Goal: Task Accomplishment & Management: Manage account settings

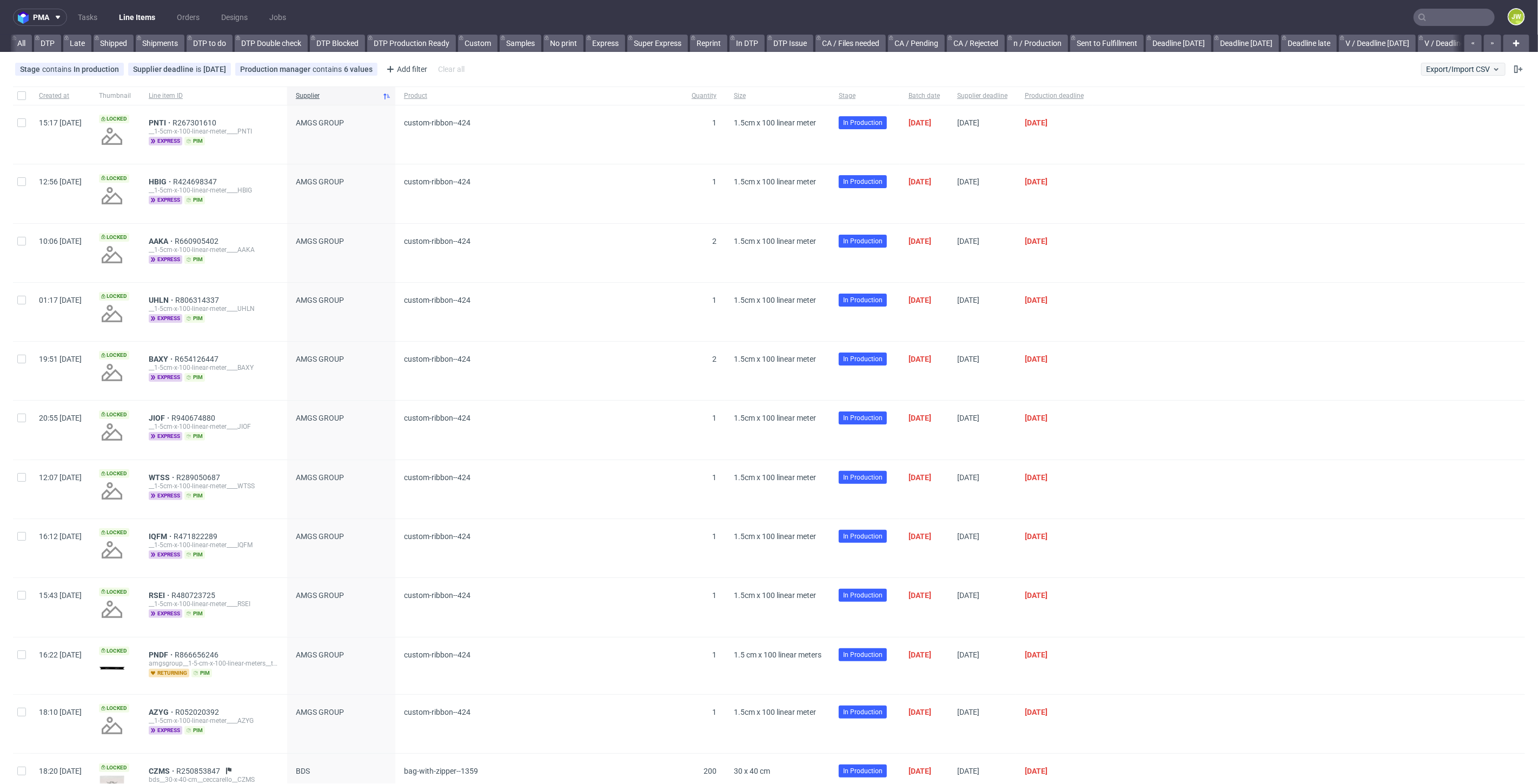
scroll to position [0, 2401]
click at [1440, 74] on button "Export/Import CSV" at bounding box center [1463, 69] width 84 height 13
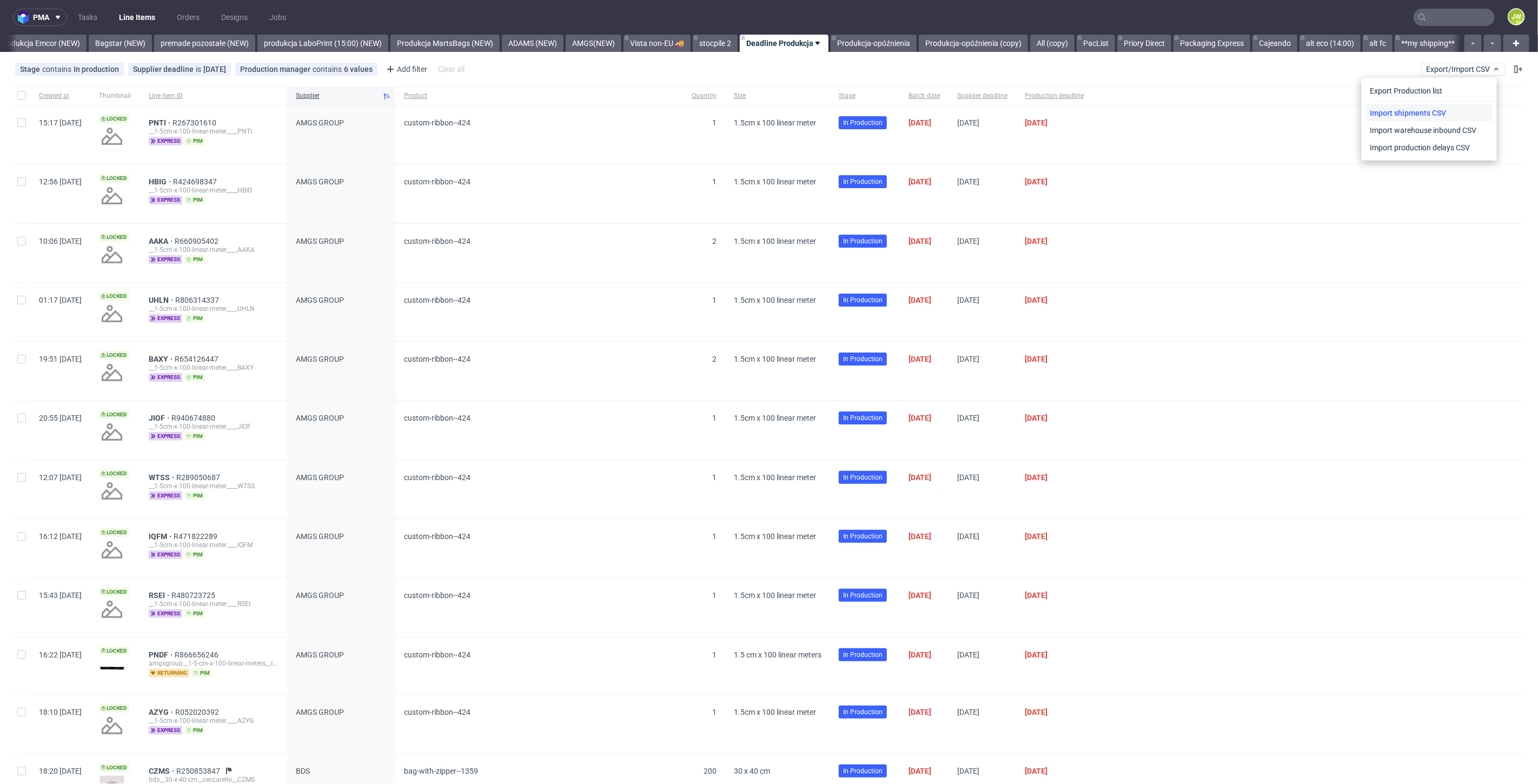
click at [1424, 107] on link "Import shipments CSV" at bounding box center [1429, 113] width 127 height 17
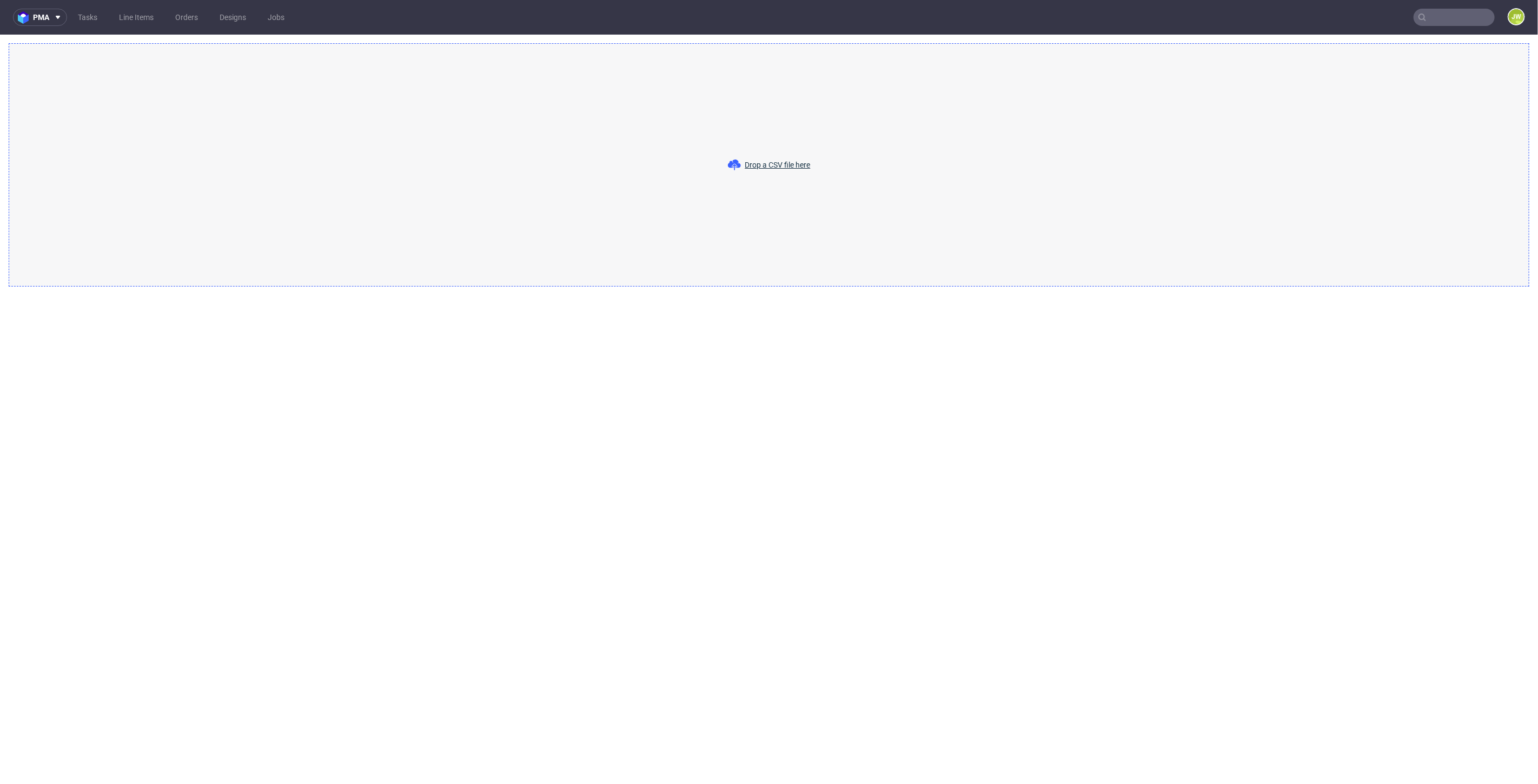
click at [777, 158] on div "Drop a CSV file here" at bounding box center [769, 165] width 1521 height 243
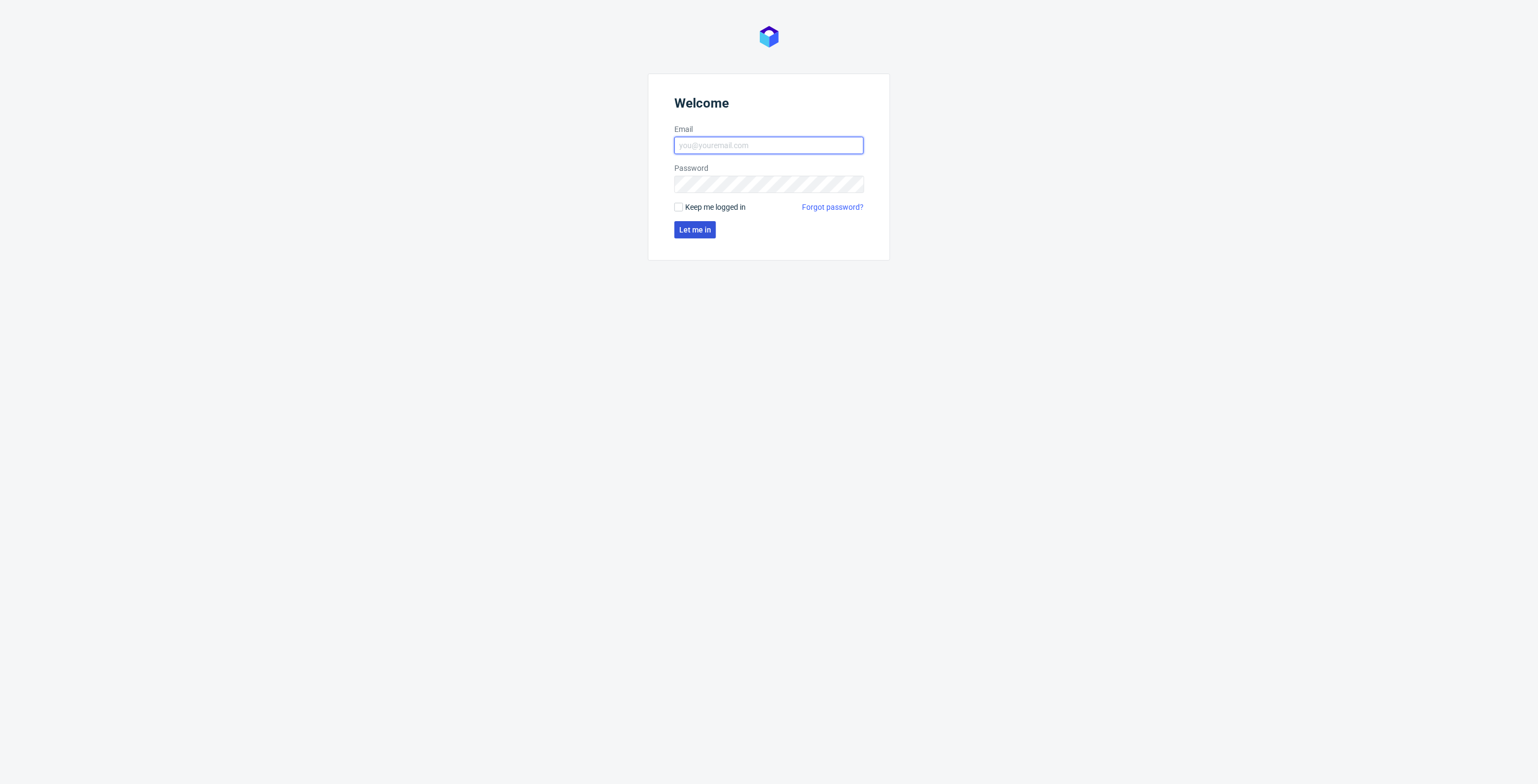
type input "jedrzej.wisniewski@packhelp.com"
click at [676, 228] on button "Let me in" at bounding box center [695, 230] width 42 height 17
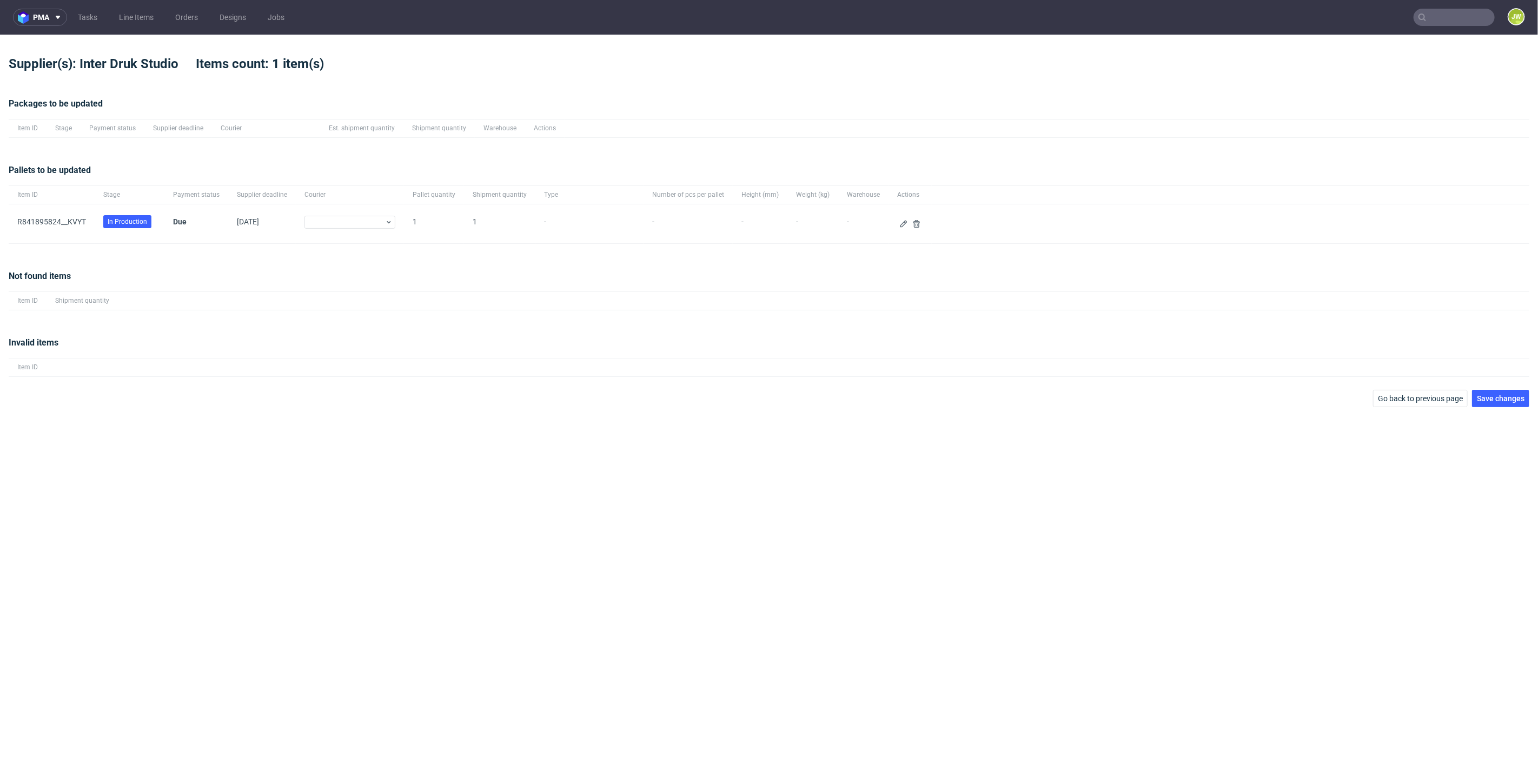
click at [428, 254] on div "Pallets to be updated Item ID Stage Payment status Supplier deadline Courier Pa…" at bounding box center [769, 204] width 1521 height 106
click at [899, 226] on icon at bounding box center [903, 224] width 9 height 9
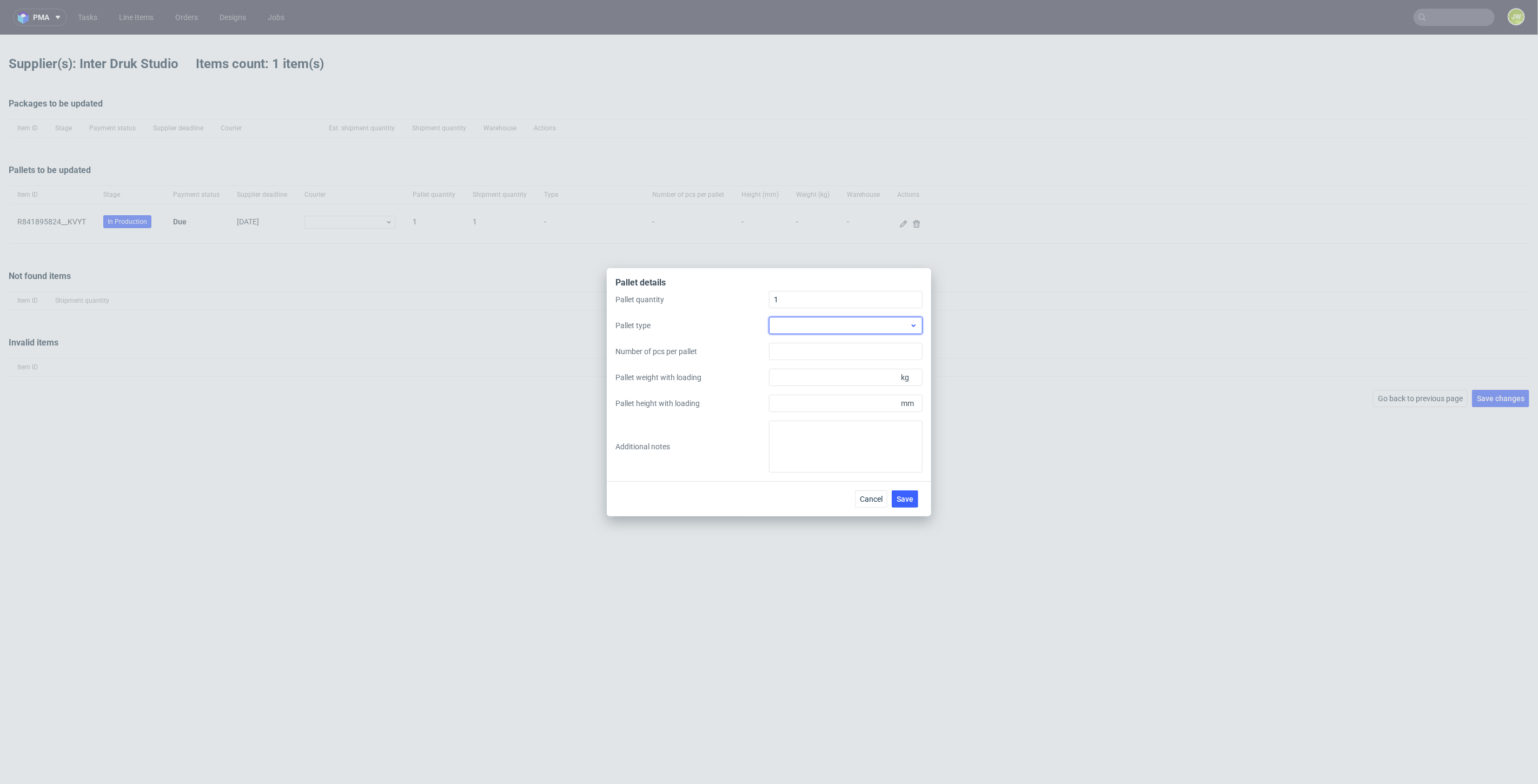
click at [785, 327] on div at bounding box center [846, 326] width 153 height 17
click at [785, 328] on div at bounding box center [846, 326] width 153 height 17
click at [805, 350] on div "EPAL1, 1200 x 800mm" at bounding box center [846, 350] width 145 height 19
click at [779, 378] on input "Pallet weight with loading" at bounding box center [846, 378] width 153 height 17
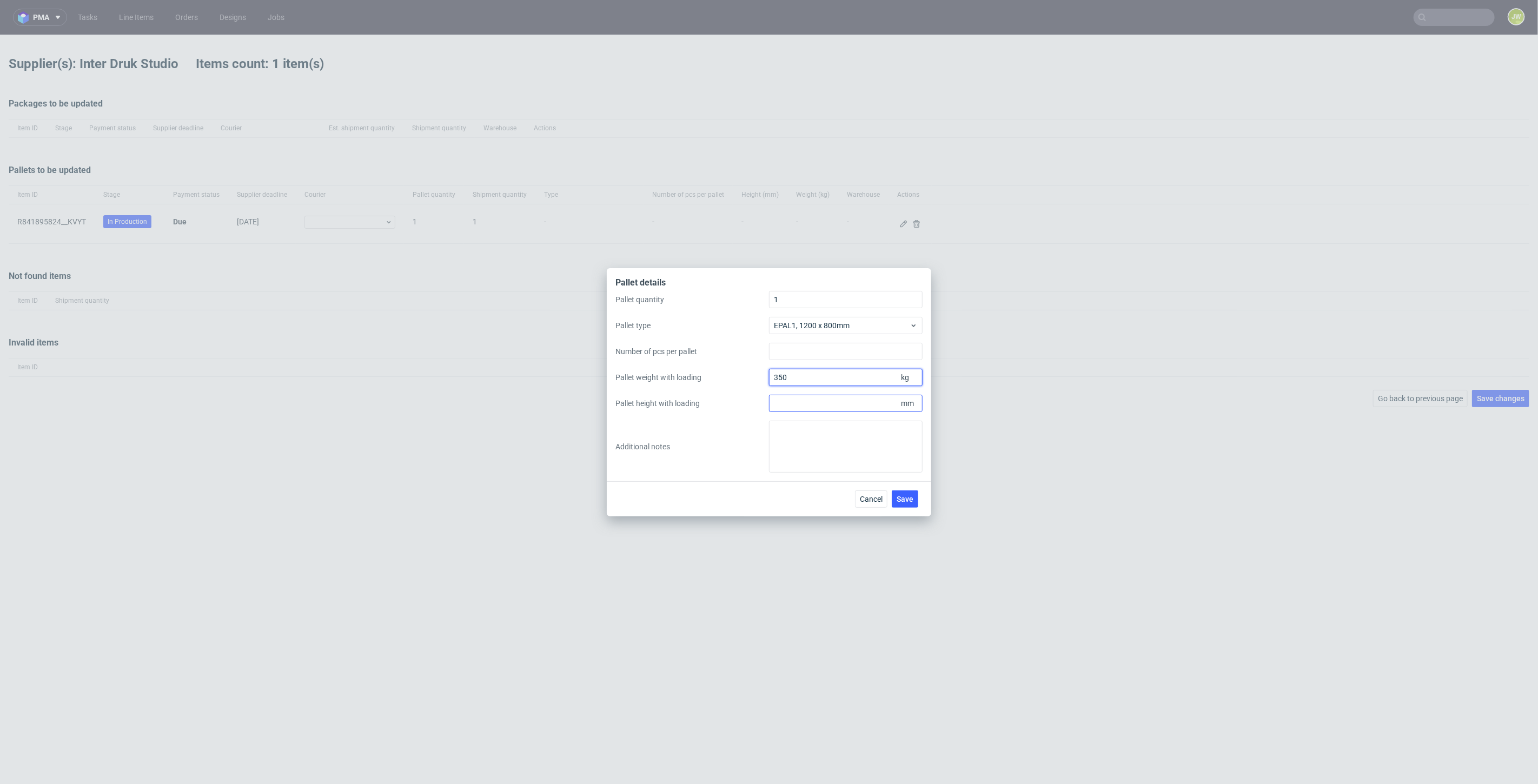
type input "350"
click at [804, 395] on input "Pallet height with loading" at bounding box center [846, 403] width 153 height 17
type input "1700"
click at [737, 420] on div "Pallet quantity 1 Pallet type EPAL1, 1200 x 800mm Number of pcs per pallet Pall…" at bounding box center [769, 382] width 307 height 182
click at [905, 499] on span "Save" at bounding box center [904, 499] width 16 height 8
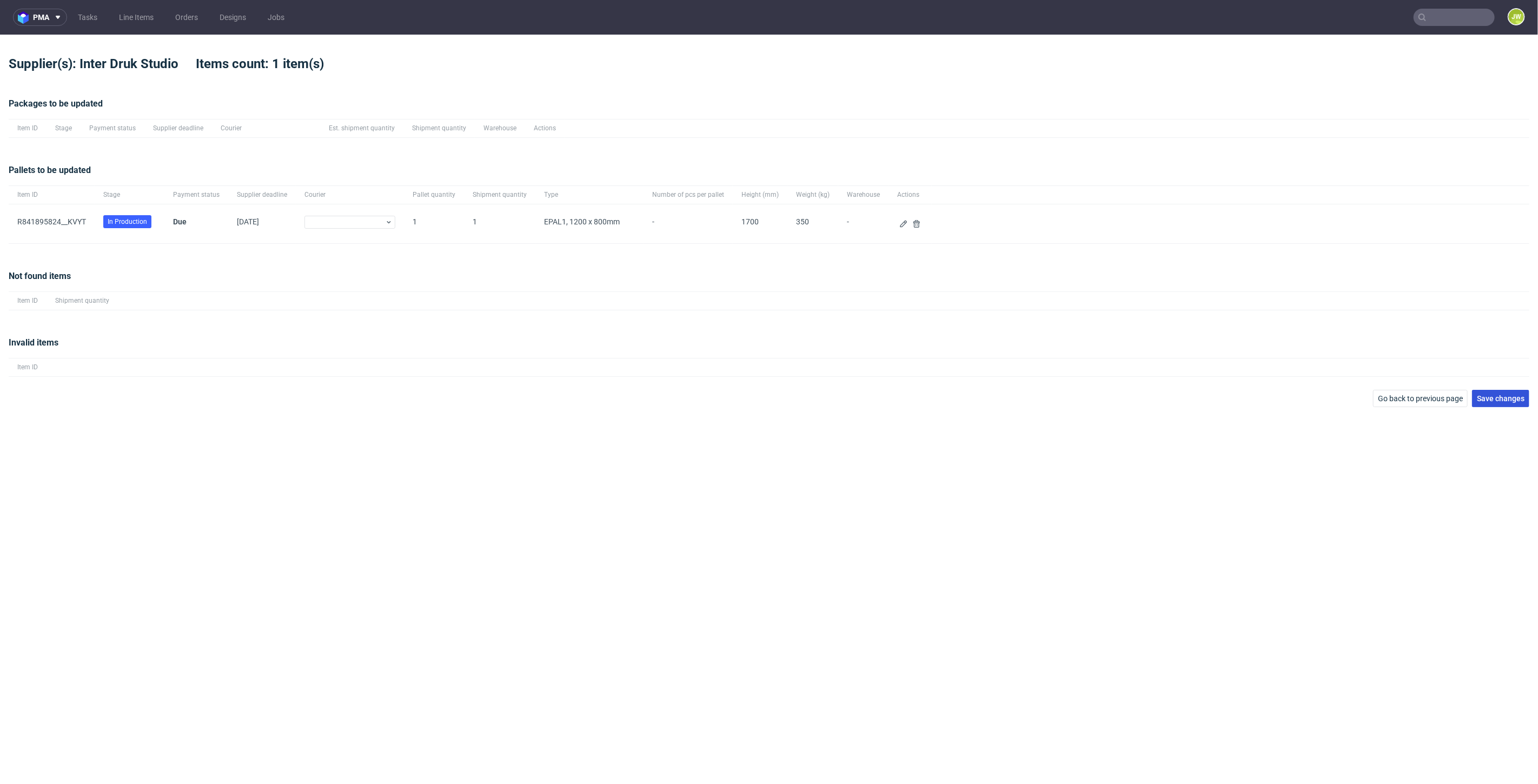
click at [1522, 401] on span "Save changes" at bounding box center [1500, 398] width 47 height 8
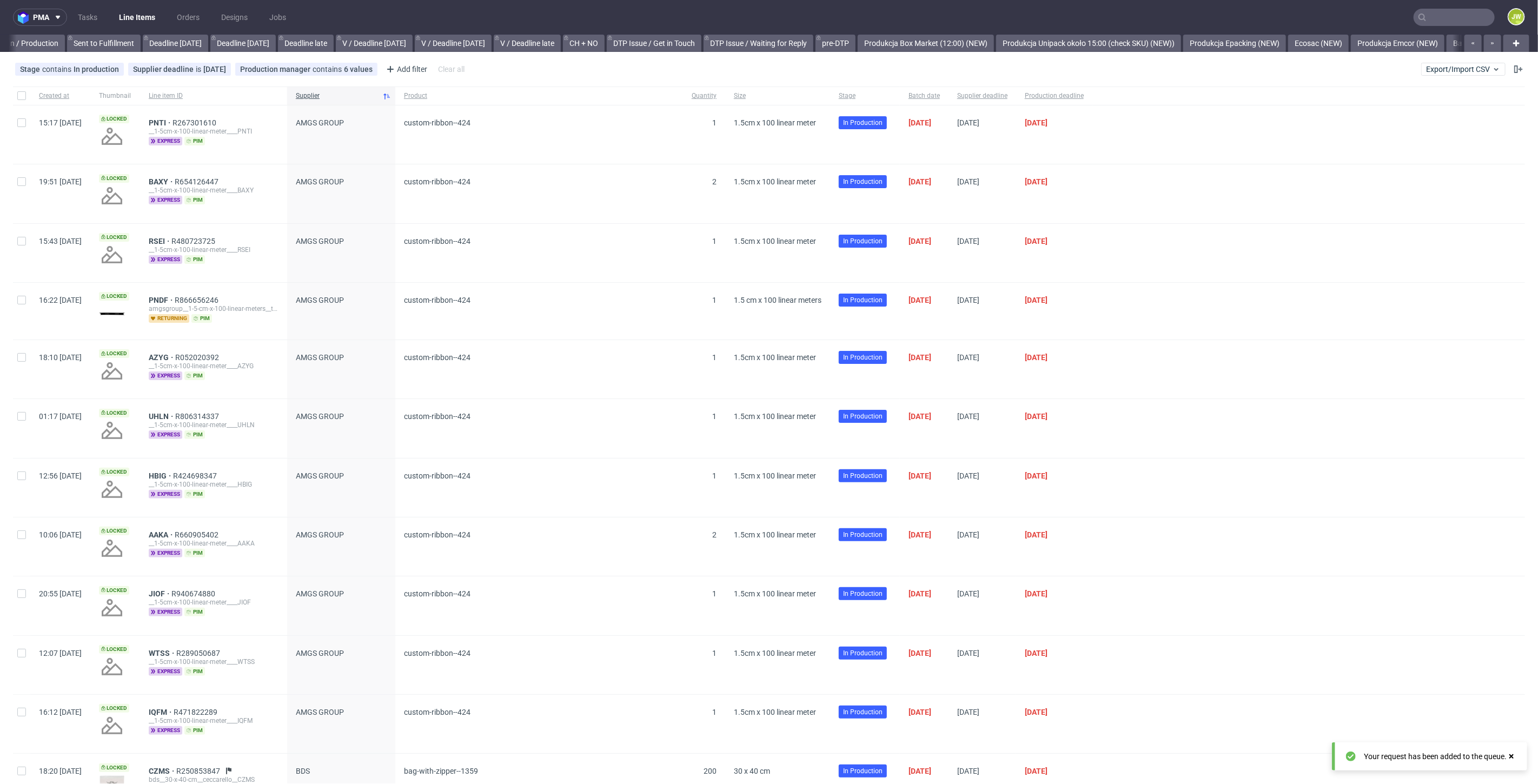
click at [125, 17] on link "Line Items" at bounding box center [137, 17] width 49 height 17
click at [1441, 67] on span "Export/Import CSV" at bounding box center [1463, 69] width 75 height 9
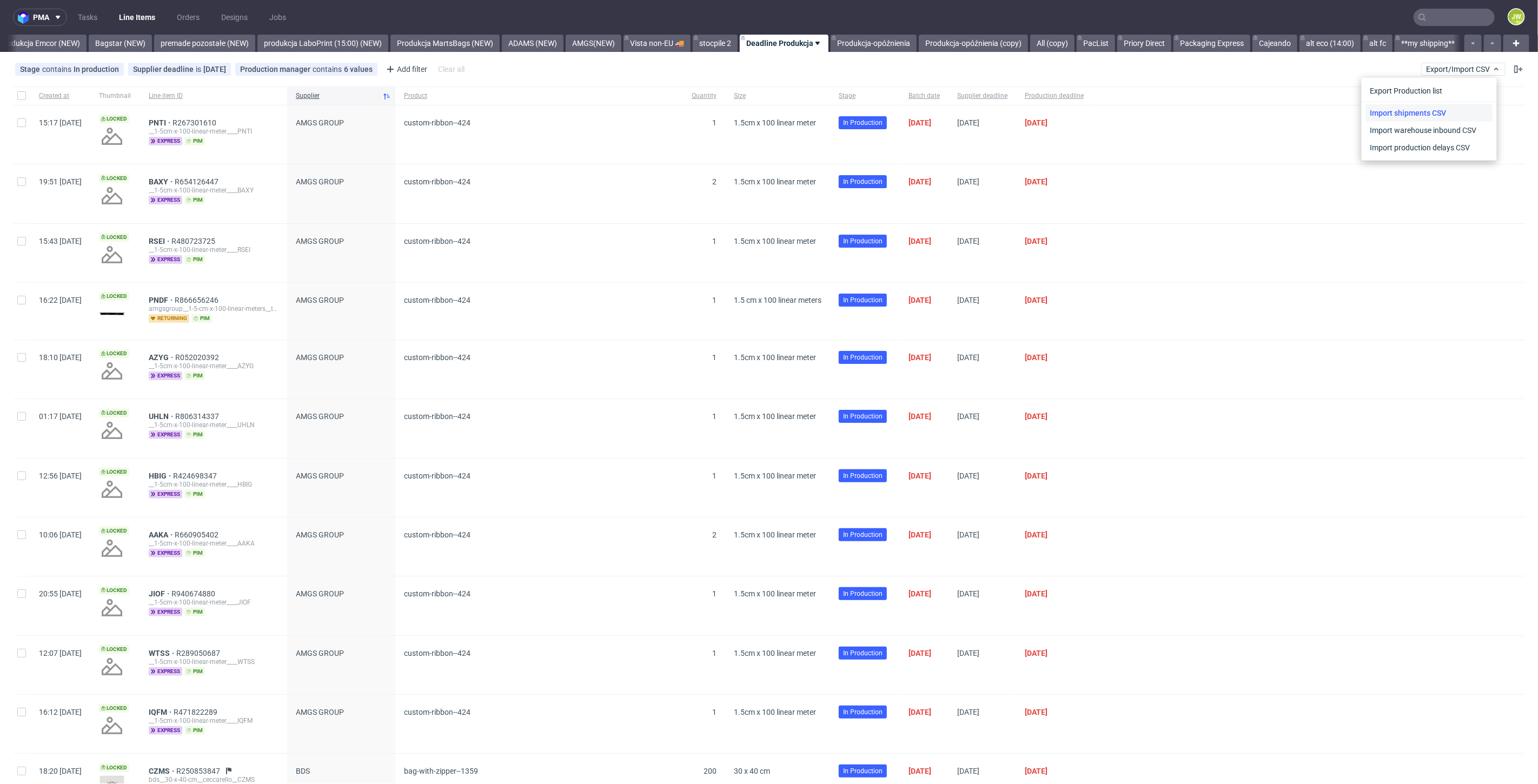
click at [1379, 108] on link "Import shipments CSV" at bounding box center [1429, 113] width 127 height 17
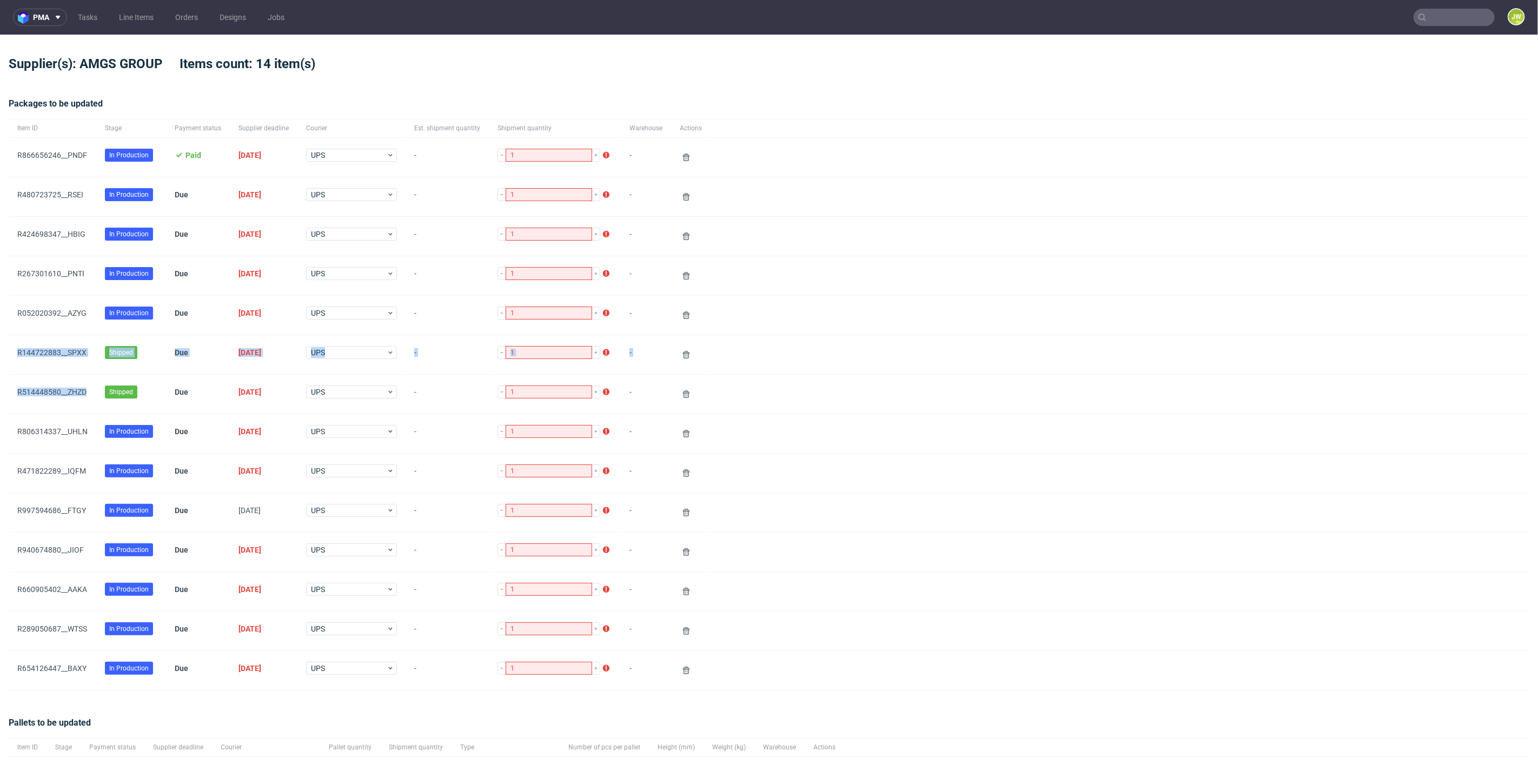
drag, startPoint x: 87, startPoint y: 390, endPoint x: 12, endPoint y: 353, distance: 83.6
click at [12, 353] on div "Item ID Stage Payment status Supplier deadline Courier Est. shipment quantity S…" at bounding box center [769, 405] width 1521 height 572
copy div "R144722883__SPXX Shipped Due 05/09/2025 UPS - Shipment quantity is different th…"
click at [683, 351] on use at bounding box center [686, 355] width 7 height 8
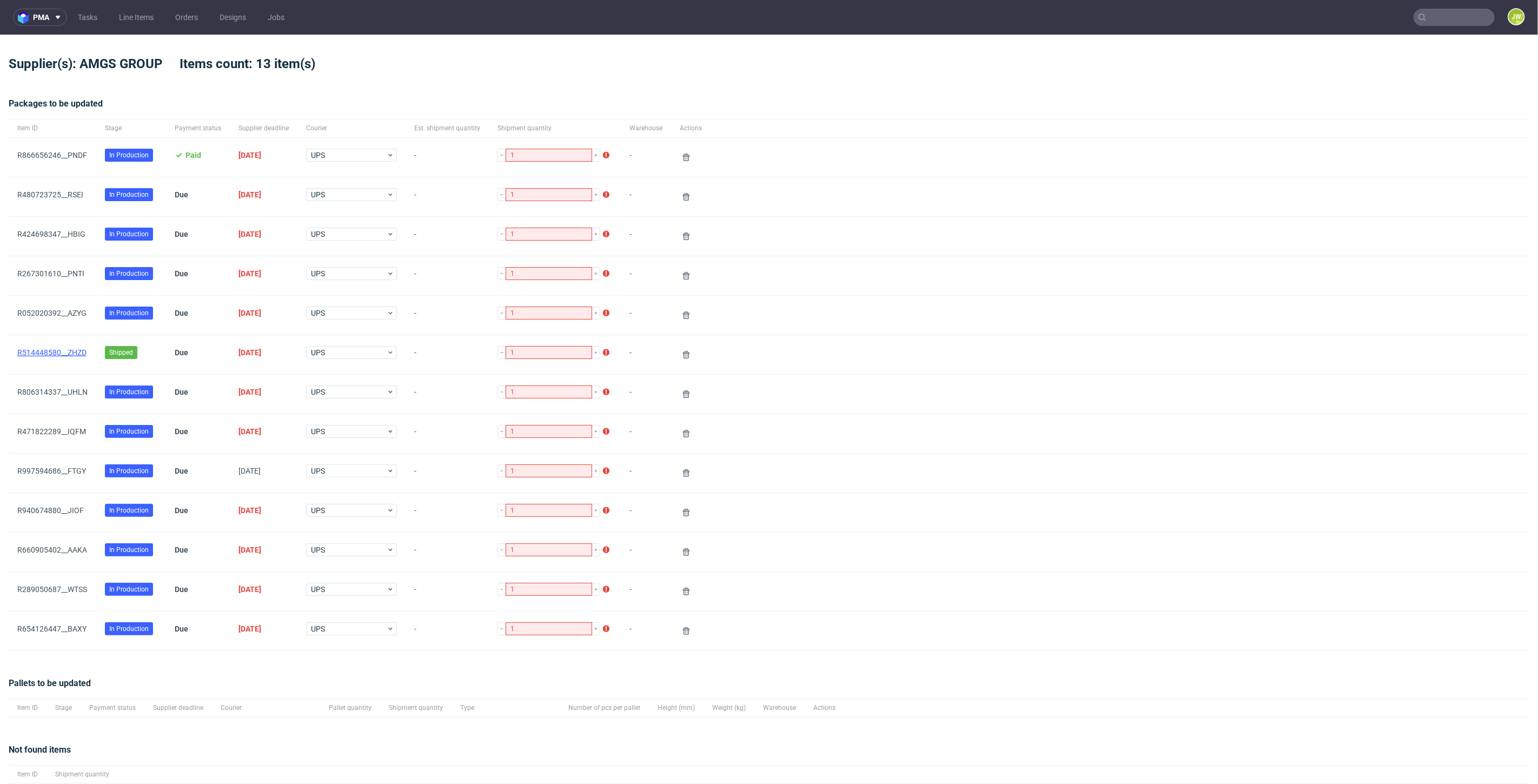
click at [59, 348] on link "R514448580__ZHZD" at bounding box center [51, 352] width 69 height 9
click at [683, 352] on use at bounding box center [686, 355] width 7 height 8
click at [1013, 389] on div at bounding box center [1119, 394] width 819 height 39
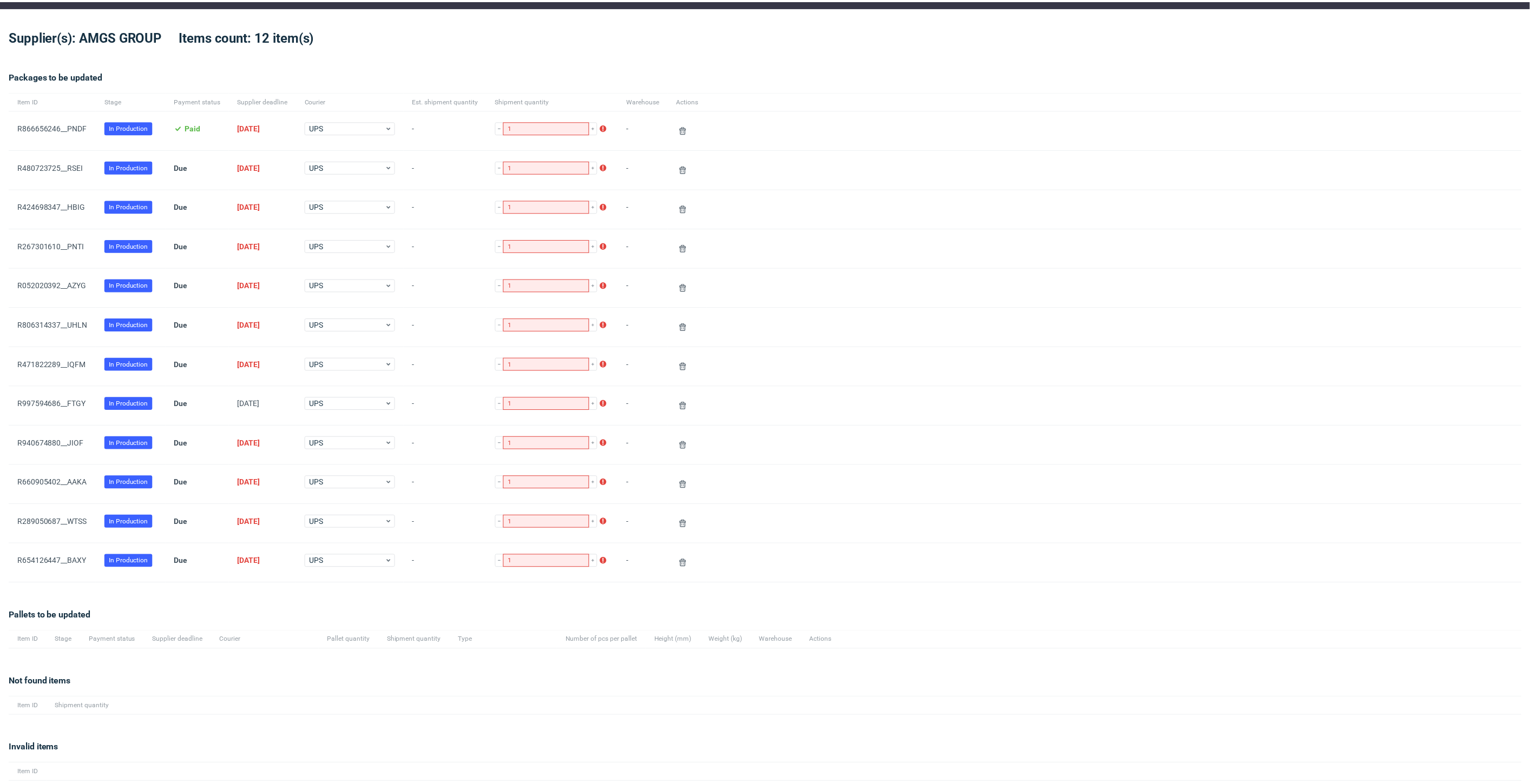
scroll to position [63, 0]
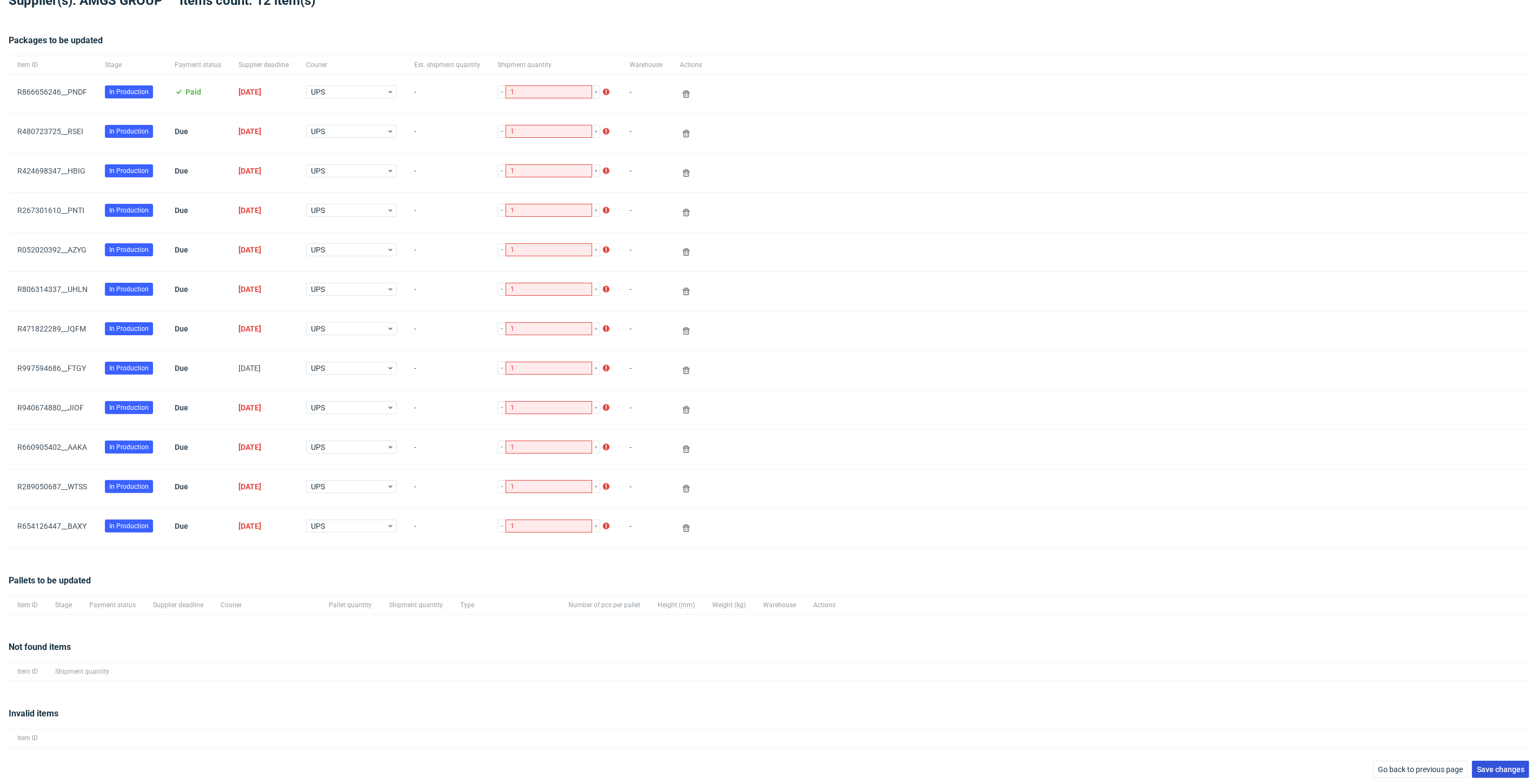
click at [1473, 761] on button "Save changes" at bounding box center [1500, 769] width 57 height 17
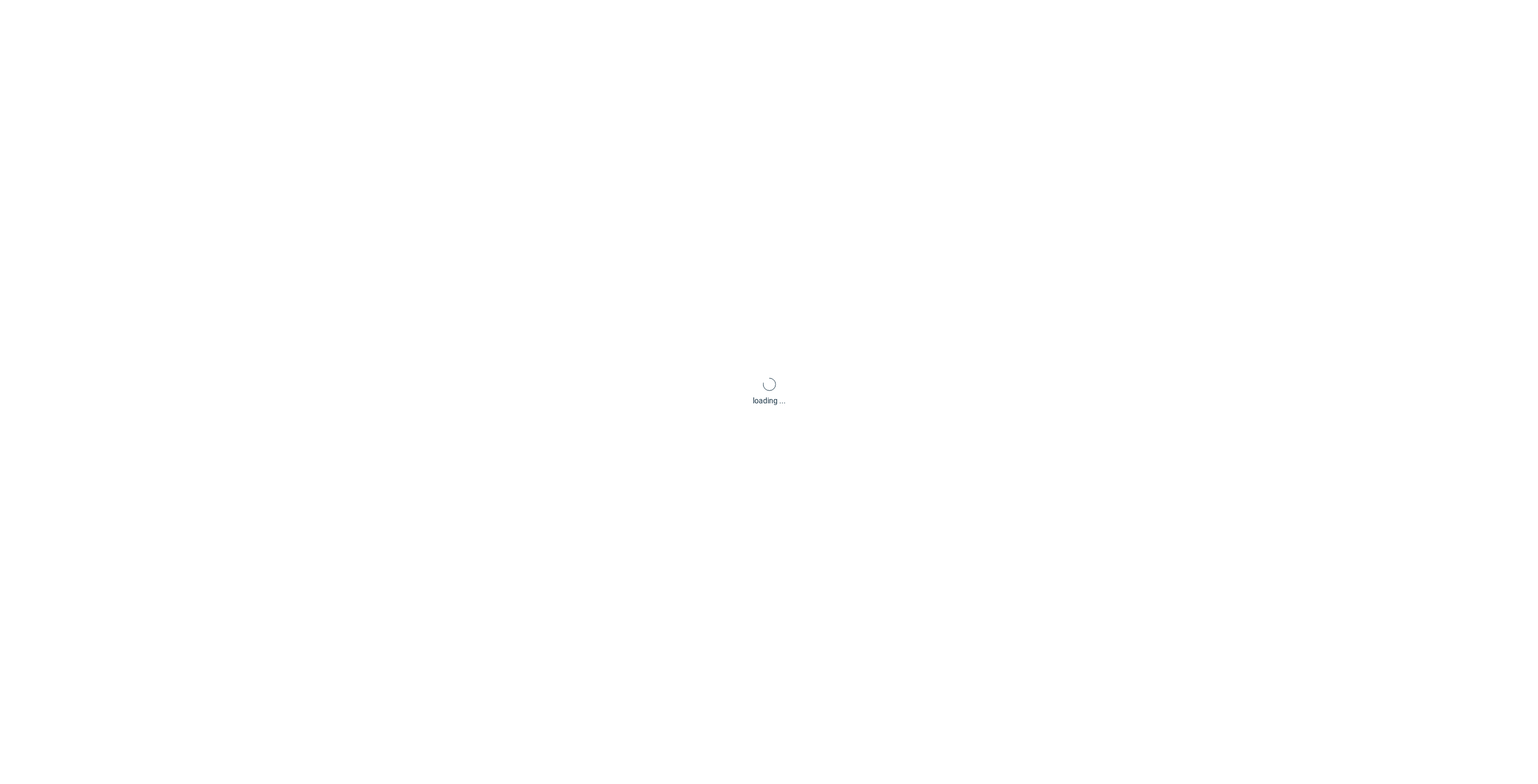
scroll to position [52, 0]
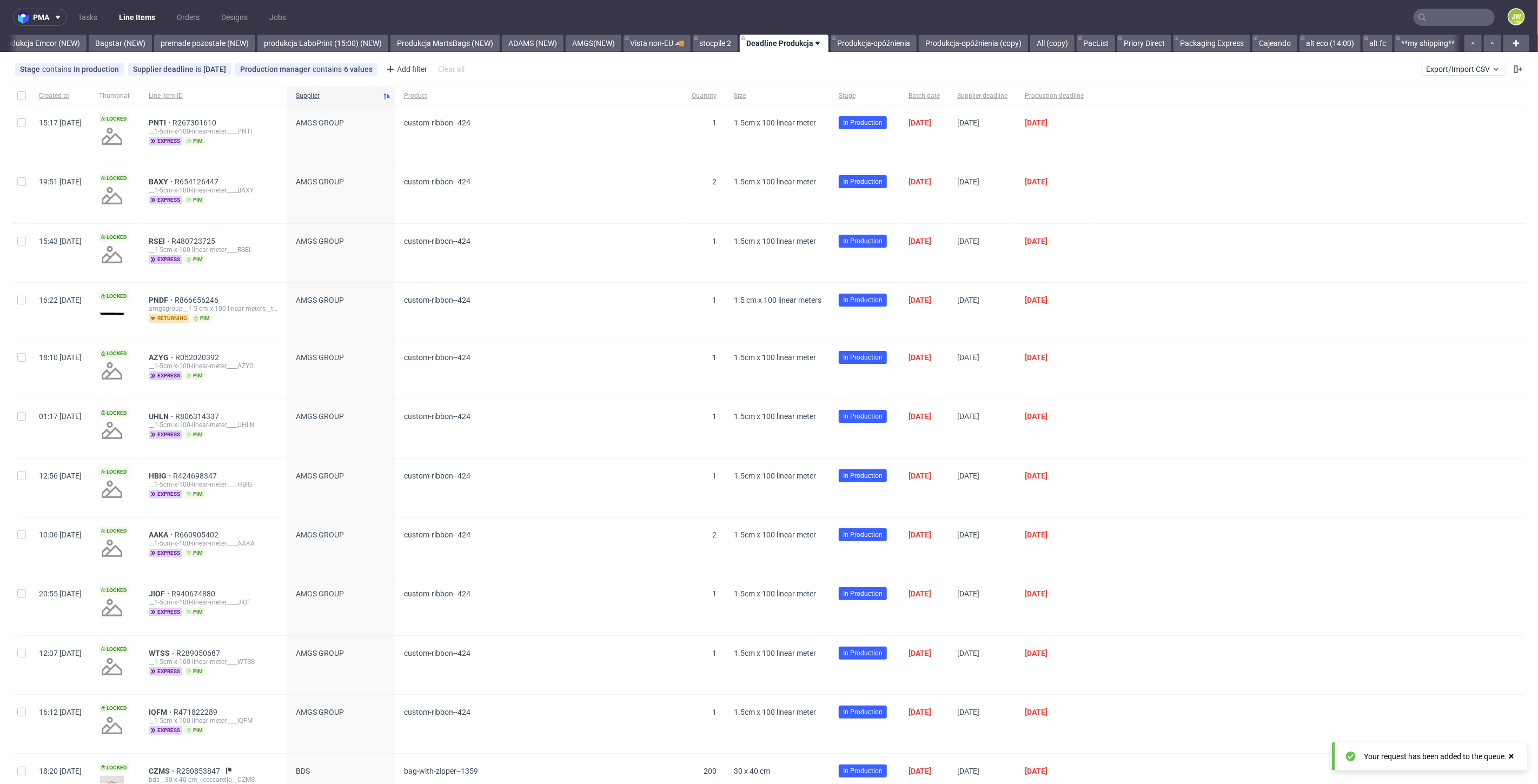
scroll to position [0, 2401]
click at [1435, 65] on span "Export/Import CSV" at bounding box center [1463, 69] width 75 height 9
click at [1435, 113] on link "Import shipments CSV" at bounding box center [1429, 113] width 127 height 17
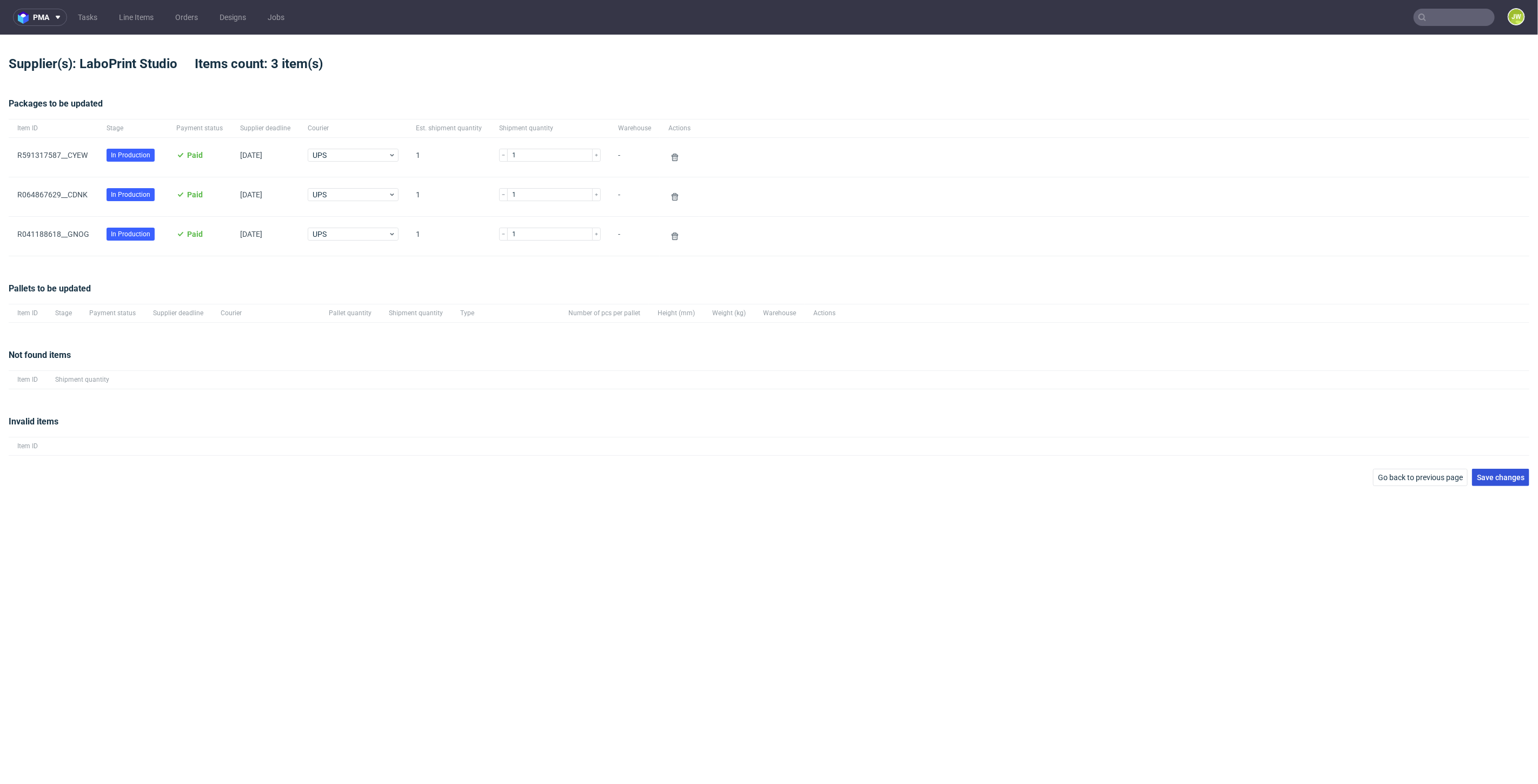
click at [1496, 479] on span "Save changes" at bounding box center [1500, 478] width 47 height 8
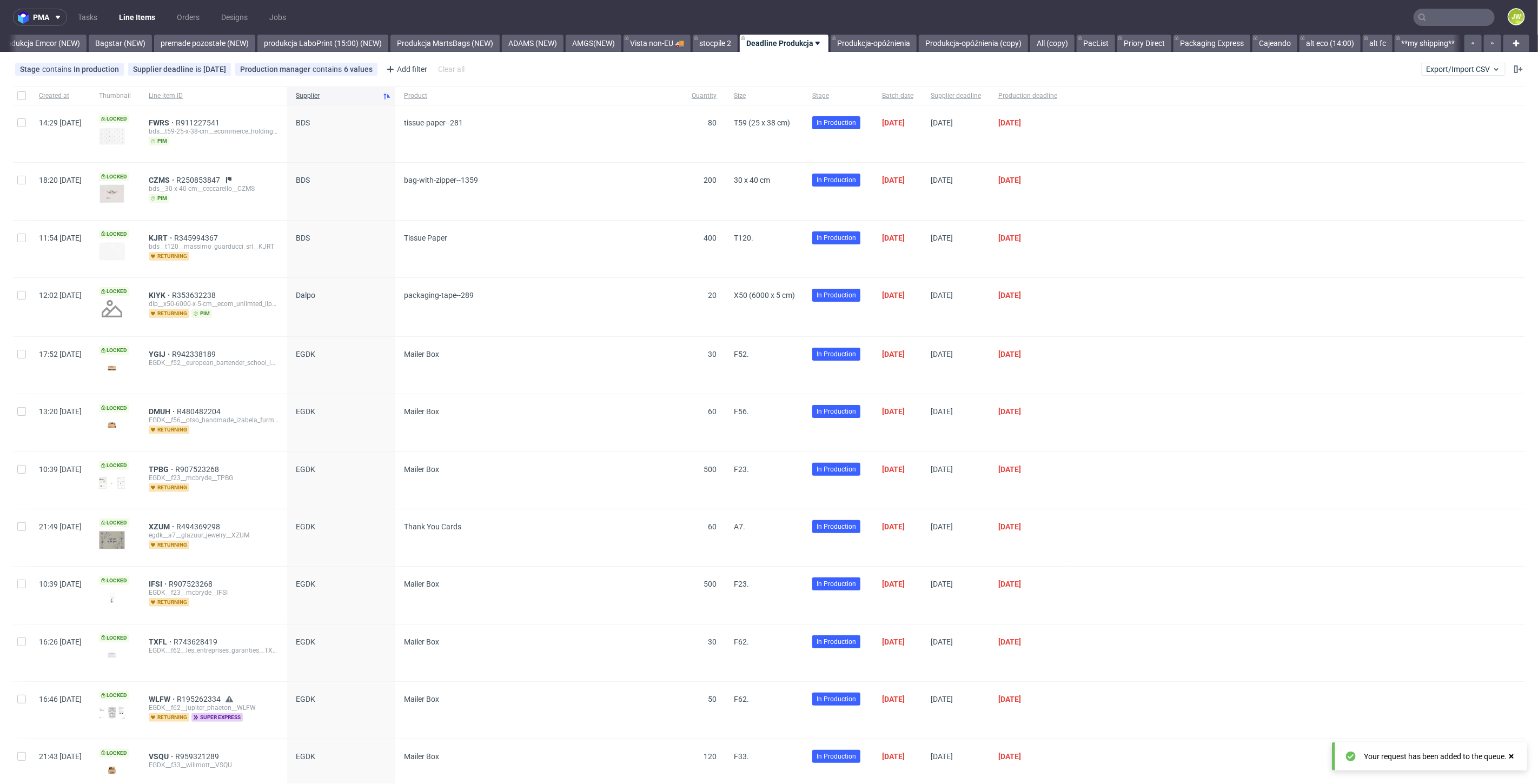
scroll to position [0, 2401]
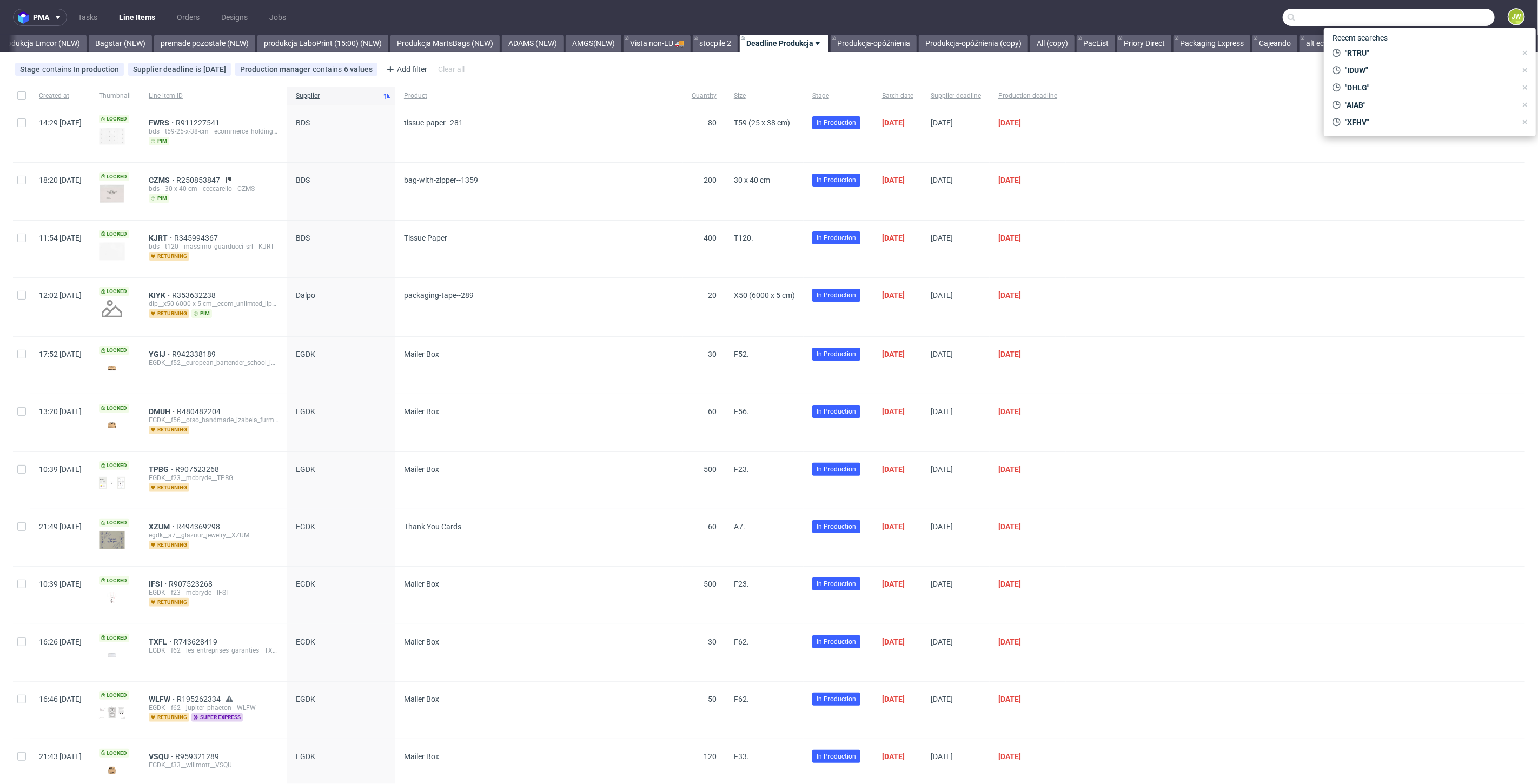
click at [1423, 12] on input "text" at bounding box center [1389, 17] width 212 height 17
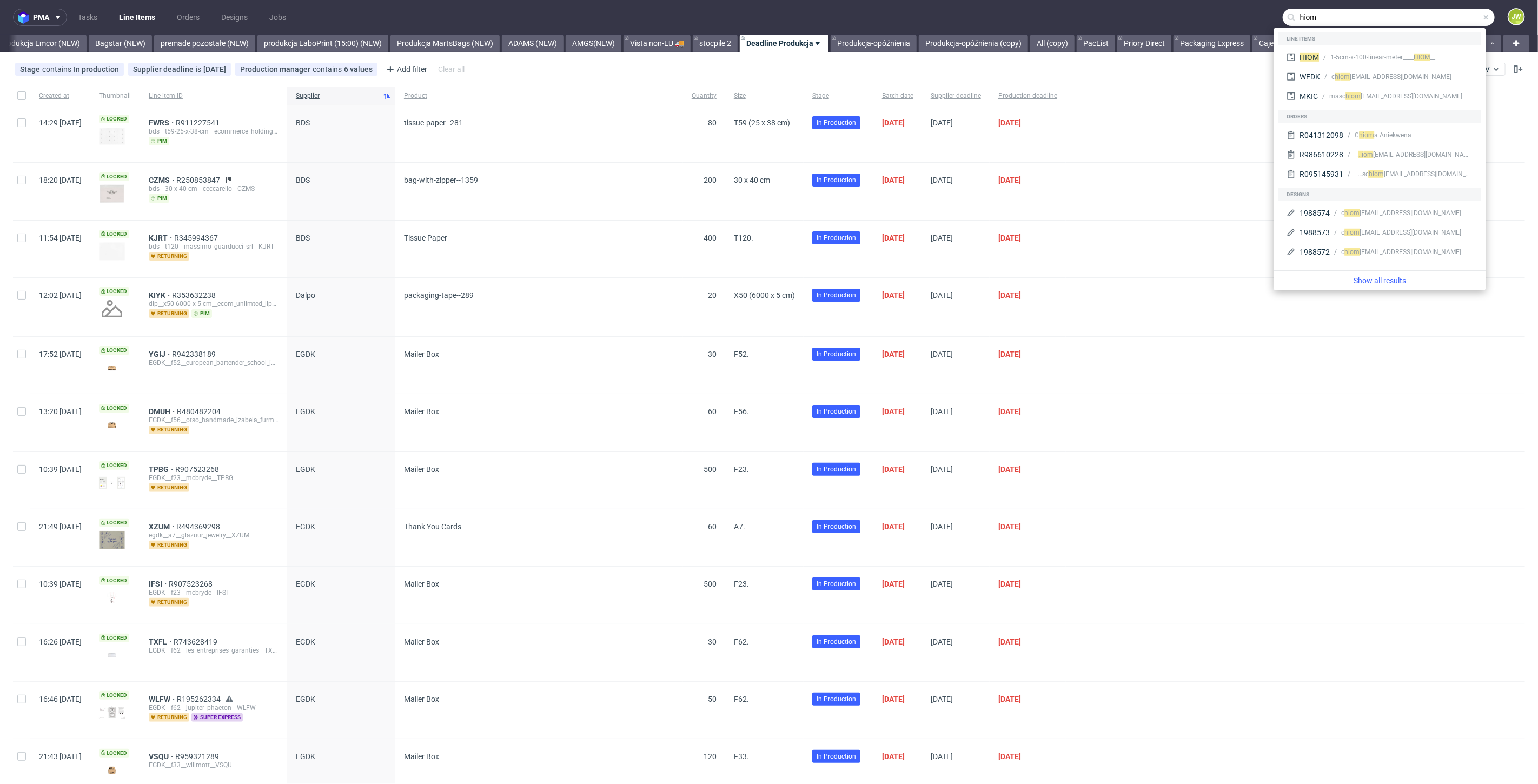
type input "hiom"
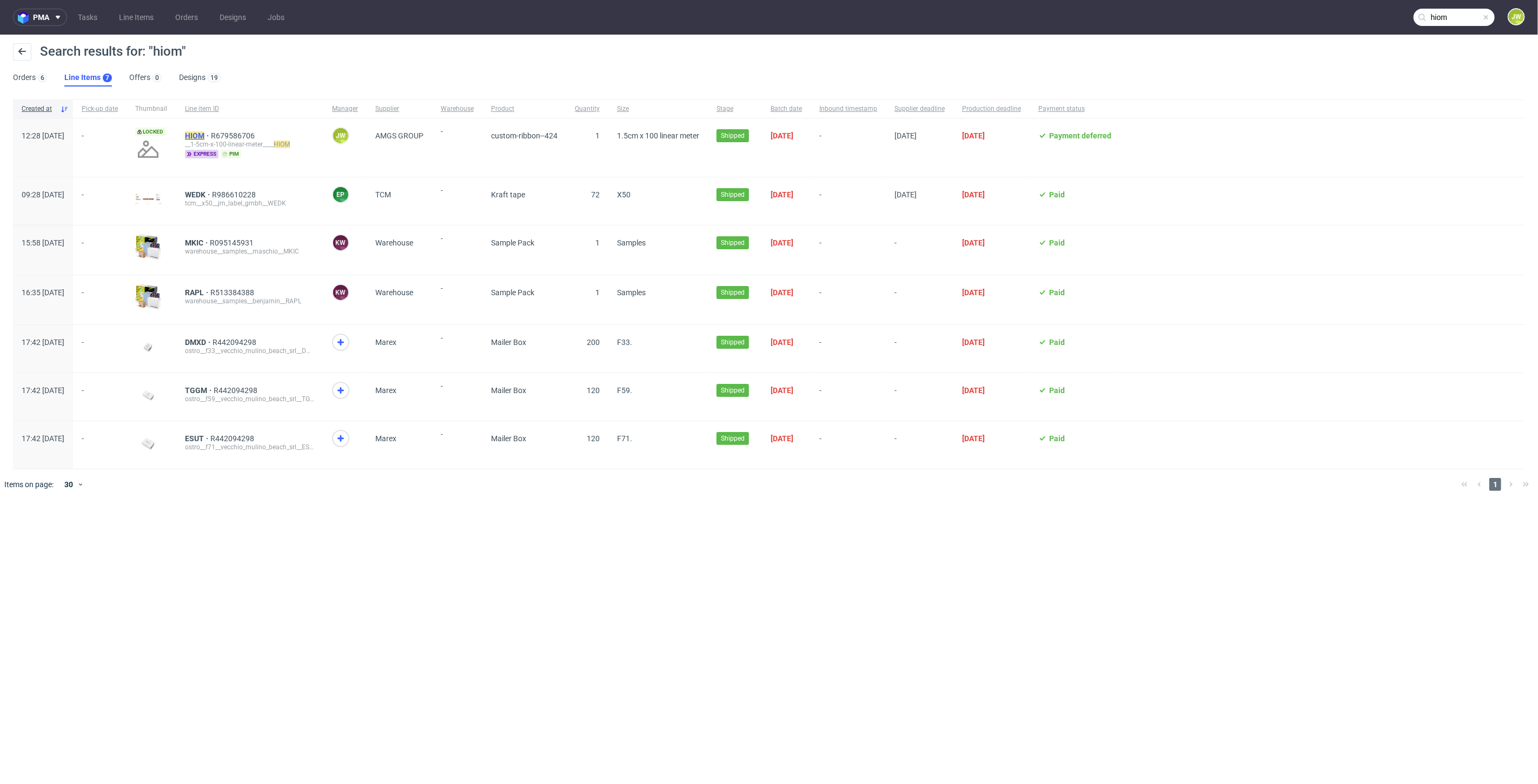
click at [204, 137] on mark "HIOM" at bounding box center [195, 136] width 19 height 9
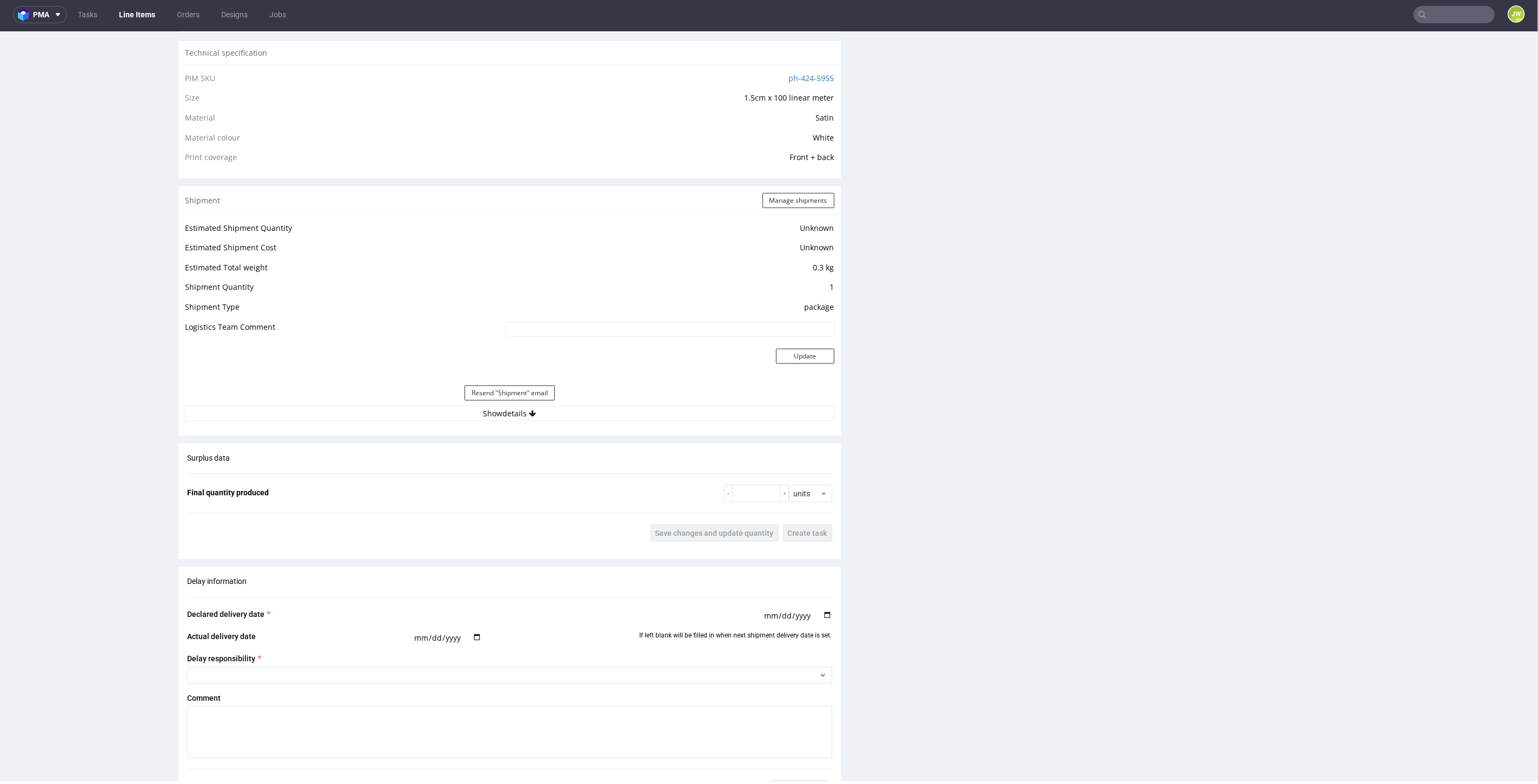
scroll to position [781, 0]
click at [491, 408] on button "Show details" at bounding box center [510, 406] width 649 height 16
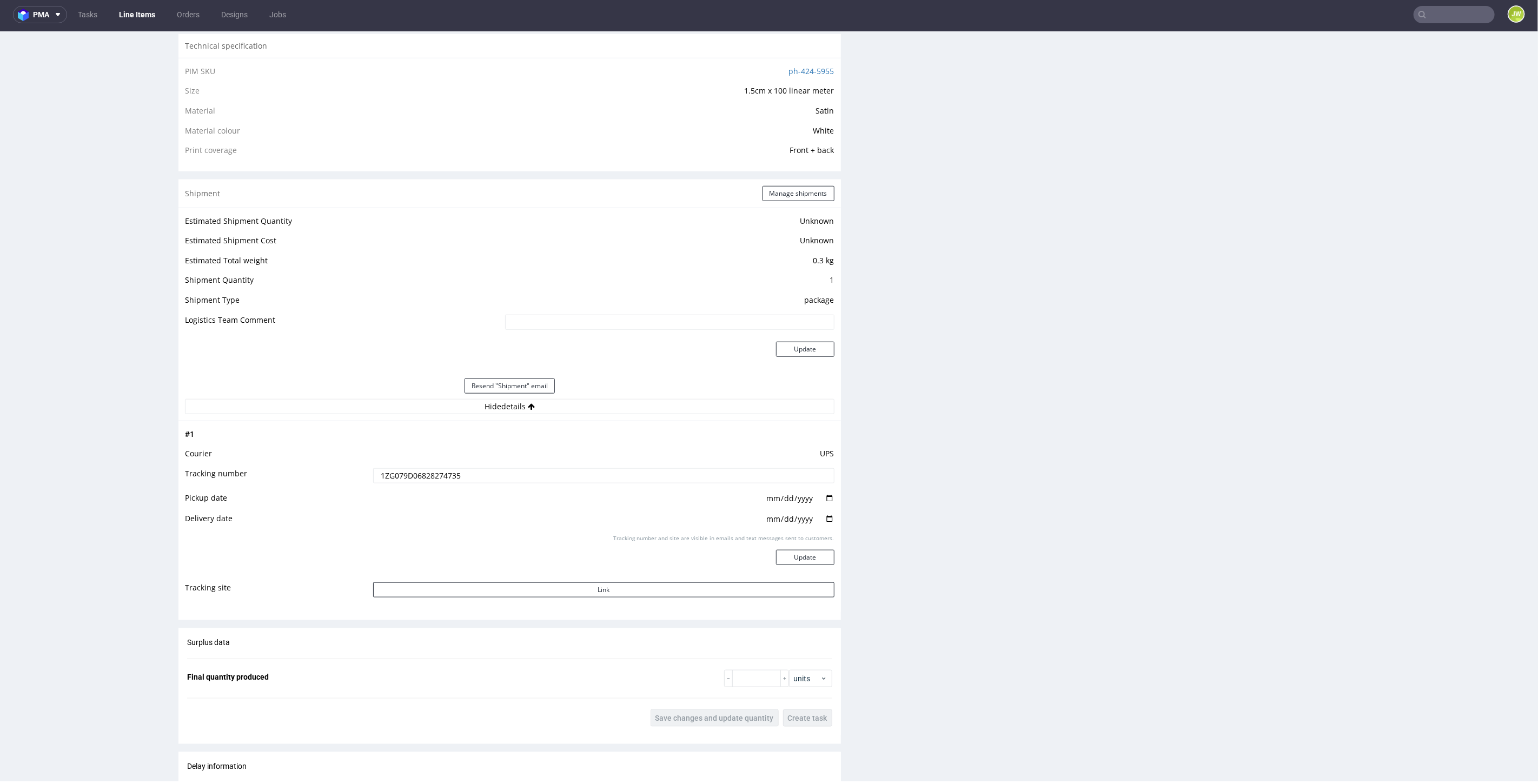
click at [414, 457] on td "UPS" at bounding box center [602, 456] width 464 height 20
click at [415, 471] on input "1ZG079D06828274735" at bounding box center [604, 476] width 461 height 16
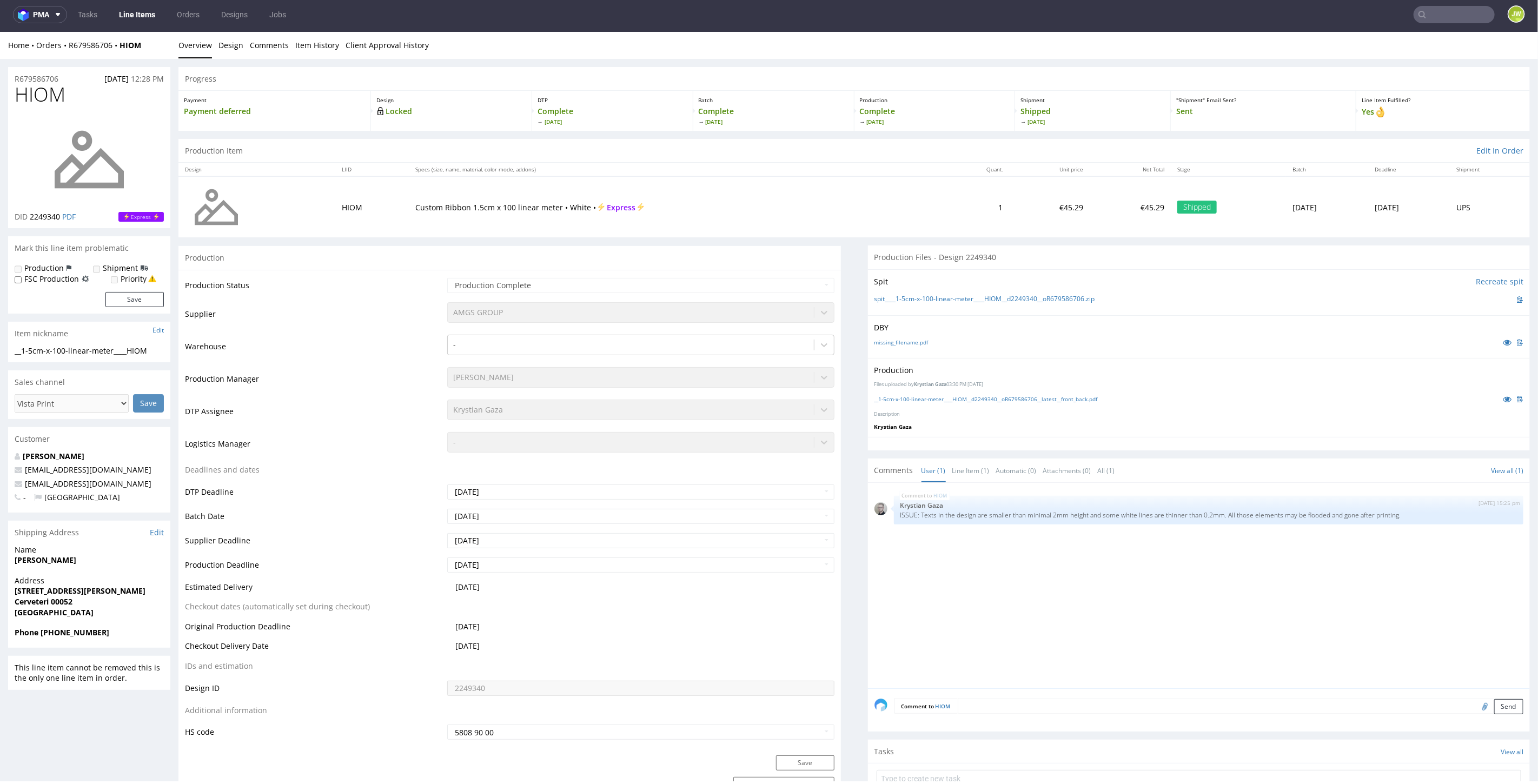
scroll to position [0, 0]
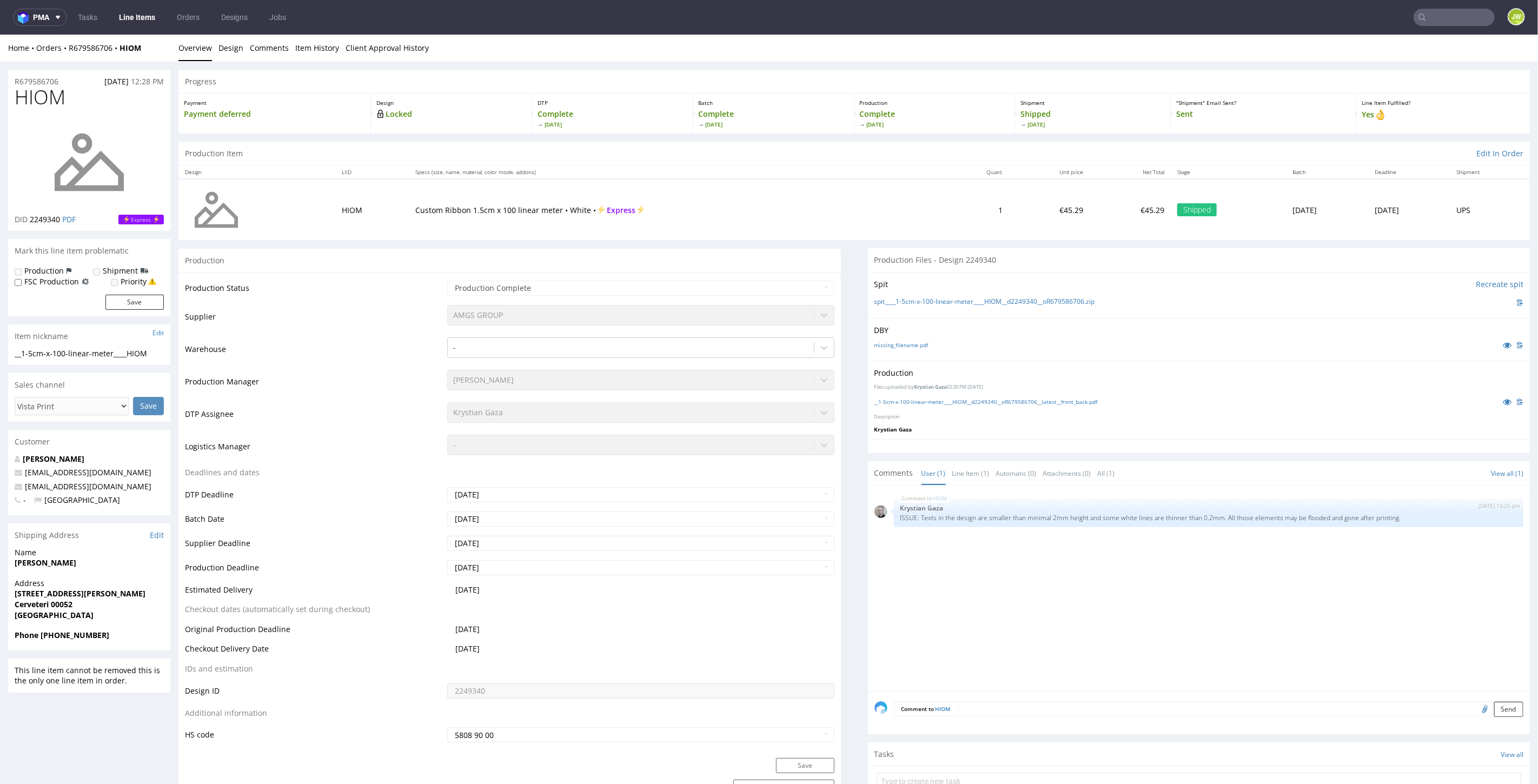
click at [137, 17] on link "Line Items" at bounding box center [137, 17] width 49 height 17
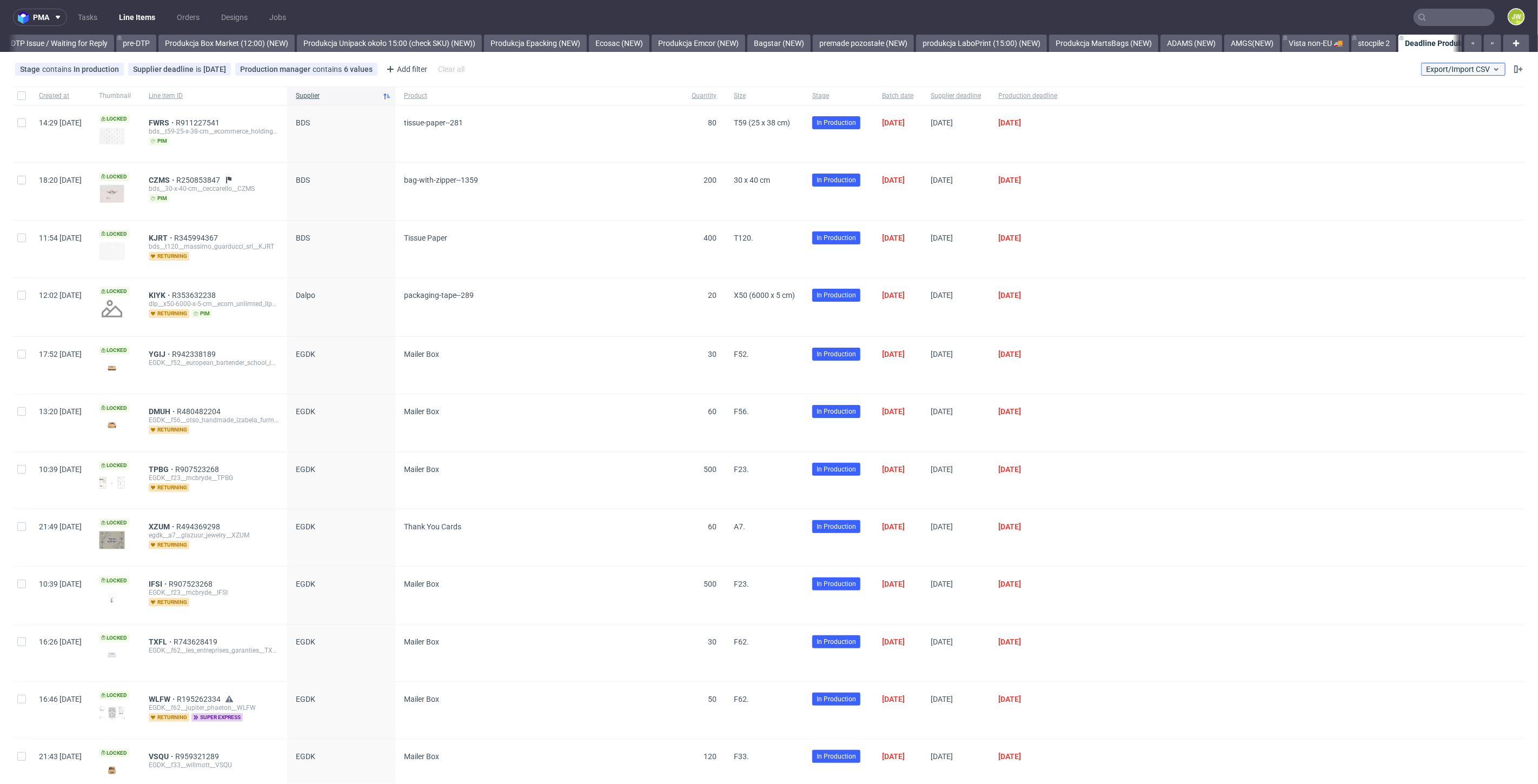
click at [1438, 75] on button "Export/Import CSV" at bounding box center [1463, 69] width 84 height 13
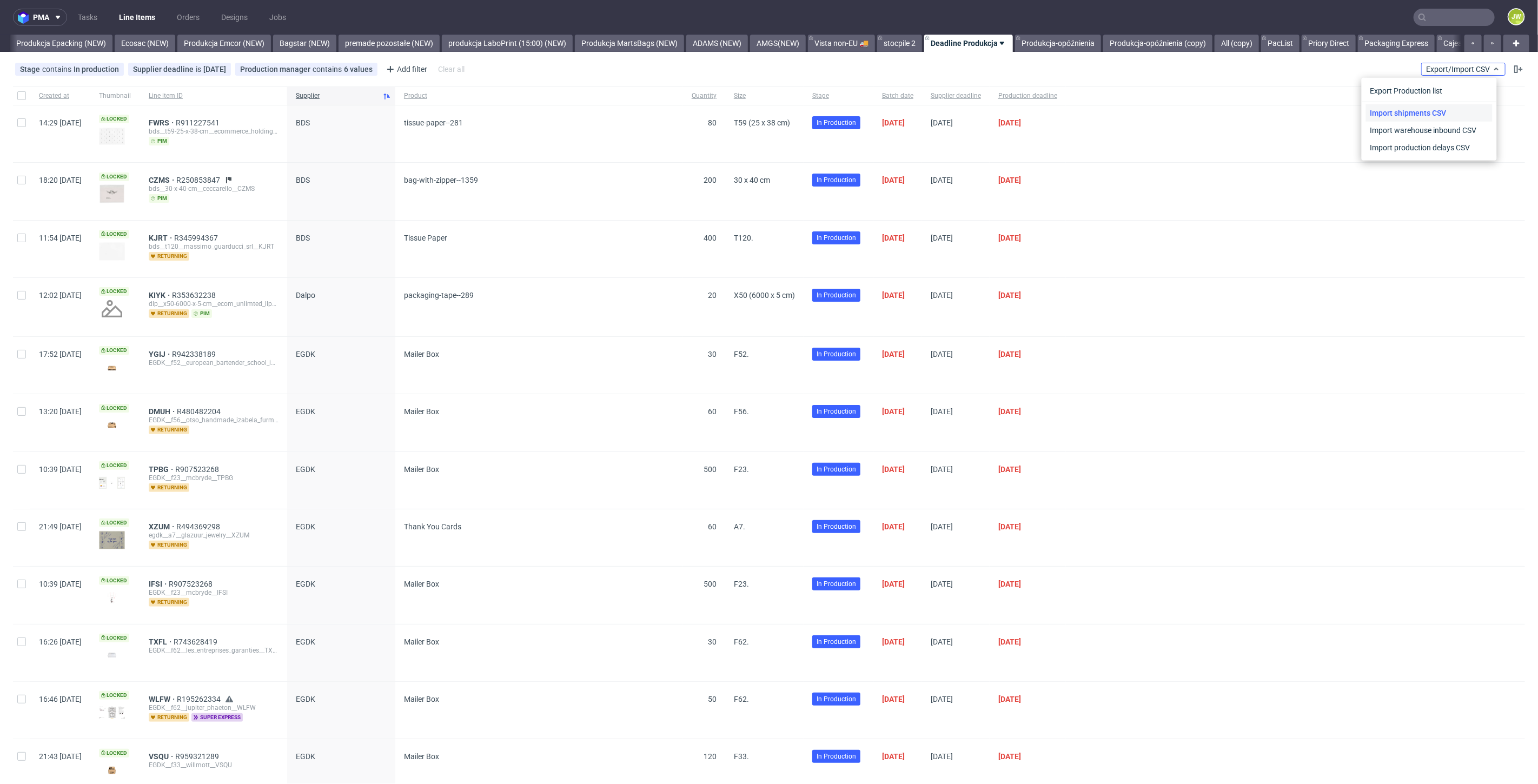
scroll to position [0, 2340]
click at [1417, 112] on link "Import shipments CSV" at bounding box center [1429, 113] width 127 height 17
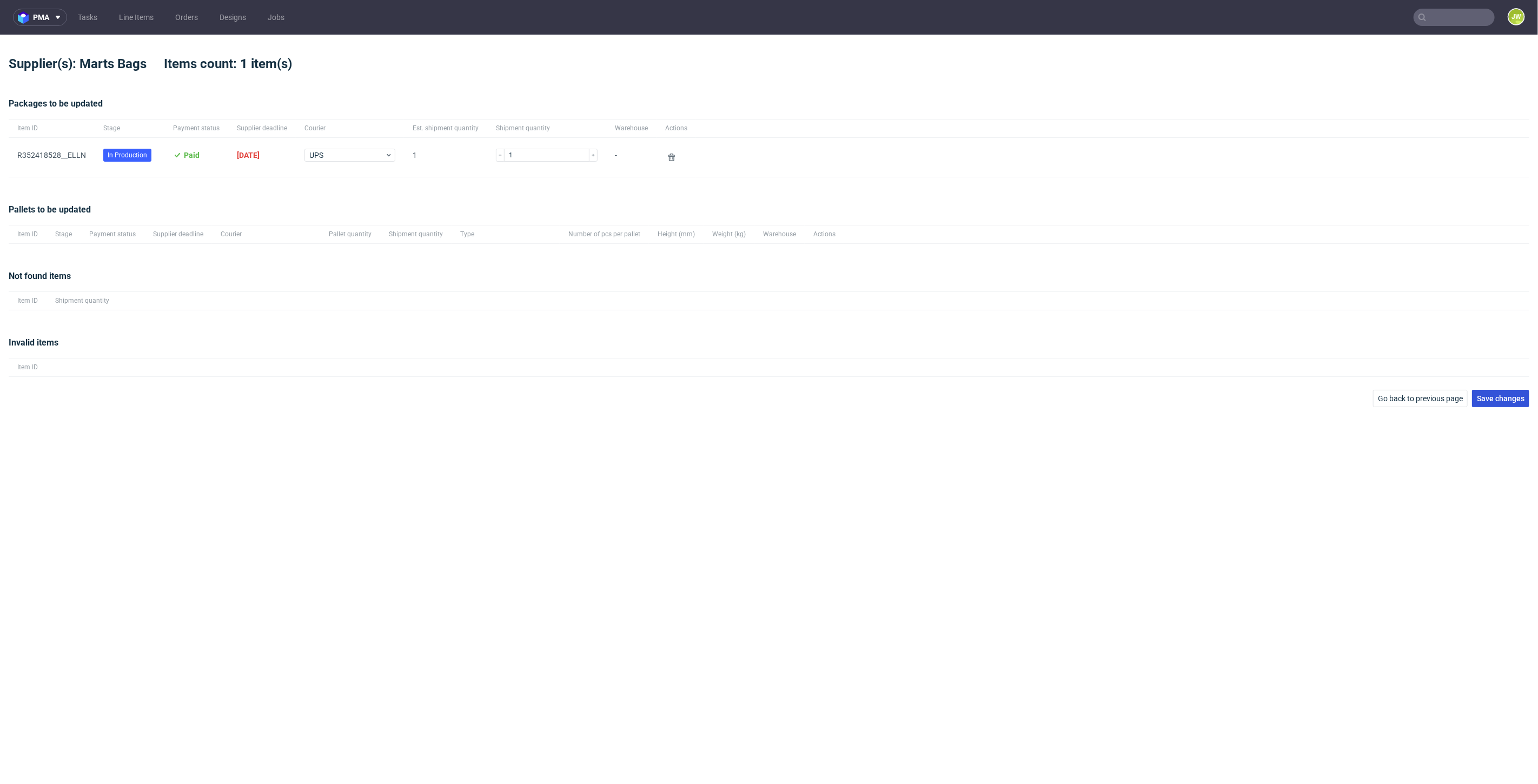
click at [1503, 402] on button "Save changes" at bounding box center [1500, 398] width 57 height 17
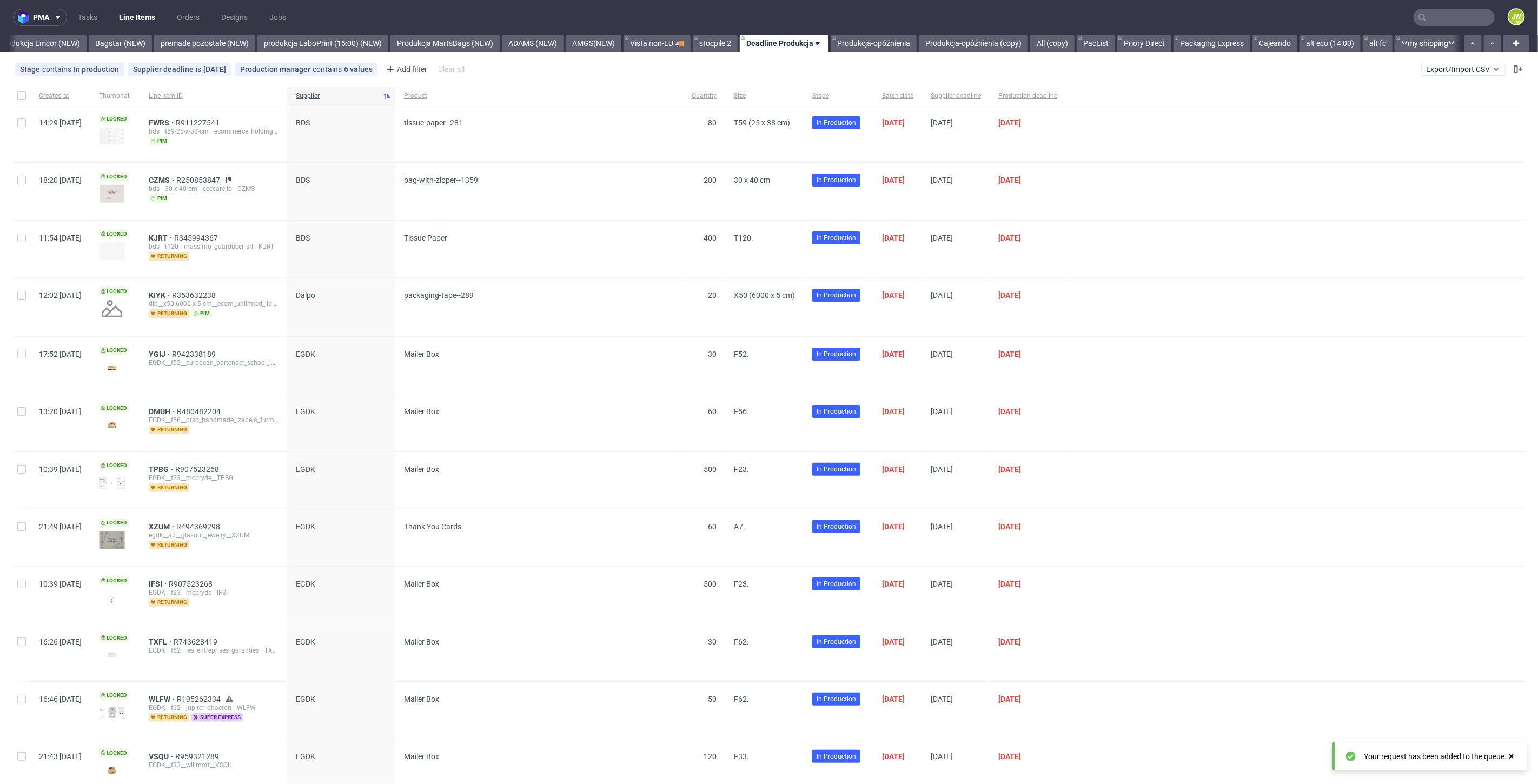
click at [139, 13] on link "Line Items" at bounding box center [137, 17] width 49 height 17
click at [1459, 16] on input "text" at bounding box center [1455, 17] width 81 height 17
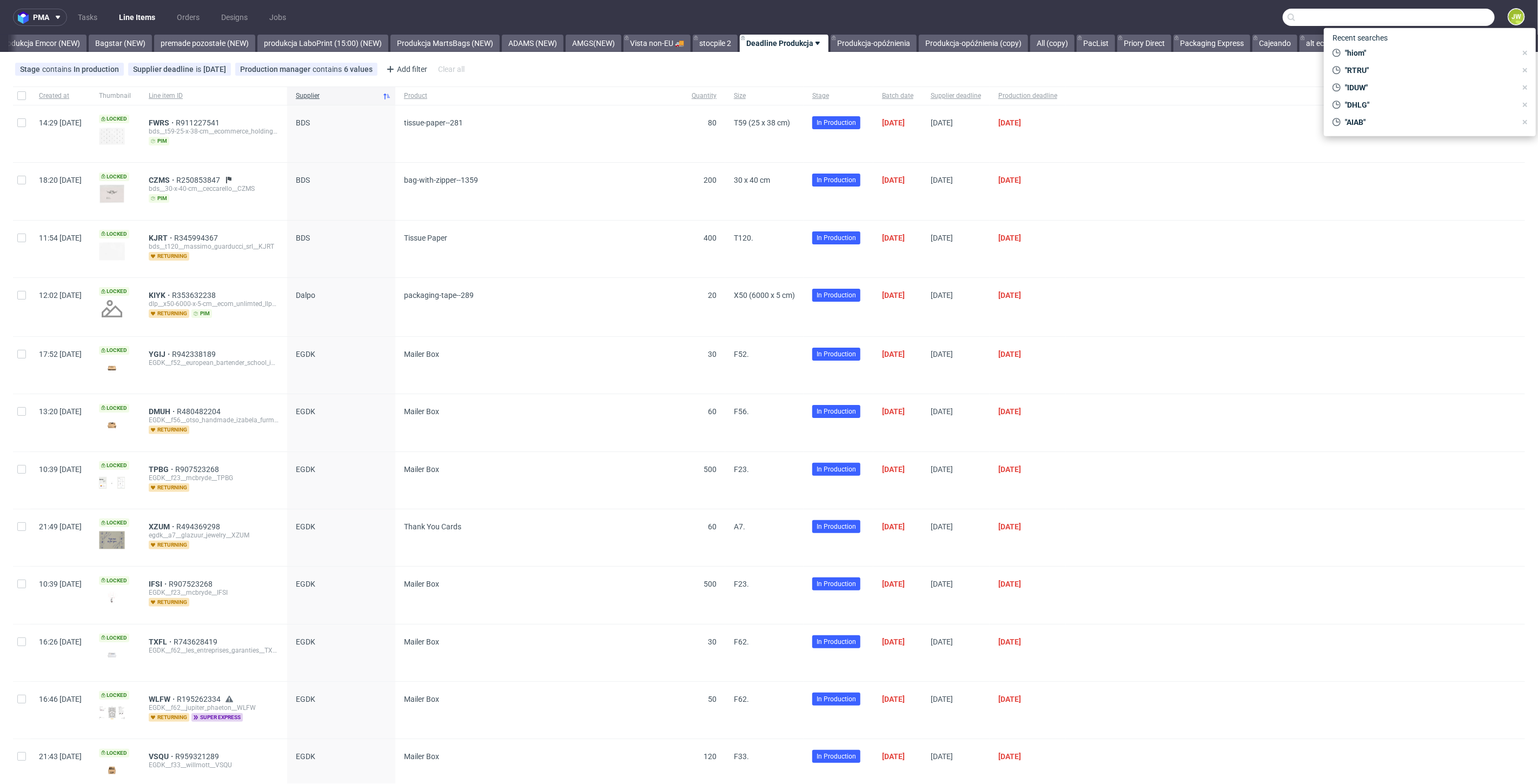
paste input "RKXZ"
type input "RKXZ"
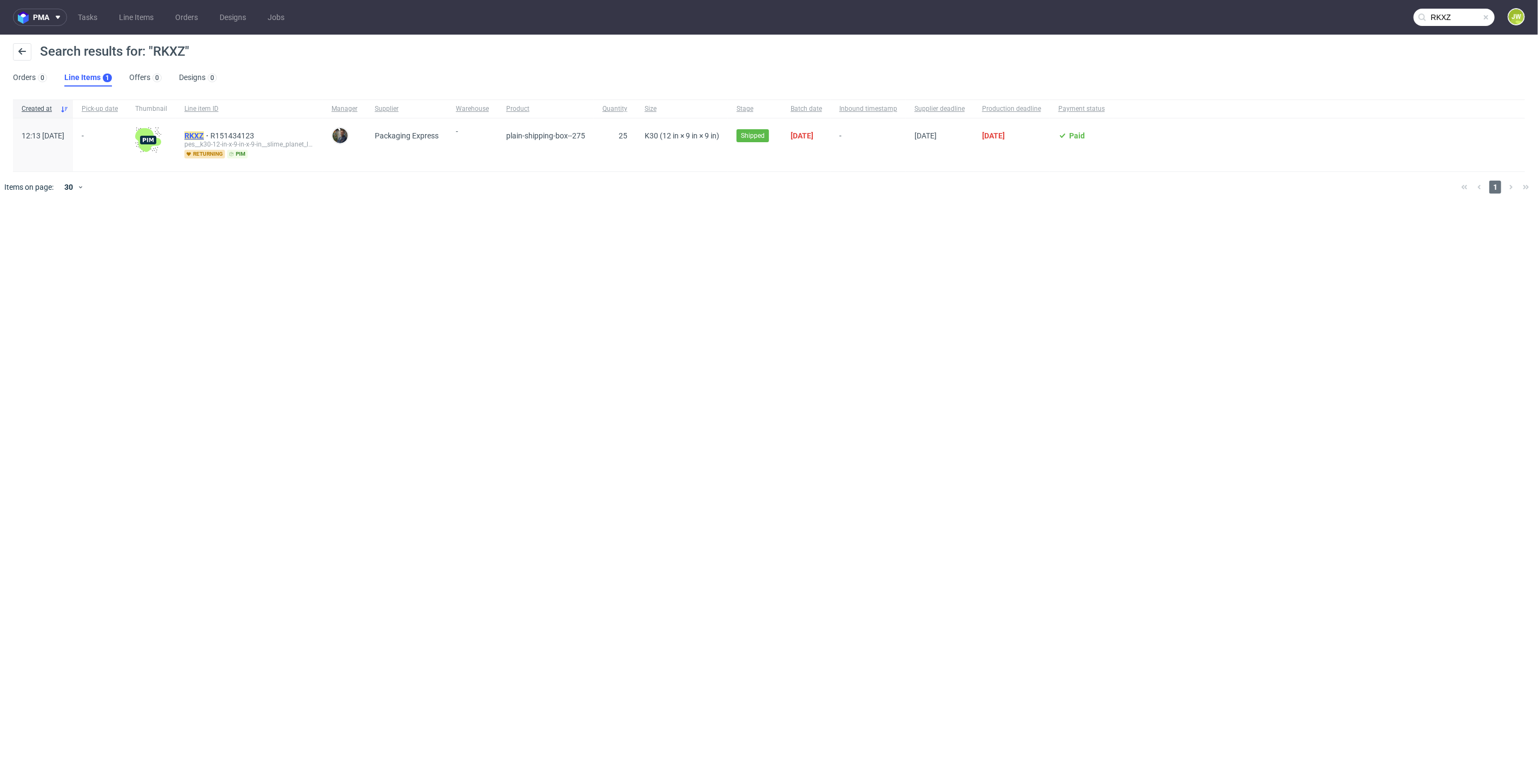
click at [204, 132] on mark "RKXZ" at bounding box center [194, 136] width 19 height 9
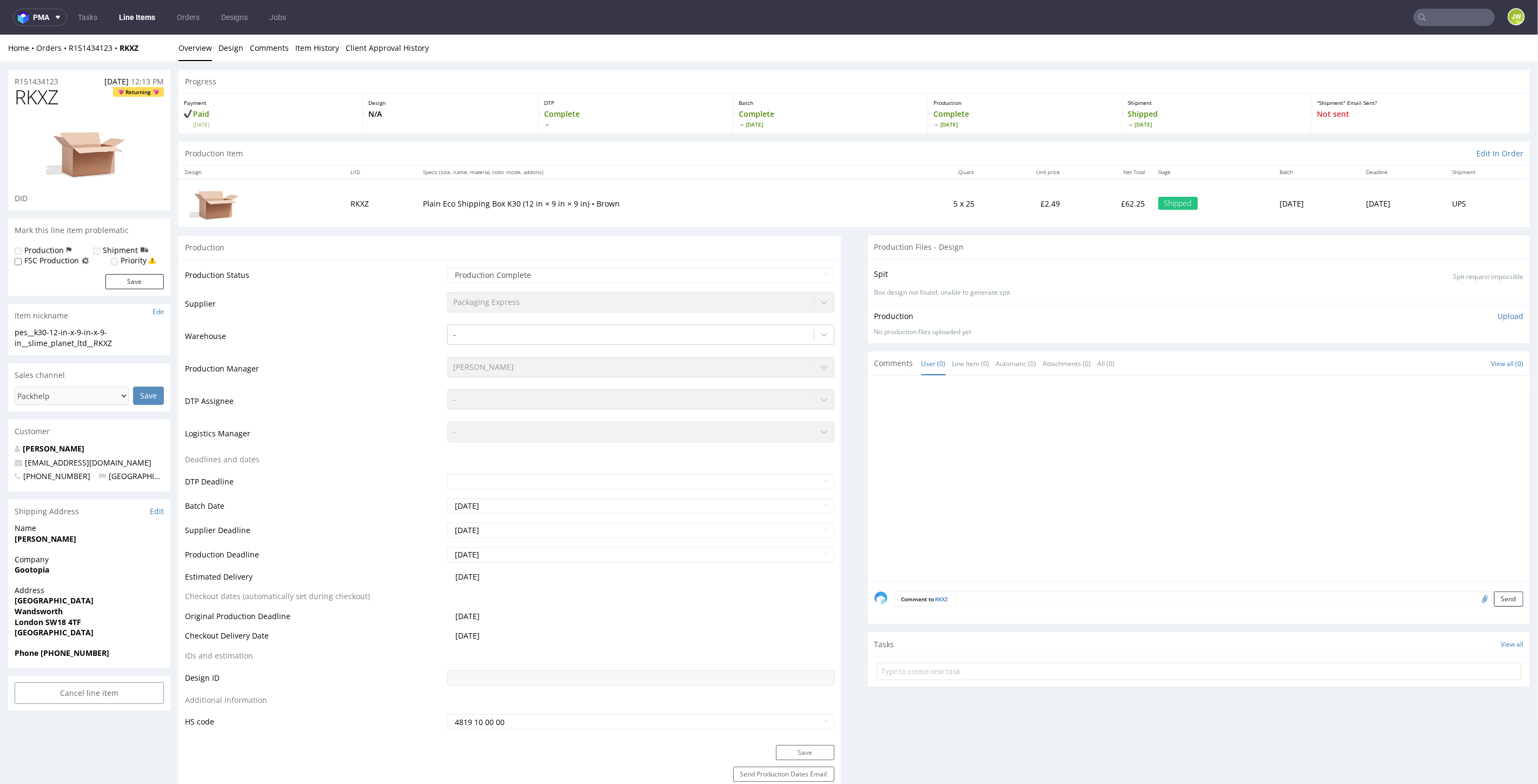
drag, startPoint x: 136, startPoint y: 24, endPoint x: 143, endPoint y: 28, distance: 8.1
click at [136, 24] on link "Line Items" at bounding box center [137, 17] width 49 height 17
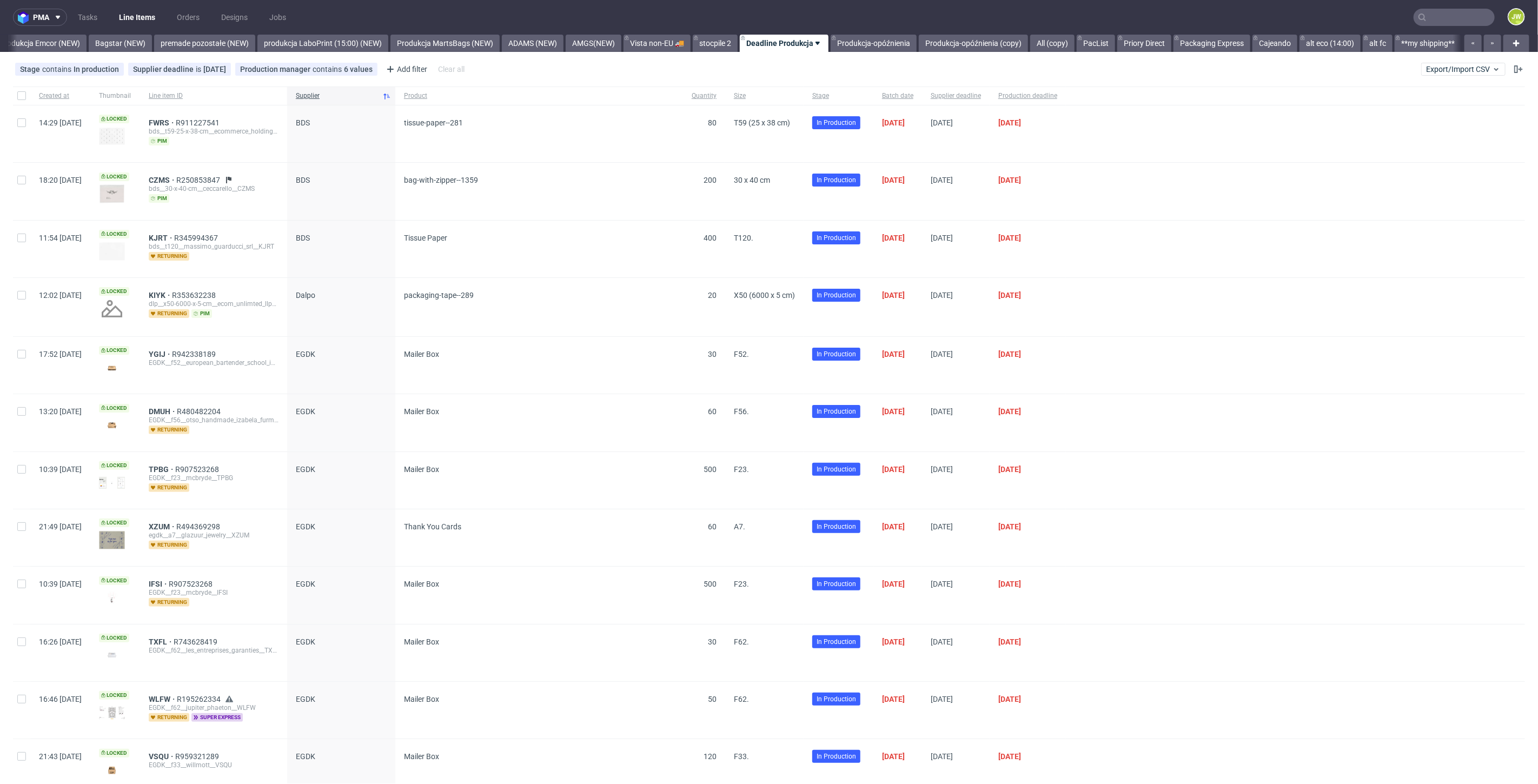
scroll to position [0, 2401]
click at [1440, 69] on span "Export/Import CSV" at bounding box center [1463, 69] width 75 height 9
click at [1433, 113] on link "Import shipments CSV" at bounding box center [1429, 113] width 127 height 17
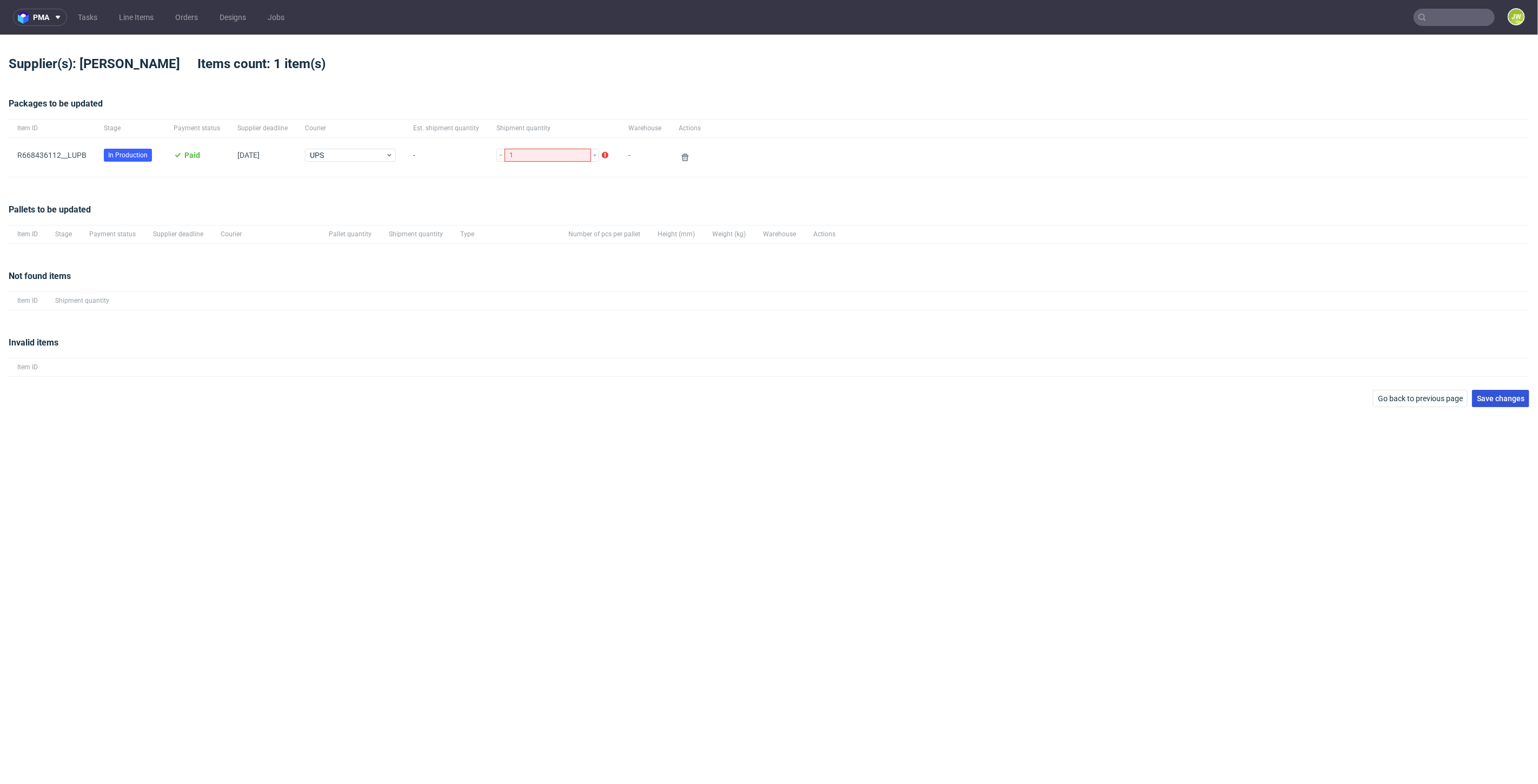
click at [1506, 390] on button "Save changes" at bounding box center [1500, 398] width 57 height 17
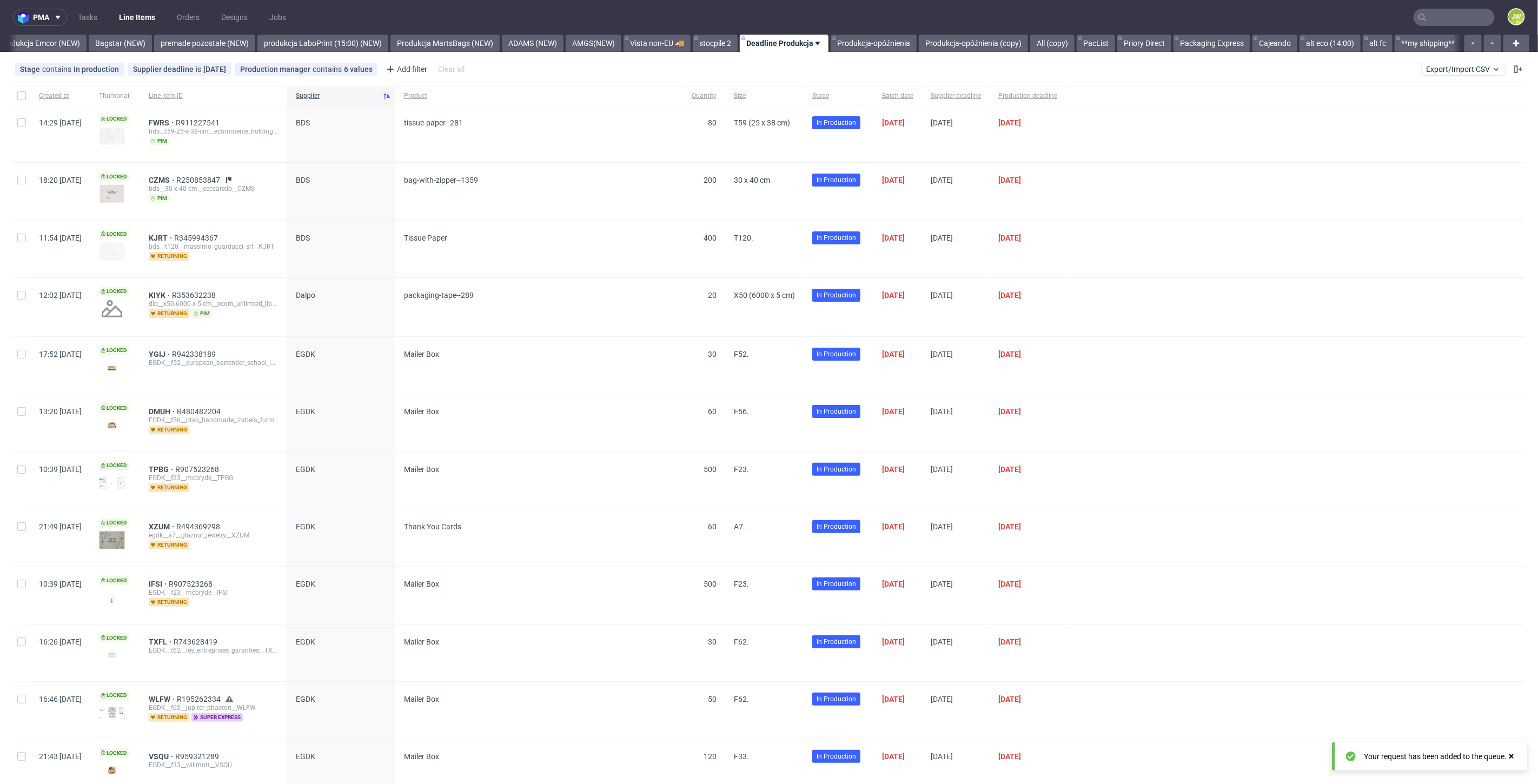
scroll to position [0, 2401]
click at [1463, 67] on span "Export/Import CSV" at bounding box center [1463, 69] width 75 height 9
click at [1385, 110] on link "Import shipments CSV" at bounding box center [1429, 113] width 127 height 17
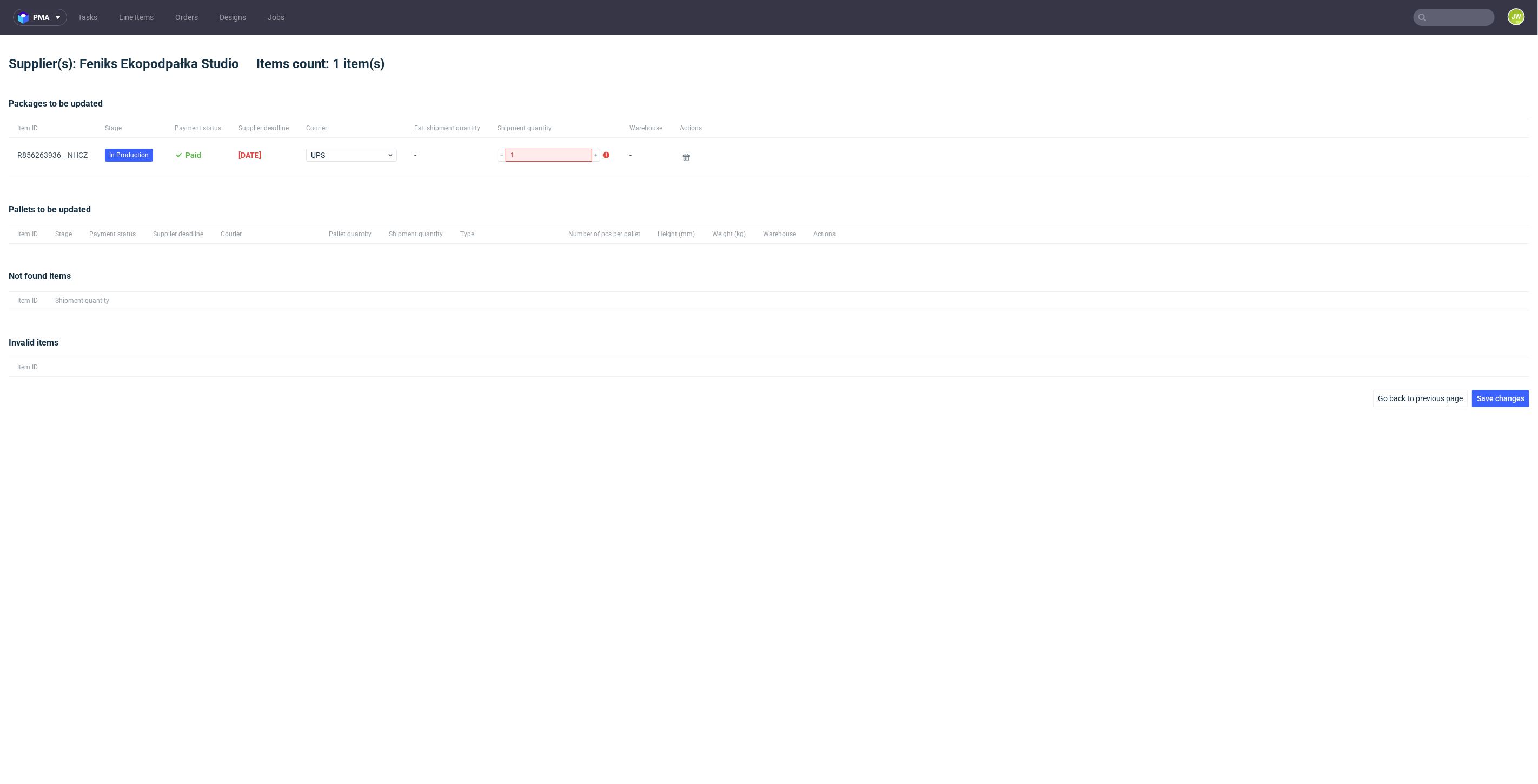
click at [264, 182] on div "Packages to be updated Item ID Stage Payment status Supplier deadline Courier E…" at bounding box center [769, 137] width 1521 height 106
click at [1493, 385] on div "Invalid items Item ID" at bounding box center [769, 357] width 1521 height 67
click at [1496, 394] on span "Save changes" at bounding box center [1500, 398] width 47 height 8
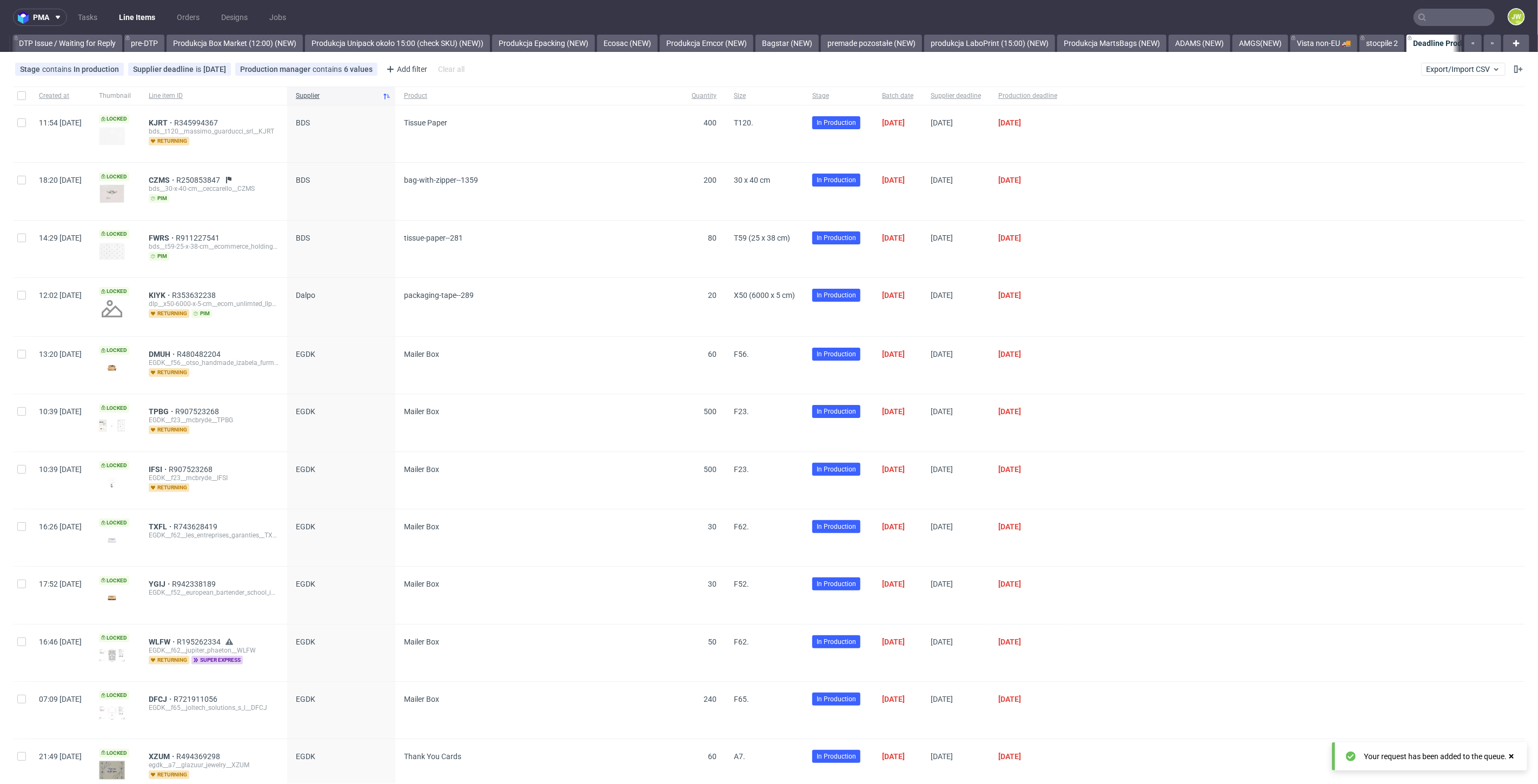
scroll to position [0, 2150]
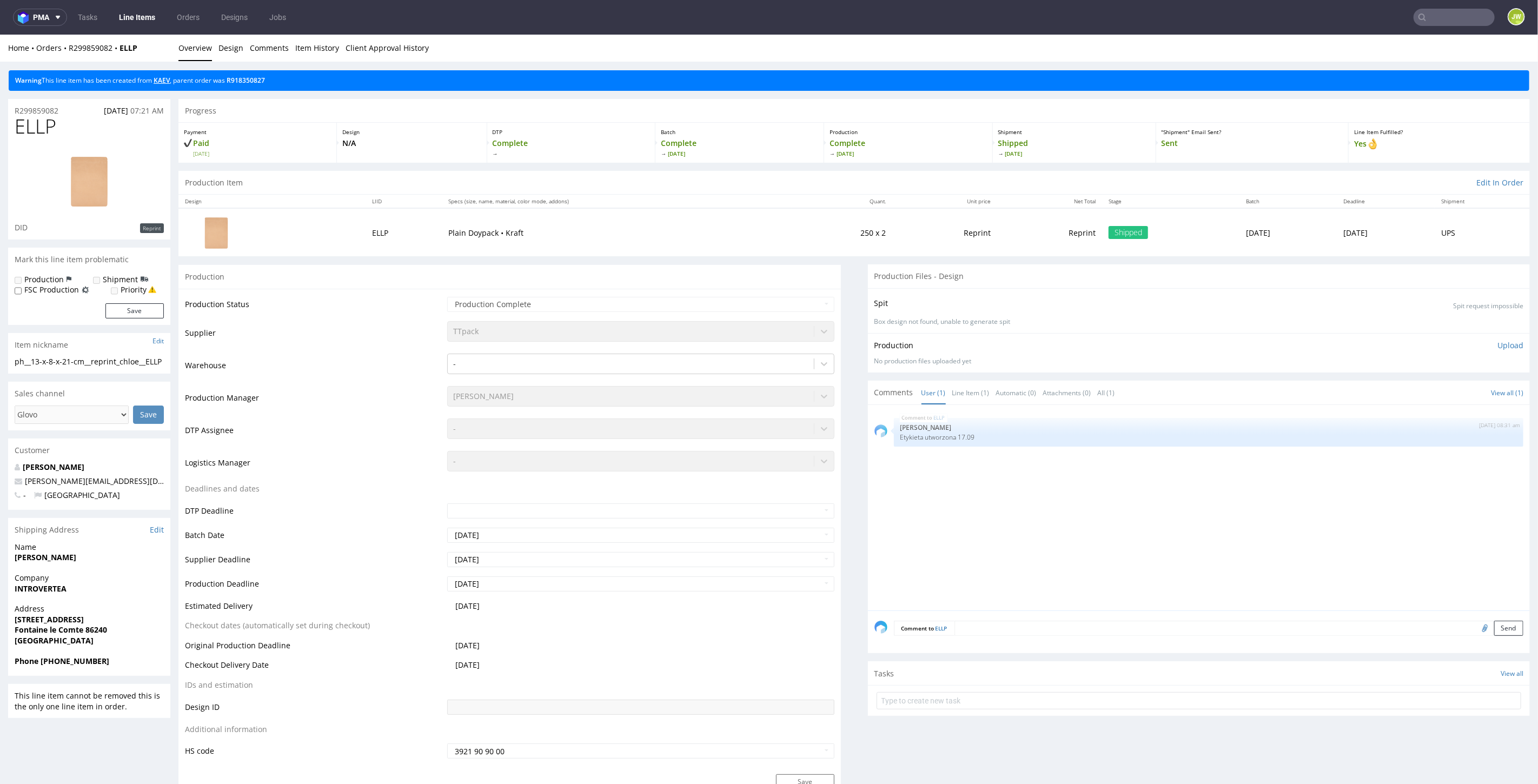
click at [165, 80] on link "KAEV" at bounding box center [161, 79] width 16 height 9
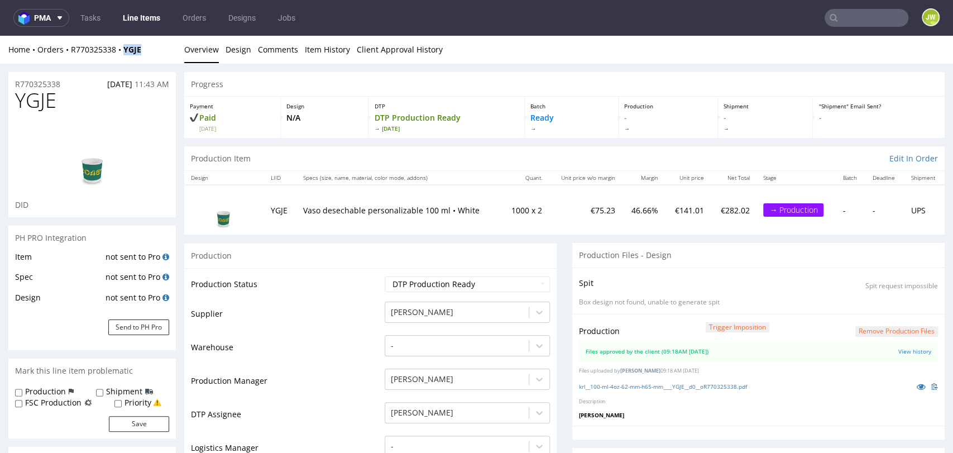
drag, startPoint x: 157, startPoint y: 55, endPoint x: 121, endPoint y: 61, distance: 37.3
click at [121, 61] on div "Home Orders R770325338 YGJE Overview Design Comments Item History Client Approv…" at bounding box center [476, 50] width 953 height 28
click at [473, 161] on div "Production Item Edit In Order" at bounding box center [564, 158] width 760 height 25
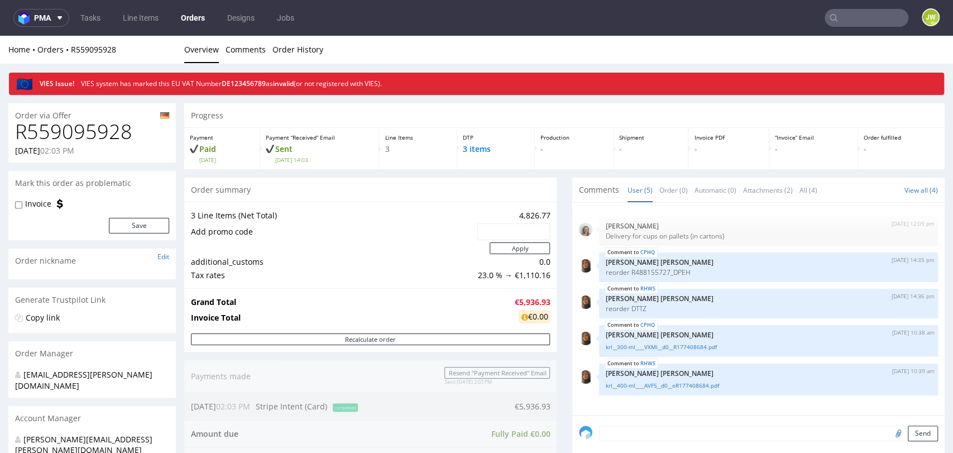
click at [138, 56] on div "Home Orders R559095928 Overview Comments Order History" at bounding box center [476, 50] width 953 height 28
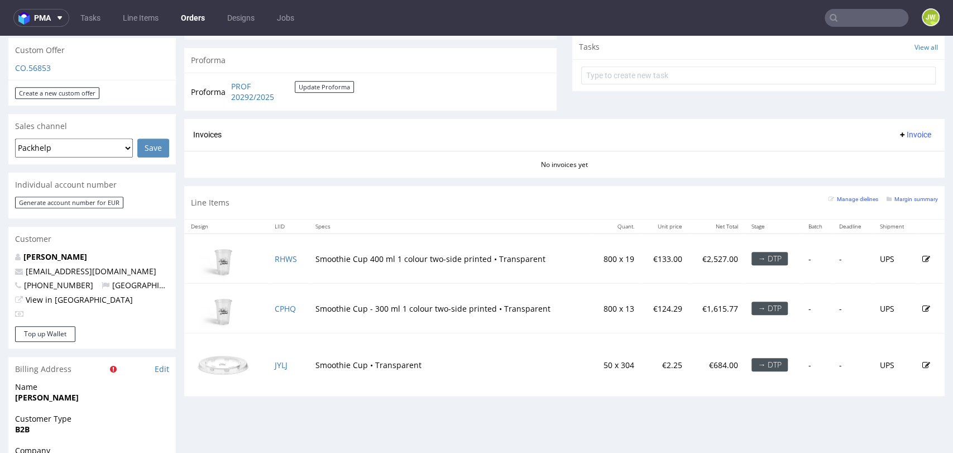
scroll to position [434, 0]
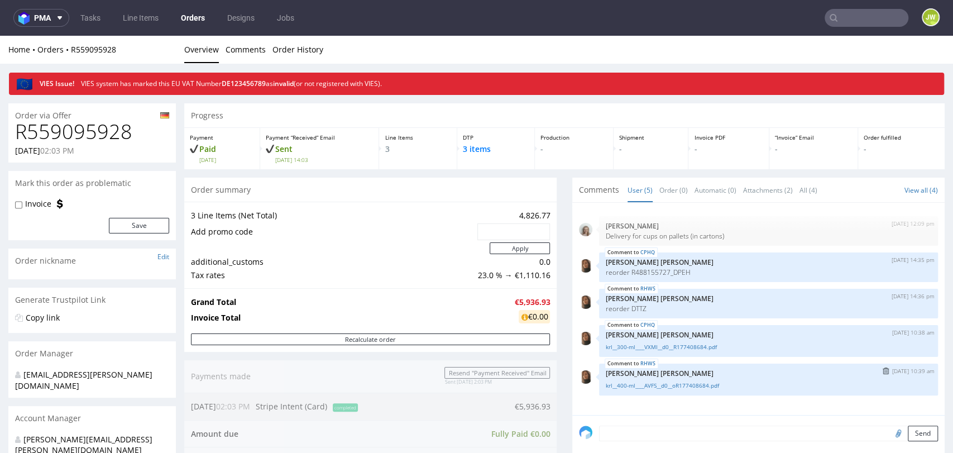
click at [579, 376] on img at bounding box center [585, 376] width 13 height 13
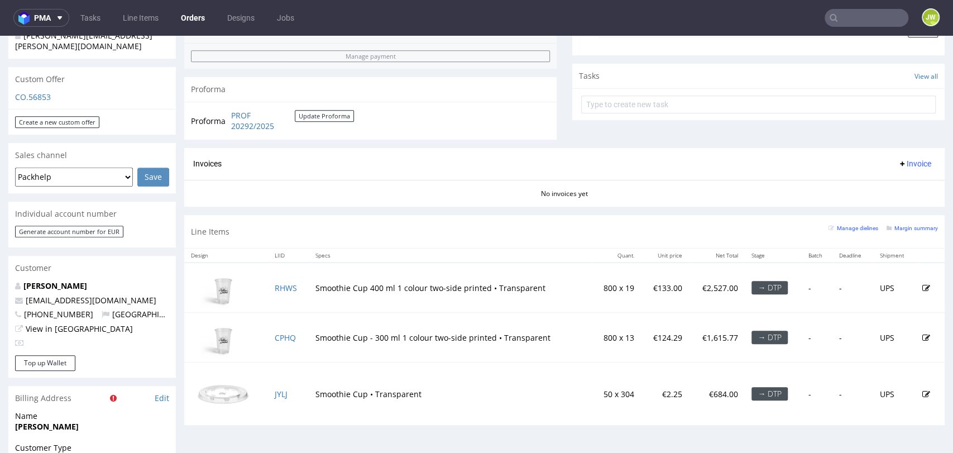
scroll to position [434, 0]
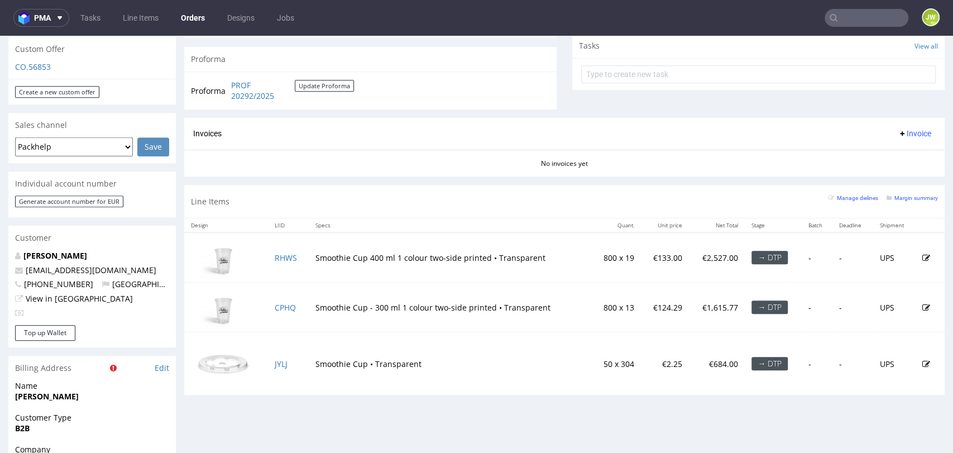
click at [313, 175] on section "Invoices Invoice No invoices yet" at bounding box center [564, 147] width 760 height 59
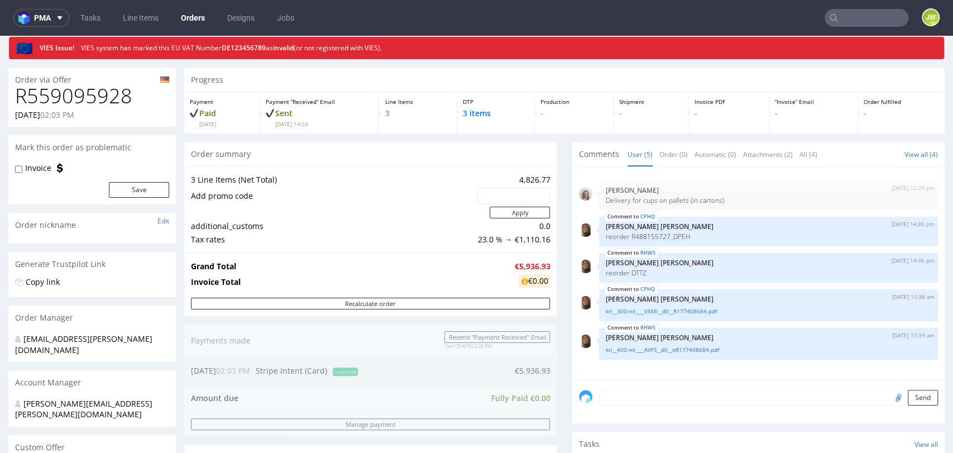
scroll to position [0, 0]
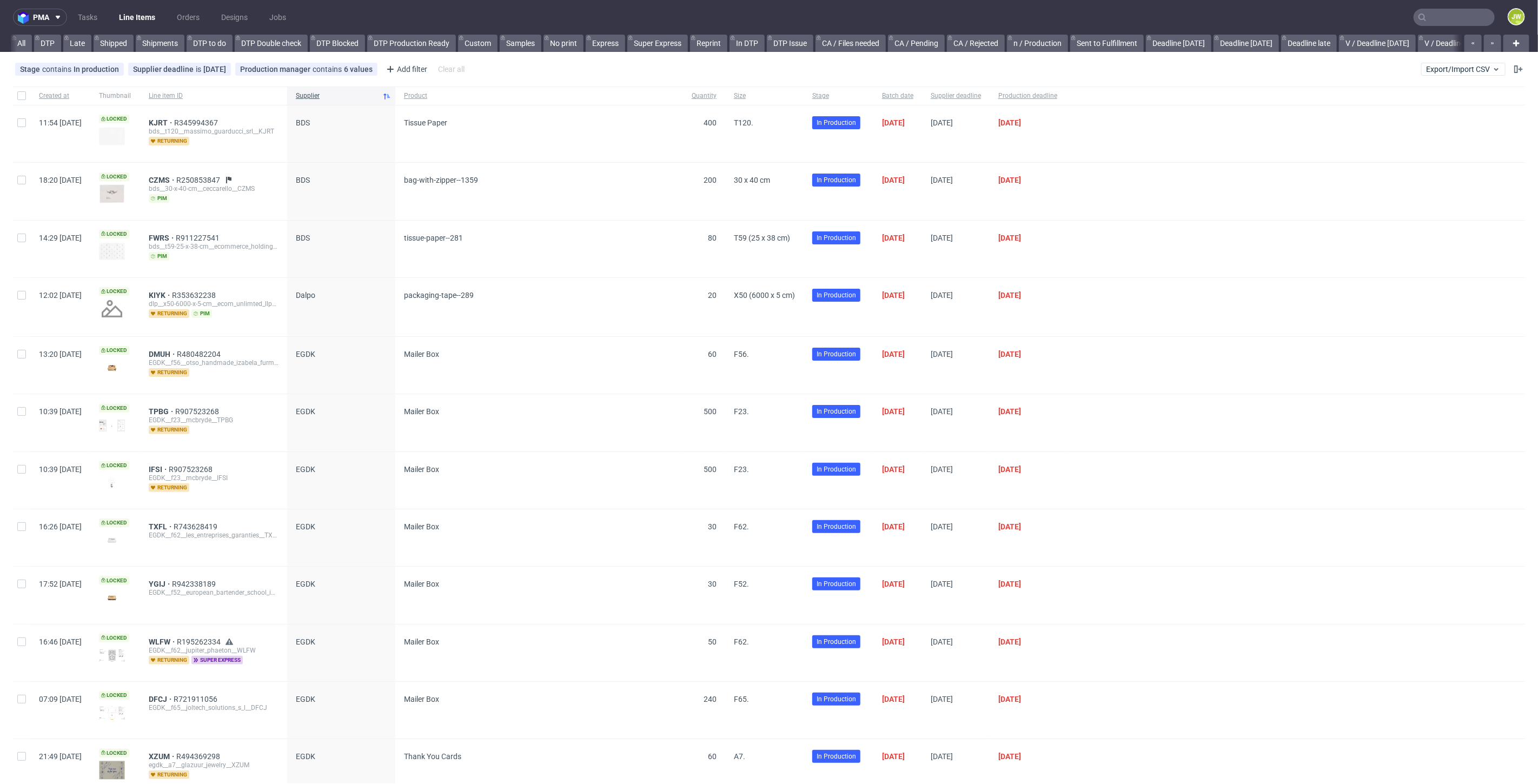
scroll to position [0, 2401]
click at [57, 41] on link "Produkcja Emcor (NEW)" at bounding box center [40, 44] width 94 height 17
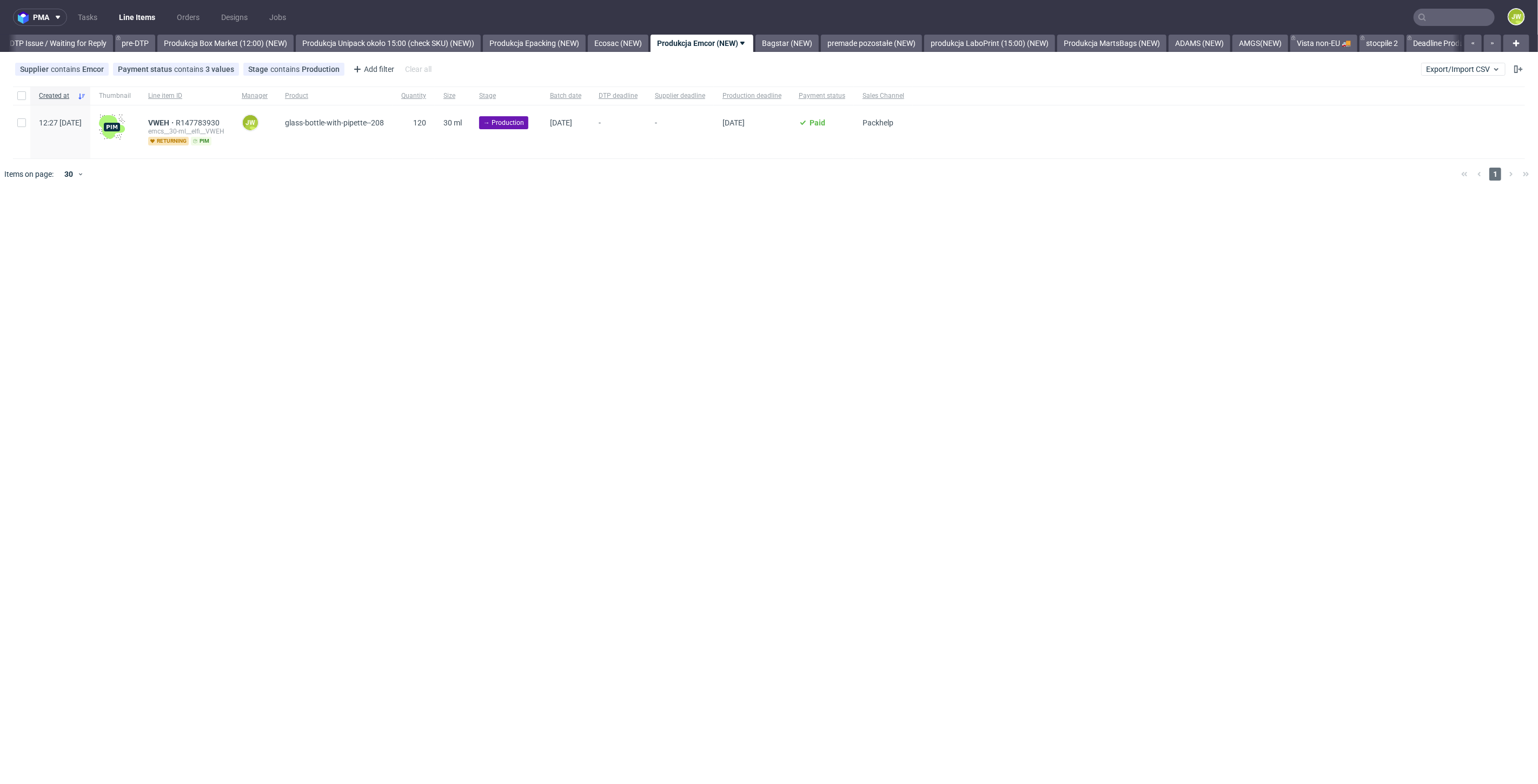
click at [57, 41] on link "DTP Issue / Waiting for Reply" at bounding box center [57, 44] width 110 height 17
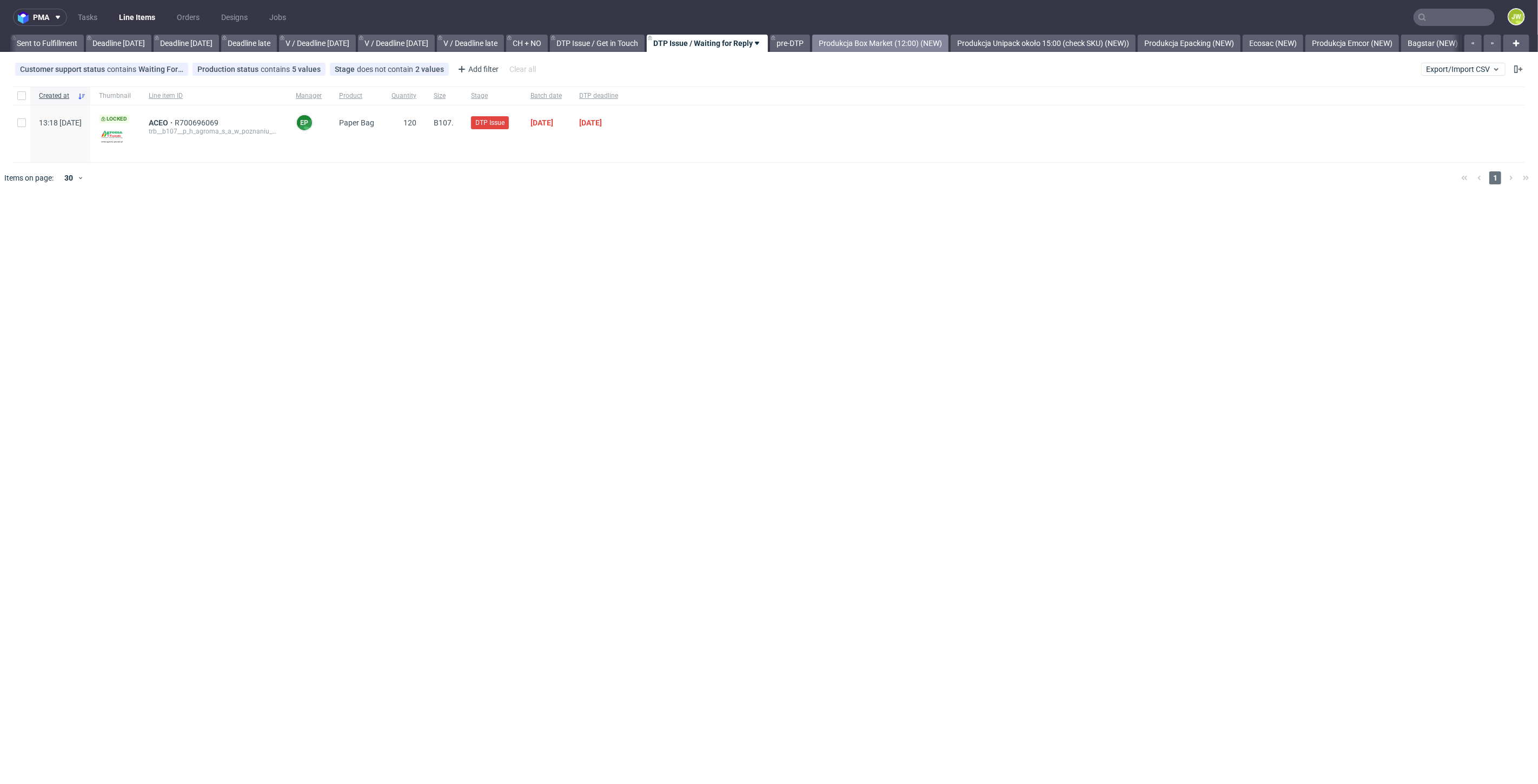
click at [872, 41] on link "Produkcja Box Market (12:00) (NEW)" at bounding box center [880, 44] width 137 height 17
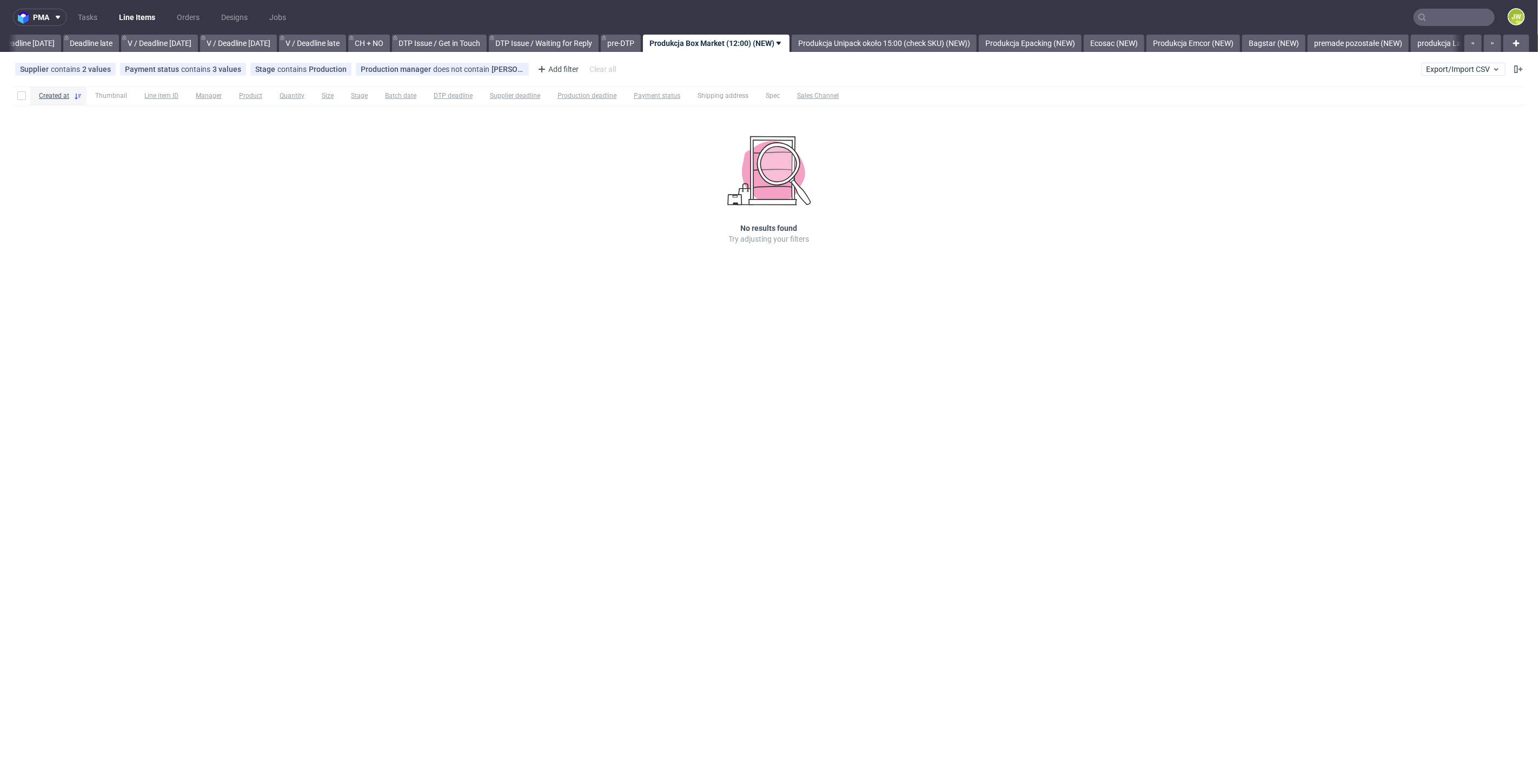
scroll to position [0, 1228]
click at [1362, 48] on link "premade pozostałe (NEW)" at bounding box center [1348, 44] width 101 height 17
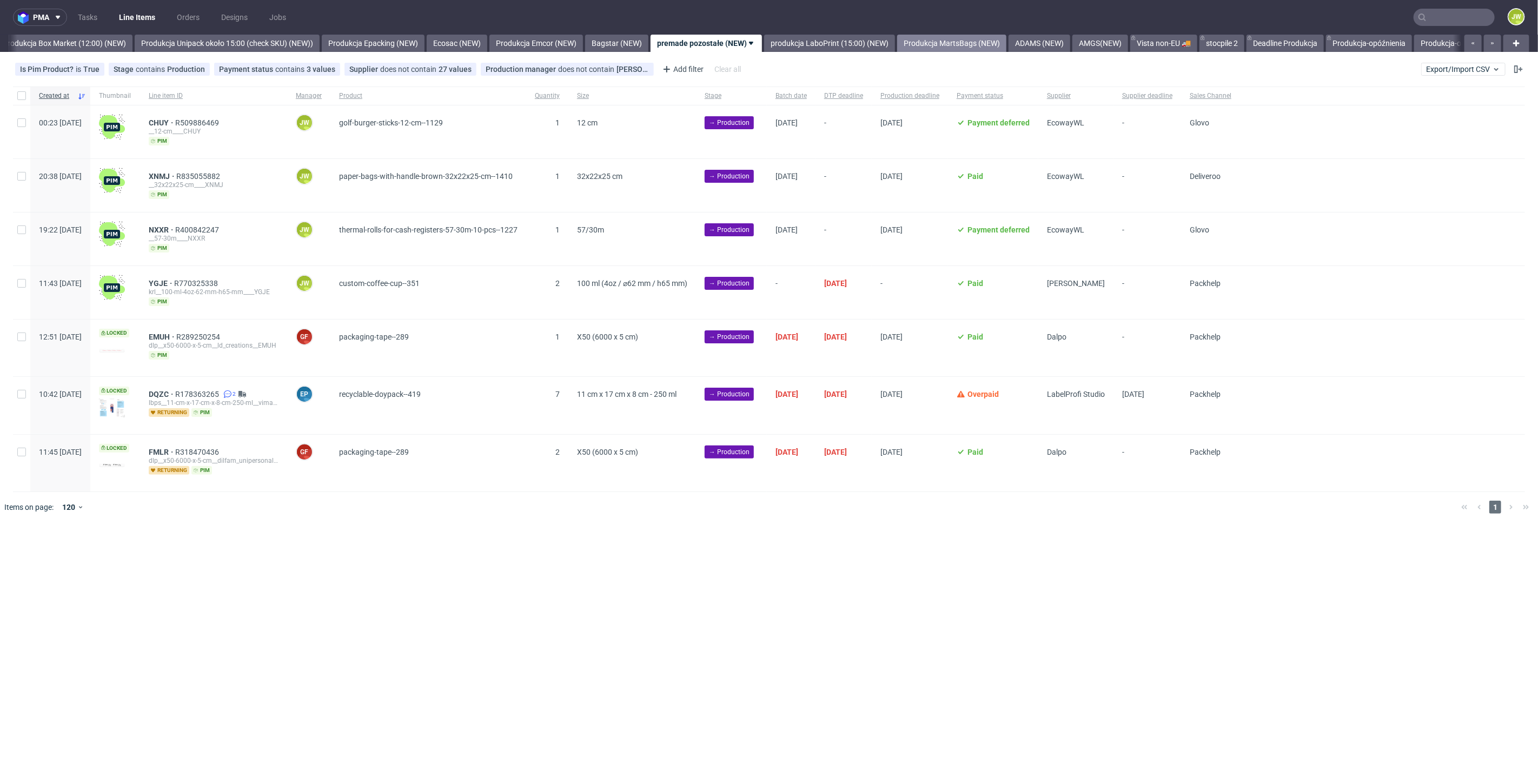
scroll to position [0, 1867]
click at [47, 44] on link "Produkcja Box Market (12:00) (NEW)" at bounding box center [62, 44] width 137 height 17
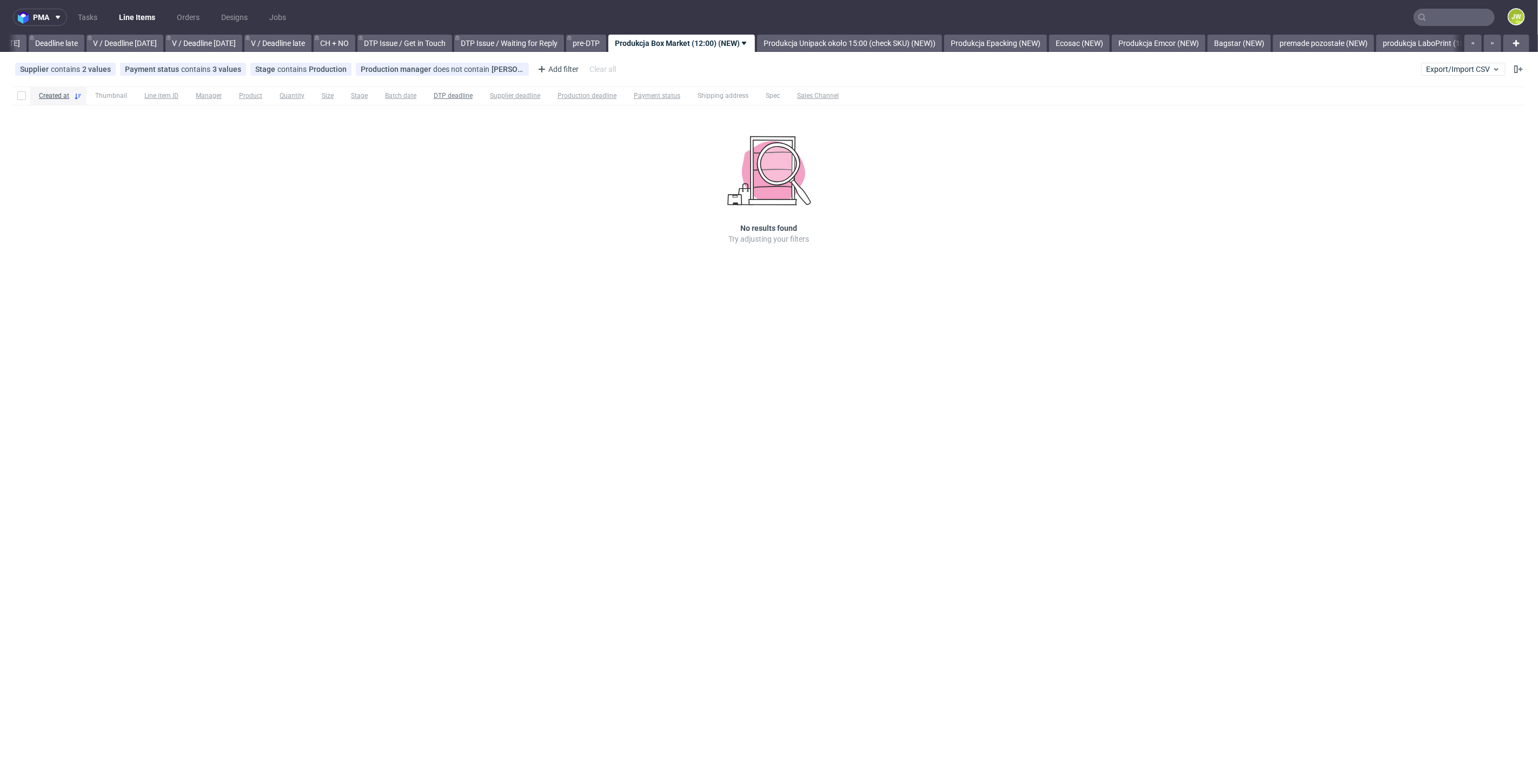
scroll to position [0, 1228]
click at [1037, 39] on link "Produkcja Epacking (NEW)" at bounding box center [1020, 44] width 103 height 17
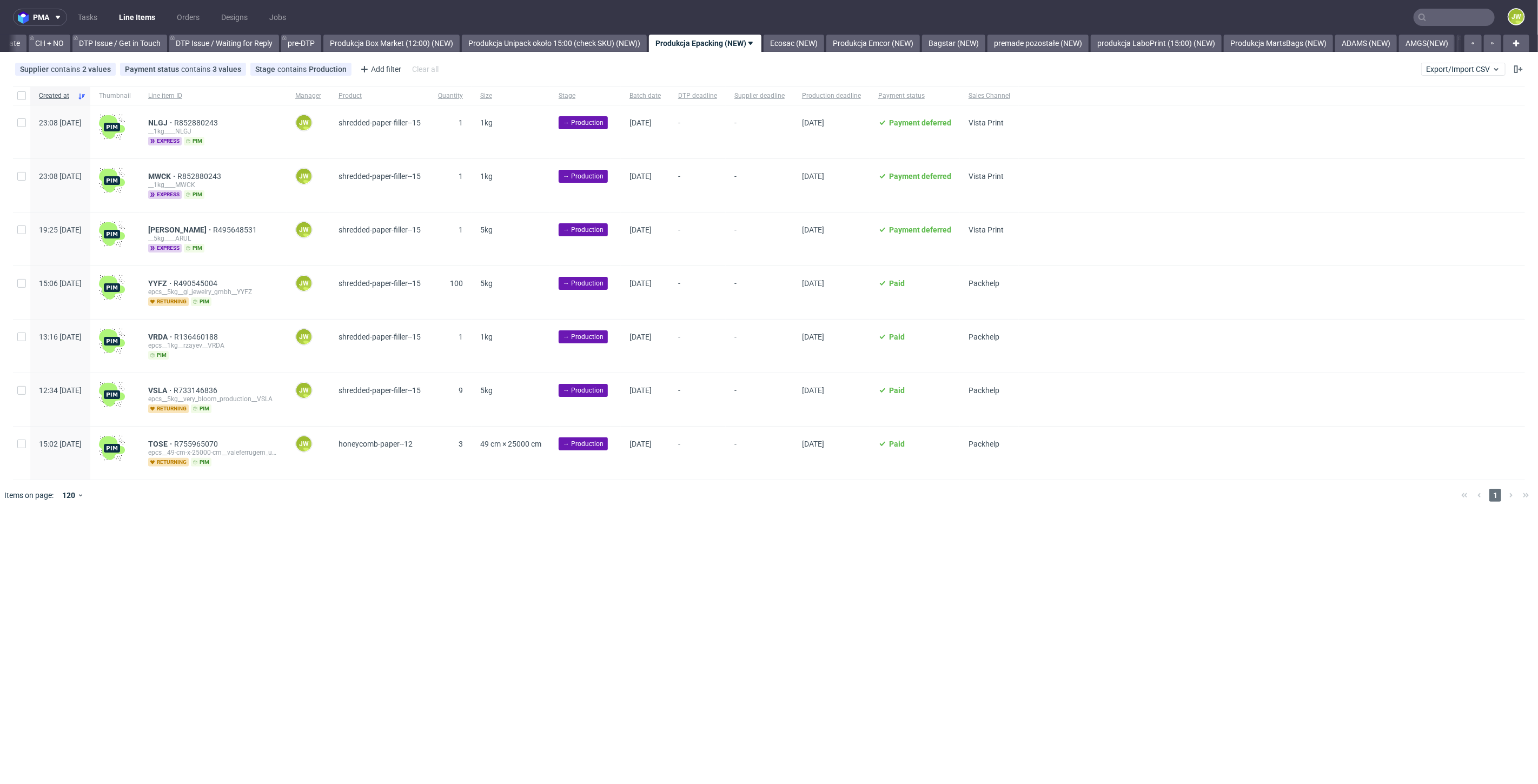
scroll to position [0, 1538]
click at [27, 96] on div at bounding box center [21, 95] width 17 height 18
checkbox input "true"
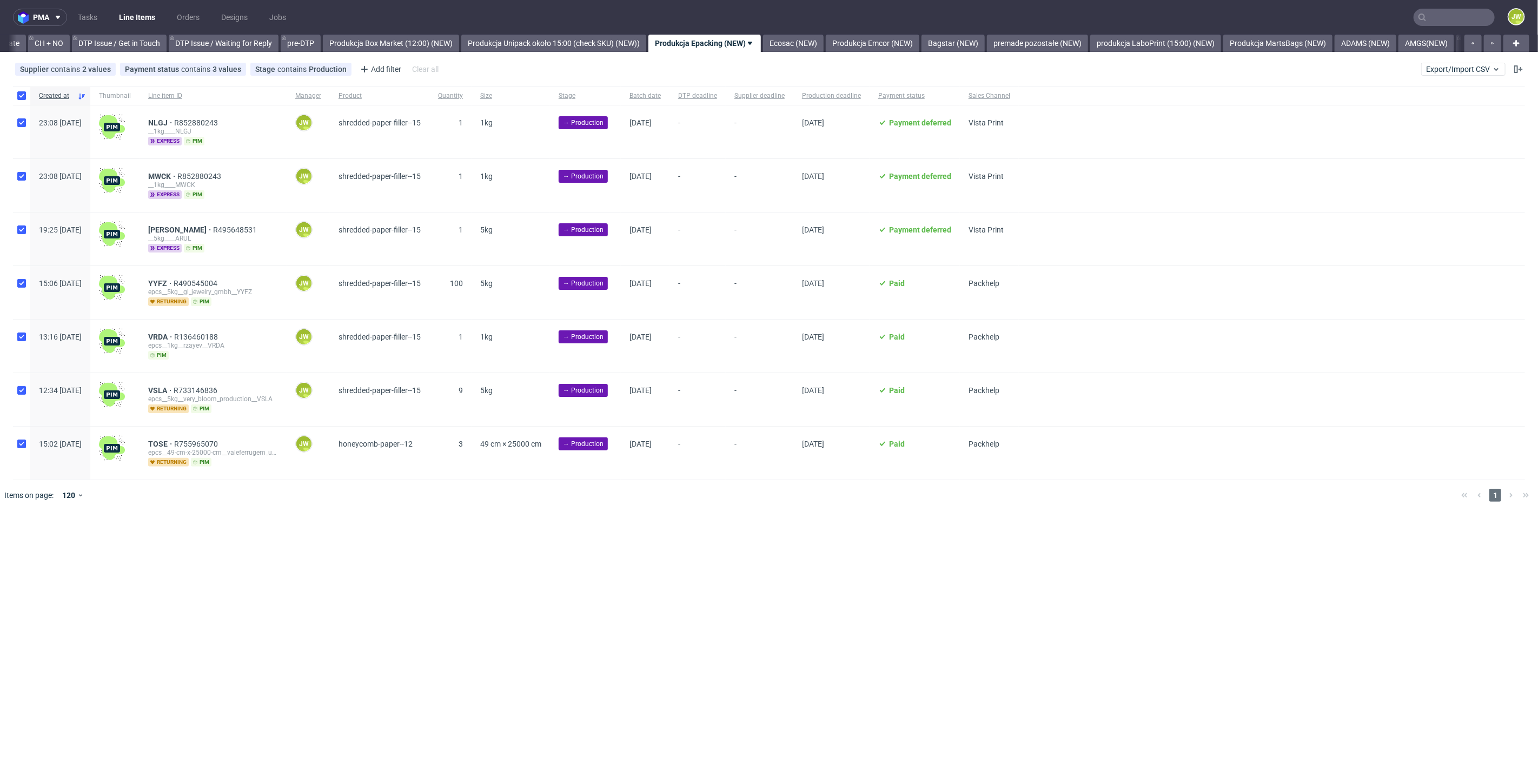
checkbox input "true"
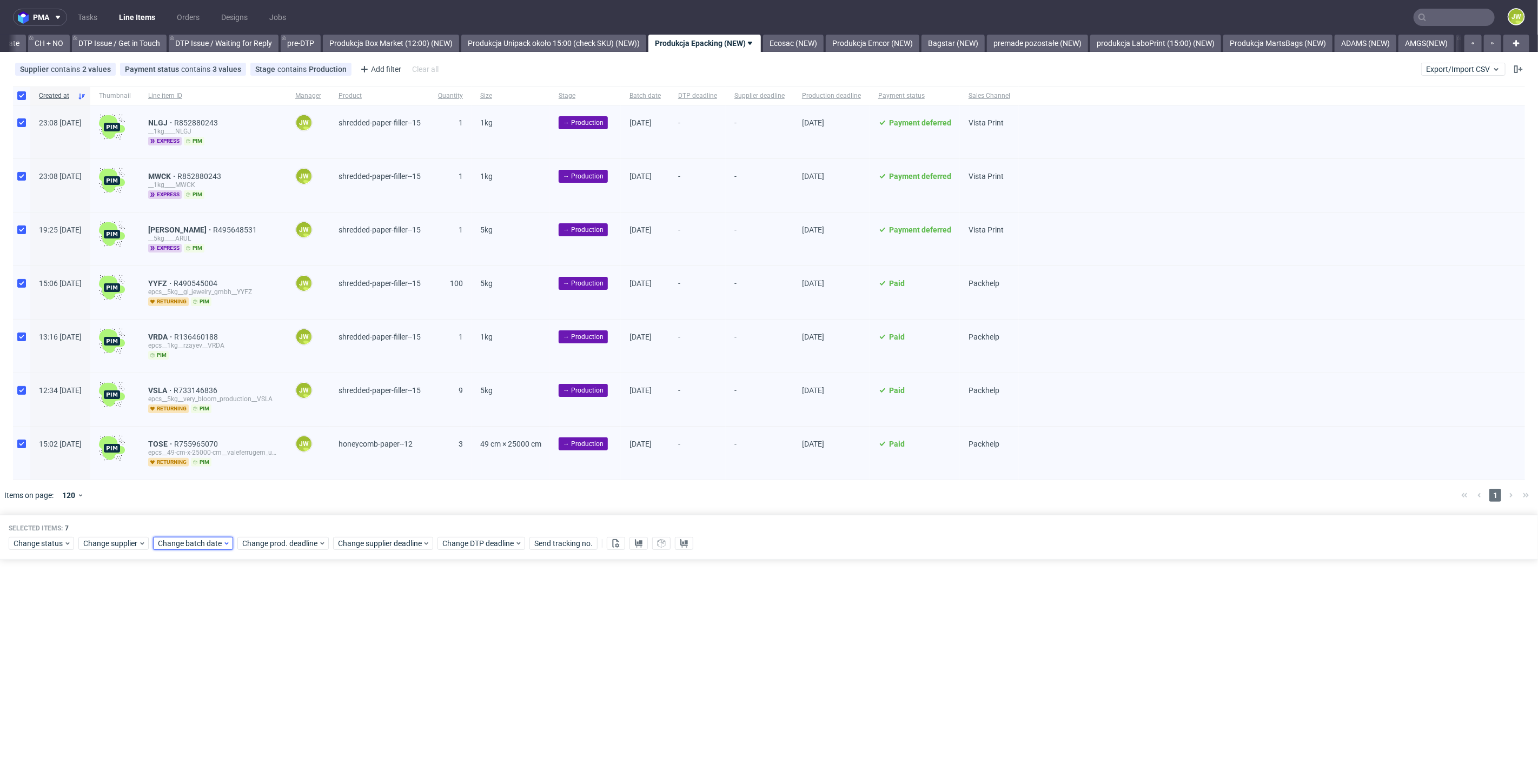
click at [192, 538] on span "Change batch date" at bounding box center [190, 543] width 65 height 11
click at [197, 671] on button "22" at bounding box center [191, 667] width 16 height 17
click at [203, 671] on button "23" at bounding box center [207, 667] width 16 height 17
click at [281, 723] on span "Save" at bounding box center [281, 723] width 16 height 8
click at [273, 537] on div "Change prod. deadline" at bounding box center [283, 543] width 91 height 13
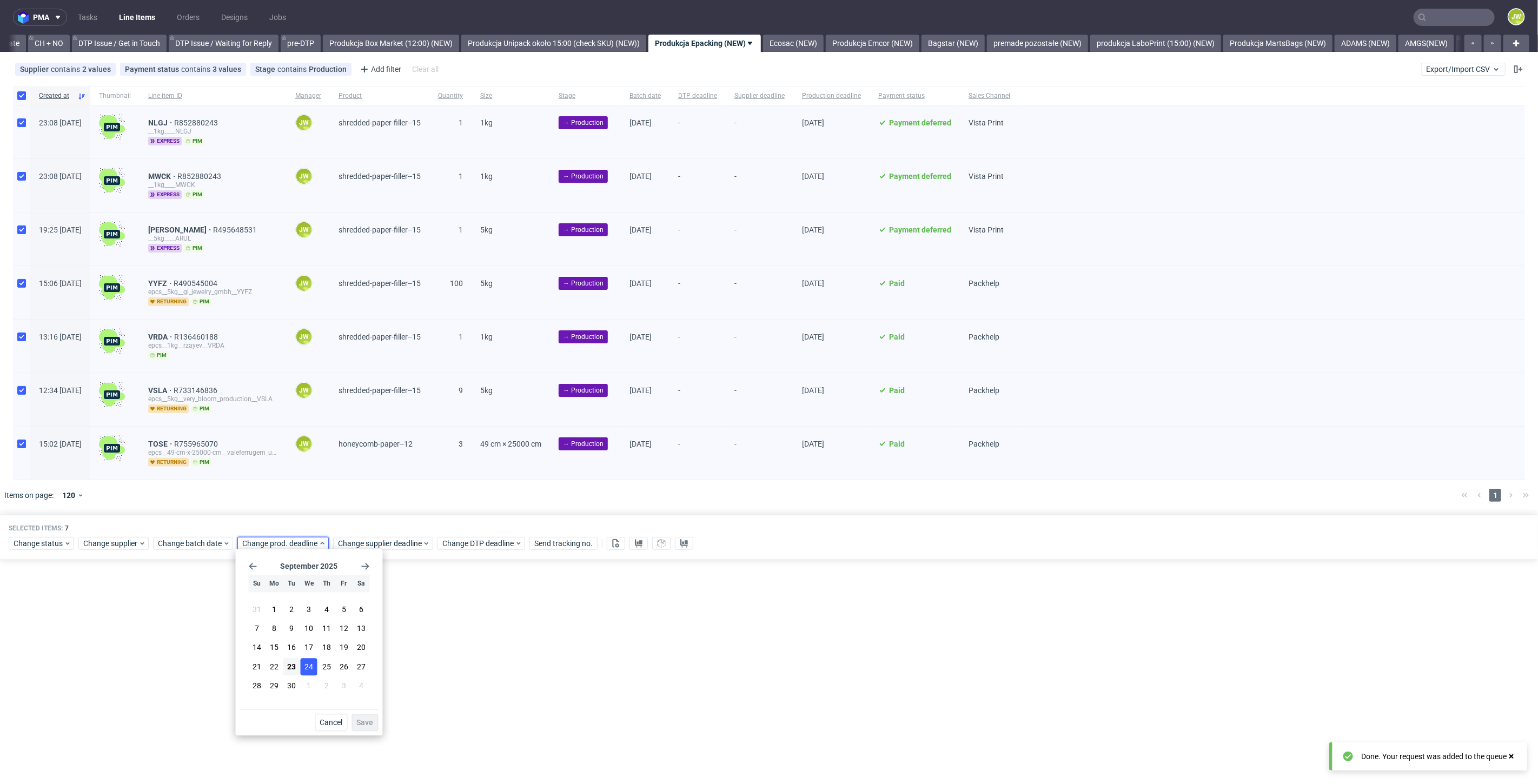
click at [305, 665] on span "24" at bounding box center [309, 666] width 9 height 11
click at [360, 720] on span "Save" at bounding box center [364, 723] width 16 height 8
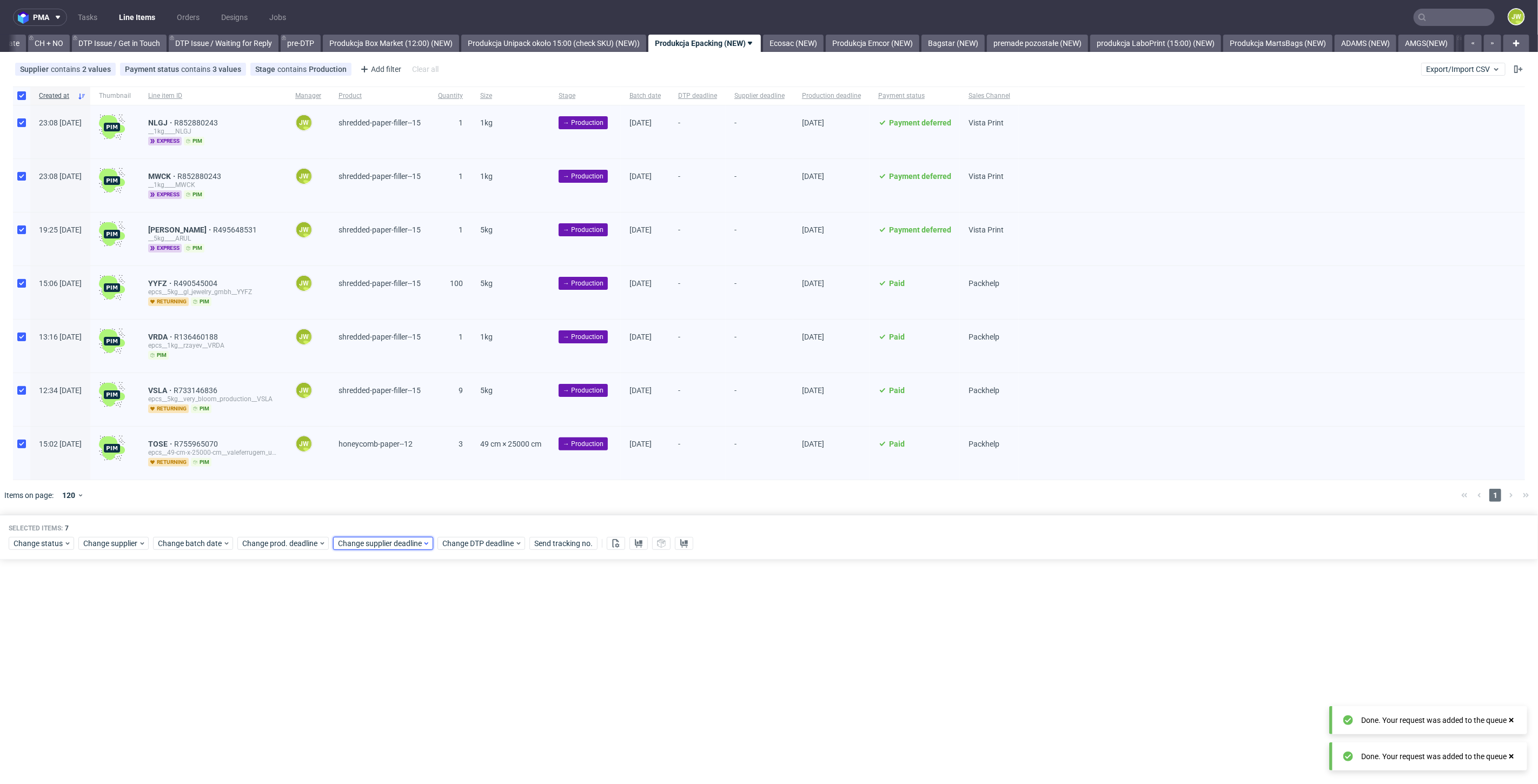
click at [361, 542] on span "Change supplier deadline" at bounding box center [380, 543] width 84 height 11
click at [406, 677] on button "1" at bounding box center [404, 686] width 16 height 17
click at [406, 668] on span "24" at bounding box center [405, 666] width 9 height 11
click at [464, 722] on span "Save" at bounding box center [460, 723] width 16 height 8
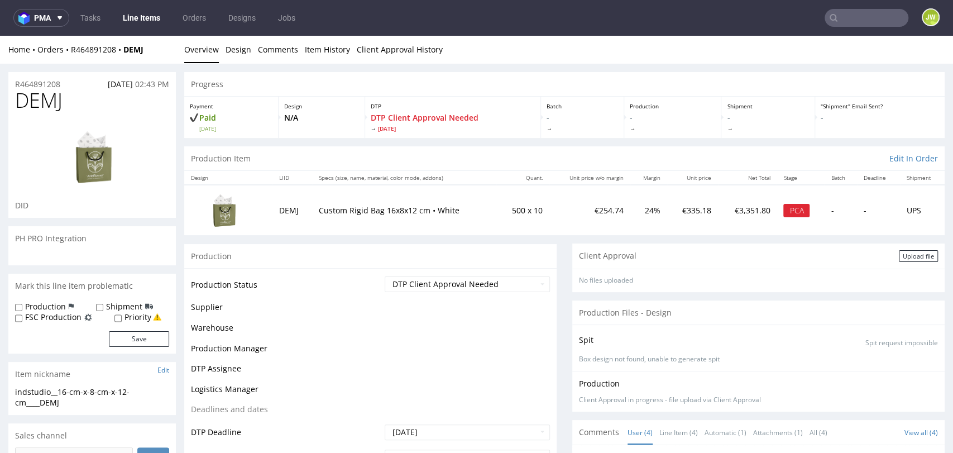
scroll to position [17, 0]
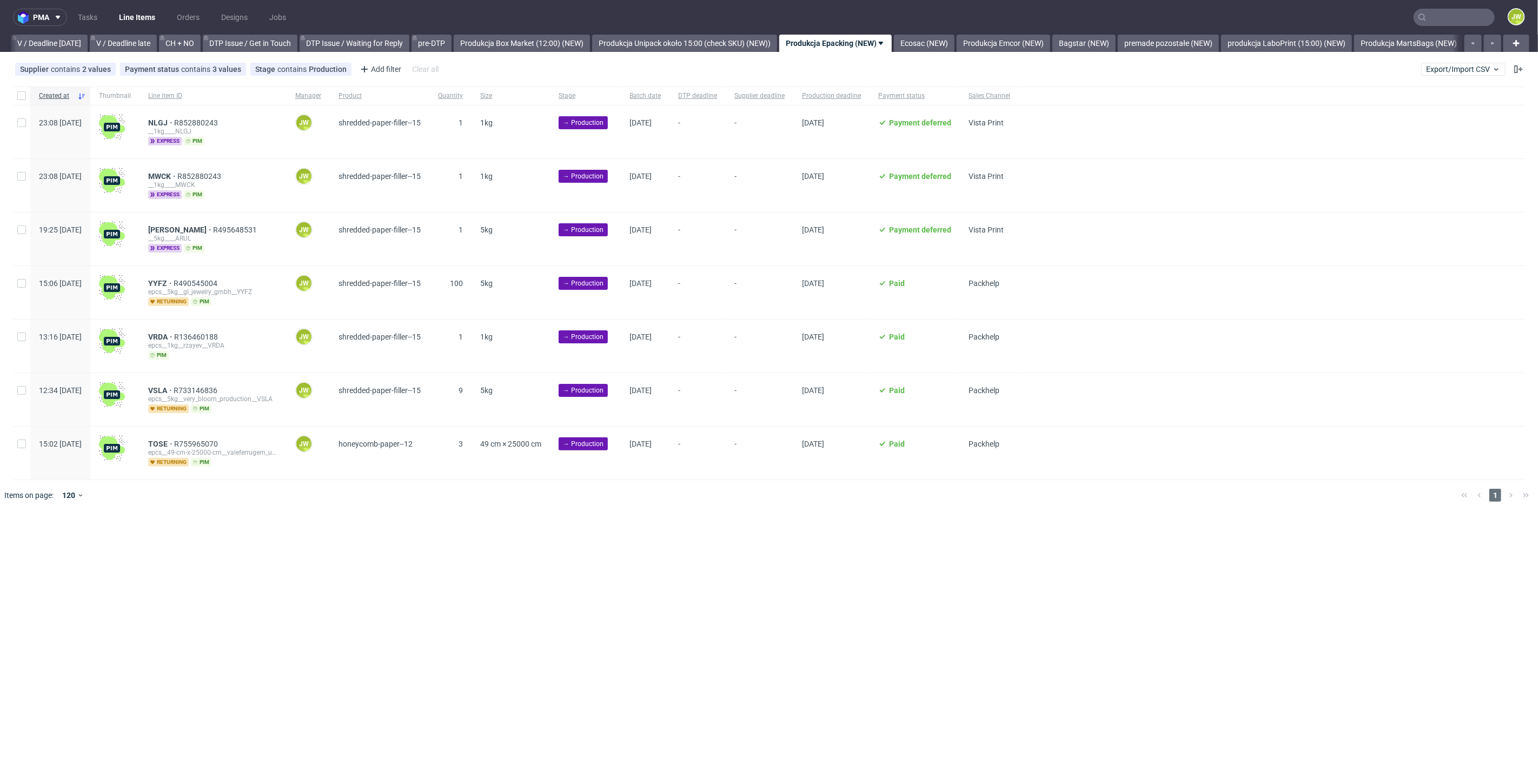
scroll to position [0, 1477]
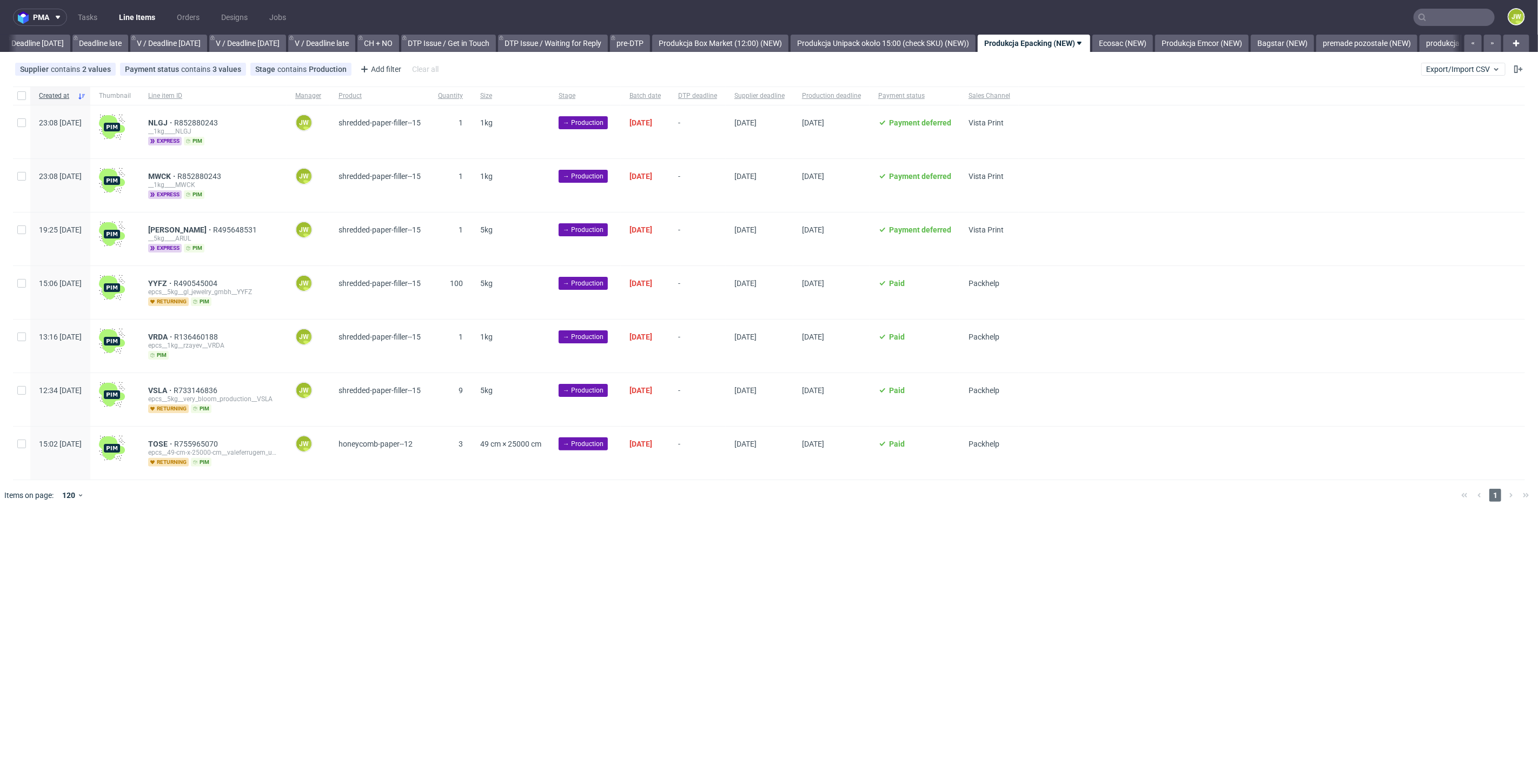
scroll to position [0, 1460]
click at [25, 94] on input "checkbox" at bounding box center [21, 95] width 9 height 9
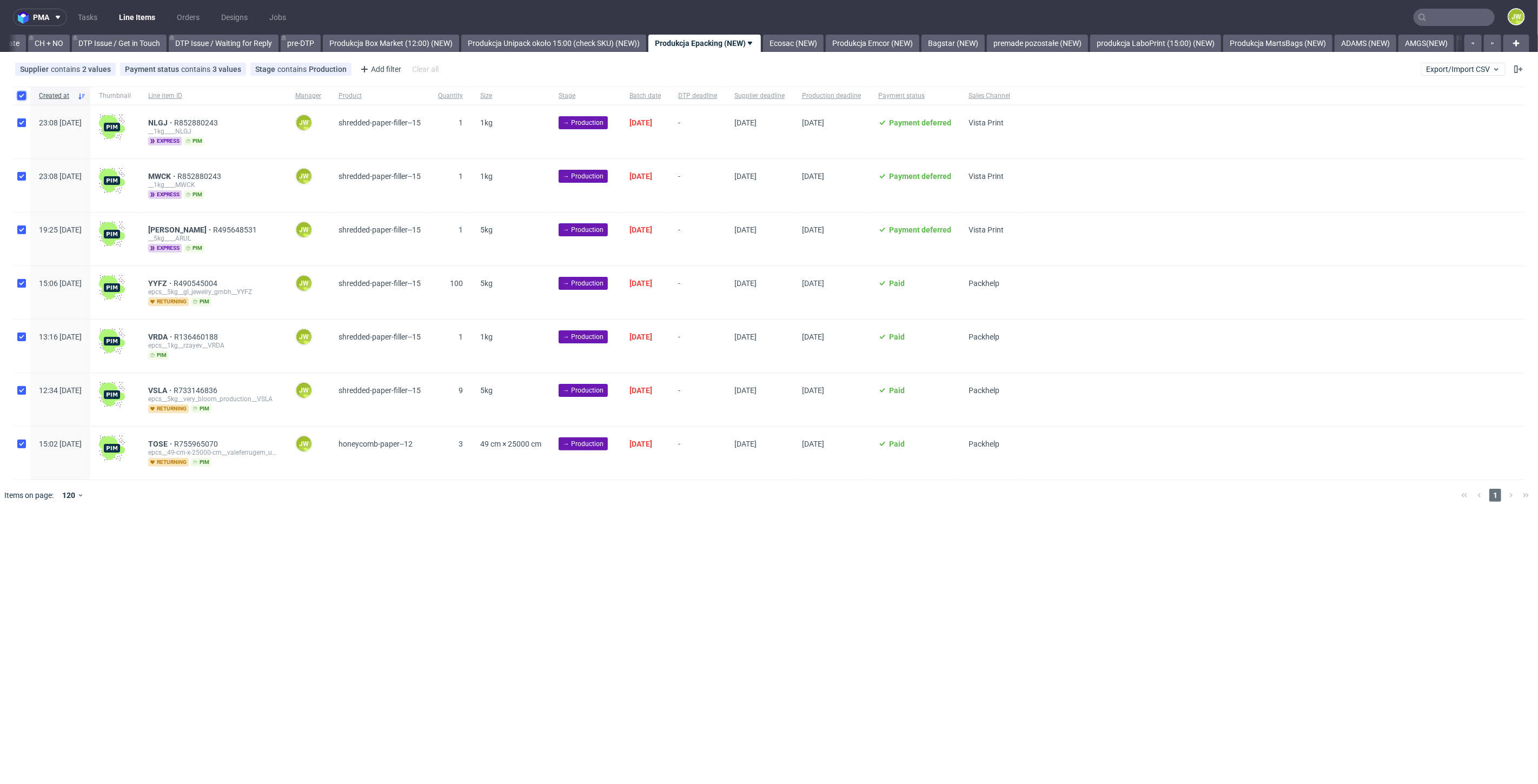
checkbox input "true"
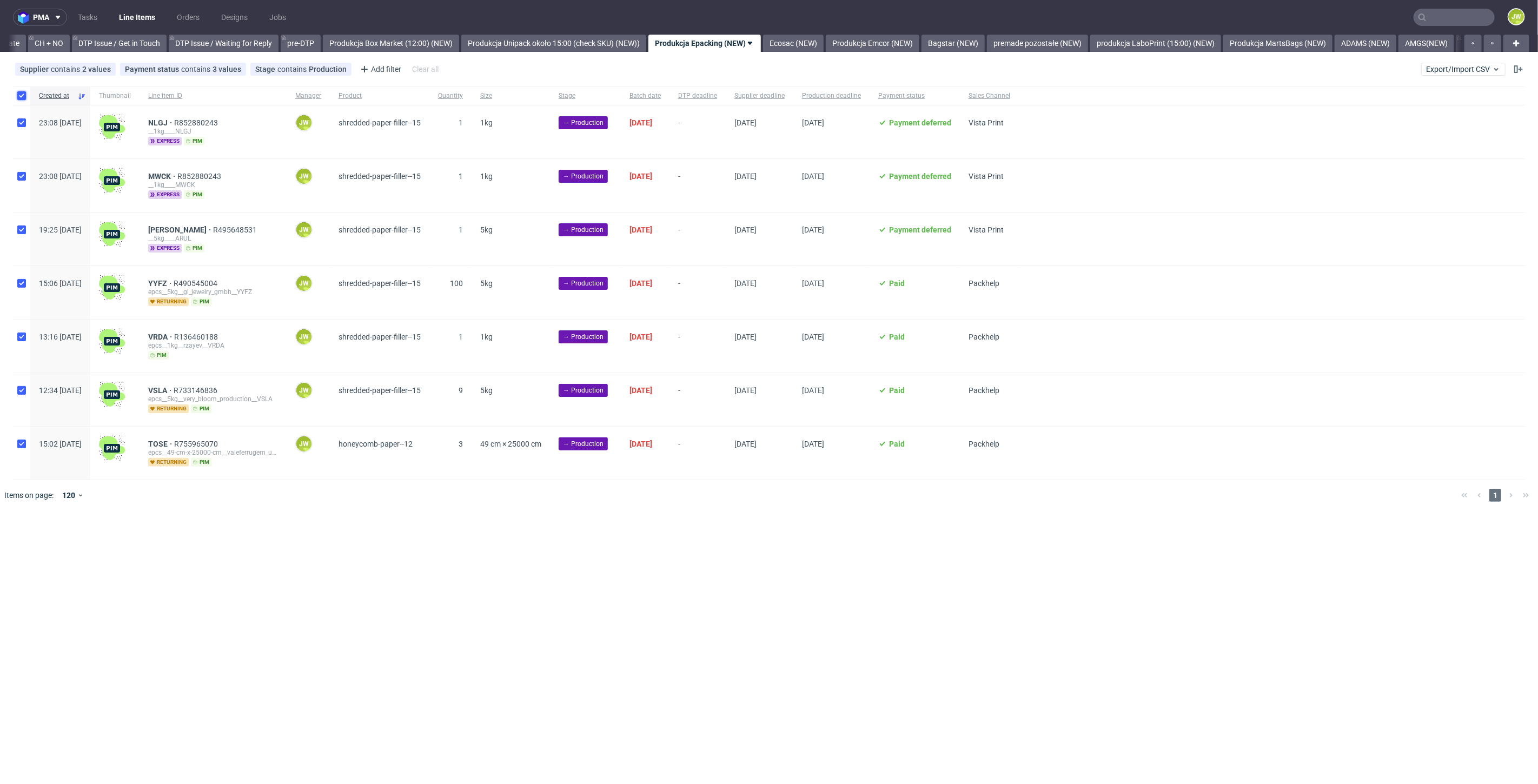
checkbox input "true"
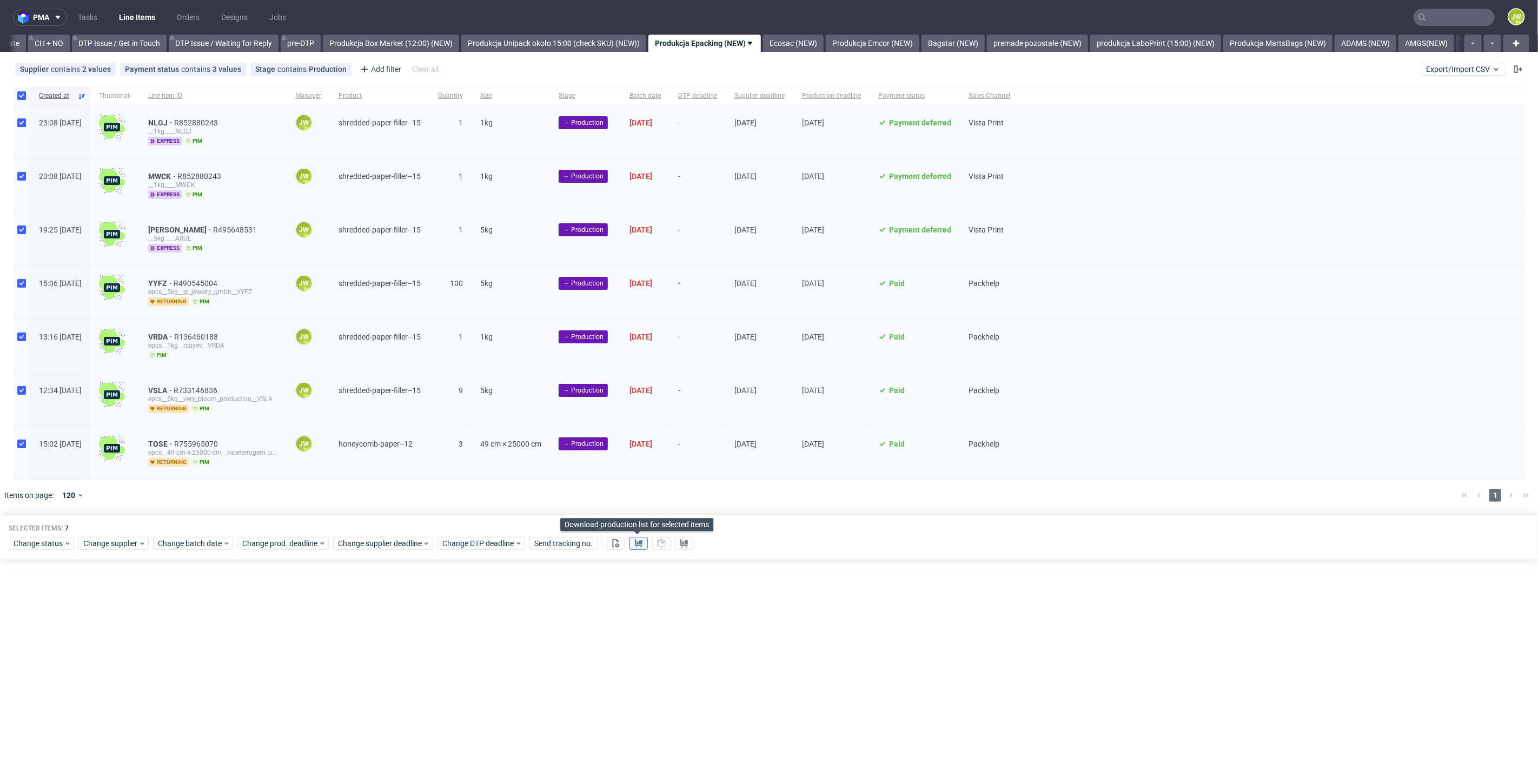
click at [637, 545] on button at bounding box center [639, 543] width 18 height 13
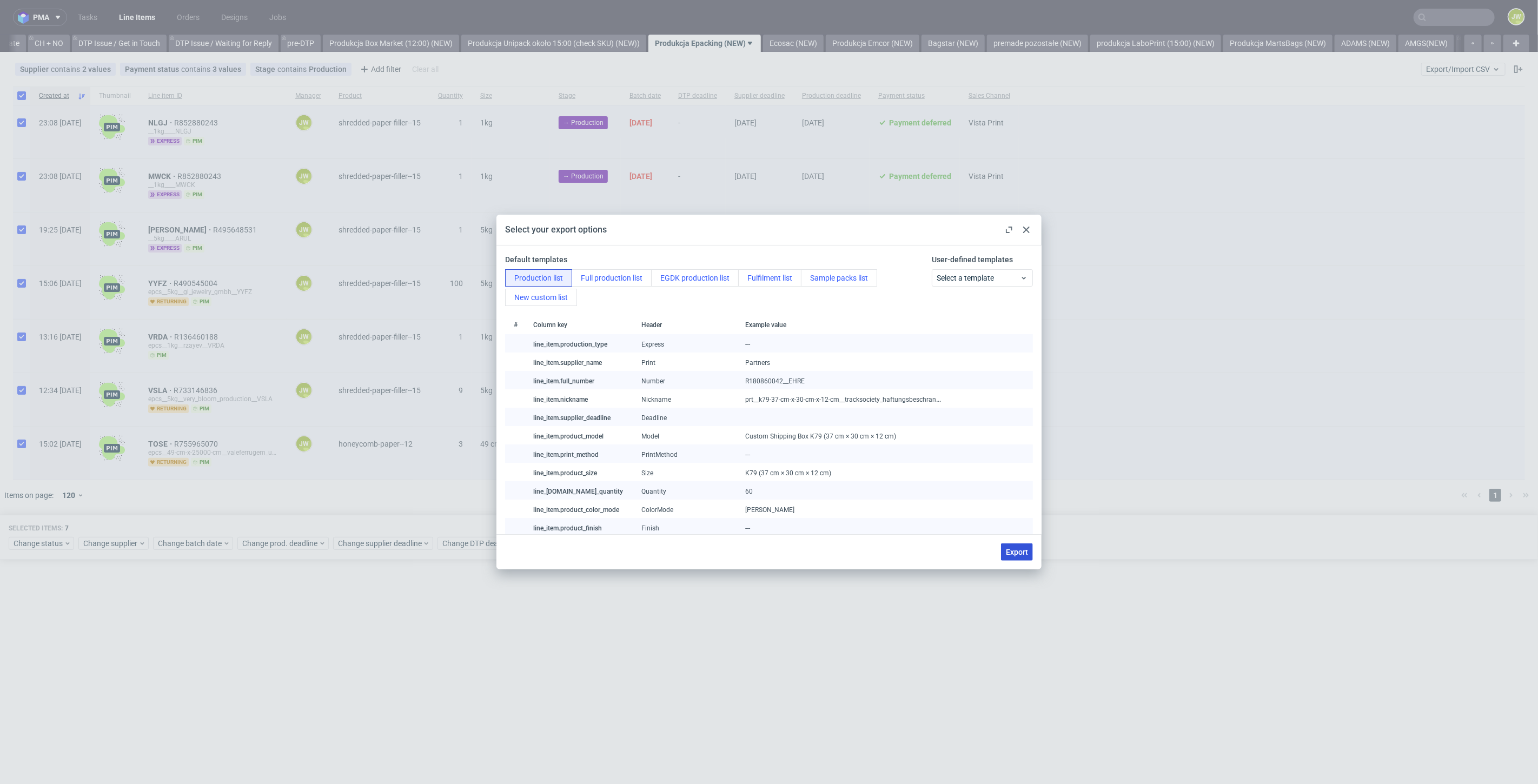
click at [1005, 553] on button "Export" at bounding box center [1017, 552] width 32 height 17
checkbox input "false"
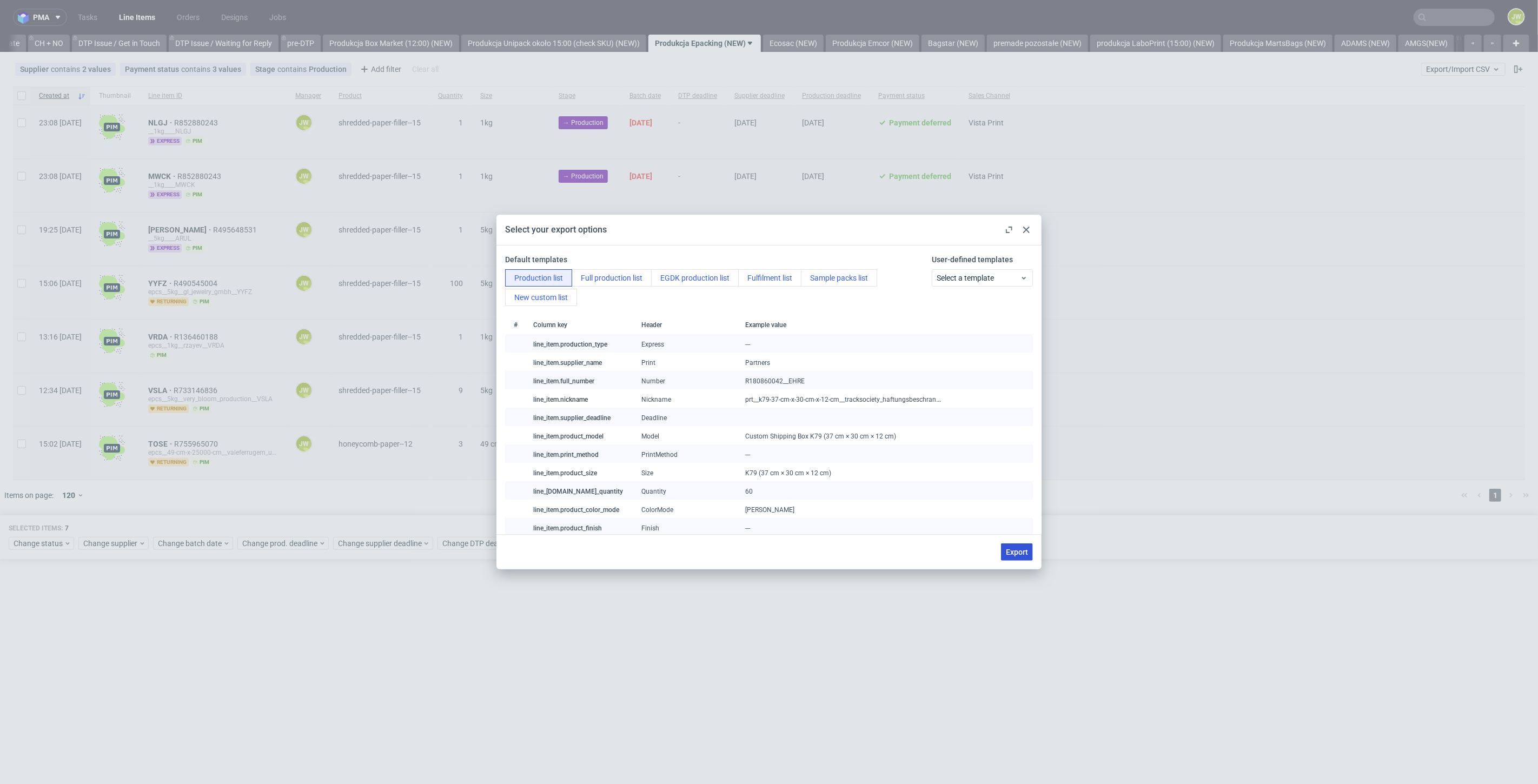
checkbox input "false"
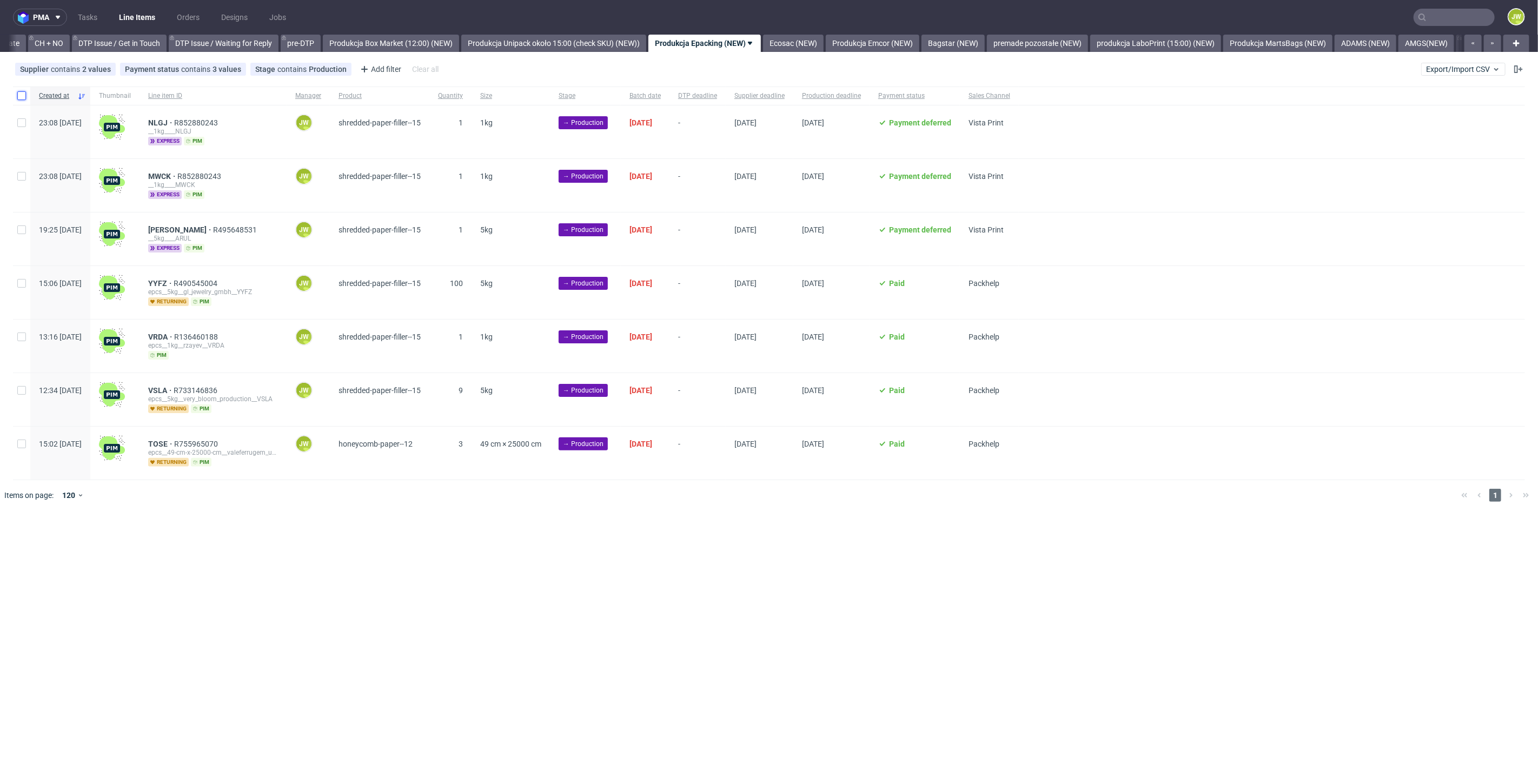
click at [24, 93] on input "checkbox" at bounding box center [21, 95] width 9 height 9
checkbox input "true"
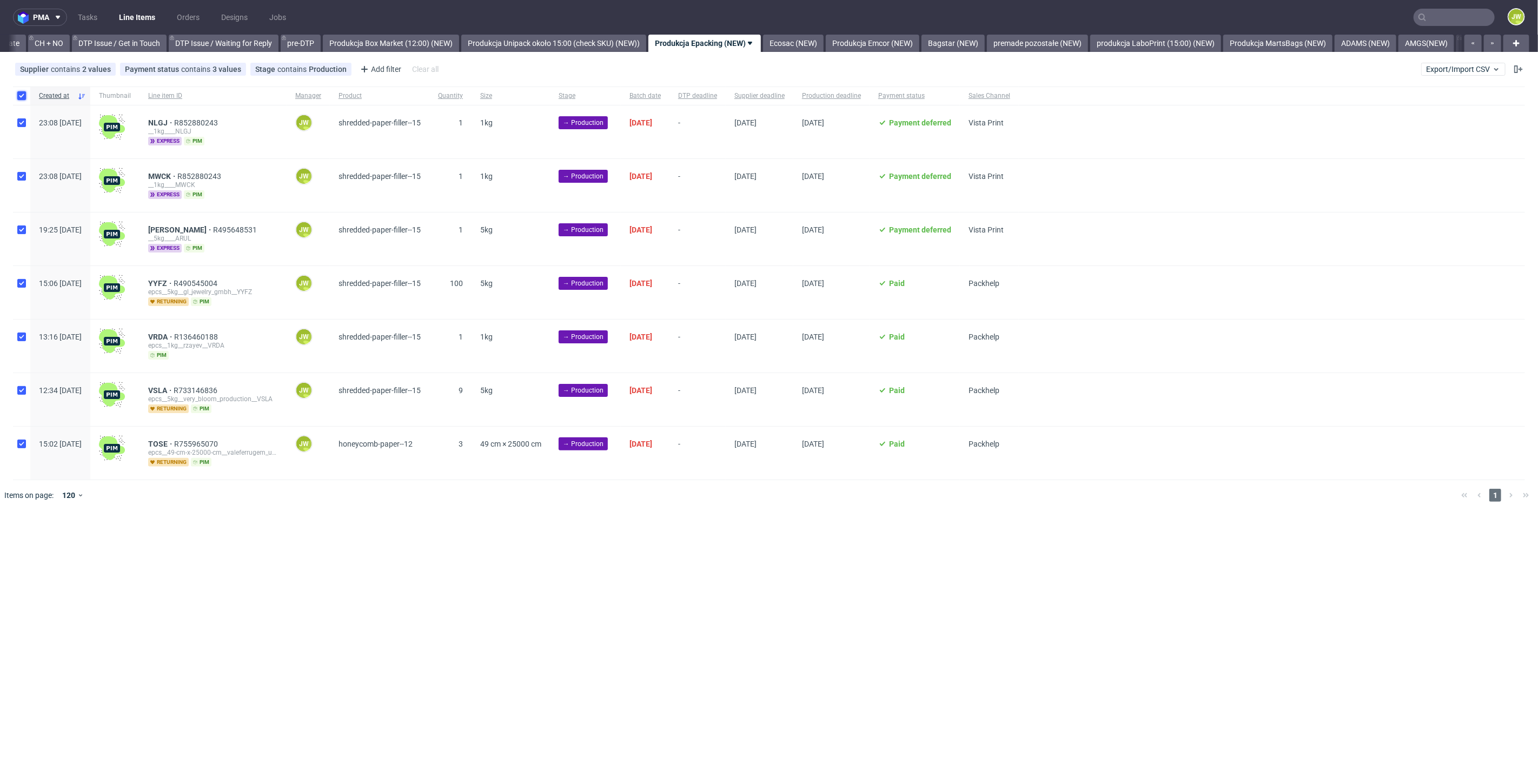
checkbox input "true"
click at [40, 543] on span "Change status" at bounding box center [39, 543] width 50 height 11
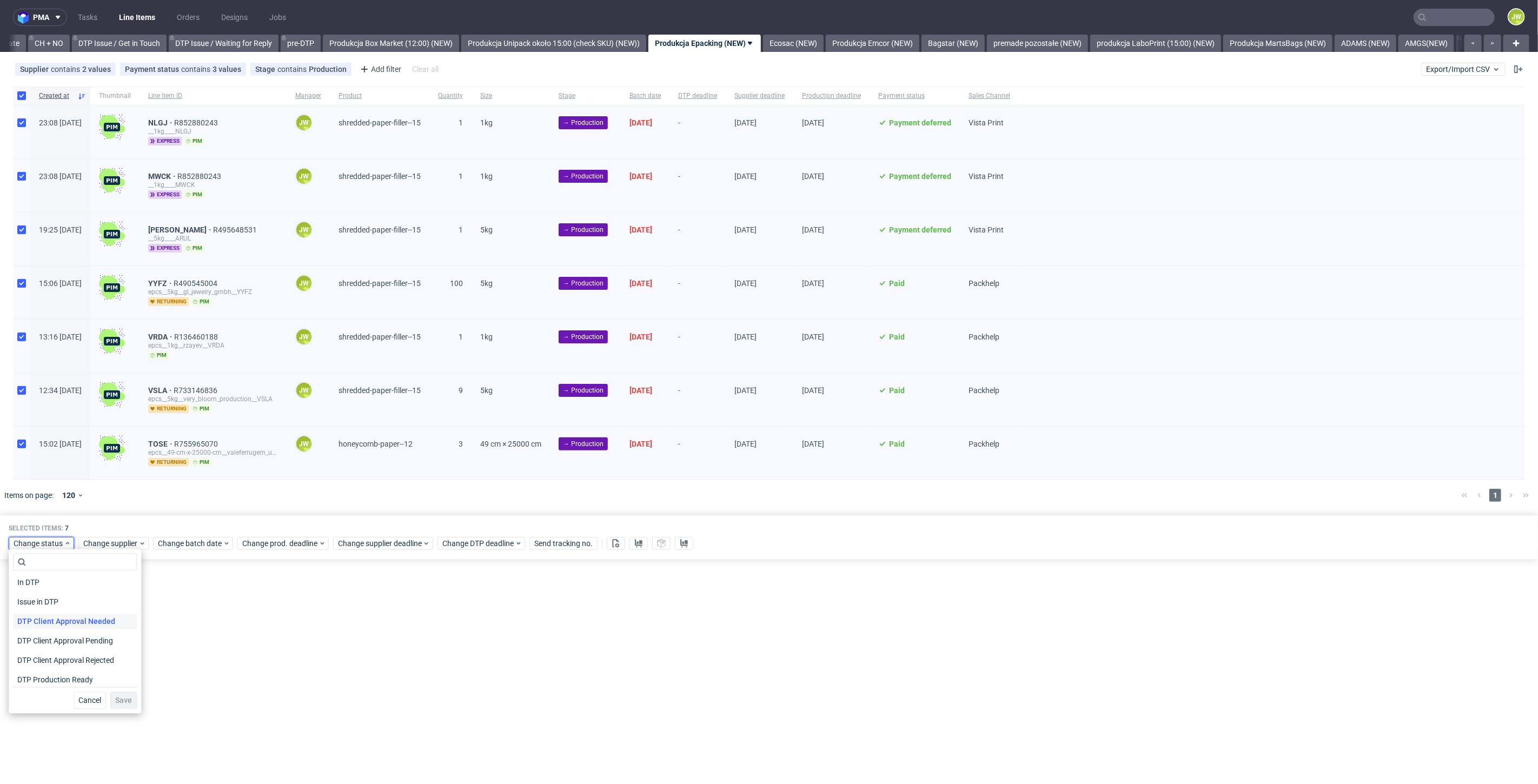
scroll to position [60, 0]
click at [40, 678] on span "In Production" at bounding box center [40, 681] width 54 height 16
click at [113, 706] on button "Save" at bounding box center [123, 701] width 26 height 17
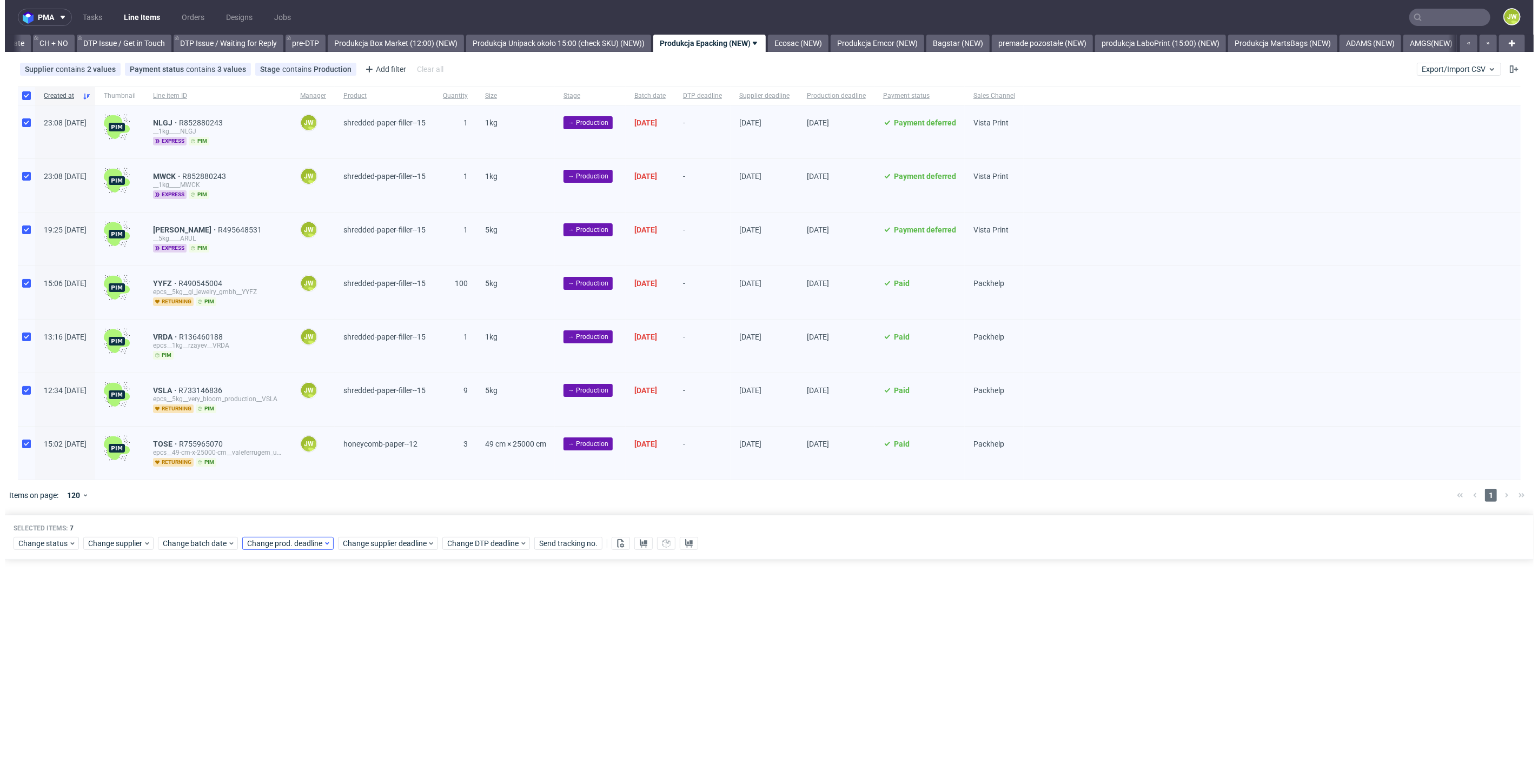
scroll to position [0, 1538]
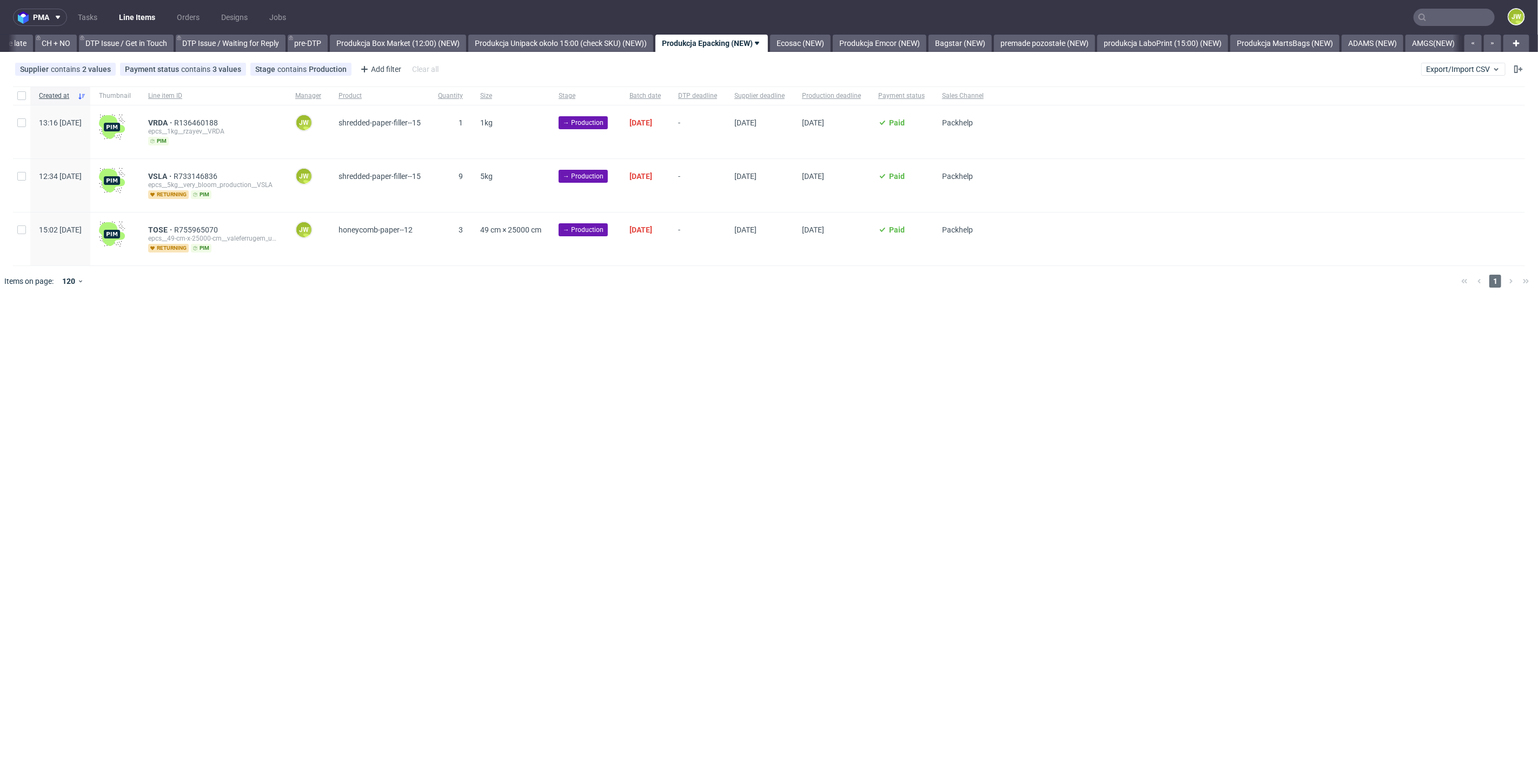
scroll to position [0, 1538]
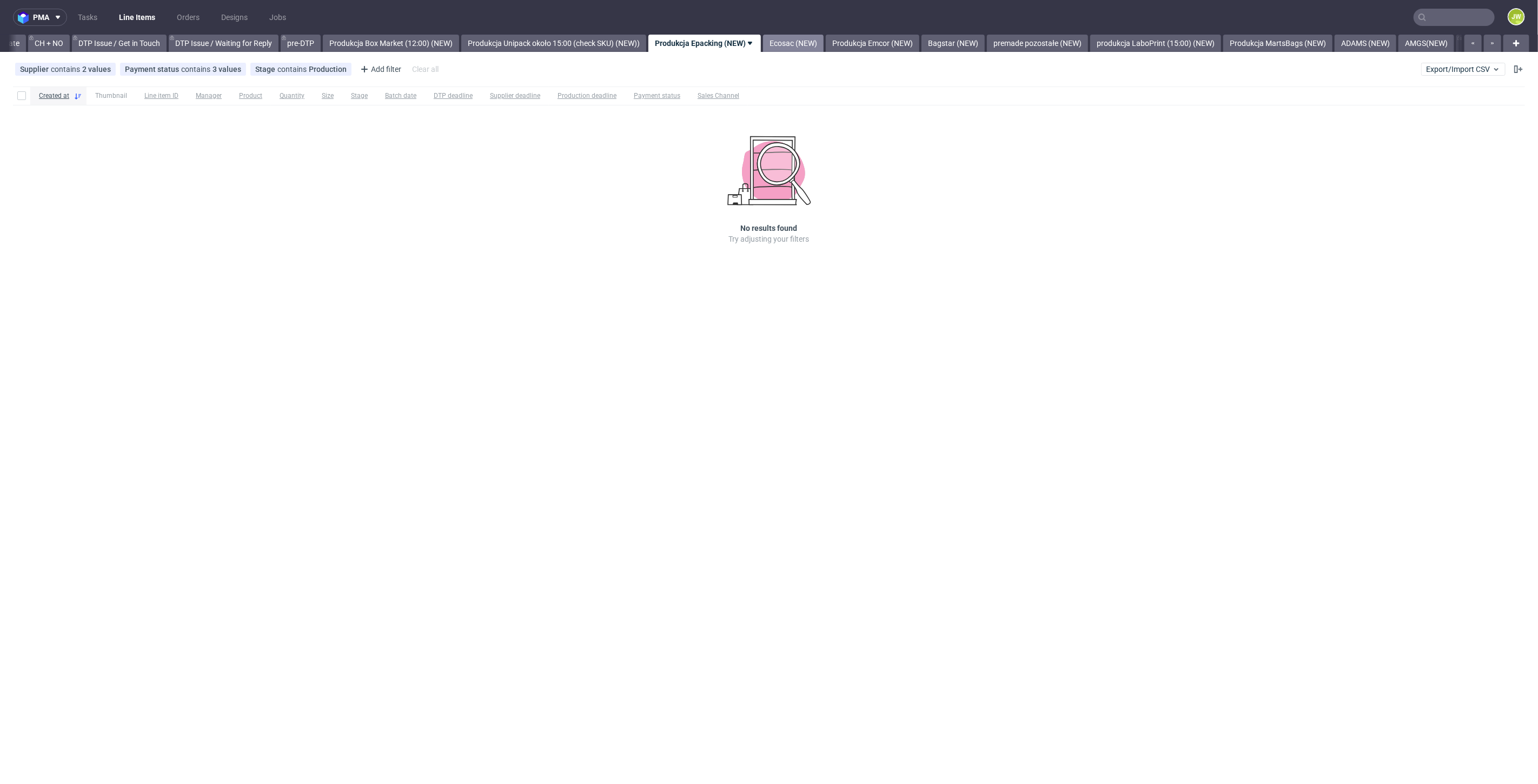
click at [824, 44] on link "Ecosac (NEW)" at bounding box center [793, 44] width 61 height 17
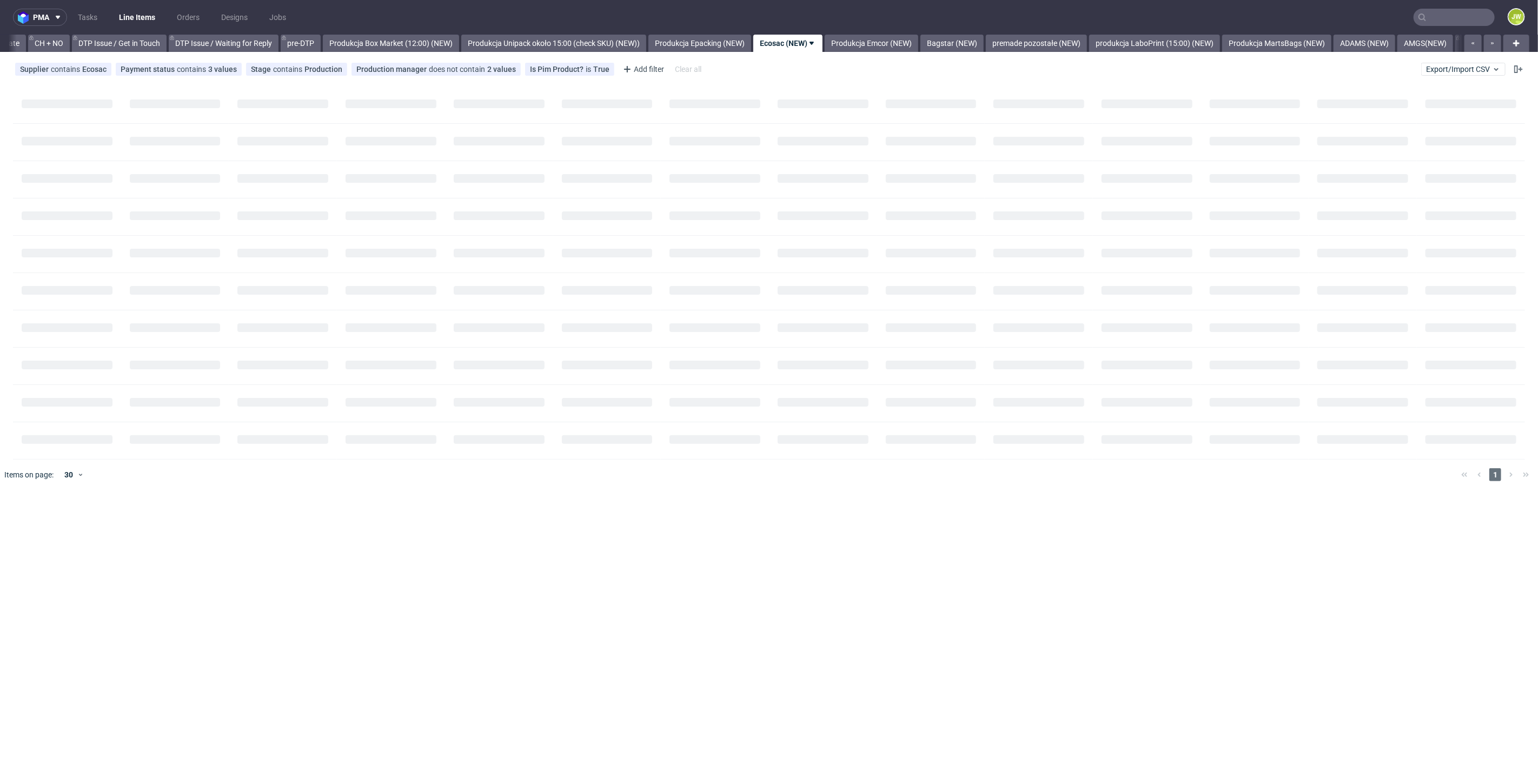
scroll to position [0, 1621]
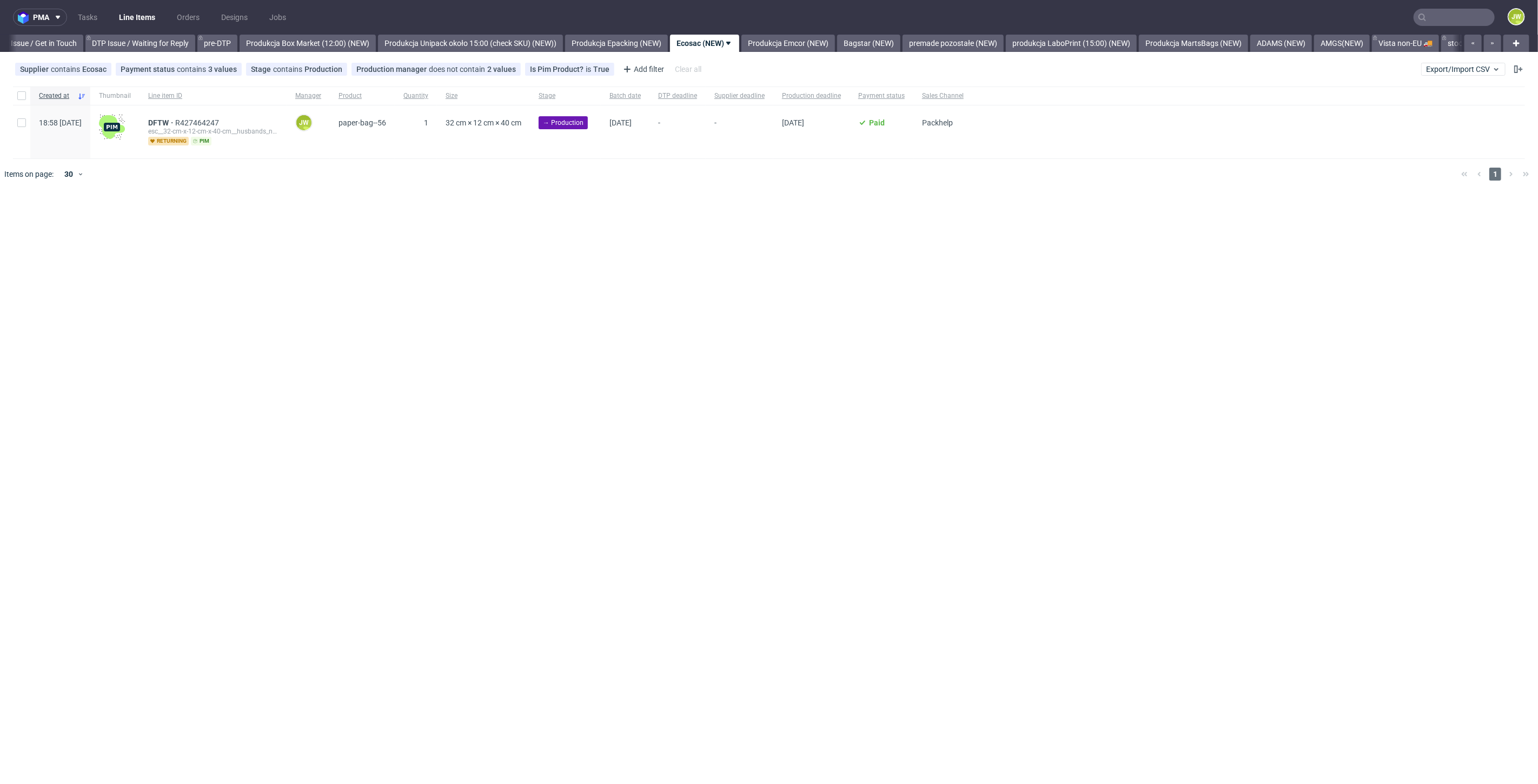
click at [393, 333] on div "pma Tasks Line Items Orders Designs Jobs JW All DTP Late Shipped Shipments DTP …" at bounding box center [769, 392] width 1538 height 784
click at [21, 95] on input "checkbox" at bounding box center [21, 95] width 9 height 9
checkbox input "true"
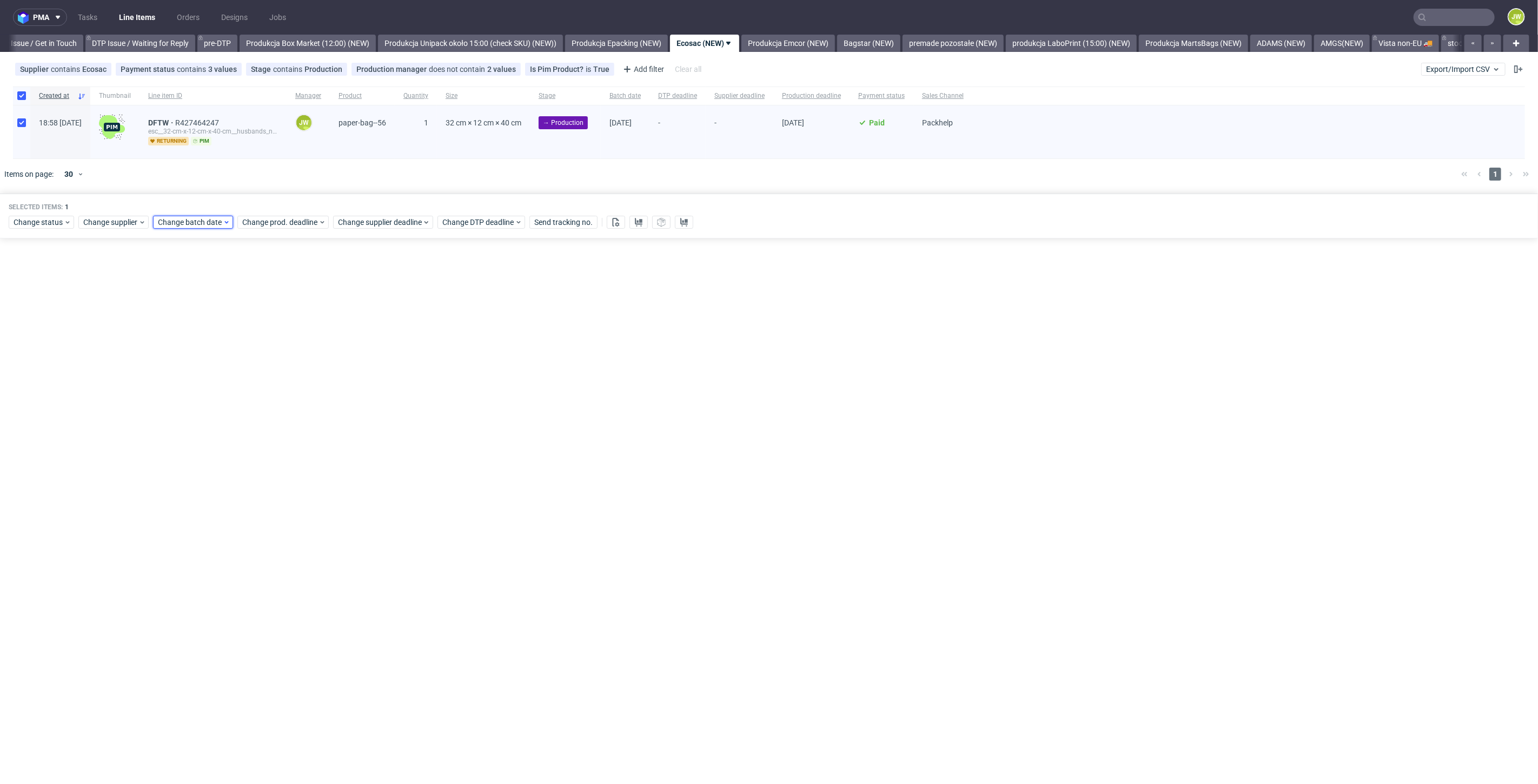
click at [193, 218] on span "Change batch date" at bounding box center [190, 222] width 65 height 11
click at [205, 351] on span "23" at bounding box center [207, 347] width 9 height 11
click at [287, 406] on span "Save" at bounding box center [281, 404] width 16 height 8
click at [261, 230] on div "Selected items: 1 Change status Change supplier Change batch date Change prod. …" at bounding box center [769, 216] width 1538 height 45
click at [258, 220] on span "Change prod. deadline" at bounding box center [280, 222] width 77 height 11
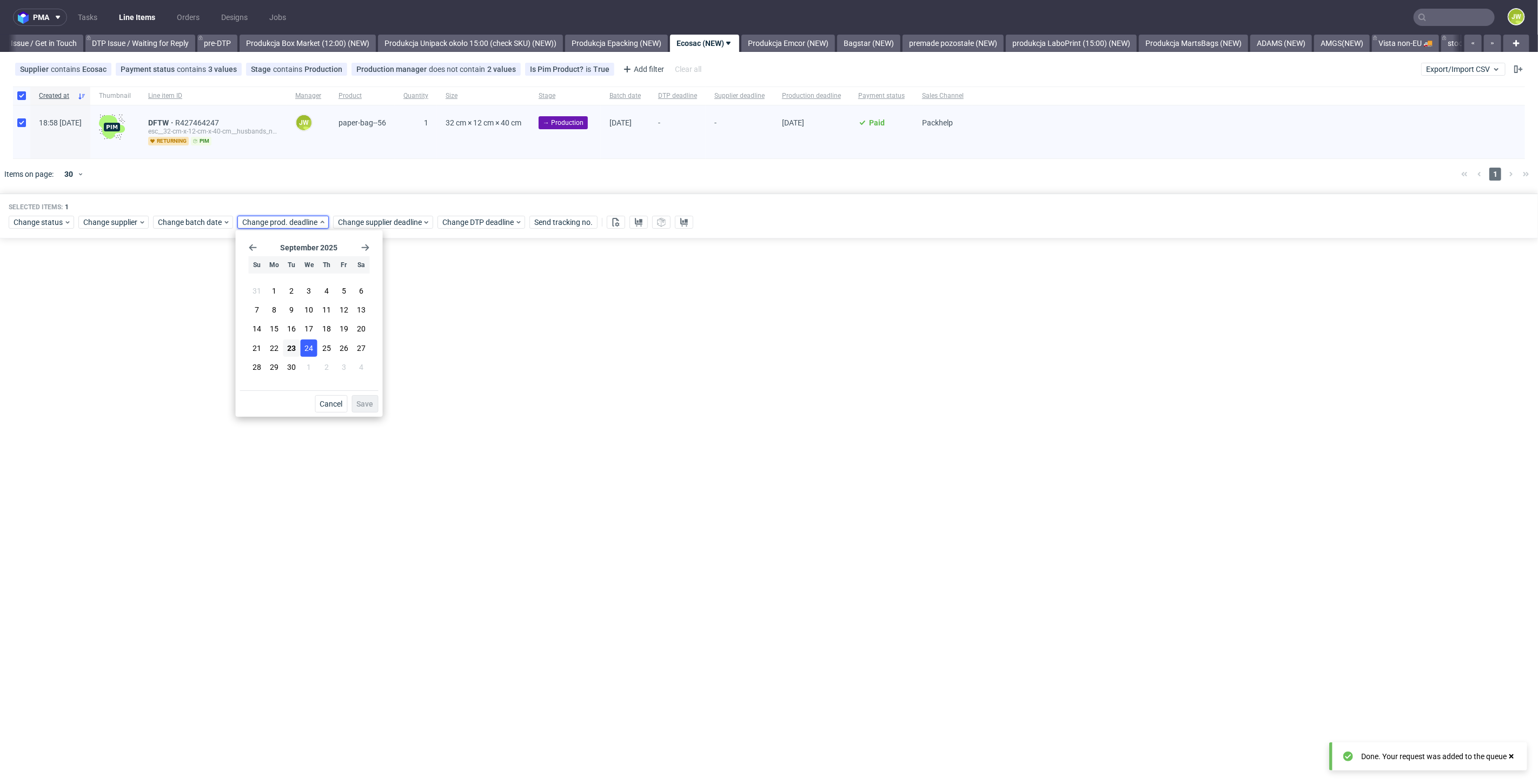
click at [307, 353] on span "24" at bounding box center [309, 347] width 9 height 11
click at [364, 407] on span "Save" at bounding box center [364, 404] width 16 height 8
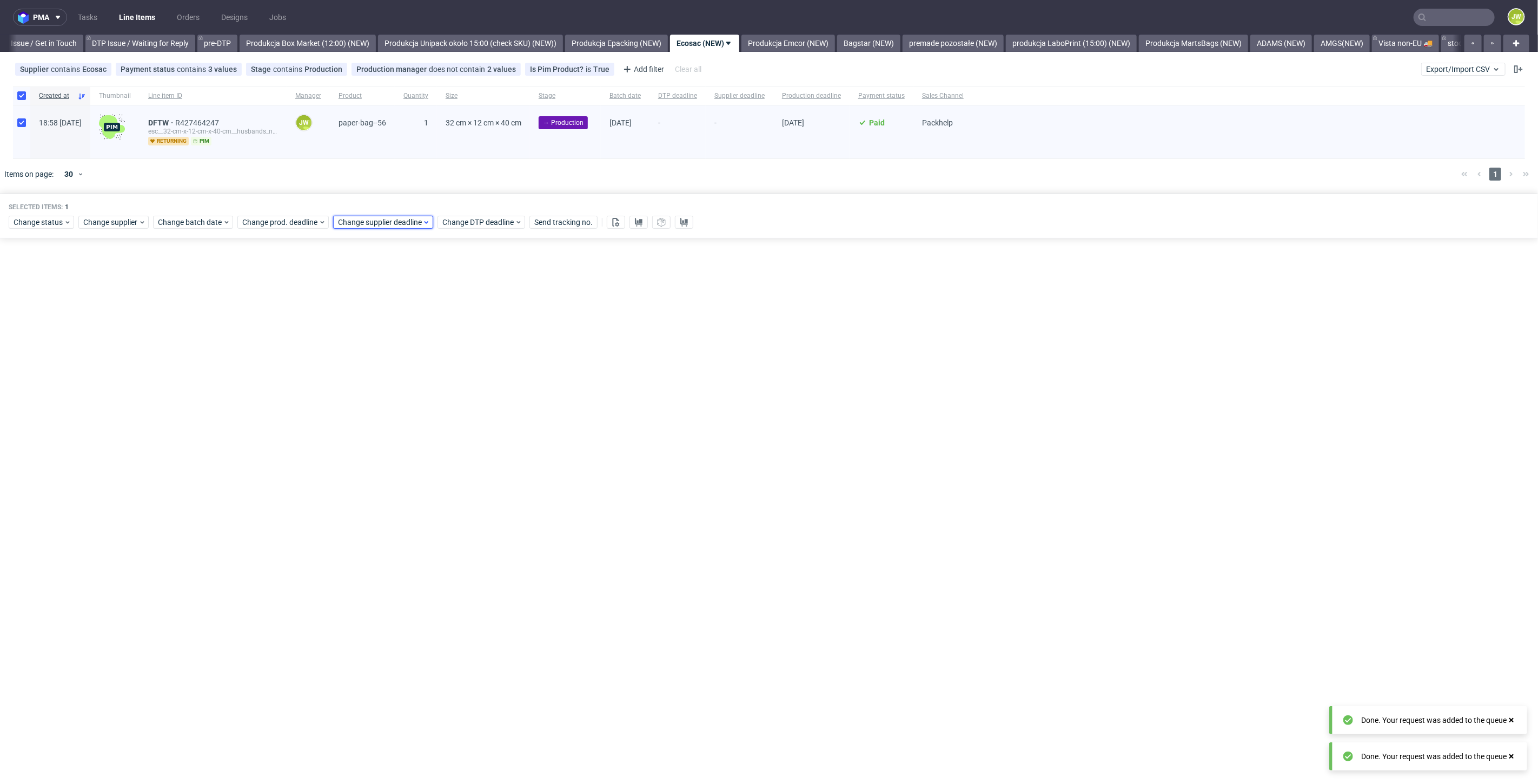
click at [356, 225] on span "Change supplier deadline" at bounding box center [380, 222] width 84 height 11
click at [403, 358] on section "31 1 2 3 4 5 6 7 8 9 10 11 12 13 14 15 16 17 18 19 20 21 22 23 24 25 26 27 28 2…" at bounding box center [404, 329] width 121 height 95
click at [403, 351] on span "24" at bounding box center [405, 347] width 9 height 11
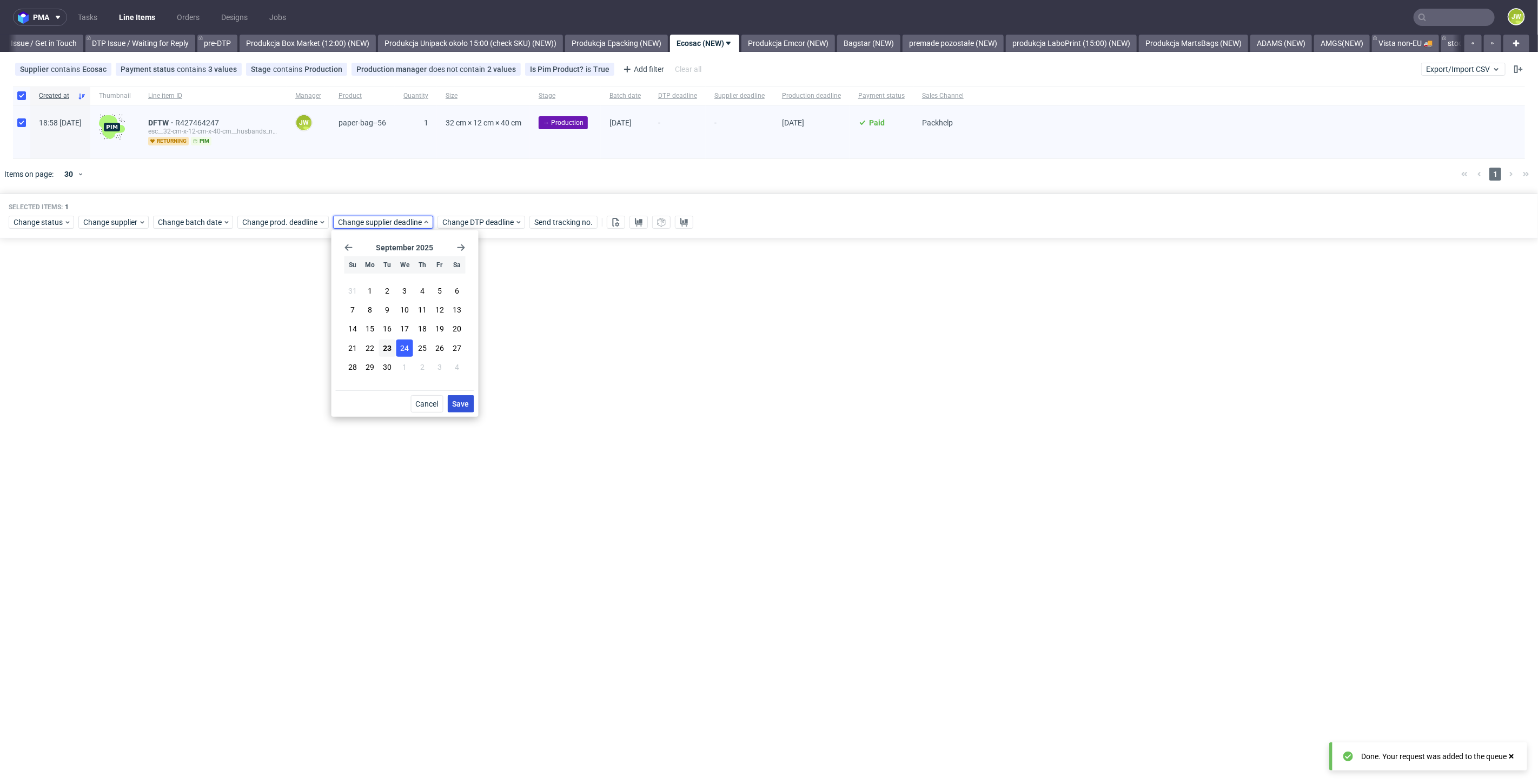
click at [460, 406] on span "Save" at bounding box center [460, 404] width 16 height 8
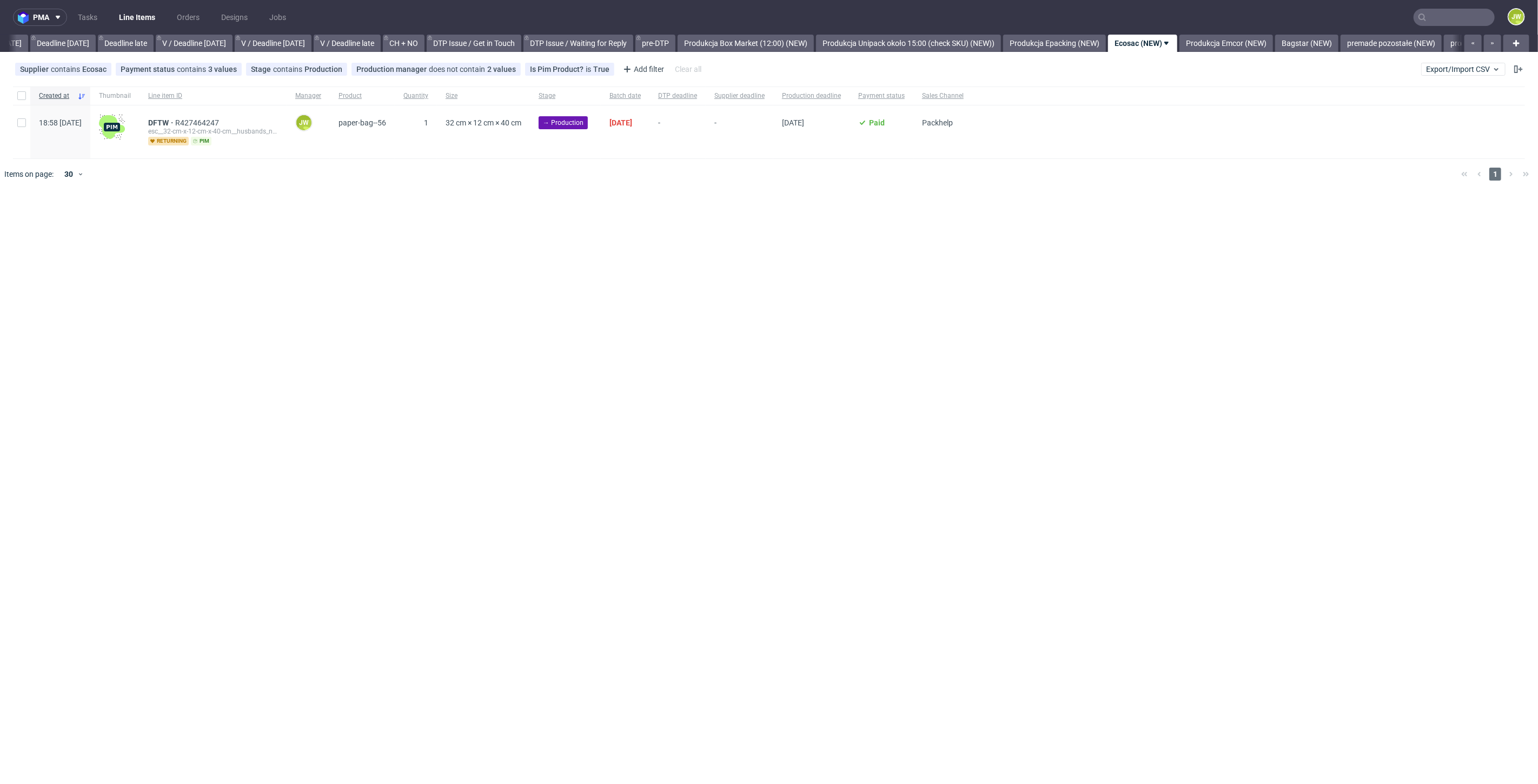
scroll to position [0, 1382]
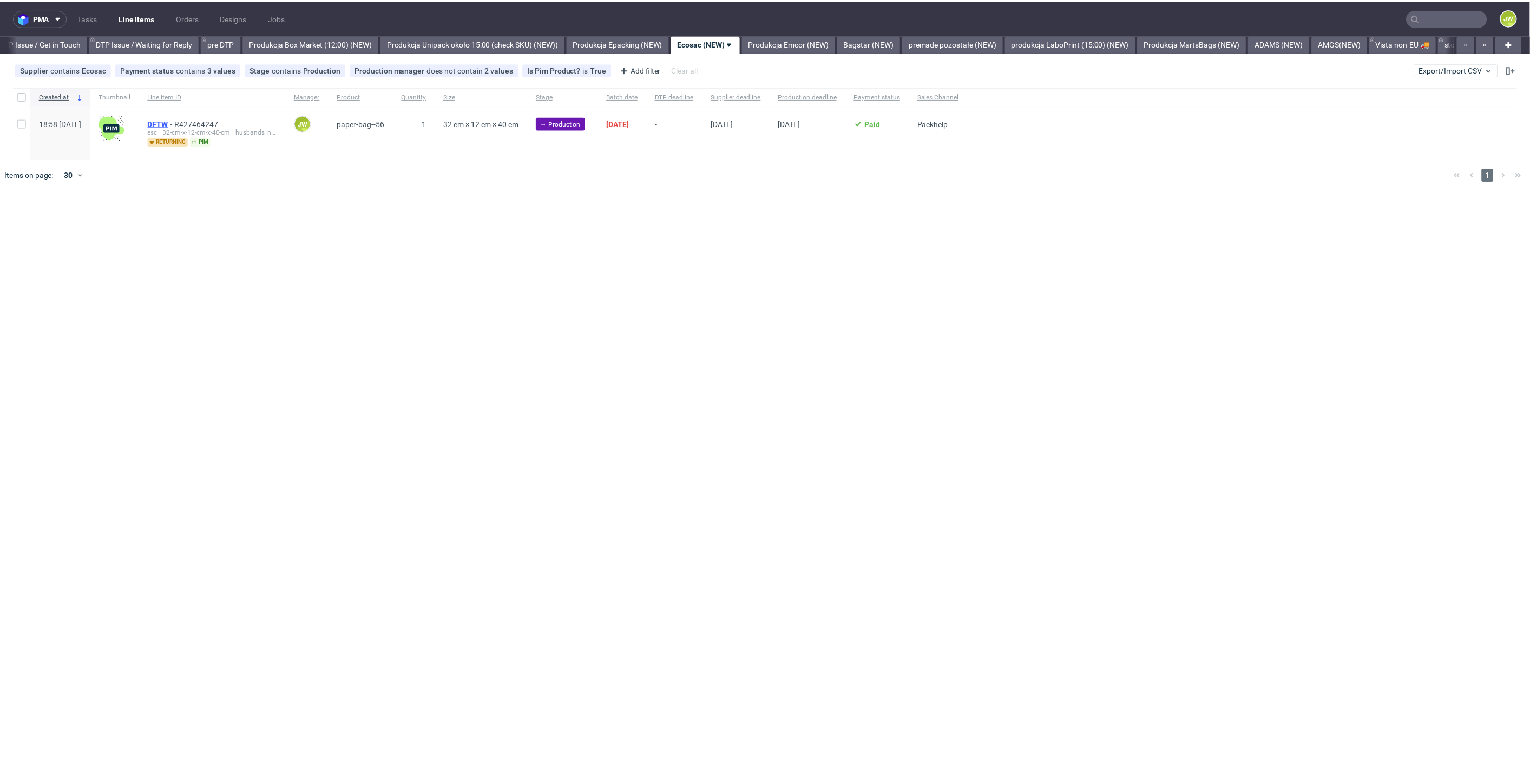
scroll to position [0, 1622]
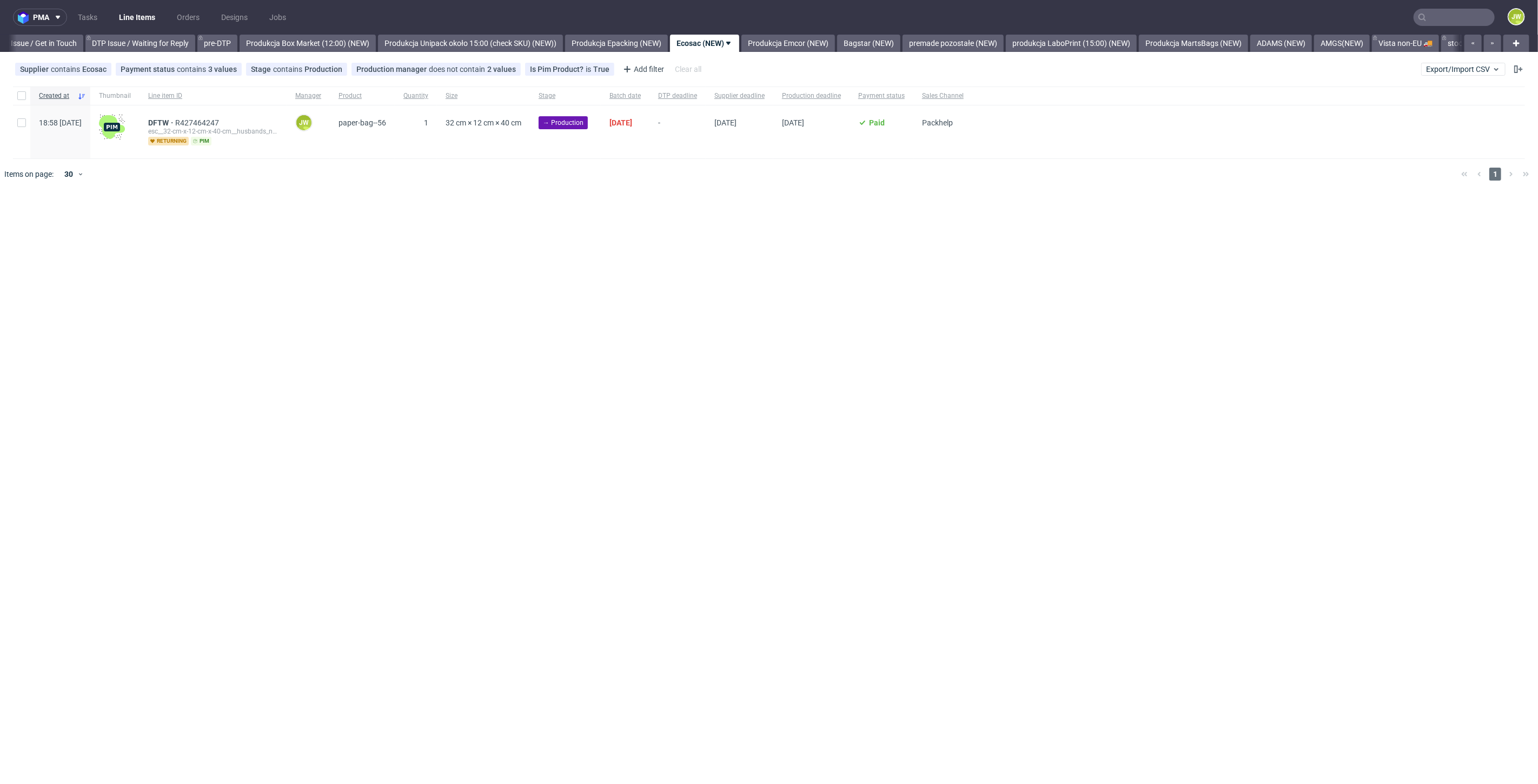
click at [26, 100] on div at bounding box center [21, 95] width 17 height 18
checkbox input "true"
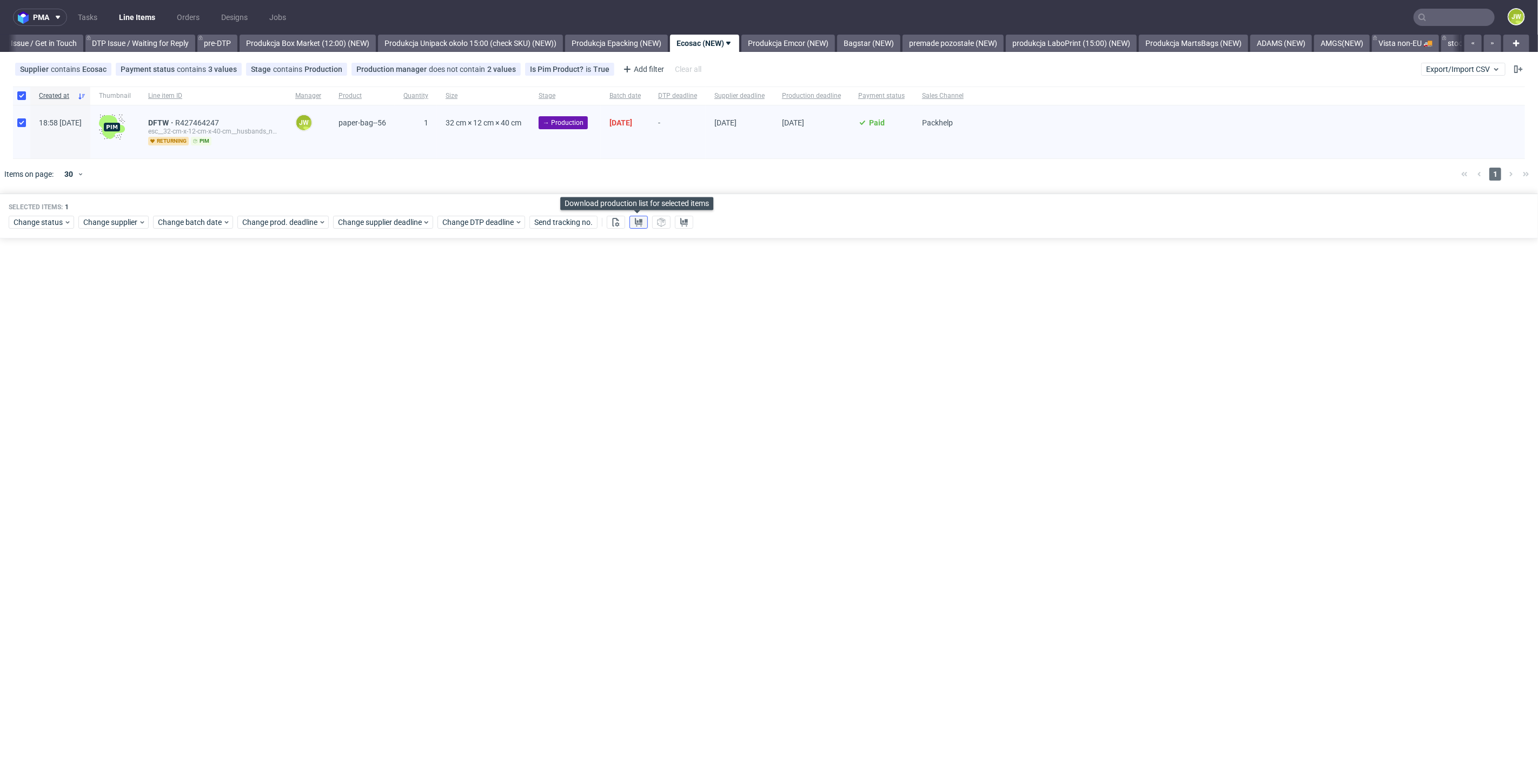
click at [638, 221] on use at bounding box center [639, 222] width 8 height 9
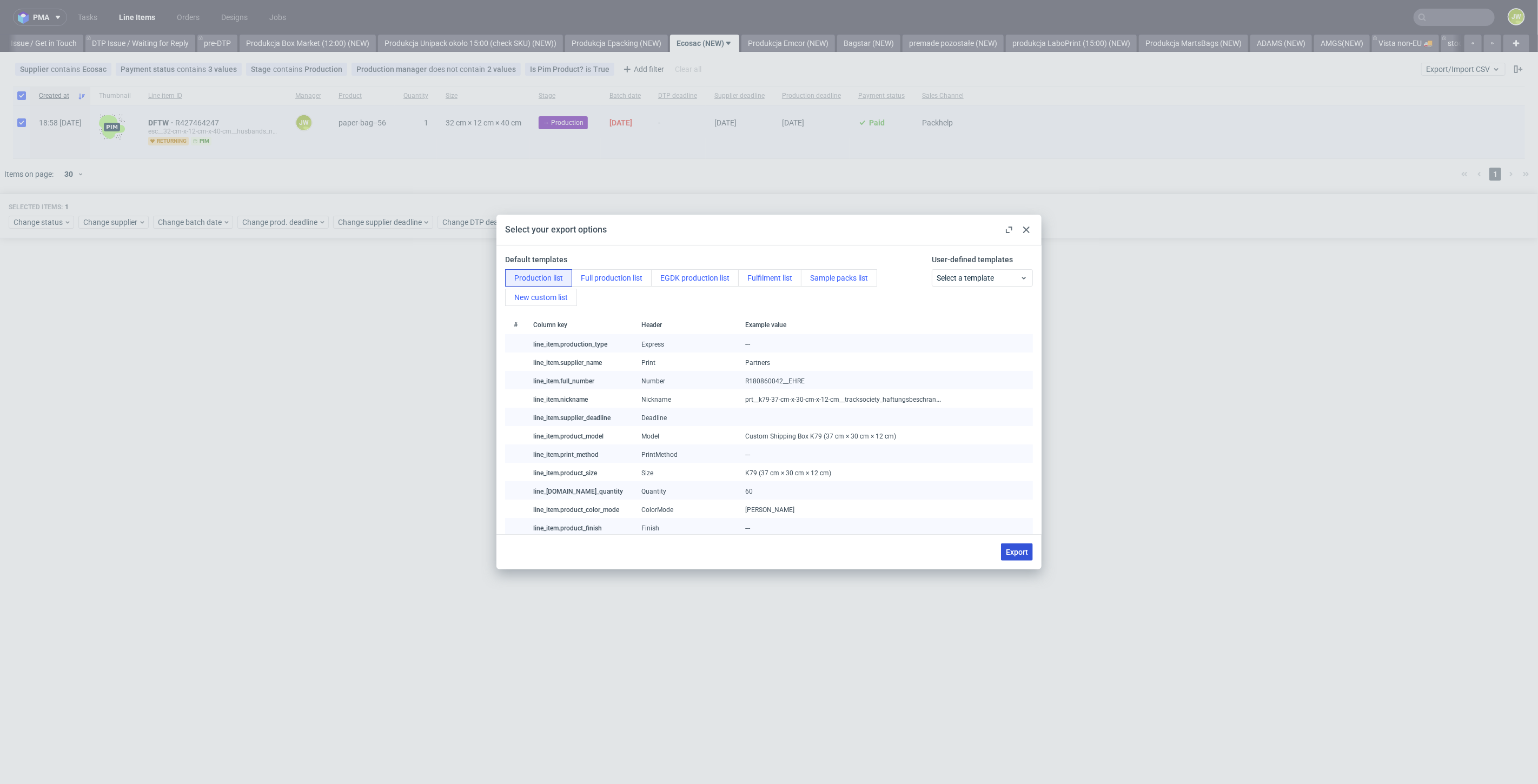
click at [1018, 549] on span "Export" at bounding box center [1017, 552] width 22 height 8
checkbox input "false"
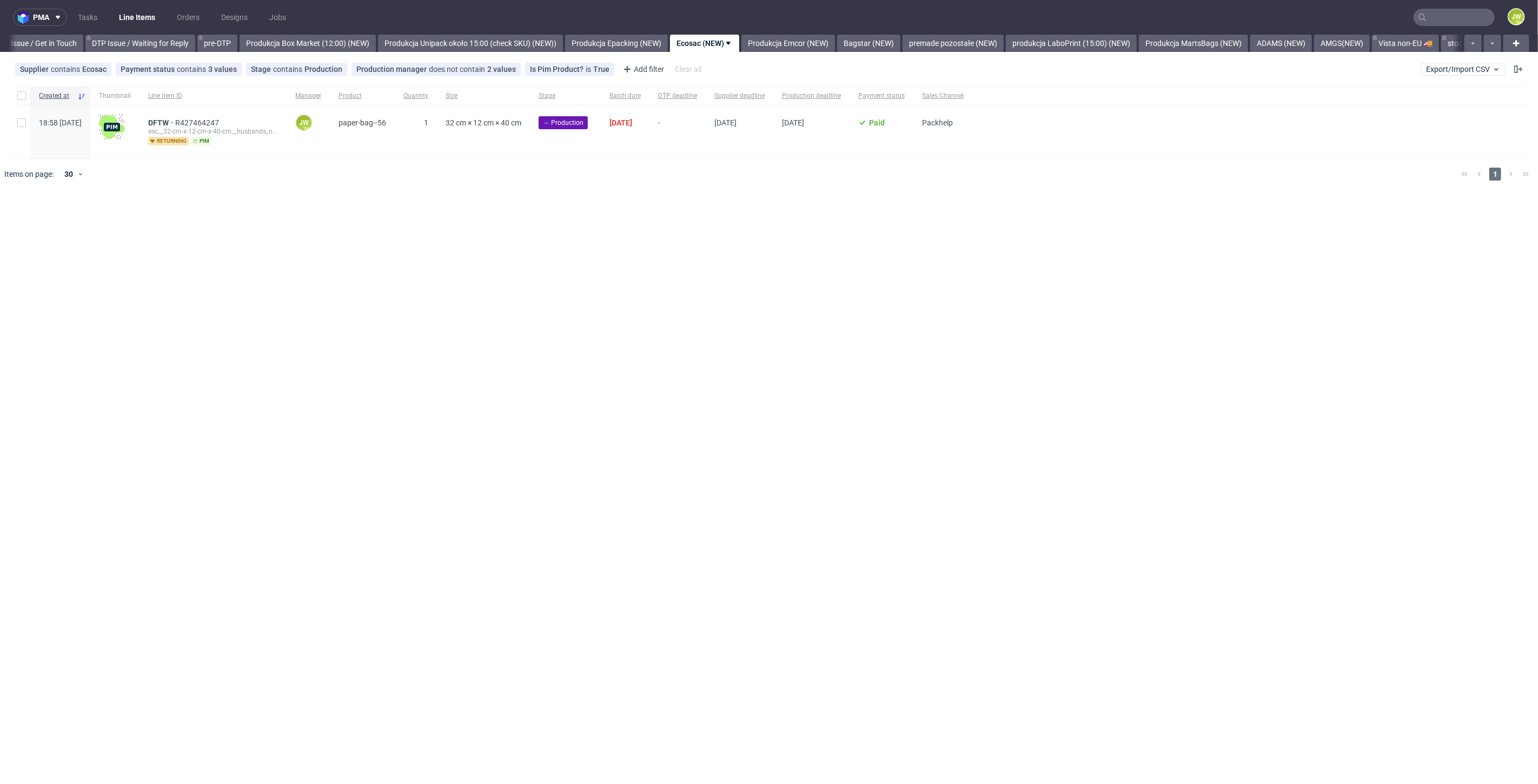
click at [16, 99] on div at bounding box center [21, 95] width 17 height 18
checkbox input "true"
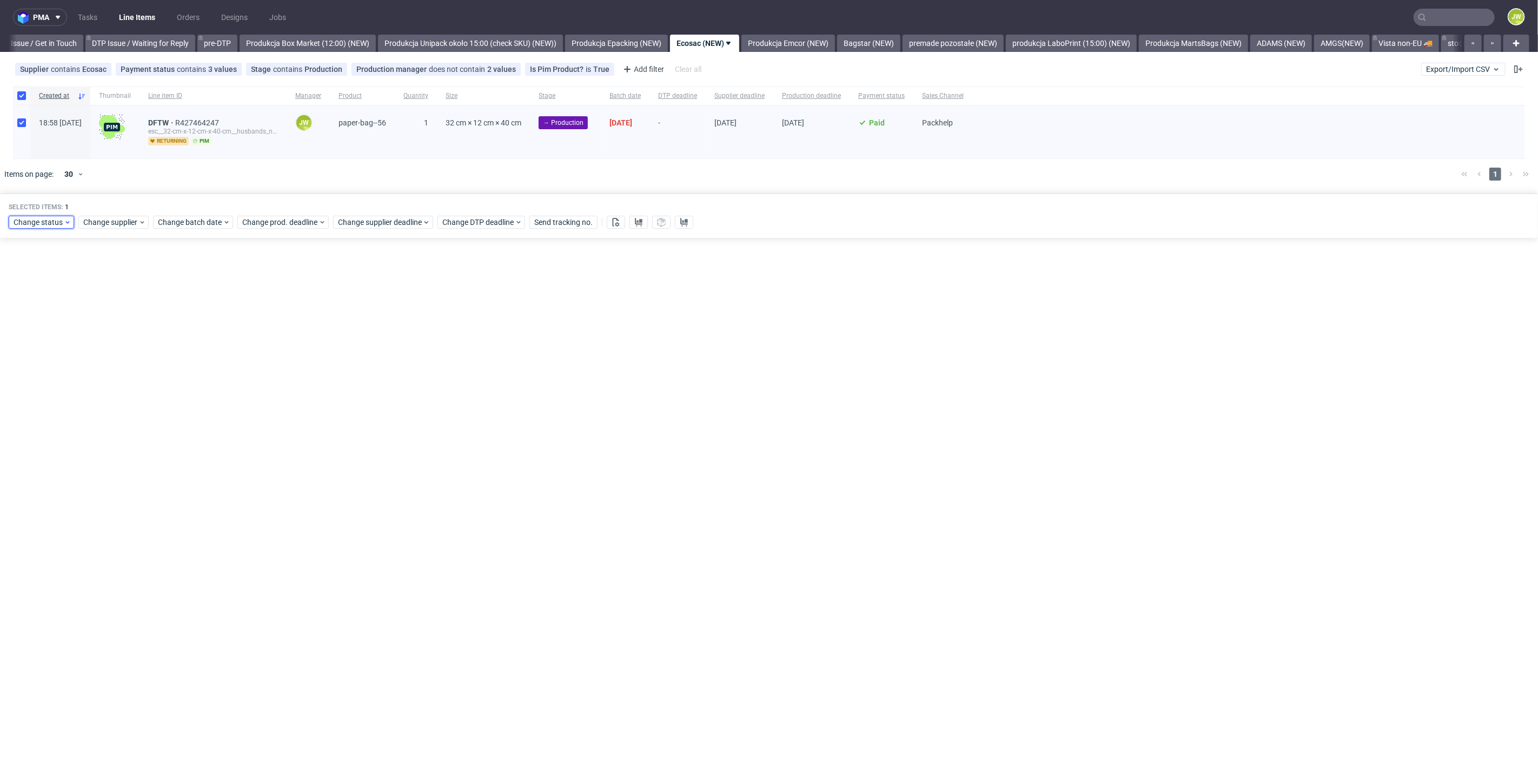
click at [20, 217] on span "Change status" at bounding box center [39, 222] width 50 height 11
click at [44, 361] on span "In Production" at bounding box center [40, 362] width 54 height 16
click at [137, 390] on div "pma Tasks Line Items Orders Designs Jobs JW All DTP Late Shipped Shipments DTP …" at bounding box center [769, 392] width 1538 height 784
click at [39, 222] on span "Change status" at bounding box center [39, 222] width 50 height 11
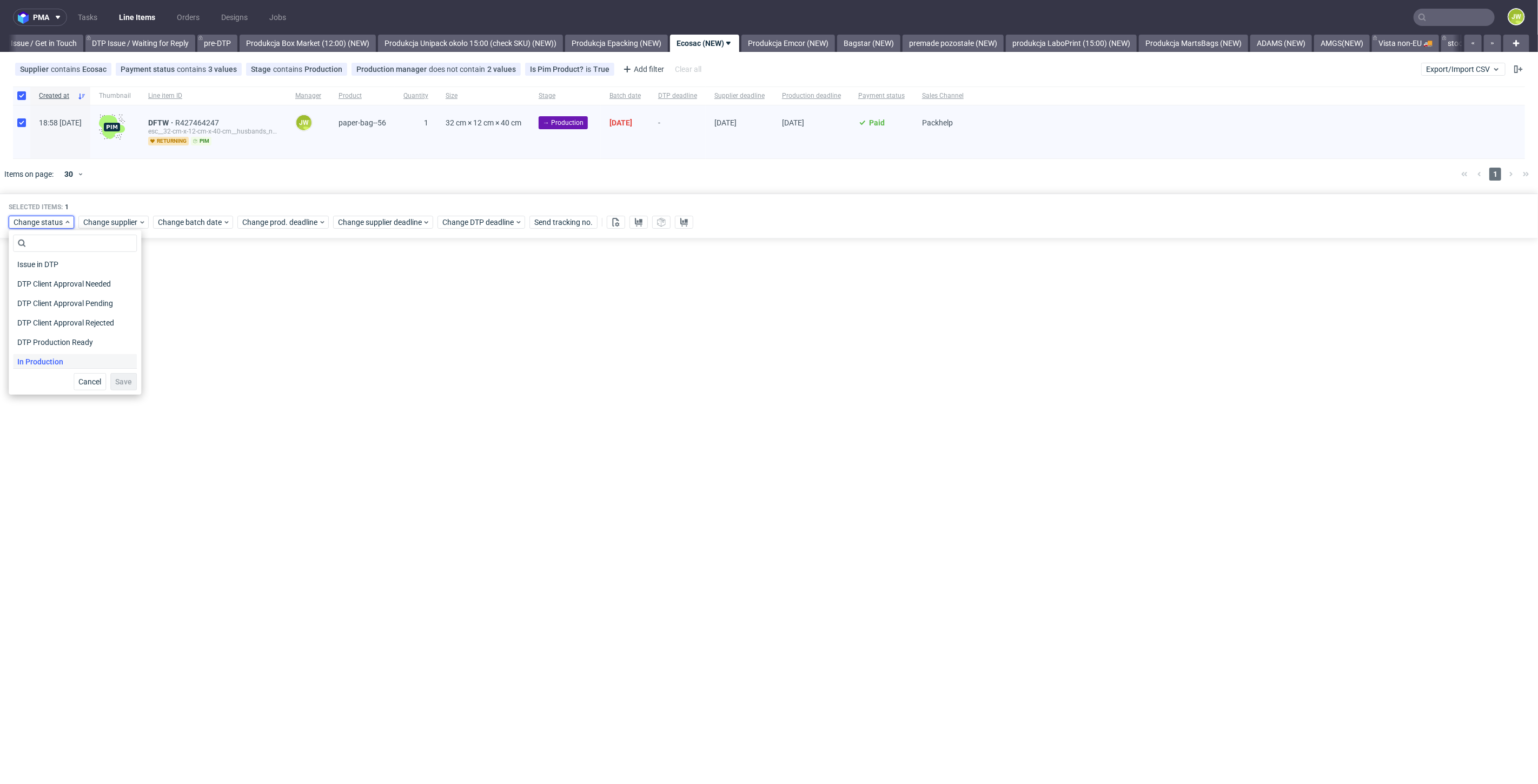
click at [55, 357] on span "In Production" at bounding box center [40, 362] width 54 height 16
click at [122, 378] on span "Save" at bounding box center [123, 382] width 16 height 8
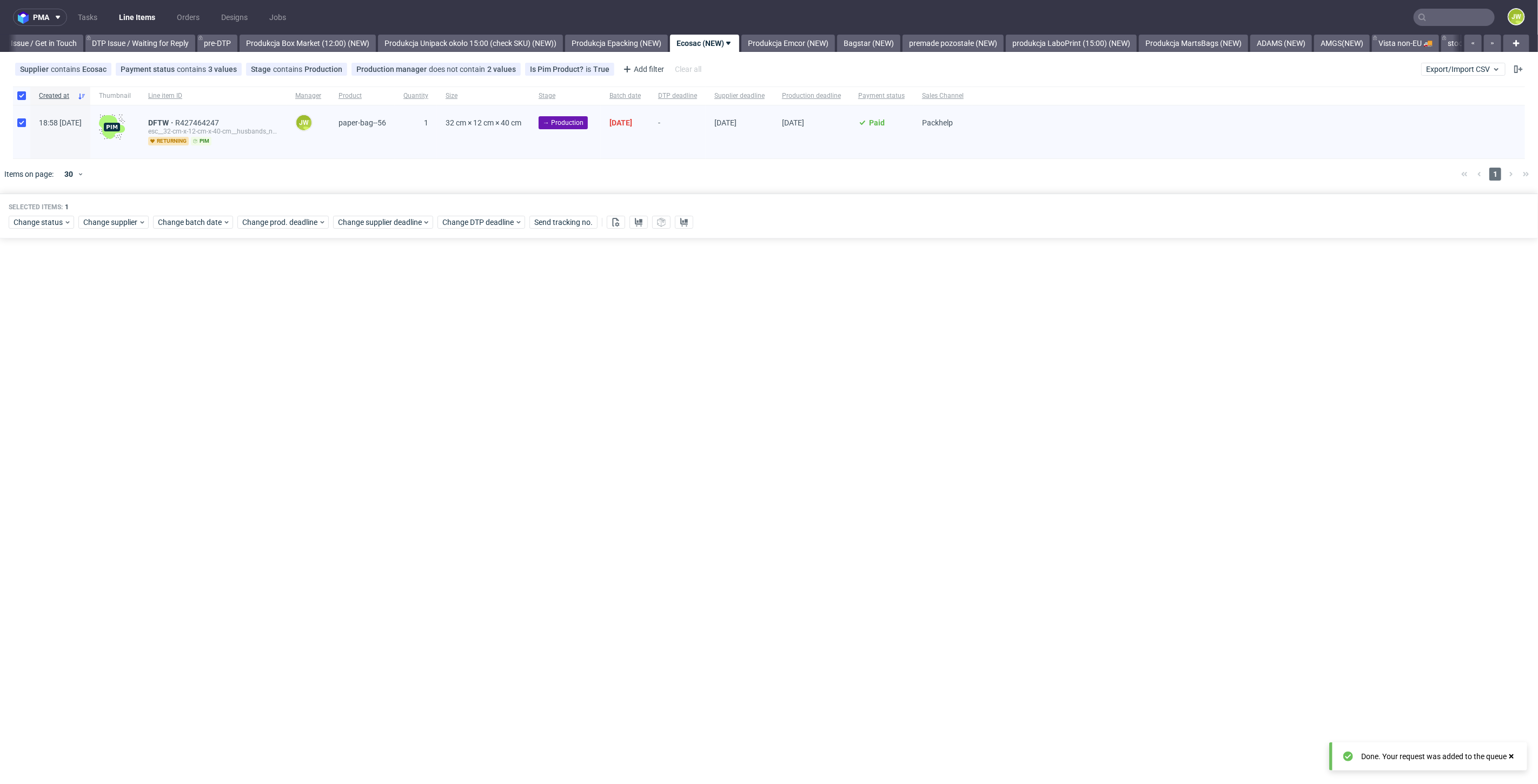
scroll to position [0, 1621]
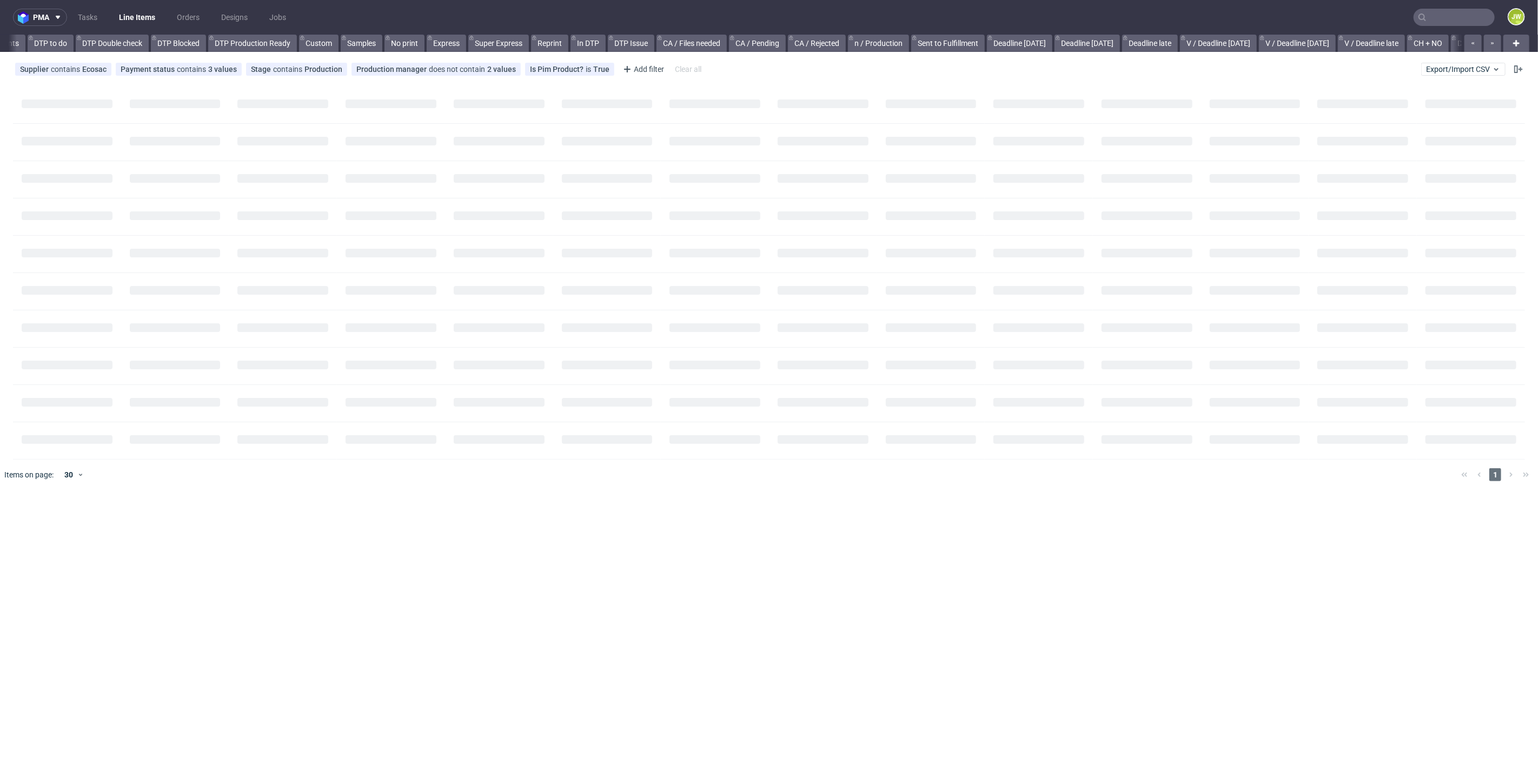
scroll to position [0, 771]
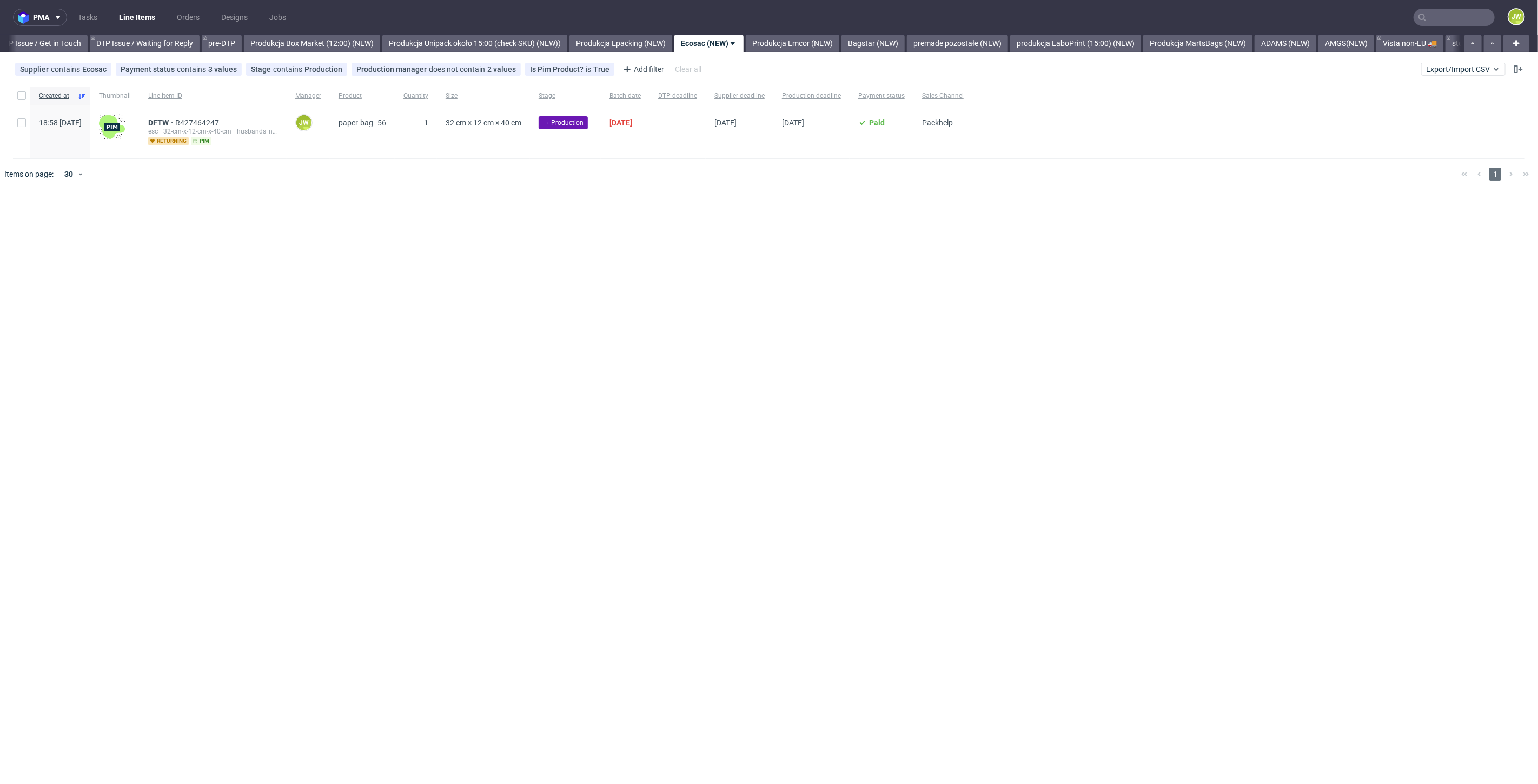
scroll to position [0, 1621]
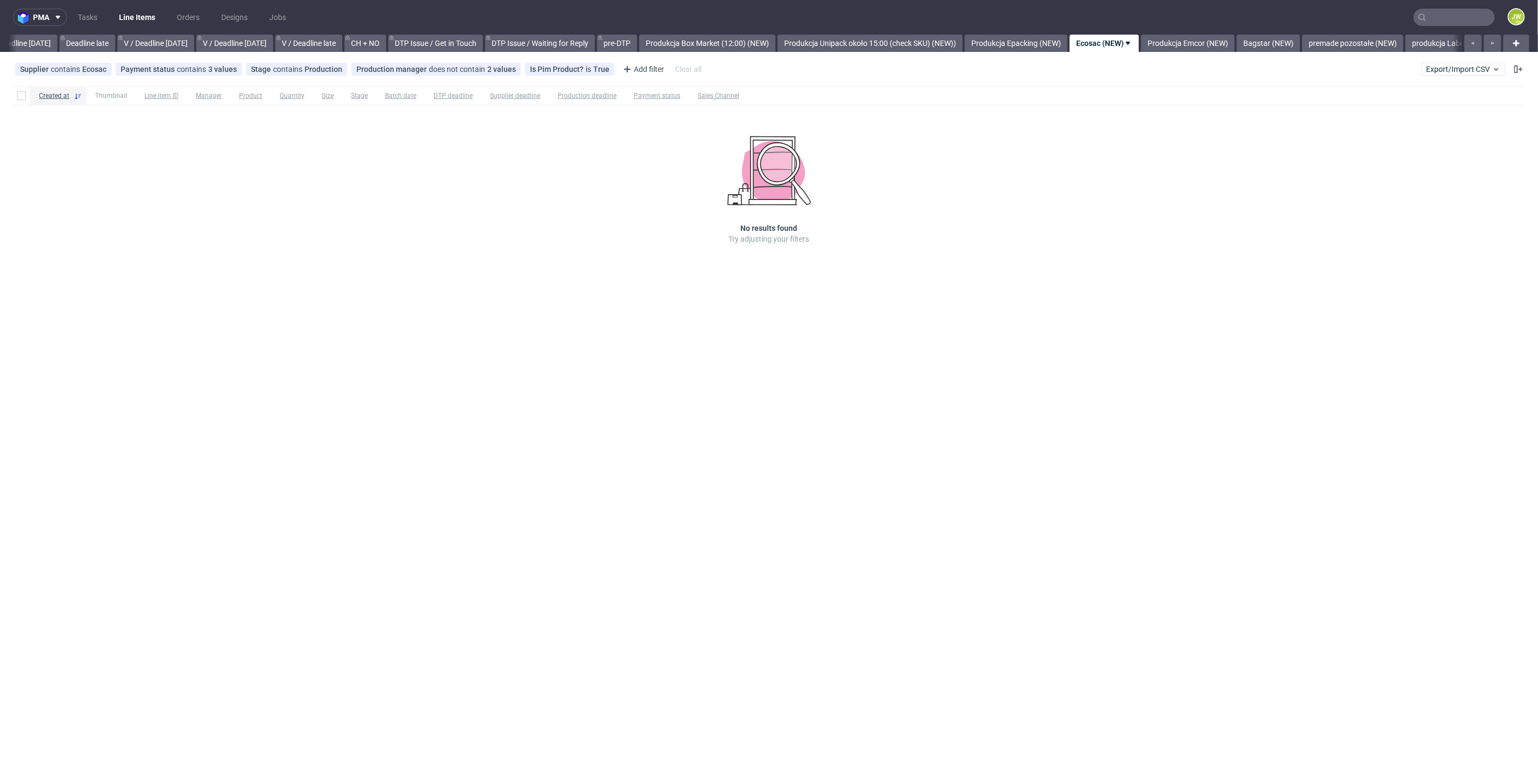
scroll to position [0, 1403]
click at [815, 46] on link "Produkcja Emcor (NEW)" at bounding box center [788, 44] width 94 height 17
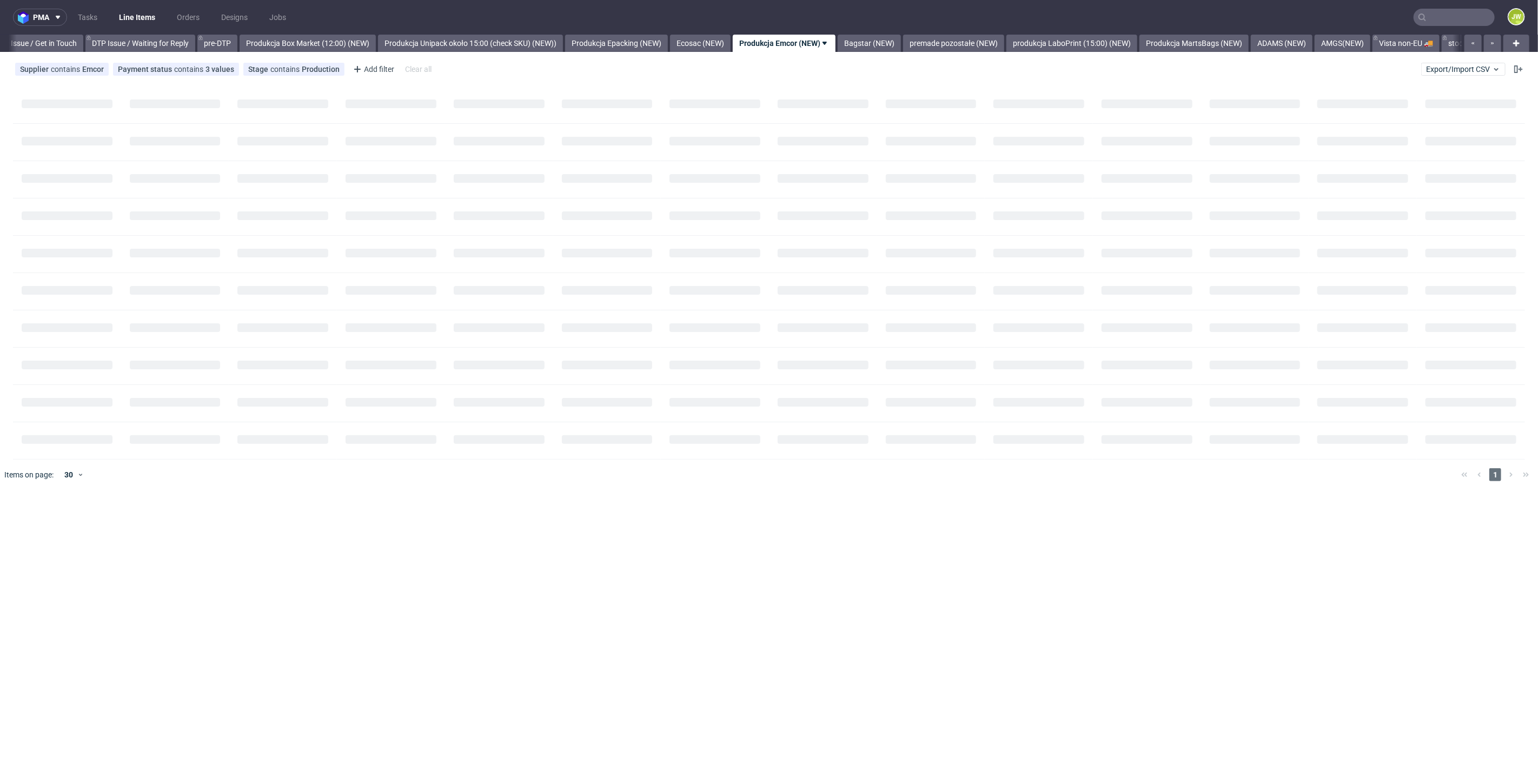
scroll to position [0, 1702]
click at [811, 45] on link "Bagstar (NEW)" at bounding box center [789, 44] width 63 height 17
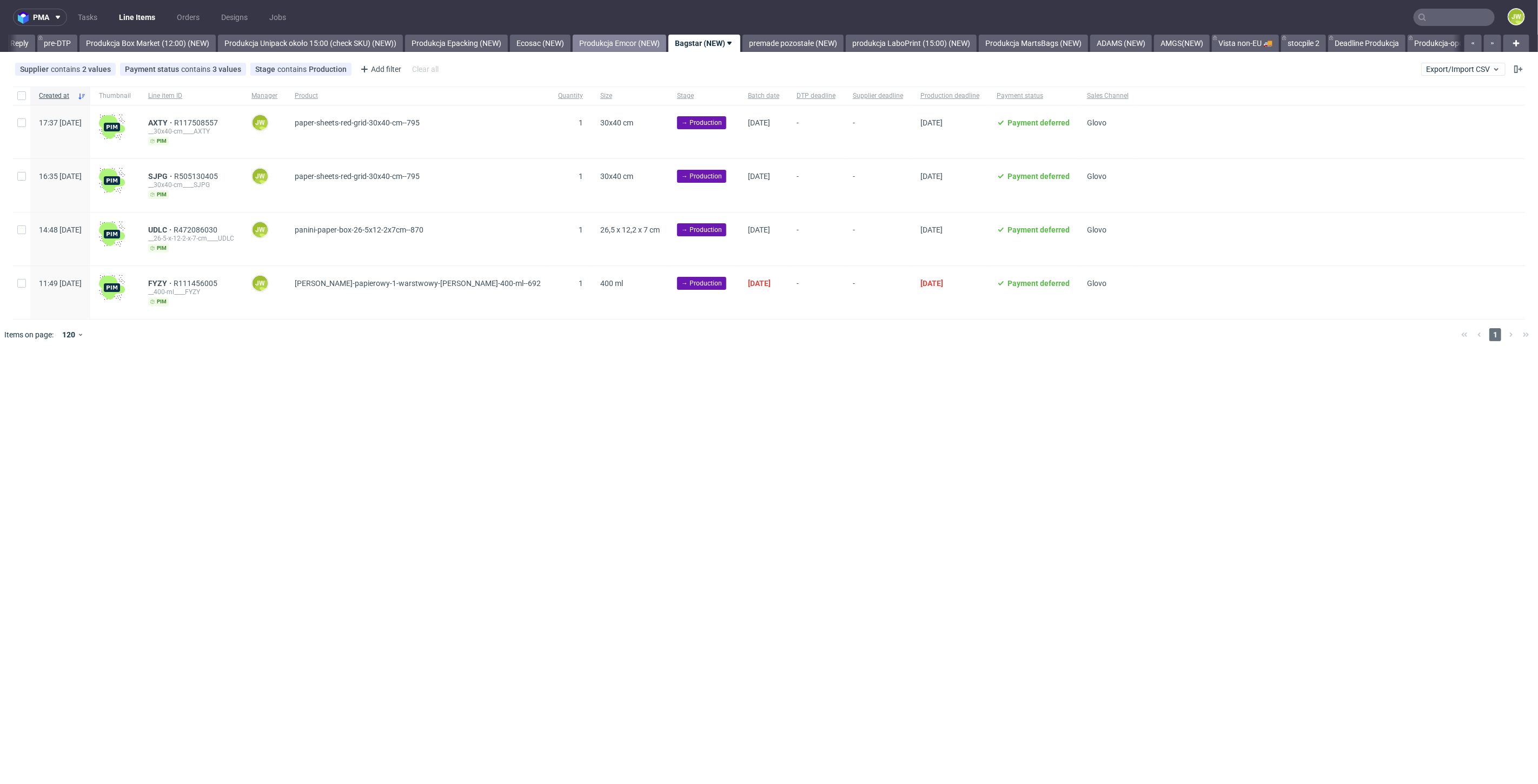
click at [659, 41] on link "Produkcja Emcor (NEW)" at bounding box center [619, 44] width 94 height 17
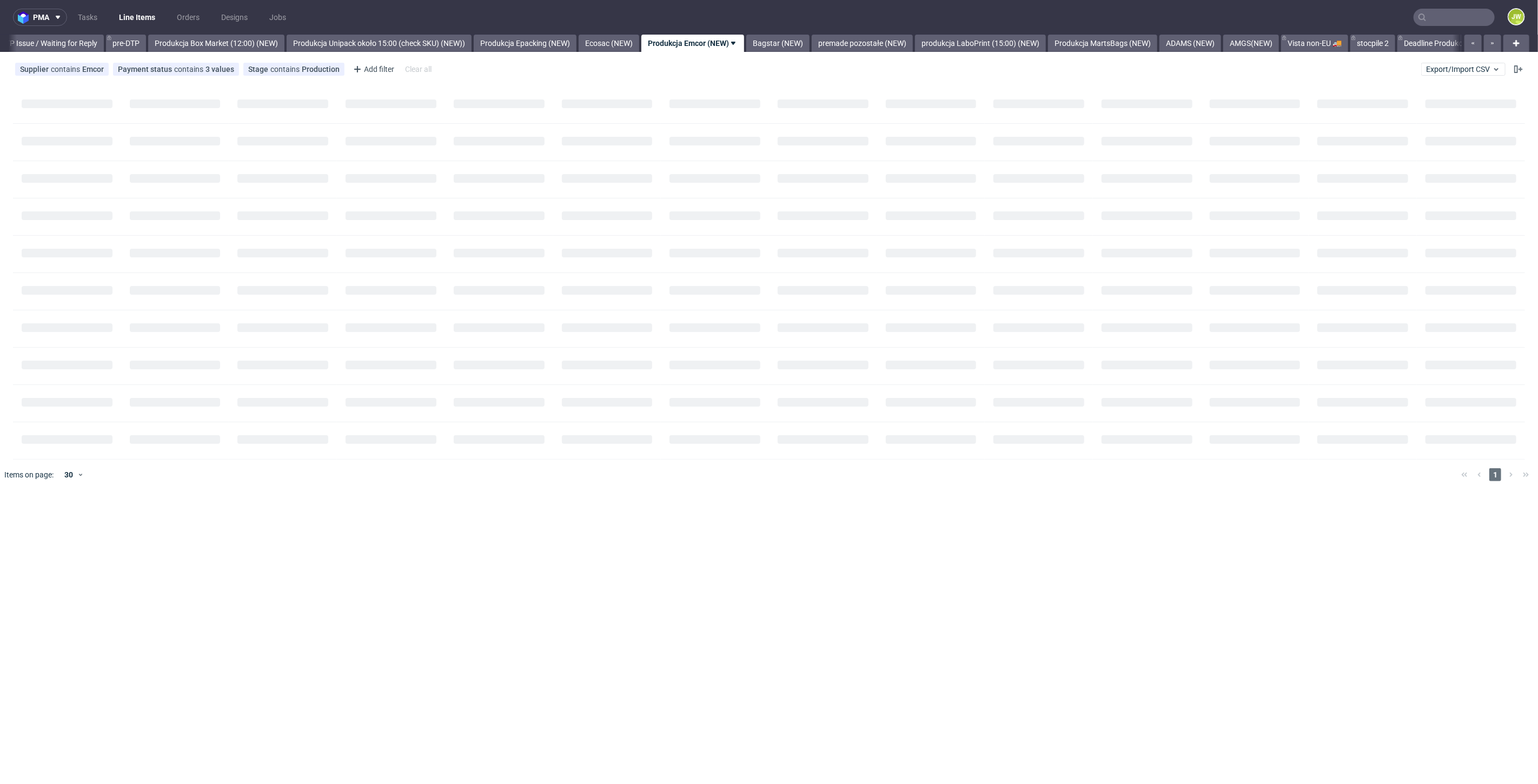
scroll to position [0, 1702]
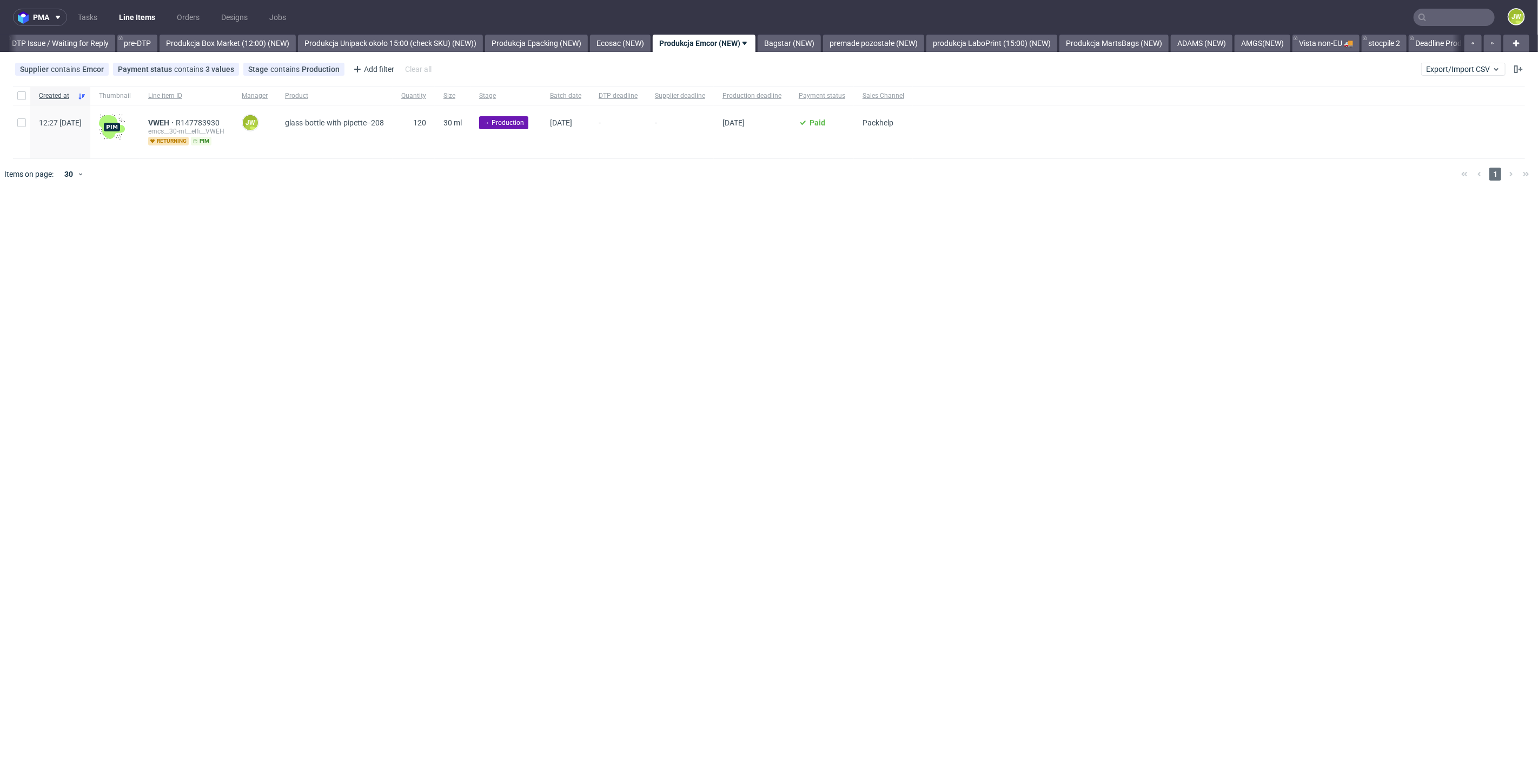
click at [443, 217] on div "pma Tasks Line Items Orders Designs Jobs JW All DTP Late Shipped Shipments DTP …" at bounding box center [769, 392] width 1538 height 784
click at [16, 91] on div at bounding box center [21, 95] width 17 height 18
checkbox input "true"
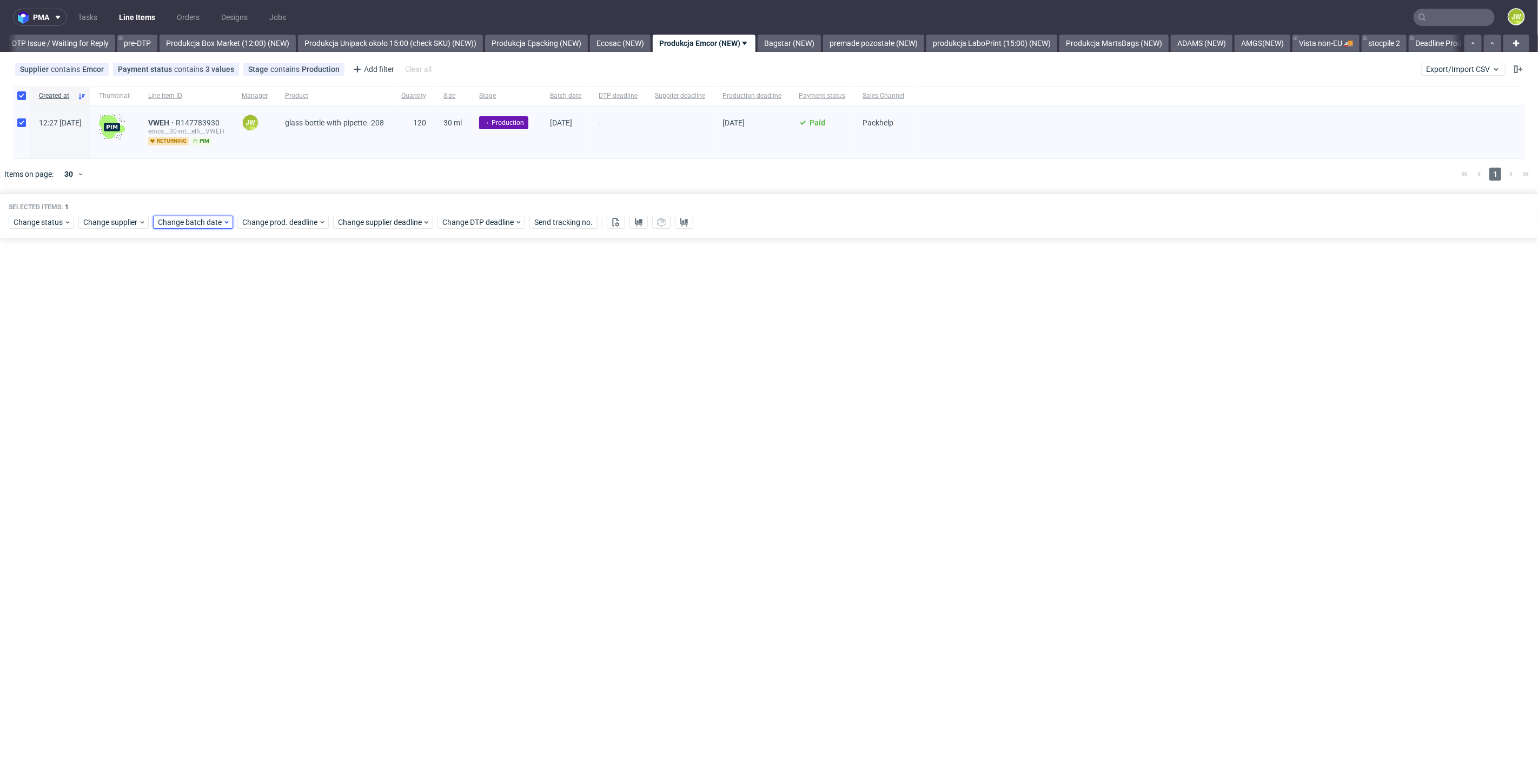
click at [168, 223] on span "Change batch date" at bounding box center [190, 222] width 65 height 11
click at [210, 342] on span "23" at bounding box center [207, 347] width 9 height 11
drag, startPoint x: 270, startPoint y: 402, endPoint x: 259, endPoint y: 270, distance: 132.5
click at [271, 402] on button "Save" at bounding box center [281, 404] width 26 height 17
click at [257, 223] on span "Change prod. deadline" at bounding box center [280, 222] width 77 height 11
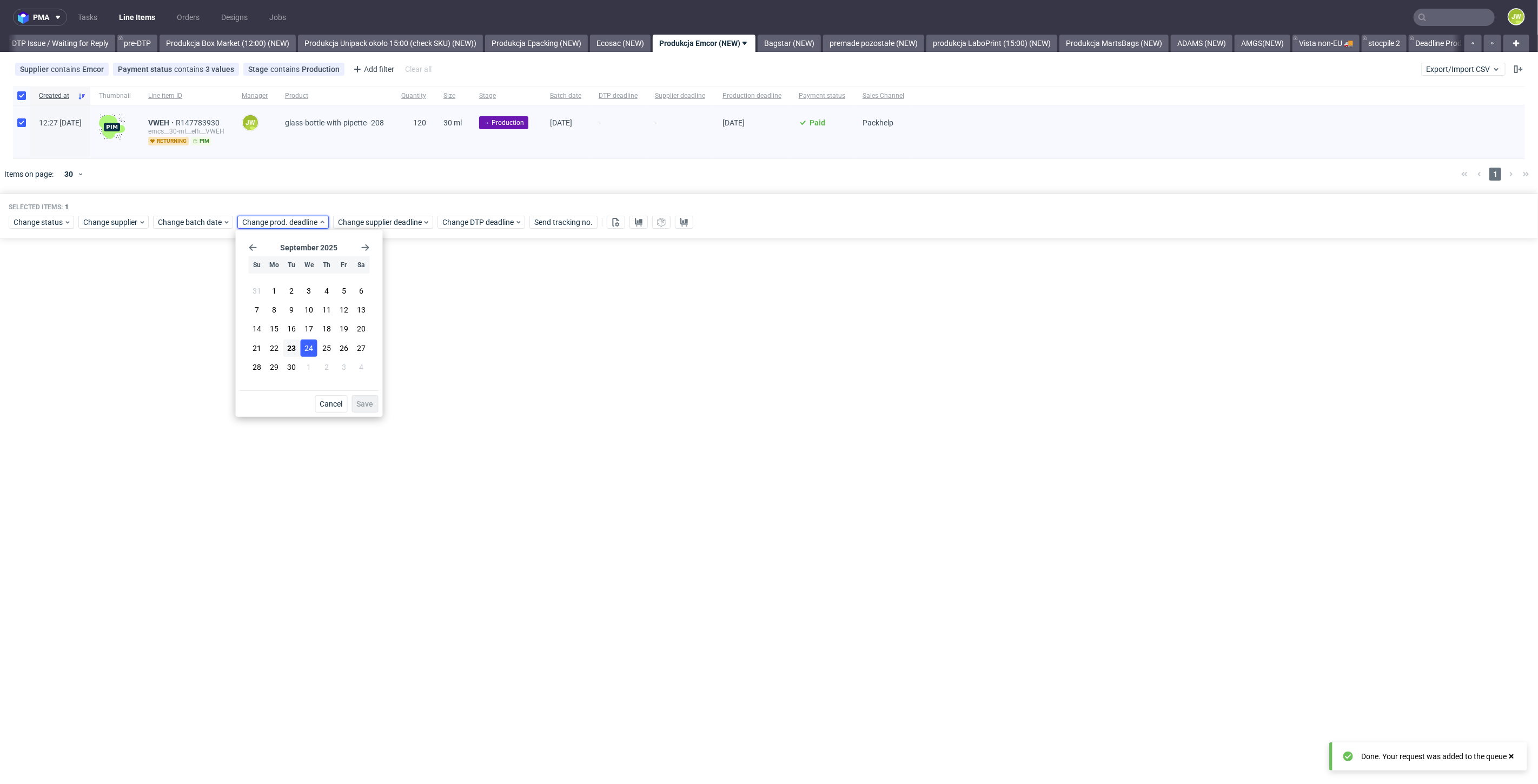
click at [305, 344] on span "24" at bounding box center [309, 347] width 9 height 11
click at [362, 400] on span "Save" at bounding box center [364, 404] width 16 height 8
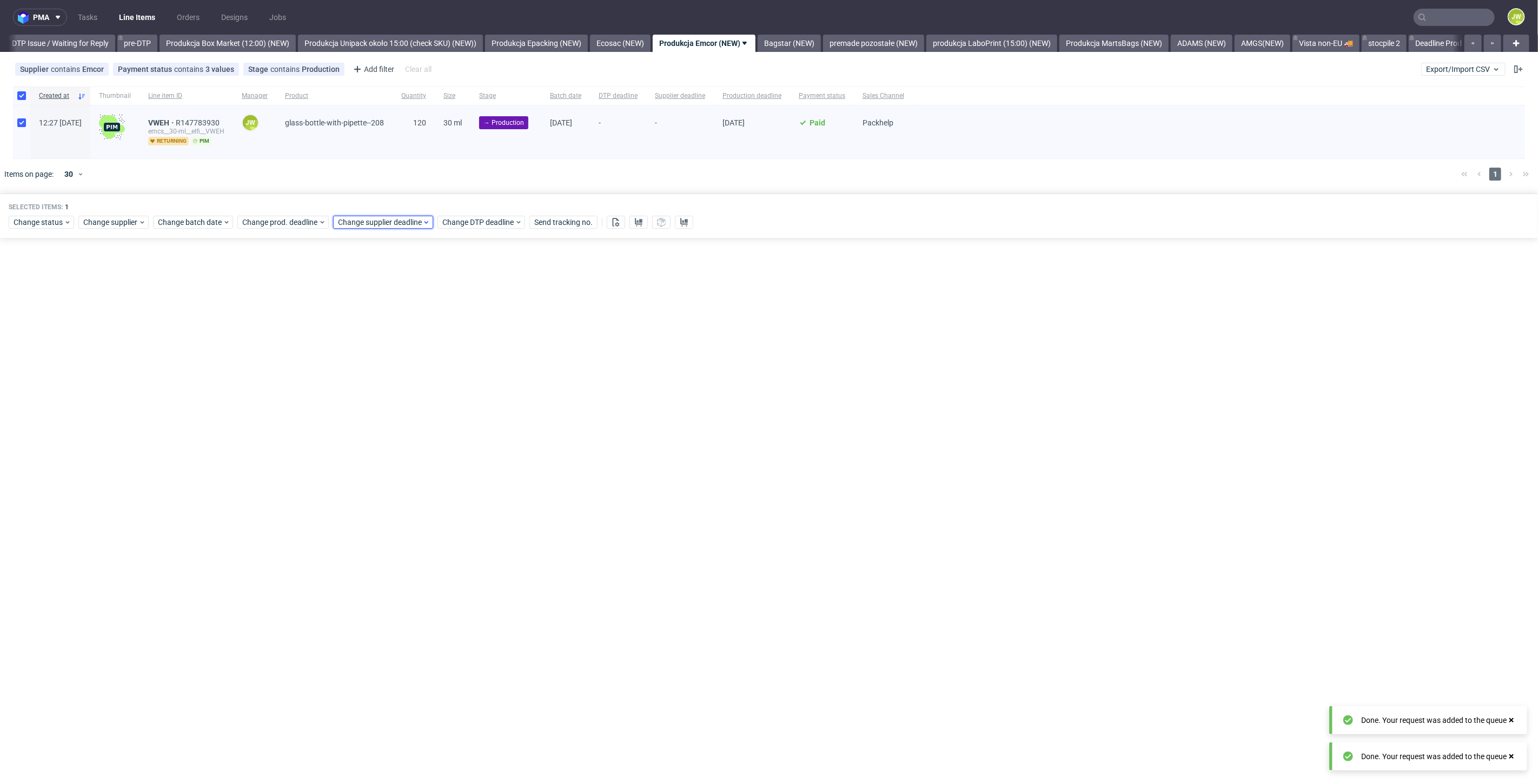
click at [355, 220] on span "Change supplier deadline" at bounding box center [380, 222] width 84 height 11
click at [401, 344] on span "24" at bounding box center [405, 347] width 9 height 11
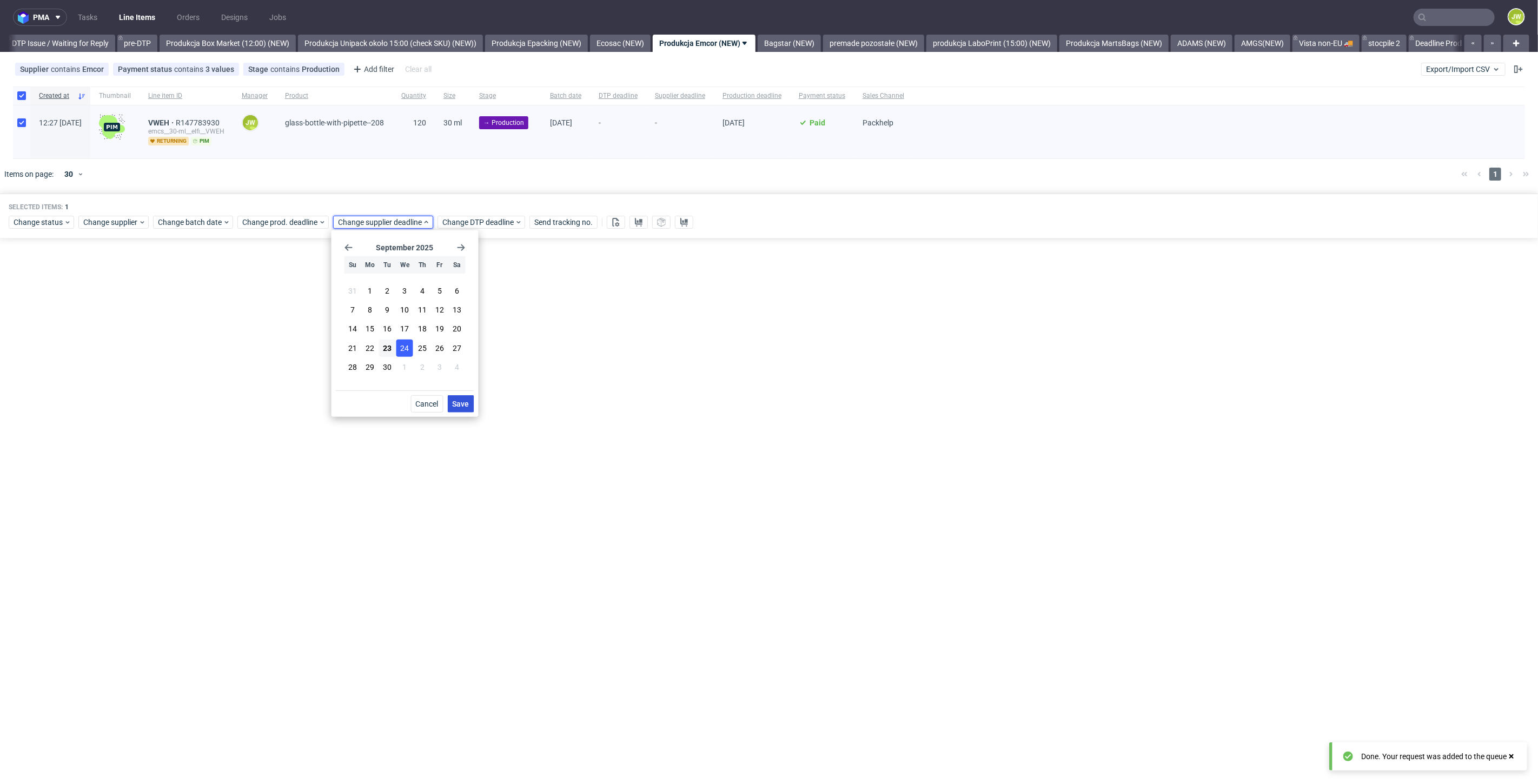
click at [458, 406] on span "Save" at bounding box center [460, 404] width 16 height 8
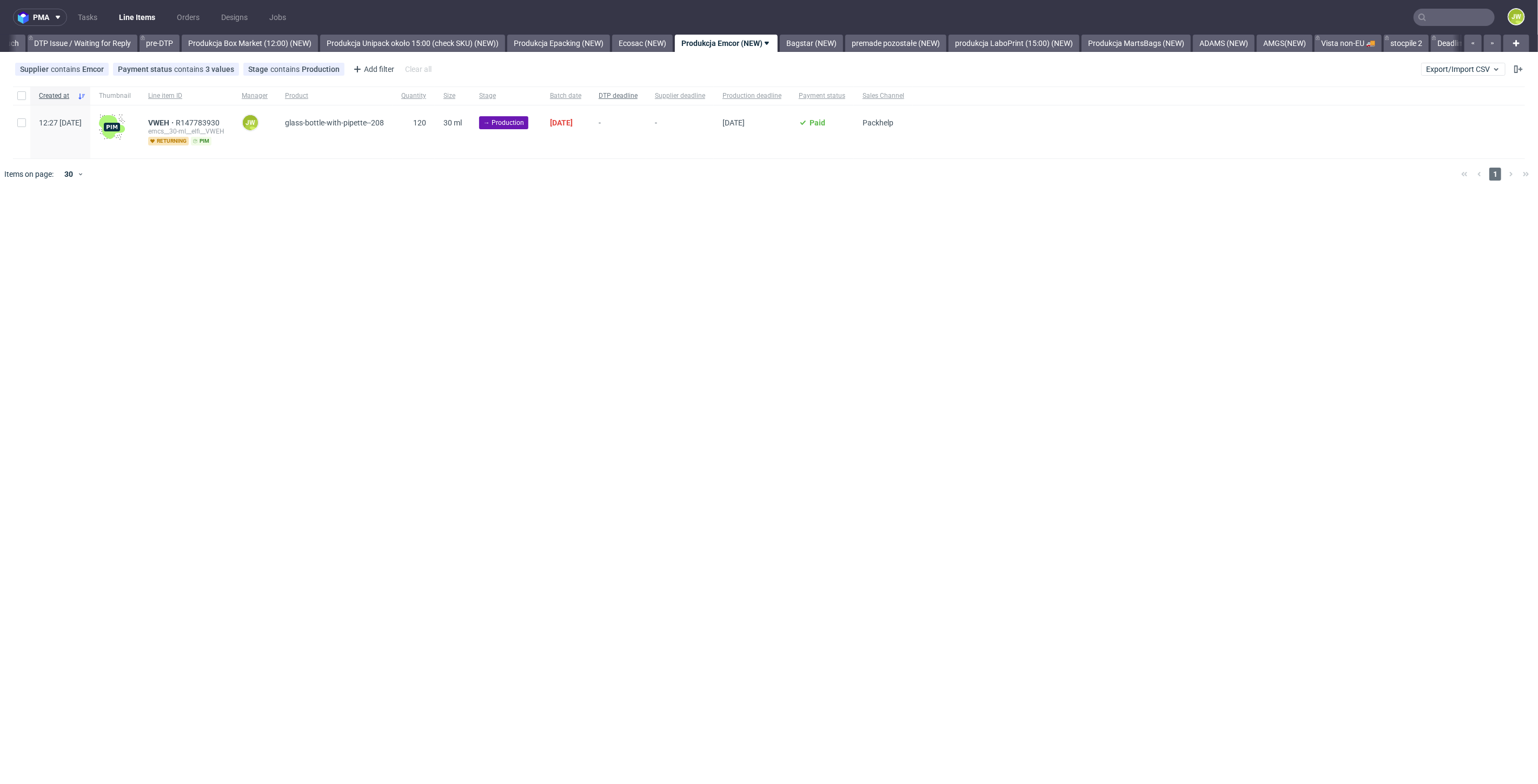
scroll to position [0, 1702]
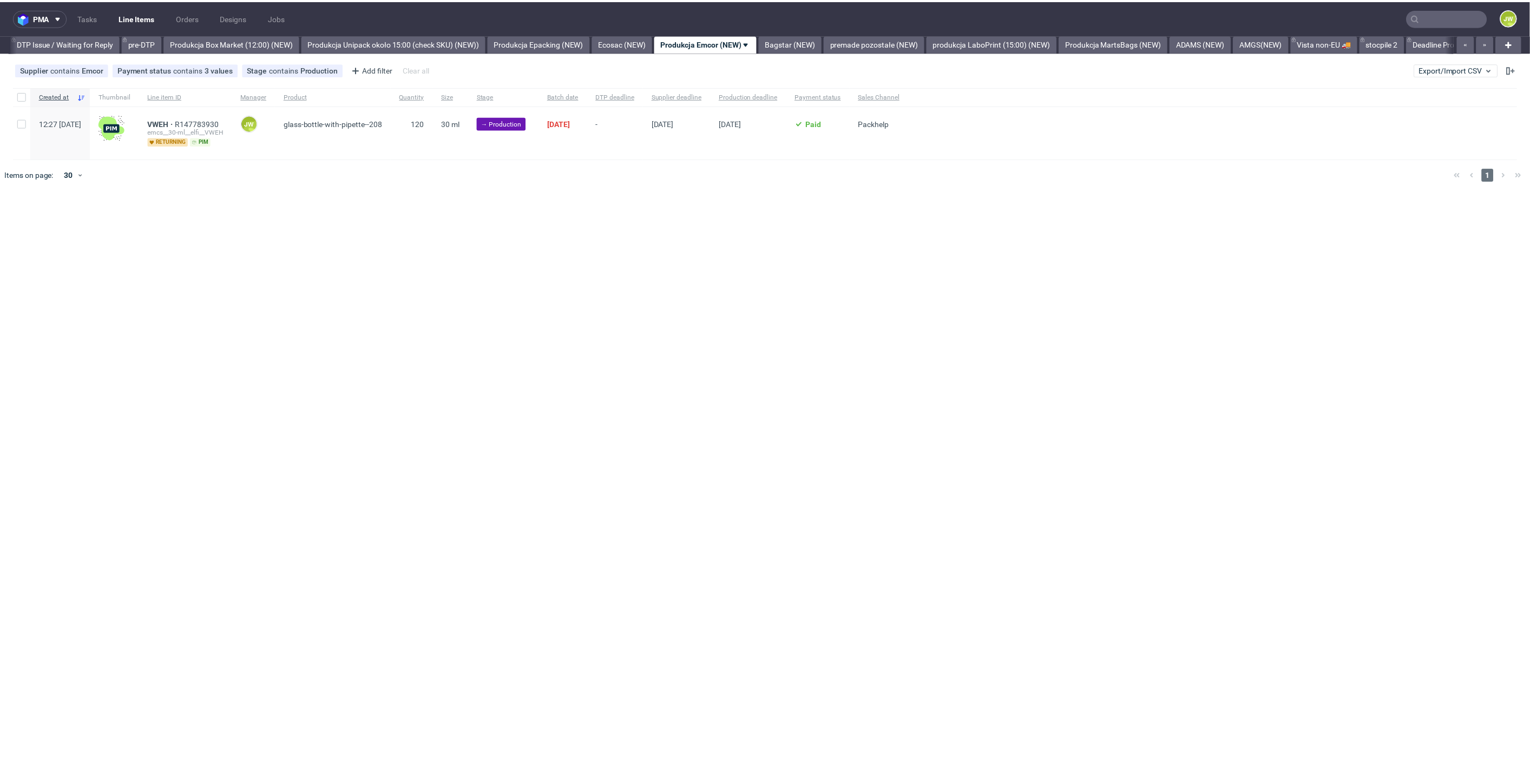
scroll to position [0, 1703]
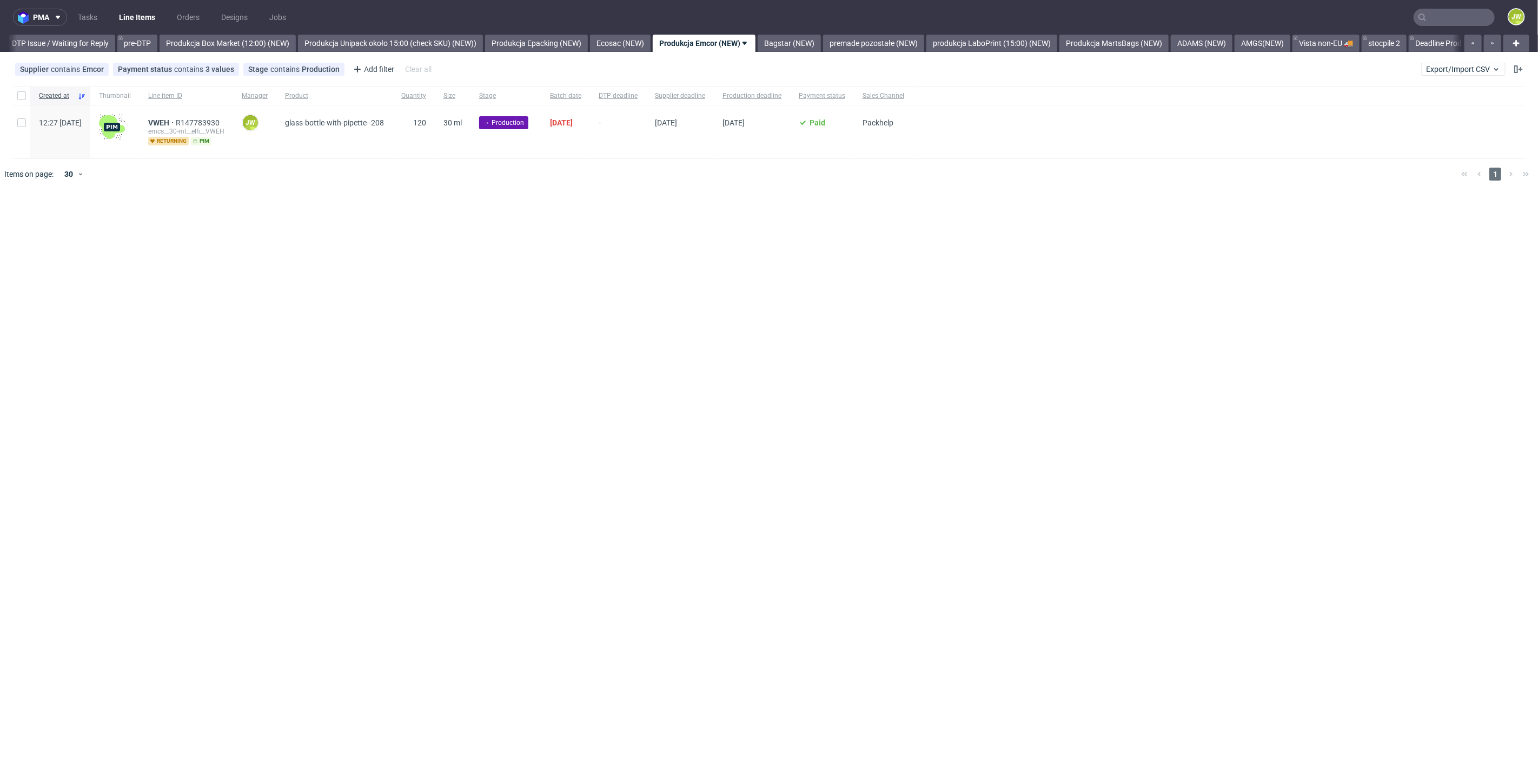
click at [22, 127] on div at bounding box center [21, 132] width 17 height 53
checkbox input "true"
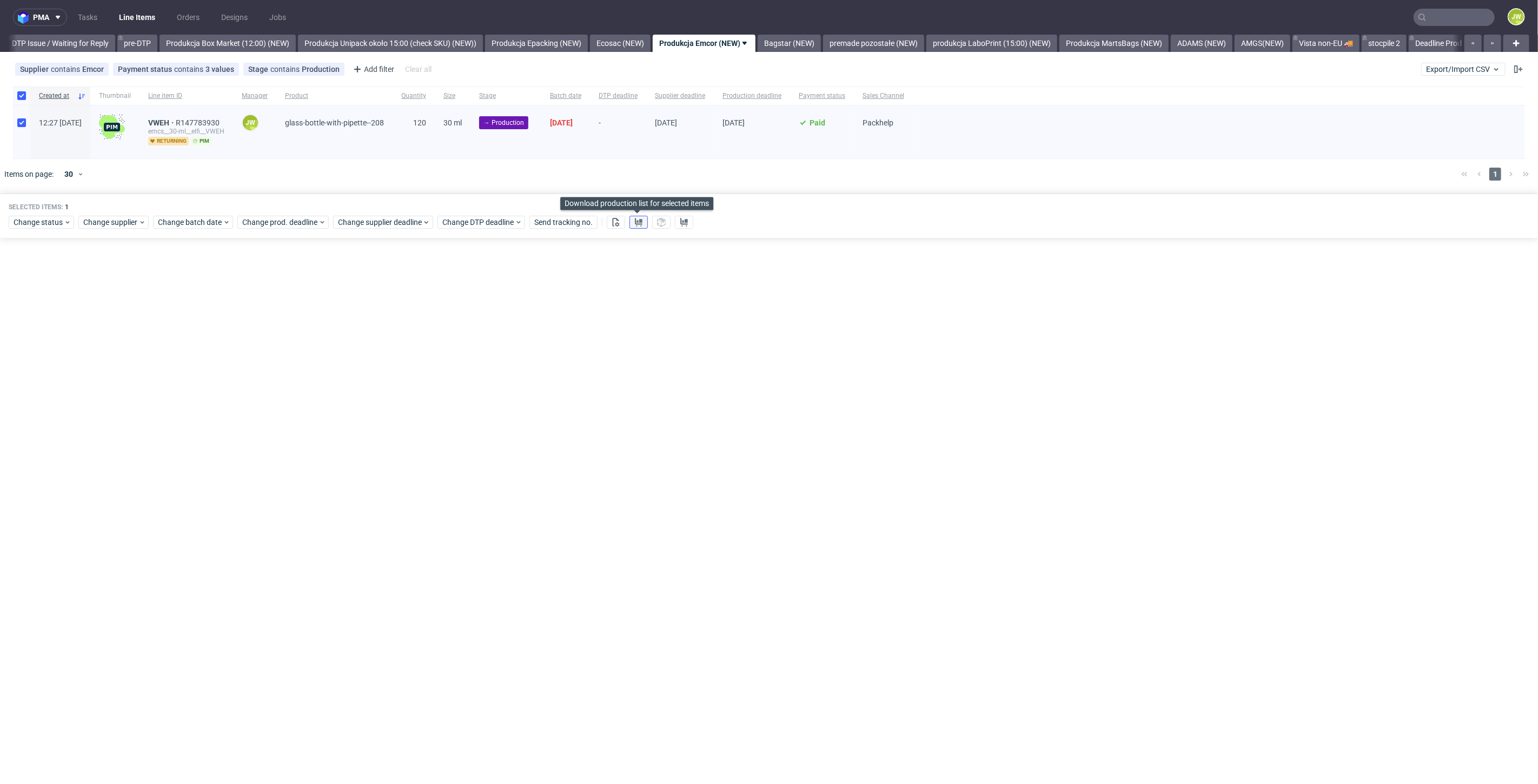
click at [633, 216] on button at bounding box center [639, 222] width 18 height 13
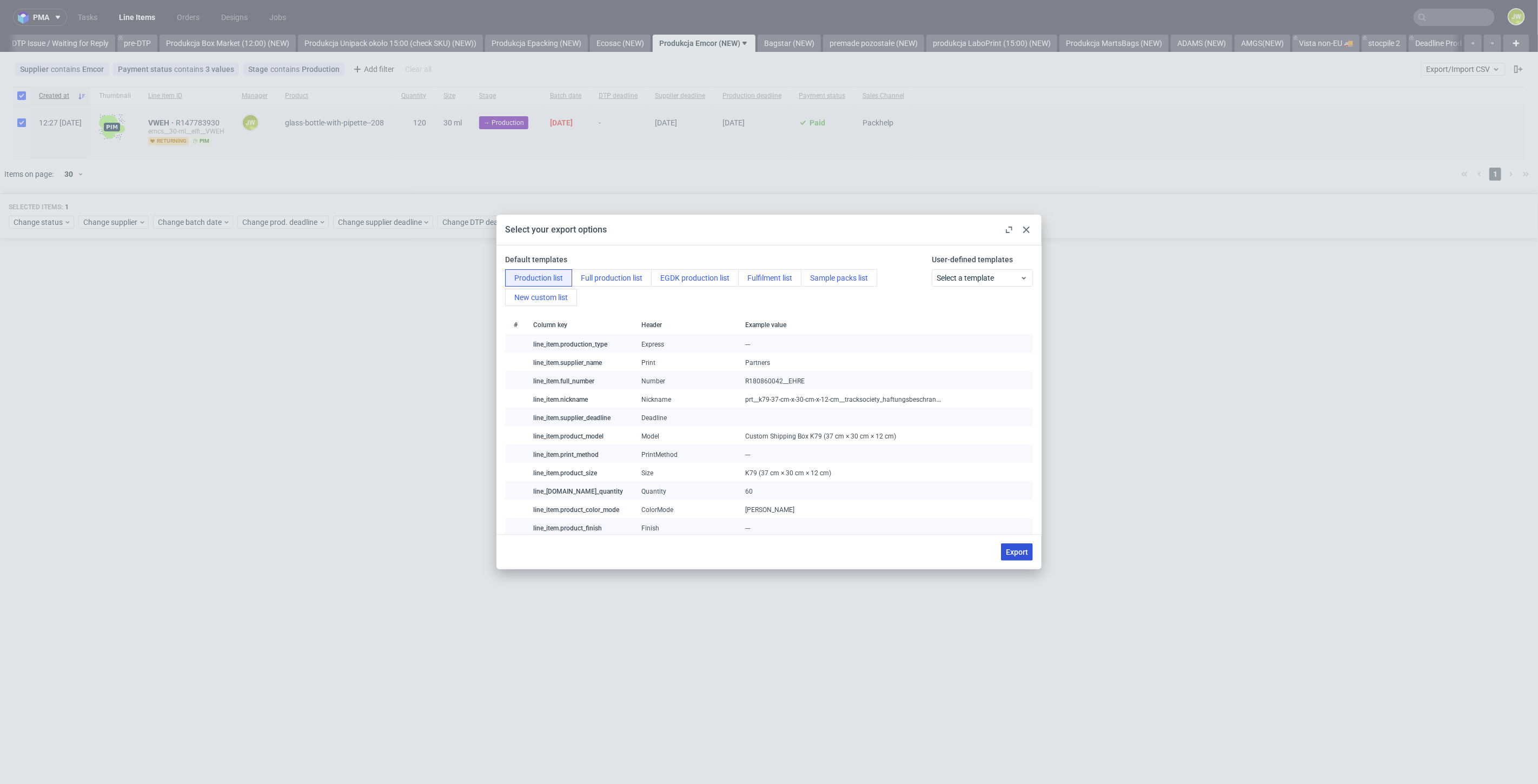
click at [1015, 552] on span "Export" at bounding box center [1017, 552] width 22 height 8
checkbox input "false"
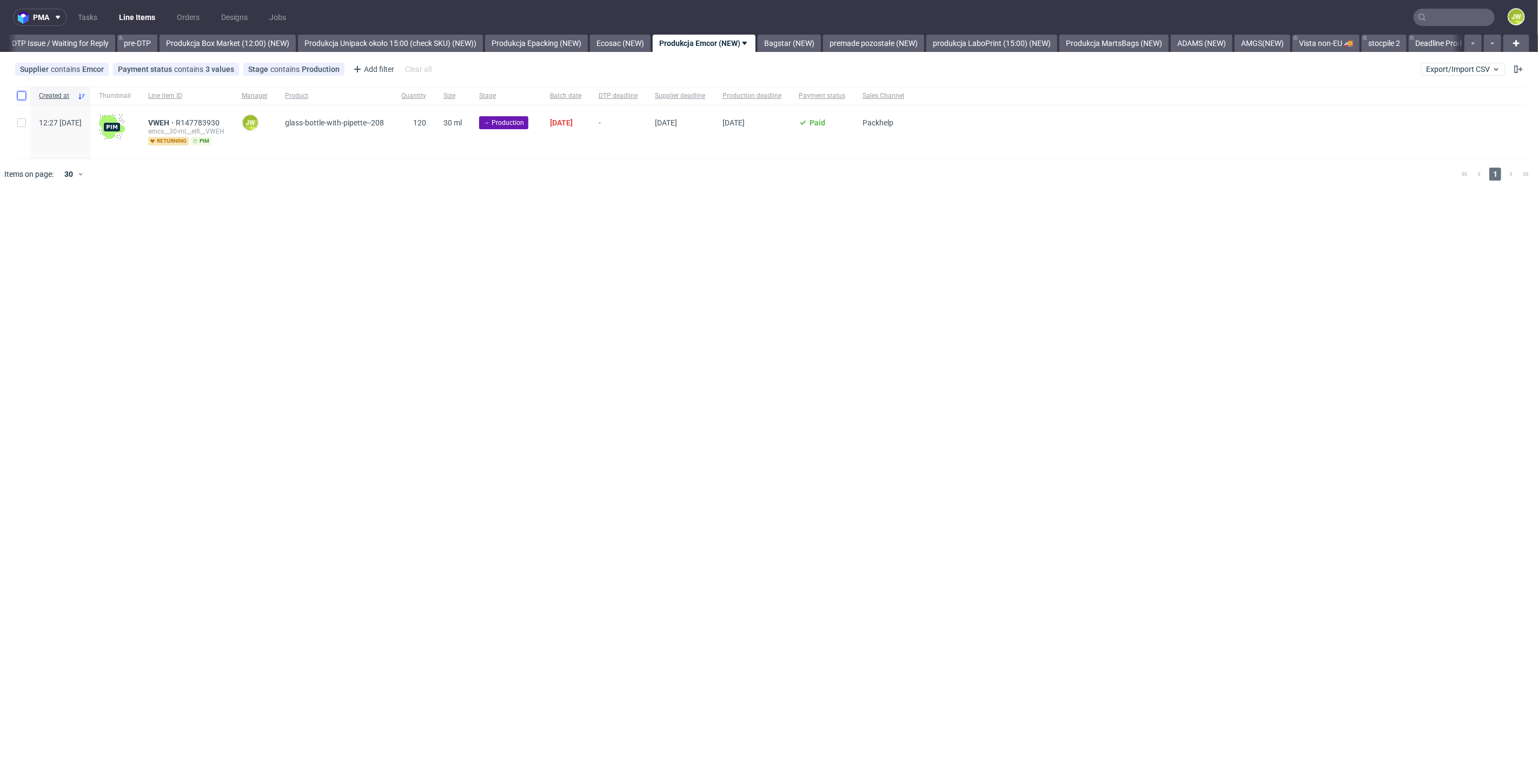
click at [25, 97] on input "checkbox" at bounding box center [21, 95] width 9 height 9
checkbox input "true"
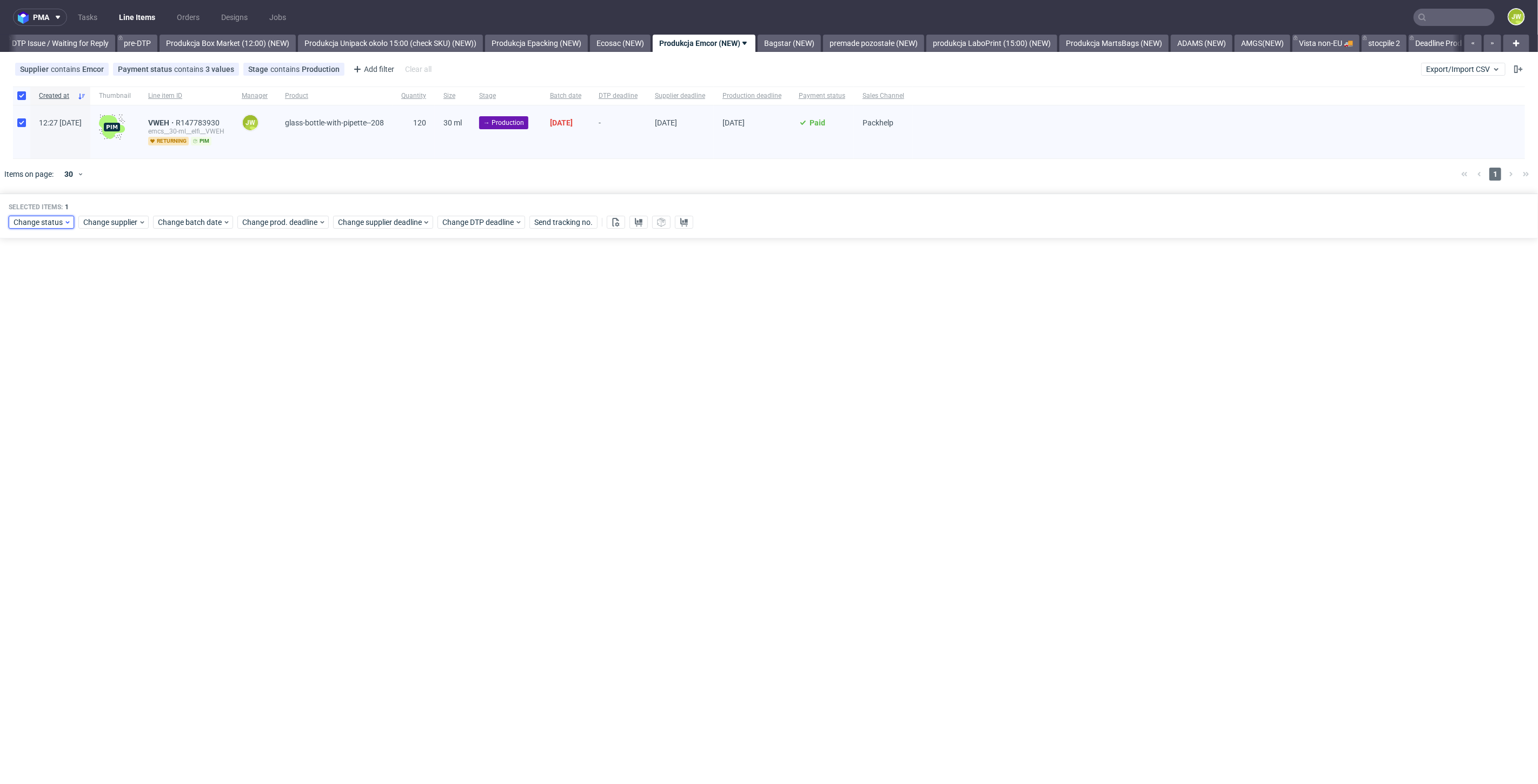
drag, startPoint x: 49, startPoint y: 222, endPoint x: 57, endPoint y: 226, distance: 8.9
click at [50, 221] on span "Change status" at bounding box center [39, 222] width 50 height 11
click at [40, 361] on span "In Production" at bounding box center [40, 362] width 54 height 16
click at [120, 383] on span "Save" at bounding box center [123, 382] width 16 height 8
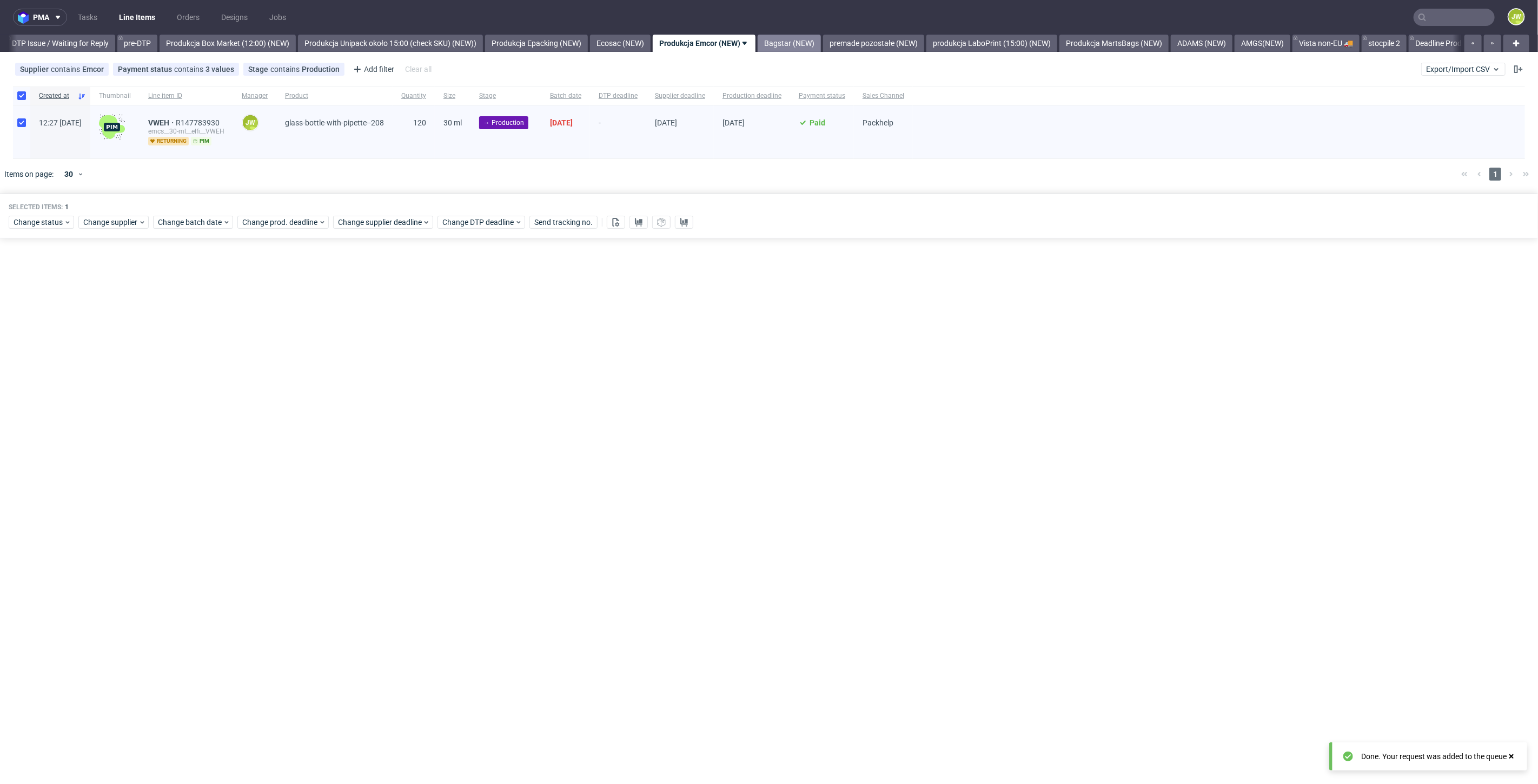
click at [810, 43] on link "Bagstar (NEW)" at bounding box center [789, 44] width 63 height 17
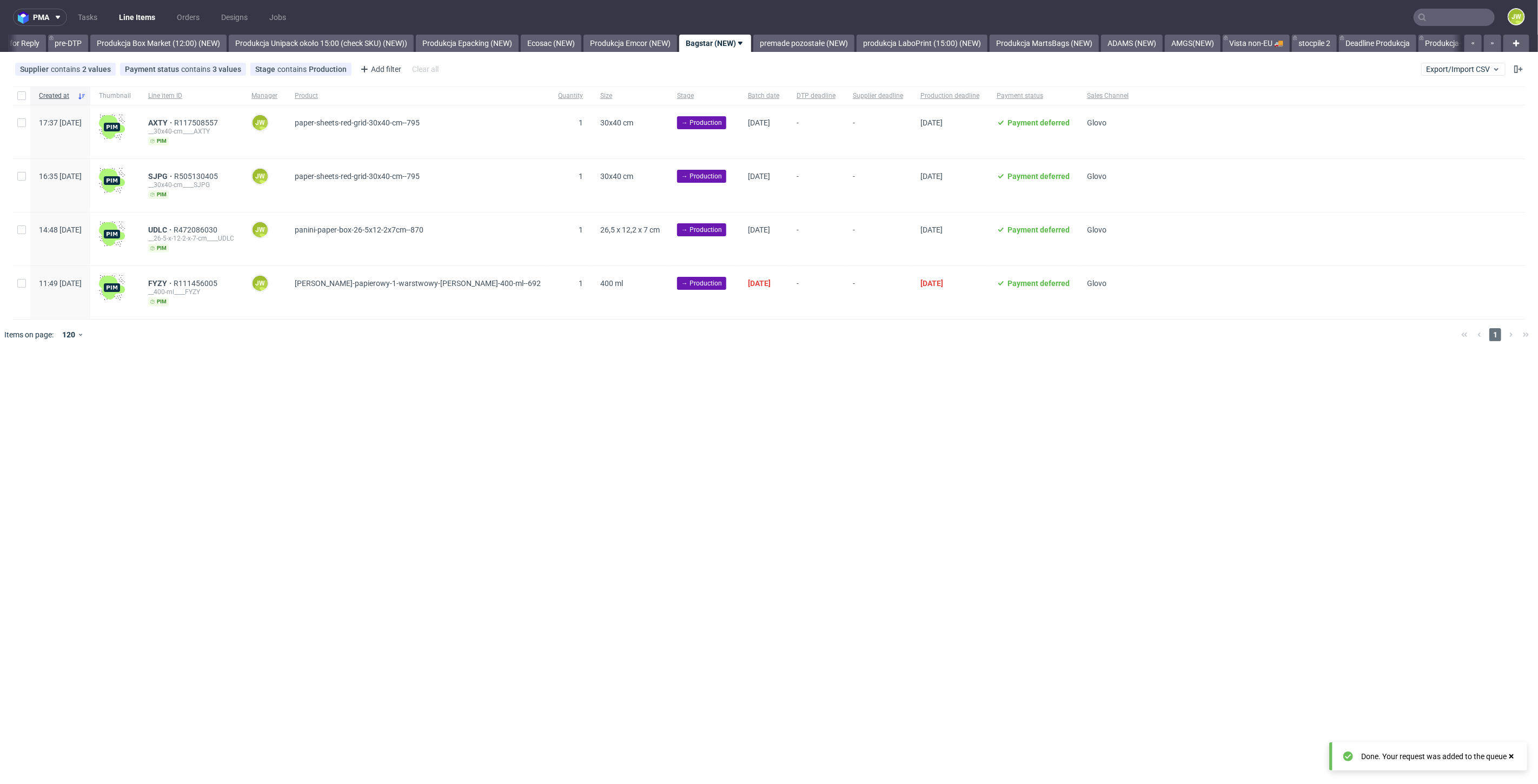
scroll to position [0, 1781]
drag, startPoint x: 658, startPoint y: 36, endPoint x: 668, endPoint y: 43, distance: 12.2
click at [660, 39] on div "All DTP Late Shipped Shipments DTP to do DTP Double check DTP Blocked DTP Produ…" at bounding box center [735, 44] width 1453 height 17
click at [630, 48] on link "Produkcja Emcor (NEW)" at bounding box center [619, 44] width 94 height 17
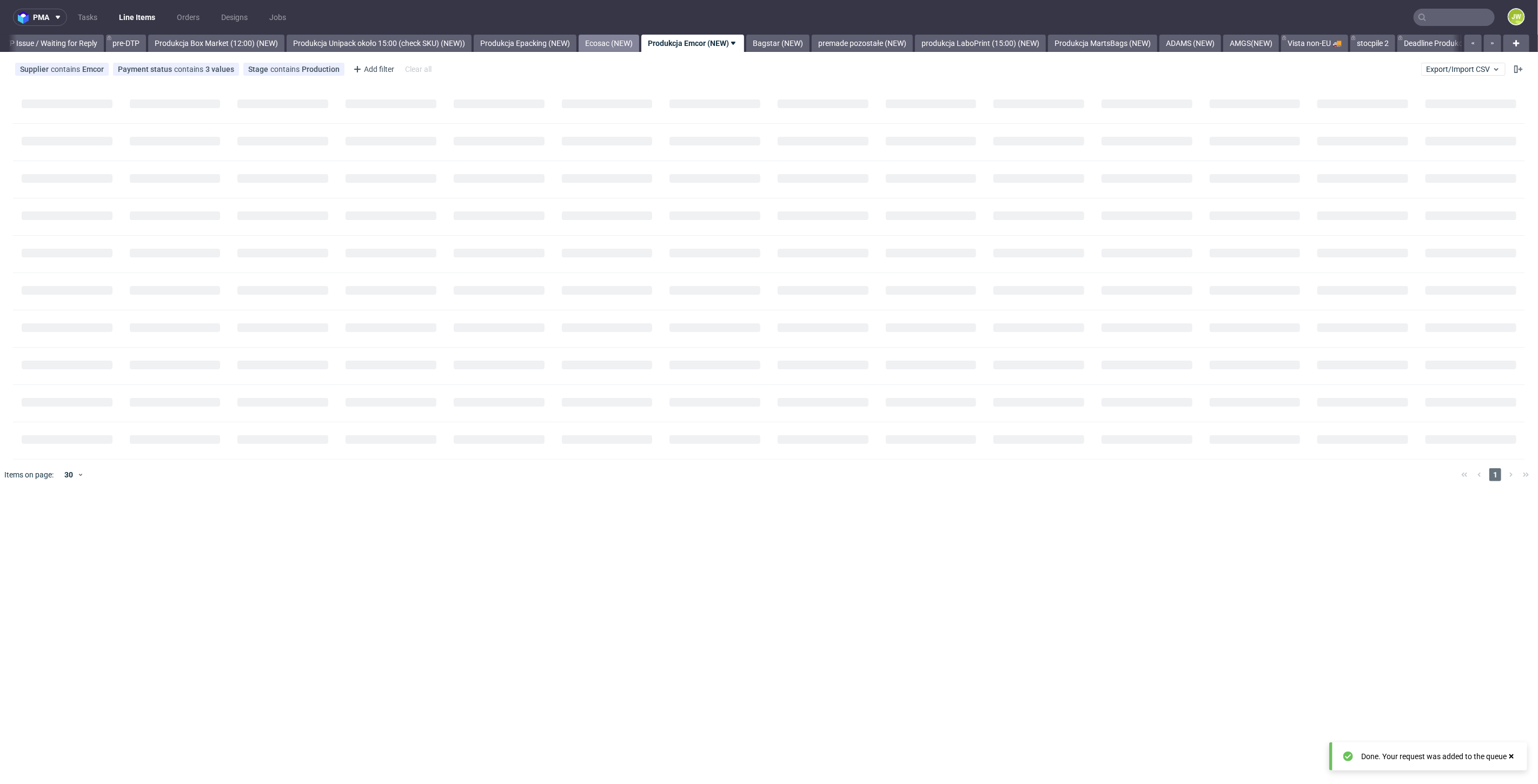
scroll to position [0, 1702]
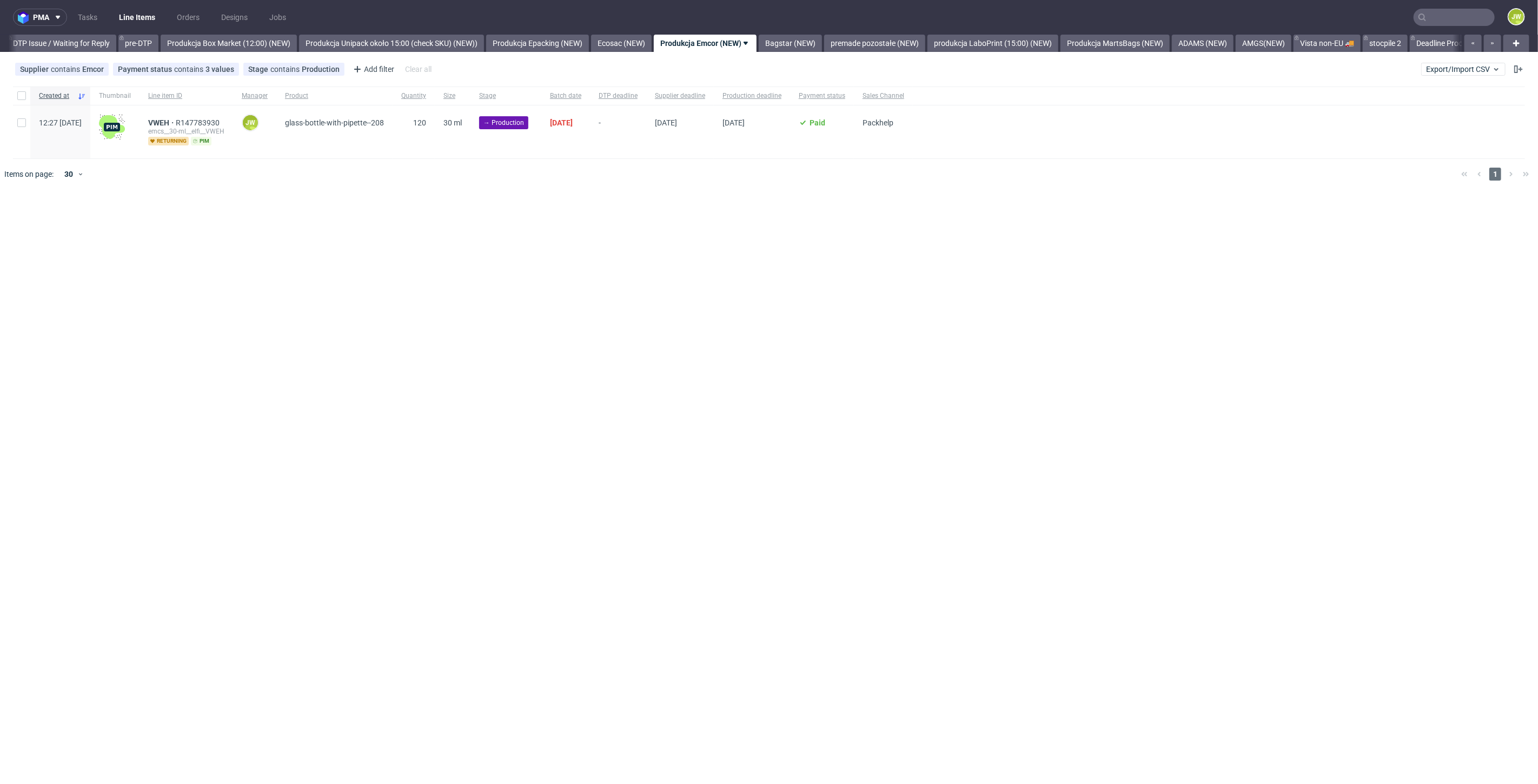
scroll to position [0, 1702]
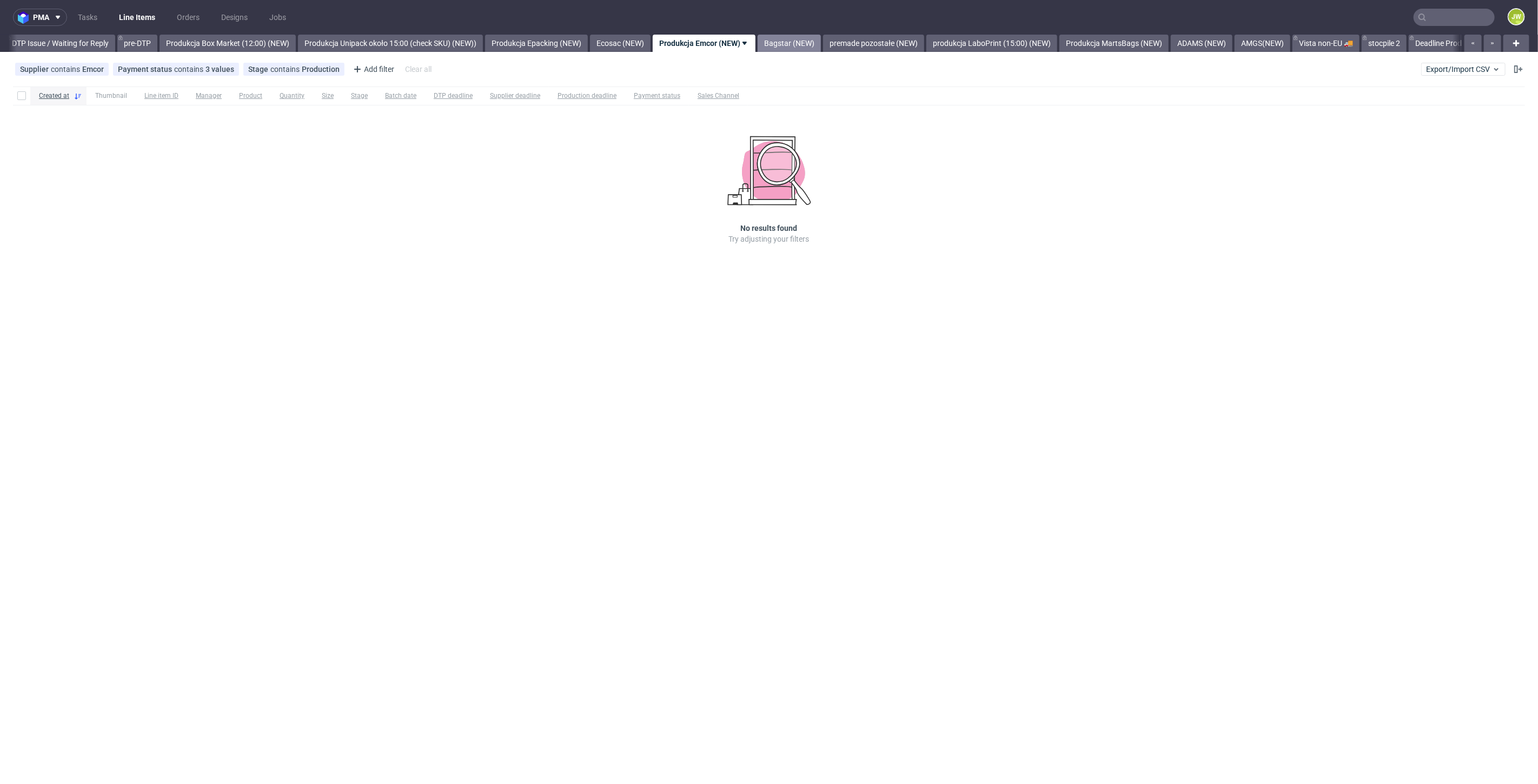
click at [821, 39] on link "Bagstar (NEW)" at bounding box center [789, 44] width 63 height 17
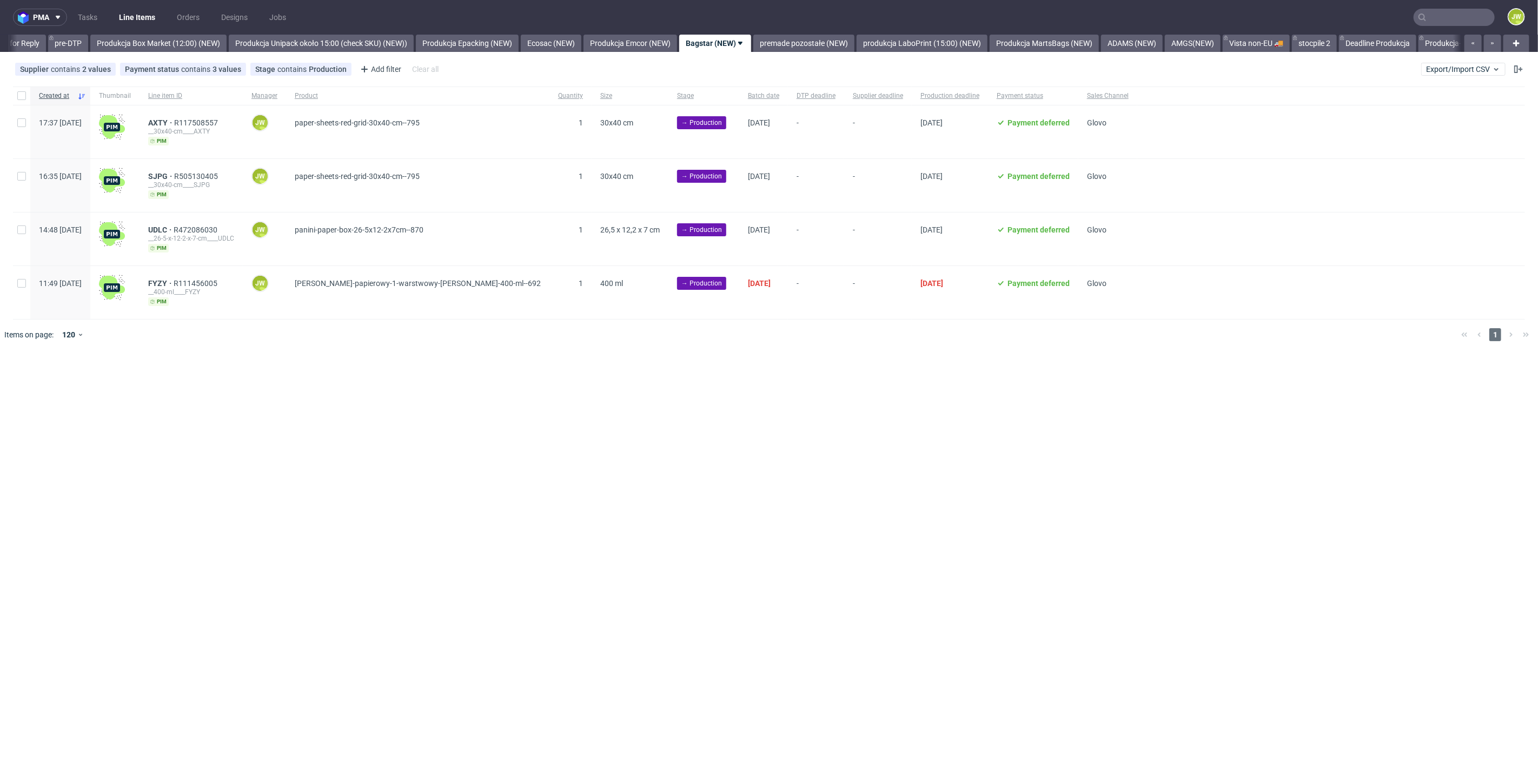
scroll to position [0, 1781]
click at [18, 100] on div at bounding box center [21, 95] width 17 height 18
checkbox input "true"
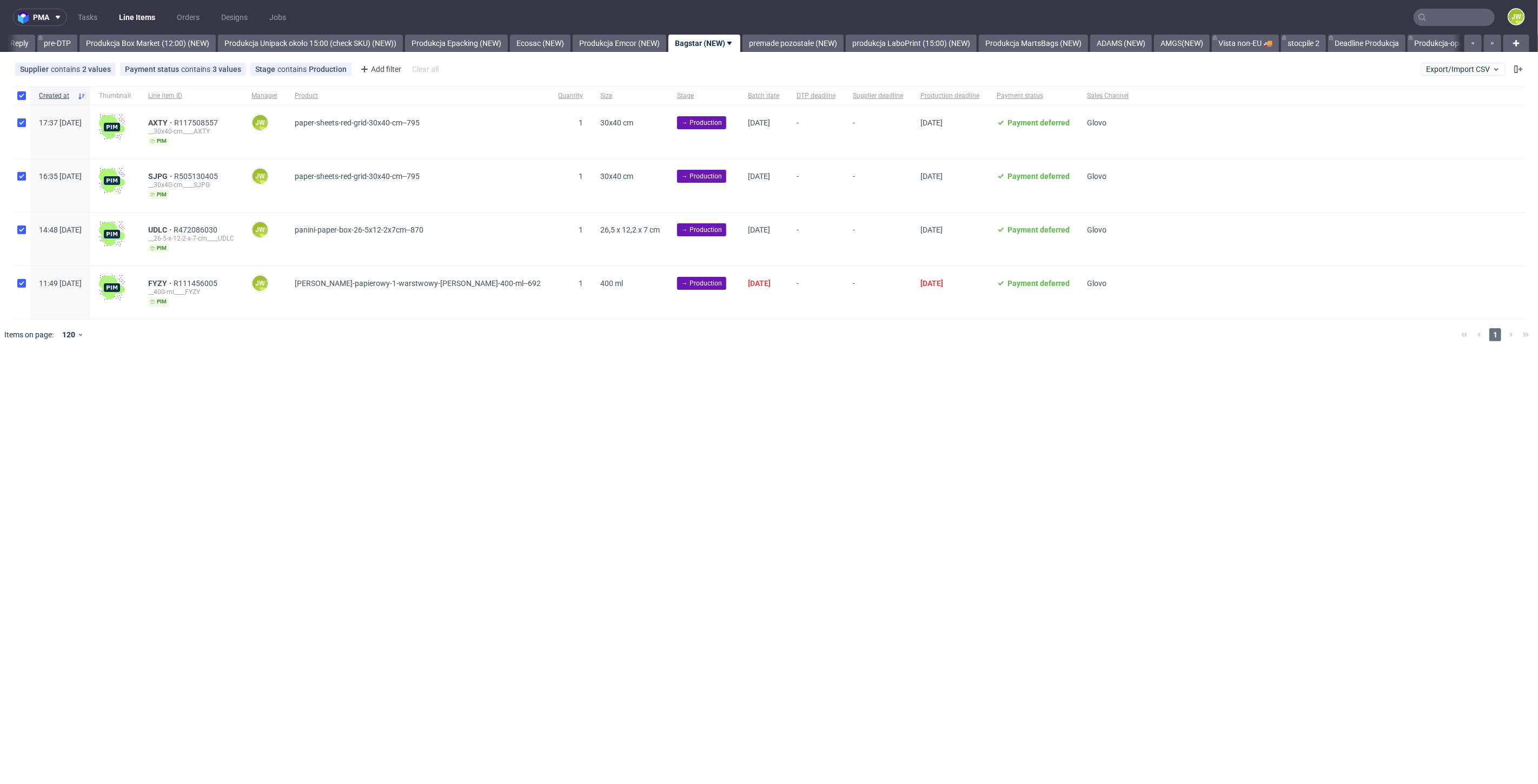
checkbox input "true"
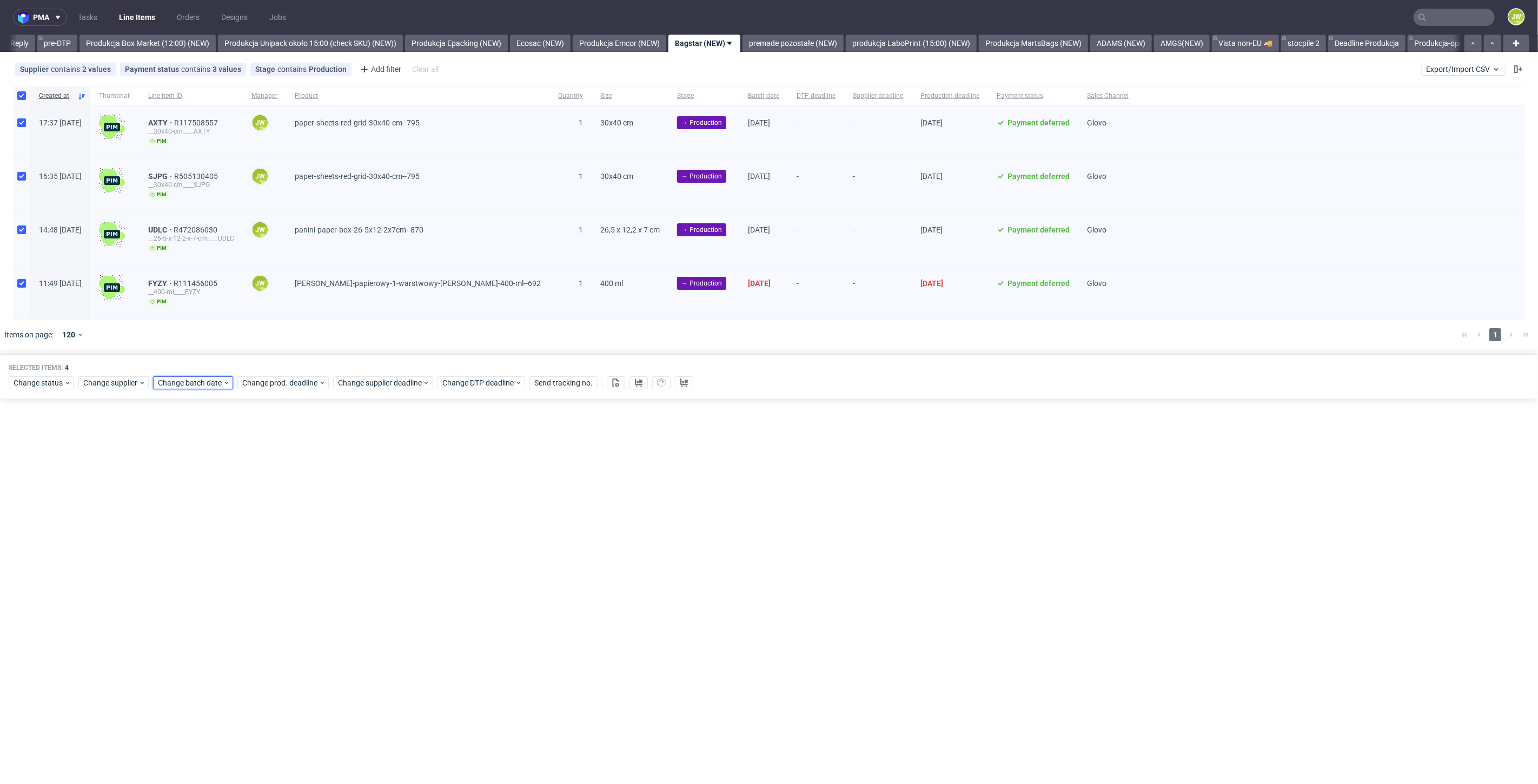
click at [173, 382] on span "Change batch date" at bounding box center [190, 383] width 65 height 11
click at [208, 509] on span "23" at bounding box center [207, 507] width 9 height 11
click at [274, 566] on span "Save" at bounding box center [281, 564] width 16 height 8
click at [254, 383] on span "Change prod. deadline" at bounding box center [280, 383] width 77 height 11
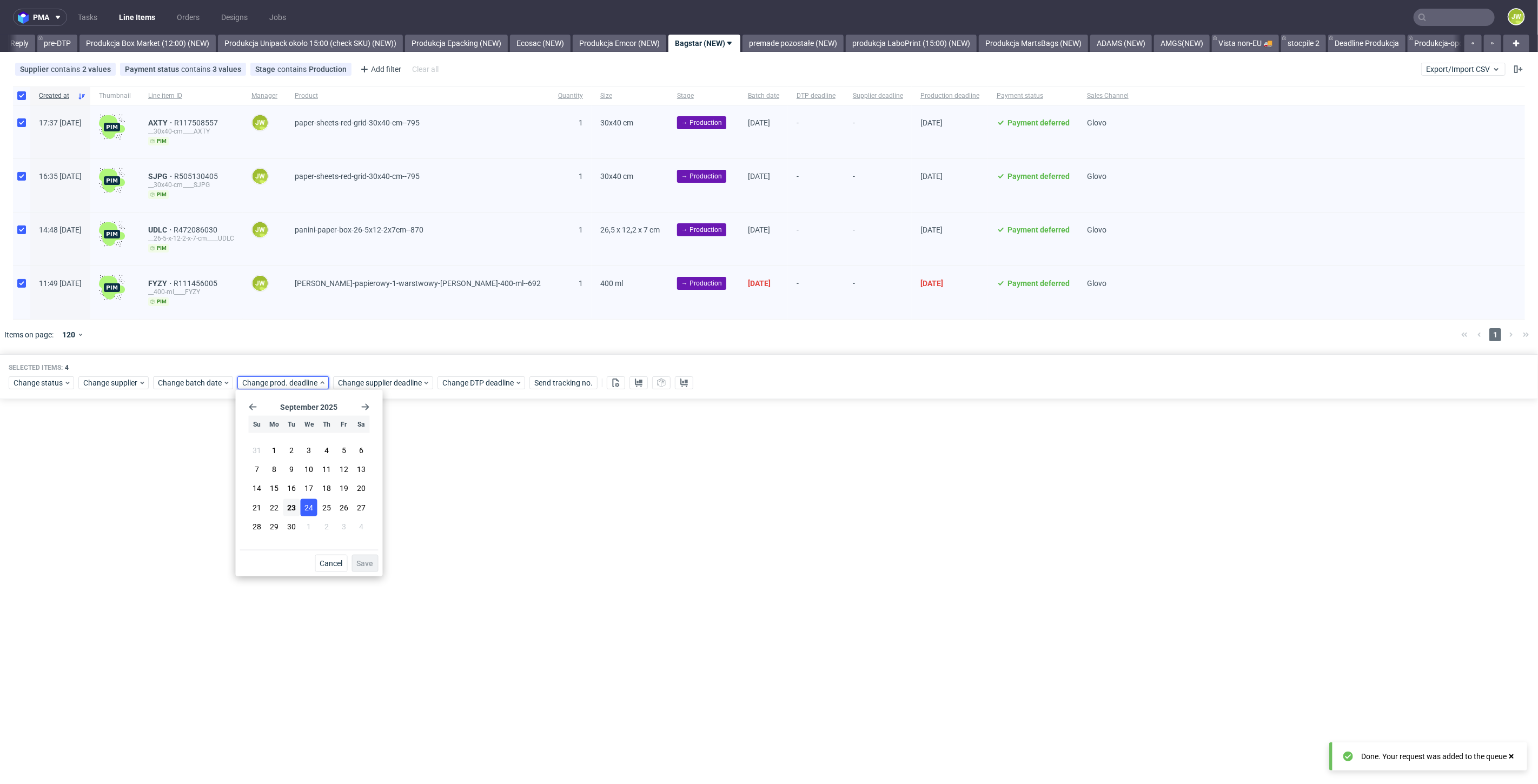
click at [308, 511] on span "24" at bounding box center [309, 507] width 9 height 11
click at [370, 562] on span "Save" at bounding box center [364, 564] width 16 height 8
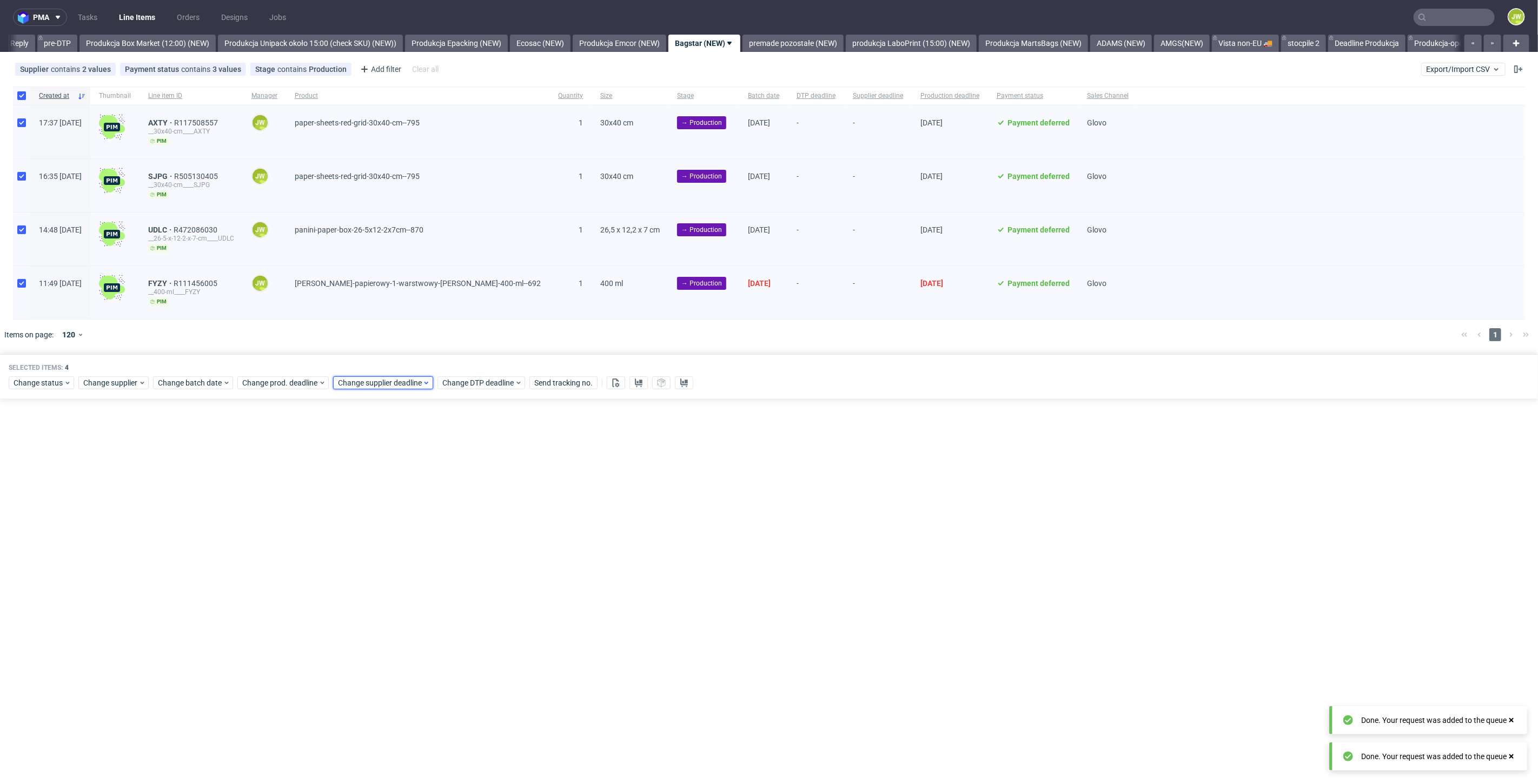
click at [347, 386] on span "Change supplier deadline" at bounding box center [380, 383] width 84 height 11
click at [409, 506] on span "24" at bounding box center [405, 507] width 9 height 11
click at [457, 563] on span "Save" at bounding box center [460, 564] width 16 height 8
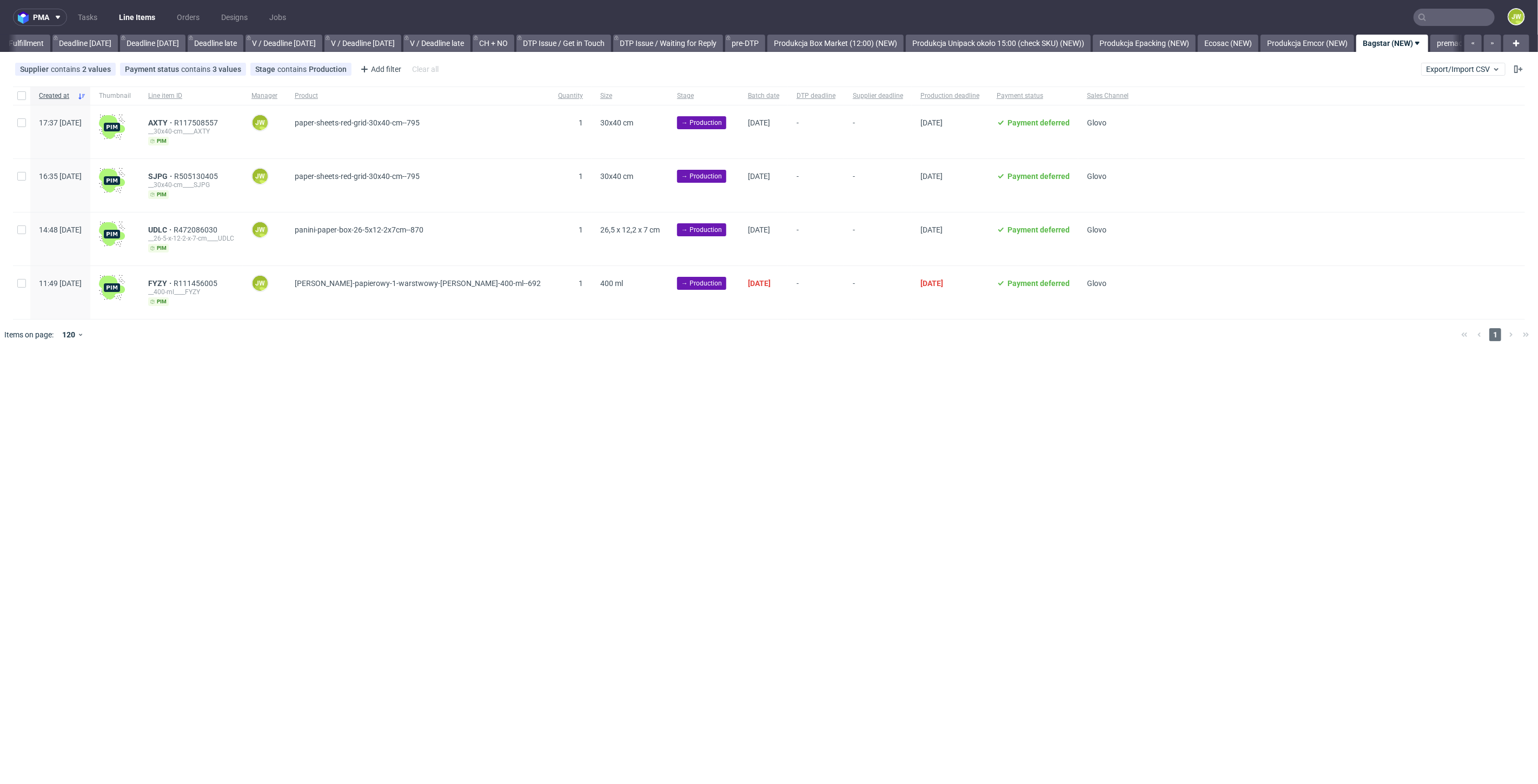
scroll to position [0, 1568]
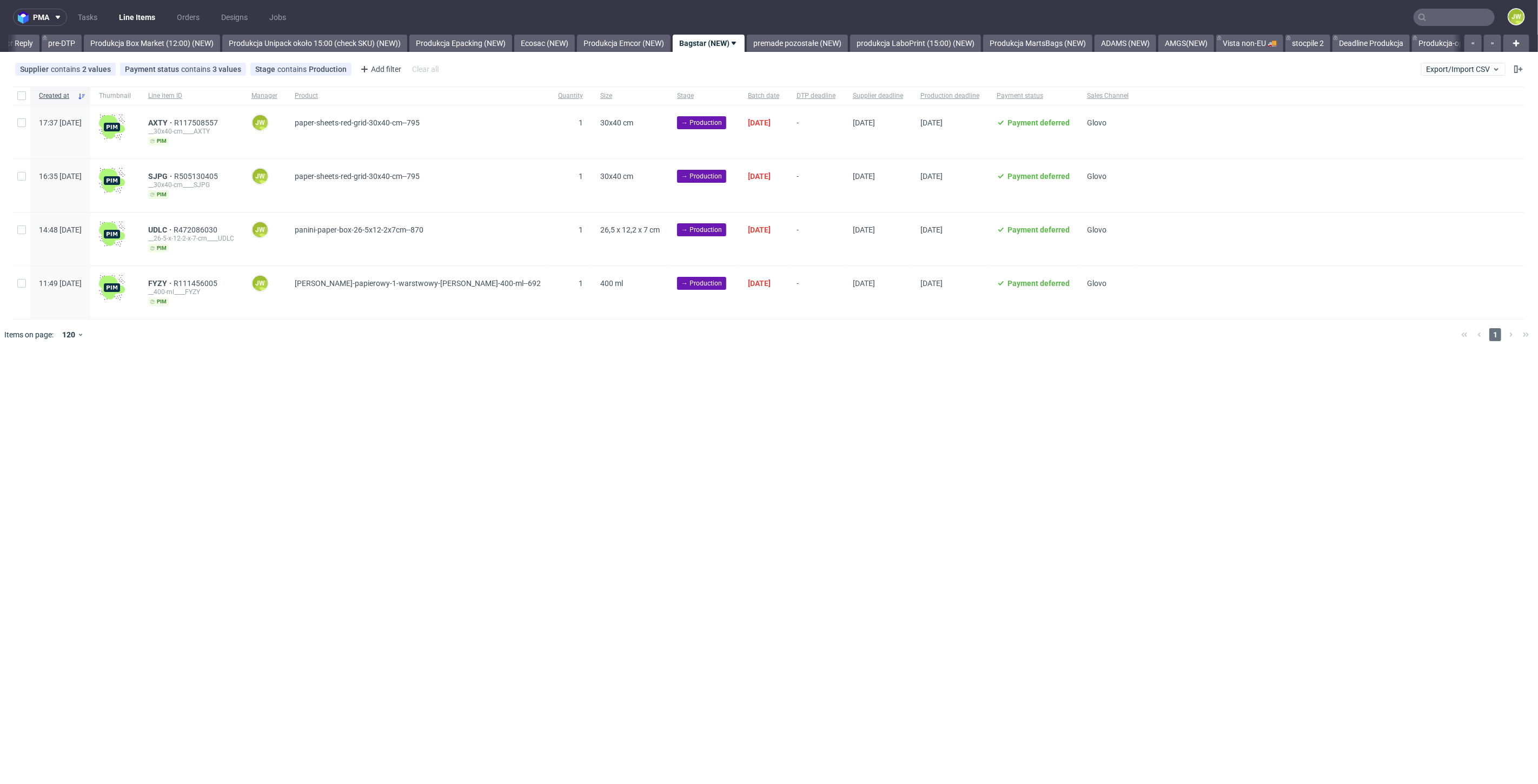
scroll to position [0, 1781]
click at [17, 99] on input "checkbox" at bounding box center [21, 95] width 9 height 9
checkbox input "true"
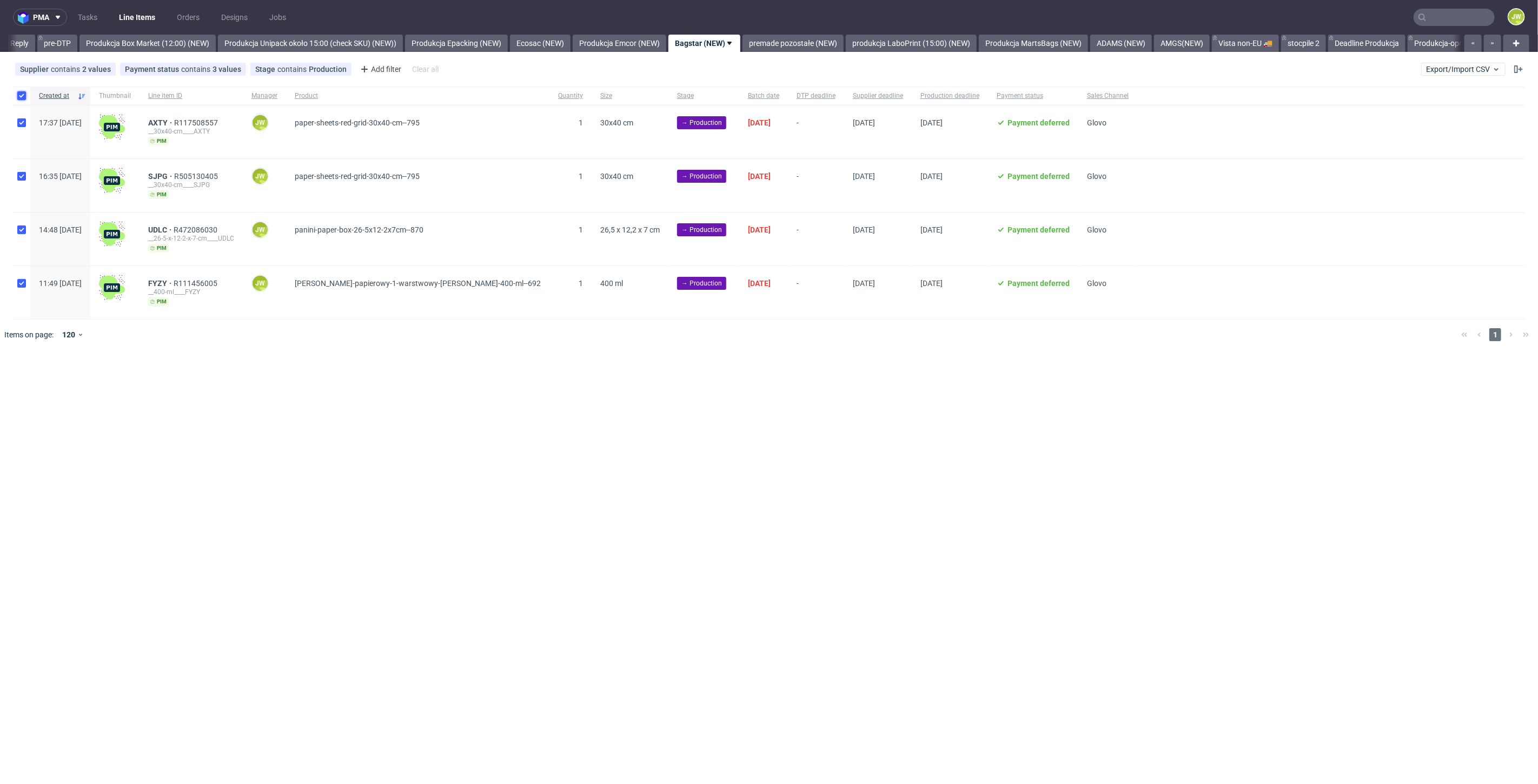
checkbox input "true"
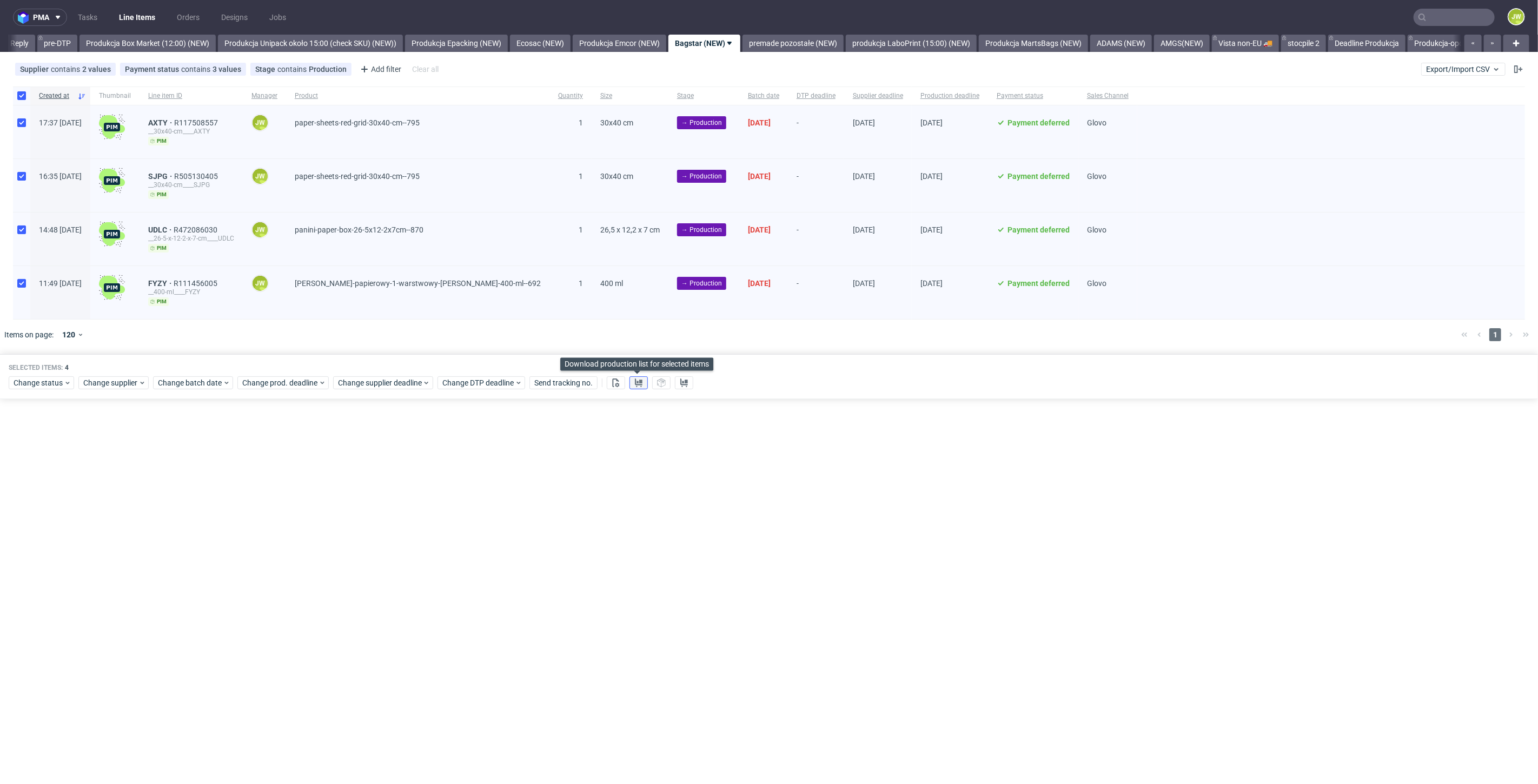
click at [635, 379] on icon at bounding box center [639, 383] width 9 height 9
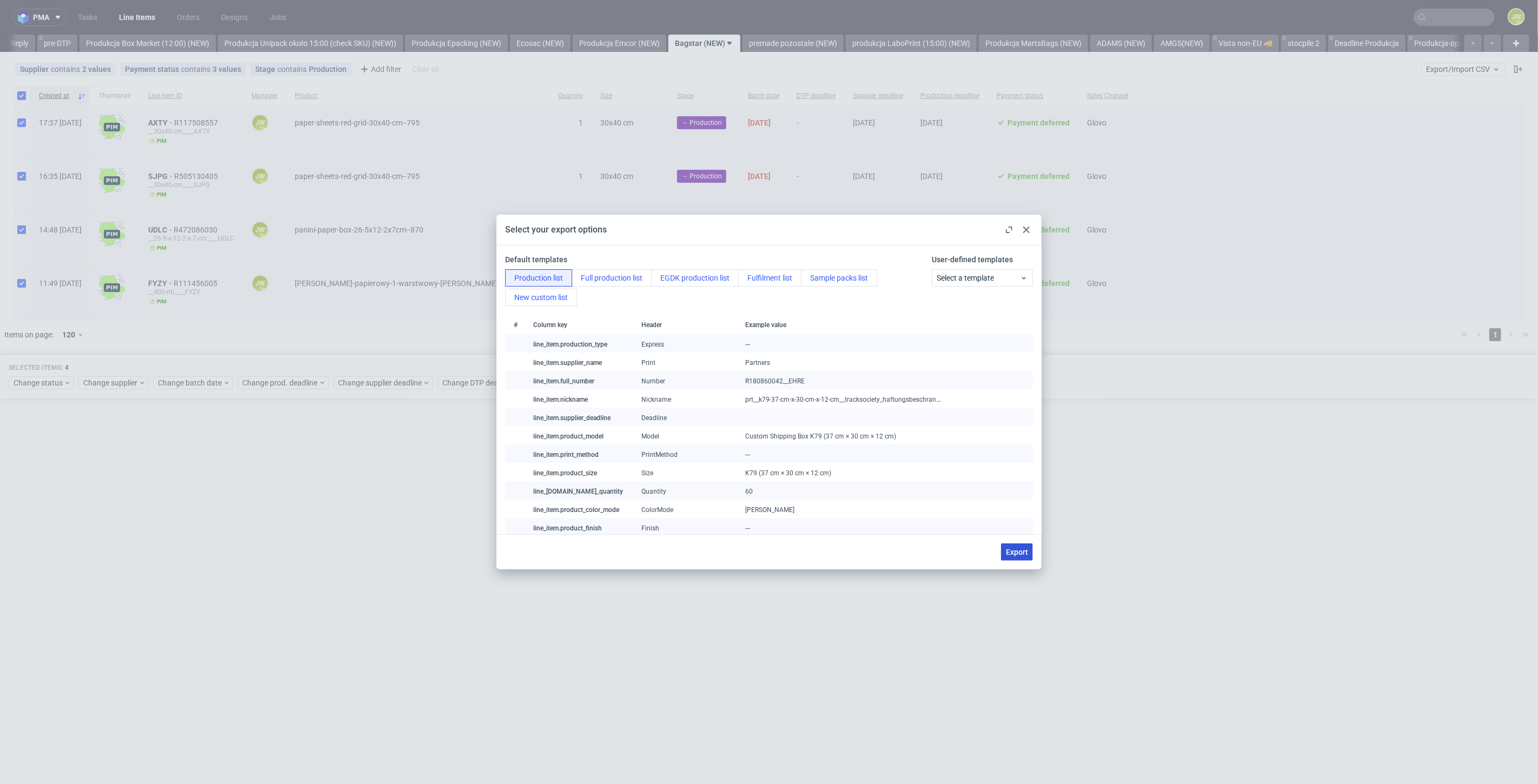
click at [1017, 553] on span "Export" at bounding box center [1017, 552] width 22 height 8
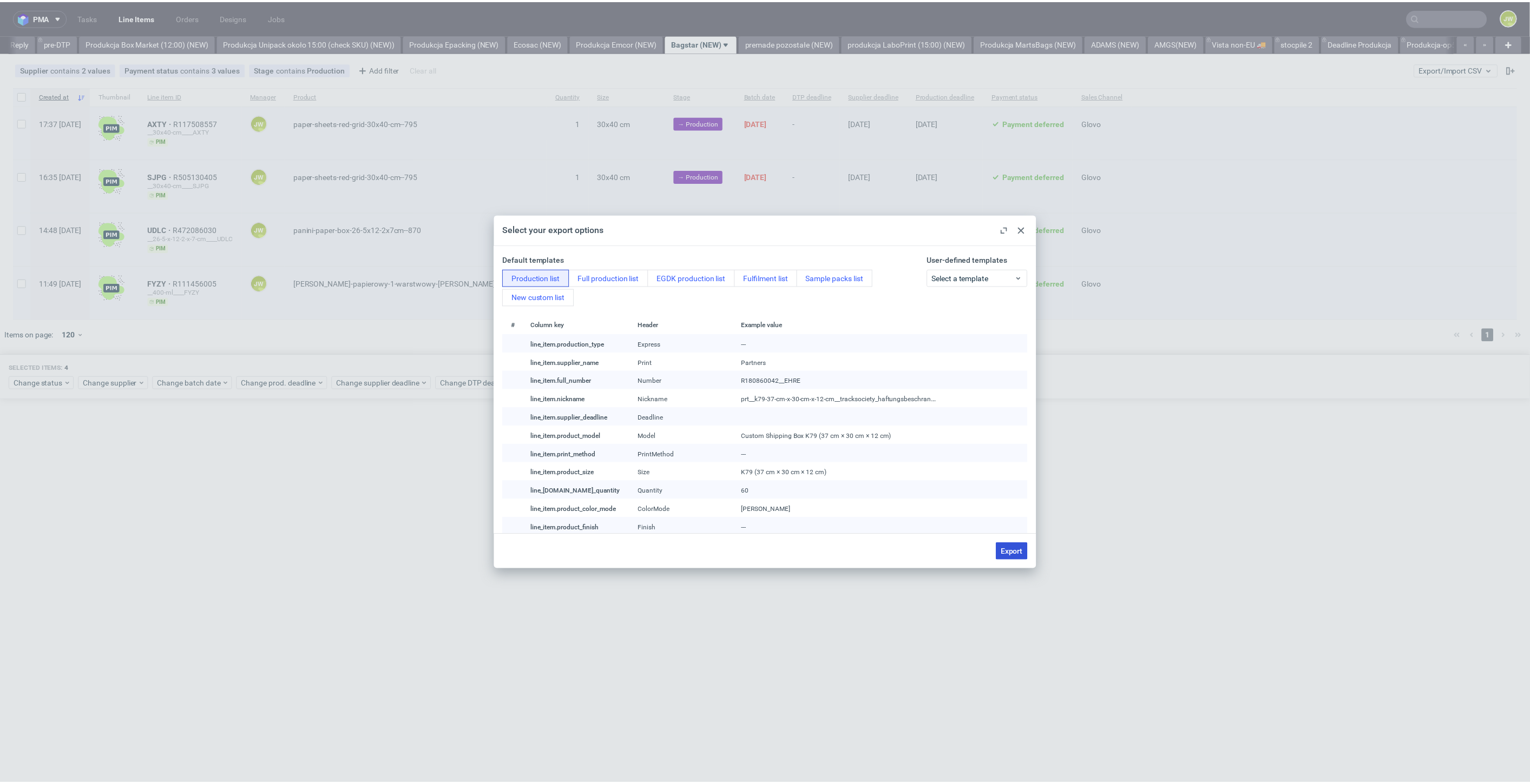
checkbox input "false"
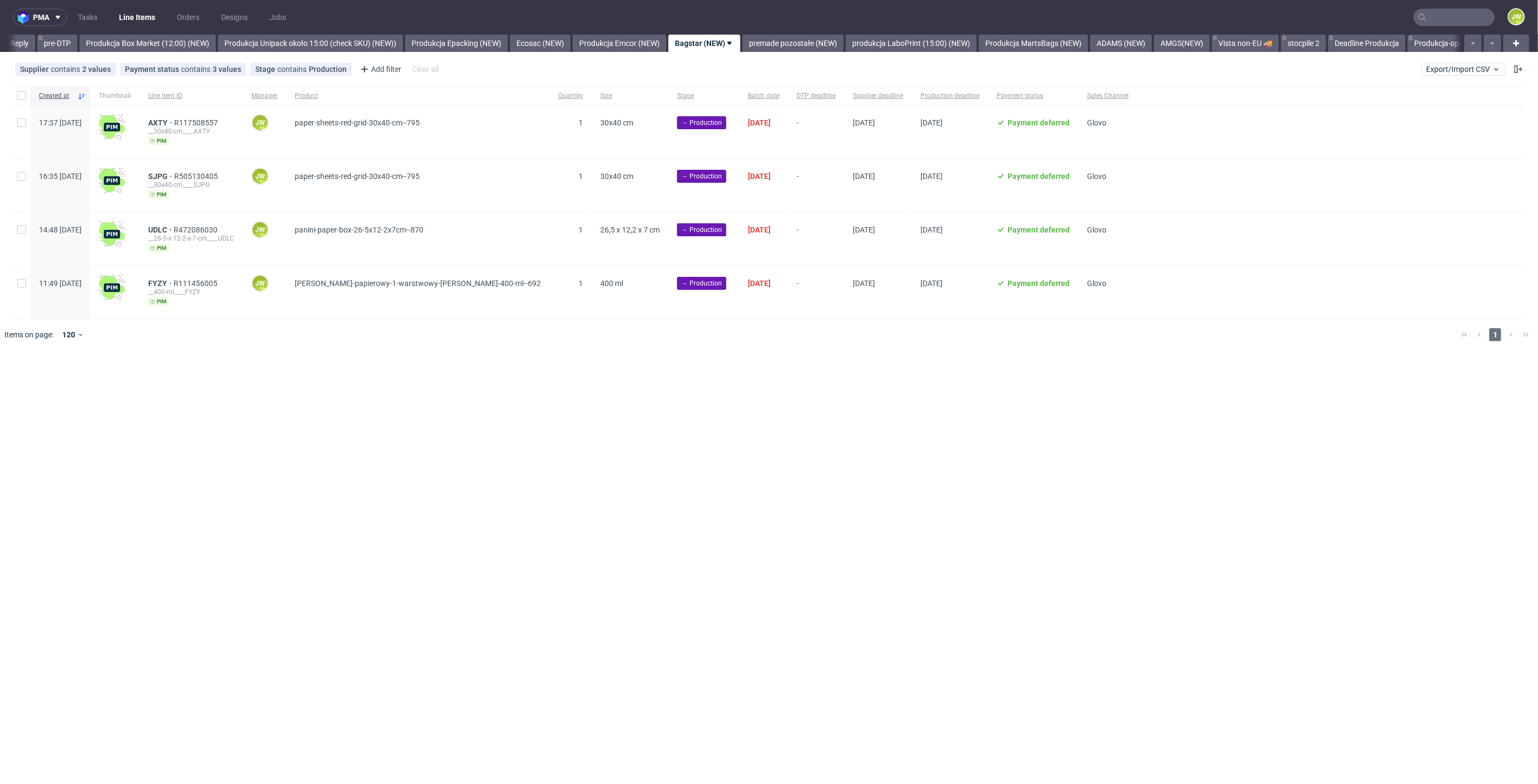
drag, startPoint x: 539, startPoint y: 546, endPoint x: 530, endPoint y: 509, distance: 38.1
click at [540, 543] on div "pma Tasks Line Items Orders Designs Jobs JW All DTP Late Shipped Shipments DTP …" at bounding box center [769, 392] width 1538 height 784
drag, startPoint x: 21, startPoint y: 96, endPoint x: 57, endPoint y: 270, distance: 177.7
click at [22, 96] on input "checkbox" at bounding box center [21, 95] width 9 height 9
checkbox input "true"
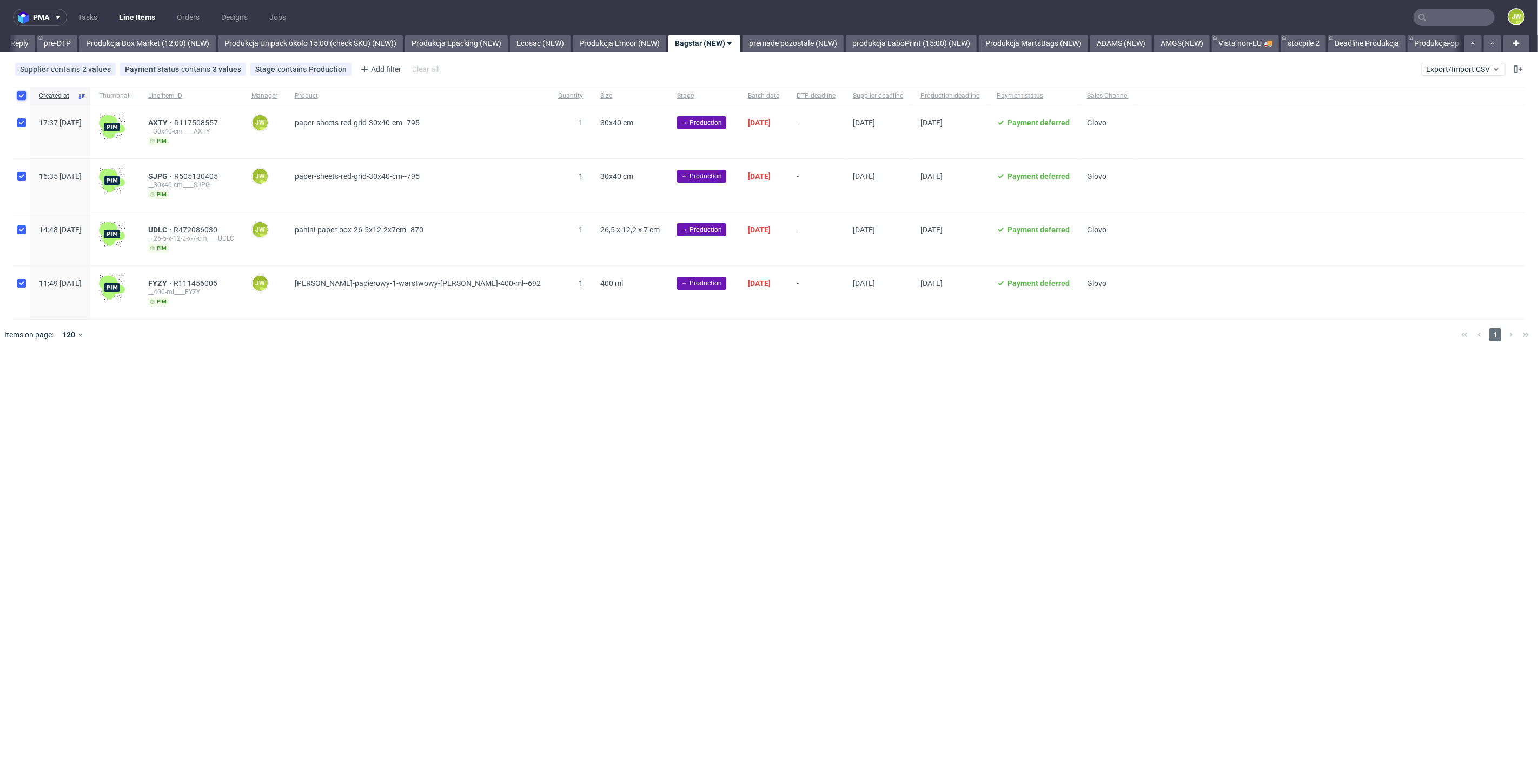
checkbox input "true"
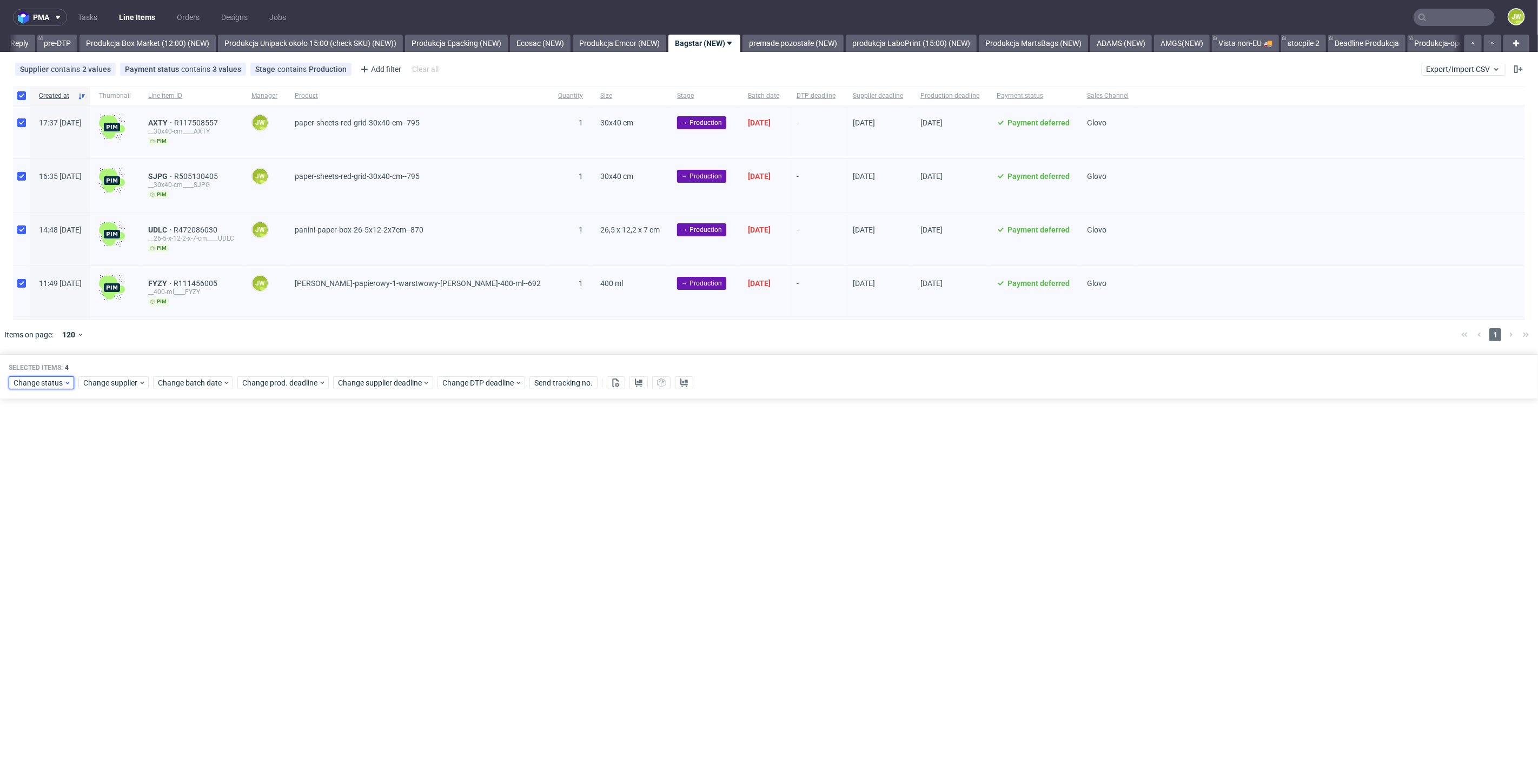
click at [29, 384] on span "Change status" at bounding box center [39, 383] width 50 height 11
click at [39, 517] on span "In Production" at bounding box center [40, 521] width 54 height 16
click at [122, 544] on span "Save" at bounding box center [123, 542] width 16 height 8
click at [822, 46] on link "premade pozostałe (NEW)" at bounding box center [793, 44] width 101 height 17
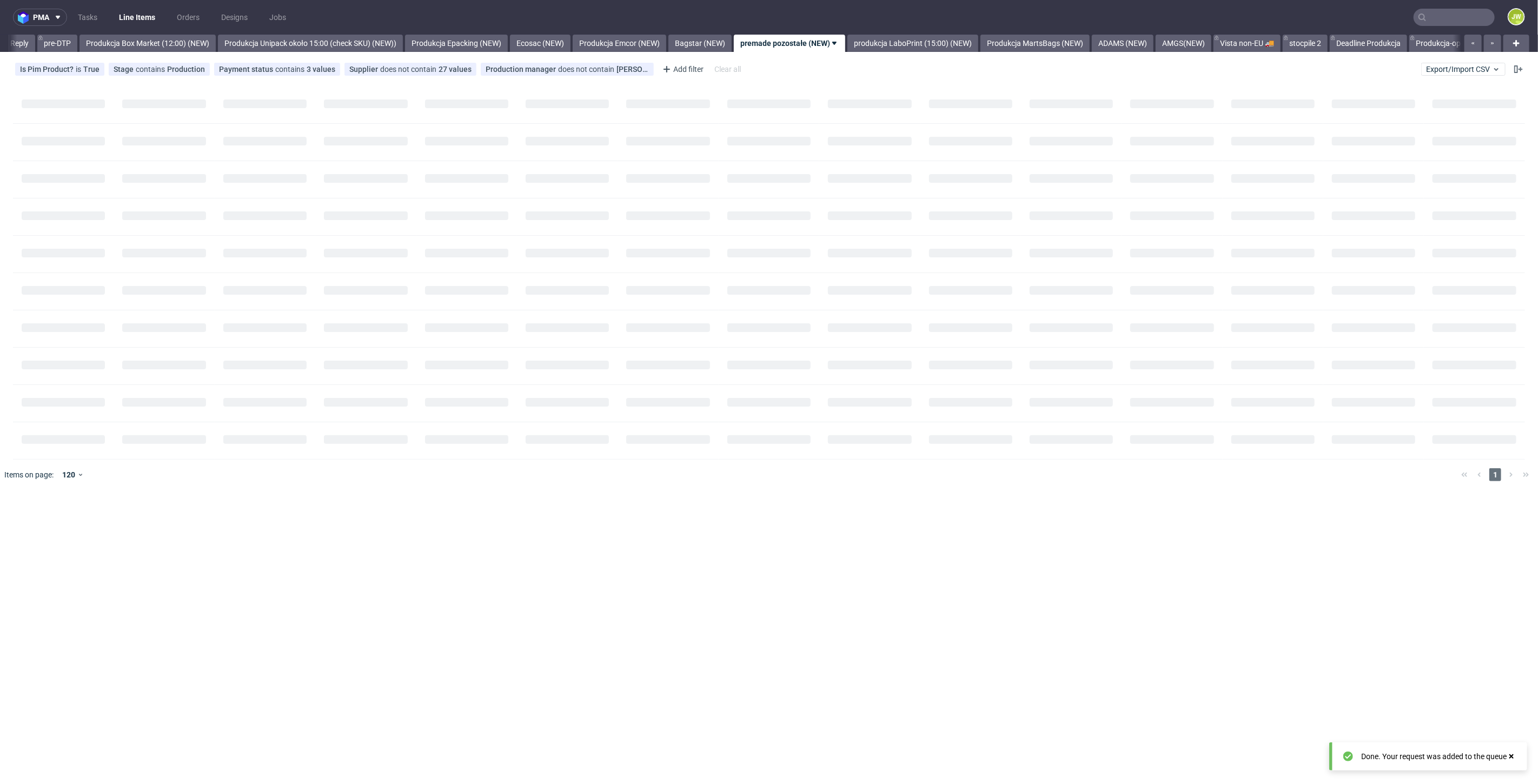
scroll to position [0, 1867]
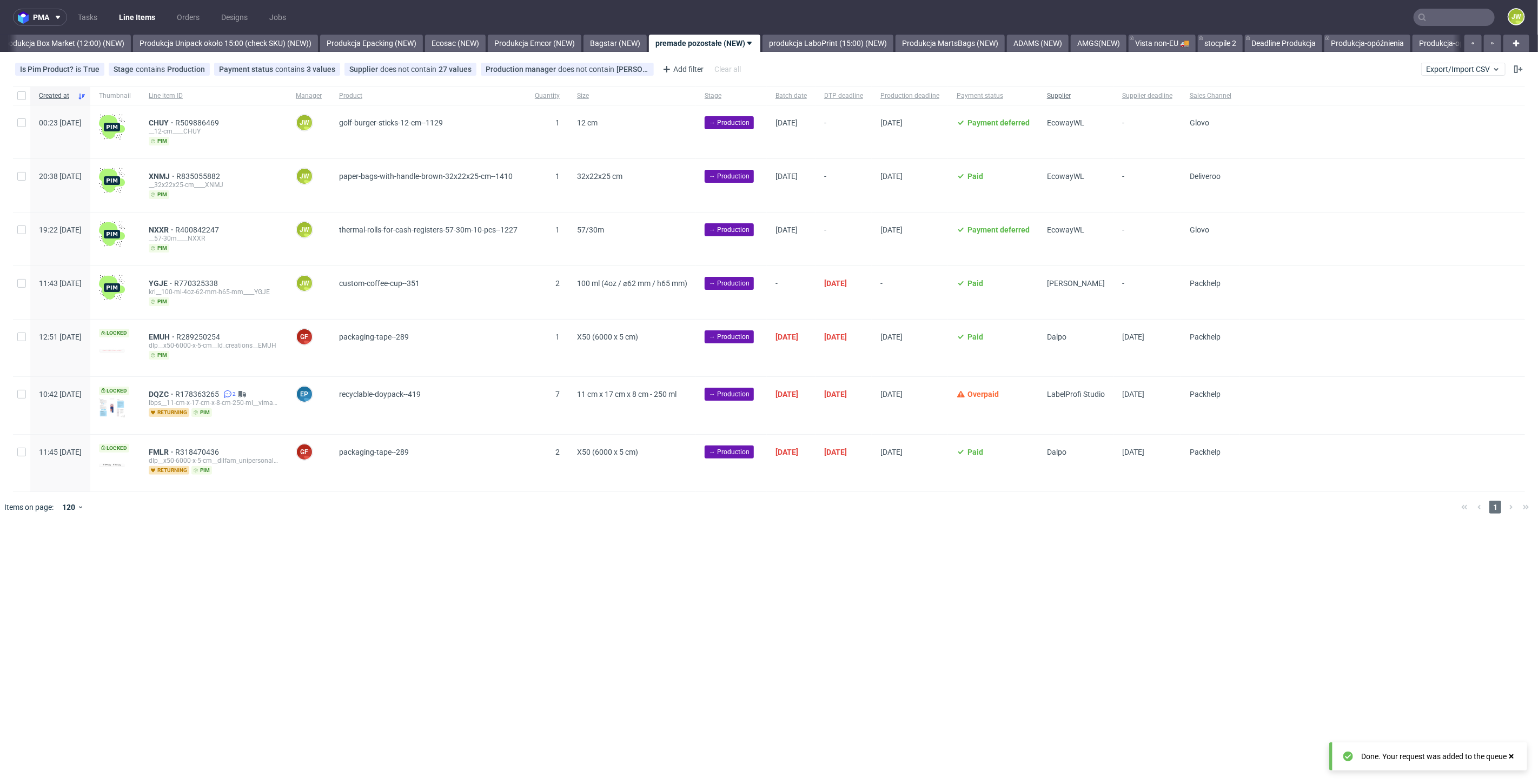
click at [1105, 97] on span "Supplier" at bounding box center [1076, 95] width 58 height 9
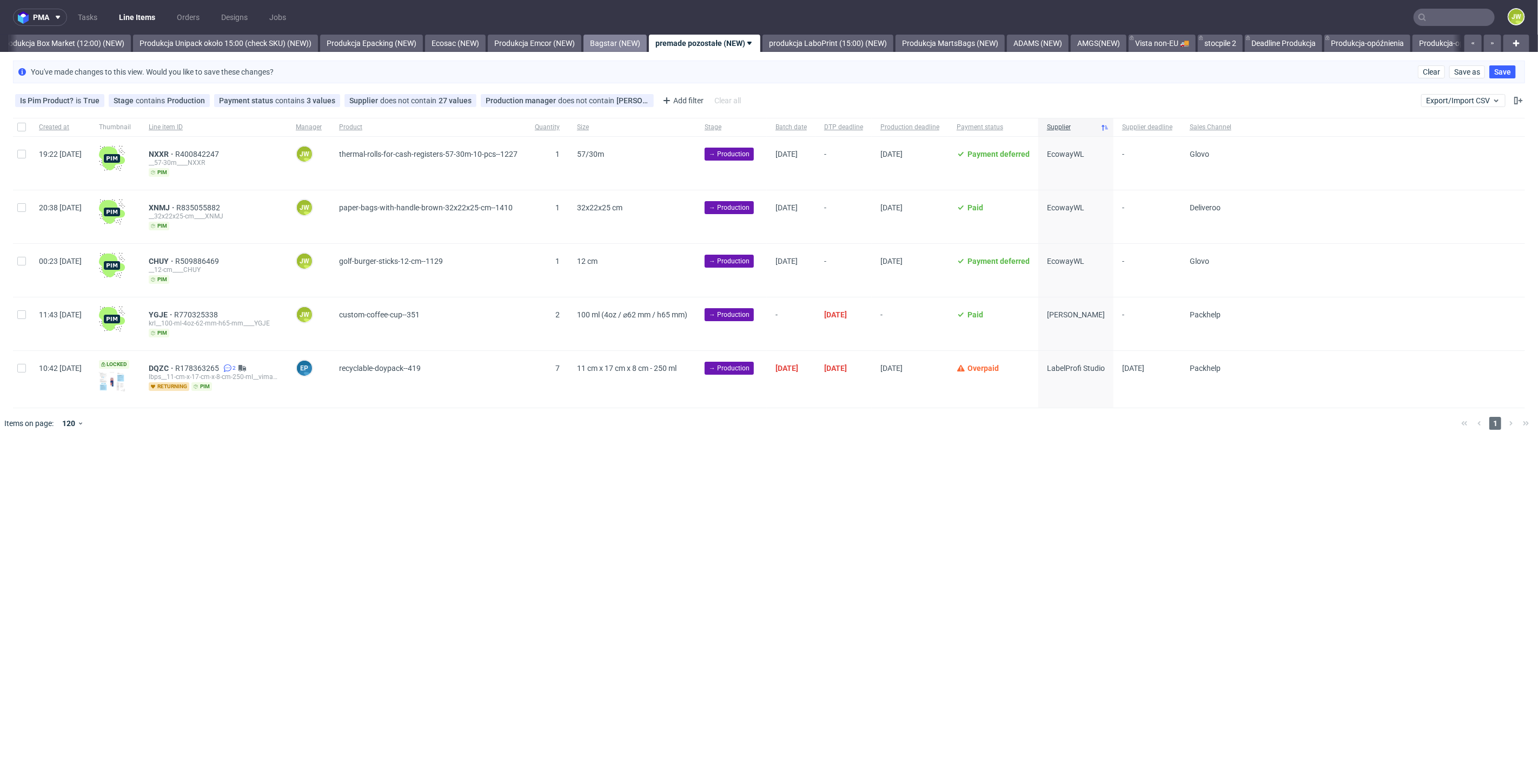
click at [625, 35] on link "Bagstar (NEW)" at bounding box center [614, 44] width 63 height 17
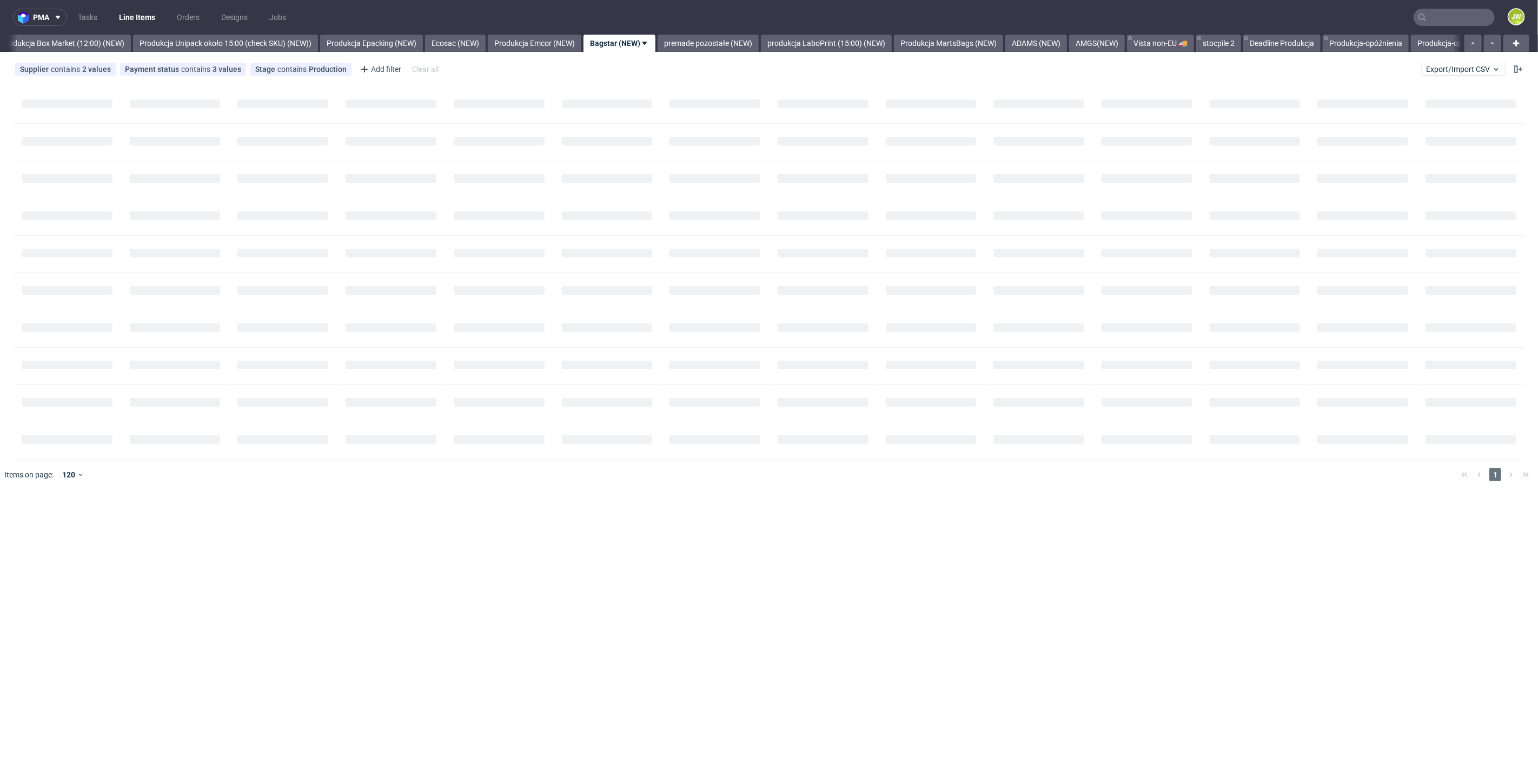
scroll to position [0, 1781]
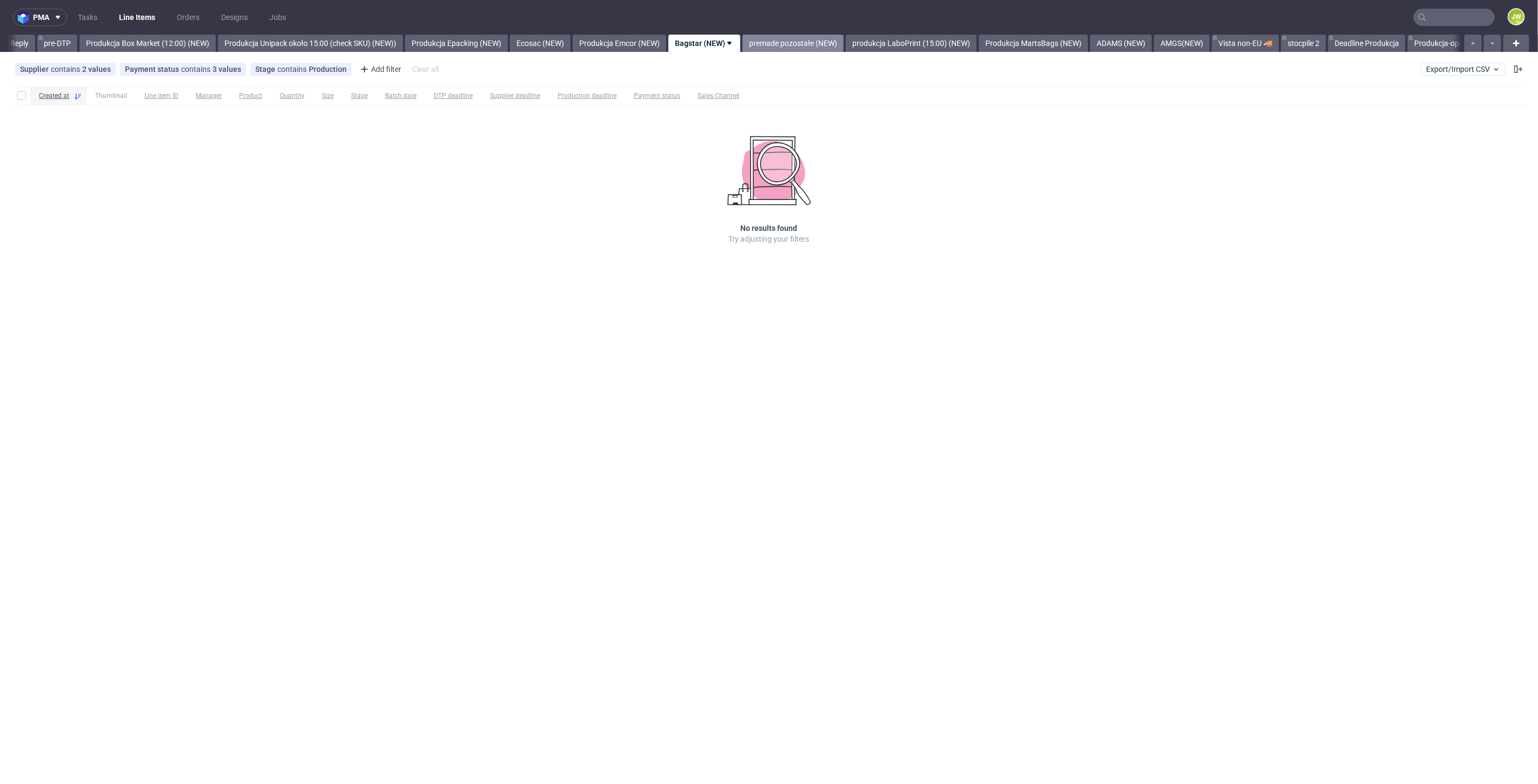
click at [789, 50] on link "premade pozostałe (NEW)" at bounding box center [793, 44] width 101 height 17
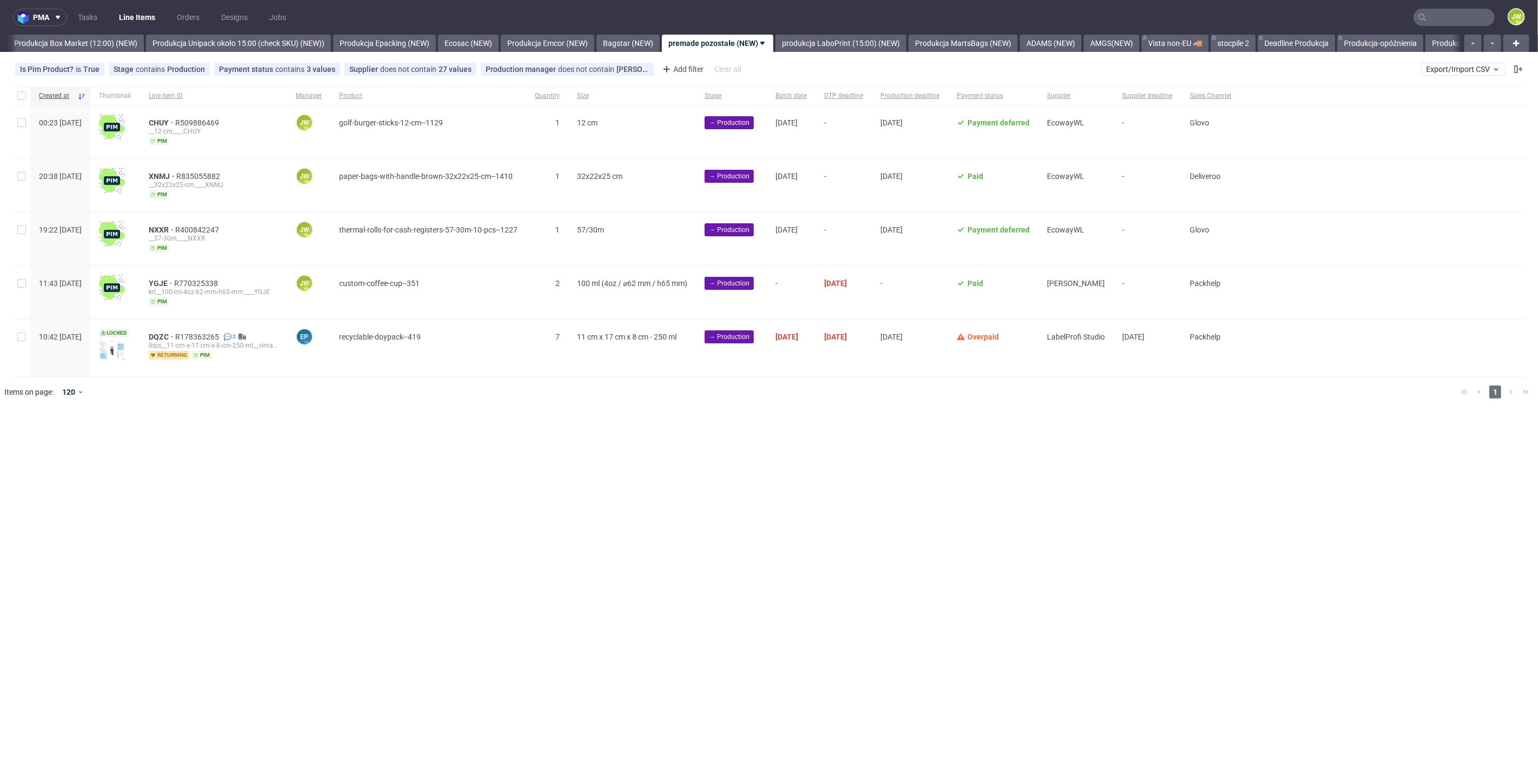
scroll to position [0, 1867]
click at [20, 119] on input "checkbox" at bounding box center [21, 122] width 9 height 9
checkbox input "true"
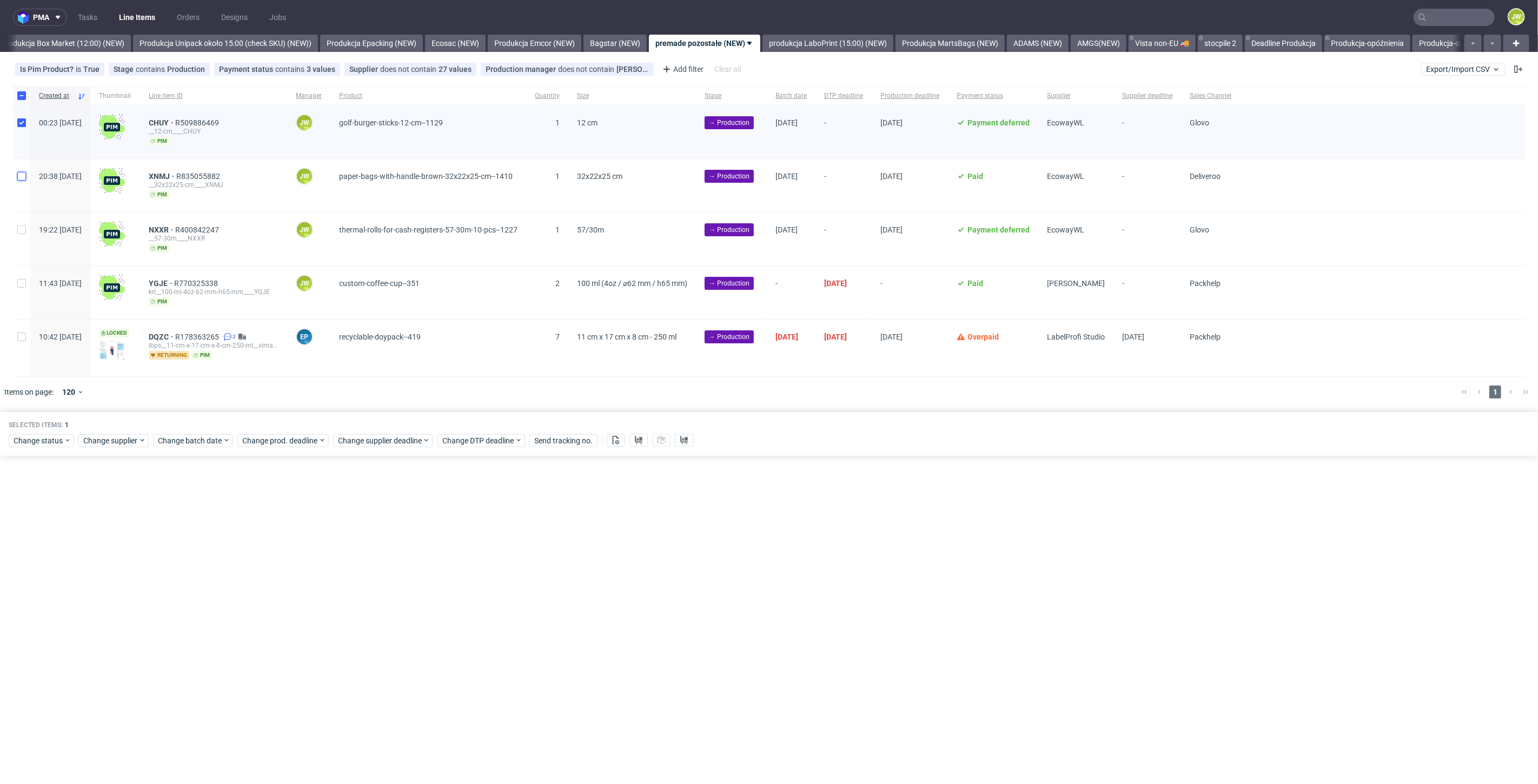
click at [21, 179] on input "checkbox" at bounding box center [21, 175] width 9 height 9
checkbox input "true"
click at [23, 233] on input "checkbox" at bounding box center [21, 230] width 9 height 9
checkbox input "true"
drag, startPoint x: 640, startPoint y: 39, endPoint x: 712, endPoint y: 44, distance: 72.2
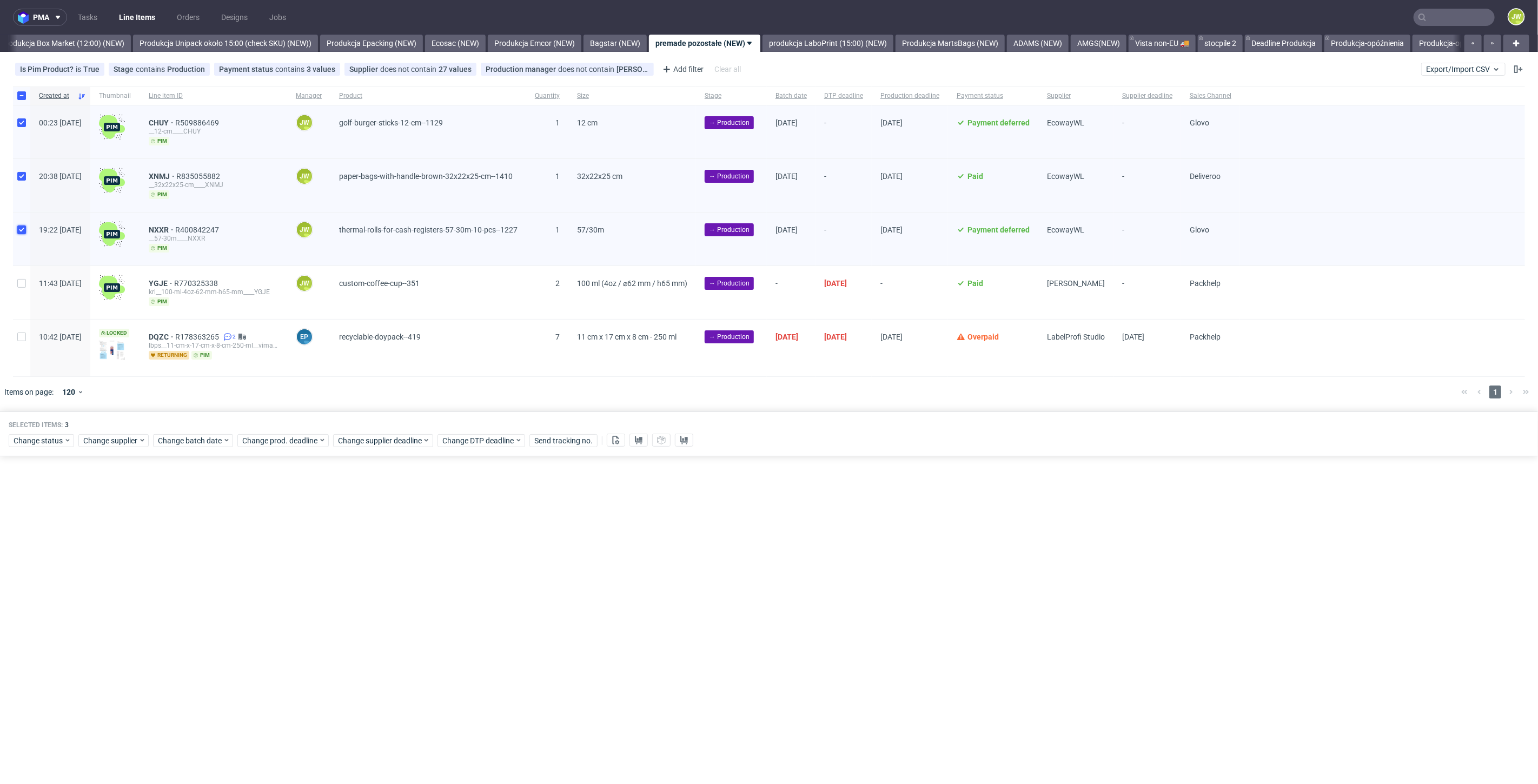
click at [640, 39] on link "Bagstar (NEW)" at bounding box center [614, 44] width 63 height 17
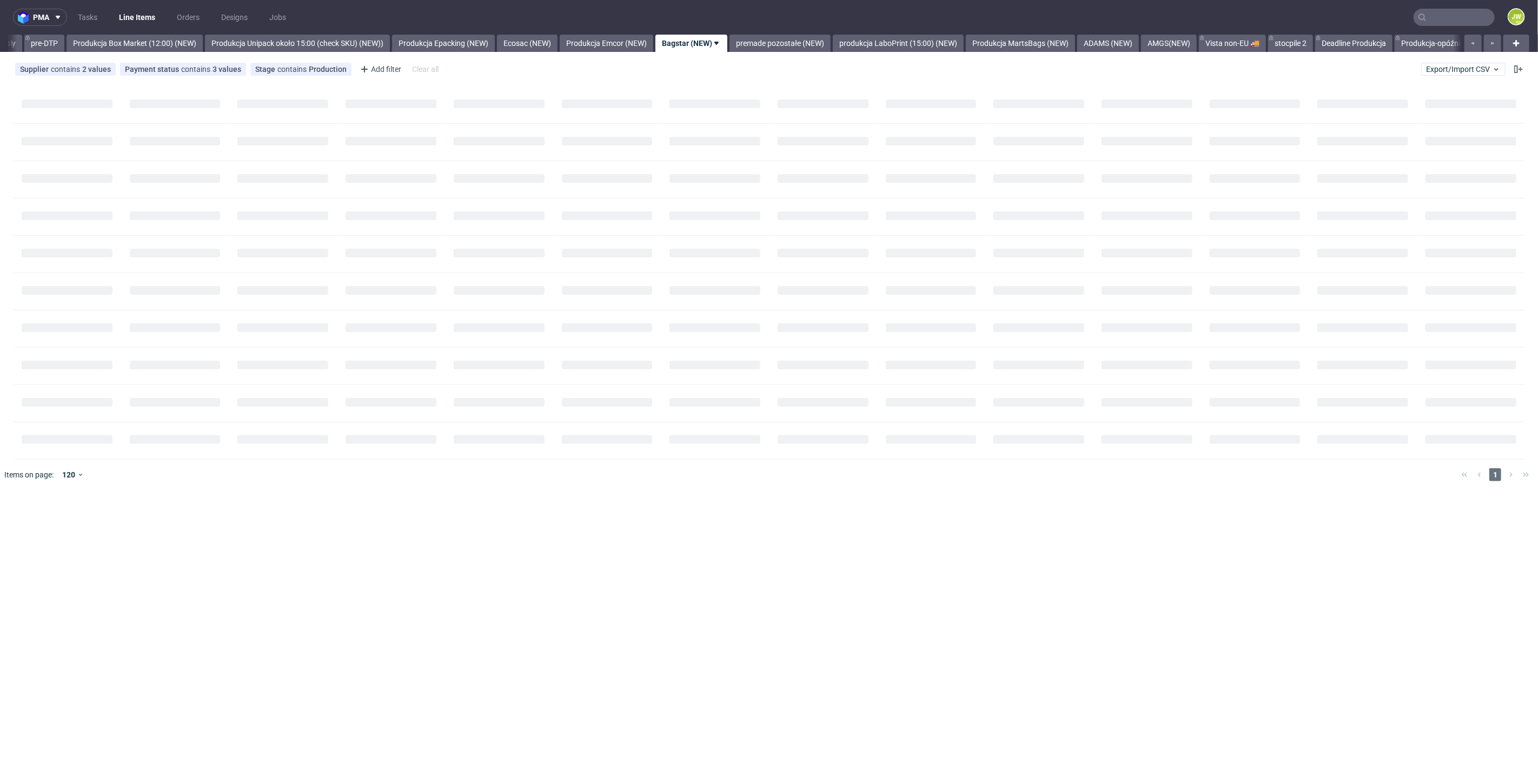
scroll to position [0, 1781]
click at [803, 53] on div "pma Tasks Line Items Orders Designs Jobs JW All DTP Late Shipped Shipments DTP …" at bounding box center [769, 392] width 1538 height 784
click at [799, 47] on link "premade pozostałe (NEW)" at bounding box center [793, 44] width 101 height 17
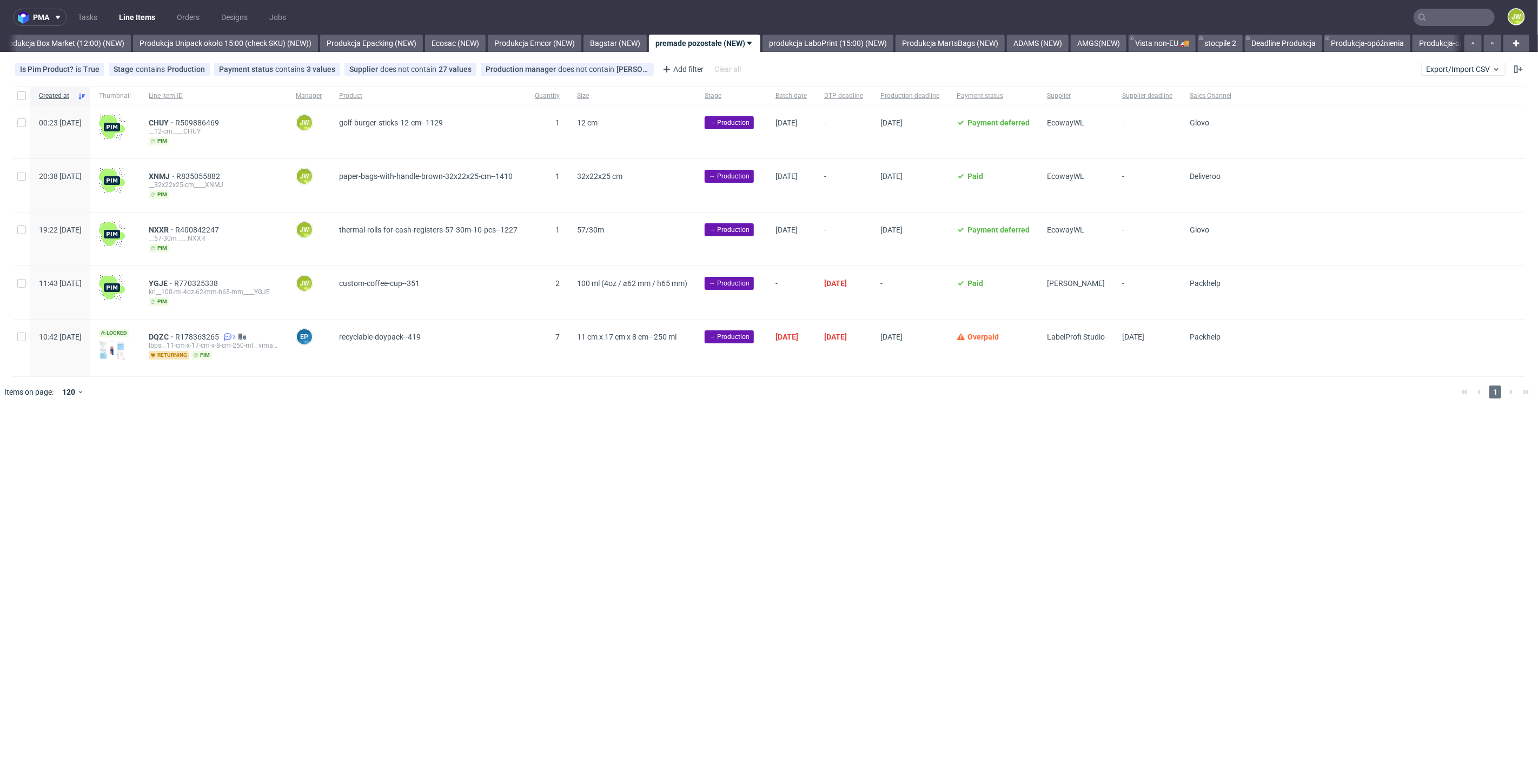
click at [20, 129] on div at bounding box center [21, 132] width 17 height 53
checkbox input "true"
click at [24, 190] on div at bounding box center [21, 185] width 17 height 53
checkbox input "true"
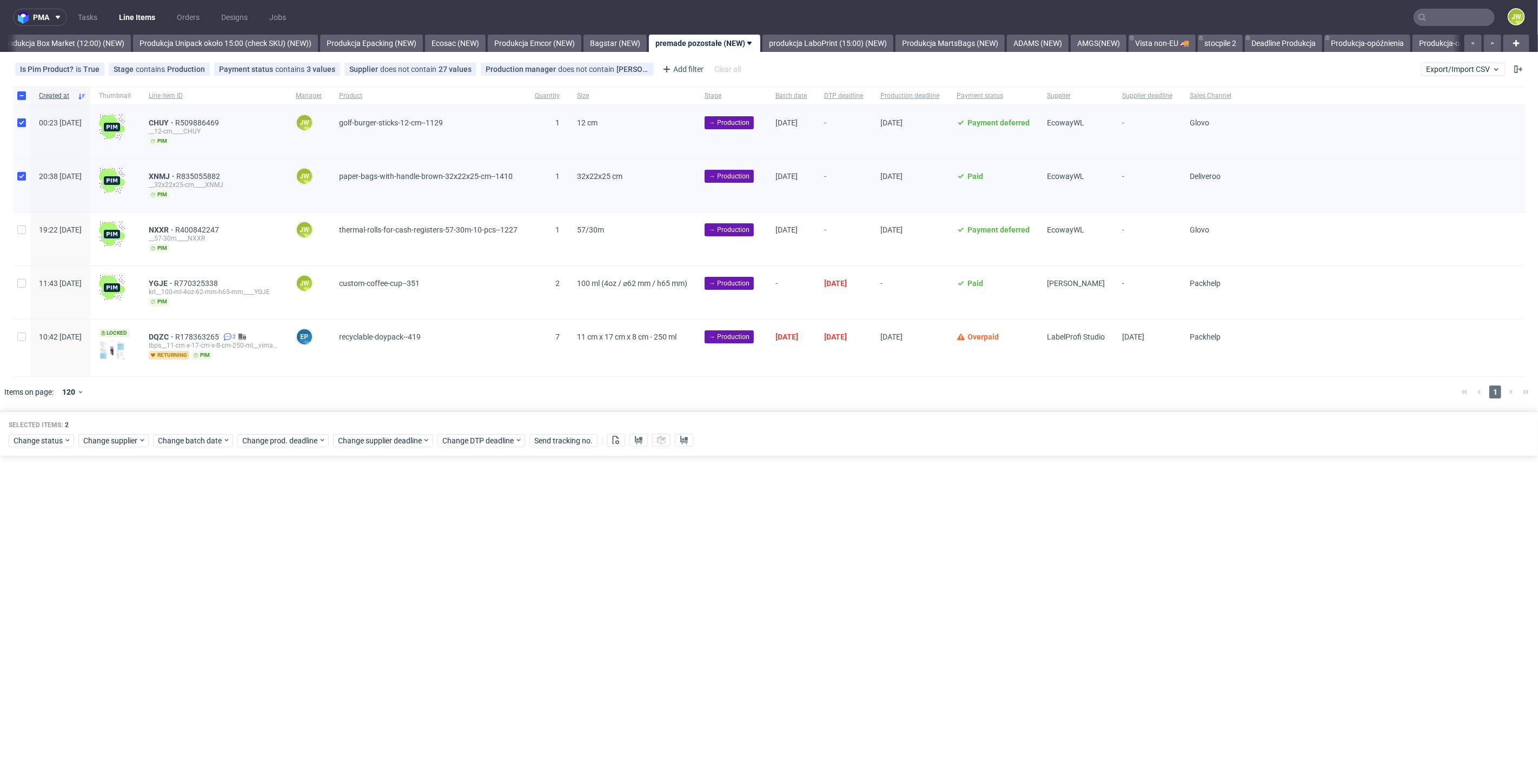
click at [26, 220] on div at bounding box center [21, 238] width 17 height 53
checkbox input "true"
click at [185, 450] on div "Selected items: 3 Change status Change supplier Change batch date Change prod. …" at bounding box center [769, 434] width 1538 height 45
click at [185, 448] on div "Selected items: 3 Change status Change supplier Change batch date Change prod. …" at bounding box center [769, 434] width 1538 height 45
click at [187, 444] on div "Change batch date" at bounding box center [193, 440] width 80 height 13
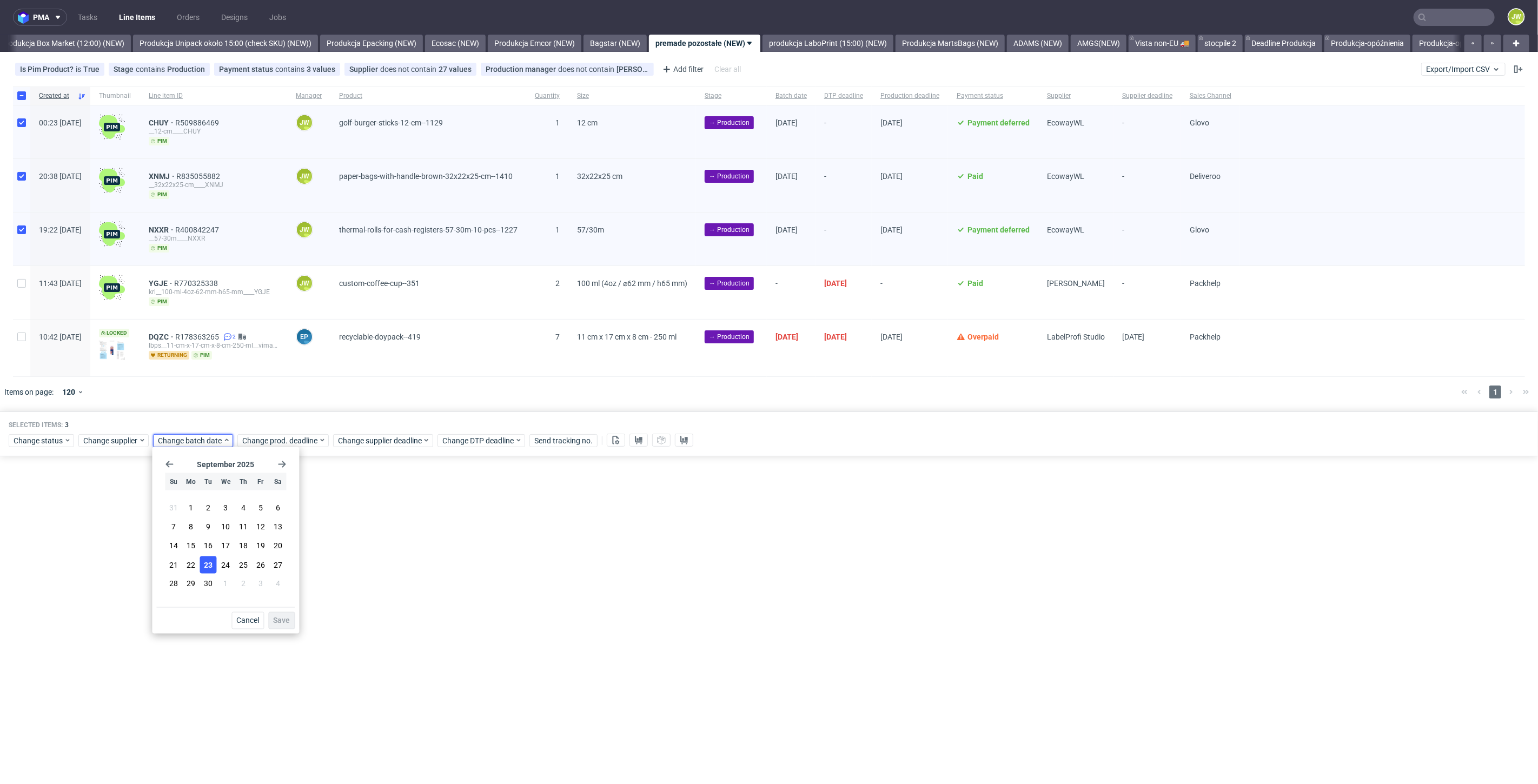
click at [205, 571] on button "23" at bounding box center [207, 565] width 16 height 17
drag, startPoint x: 272, startPoint y: 618, endPoint x: 280, endPoint y: 590, distance: 29.1
click at [273, 618] on button "Save" at bounding box center [281, 621] width 26 height 17
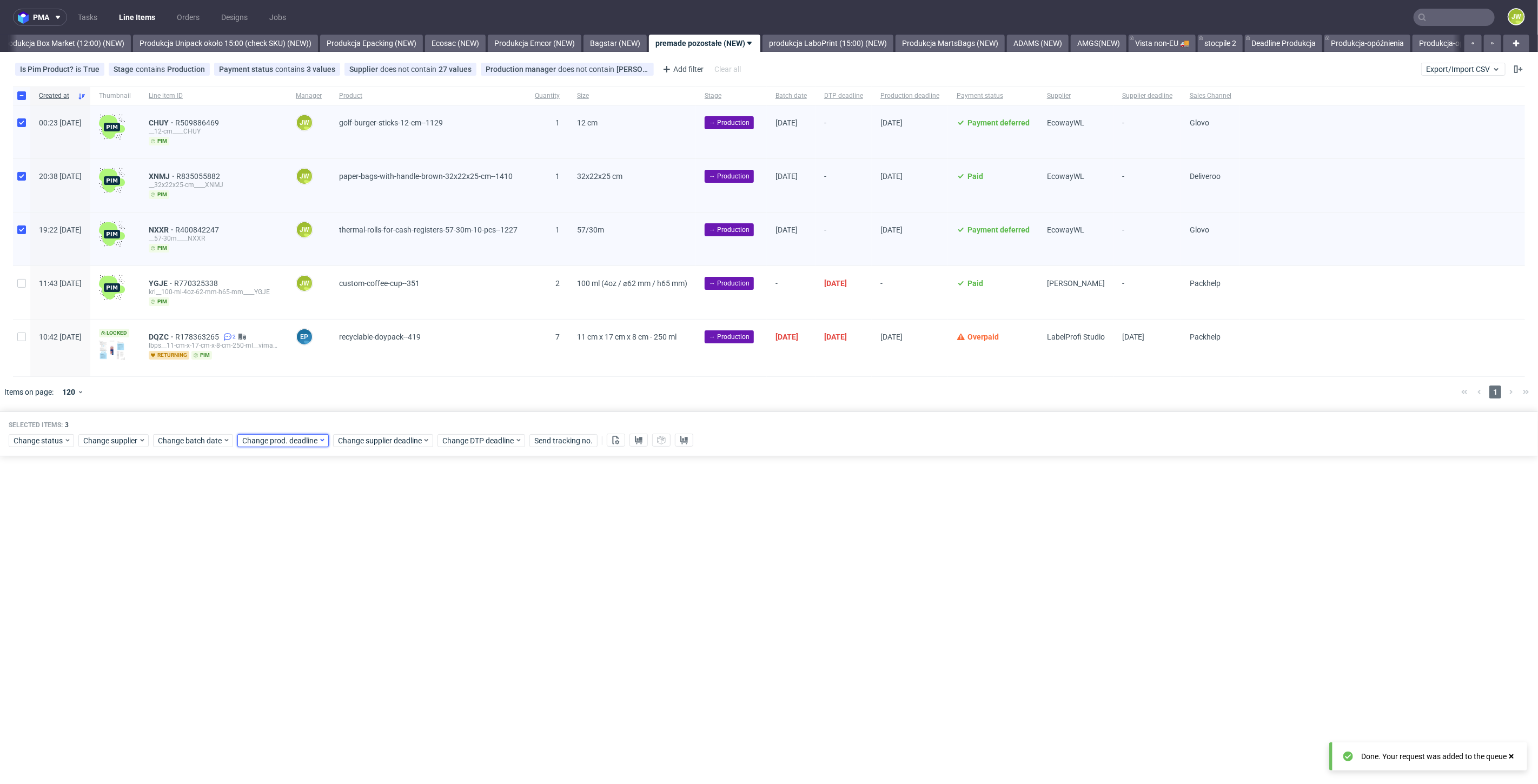
click at [274, 444] on div "Change prod. deadline" at bounding box center [283, 440] width 91 height 13
click at [332, 567] on button "25" at bounding box center [326, 565] width 16 height 17
click at [372, 624] on span "Save" at bounding box center [364, 621] width 16 height 8
click at [367, 440] on span "Change supplier deadline" at bounding box center [380, 440] width 84 height 11
click at [419, 560] on span "25" at bounding box center [422, 564] width 9 height 11
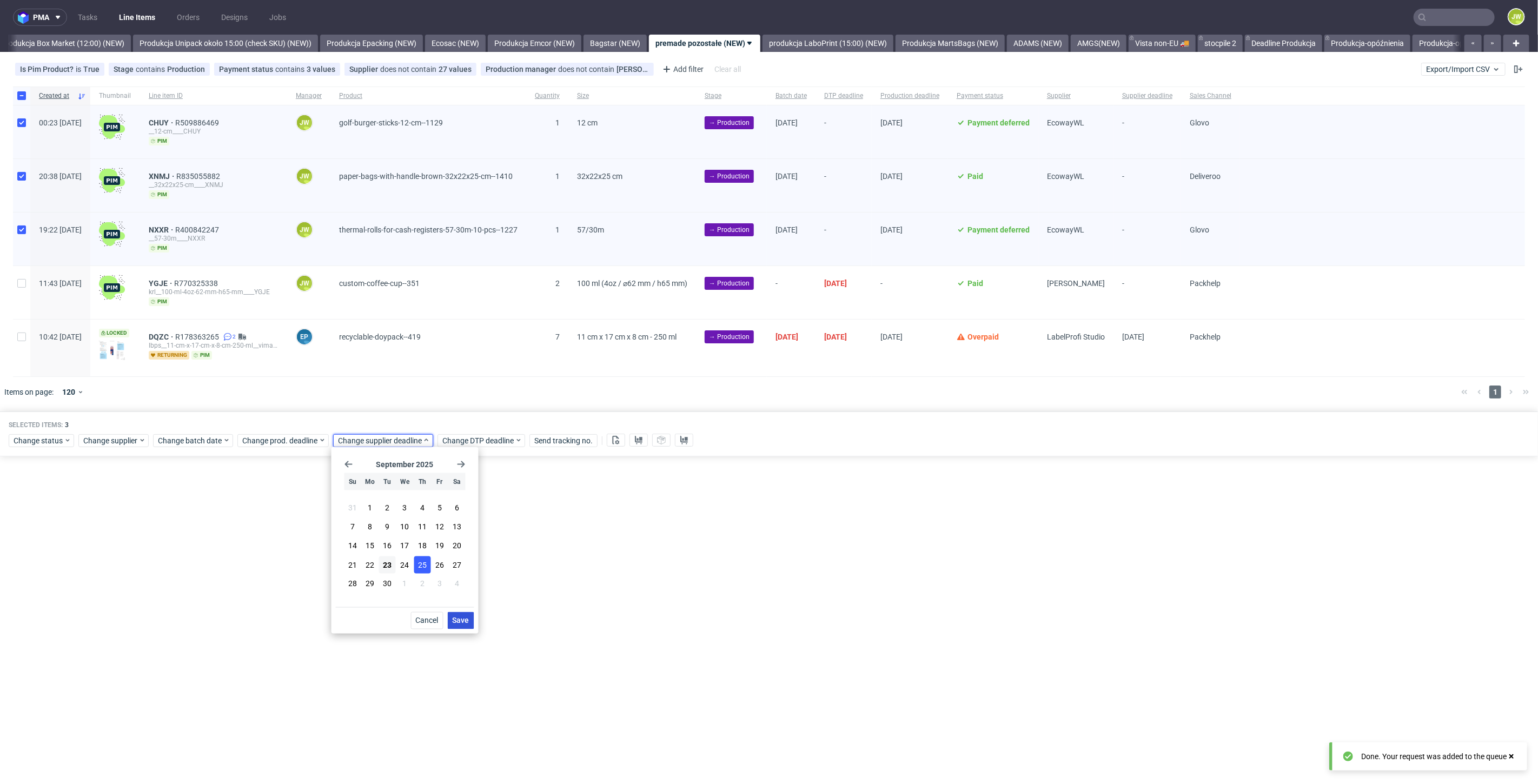
click at [451, 617] on button "Save" at bounding box center [460, 621] width 26 height 17
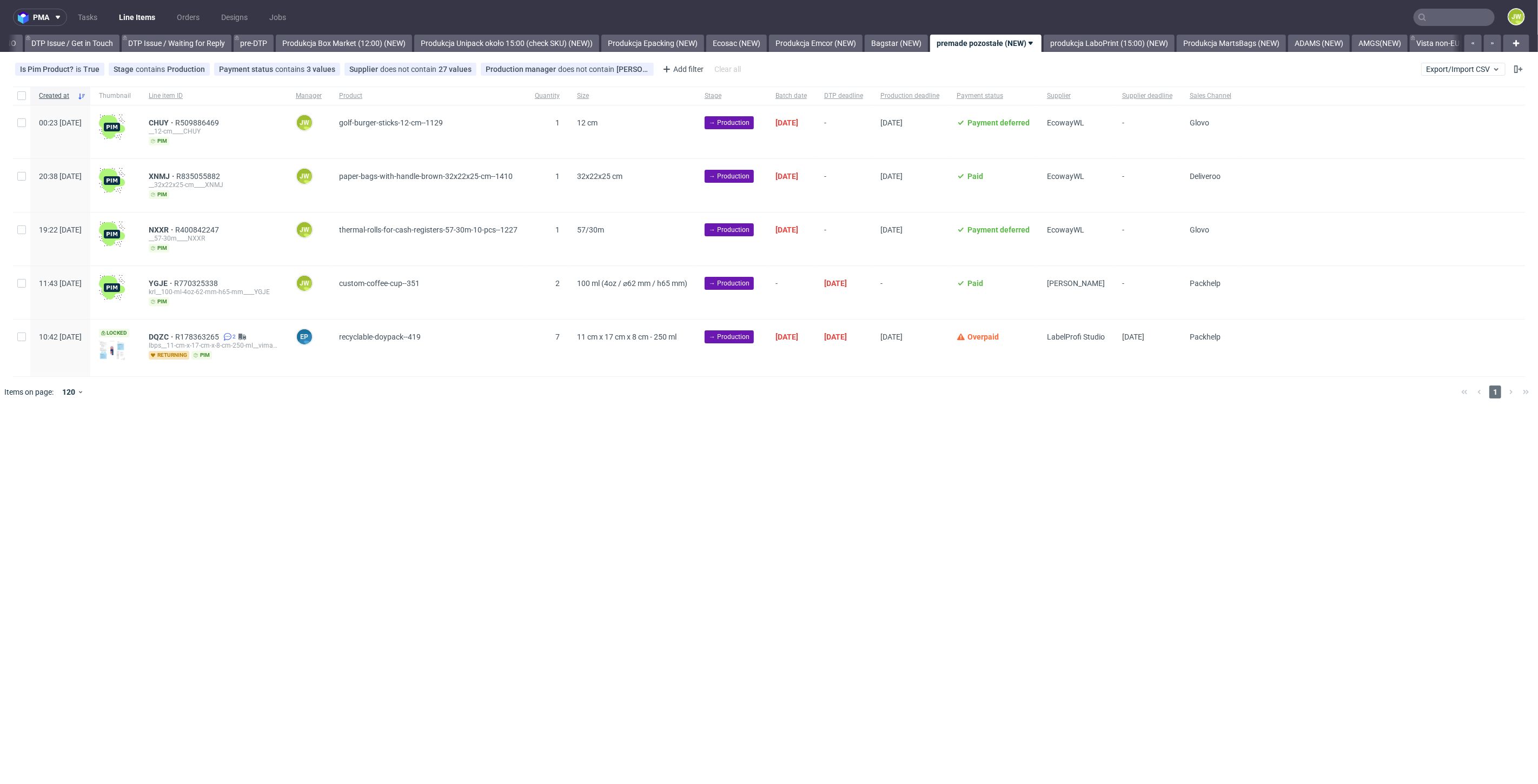
scroll to position [0, 1711]
click at [22, 122] on input "checkbox" at bounding box center [21, 122] width 9 height 9
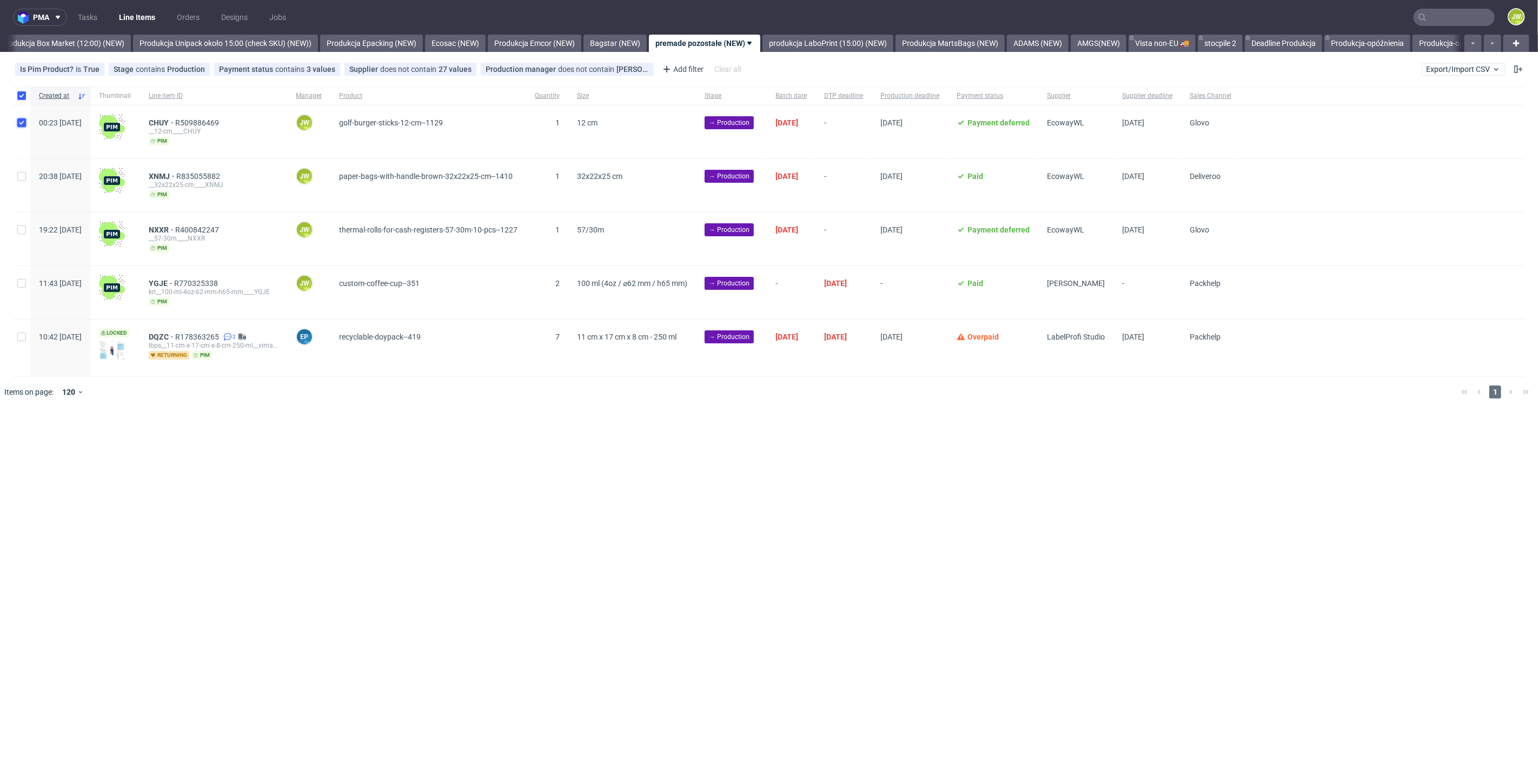
checkbox input "true"
click at [25, 176] on input "checkbox" at bounding box center [21, 175] width 9 height 9
checkbox input "true"
click at [22, 234] on div at bounding box center [21, 238] width 17 height 53
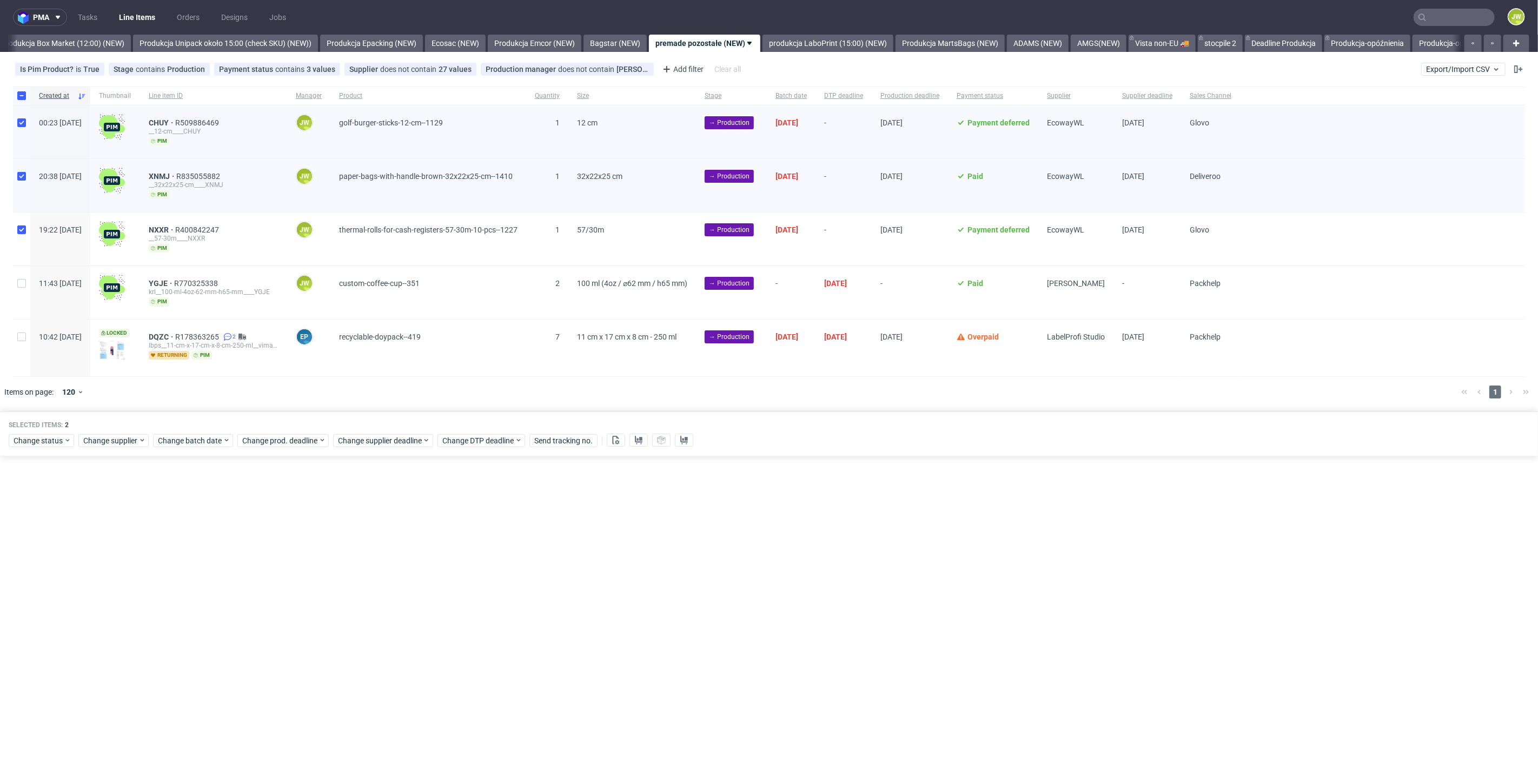
checkbox input "true"
click at [635, 442] on icon at bounding box center [639, 440] width 9 height 9
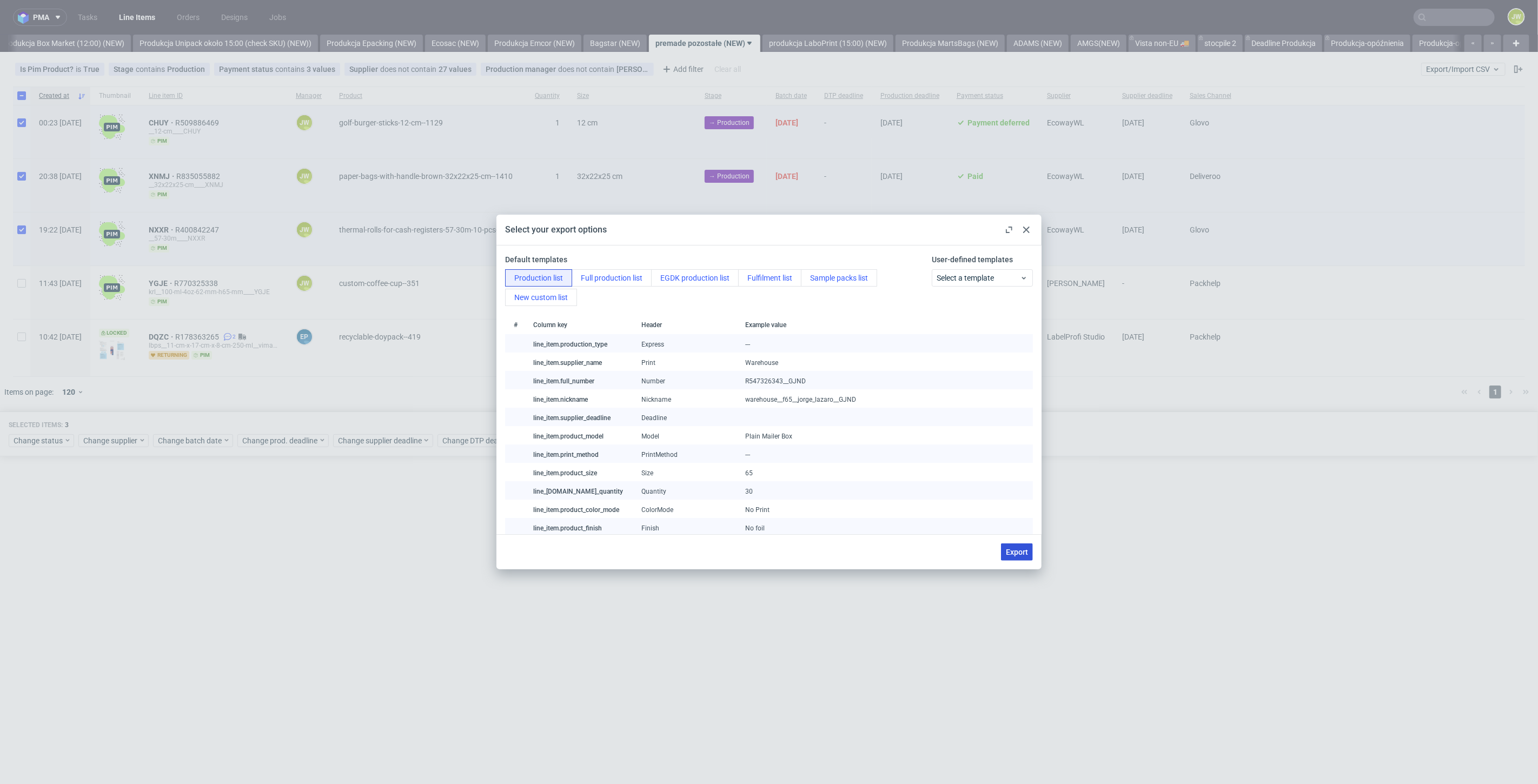
click at [1018, 560] on button "Export" at bounding box center [1017, 552] width 32 height 17
checkbox input "false"
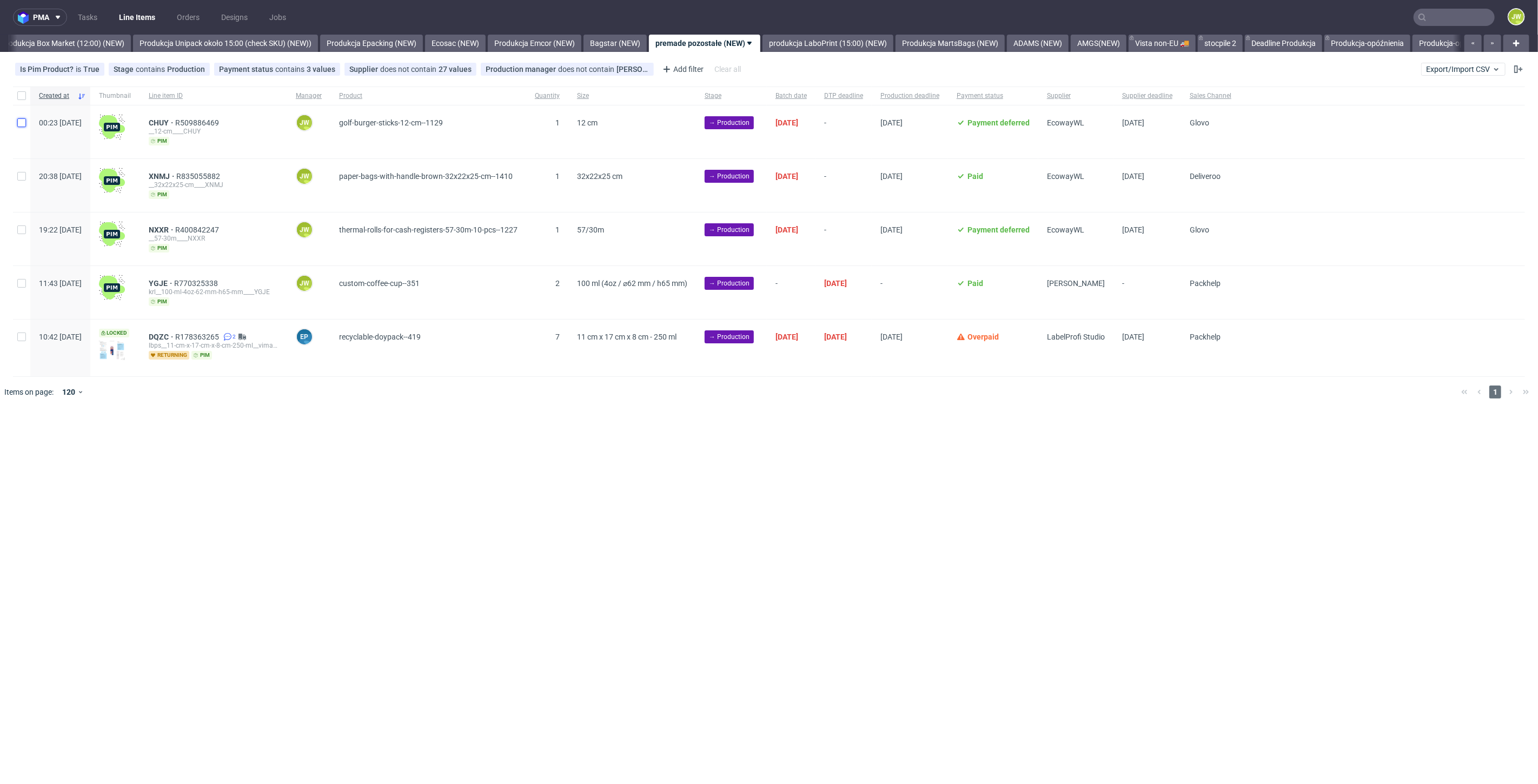
click at [20, 118] on input "checkbox" at bounding box center [21, 122] width 9 height 9
checkbox input "true"
click at [19, 177] on input "checkbox" at bounding box center [21, 175] width 9 height 9
checkbox input "true"
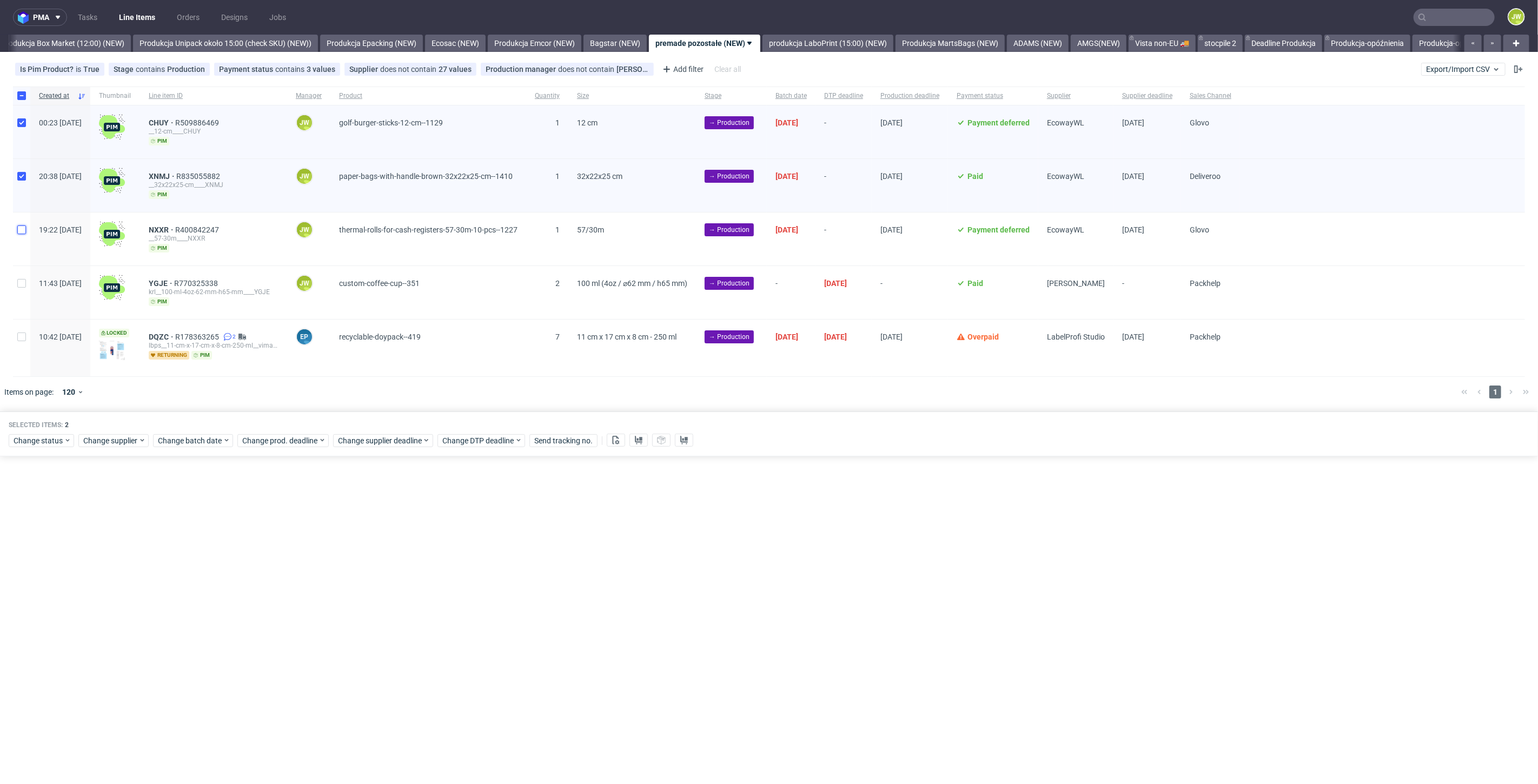
click at [18, 231] on input "checkbox" at bounding box center [21, 230] width 9 height 9
checkbox input "true"
click at [31, 439] on span "Change status" at bounding box center [39, 440] width 50 height 11
click at [29, 579] on span "In Production" at bounding box center [40, 579] width 54 height 16
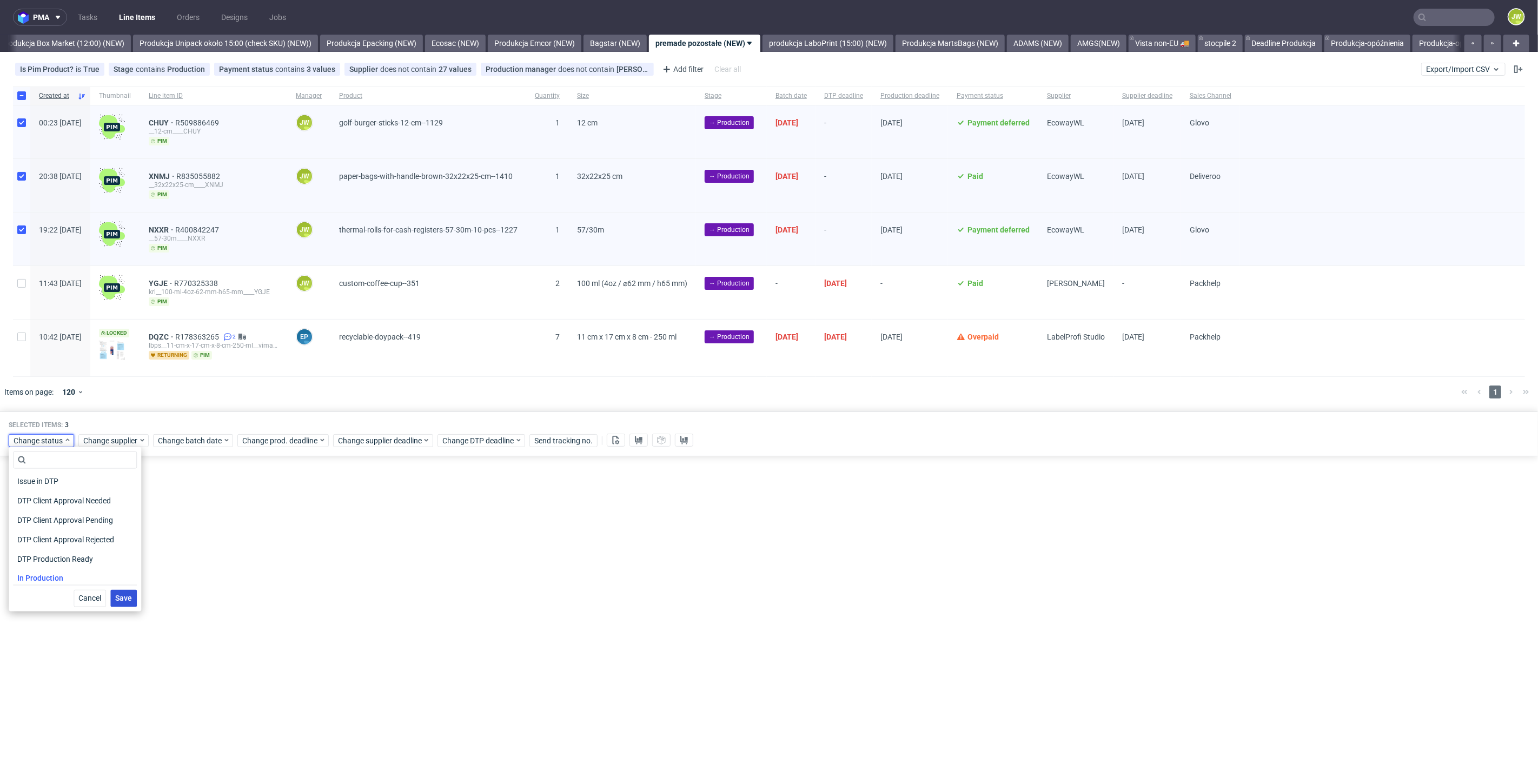
click at [115, 596] on span "Save" at bounding box center [123, 599] width 16 height 8
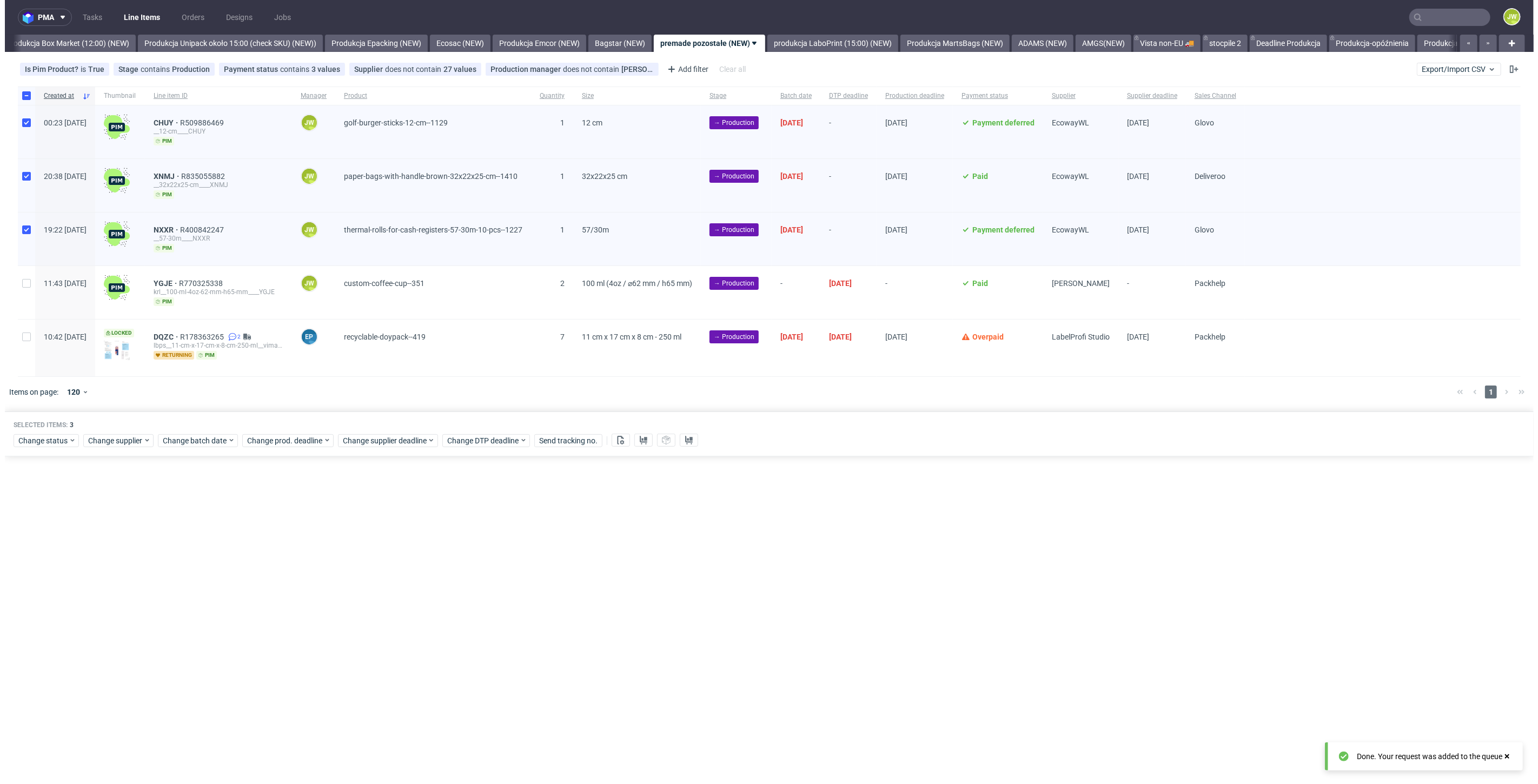
scroll to position [0, 1867]
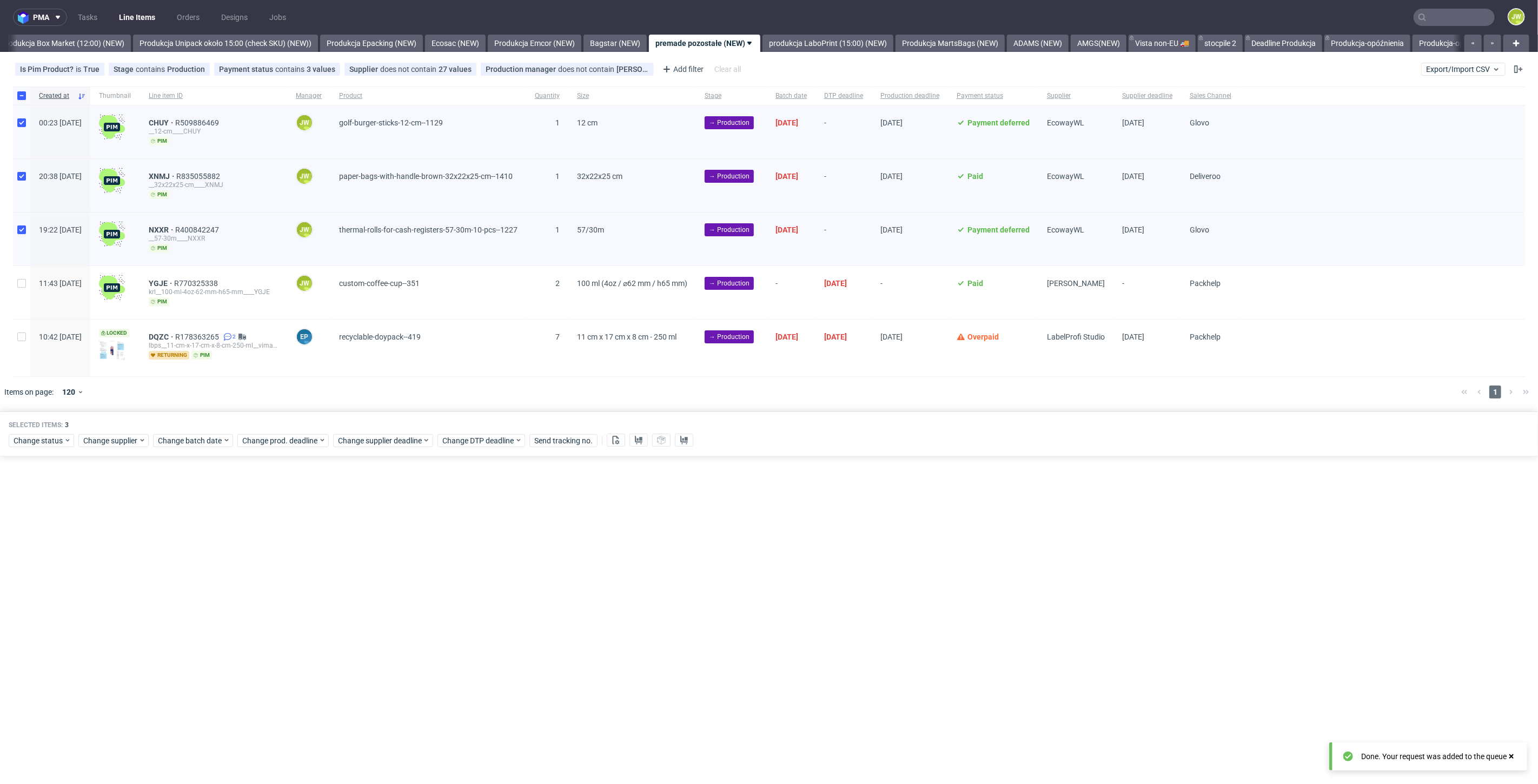
click at [800, 565] on div "pma Tasks Line Items Orders Designs Jobs JW All DTP Late Shipped Shipments DTP …" at bounding box center [769, 392] width 1538 height 784
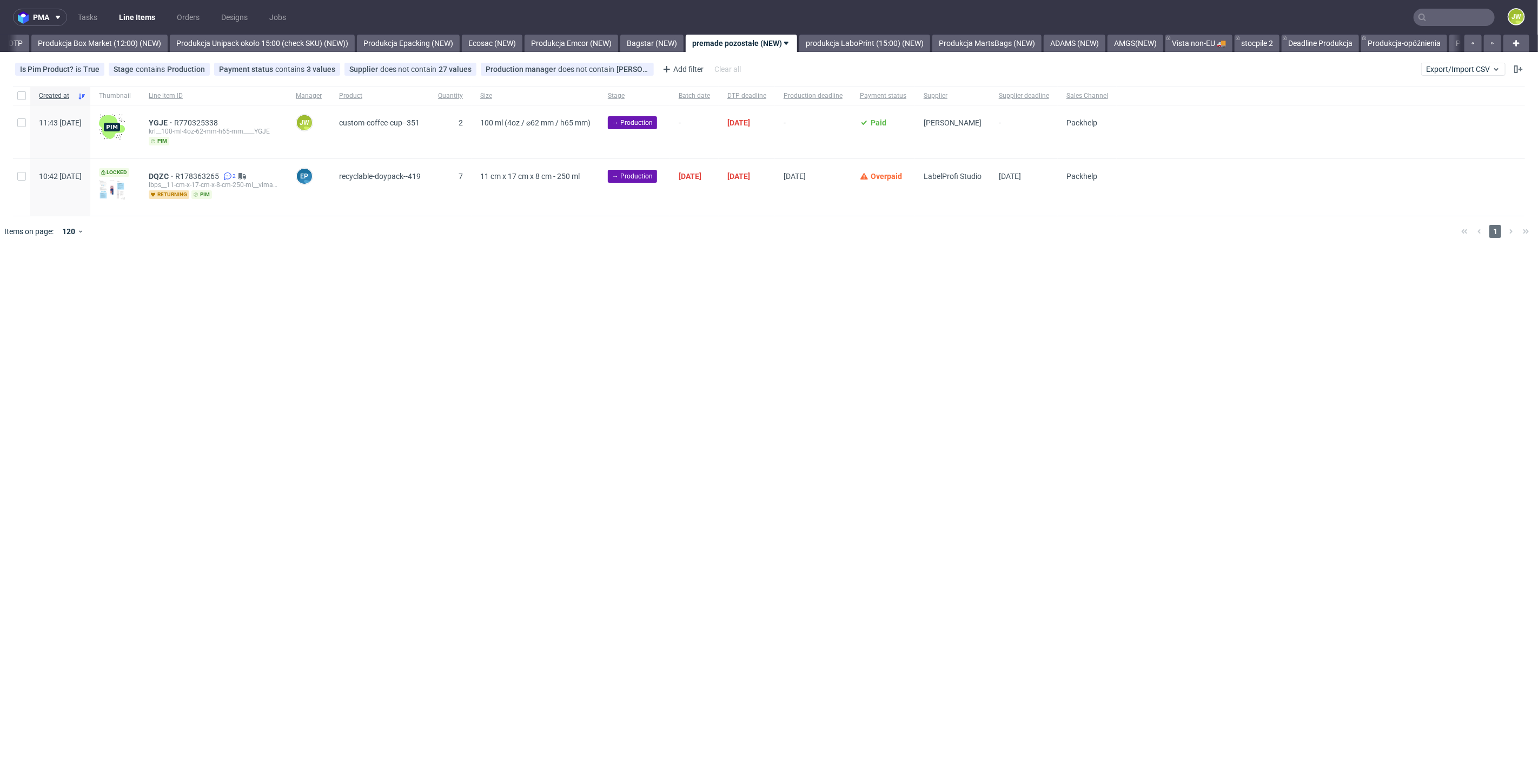
scroll to position [0, 1867]
click at [409, 383] on div "pma Tasks Line Items Orders Designs Jobs JW All DTP Late Shipped Shipments DTP …" at bounding box center [769, 392] width 1538 height 784
click at [592, 211] on div "11 cm x 17 cm x 8 cm - 250 ml" at bounding box center [536, 187] width 128 height 57
drag, startPoint x: 466, startPoint y: 270, endPoint x: 363, endPoint y: 268, distance: 103.0
click at [465, 270] on div "pma Tasks Line Items Orders Designs Jobs JW All DTP Late Shipped Shipments DTP …" at bounding box center [769, 392] width 1538 height 784
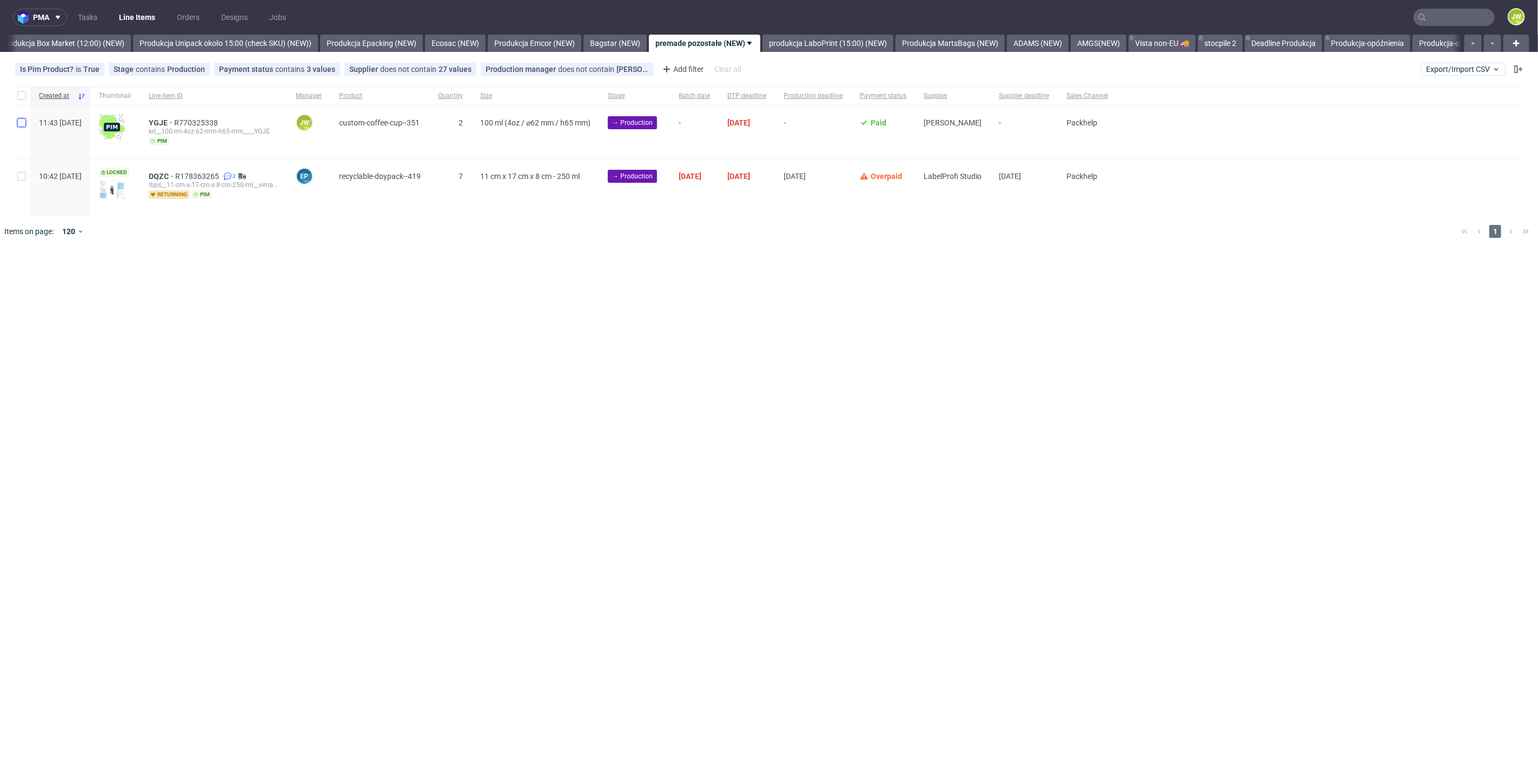
click at [20, 123] on input "checkbox" at bounding box center [21, 122] width 9 height 9
checkbox input "true"
click at [174, 124] on span "YGJE" at bounding box center [161, 122] width 25 height 9
click at [177, 281] on span "Change batch date" at bounding box center [190, 279] width 65 height 11
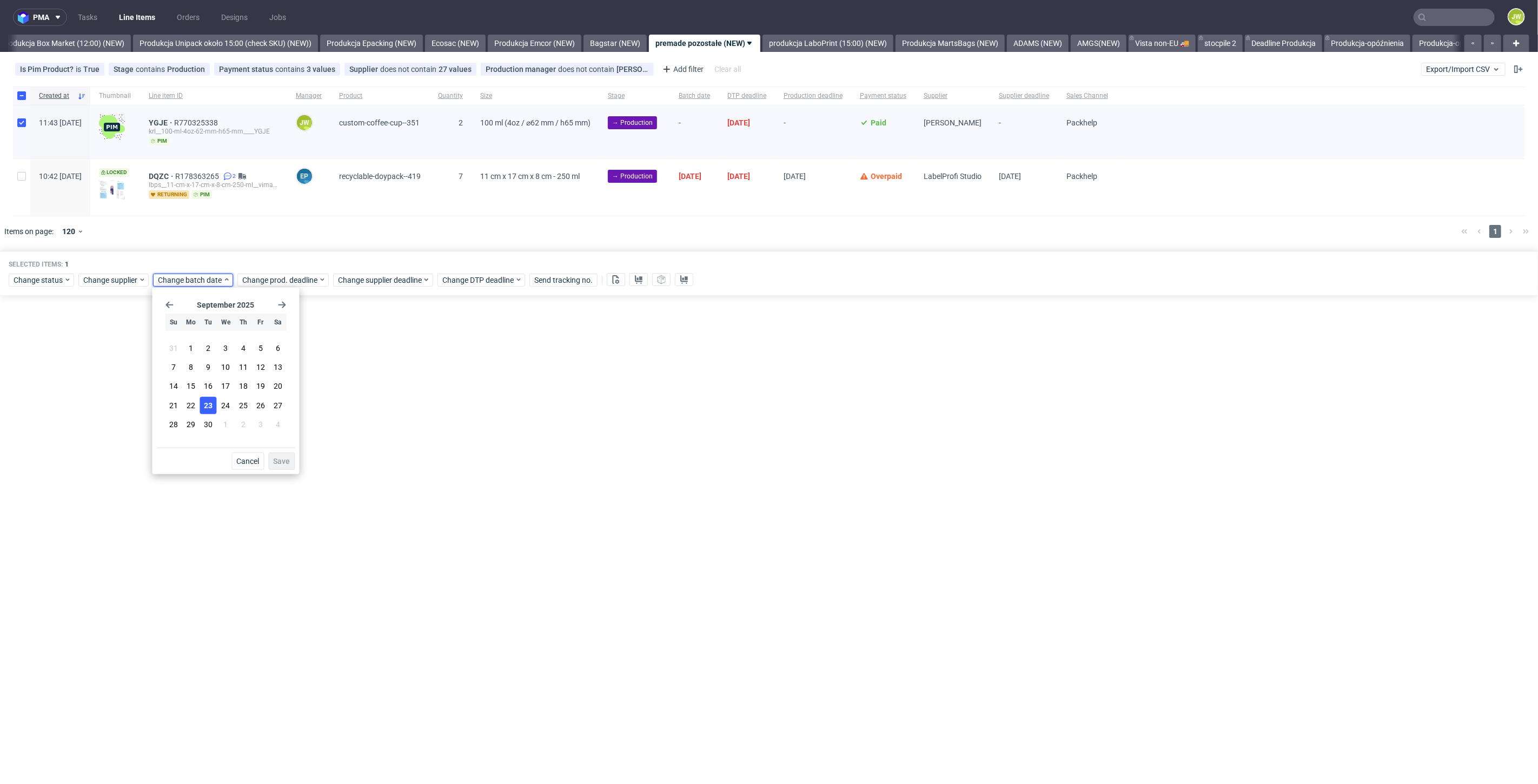
click at [208, 402] on span "23" at bounding box center [207, 404] width 9 height 11
click at [291, 469] on button "Save" at bounding box center [281, 461] width 26 height 17
click at [257, 267] on div "Selected items: 1" at bounding box center [769, 264] width 1521 height 9
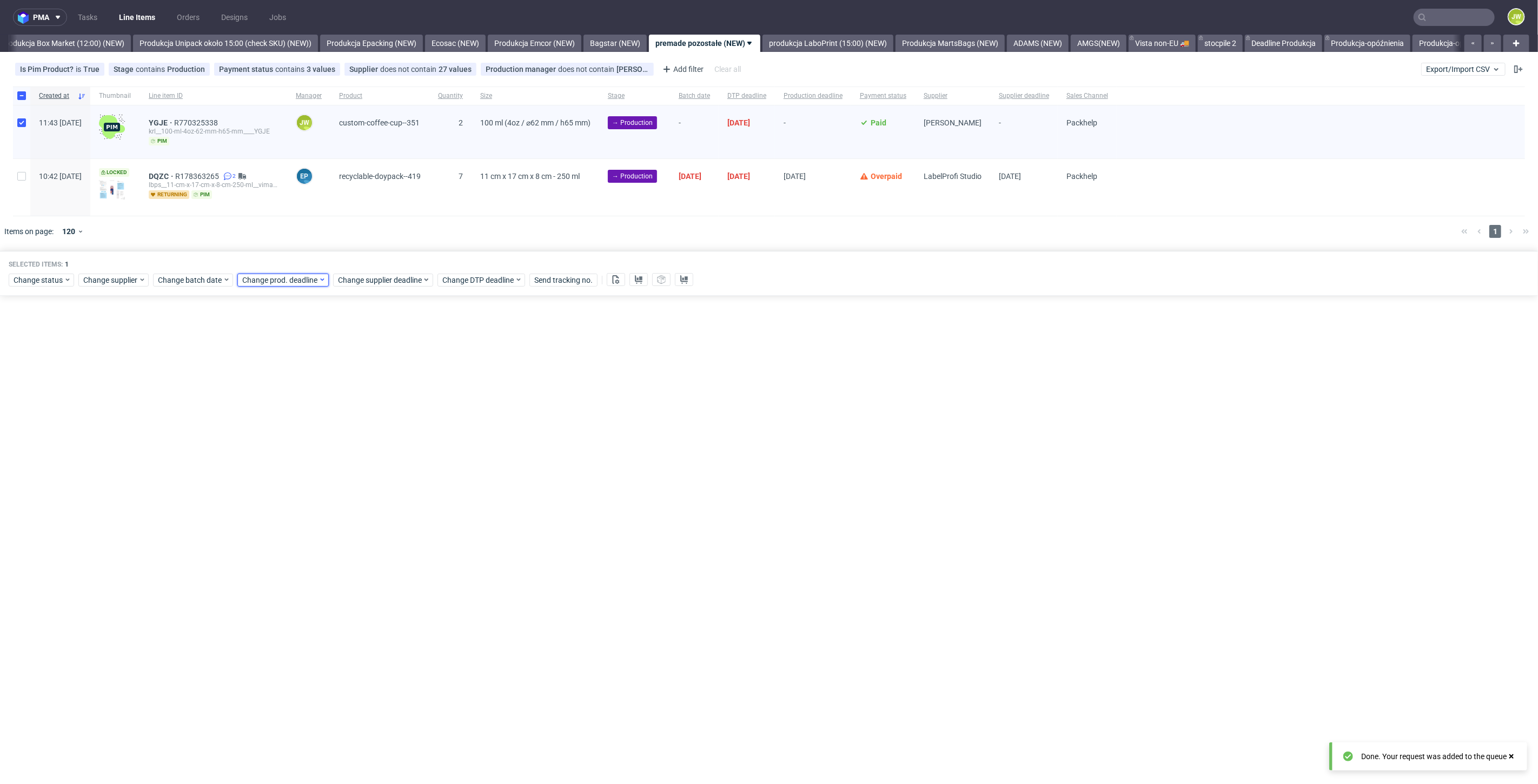
click at [261, 282] on span "Change prod. deadline" at bounding box center [280, 279] width 77 height 11
click at [366, 303] on icon "Go forward 1 month" at bounding box center [365, 304] width 9 height 9
click at [341, 402] on span "24" at bounding box center [343, 404] width 9 height 11
click at [361, 462] on span "Save" at bounding box center [364, 461] width 16 height 8
click at [361, 276] on span "Change supplier deadline" at bounding box center [380, 279] width 84 height 11
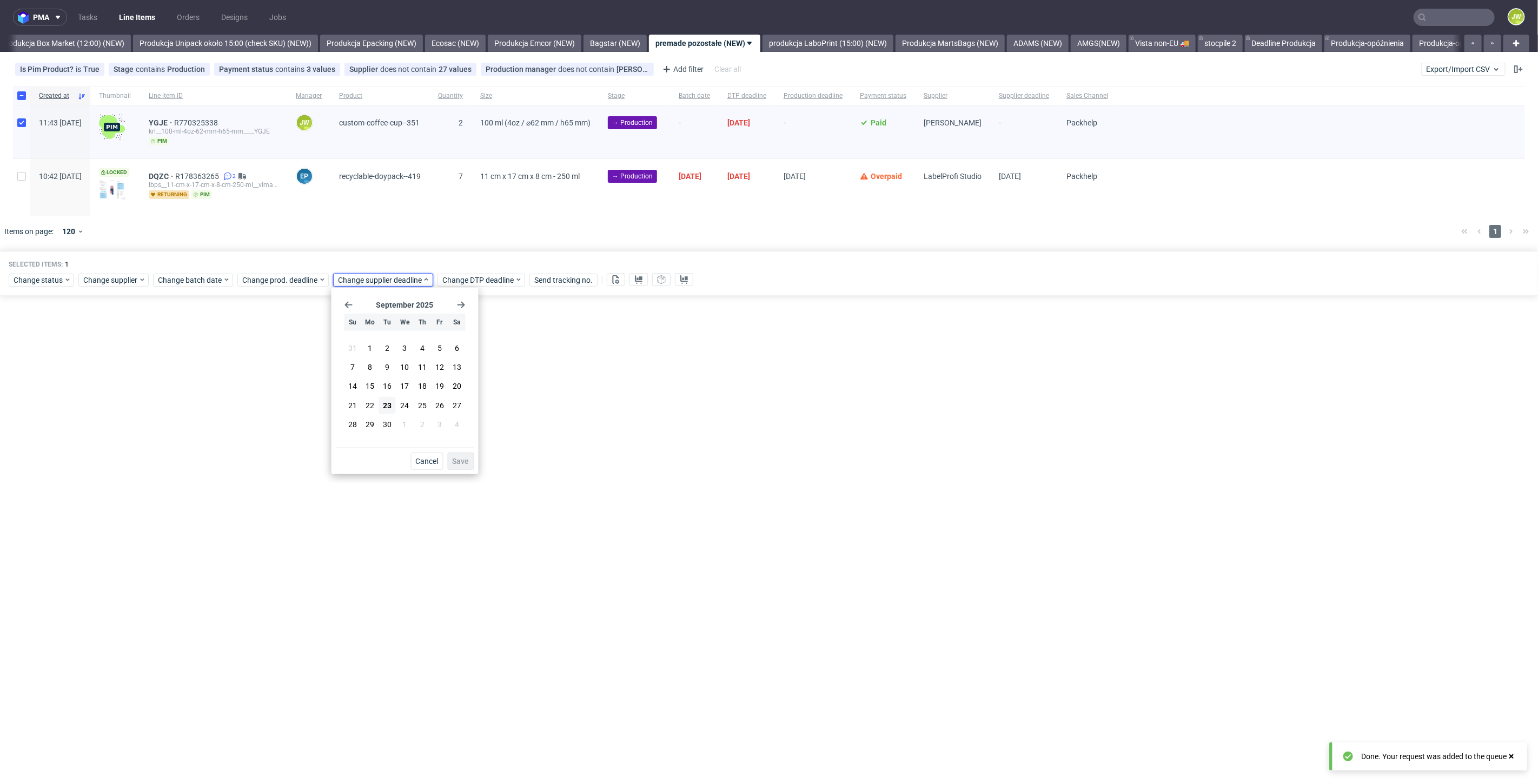
click at [460, 304] on icon "Go forward 1 month" at bounding box center [461, 304] width 9 height 9
click at [444, 403] on span "24" at bounding box center [439, 404] width 9 height 11
click at [457, 457] on span "Save" at bounding box center [460, 461] width 16 height 8
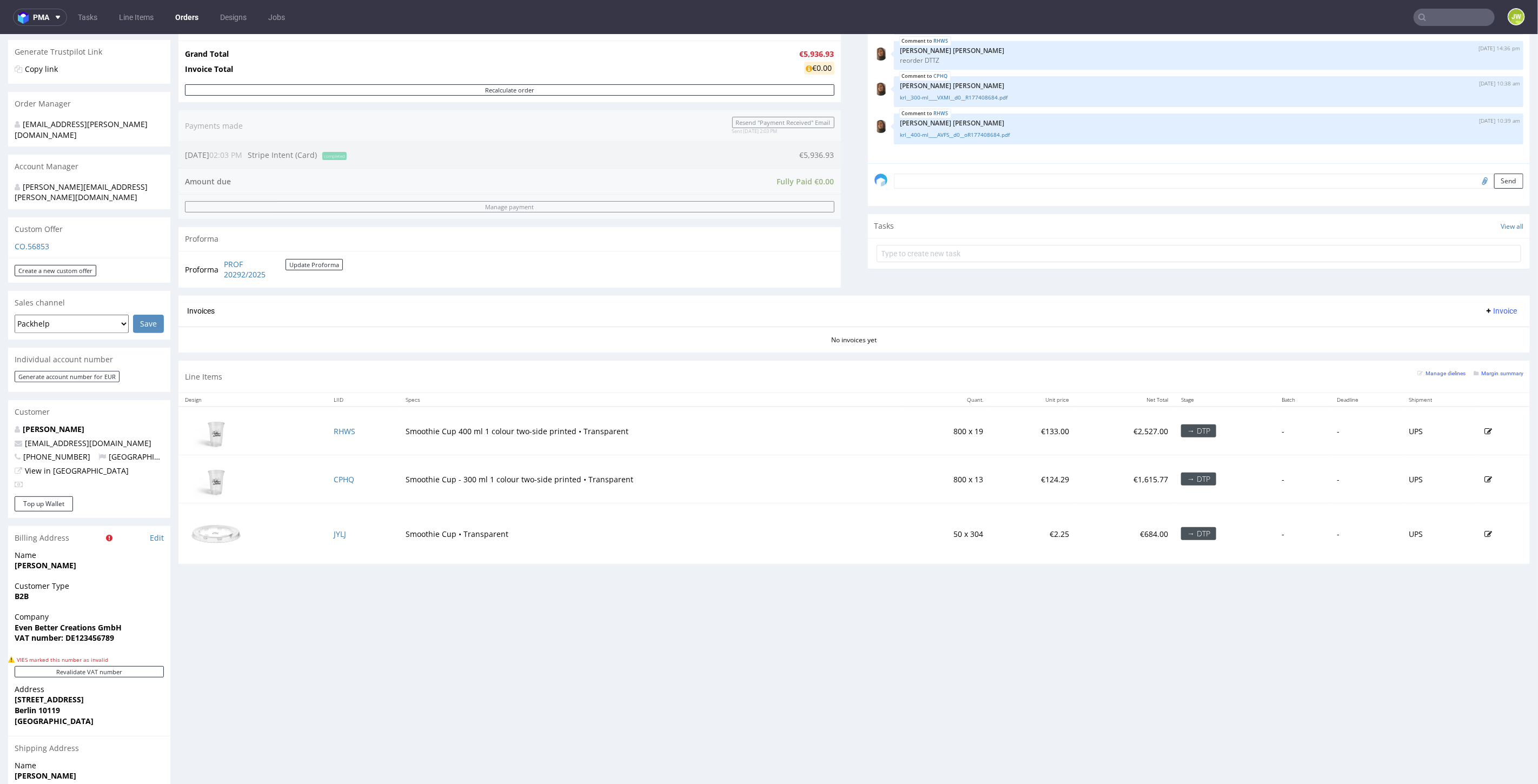
scroll to position [240, 0]
click at [344, 424] on link "RHWS" at bounding box center [344, 429] width 21 height 11
click at [339, 472] on link "CPHQ" at bounding box center [343, 477] width 20 height 11
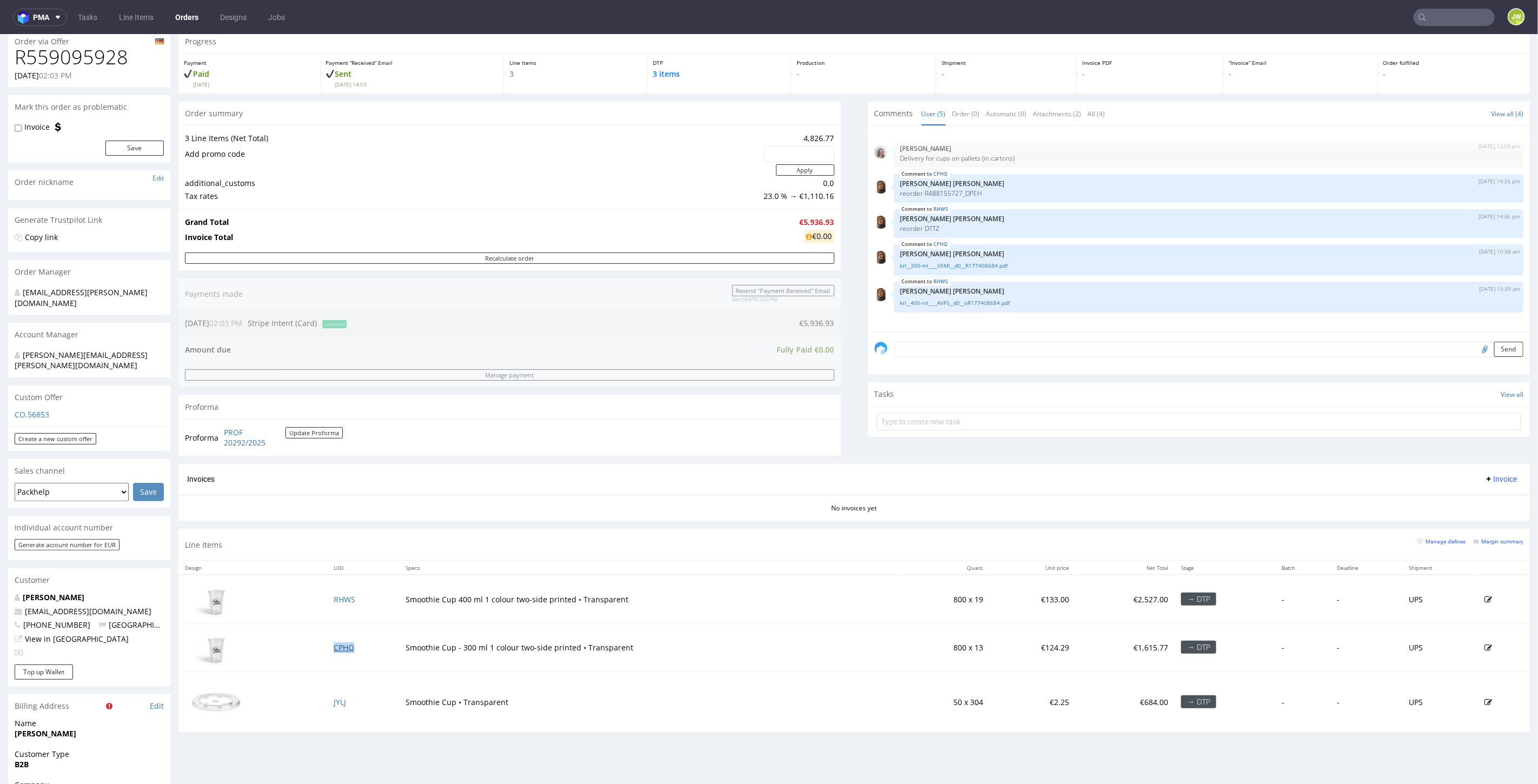
scroll to position [0, 0]
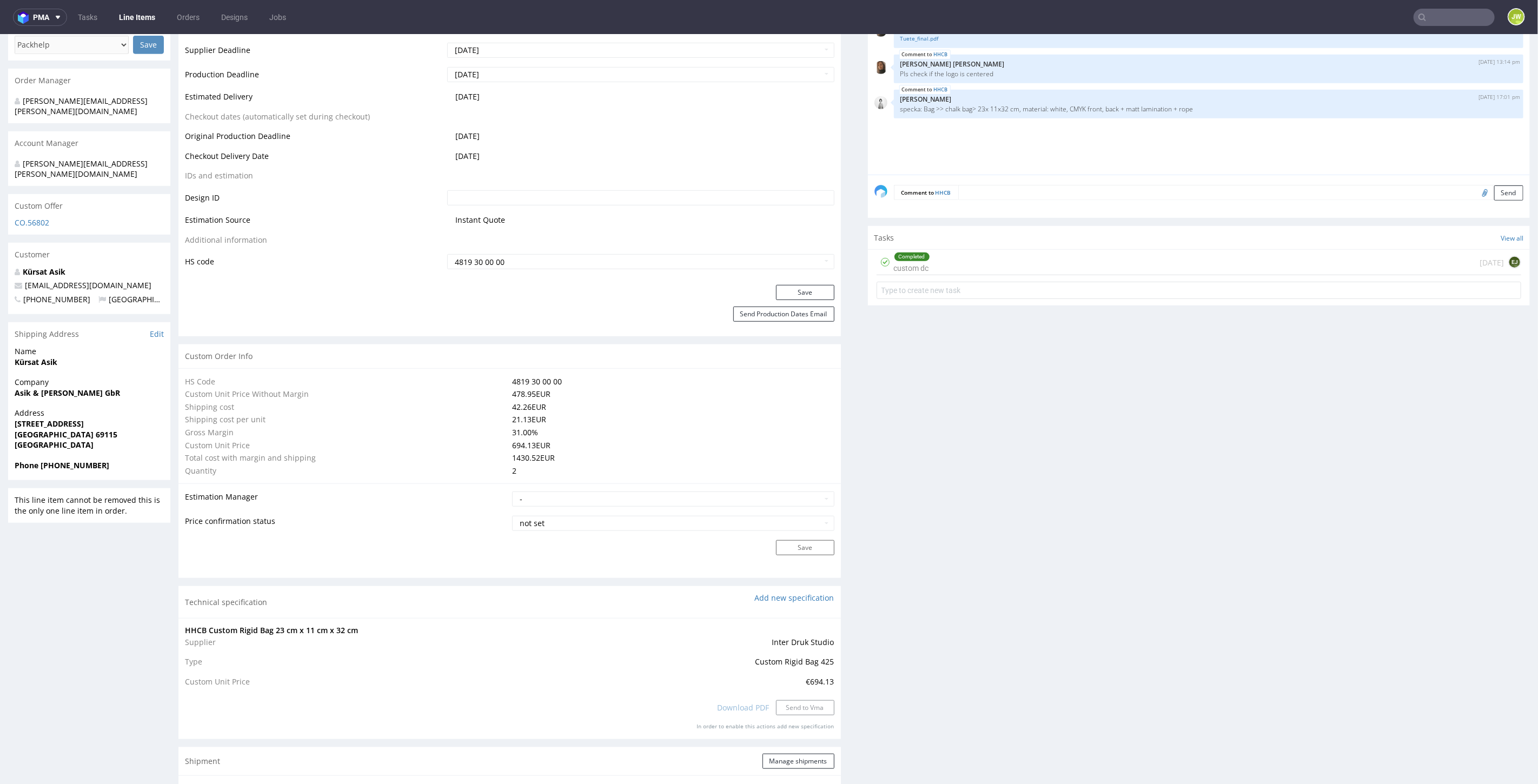
scroll to position [60, 0]
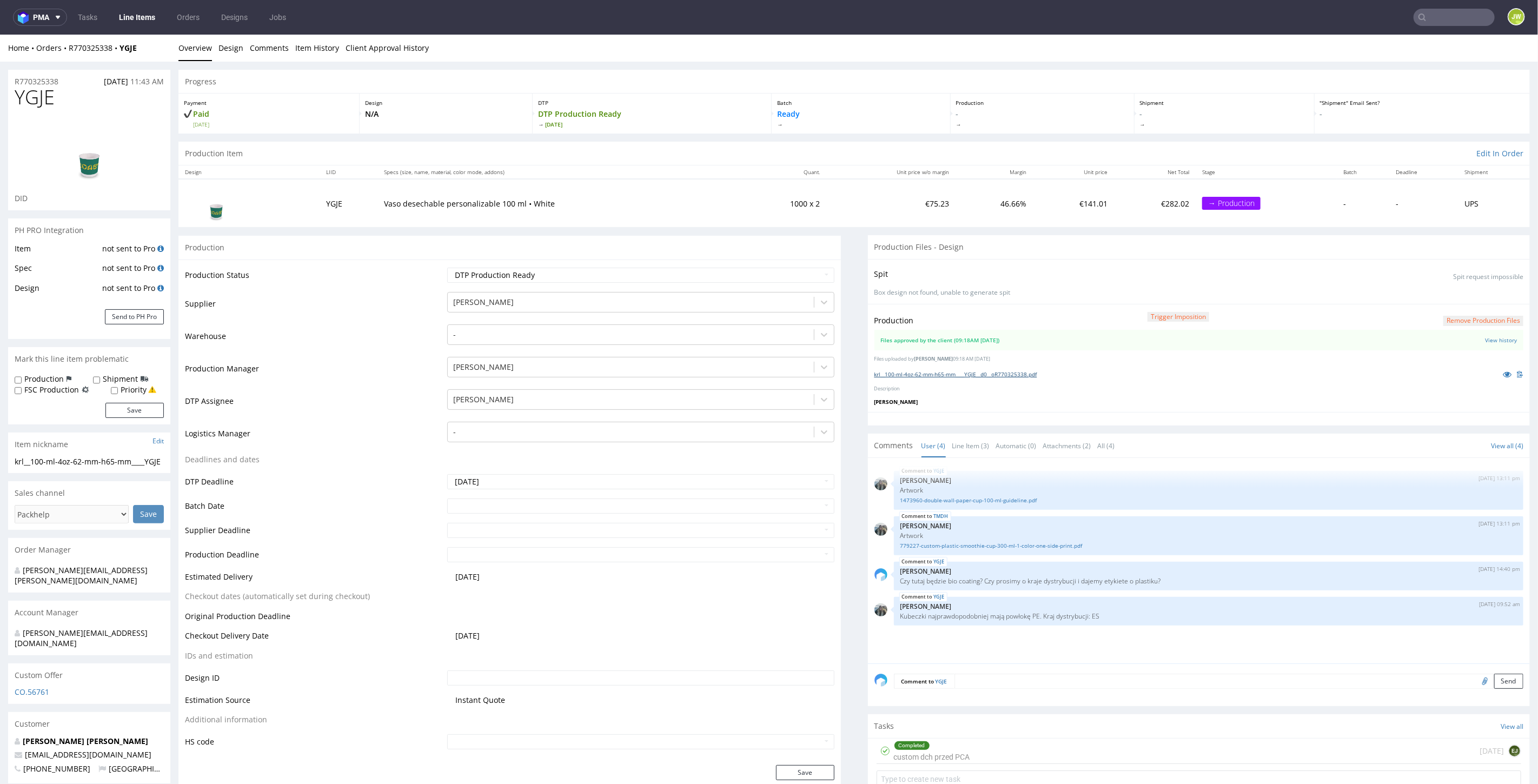
click at [900, 374] on link "krl__100-ml-4oz-62-mm-h65-mm____YGJE__d0__oR770325338.pdf" at bounding box center [956, 374] width 163 height 8
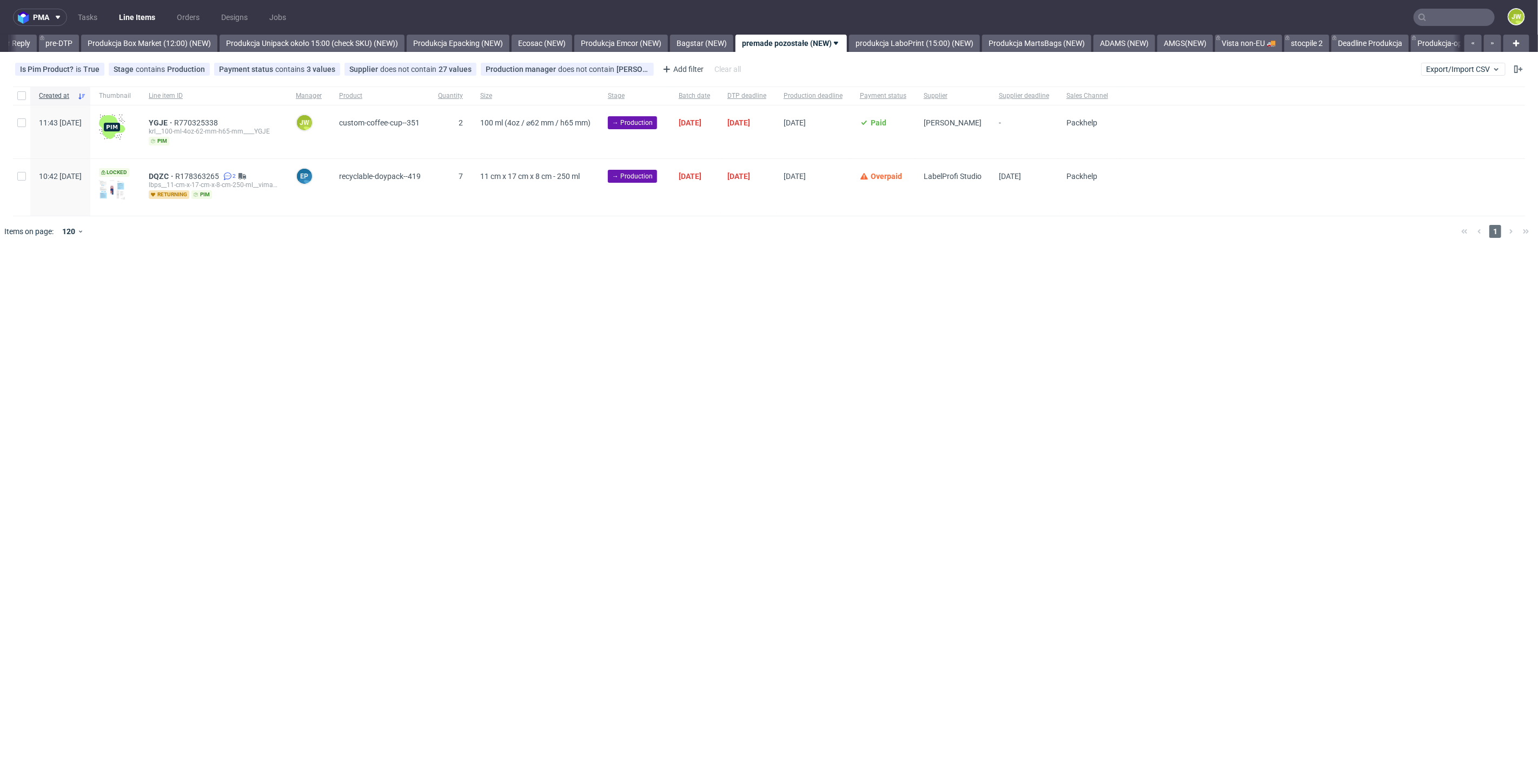
scroll to position [0, 1830]
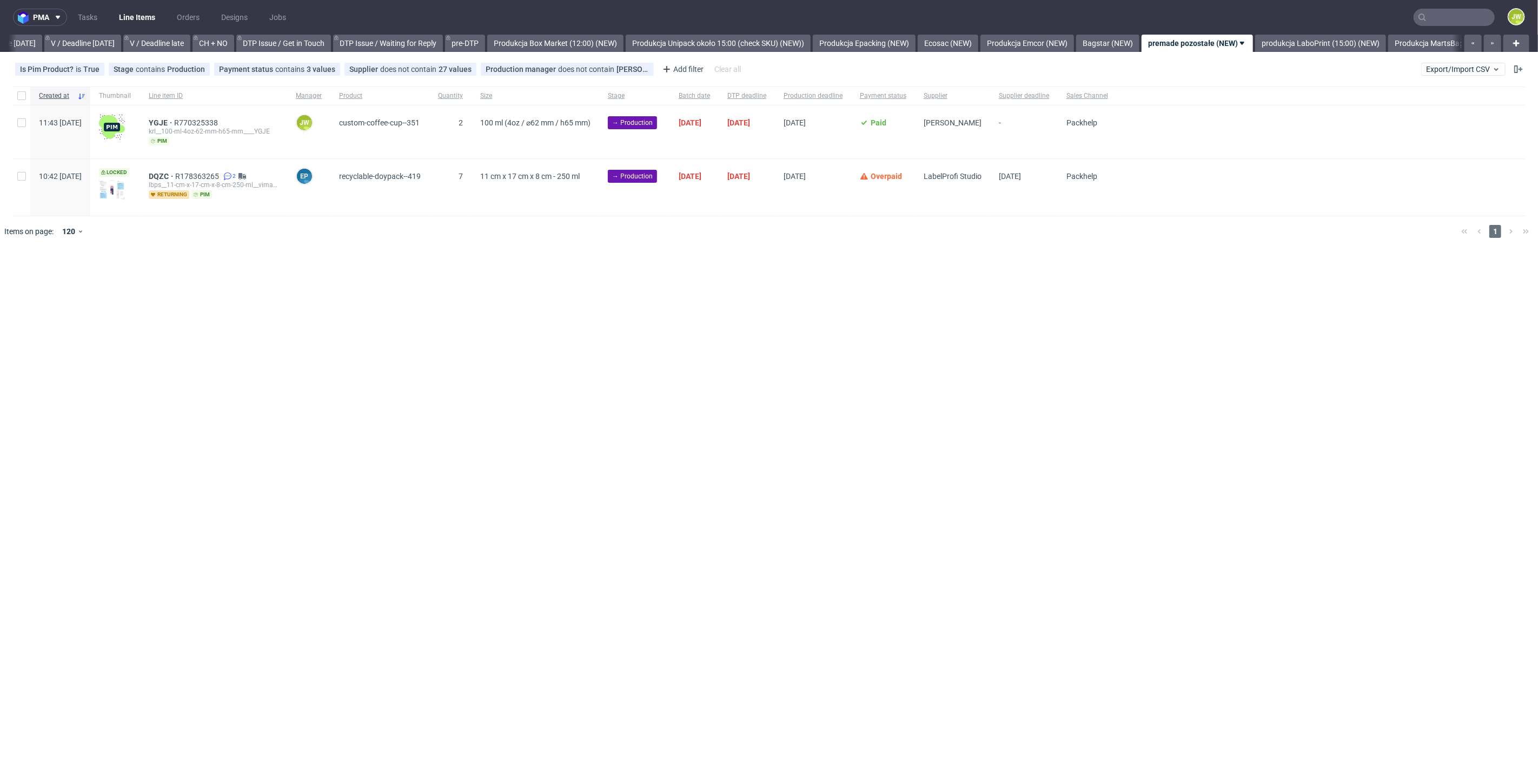
scroll to position [0, 1724]
click at [20, 118] on input "checkbox" at bounding box center [21, 122] width 9 height 9
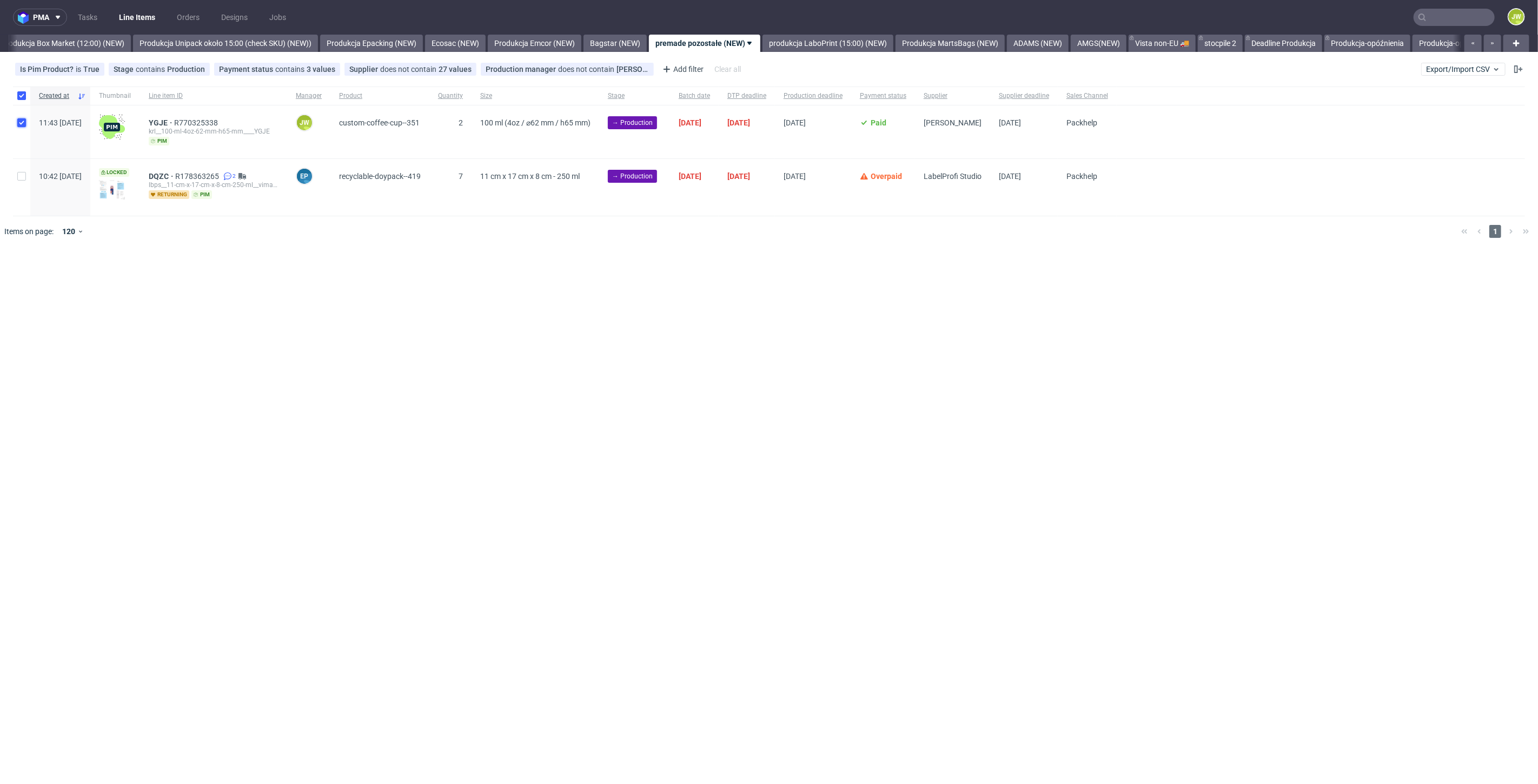
checkbox input "true"
click at [614, 278] on icon at bounding box center [615, 279] width 9 height 9
click at [630, 278] on button at bounding box center [639, 279] width 18 height 13
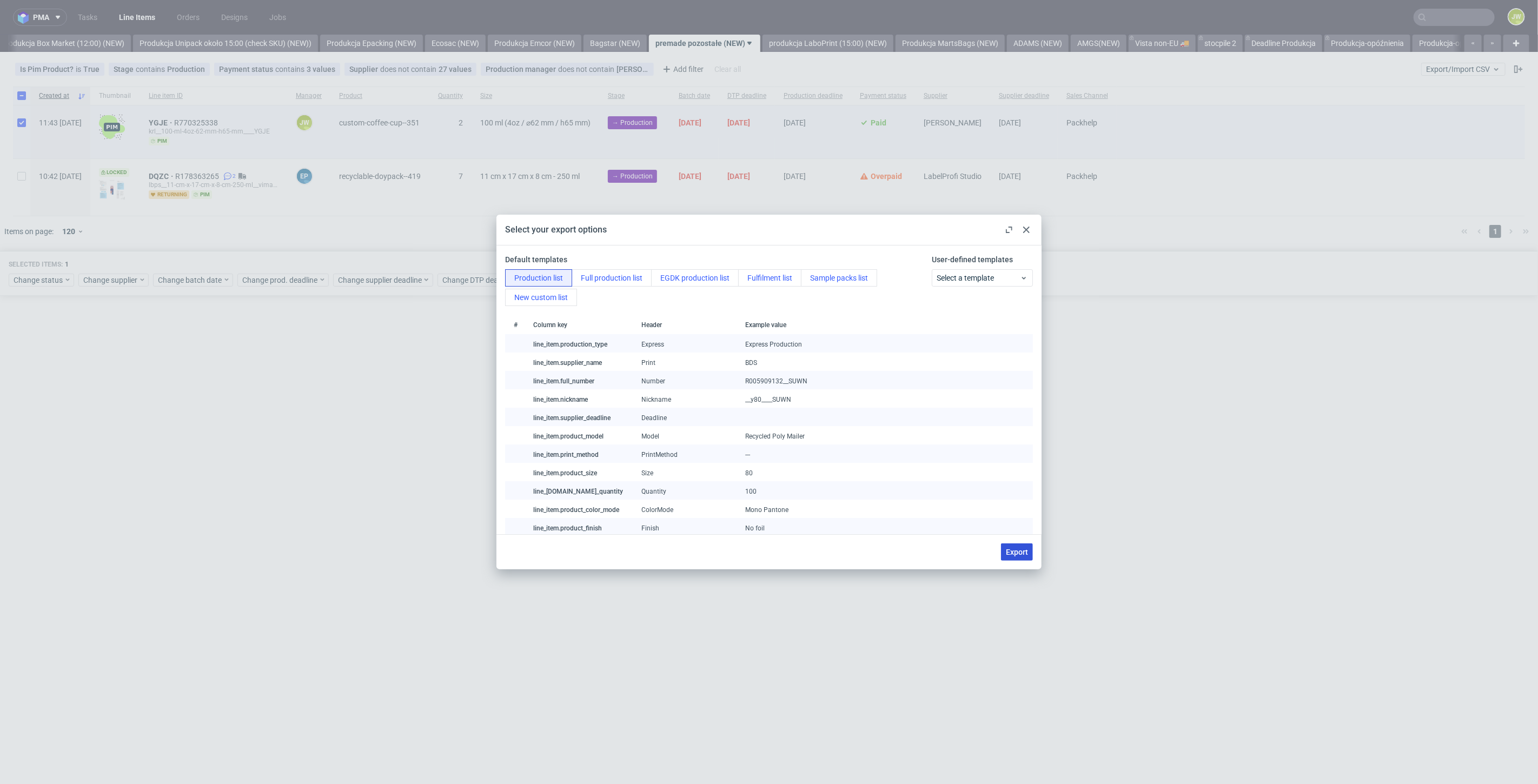
click at [1017, 551] on span "Export" at bounding box center [1017, 552] width 22 height 8
checkbox input "false"
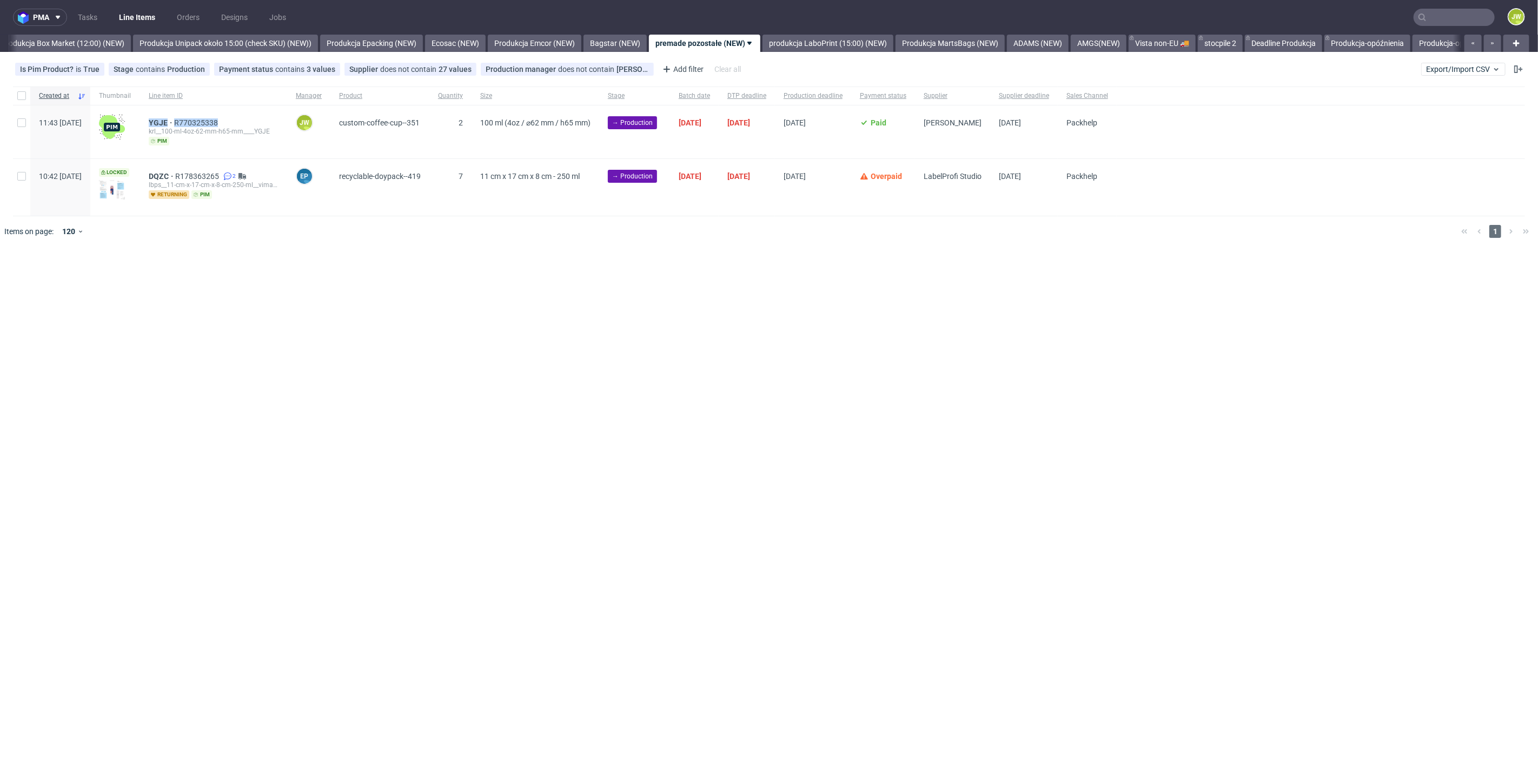
drag, startPoint x: 263, startPoint y: 123, endPoint x: 179, endPoint y: 122, distance: 84.0
click at [180, 124] on div "YGJE R770325338 krl__100-ml-4oz-62-mm-h65-mm____YGJE pim" at bounding box center [214, 132] width 147 height 53
copy div "YGJE R770325338"
click at [21, 119] on input "checkbox" at bounding box center [21, 122] width 9 height 9
checkbox input "true"
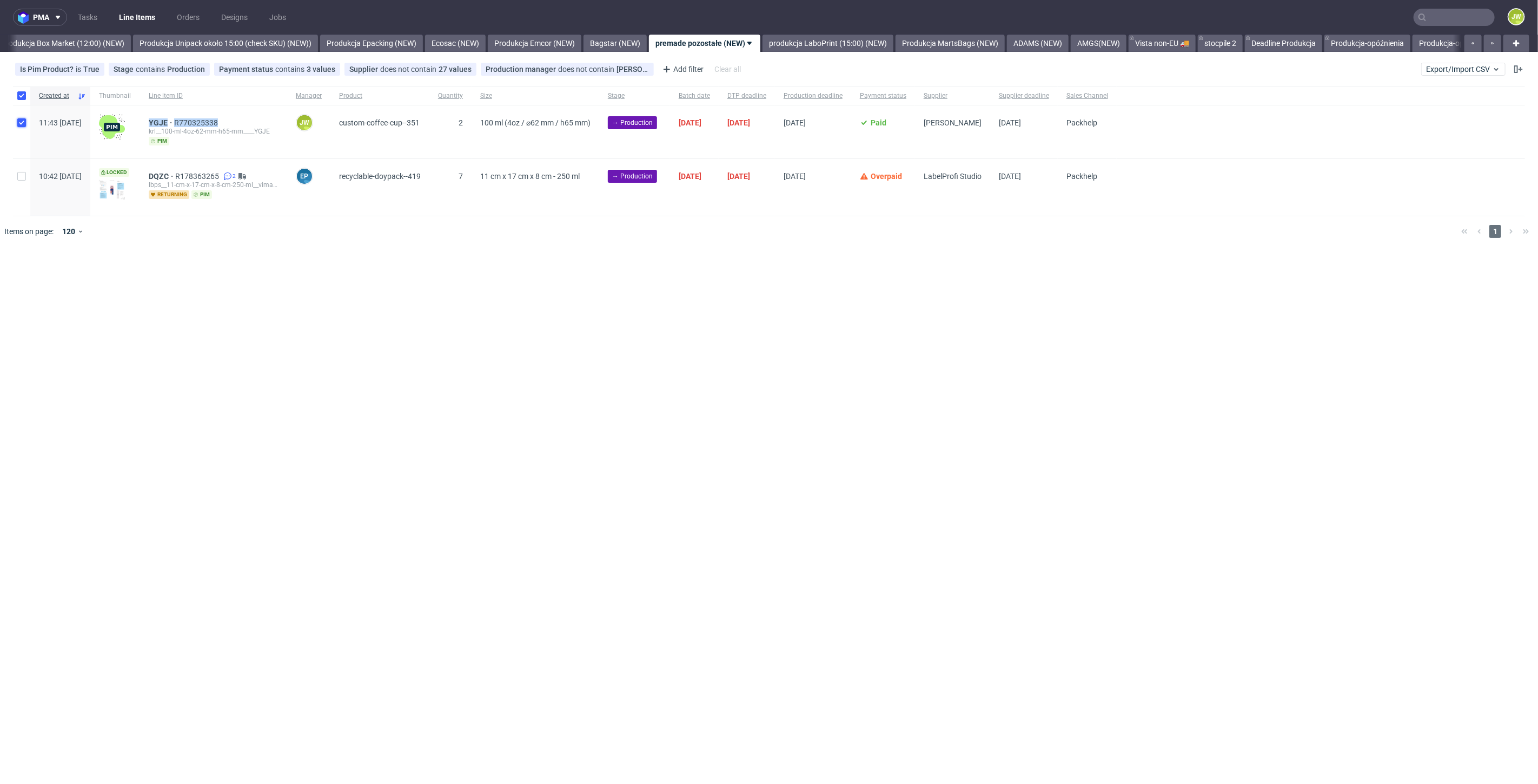
checkbox input "true"
click at [41, 289] on div "Selected items: 1 Change status Change supplier Change batch date Change prod. …" at bounding box center [769, 273] width 1538 height 45
click at [39, 285] on div "Change status Change supplier Change batch date Change prod. deadline Change su…" at bounding box center [769, 279] width 1521 height 16
click at [37, 281] on span "Change status" at bounding box center [39, 279] width 50 height 11
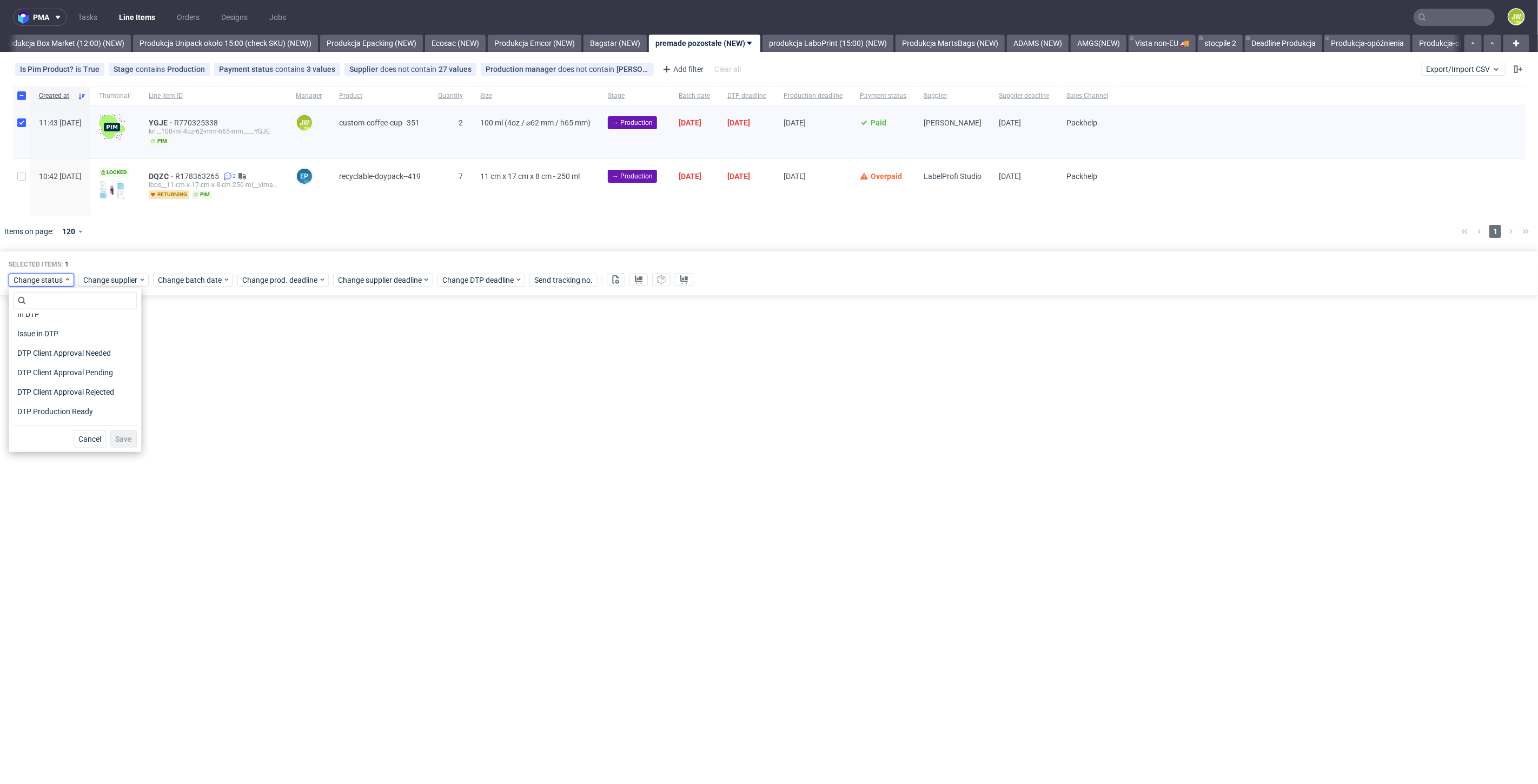
scroll to position [120, 0]
drag, startPoint x: 24, startPoint y: 356, endPoint x: 32, endPoint y: 358, distance: 8.2
click at [26, 356] on span "In Production" at bounding box center [40, 360] width 54 height 16
click at [120, 441] on span "Save" at bounding box center [123, 439] width 16 height 8
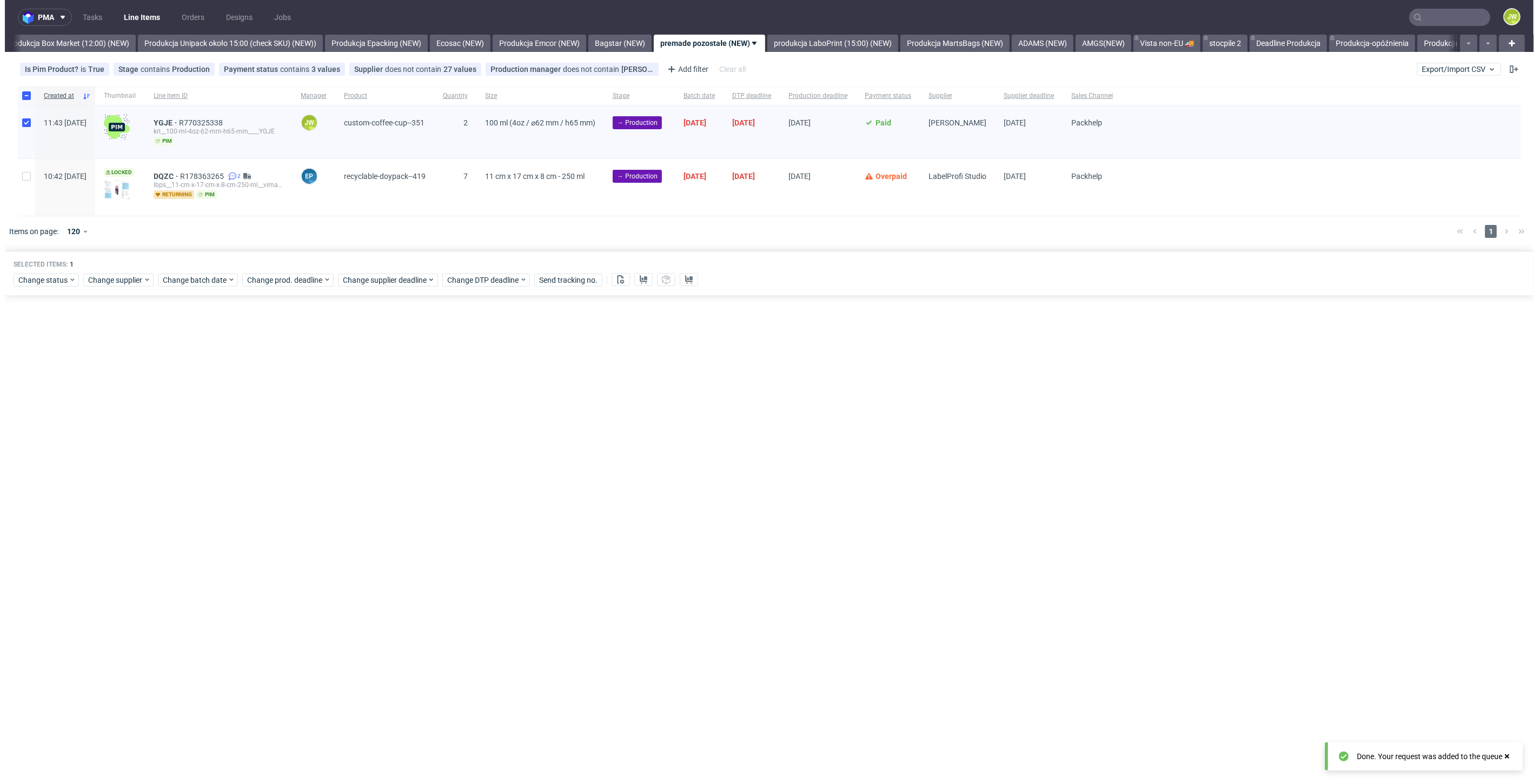
scroll to position [0, 1867]
click at [845, 48] on link "produkcja LaboPrint (15:00) (NEW)" at bounding box center [828, 44] width 131 height 17
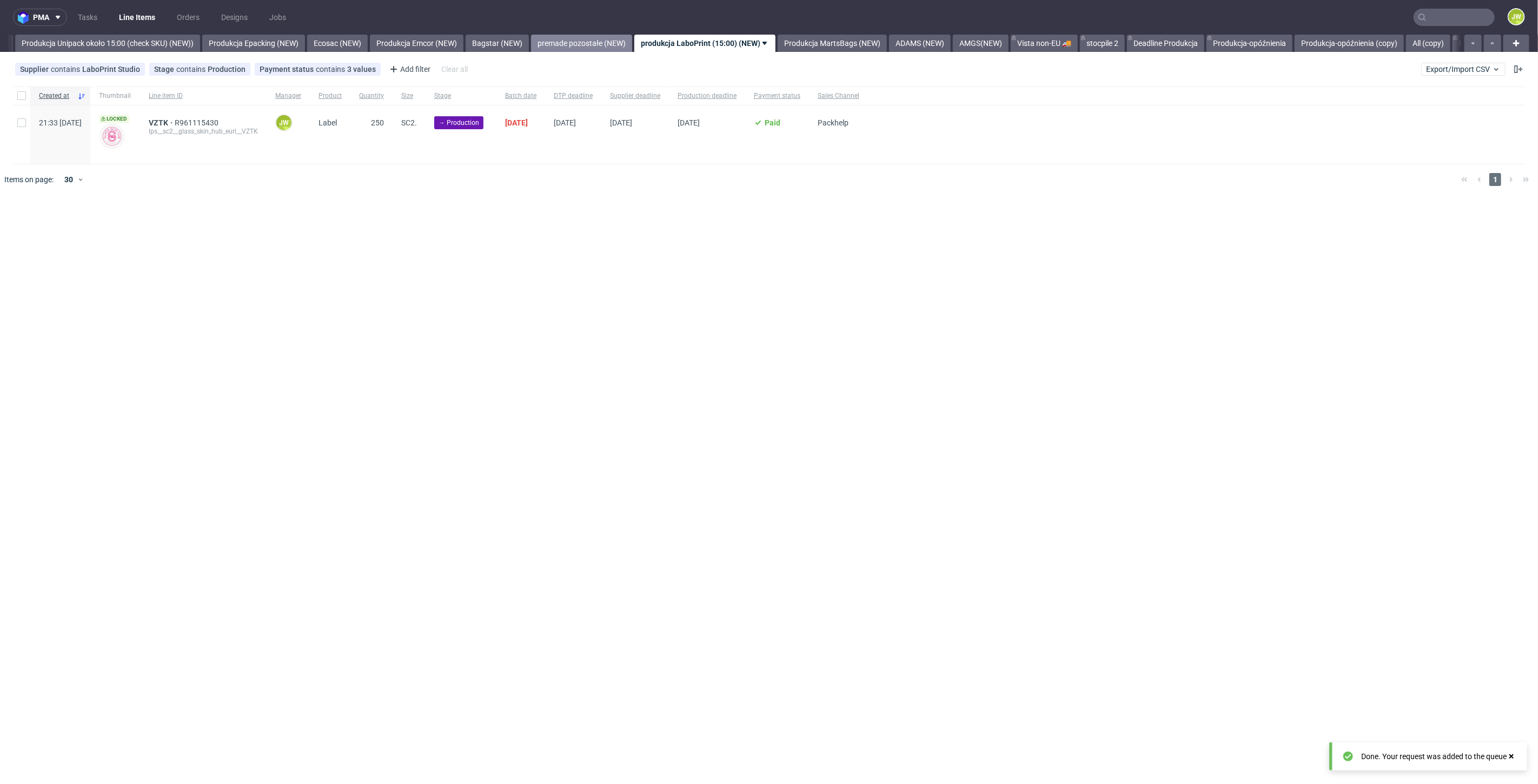
click at [612, 36] on link "premade pozostałe (NEW)" at bounding box center [581, 44] width 101 height 17
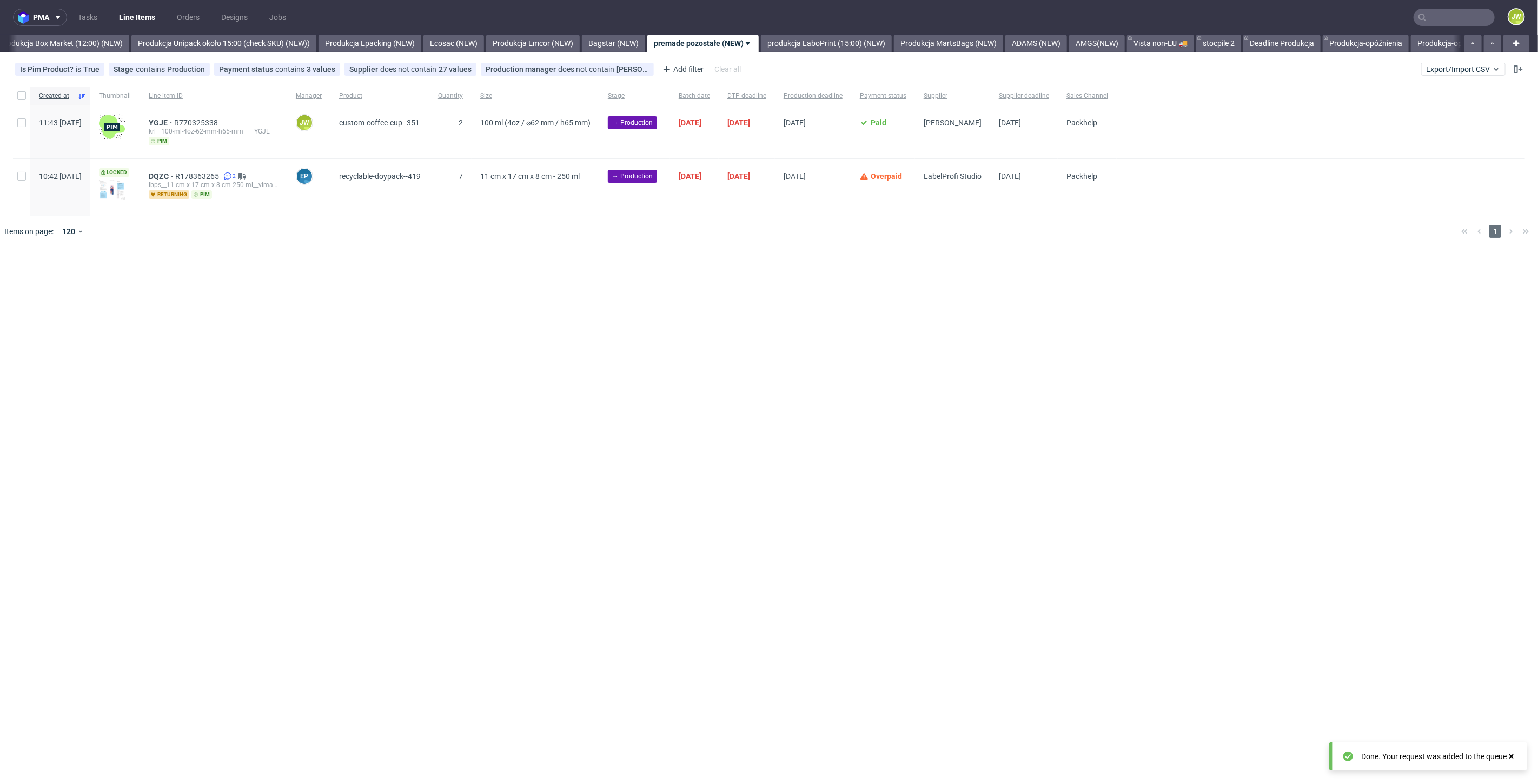
scroll to position [0, 1867]
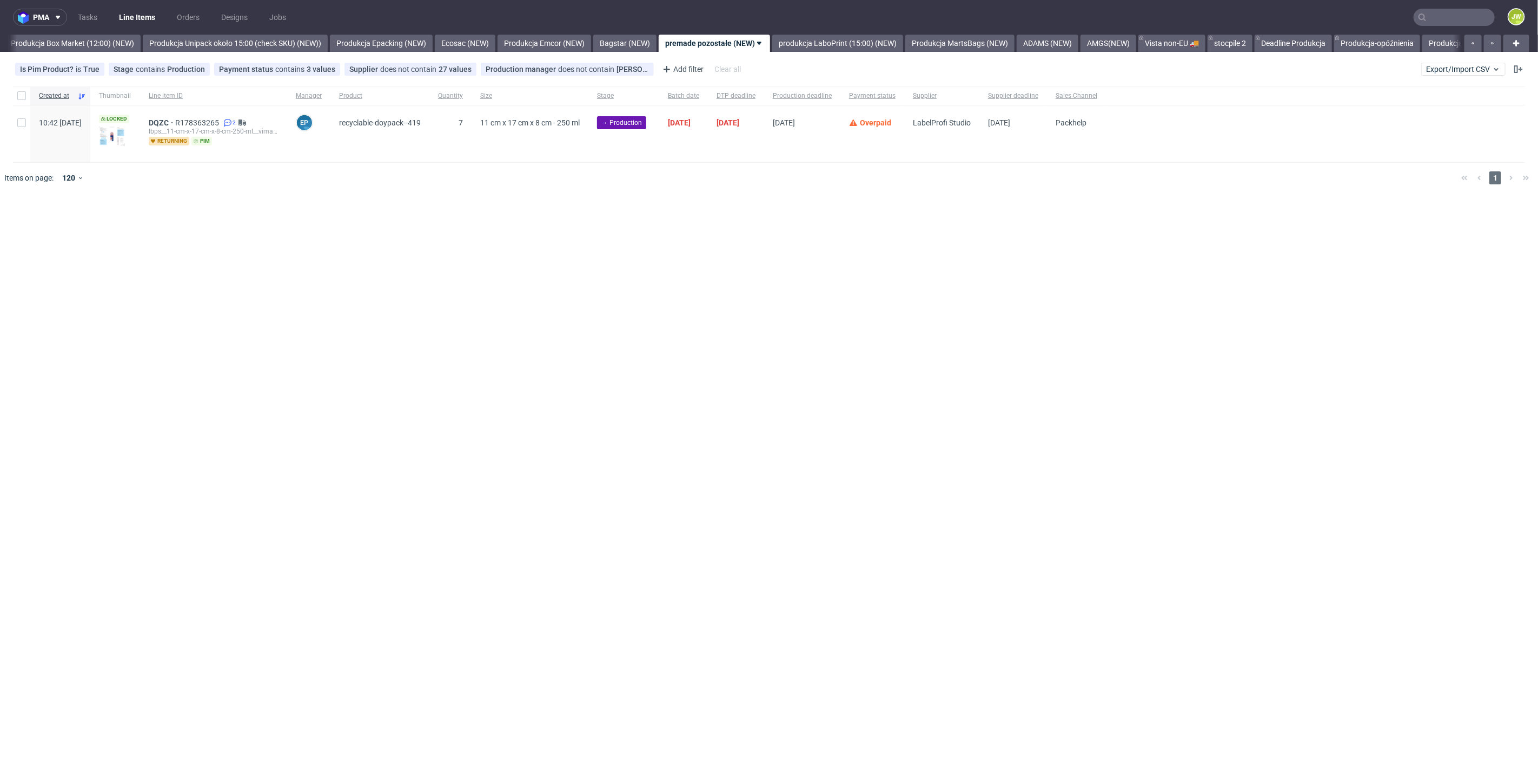
scroll to position [0, 1867]
click at [774, 234] on div "pma Tasks Line Items Orders Designs Jobs JW All DTP Late Shipped Shipments DTP …" at bounding box center [769, 392] width 1538 height 784
click at [961, 253] on div "pma Tasks Line Items Orders Designs Jobs JW All DTP Late Shipped Shipments DTP …" at bounding box center [769, 392] width 1538 height 784
click at [1135, 267] on div "pma Tasks Line Items Orders Designs Jobs JW All DTP Late Shipped Shipments DTP …" at bounding box center [769, 392] width 1538 height 784
drag, startPoint x: 989, startPoint y: 212, endPoint x: 993, endPoint y: 230, distance: 18.4
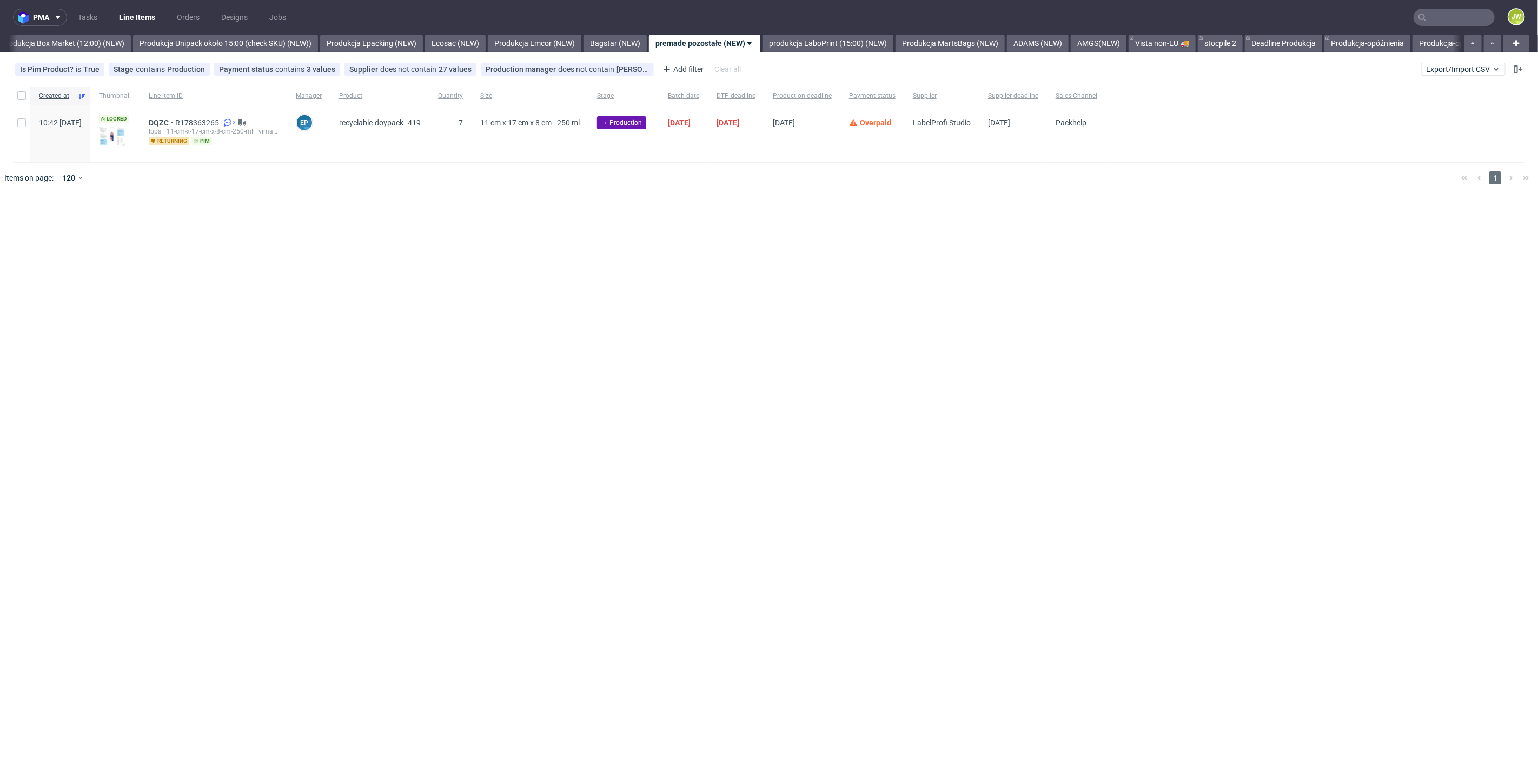
click at [994, 235] on div "pma Tasks Line Items Orders Designs Jobs JW All DTP Late Shipped Shipments DTP …" at bounding box center [769, 392] width 1538 height 784
click at [540, 276] on div "pma Tasks Line Items Orders Designs Jobs JW All DTP Late Shipped Shipments DTP …" at bounding box center [769, 392] width 1538 height 784
click at [835, 28] on nav "pma Tasks Line Items Orders Designs Jobs JW" at bounding box center [769, 17] width 1538 height 35
drag, startPoint x: 842, startPoint y: 43, endPoint x: 847, endPoint y: 48, distance: 7.1
click at [841, 43] on link "produkcja LaboPrint (15:00) (NEW)" at bounding box center [828, 44] width 131 height 17
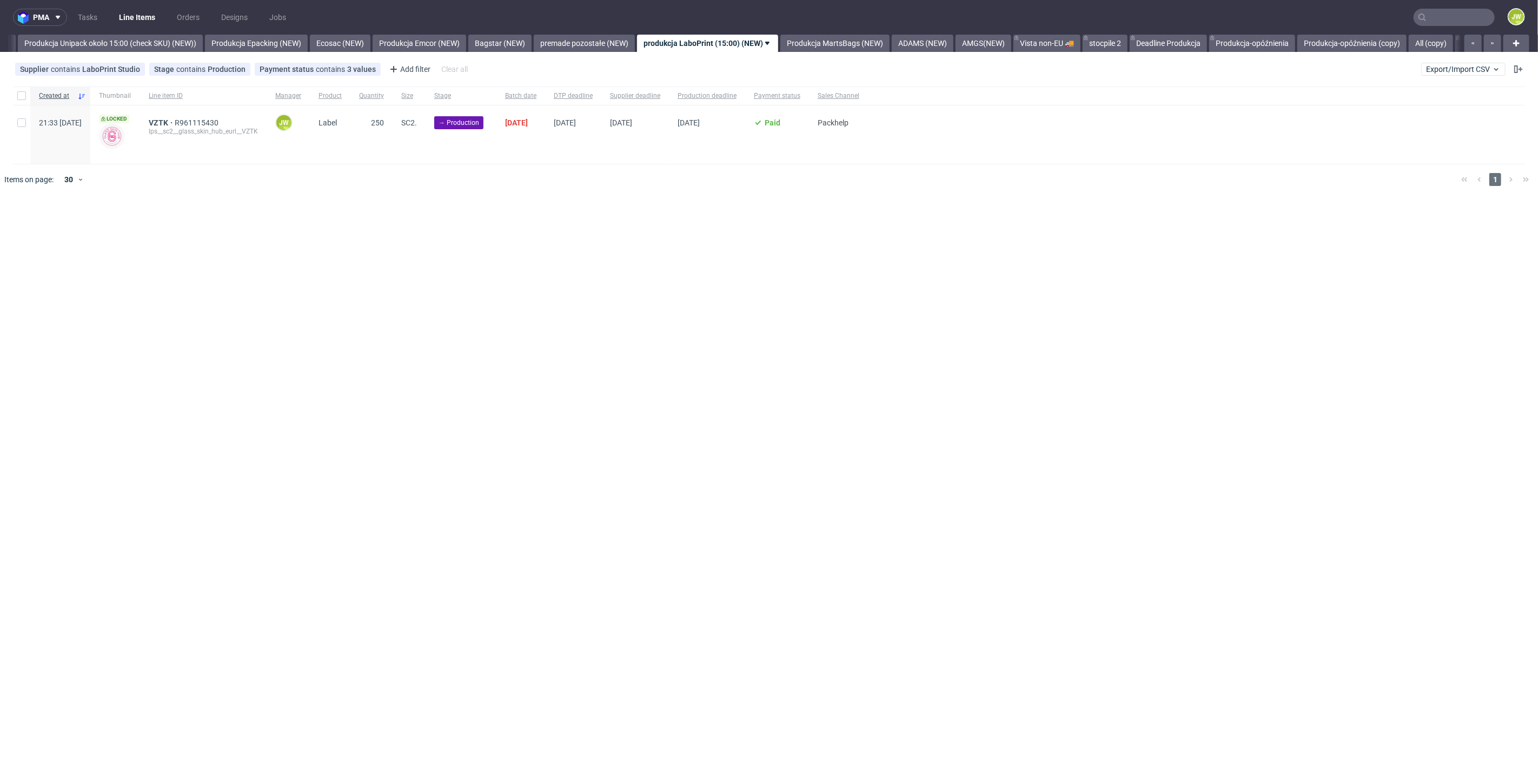
scroll to position [0, 1984]
click at [615, 329] on div "pma Tasks Line Items Orders Designs Jobs JW All DTP Late Shipped Shipments DTP …" at bounding box center [769, 392] width 1538 height 784
drag, startPoint x: 612, startPoint y: 346, endPoint x: 604, endPoint y: 334, distance: 14.4
click at [612, 345] on div "pma Tasks Line Items Orders Designs Jobs JW All DTP Late Shipped Shipments DTP …" at bounding box center [769, 392] width 1538 height 784
drag, startPoint x: 1152, startPoint y: 267, endPoint x: 1055, endPoint y: 204, distance: 115.7
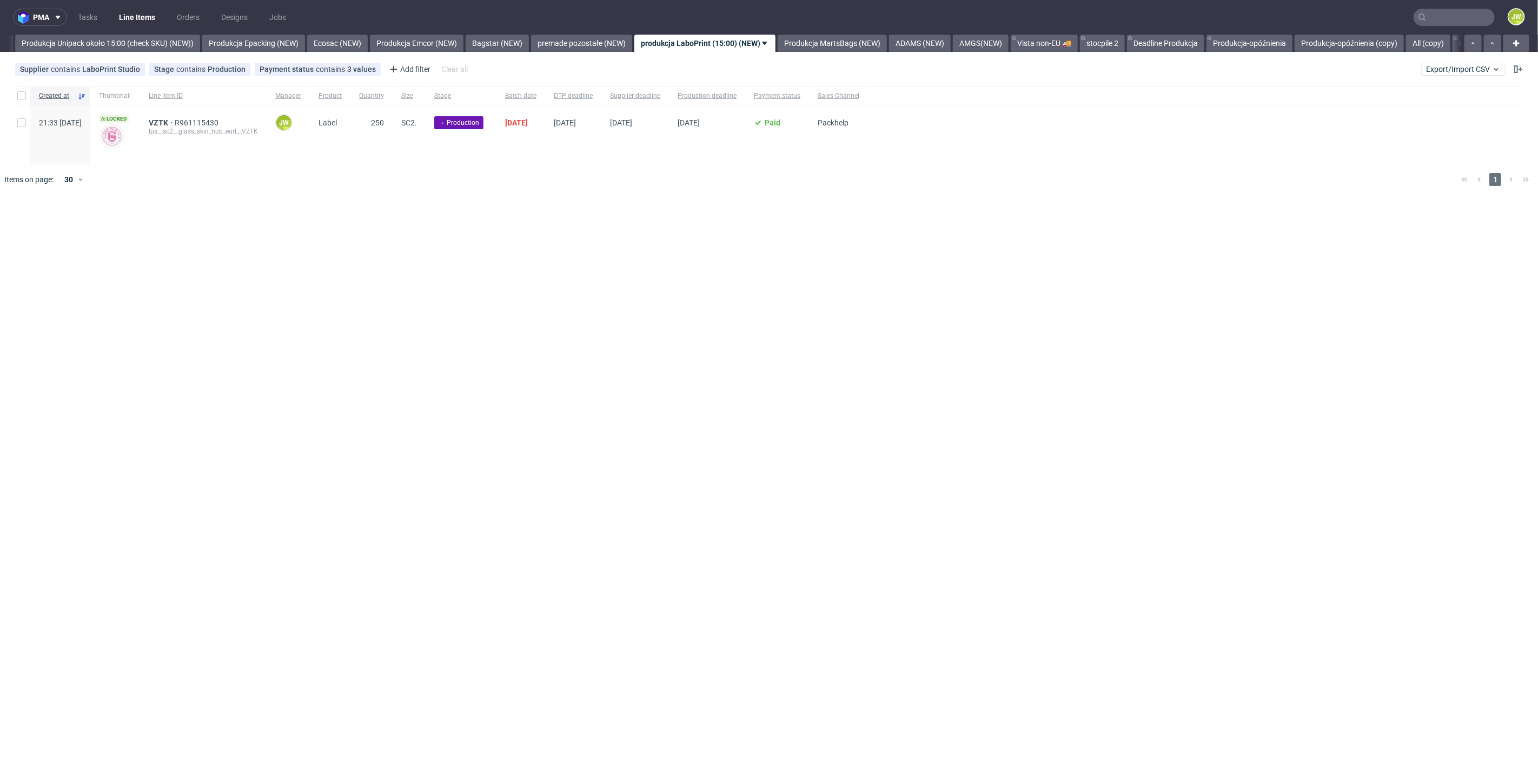
click at [1149, 272] on div "pma Tasks Line Items Orders Designs Jobs JW All DTP Late Shipped Shipments DTP …" at bounding box center [769, 392] width 1538 height 784
click at [23, 99] on input "checkbox" at bounding box center [21, 95] width 9 height 9
checkbox input "true"
click at [183, 232] on span "Change batch date" at bounding box center [190, 228] width 65 height 11
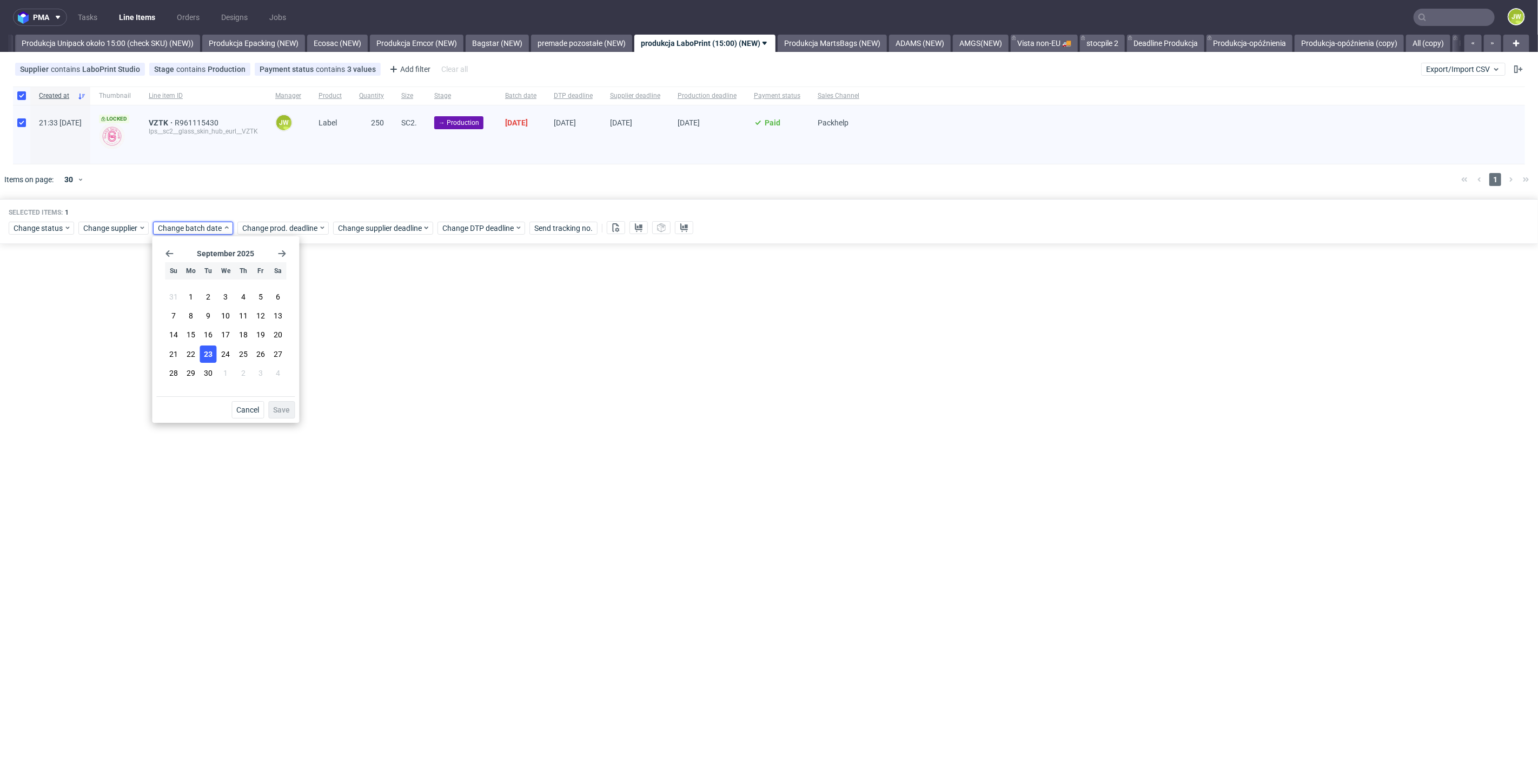
click at [203, 355] on button "23" at bounding box center [207, 355] width 16 height 17
click at [276, 407] on span "Save" at bounding box center [281, 410] width 16 height 8
click at [249, 219] on div "Change status Change supplier Change batch date Change prod. deadline Change su…" at bounding box center [769, 227] width 1521 height 16
click at [257, 235] on div "Selected items: 1 Change status Change supplier Change batch date Change prod. …" at bounding box center [769, 221] width 1538 height 45
click at [256, 230] on span "Change prod. deadline" at bounding box center [280, 228] width 77 height 11
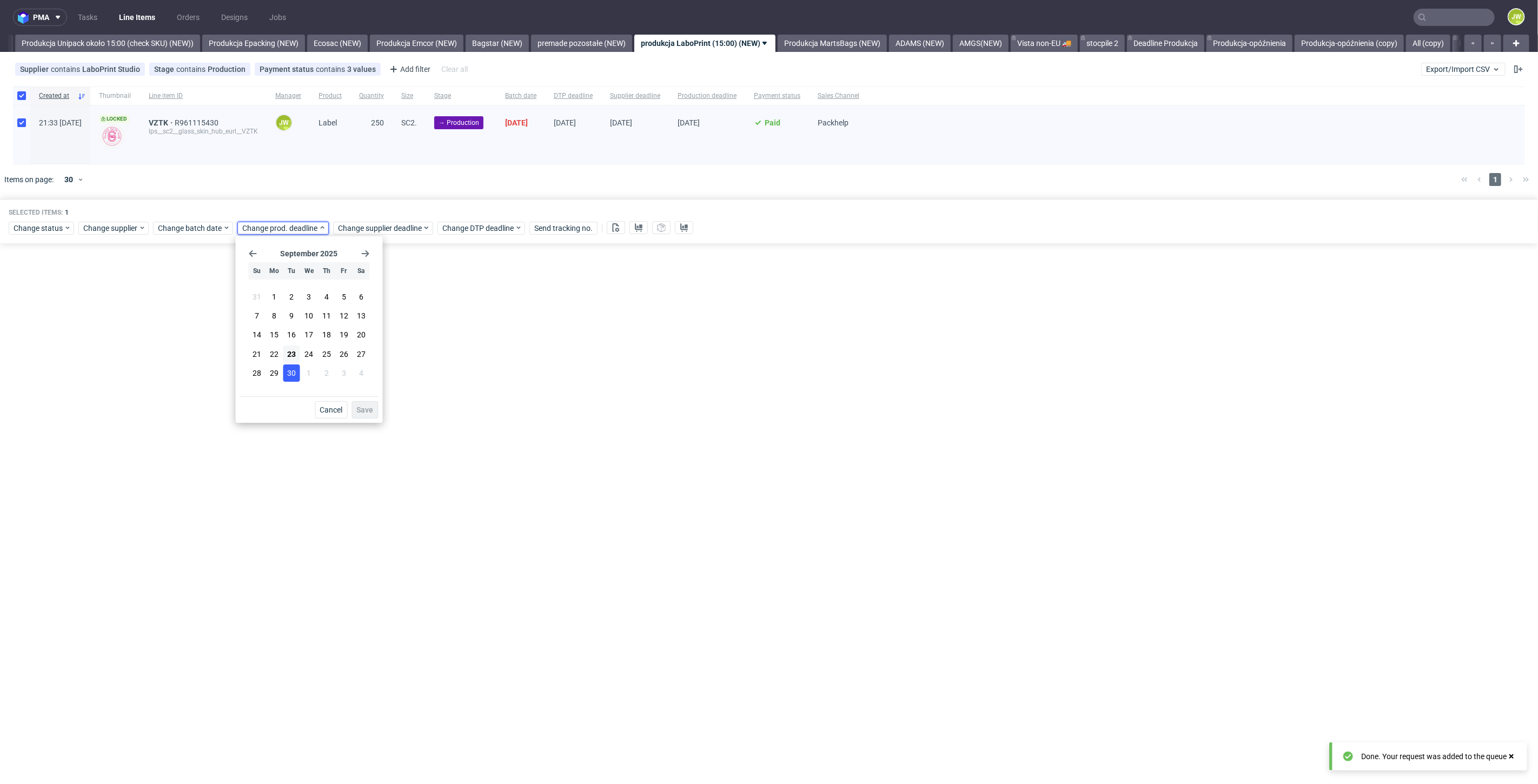
click at [295, 371] on span "30" at bounding box center [291, 372] width 9 height 11
drag, startPoint x: 354, startPoint y: 412, endPoint x: 361, endPoint y: 381, distance: 31.8
click at [354, 412] on button "Save" at bounding box center [364, 410] width 26 height 17
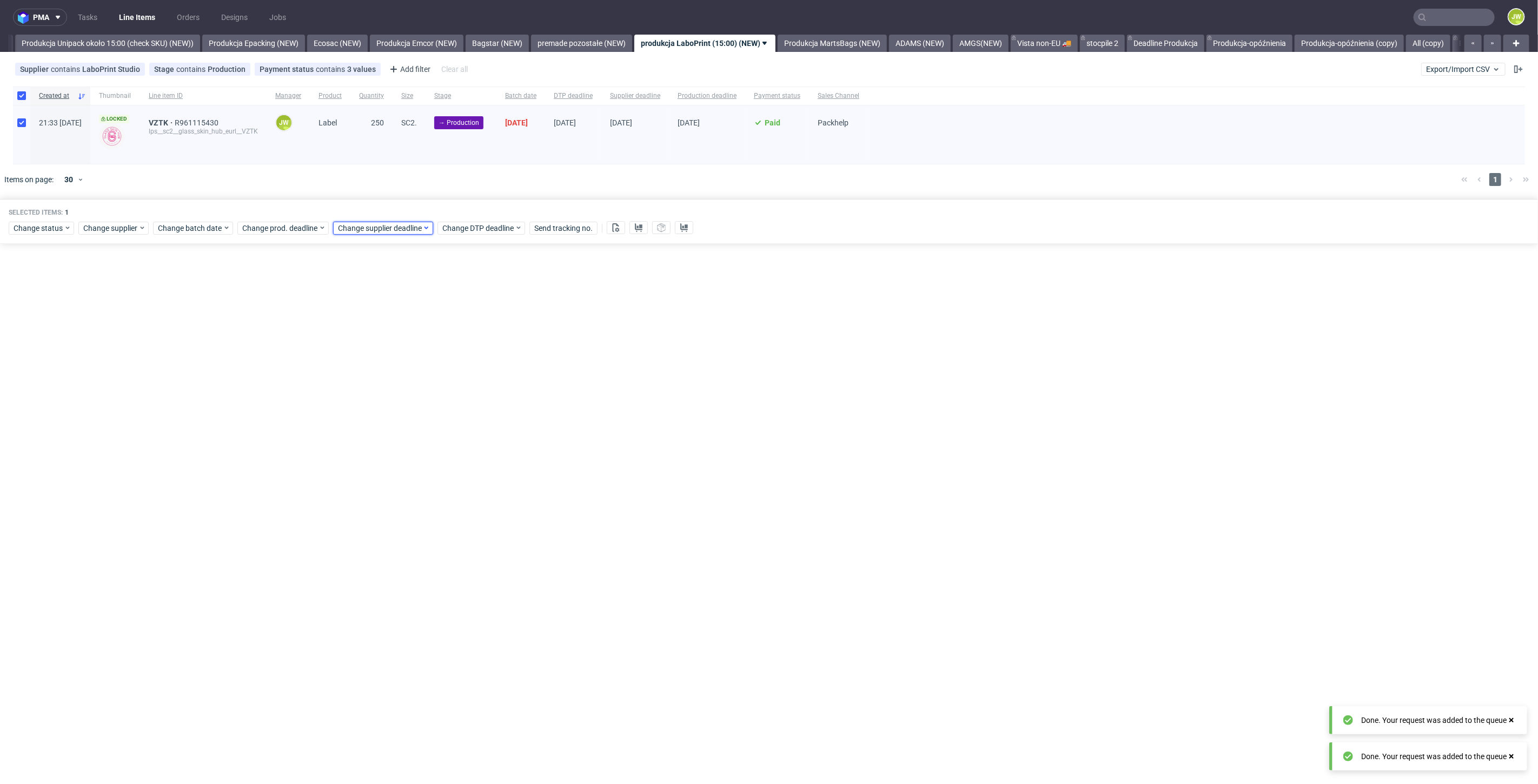
click at [353, 231] on span "Change supplier deadline" at bounding box center [380, 228] width 84 height 11
click at [388, 371] on span "30" at bounding box center [387, 372] width 9 height 11
click at [460, 409] on span "Save" at bounding box center [460, 410] width 16 height 8
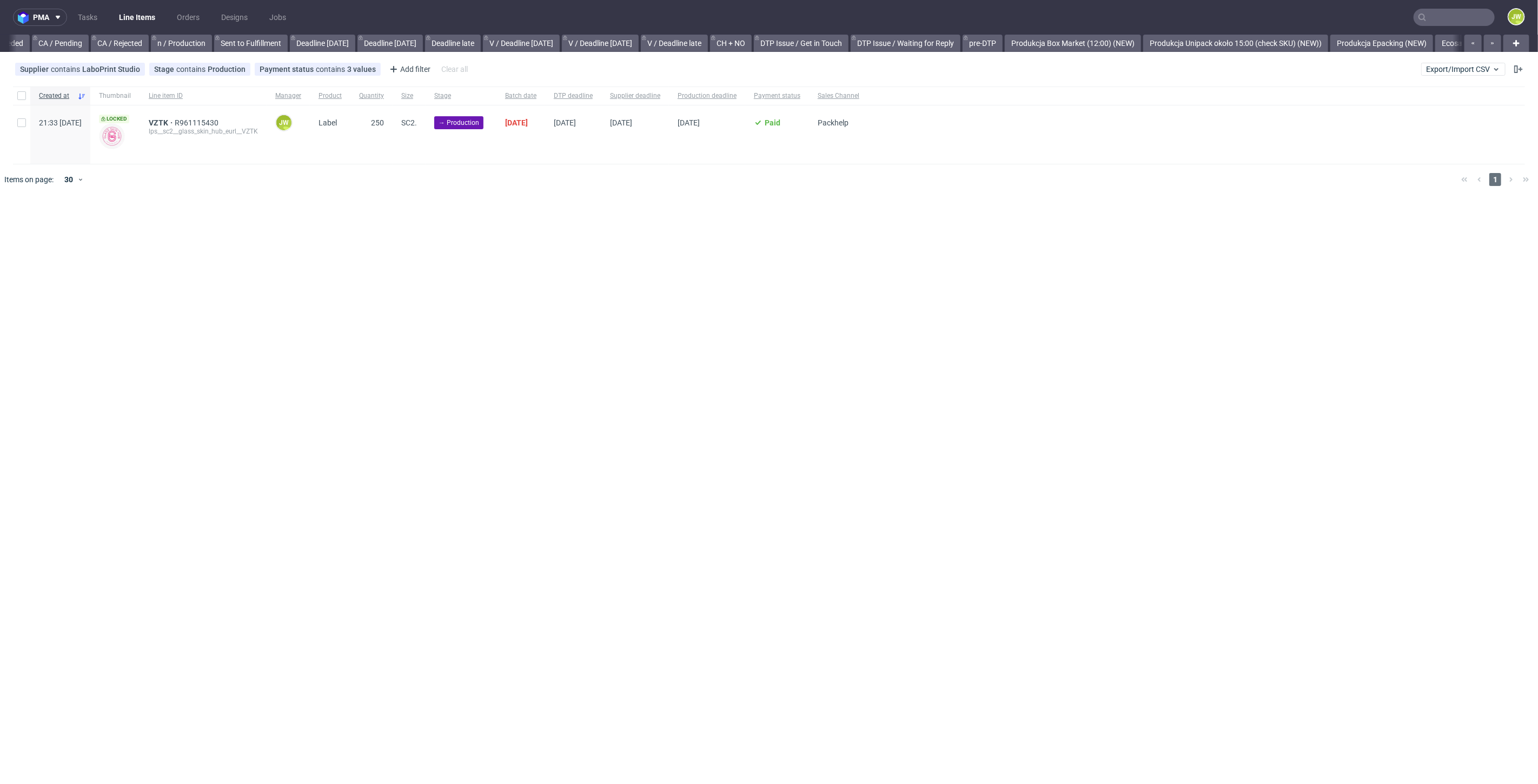
scroll to position [0, 1633]
drag, startPoint x: 563, startPoint y: 228, endPoint x: 442, endPoint y: 212, distance: 122.1
click at [556, 222] on div "pma Tasks Line Items Orders Designs Jobs JW All DTP Late Shipped Shipments DTP …" at bounding box center [769, 392] width 1538 height 784
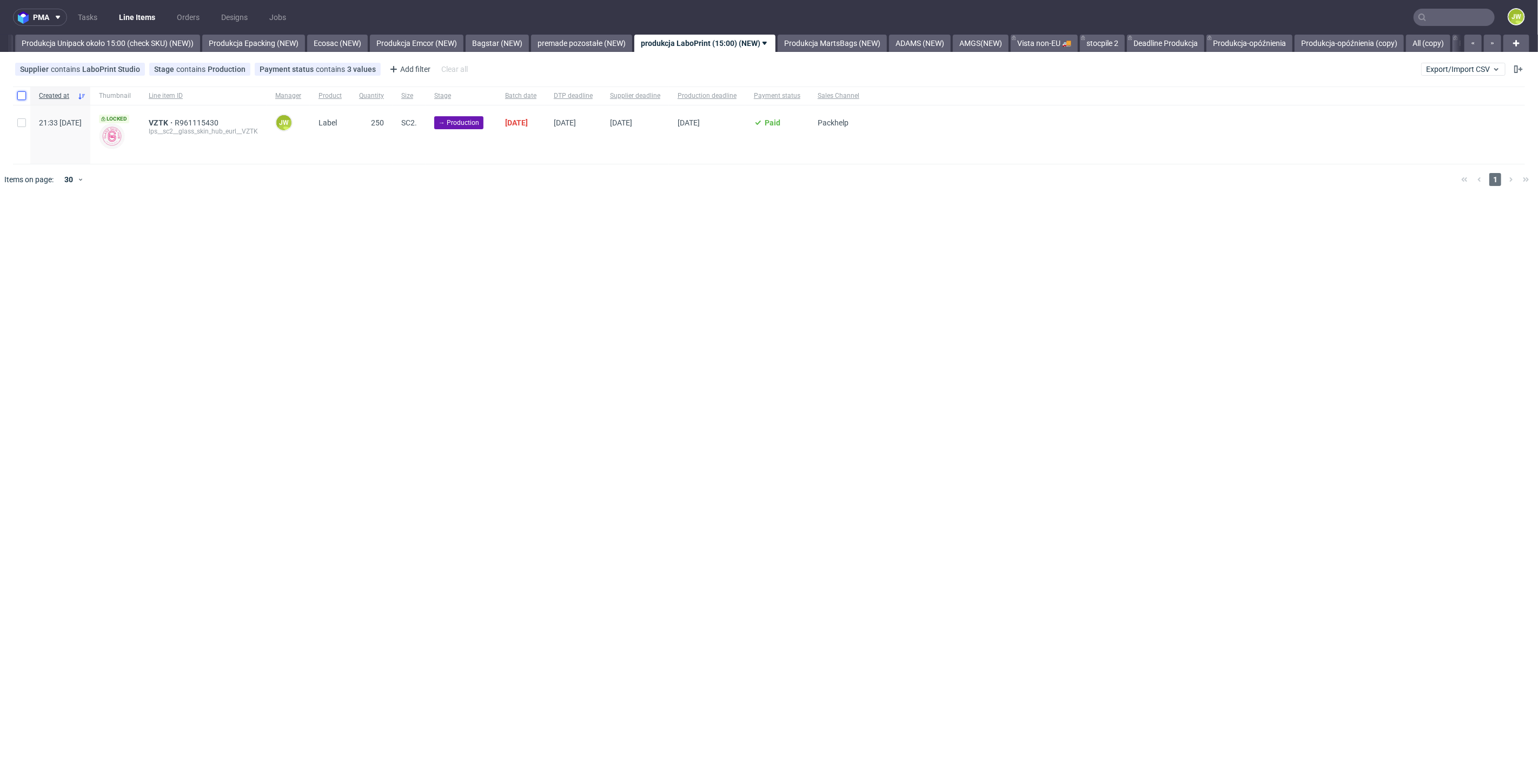
click at [19, 98] on input "checkbox" at bounding box center [21, 95] width 9 height 9
checkbox input "true"
click at [612, 228] on icon at bounding box center [615, 227] width 9 height 9
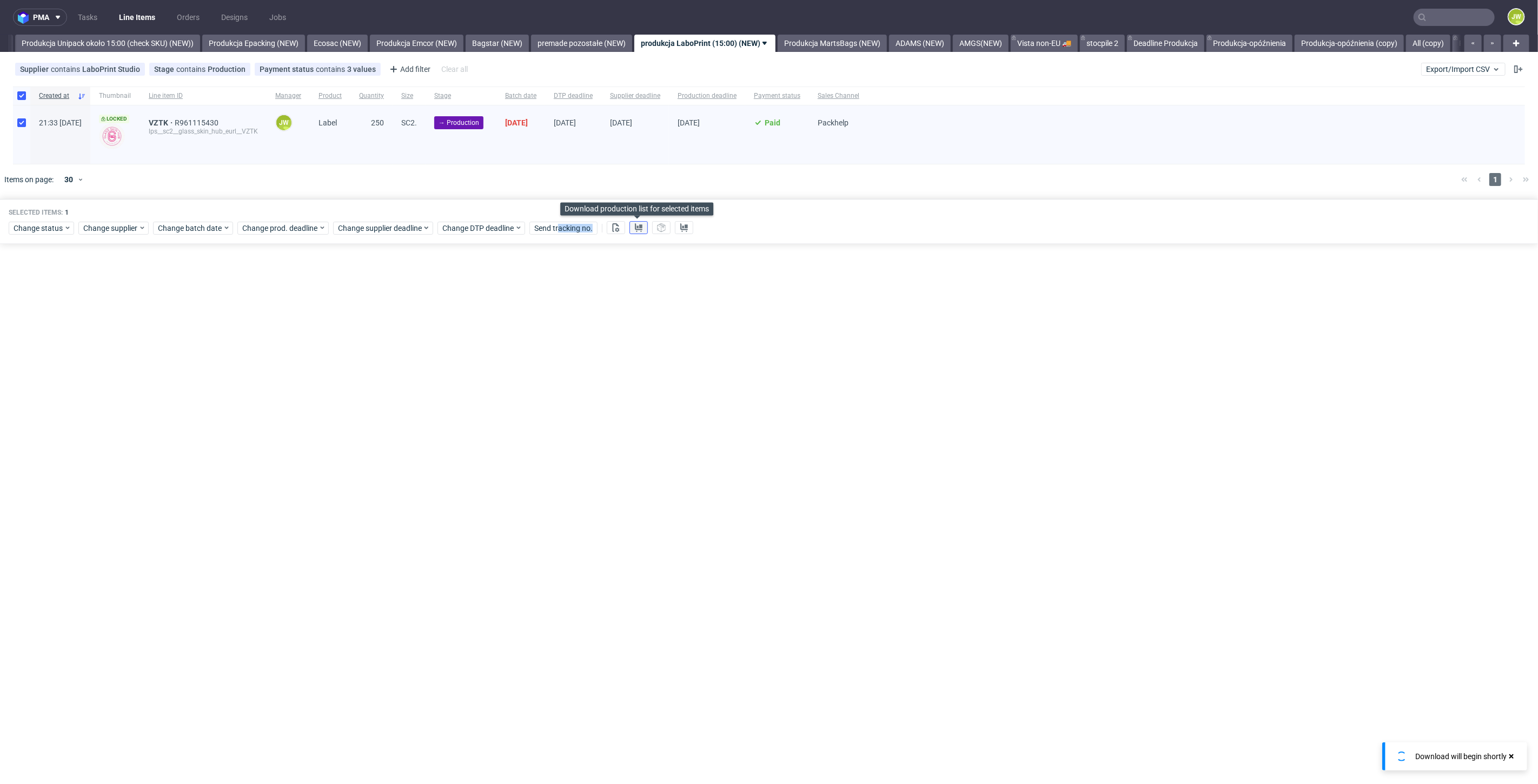
click at [635, 226] on use at bounding box center [639, 227] width 8 height 9
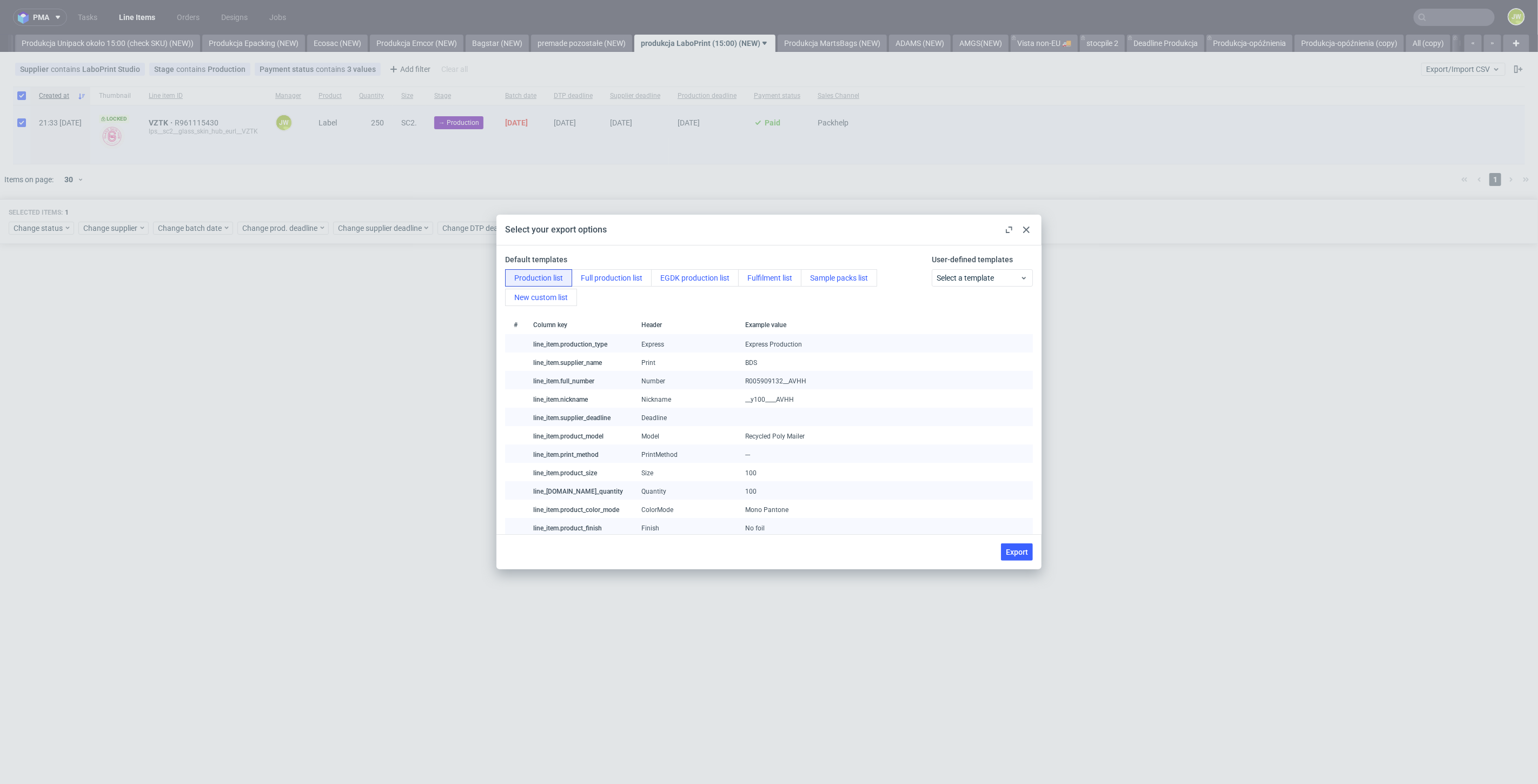
click at [1017, 552] on span "Export" at bounding box center [1017, 552] width 22 height 8
checkbox input "false"
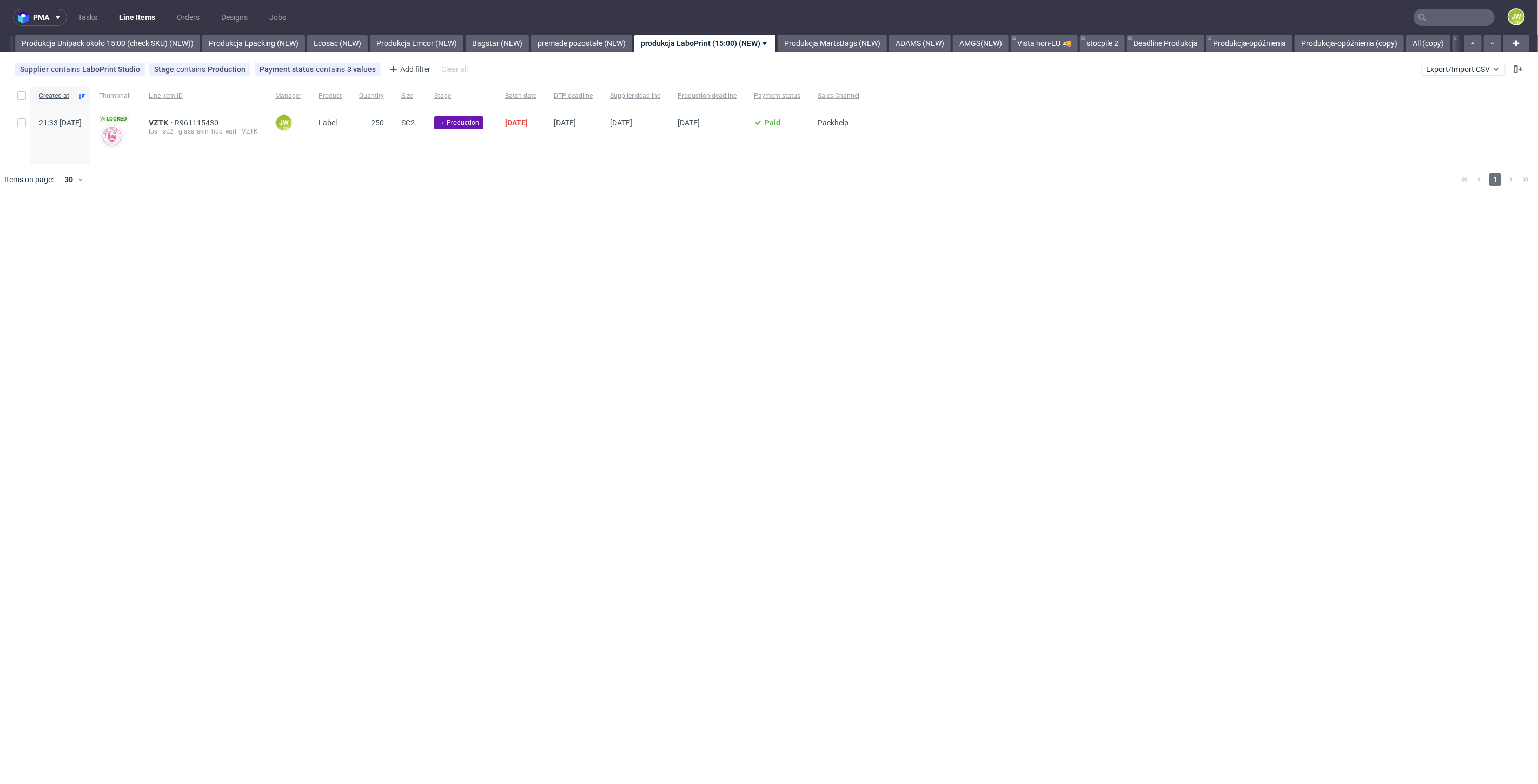
drag, startPoint x: 136, startPoint y: 305, endPoint x: 71, endPoint y: 155, distance: 163.5
click at [136, 305] on div "pma Tasks Line Items Orders Designs Jobs JW All DTP Late Shipped Shipments DTP …" at bounding box center [769, 392] width 1538 height 784
click at [24, 98] on input "checkbox" at bounding box center [21, 95] width 9 height 9
checkbox input "true"
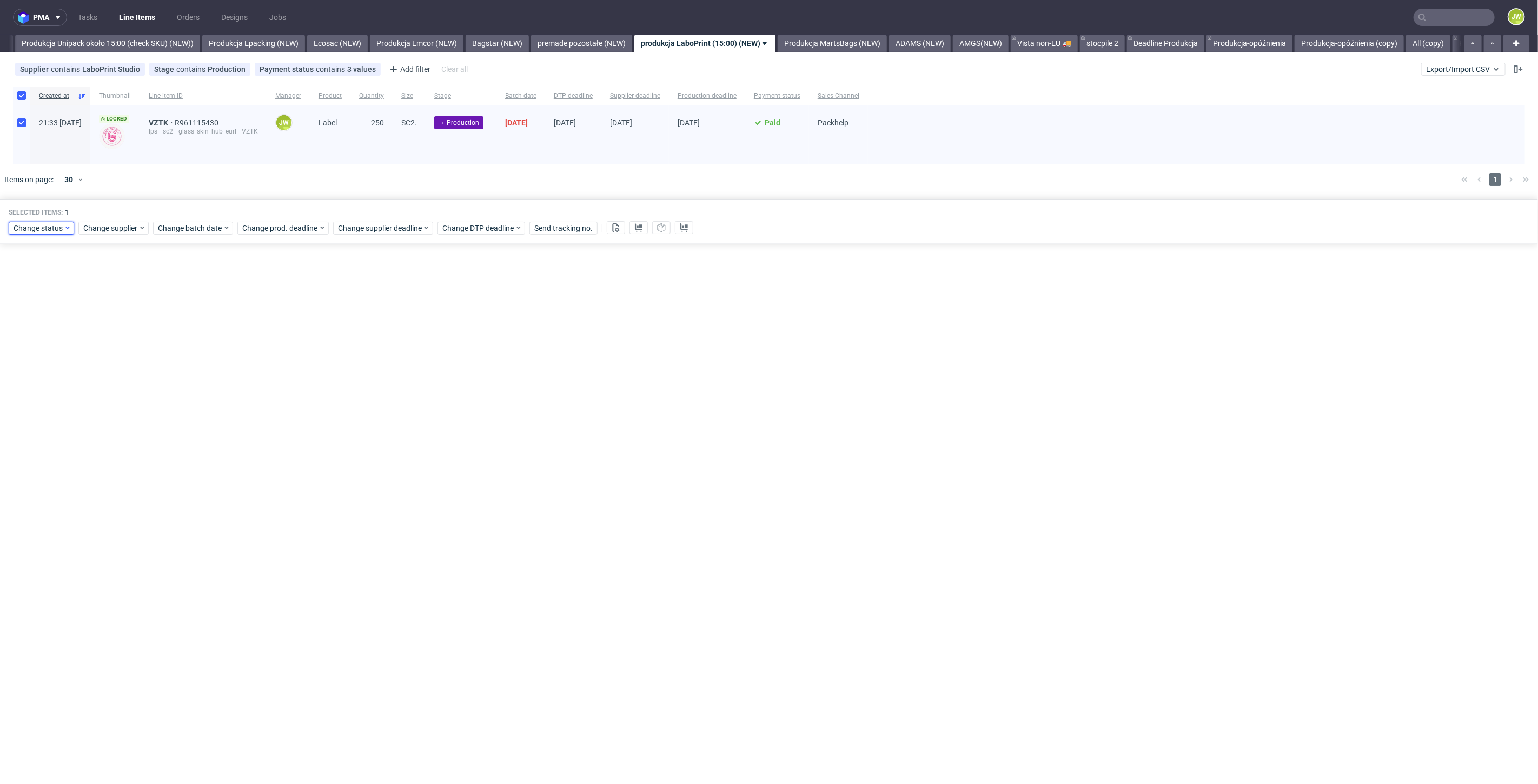
click at [37, 234] on div "Change status" at bounding box center [42, 228] width 66 height 13
click at [31, 369] on span "In Production" at bounding box center [40, 368] width 54 height 16
click at [114, 393] on button "Save" at bounding box center [123, 388] width 26 height 17
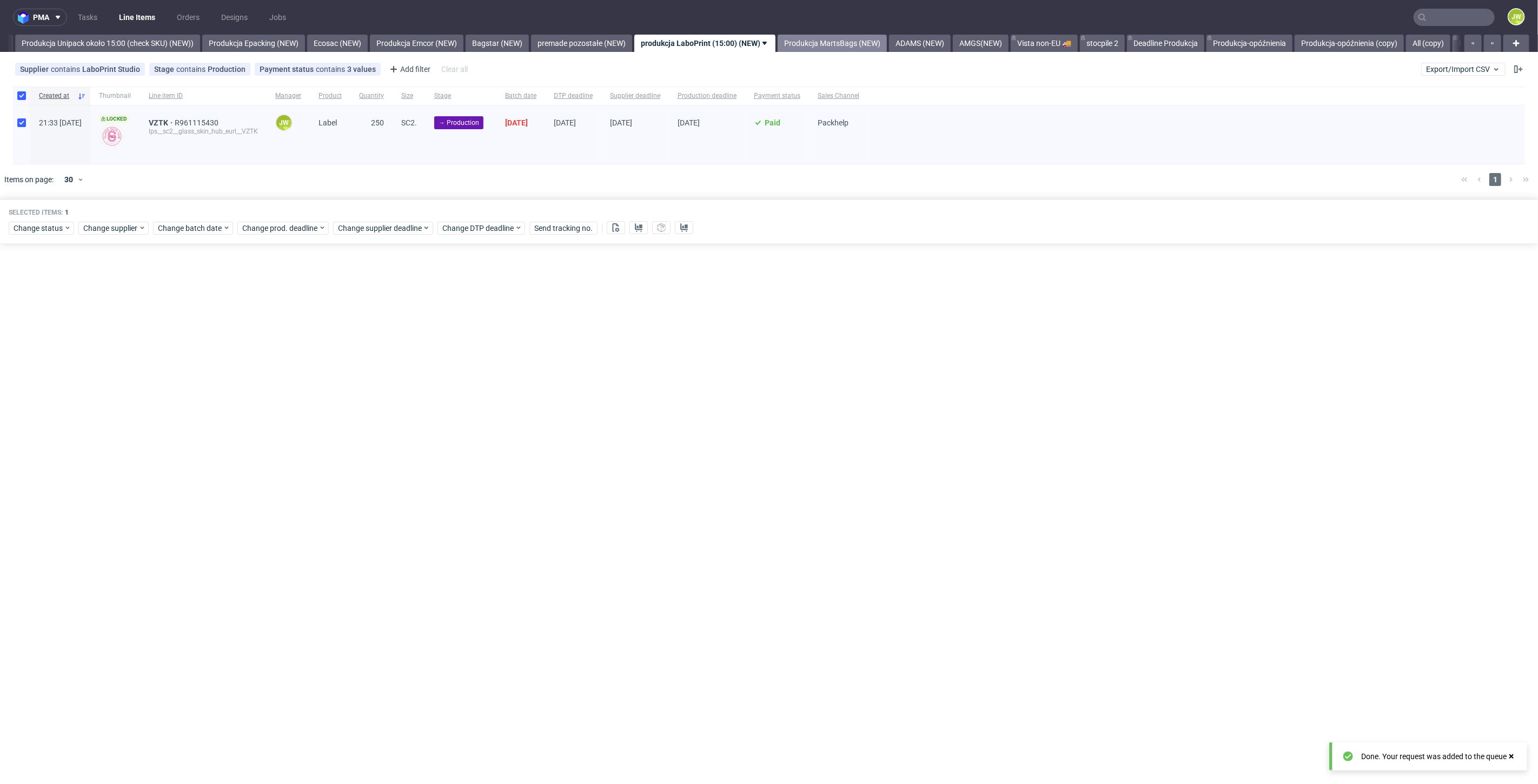
click at [863, 47] on link "Produkcja MartsBags (NEW)" at bounding box center [832, 44] width 110 height 17
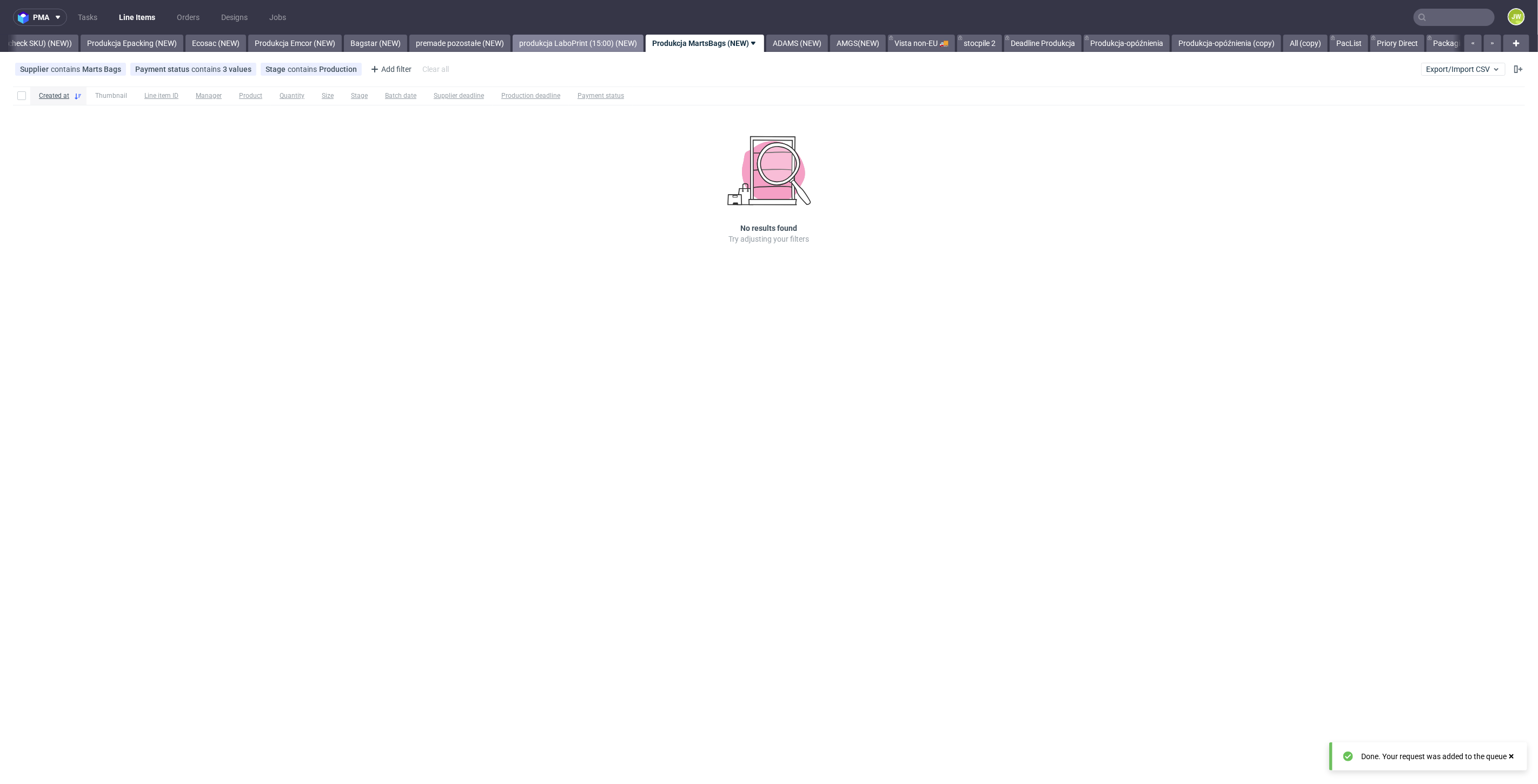
drag, startPoint x: 640, startPoint y: 42, endPoint x: 692, endPoint y: 58, distance: 54.4
click at [640, 42] on link "produkcja LaboPrint (15:00) (NEW)" at bounding box center [578, 44] width 131 height 17
click at [832, 47] on link "Produkcja MartsBags (NEW)" at bounding box center [832, 44] width 110 height 17
click at [818, 38] on link "ADAMS (NEW)" at bounding box center [798, 44] width 62 height 17
drag, startPoint x: 798, startPoint y: 44, endPoint x: 819, endPoint y: 70, distance: 33.4
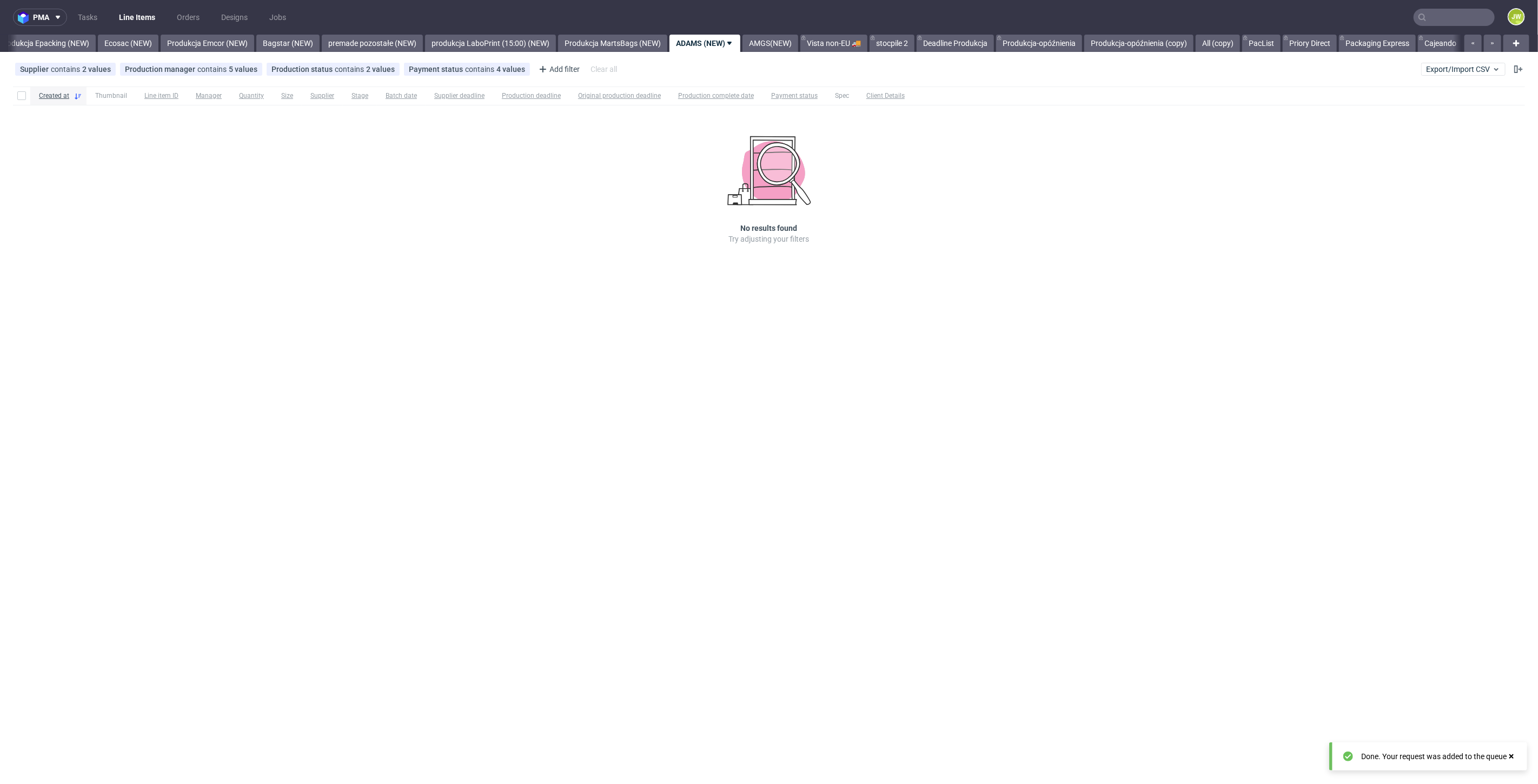
click at [799, 45] on link "AMGS(NEW)" at bounding box center [769, 44] width 55 height 17
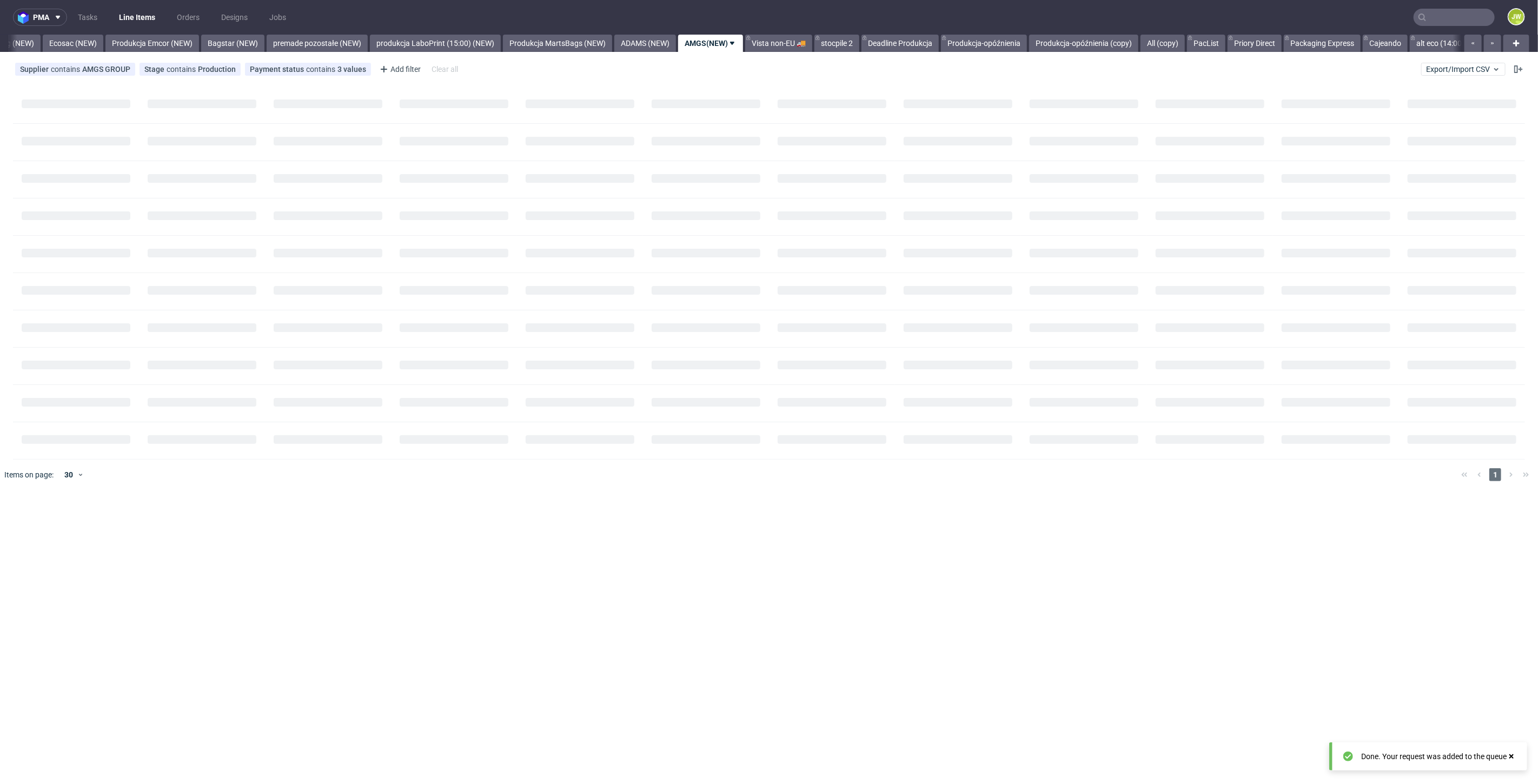
scroll to position [0, 2254]
click at [921, 38] on link "Deadline Produkcja" at bounding box center [895, 44] width 78 height 17
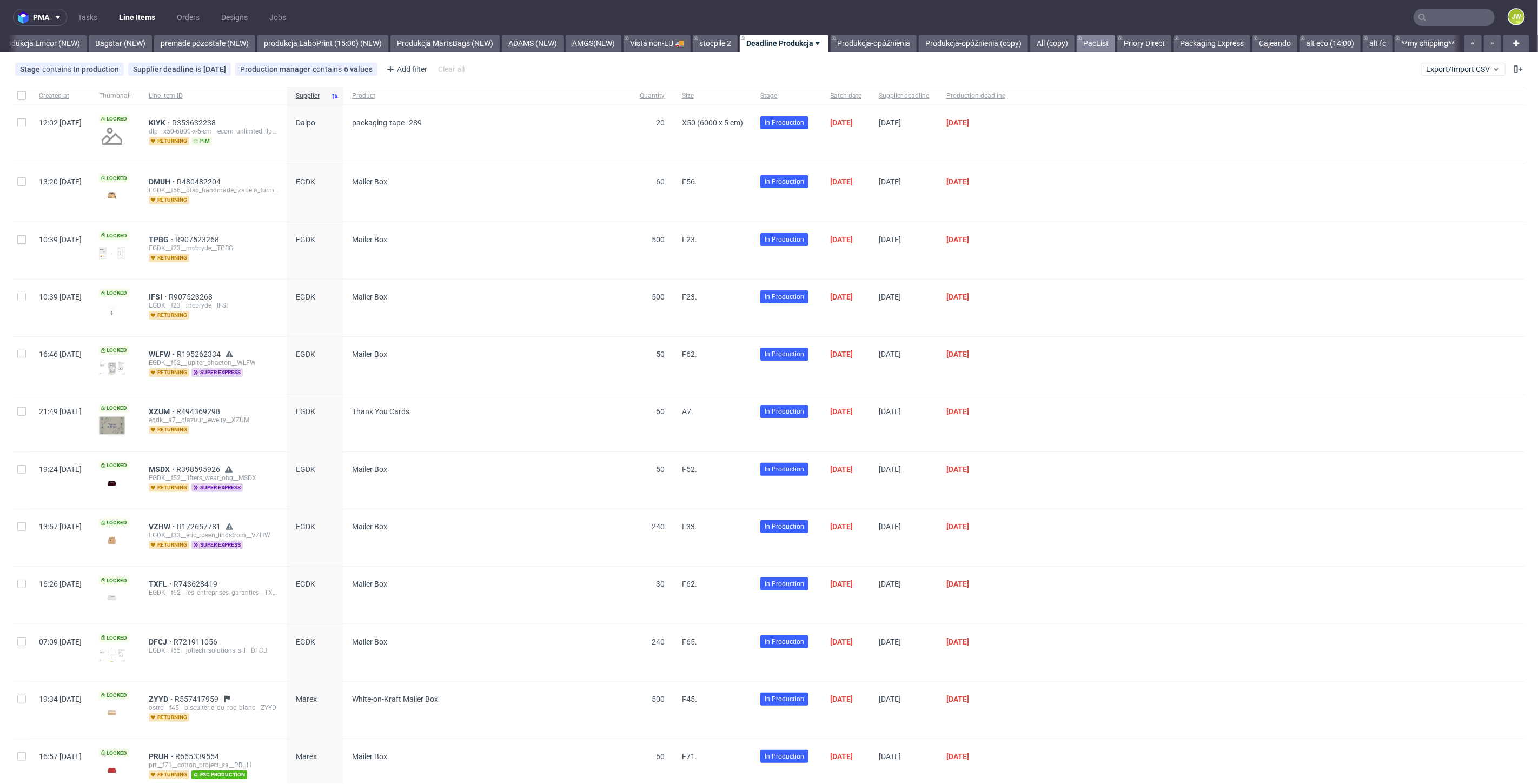
drag, startPoint x: 1059, startPoint y: 46, endPoint x: 1079, endPoint y: 45, distance: 20.0
click at [1060, 46] on link "All (copy)" at bounding box center [1052, 44] width 45 height 17
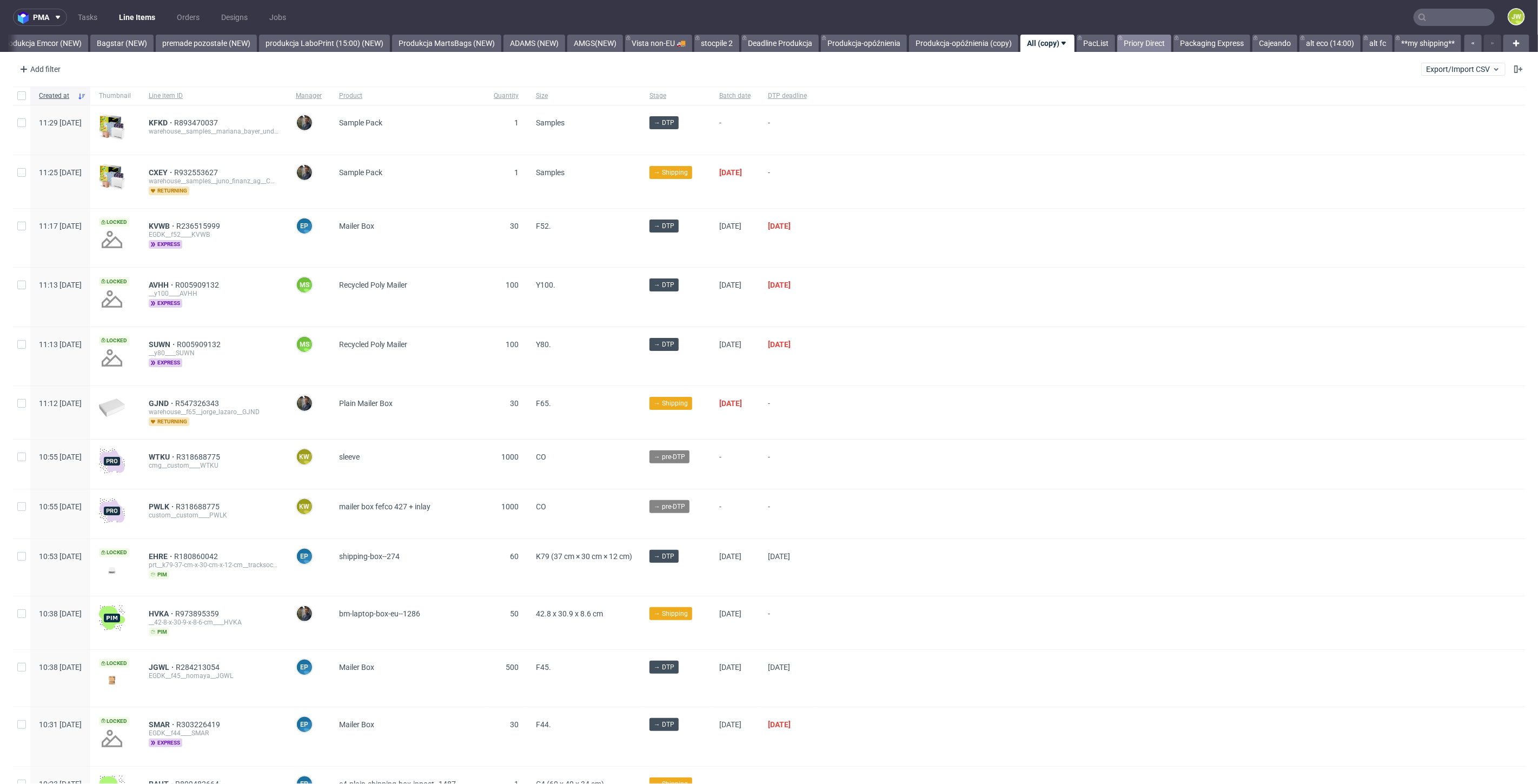
drag, startPoint x: 1118, startPoint y: 46, endPoint x: 1108, endPoint y: 45, distance: 10.0
click at [1117, 46] on link "Priory Direct" at bounding box center [1145, 44] width 54 height 17
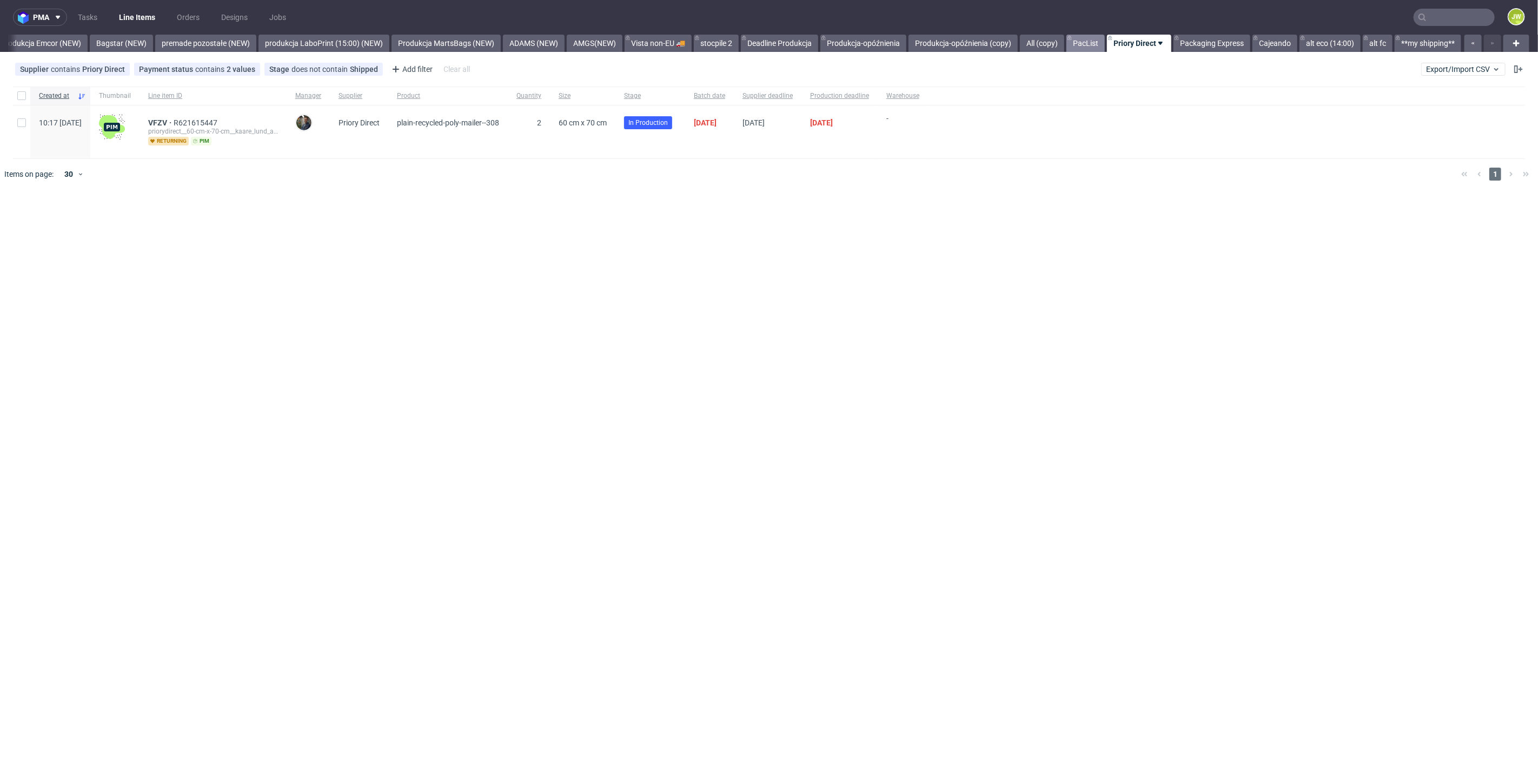
click at [1089, 41] on link "PacList" at bounding box center [1085, 44] width 39 height 17
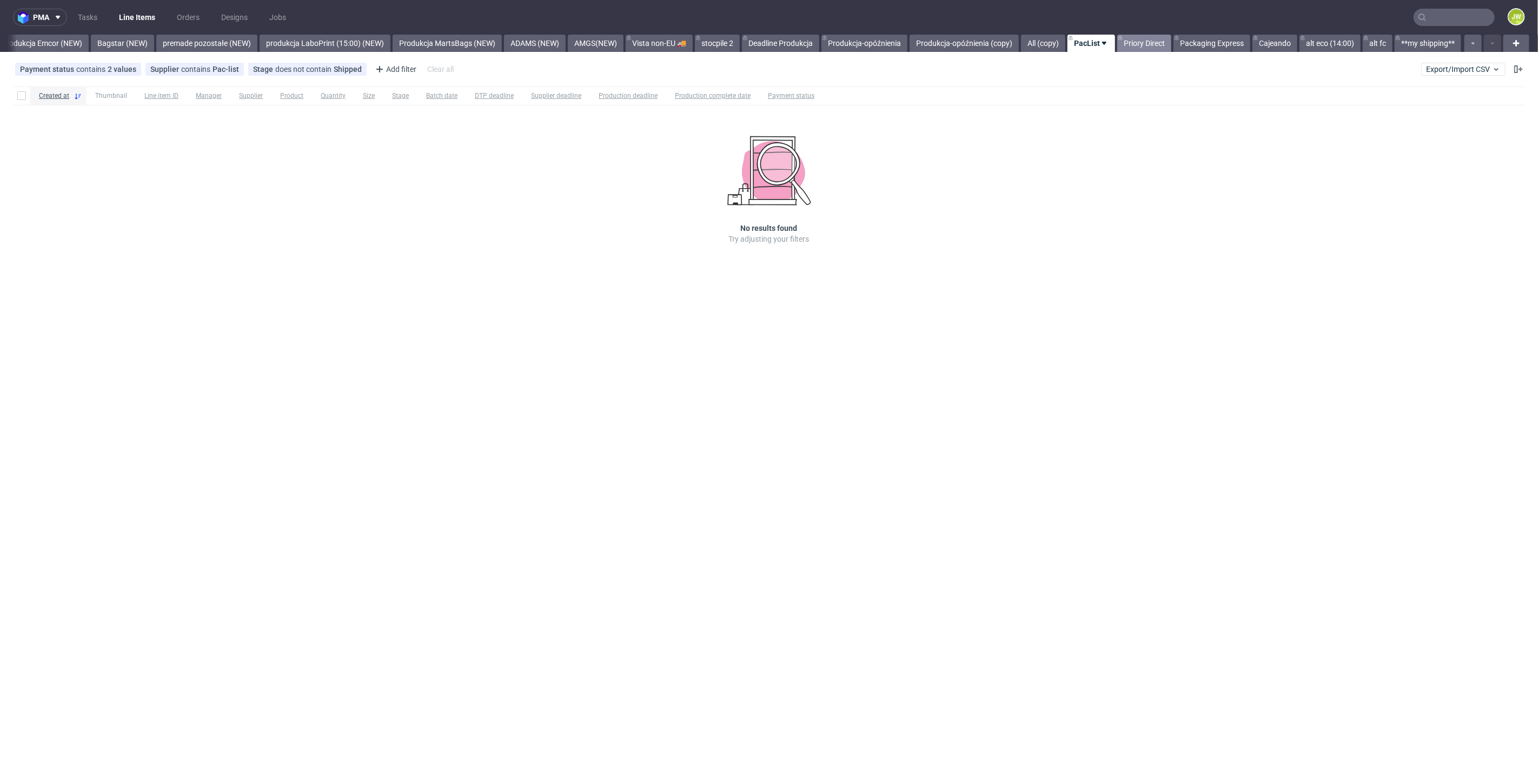
click at [1153, 47] on link "Priory Direct" at bounding box center [1145, 44] width 54 height 17
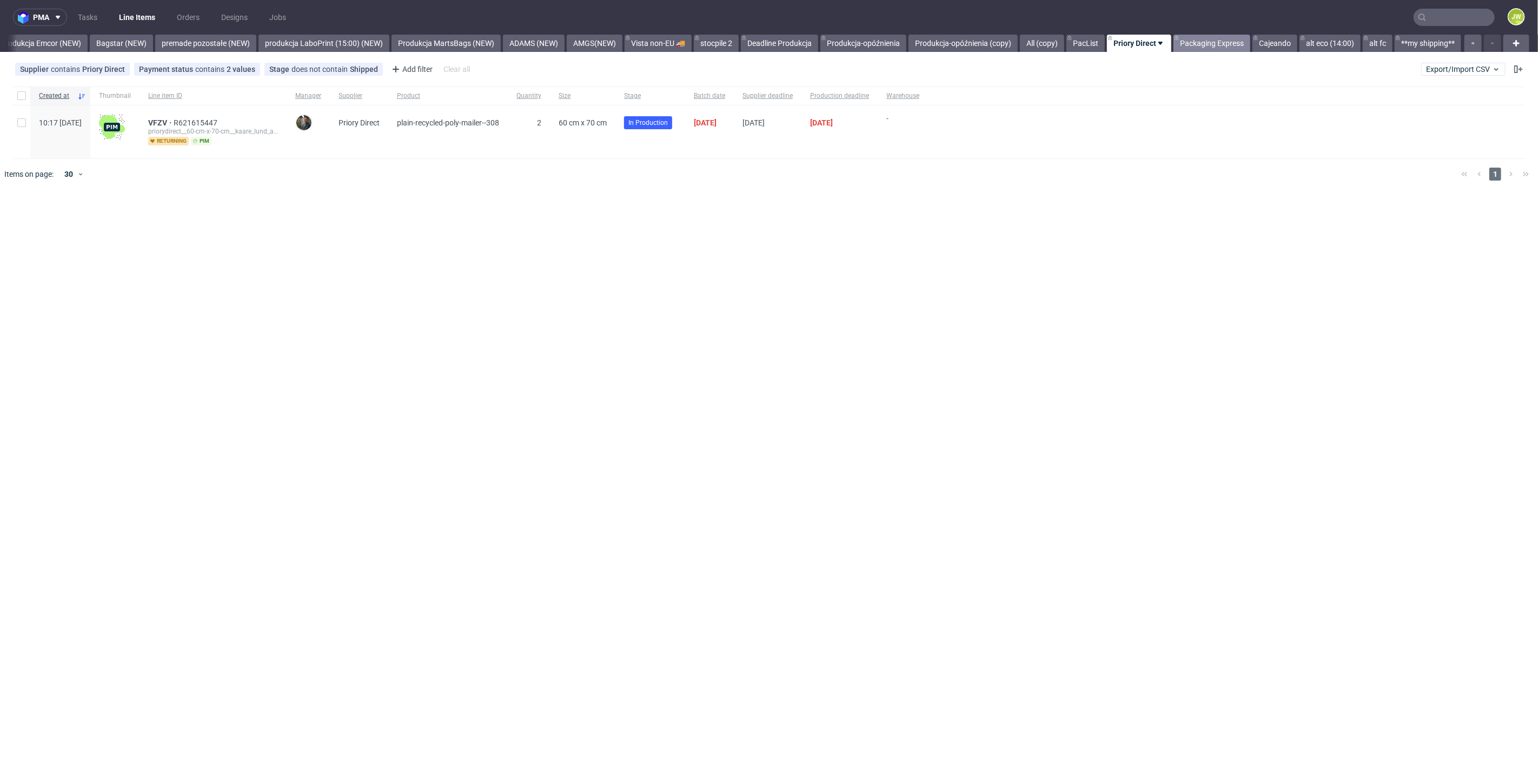
click at [1199, 44] on link "Packaging Express" at bounding box center [1211, 44] width 77 height 17
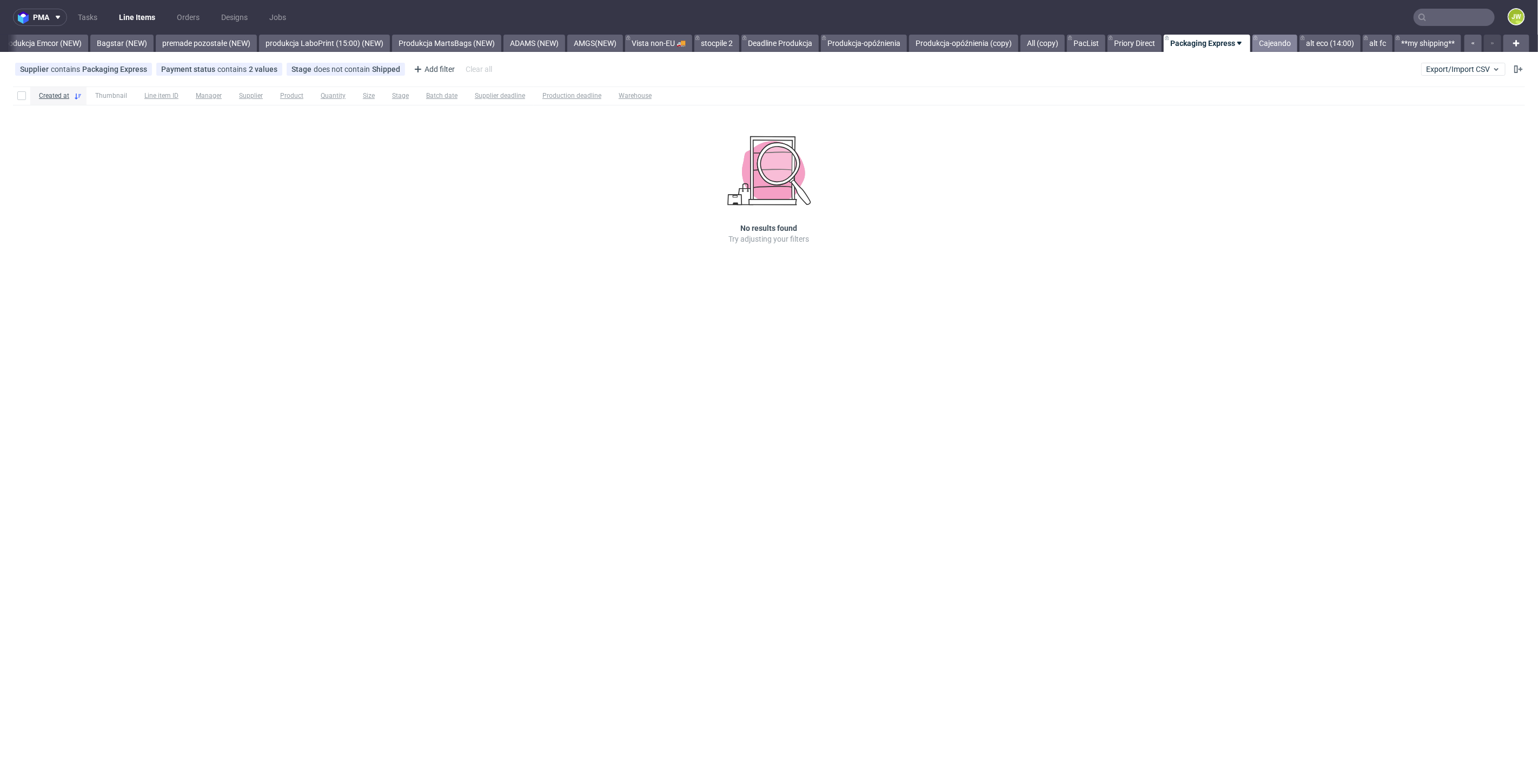
click at [1280, 43] on link "Cajeando" at bounding box center [1274, 44] width 45 height 17
click at [1325, 43] on link "alt eco (14:00)" at bounding box center [1330, 44] width 61 height 17
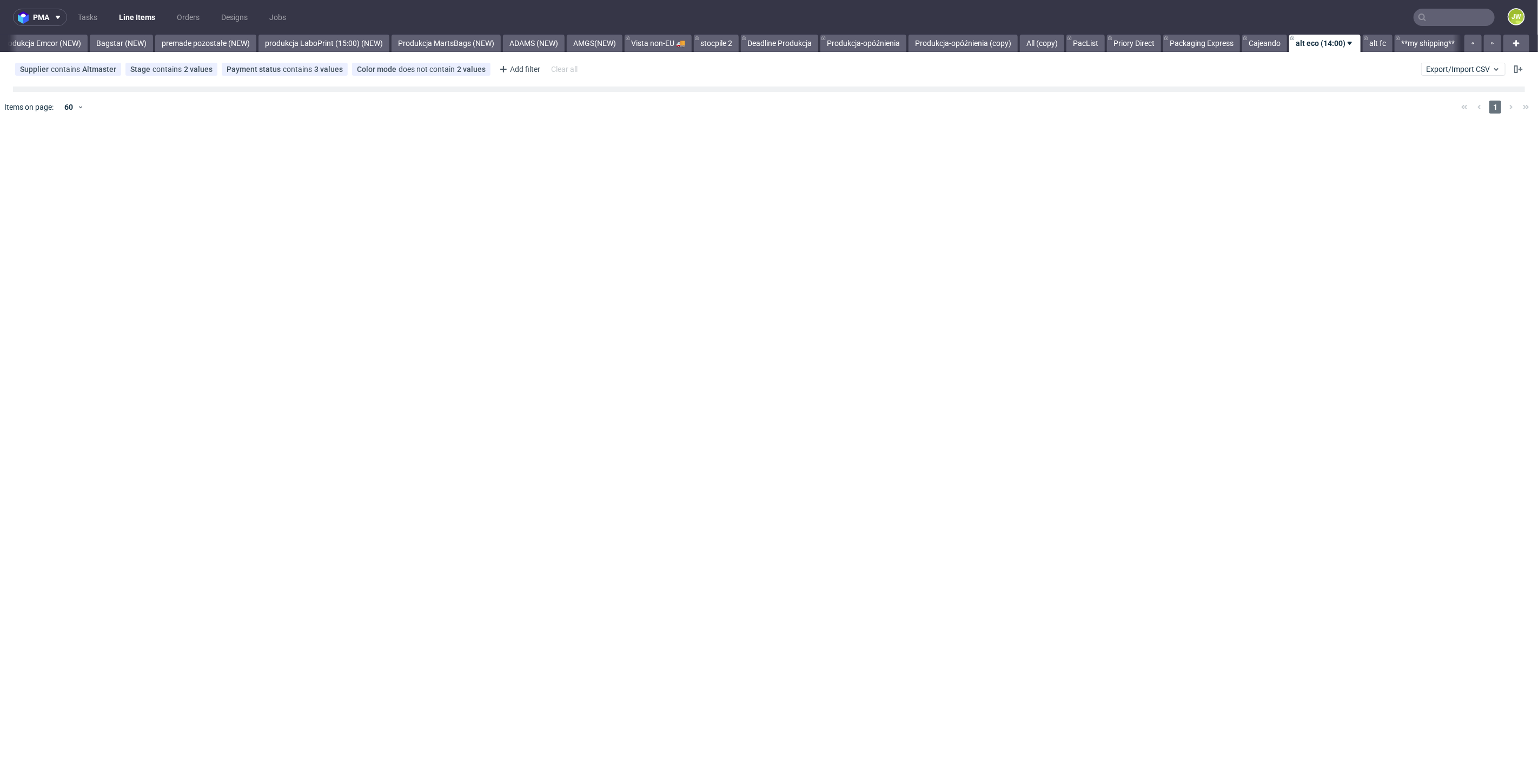
scroll to position [0, 2392]
click at [1391, 46] on link "alt fc" at bounding box center [1377, 44] width 30 height 17
click at [1406, 41] on link "**my shipping**" at bounding box center [1428, 44] width 67 height 17
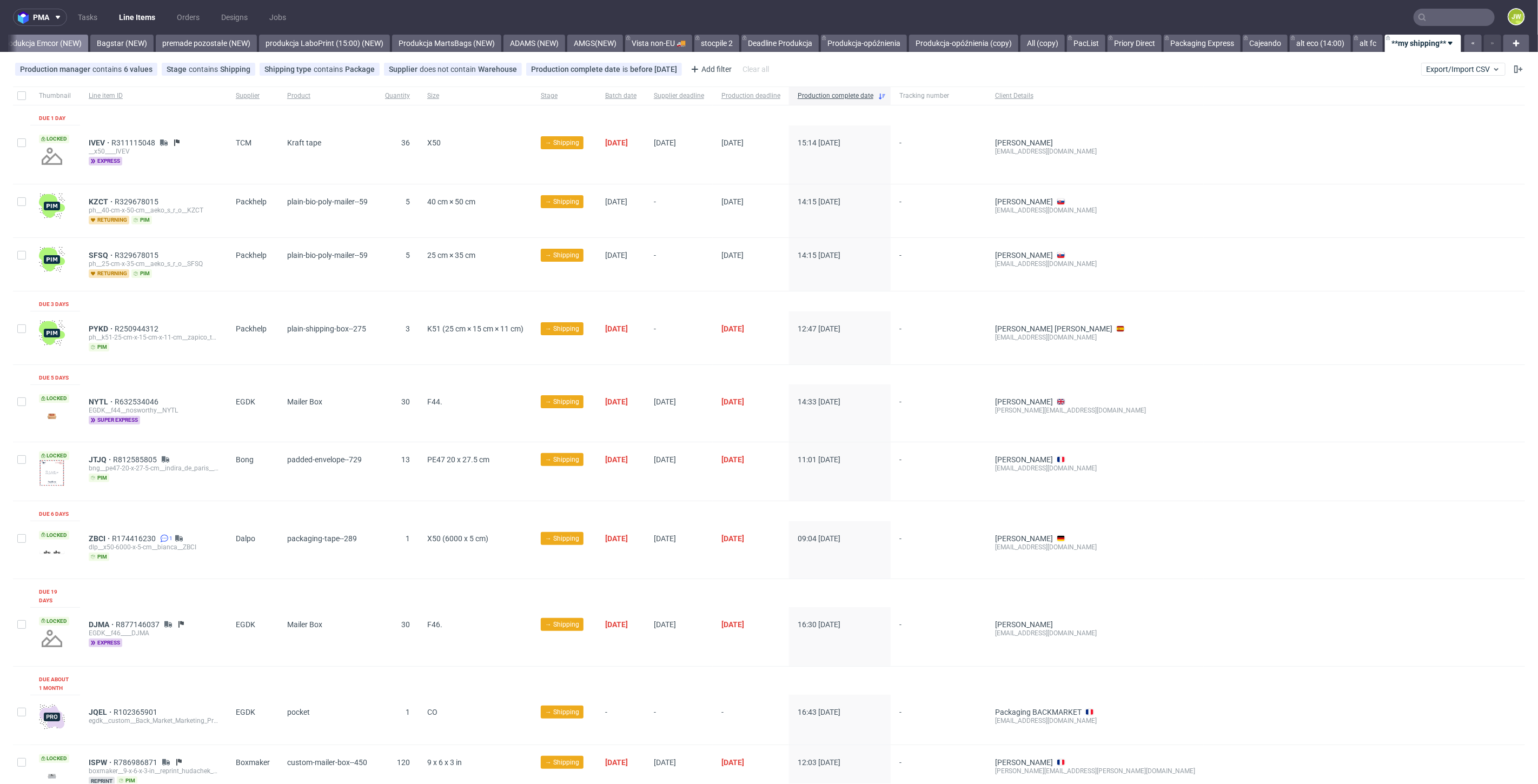
click at [54, 40] on link "Produkcja Emcor (NEW)" at bounding box center [41, 44] width 94 height 17
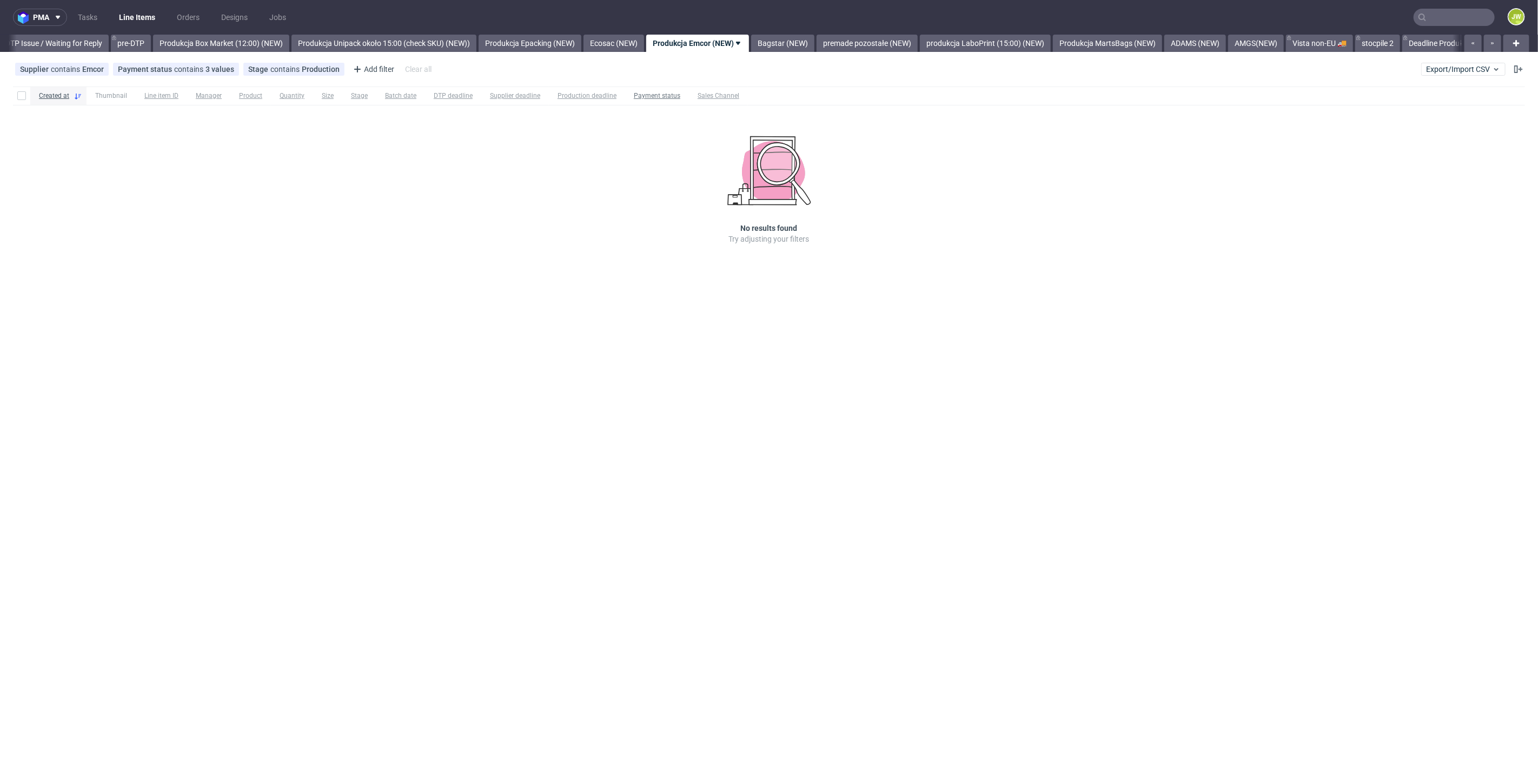
scroll to position [0, 1702]
click at [1468, 74] on button "Export/Import CSV" at bounding box center [1463, 69] width 84 height 13
click at [1443, 120] on link "Import shipments CSV" at bounding box center [1438, 113] width 127 height 17
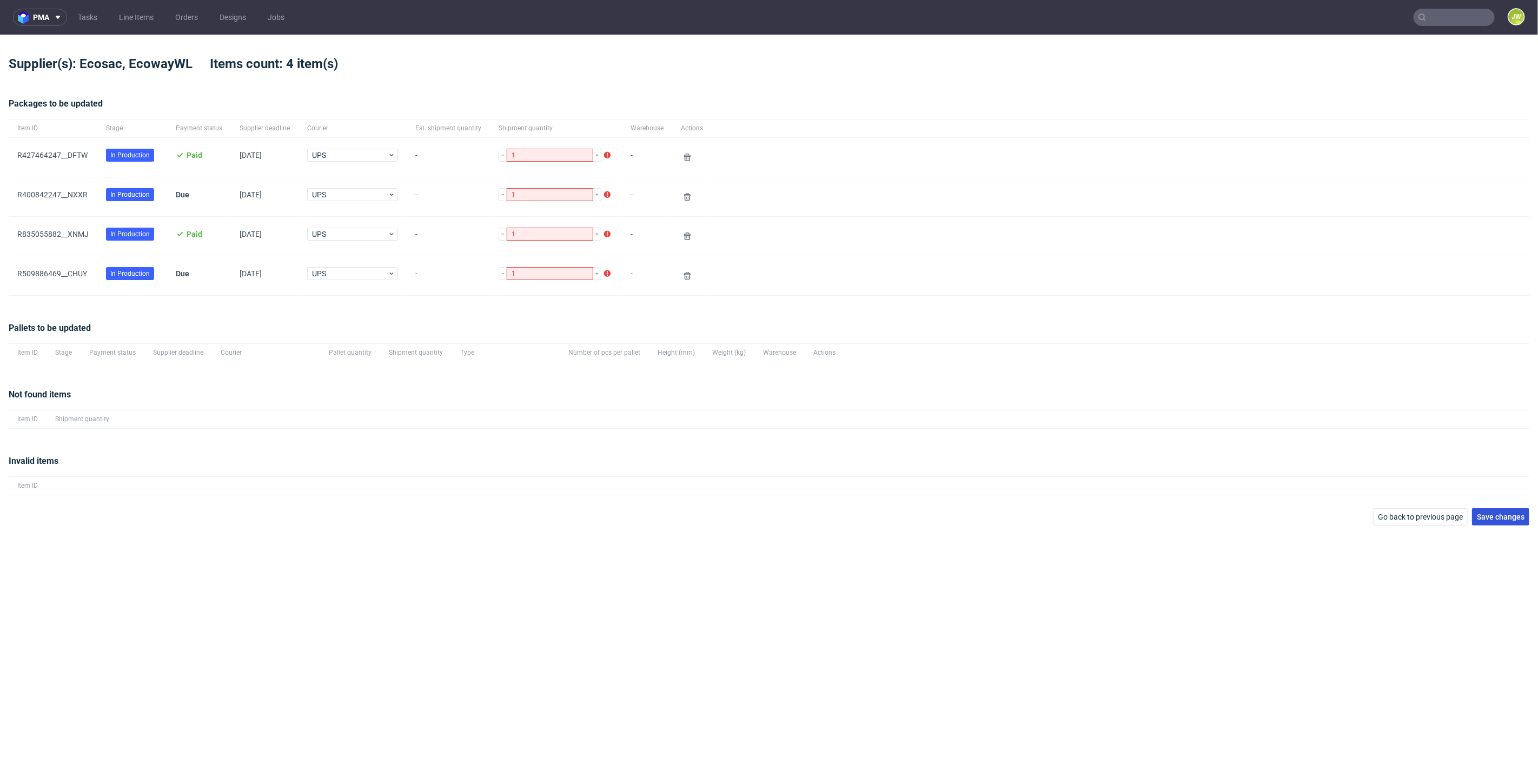
click at [1501, 517] on span "Save changes" at bounding box center [1500, 517] width 47 height 8
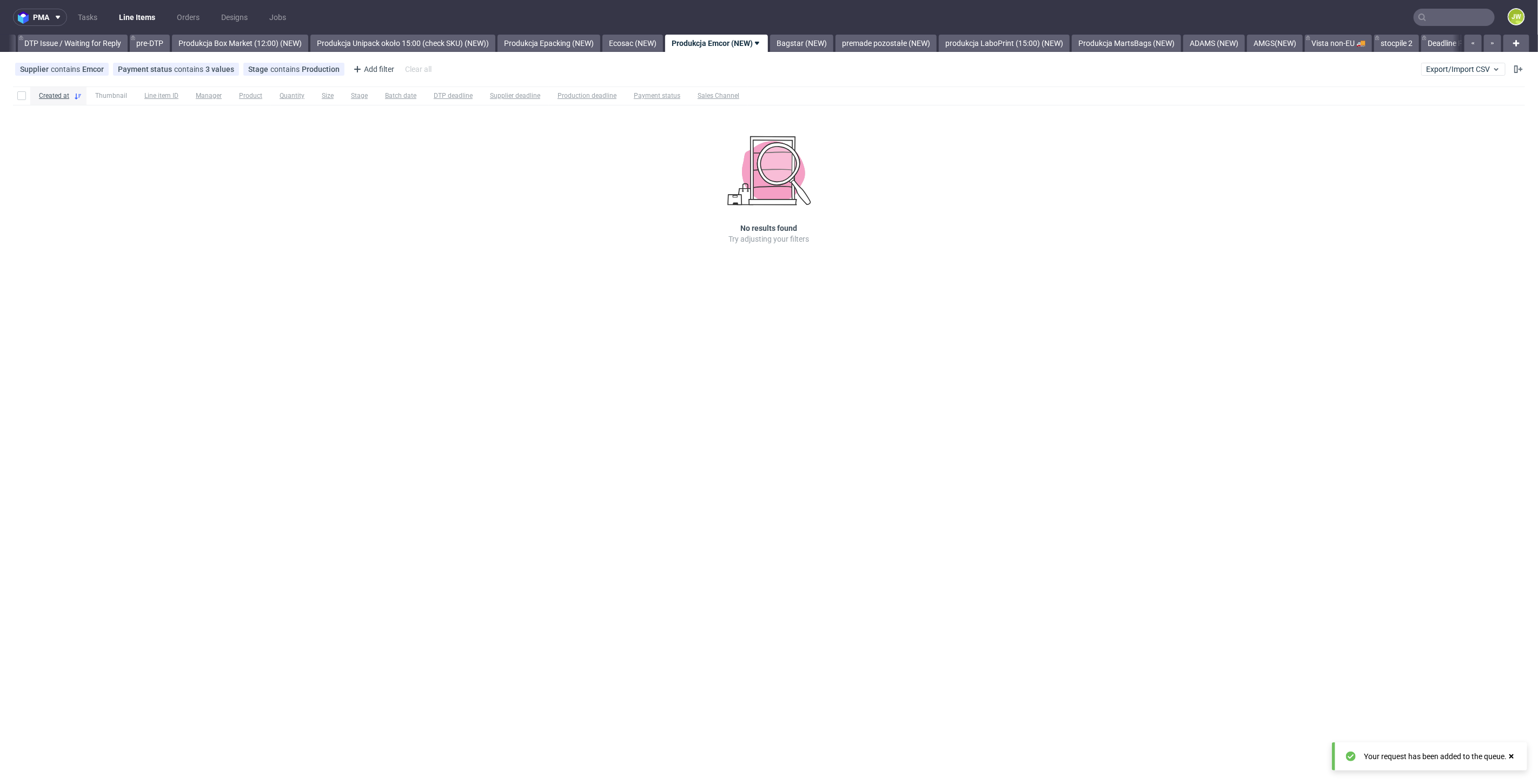
scroll to position [0, 1702]
click at [1430, 70] on span "Export/Import CSV" at bounding box center [1463, 69] width 75 height 9
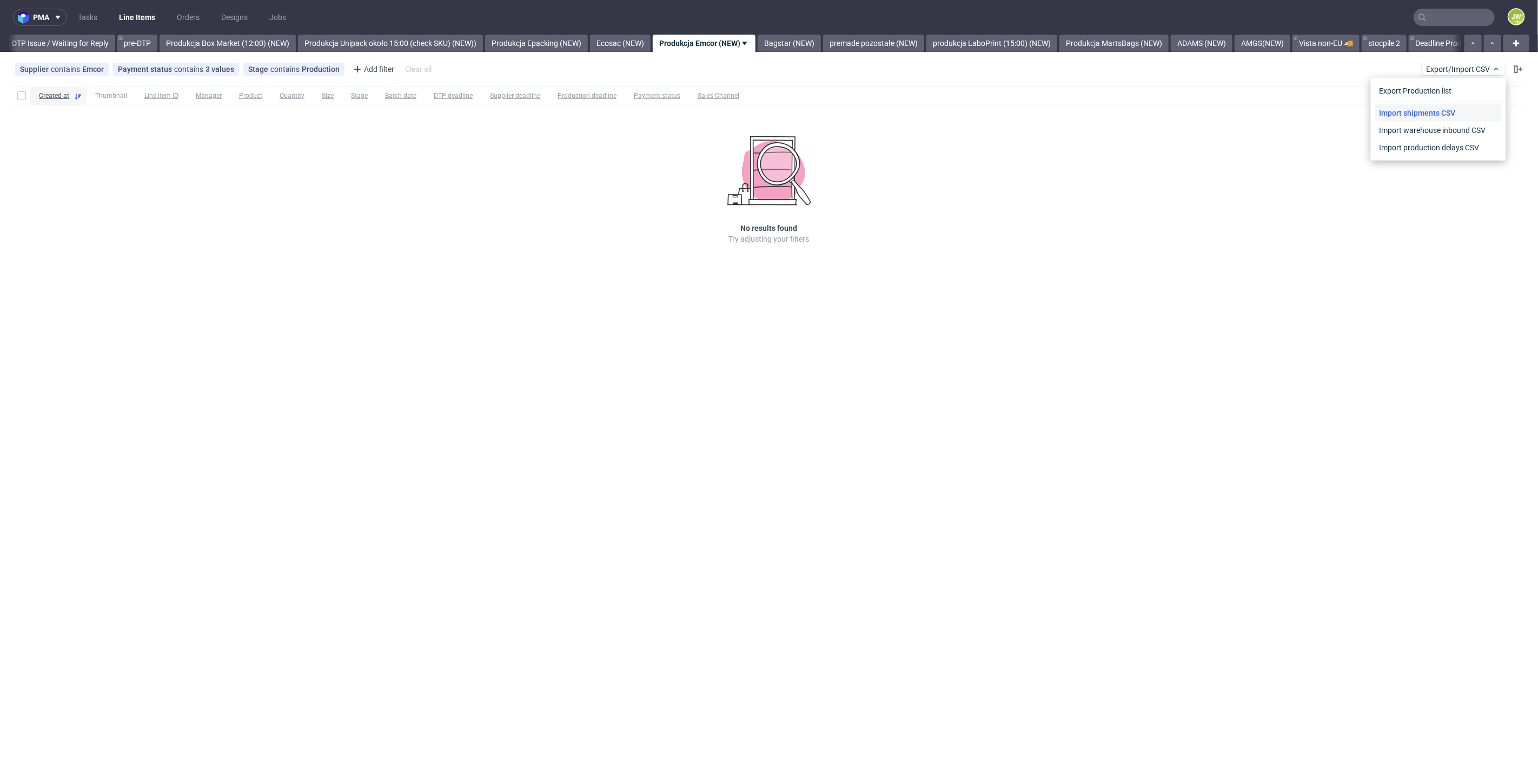
click at [1414, 113] on link "Import shipments CSV" at bounding box center [1438, 113] width 127 height 17
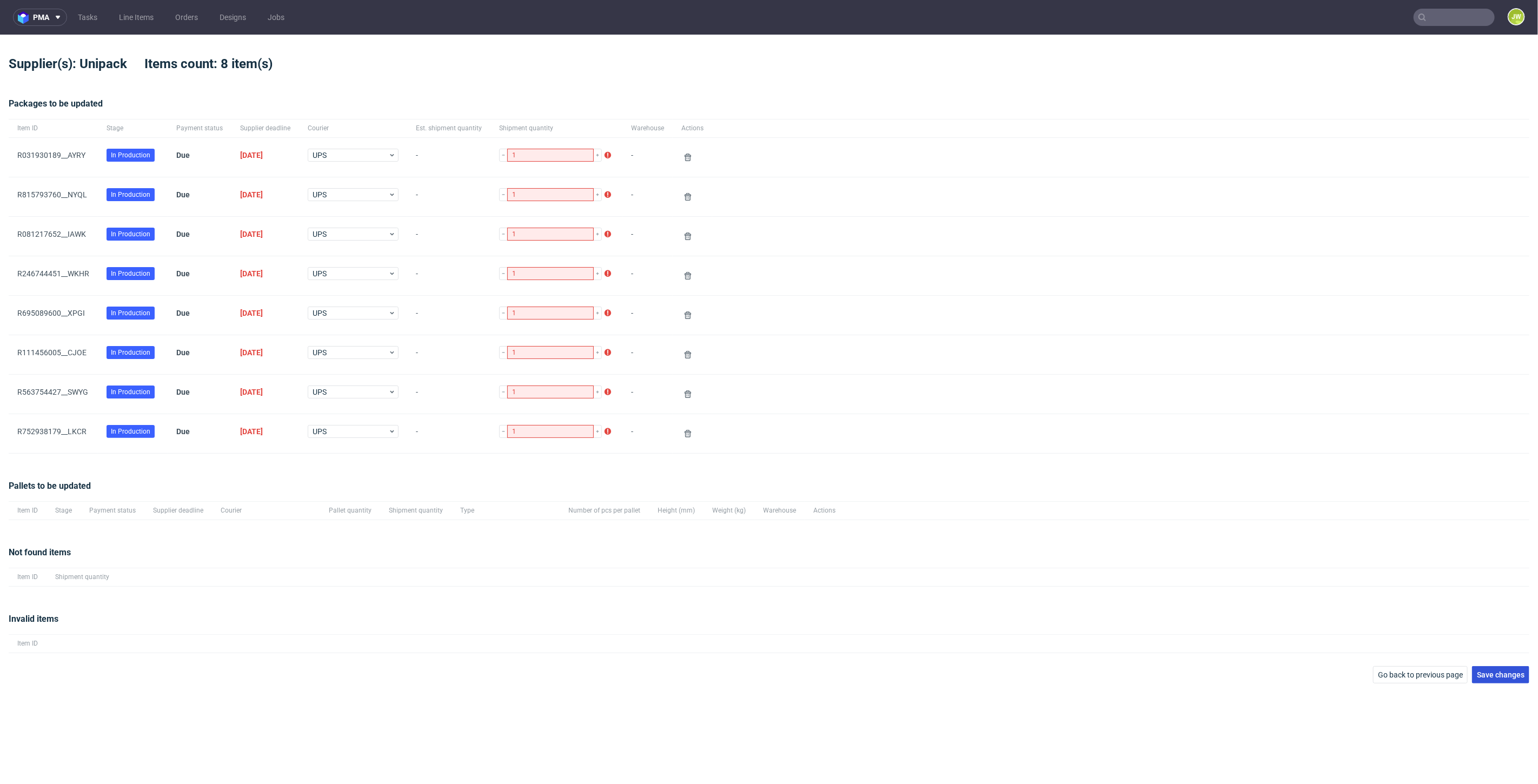
click at [1497, 668] on button "Save changes" at bounding box center [1500, 675] width 57 height 17
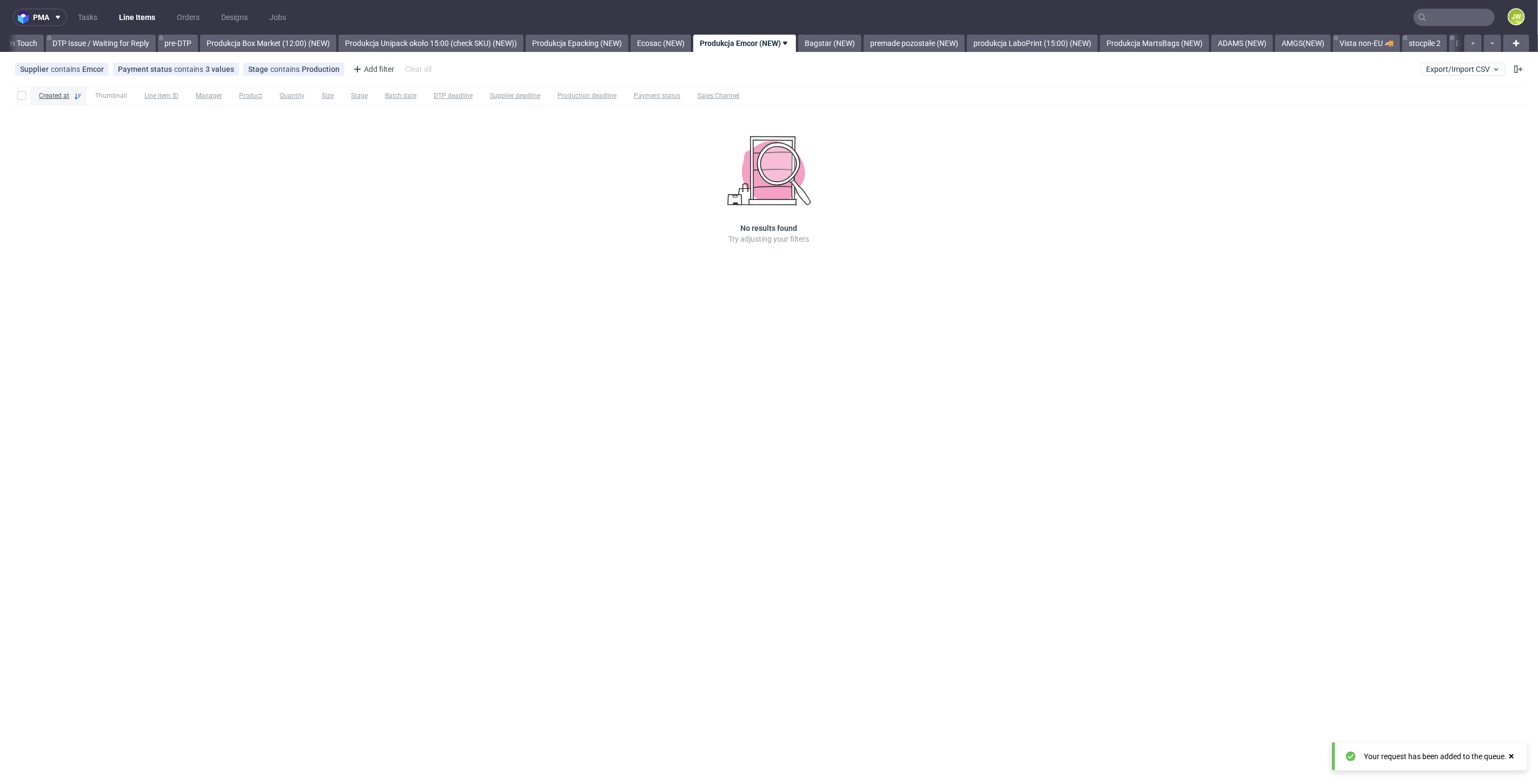
click at [708, 582] on div "pma Tasks Line Items Orders Designs Jobs JW All DTP Late Shipped Shipments DTP …" at bounding box center [769, 392] width 1538 height 784
click at [1428, 65] on span "Export/Import CSV" at bounding box center [1463, 69] width 75 height 9
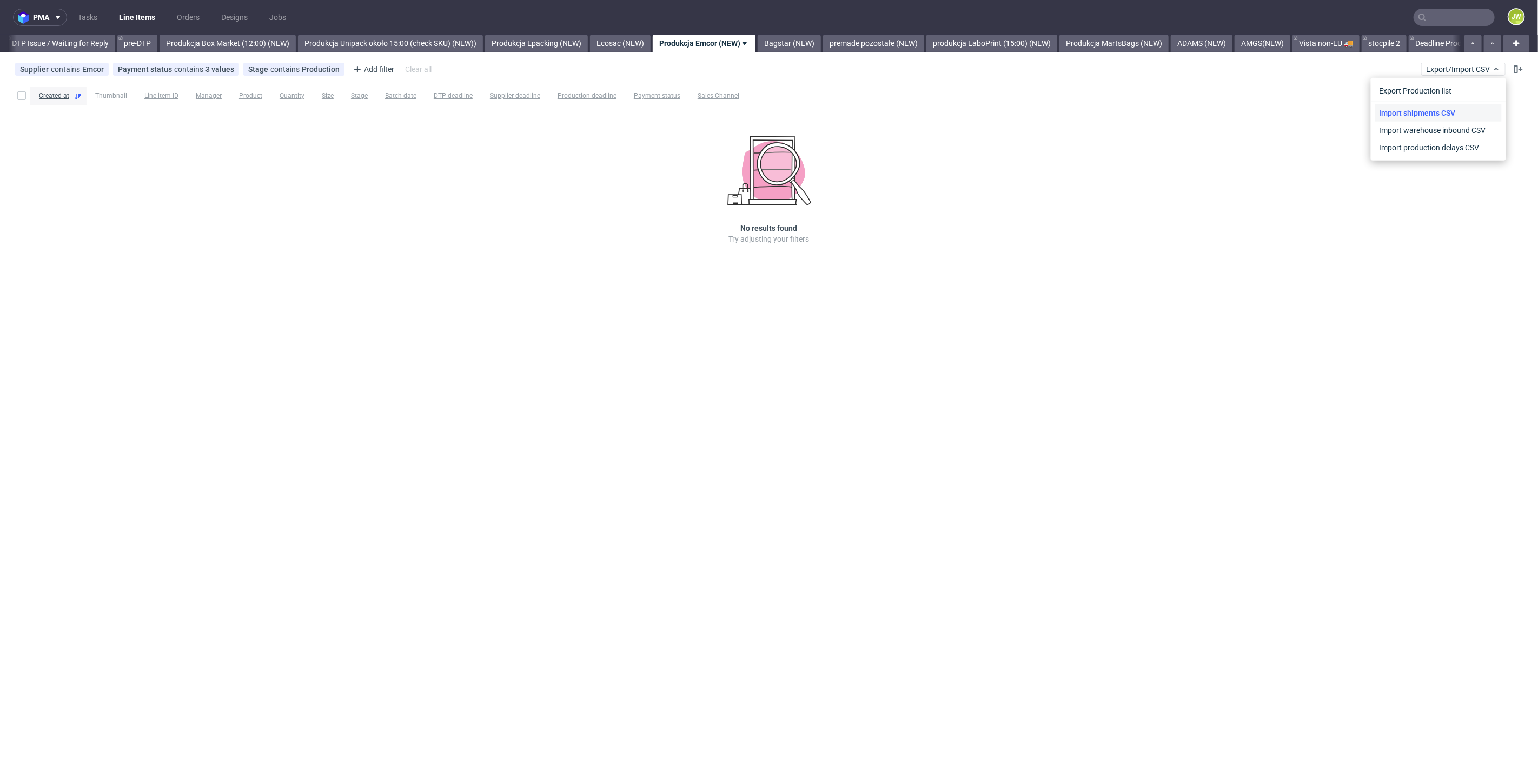
click at [1429, 110] on link "Import shipments CSV" at bounding box center [1438, 113] width 127 height 17
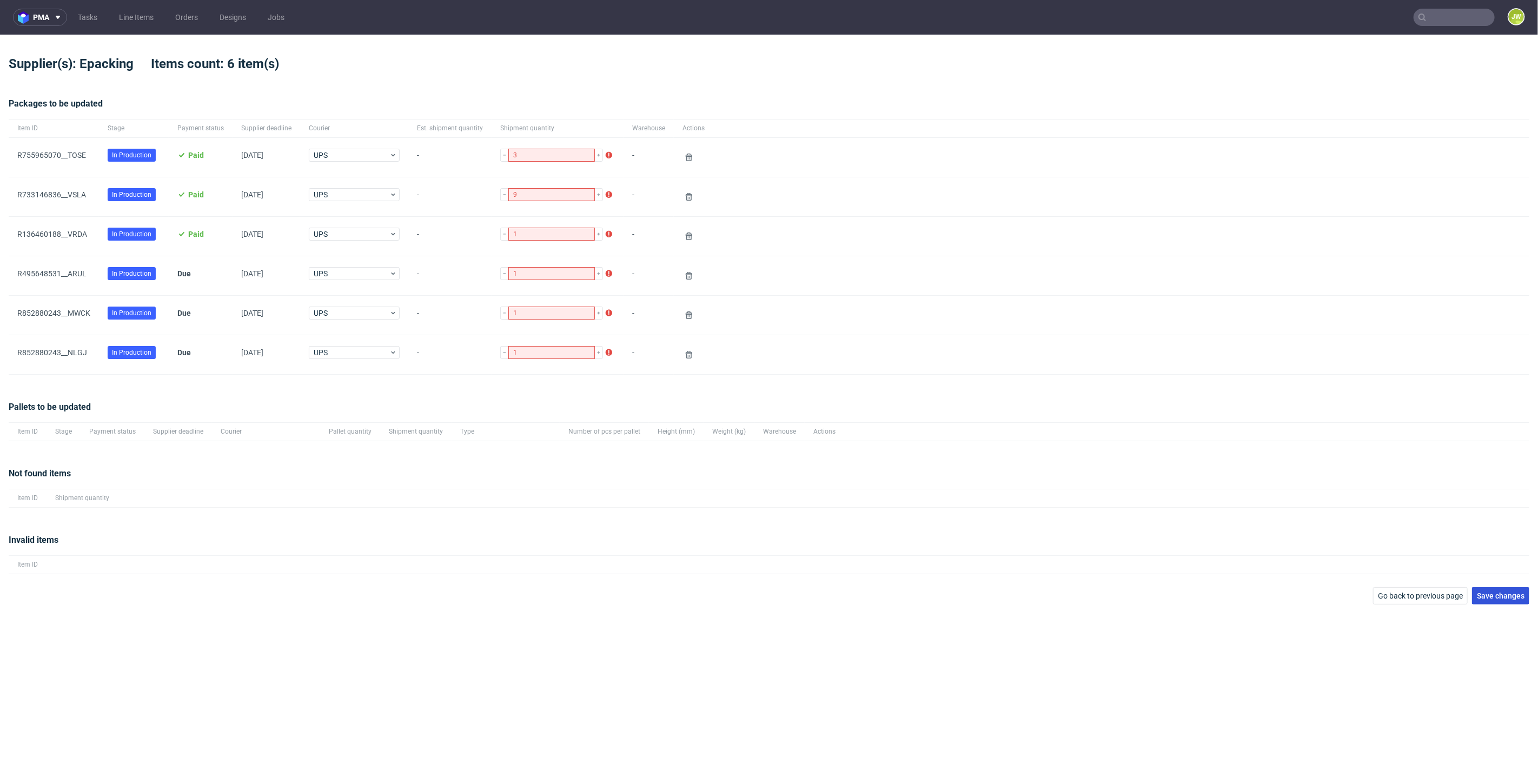
click at [1485, 600] on button "Save changes" at bounding box center [1500, 596] width 57 height 17
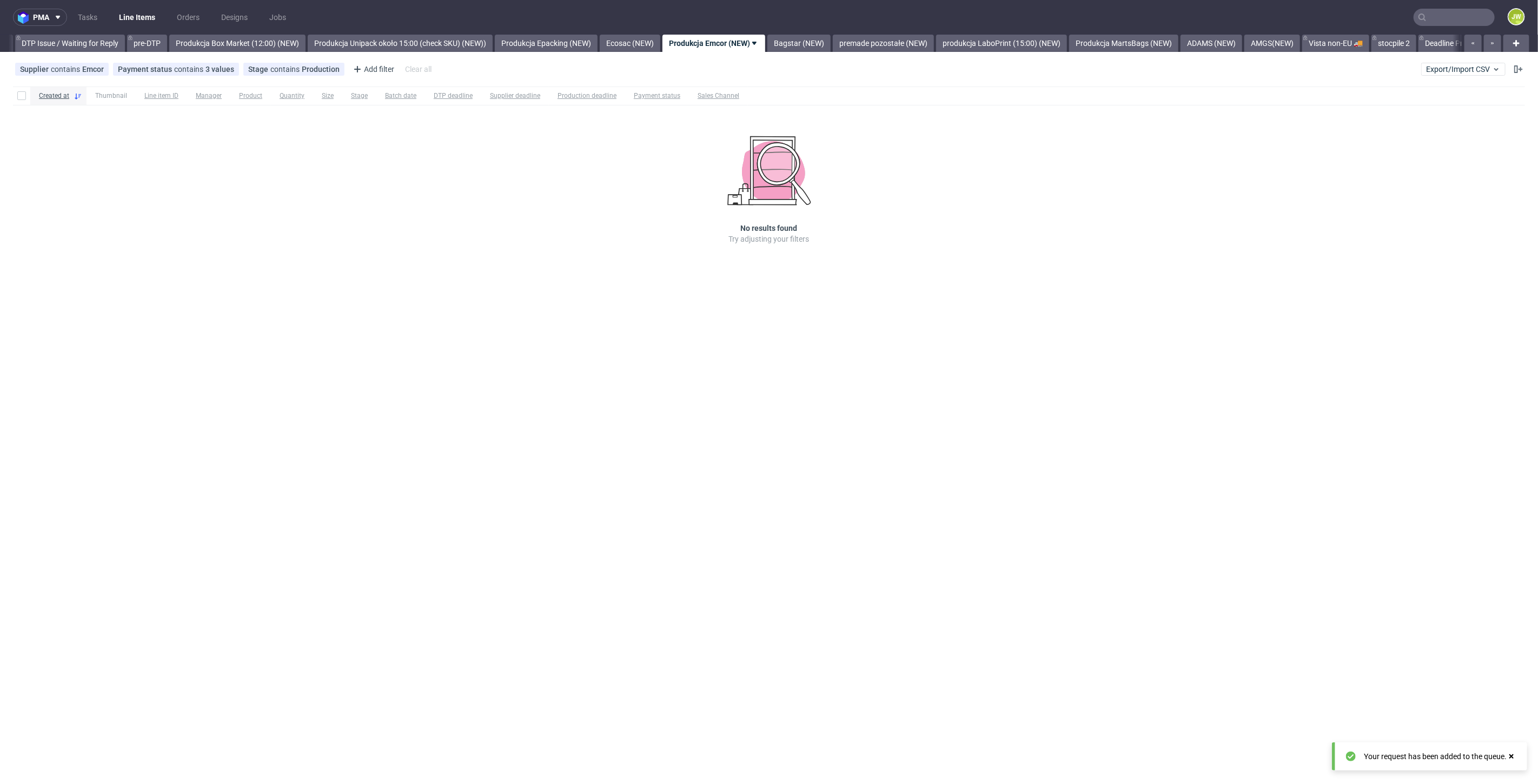
scroll to position [0, 1702]
click at [1406, 41] on link "stocpile 2" at bounding box center [1384, 44] width 45 height 17
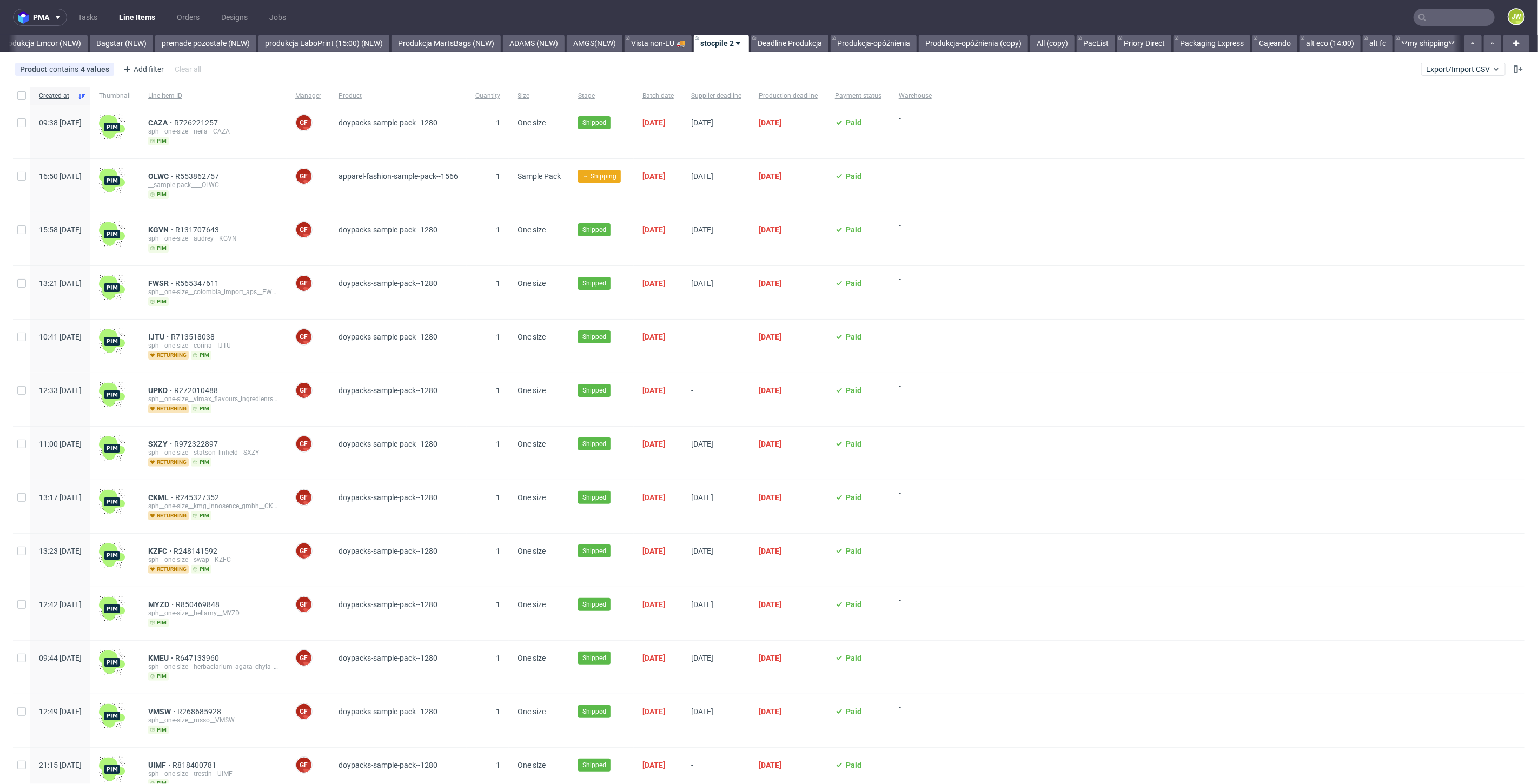
scroll to position [0, 2382]
click at [175, 172] on span "OLWC" at bounding box center [162, 175] width 27 height 9
drag, startPoint x: 719, startPoint y: 43, endPoint x: 713, endPoint y: 35, distance: 10.0
click at [713, 36] on link "stocpile 2" at bounding box center [721, 44] width 55 height 17
drag, startPoint x: 737, startPoint y: 69, endPoint x: 736, endPoint y: 85, distance: 16.0
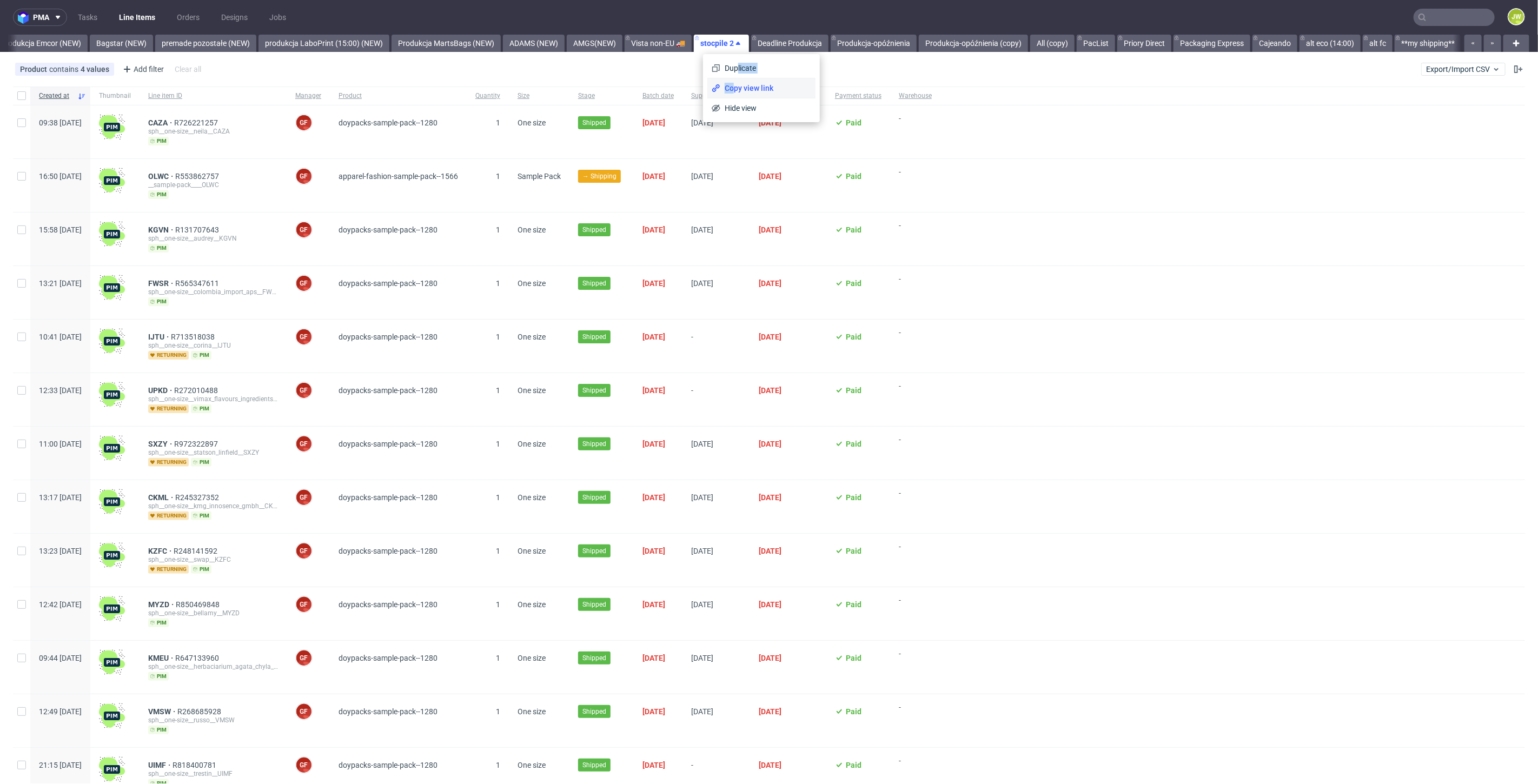
click at [736, 85] on ul "Duplicate Copy view link Hide view" at bounding box center [762, 87] width 109 height 59
click at [752, 86] on span "Copy view link" at bounding box center [766, 87] width 91 height 11
click at [1071, 216] on div at bounding box center [1232, 238] width 584 height 53
click at [1058, 361] on div at bounding box center [1232, 346] width 584 height 53
click at [1232, 46] on link "Packaging Express" at bounding box center [1211, 44] width 77 height 17
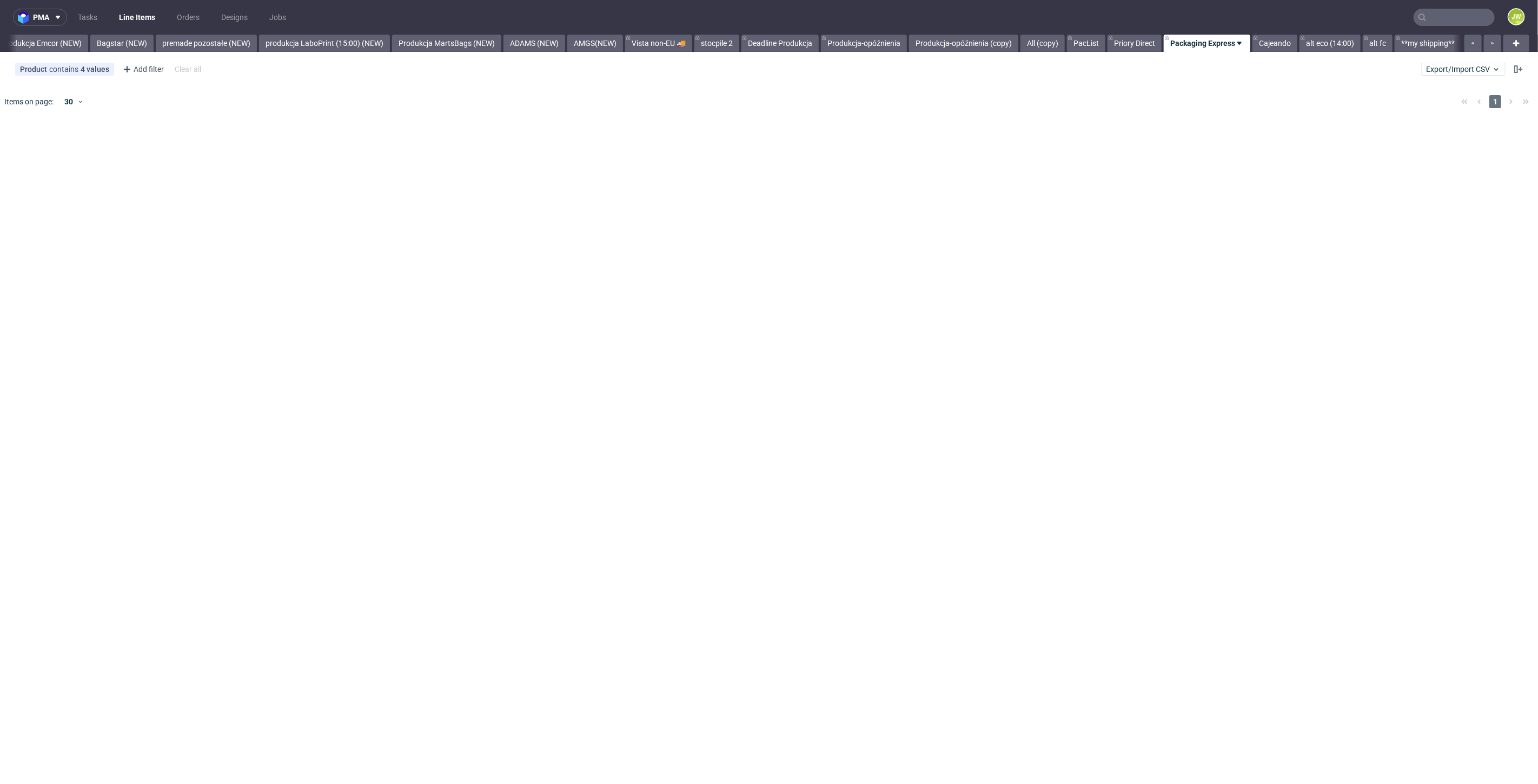
scroll to position [0, 2392]
click at [646, 376] on div "pma Tasks Line Items Orders Designs Jobs JW All DTP Late Shipped Shipments DTP …" at bounding box center [769, 392] width 1538 height 784
click at [1446, 15] on input "text" at bounding box center [1455, 17] width 81 height 17
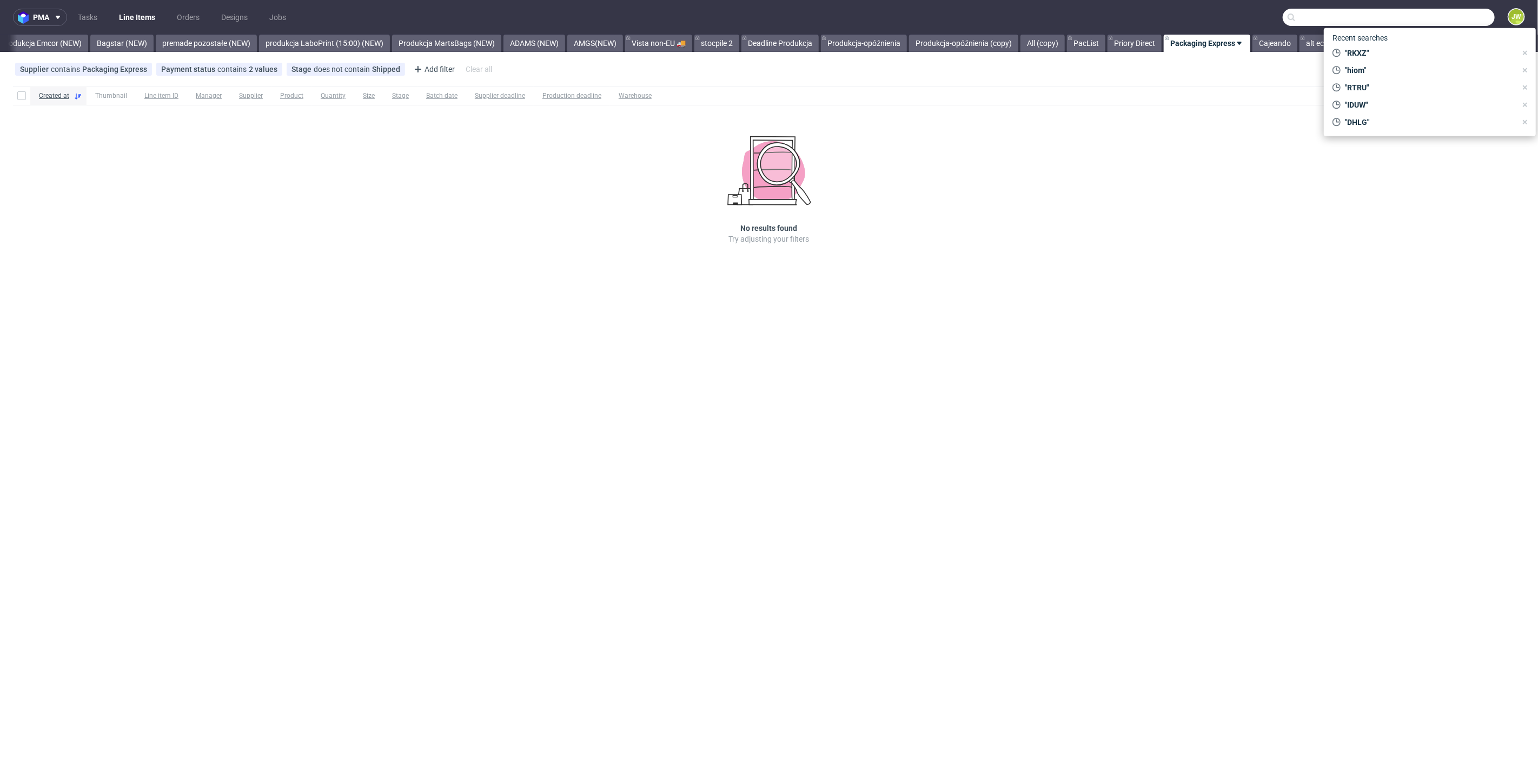
paste input "NLGJ"
type input "NLGJ"
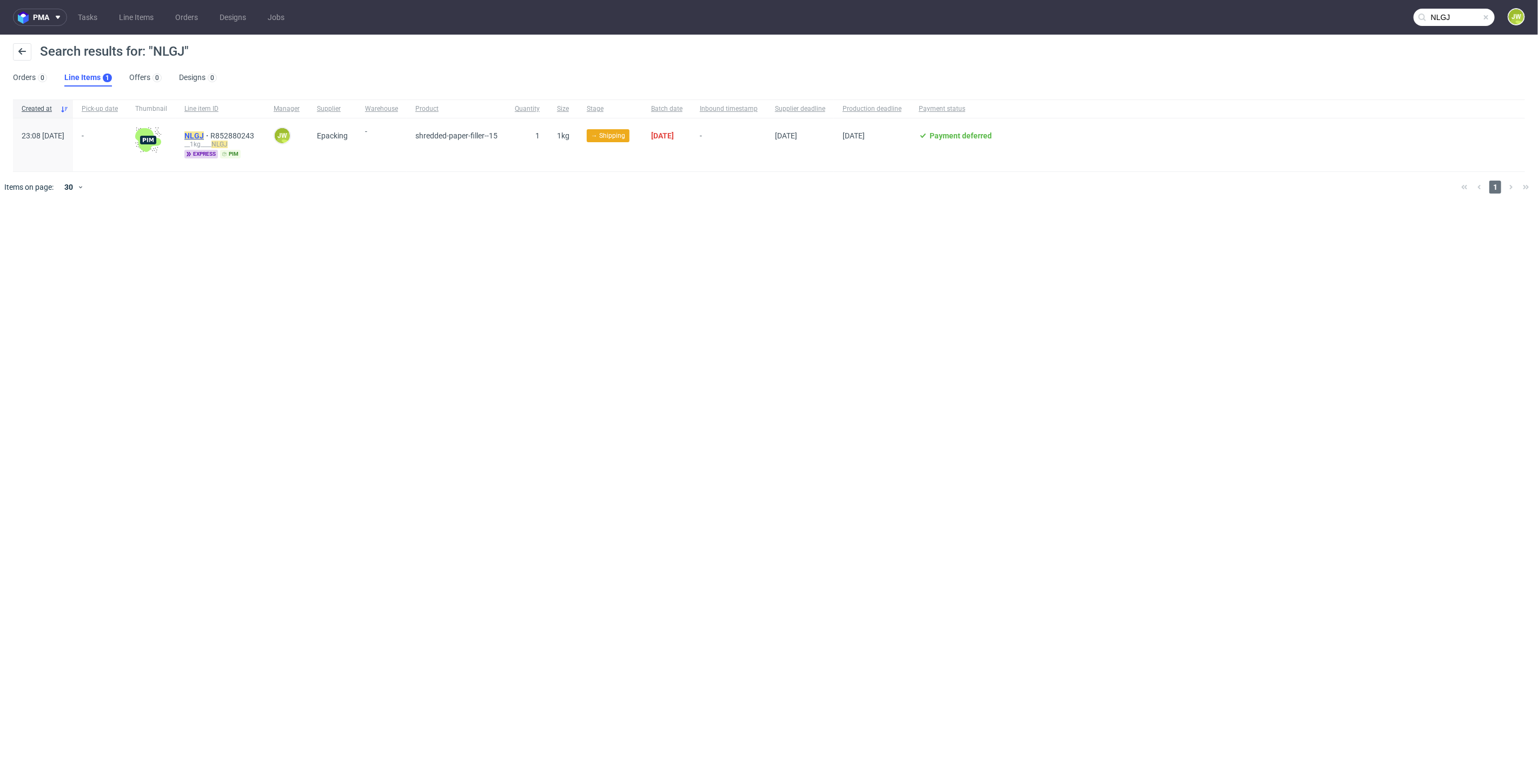
click at [204, 132] on mark "NLGJ" at bounding box center [194, 136] width 19 height 9
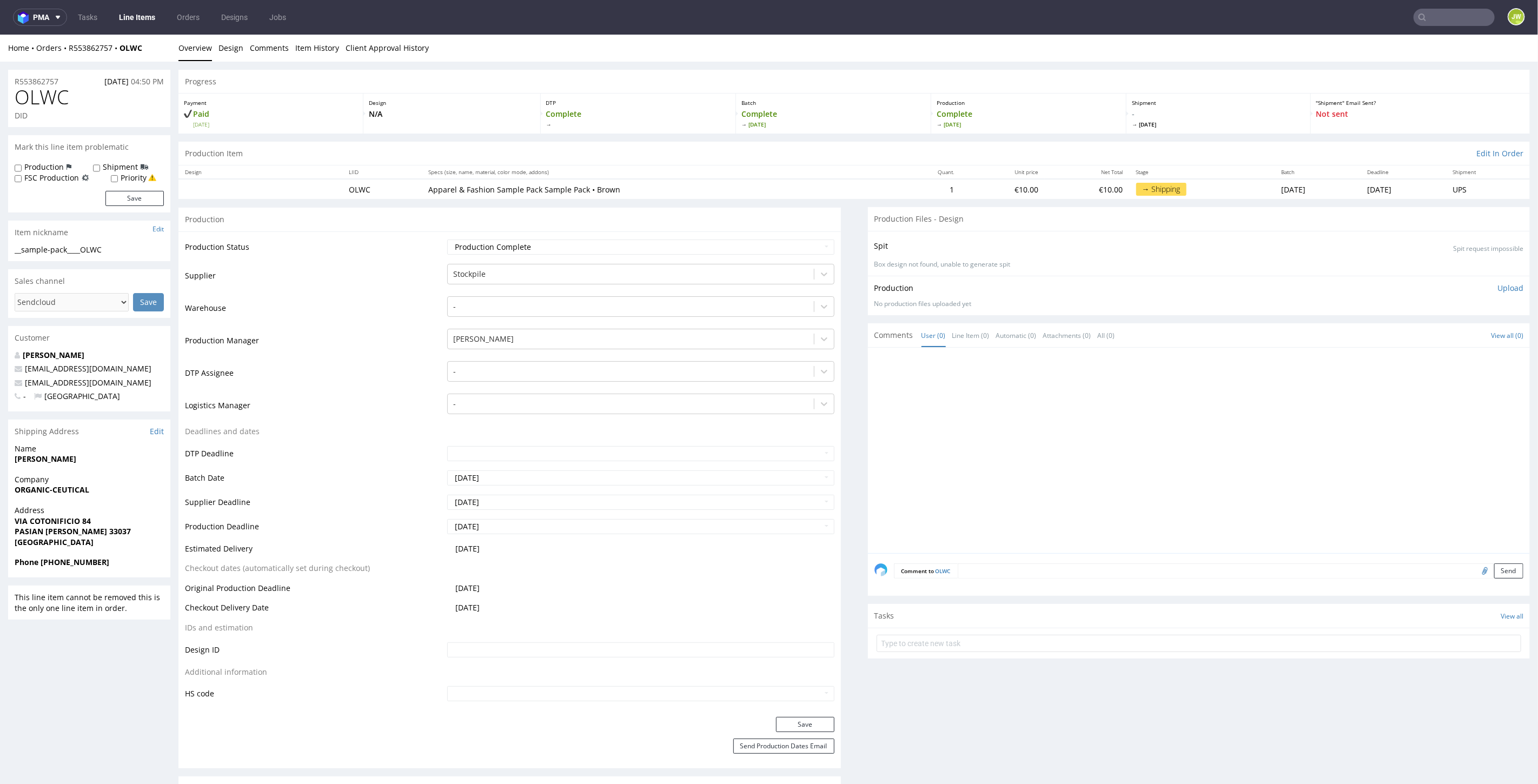
click at [125, 21] on link "Line Items" at bounding box center [137, 17] width 49 height 17
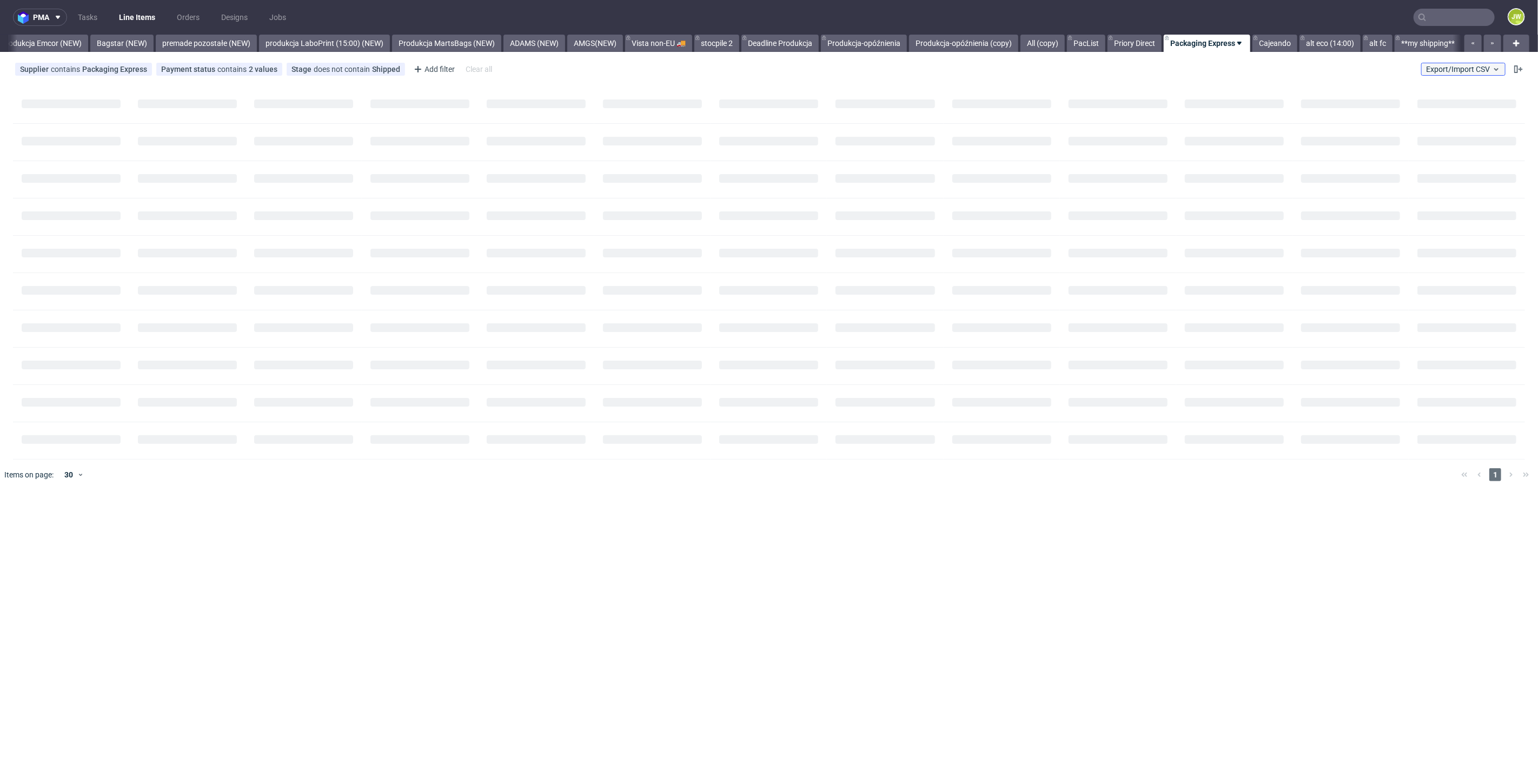
click at [1436, 71] on span "Export/Import CSV" at bounding box center [1463, 69] width 75 height 9
click at [1428, 108] on link "Import shipments CSV" at bounding box center [1438, 113] width 127 height 17
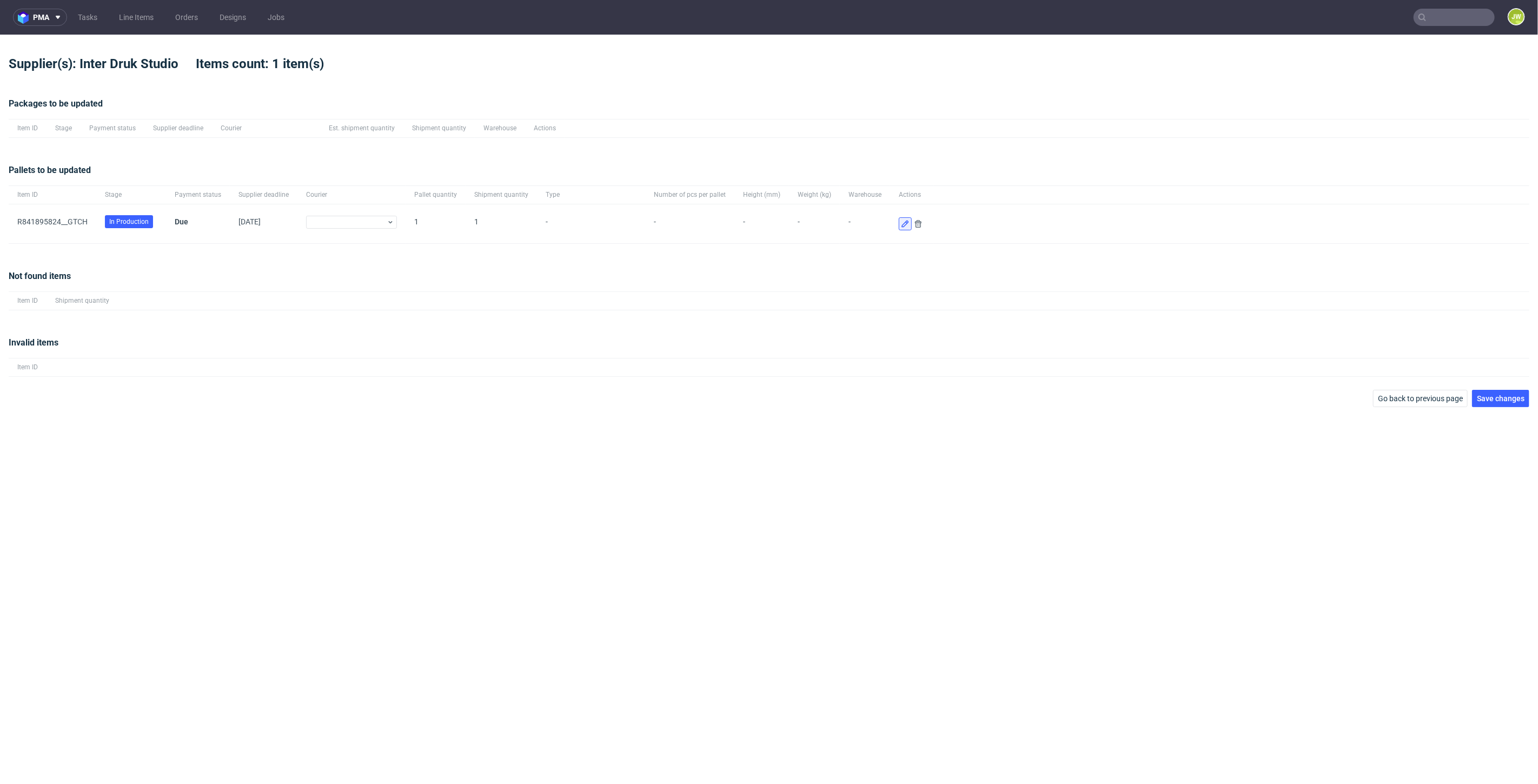
click at [901, 225] on use at bounding box center [904, 224] width 7 height 7
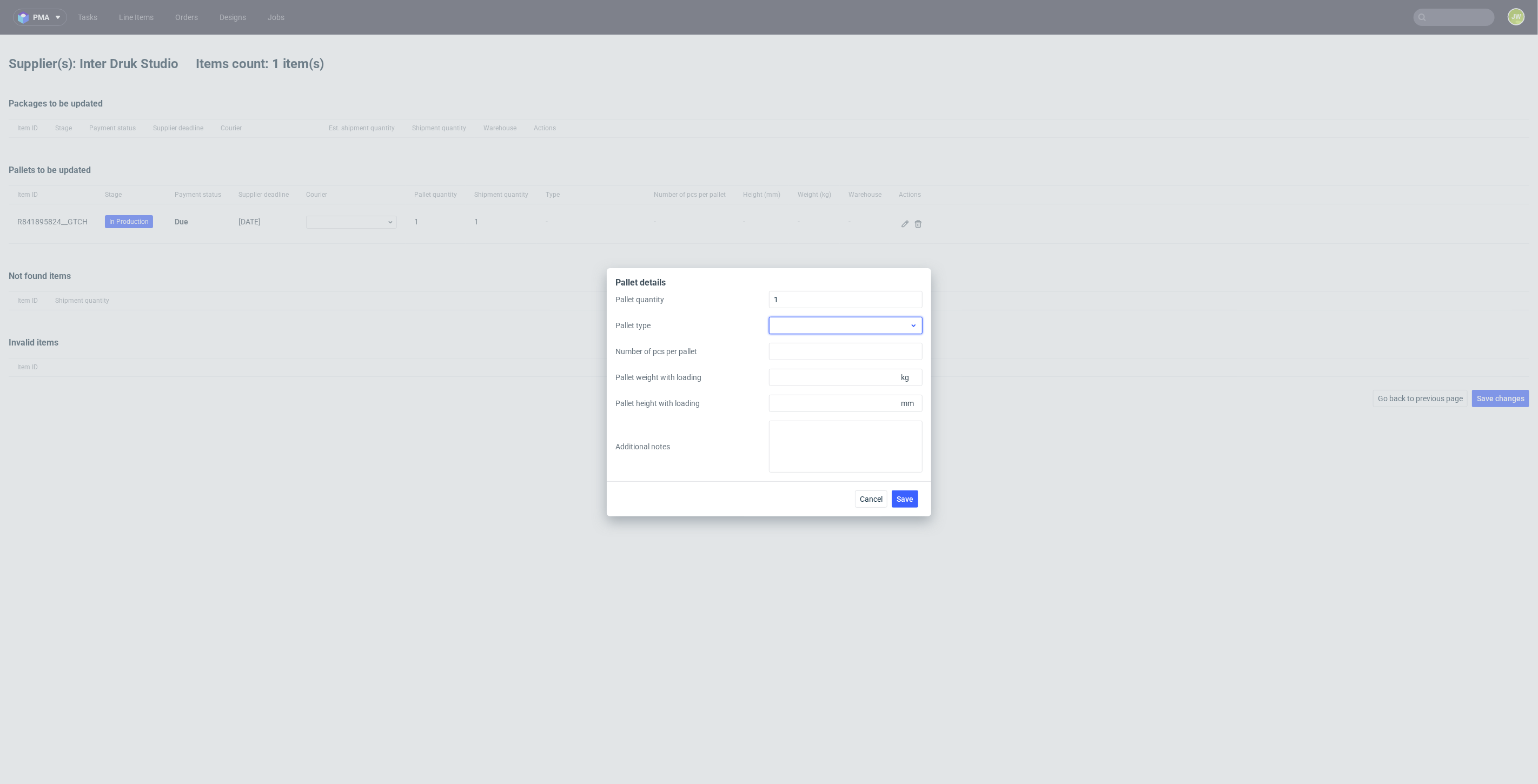
click at [772, 328] on div at bounding box center [846, 326] width 153 height 17
click at [799, 352] on div "EPAL1, 1200 x 800mm" at bounding box center [846, 350] width 145 height 19
click at [795, 399] on input "Pallet height with loading" at bounding box center [846, 403] width 153 height 17
type input "1200"
click at [781, 389] on div "Pallet quantity 1 Pallet type EPAL1, 1200 x 800mm Number of pcs per pallet Pall…" at bounding box center [769, 382] width 307 height 182
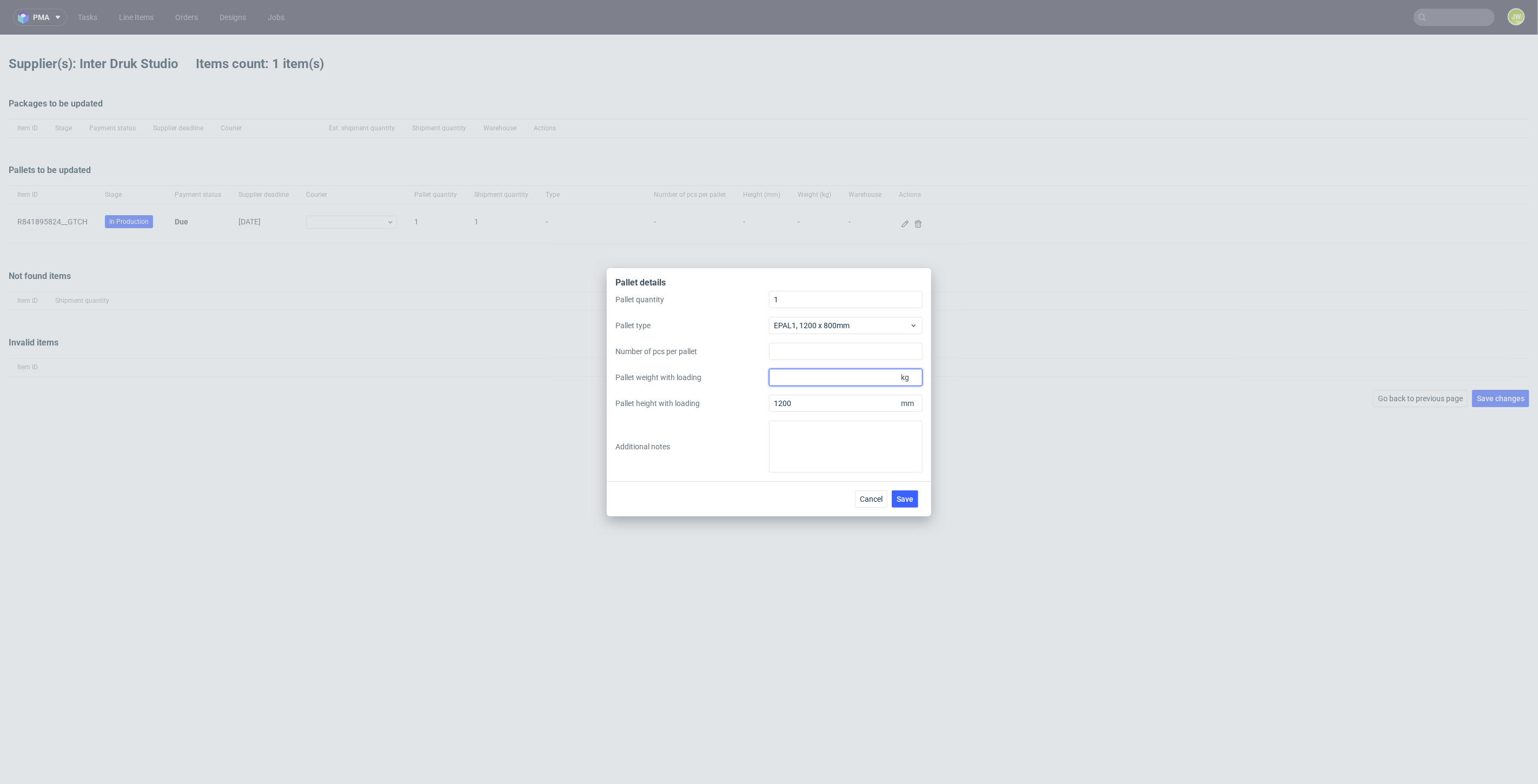
click at [779, 383] on input "Pallet weight with loading" at bounding box center [846, 378] width 153 height 17
type input "250"
click at [730, 464] on div "Pallet quantity 1 Pallet type EPAL1, 1200 x 800mm Number of pcs per pallet Pall…" at bounding box center [769, 382] width 307 height 182
click at [910, 500] on span "Save" at bounding box center [904, 499] width 16 height 8
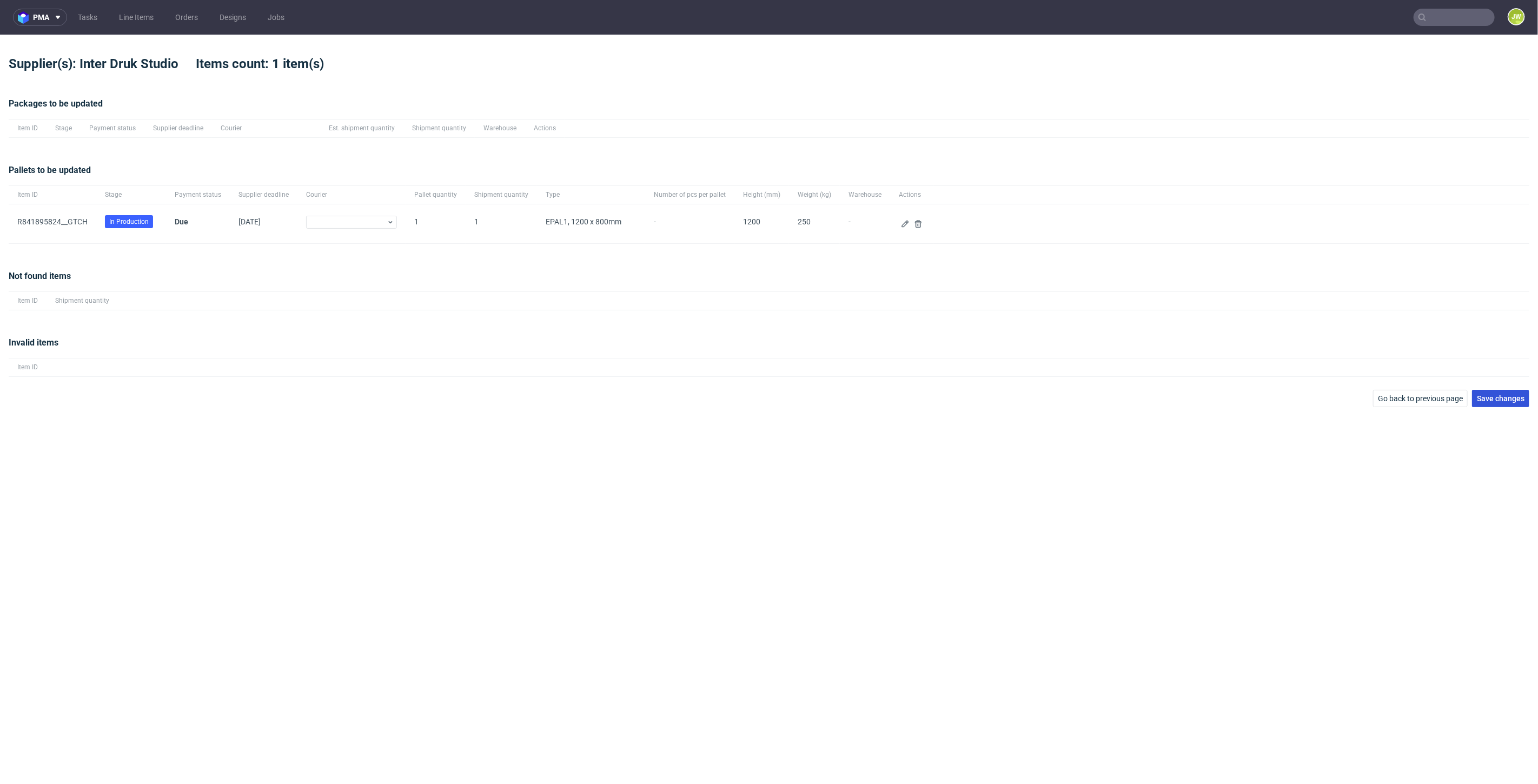
click at [1491, 400] on span "Save changes" at bounding box center [1500, 398] width 47 height 8
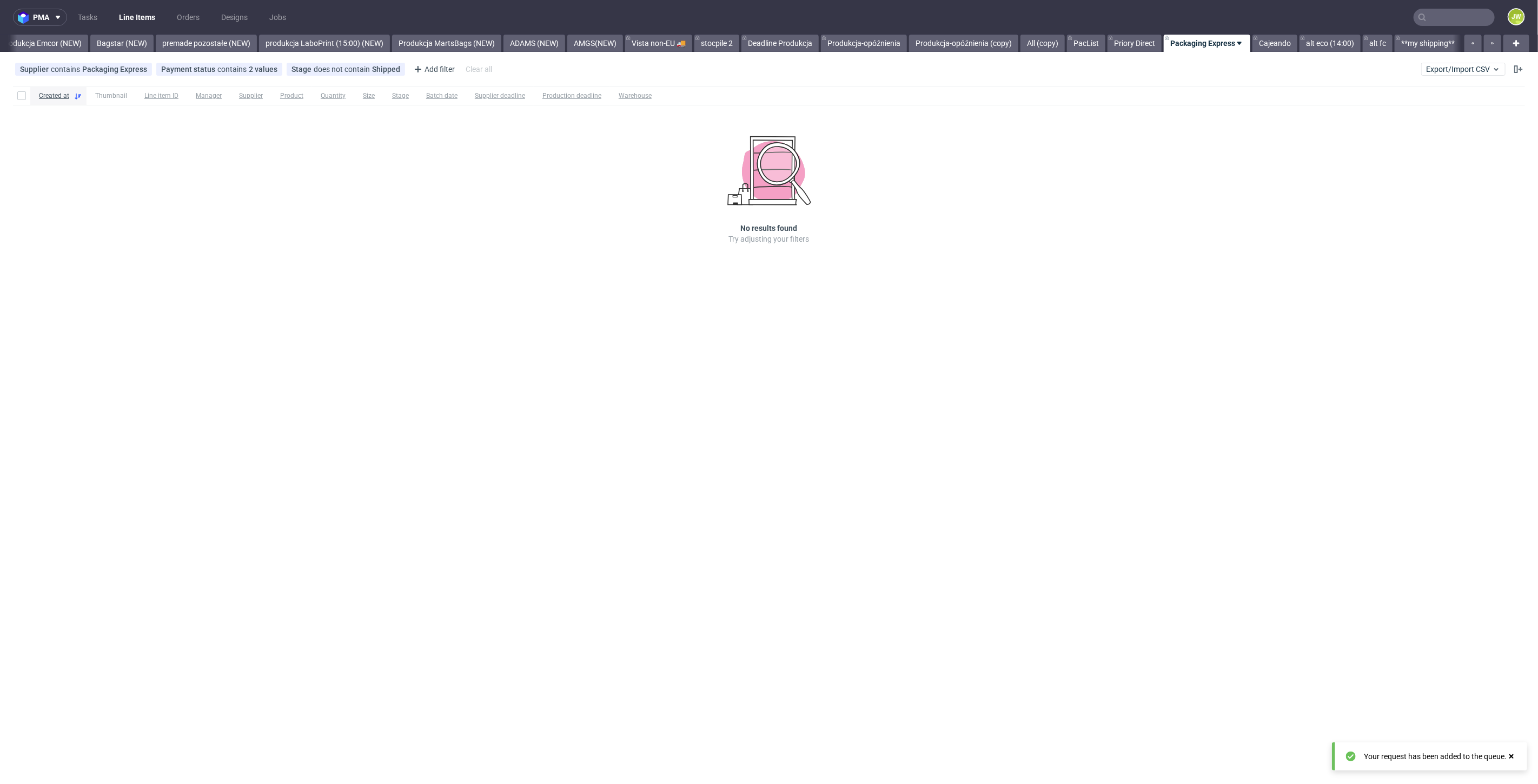
scroll to position [0, 2392]
click at [325, 46] on link "produkcja LaboPrint (15:00) (NEW)" at bounding box center [324, 44] width 131 height 17
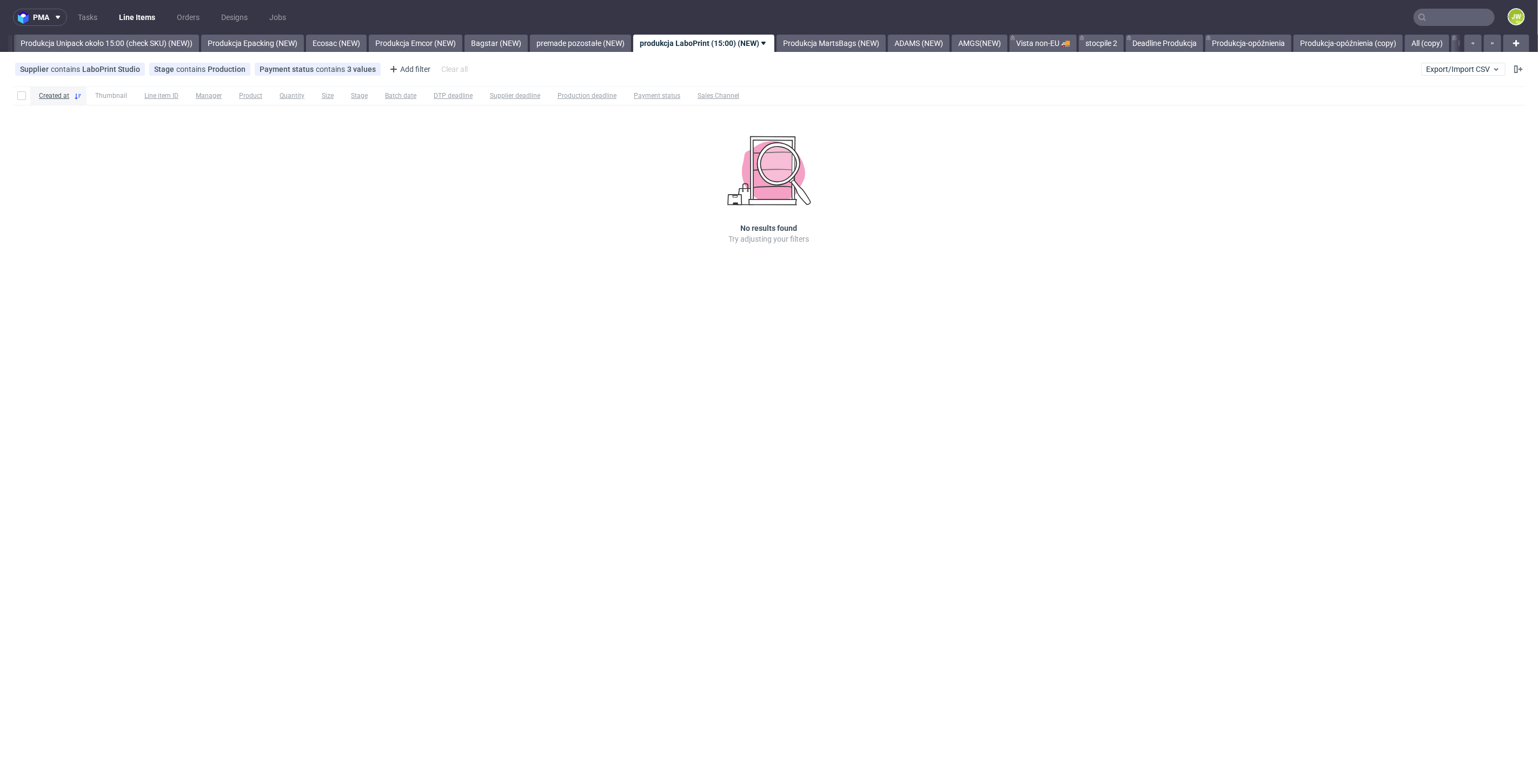
scroll to position [0, 1984]
click at [1250, 52] on div "pma Tasks Line Items Orders Designs Jobs JW All DTP Late Shipped Shipments DTP …" at bounding box center [769, 392] width 1538 height 784
click at [1276, 43] on link "Produkcja-opóźnienia" at bounding box center [1249, 44] width 86 height 17
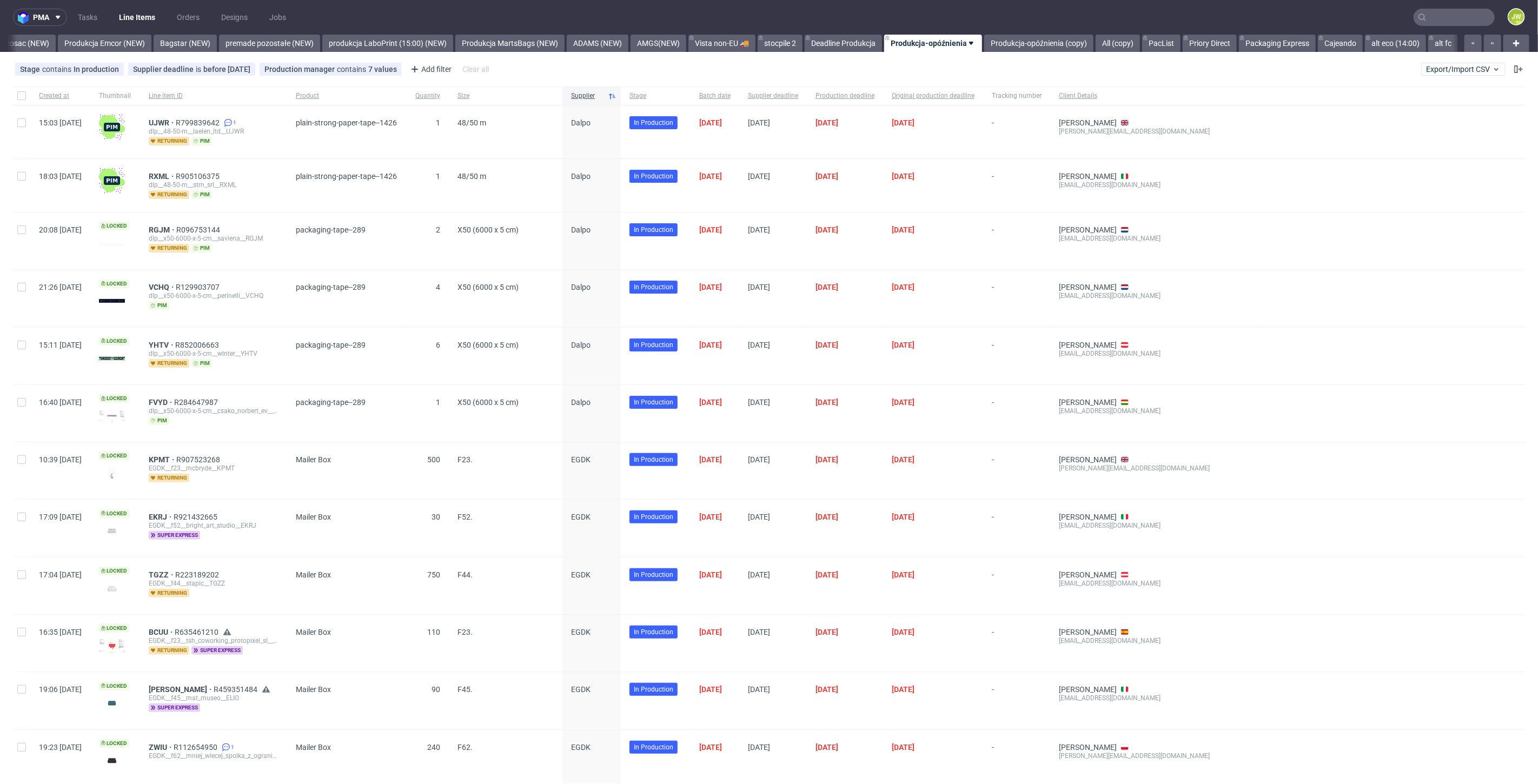
scroll to position [0, 2401]
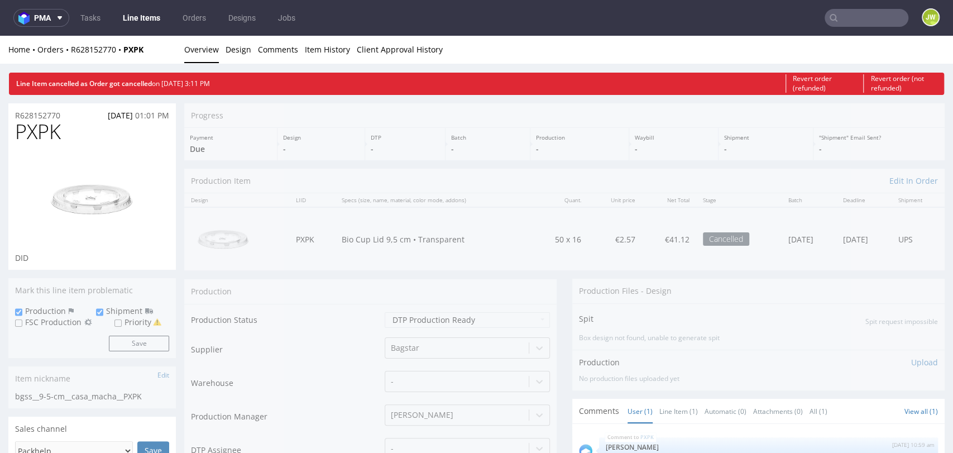
click at [147, 50] on div "Home Orders R628152770 PXPK" at bounding box center [91, 49] width 167 height 11
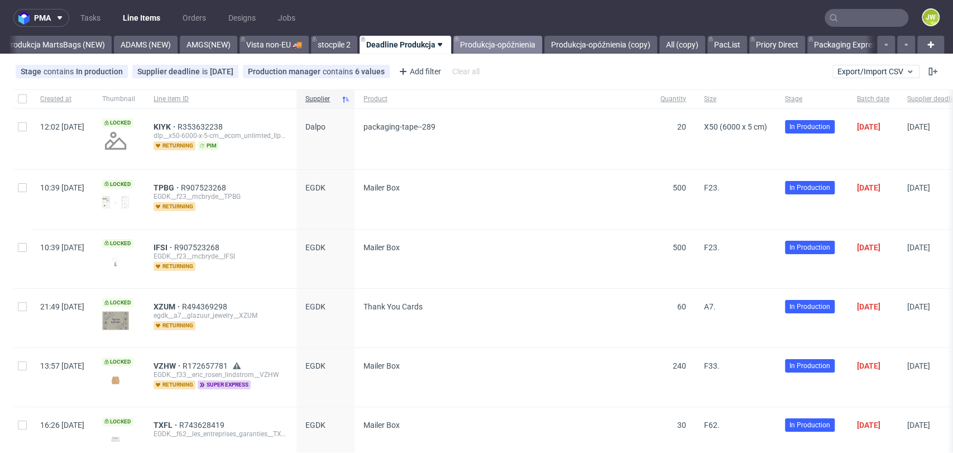
scroll to position [0, 2844]
drag, startPoint x: 506, startPoint y: 46, endPoint x: 529, endPoint y: 46, distance: 23.4
click at [506, 46] on link "Produkcja-opóźnienia" at bounding box center [494, 45] width 89 height 18
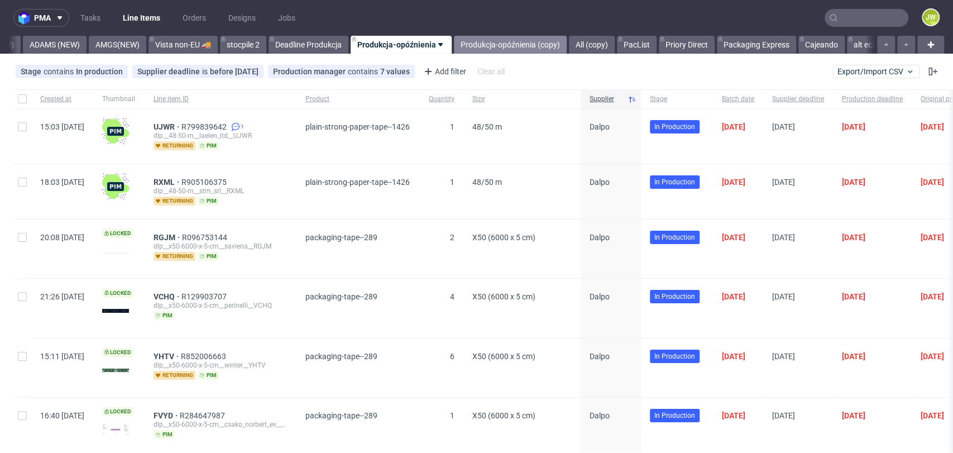
click at [527, 45] on link "Produkcja-opóźnienia (copy)" at bounding box center [510, 45] width 113 height 18
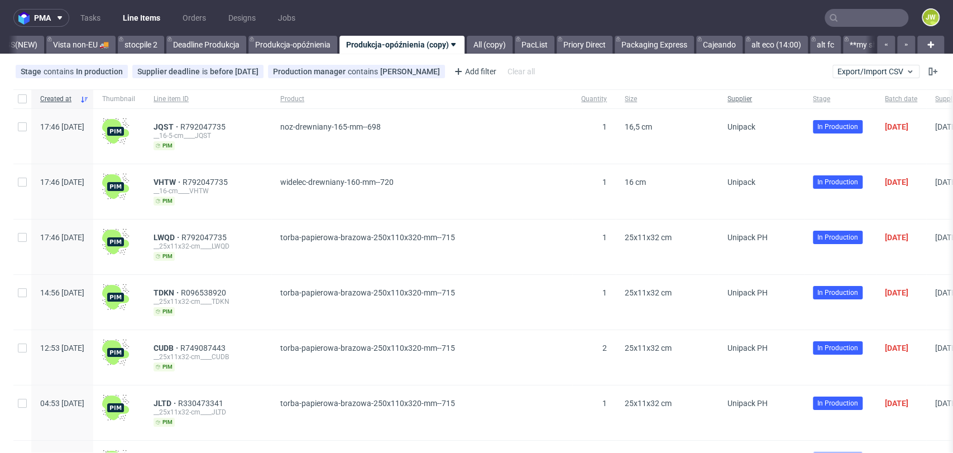
click at [795, 102] on span "Supplier" at bounding box center [761, 98] width 68 height 9
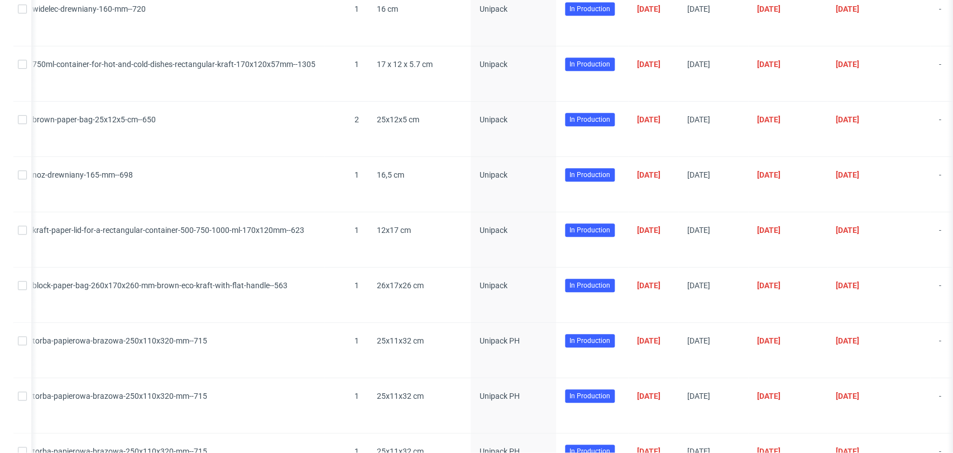
scroll to position [554, 0]
click at [0, 246] on div "Created at Thumbnail Line item ID Product Quantity Size Supplier Stage Batch da…" at bounding box center [476, 83] width 953 height 1031
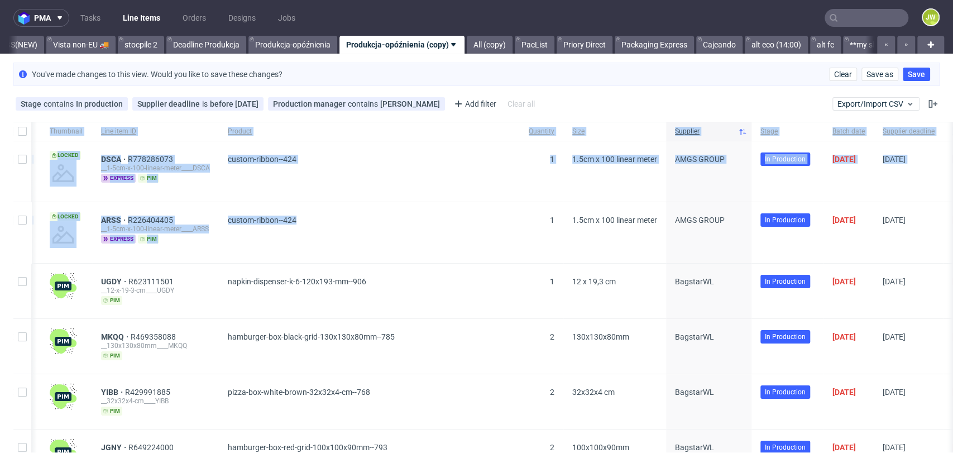
scroll to position [0, 0]
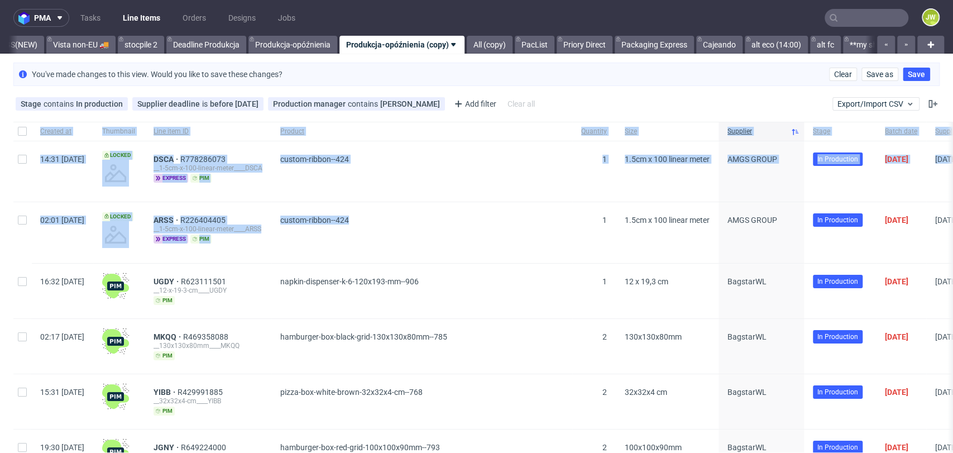
drag, startPoint x: 557, startPoint y: 198, endPoint x: 4, endPoint y: 204, distance: 552.5
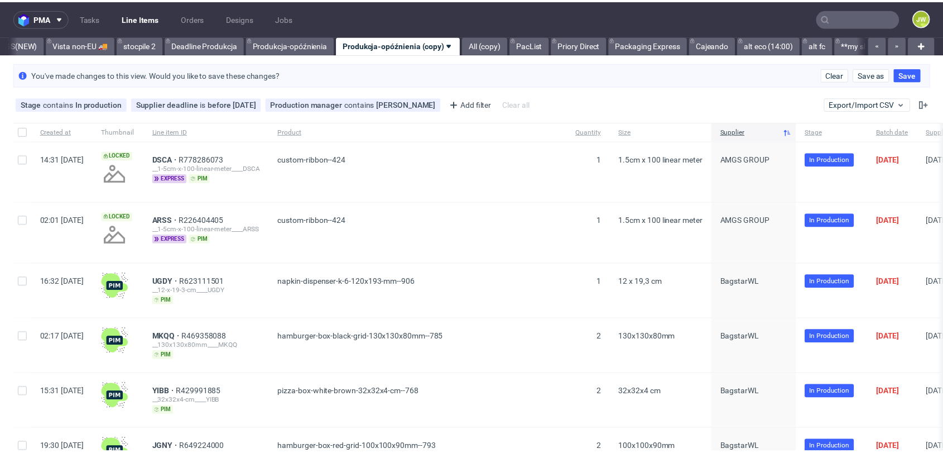
scroll to position [62, 0]
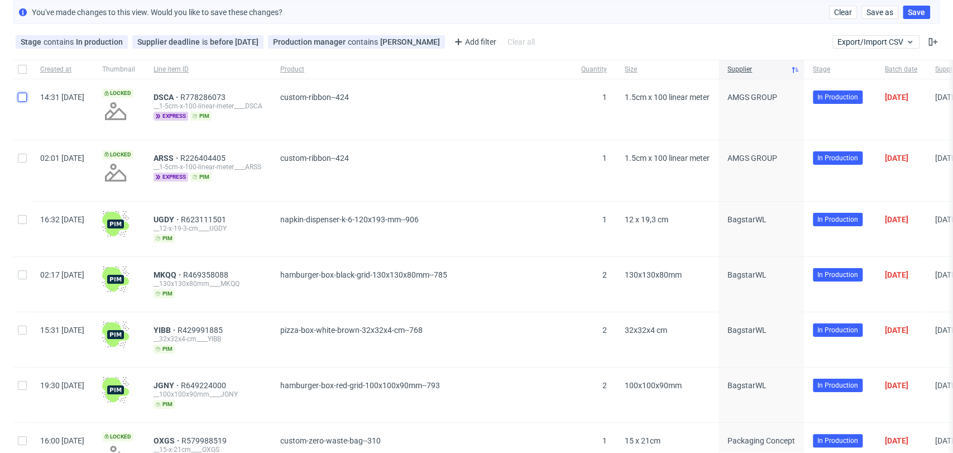
click at [21, 100] on input "checkbox" at bounding box center [22, 97] width 9 height 9
checkbox input "true"
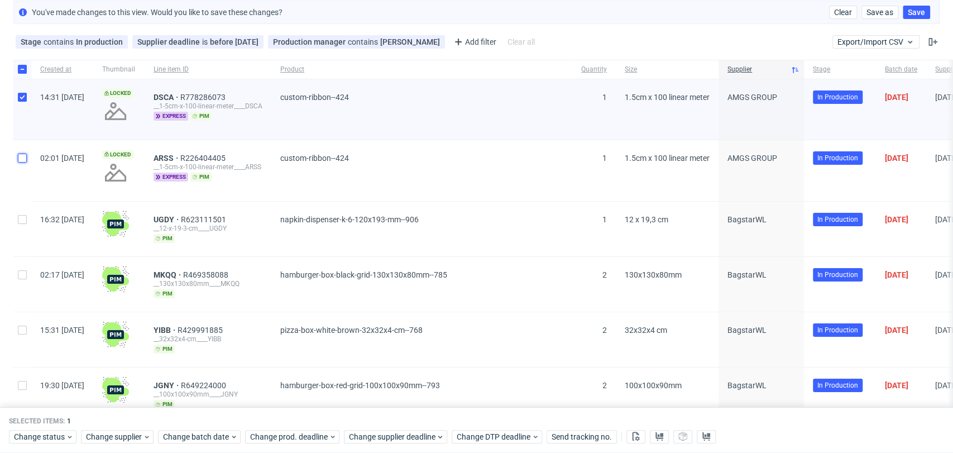
click at [22, 158] on input "checkbox" at bounding box center [22, 157] width 9 height 9
checkbox input "true"
click at [657, 438] on icon at bounding box center [659, 435] width 9 height 9
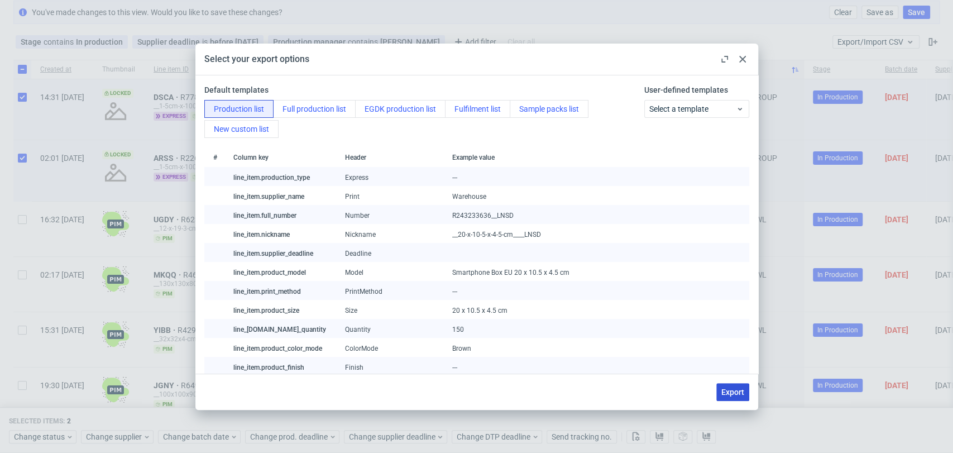
click at [731, 397] on button "Export" at bounding box center [732, 392] width 33 height 18
checkbox input "false"
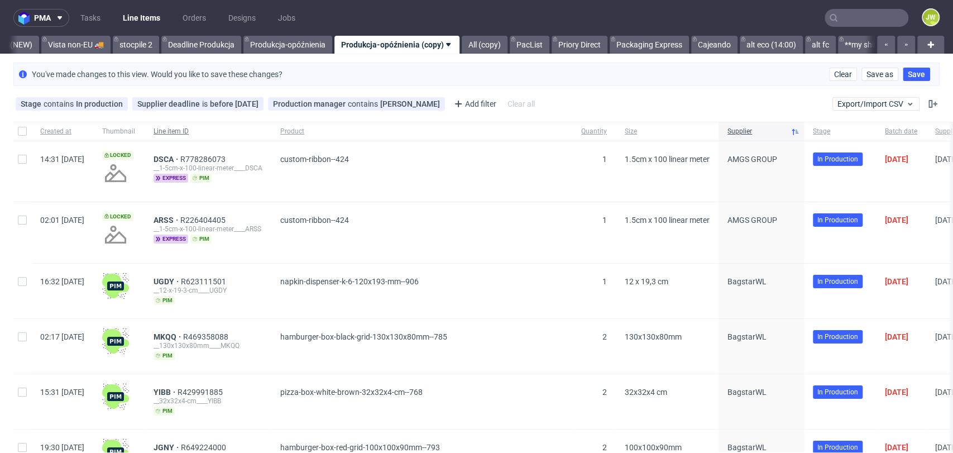
scroll to position [0, 3034]
drag, startPoint x: 183, startPoint y: 156, endPoint x: 264, endPoint y: 158, distance: 80.9
click at [264, 158] on div "DSCA R778286073 __1-5cm-x-100-linear-meter____DSCA express pim" at bounding box center [208, 171] width 127 height 60
copy div "DSCA R778286073"
drag, startPoint x: 504, startPoint y: 157, endPoint x: 516, endPoint y: 158, distance: 11.8
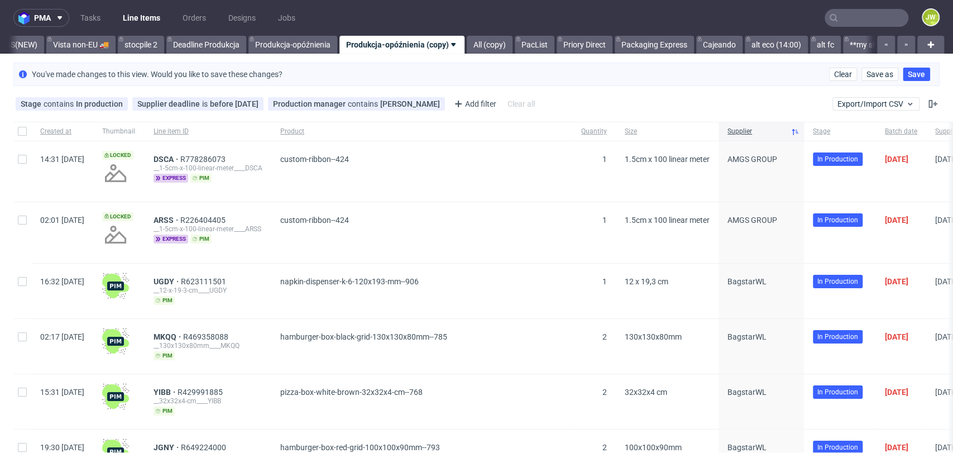
click at [516, 158] on span "custom-ribbon--424" at bounding box center [421, 171] width 283 height 33
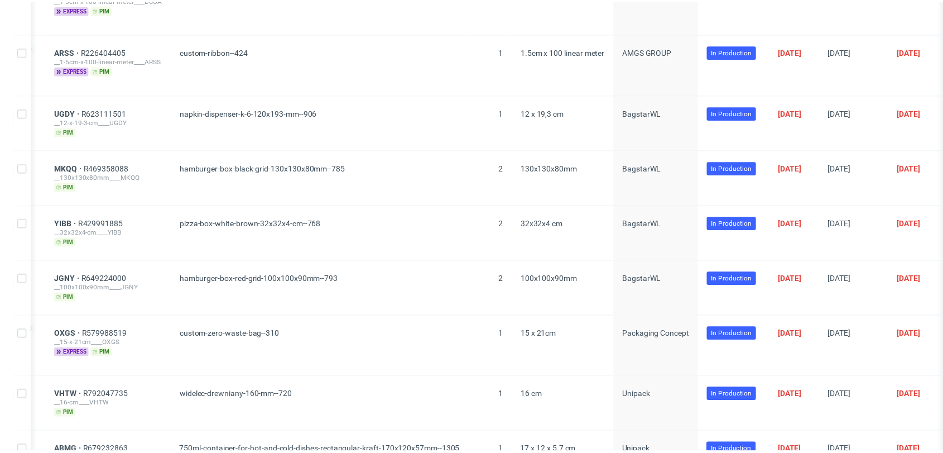
scroll to position [186, 0]
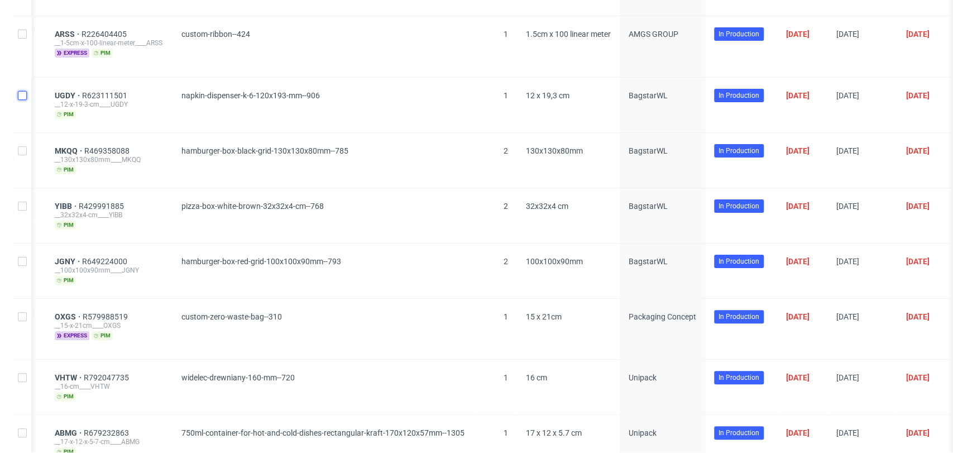
click at [21, 98] on input "checkbox" at bounding box center [22, 95] width 9 height 9
checkbox input "true"
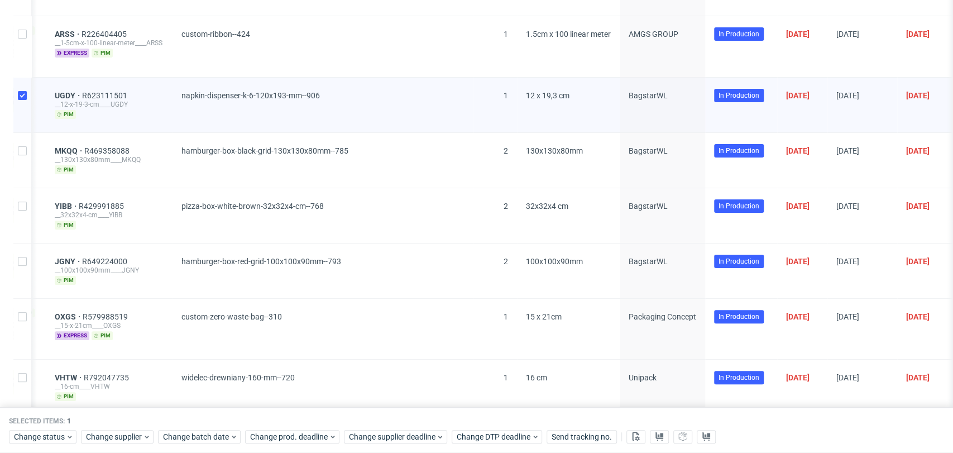
click at [23, 144] on div at bounding box center [22, 160] width 18 height 55
checkbox input "true"
drag, startPoint x: 17, startPoint y: 206, endPoint x: 18, endPoint y: 223, distance: 16.8
click at [17, 207] on div at bounding box center [22, 215] width 18 height 55
checkbox input "true"
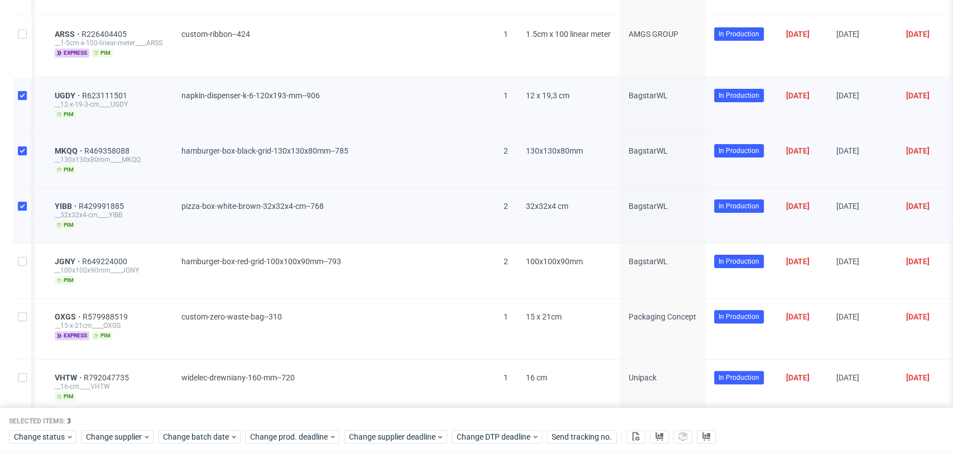
click at [18, 247] on div at bounding box center [22, 270] width 18 height 55
checkbox input "true"
click at [18, 96] on input "checkbox" at bounding box center [22, 95] width 9 height 9
checkbox input "false"
click at [653, 436] on button at bounding box center [659, 436] width 19 height 13
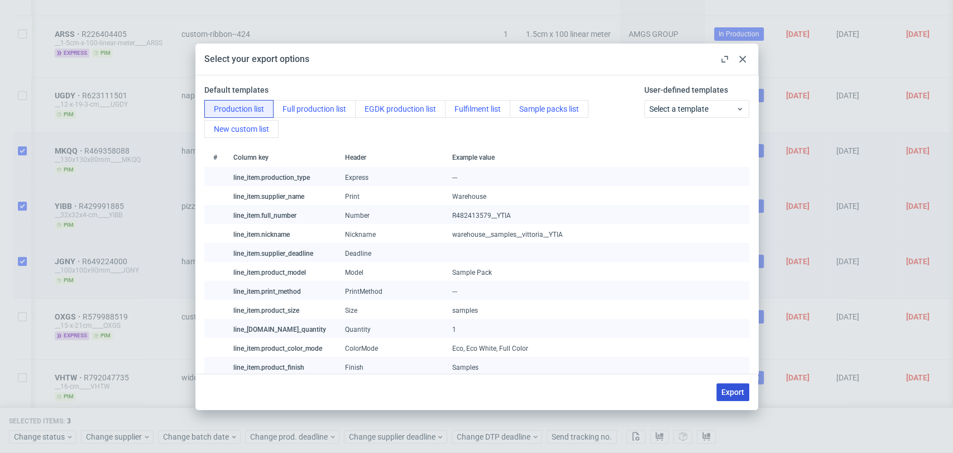
click at [728, 388] on span "Export" at bounding box center [732, 392] width 23 height 8
checkbox input "false"
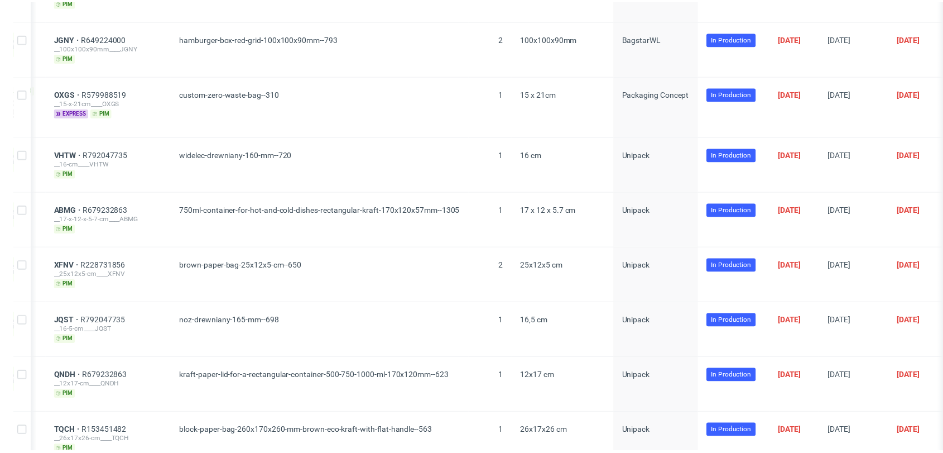
scroll to position [434, 0]
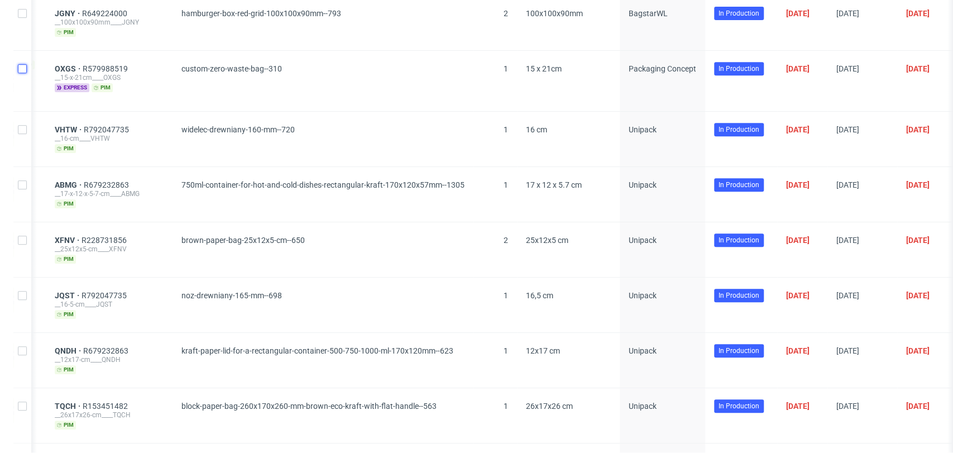
click at [19, 67] on input "checkbox" at bounding box center [22, 68] width 9 height 9
checkbox input "true"
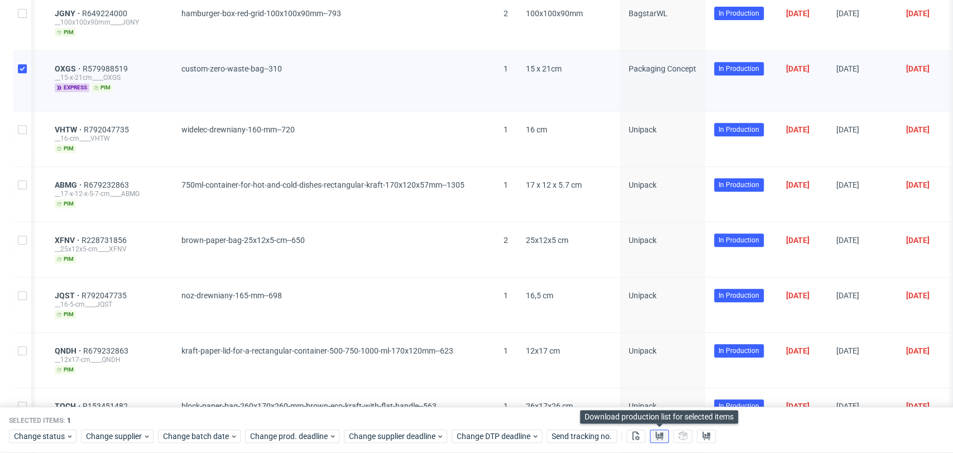
click at [655, 433] on use at bounding box center [659, 435] width 8 height 9
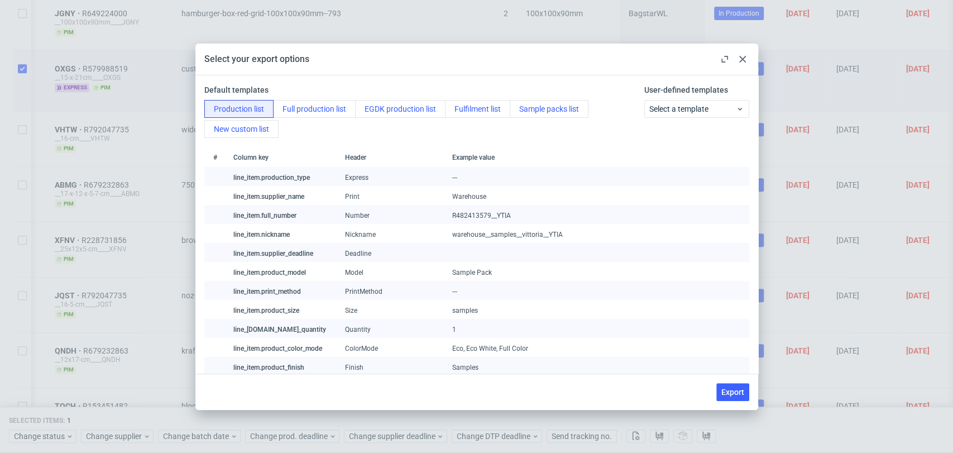
drag, startPoint x: 722, startPoint y: 389, endPoint x: 713, endPoint y: 387, distance: 8.7
click at [724, 389] on span "Export" at bounding box center [732, 392] width 23 height 8
checkbox input "false"
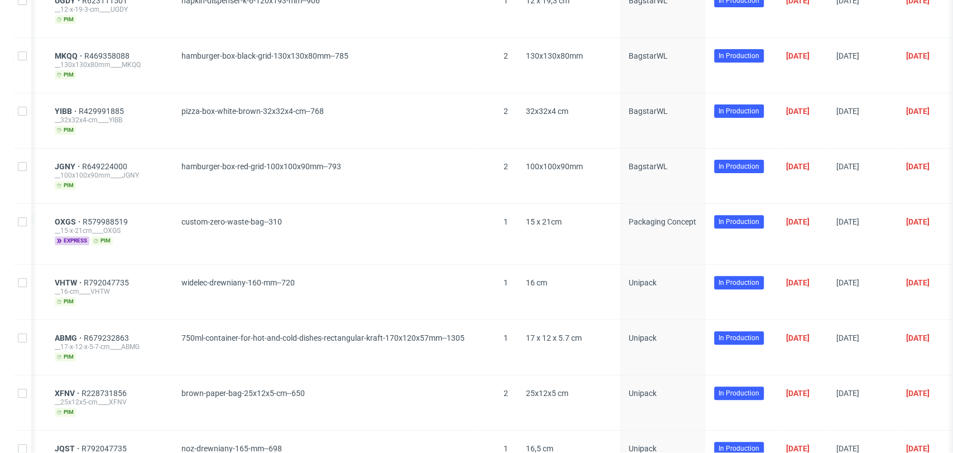
scroll to position [310, 0]
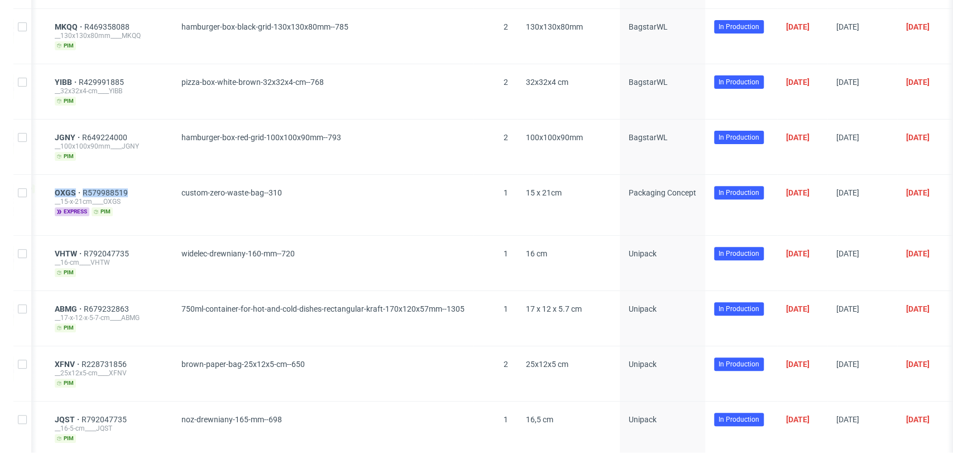
drag, startPoint x: 174, startPoint y: 190, endPoint x: 86, endPoint y: 191, distance: 87.6
click at [86, 191] on div "OXGS R579988519 __15-x-21cm____OXGS express pim" at bounding box center [109, 205] width 127 height 60
copy div "OXGS R579988519"
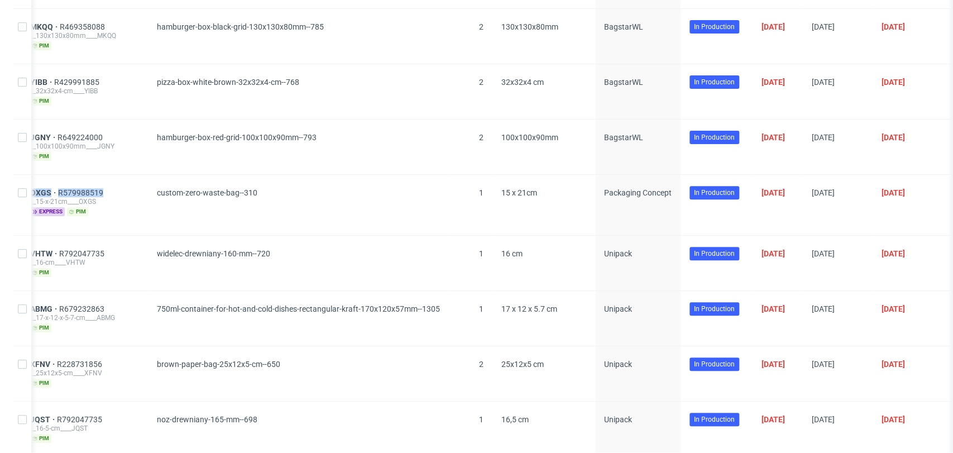
scroll to position [0, 0]
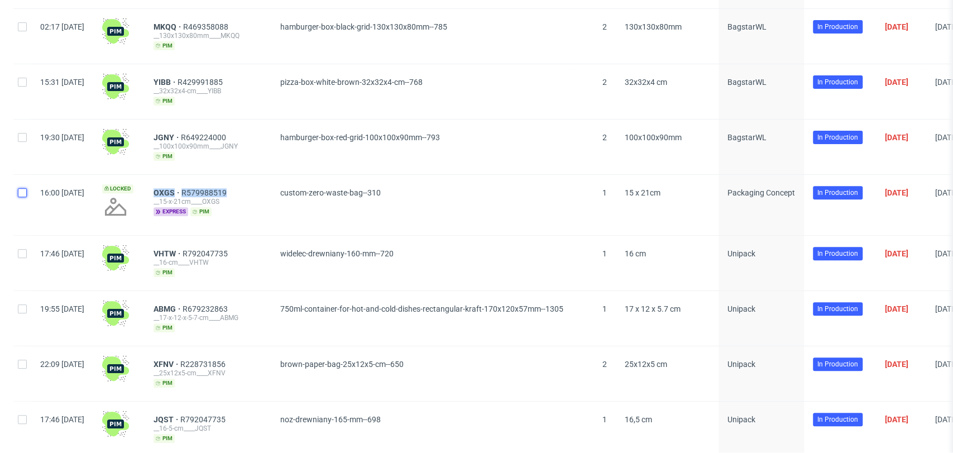
click at [22, 193] on input "checkbox" at bounding box center [22, 192] width 9 height 9
checkbox input "true"
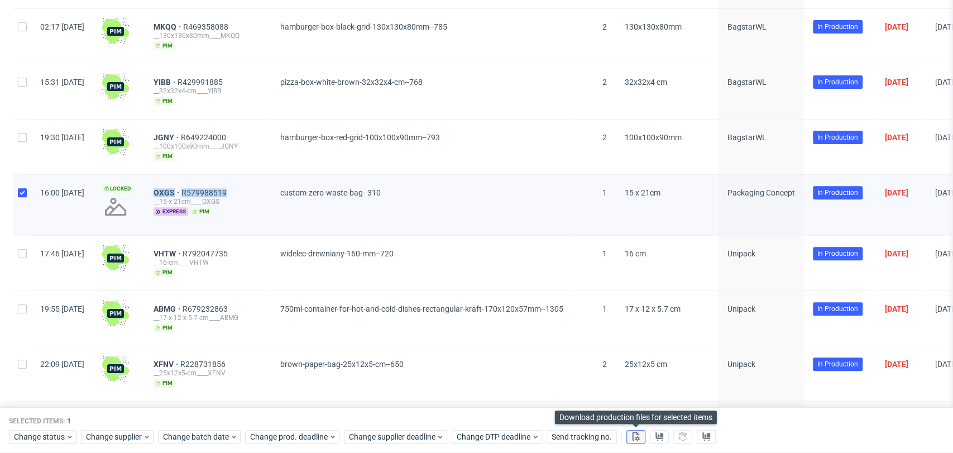
click at [635, 434] on icon at bounding box center [635, 435] width 9 height 9
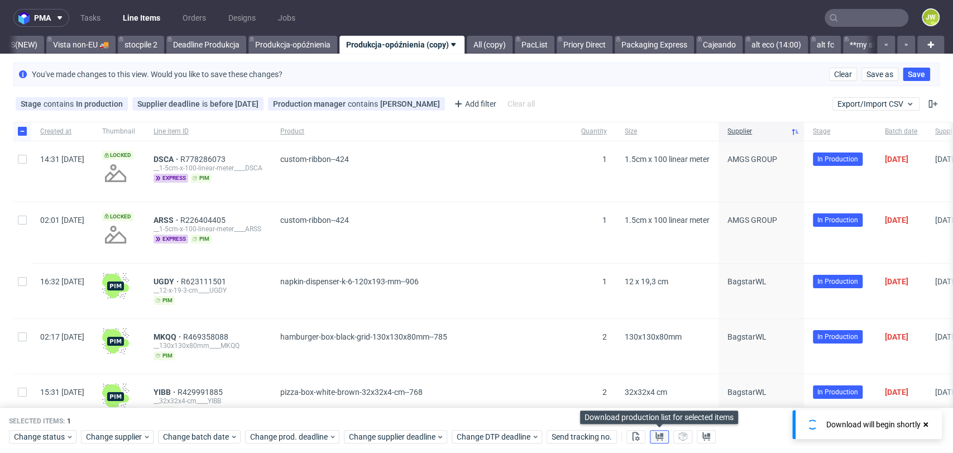
click at [658, 436] on icon at bounding box center [659, 435] width 9 height 9
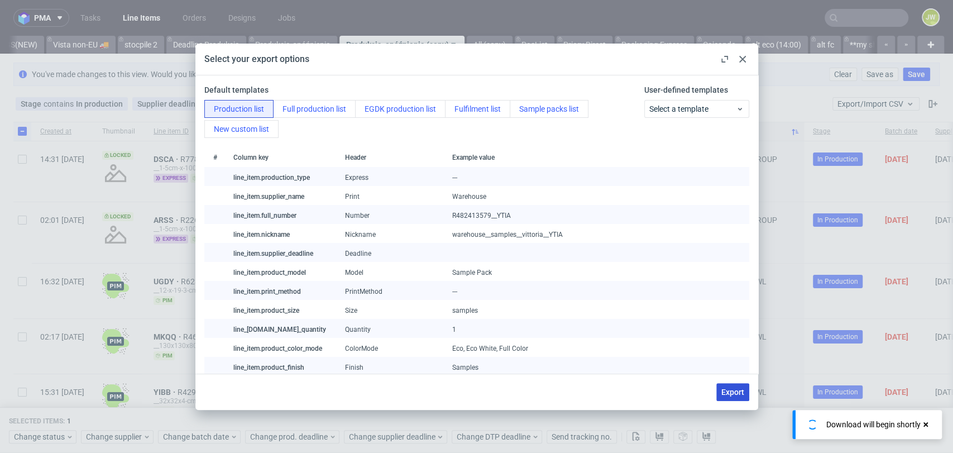
click at [728, 388] on span "Export" at bounding box center [732, 392] width 23 height 8
checkbox input "false"
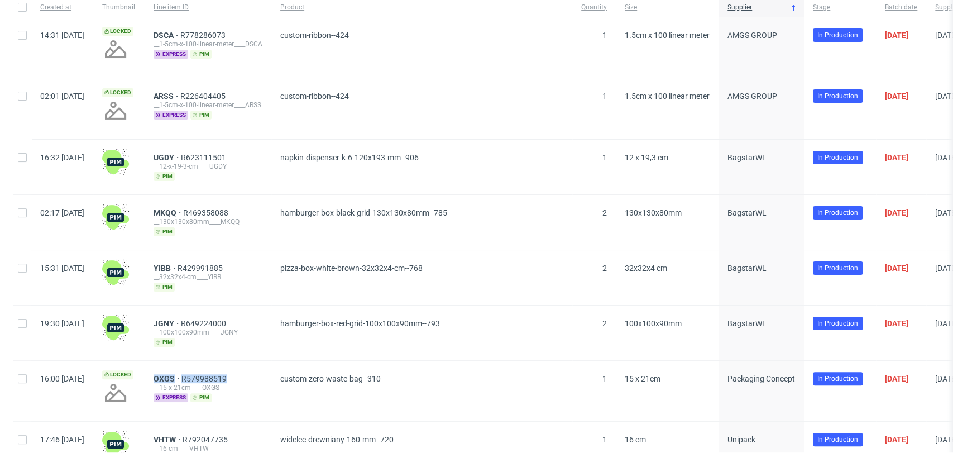
scroll to position [186, 0]
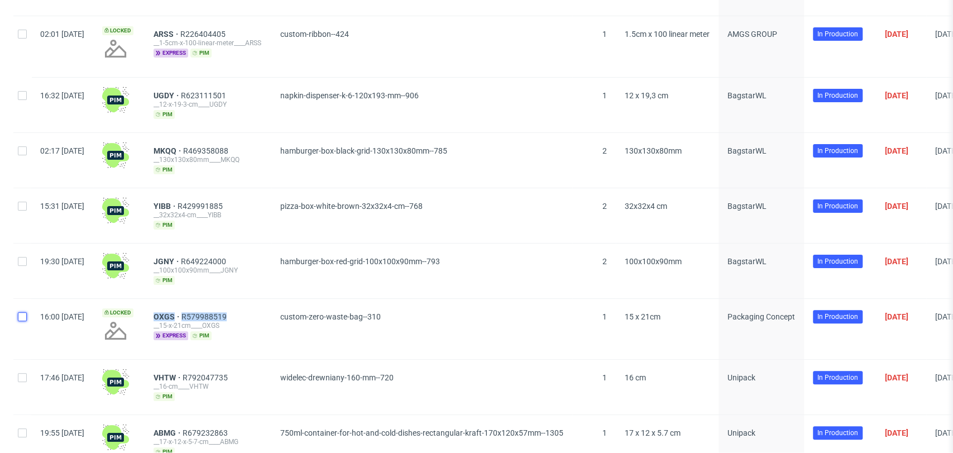
click at [20, 313] on input "checkbox" at bounding box center [22, 316] width 9 height 9
checkbox input "true"
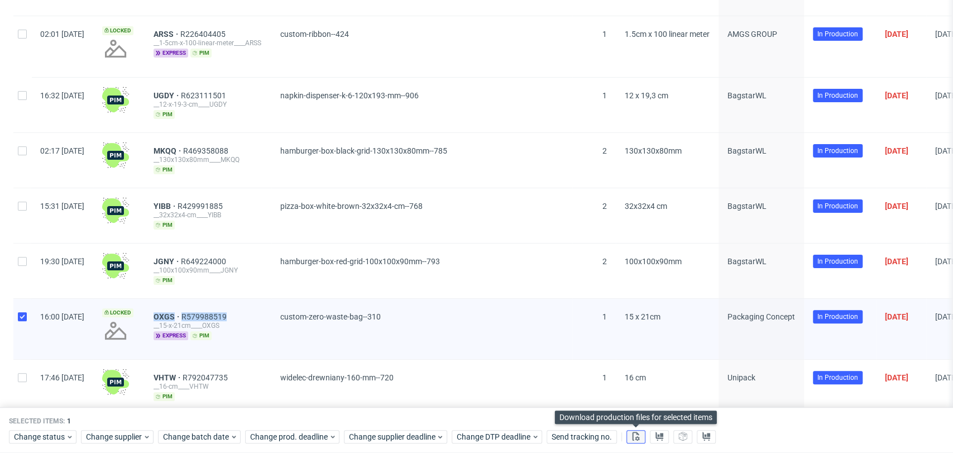
click at [637, 432] on use at bounding box center [635, 435] width 7 height 9
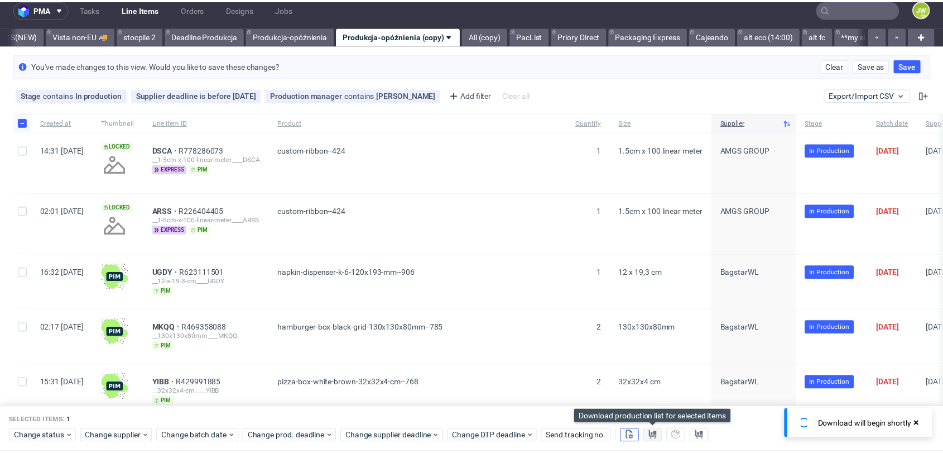
scroll to position [0, 0]
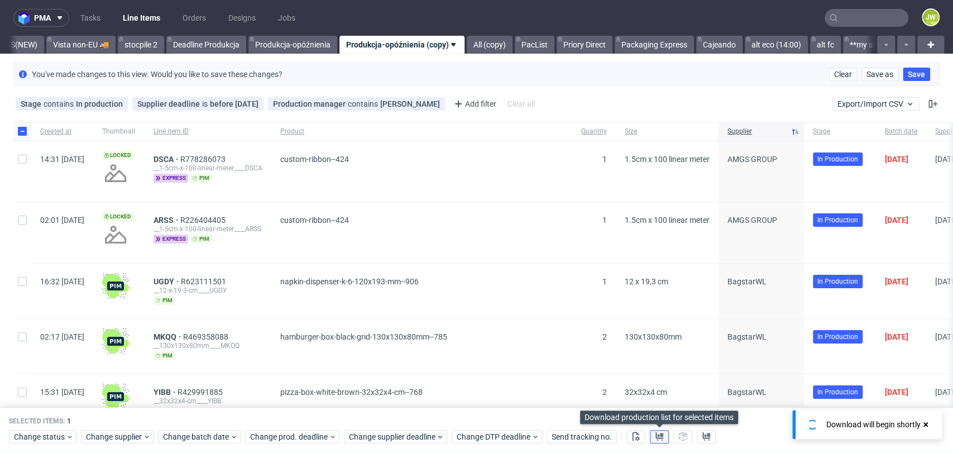
click at [655, 436] on icon at bounding box center [659, 435] width 9 height 9
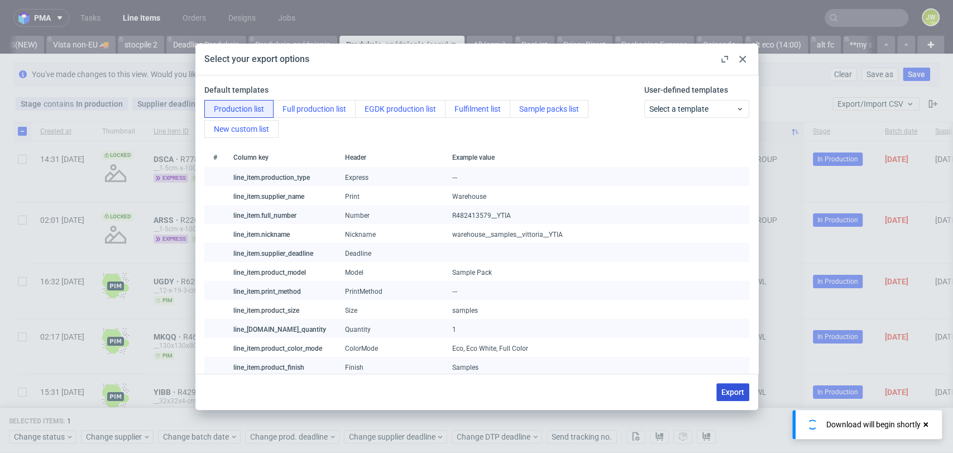
click at [732, 388] on span "Export" at bounding box center [732, 392] width 23 height 8
checkbox input "false"
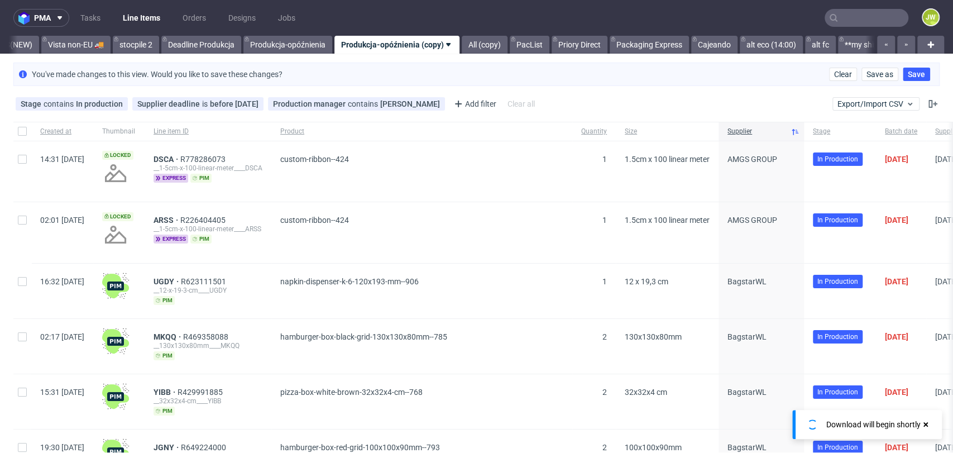
scroll to position [0, 3034]
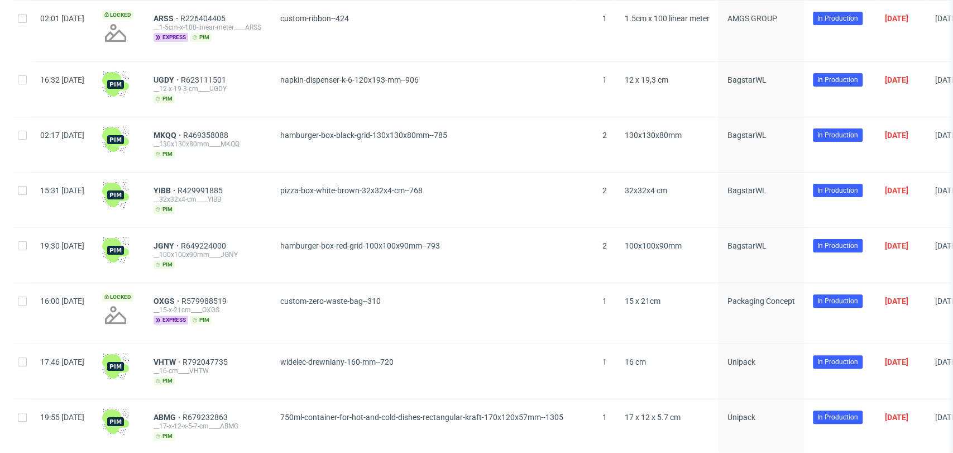
scroll to position [248, 0]
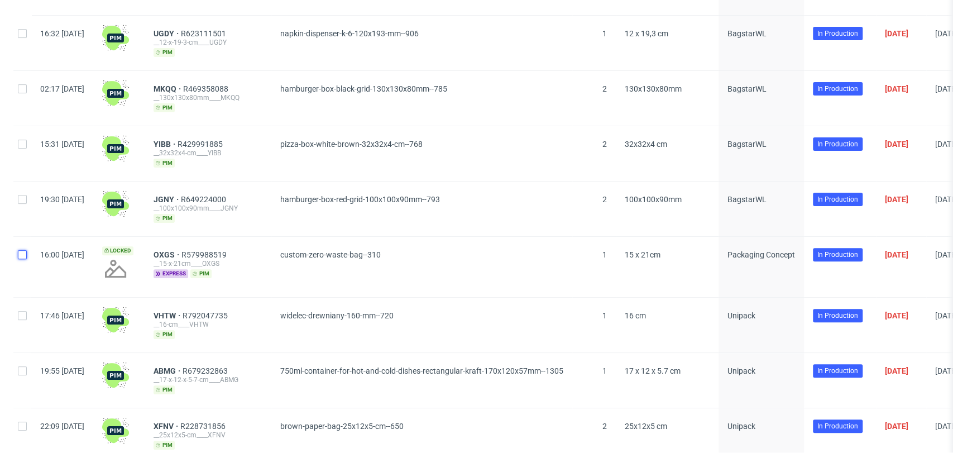
click at [18, 255] on input "checkbox" at bounding box center [22, 254] width 9 height 9
checkbox input "true"
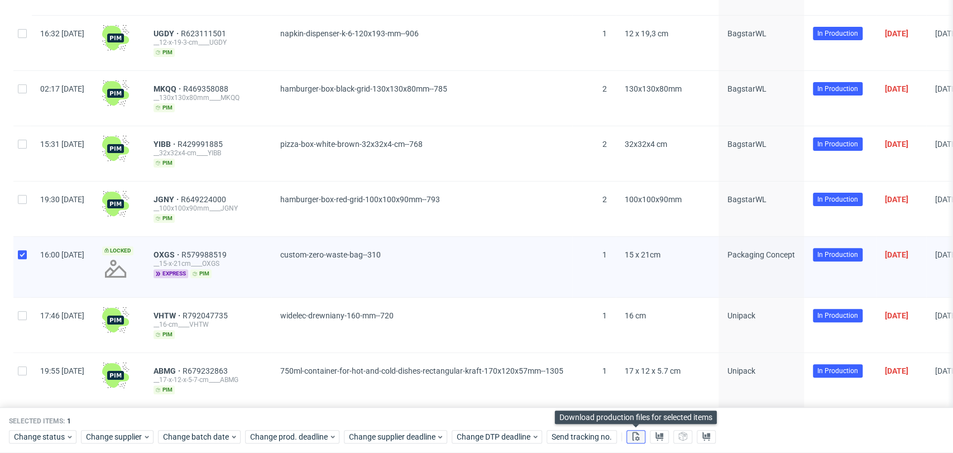
click at [632, 434] on use at bounding box center [635, 435] width 7 height 9
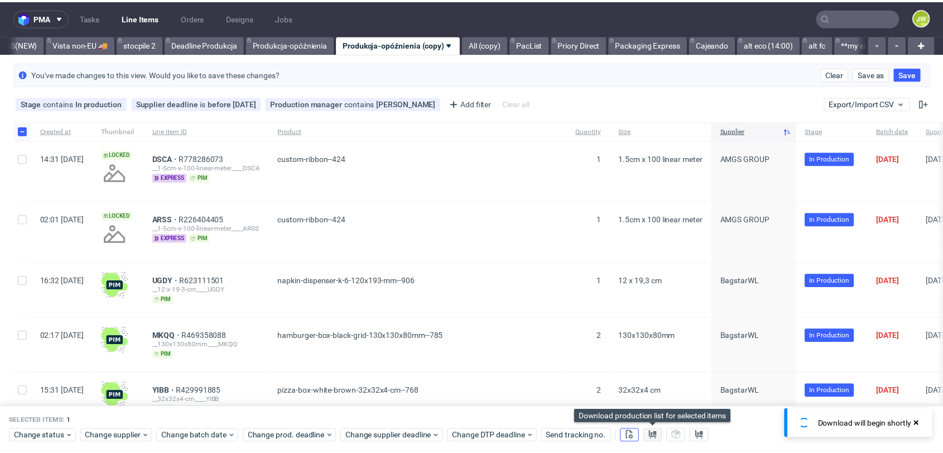
scroll to position [0, 0]
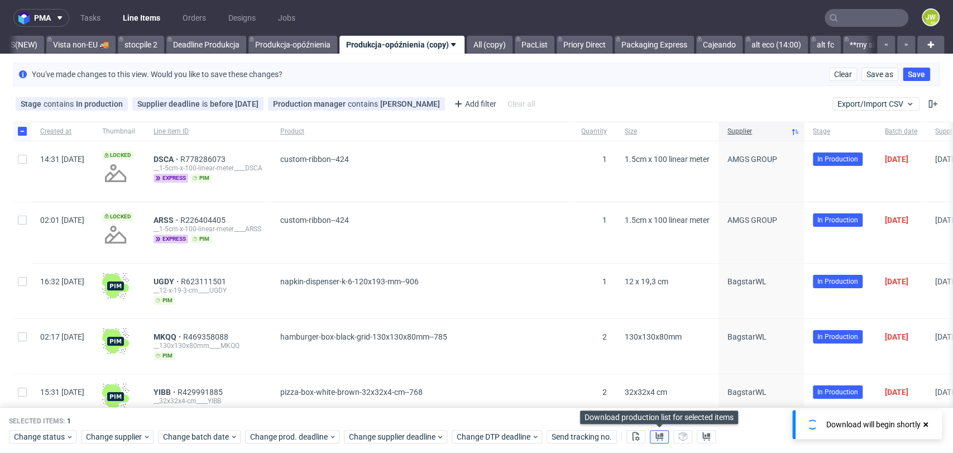
click at [655, 434] on icon at bounding box center [659, 435] width 9 height 9
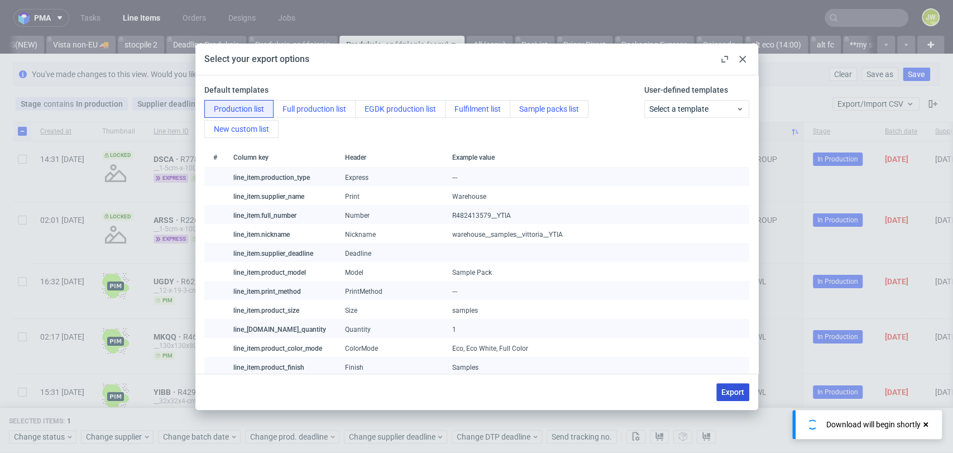
click at [728, 392] on span "Export" at bounding box center [732, 392] width 23 height 8
checkbox input "false"
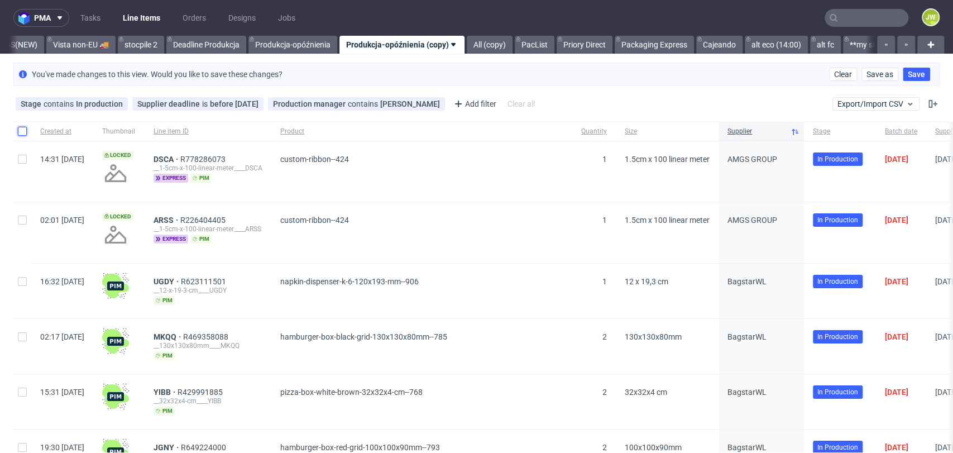
click at [22, 131] on input "checkbox" at bounding box center [22, 131] width 9 height 9
checkbox input "true"
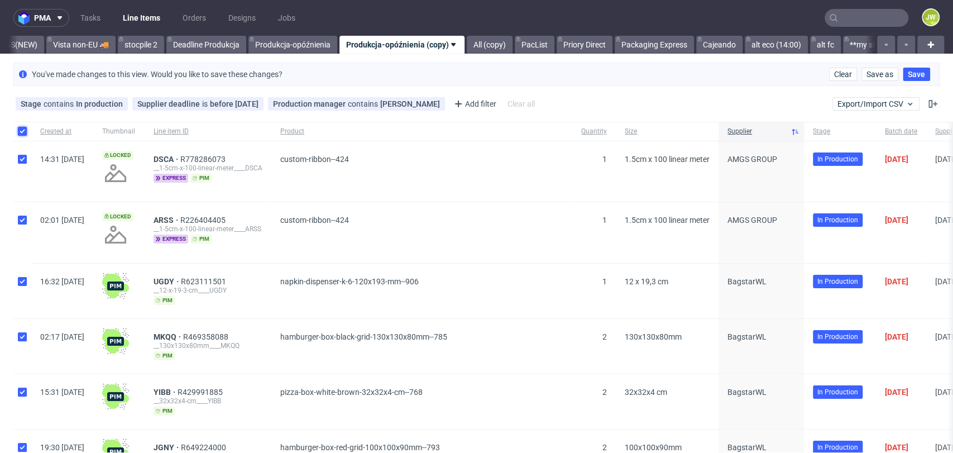
checkbox input "true"
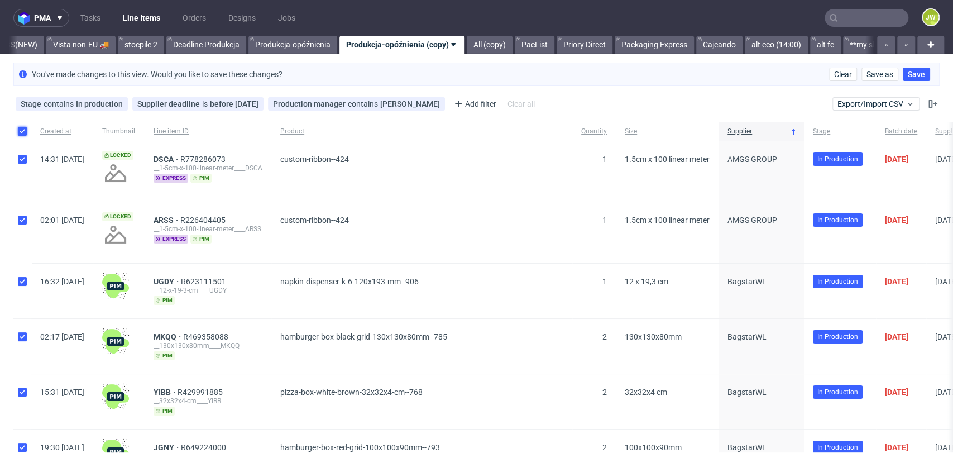
checkbox input "true"
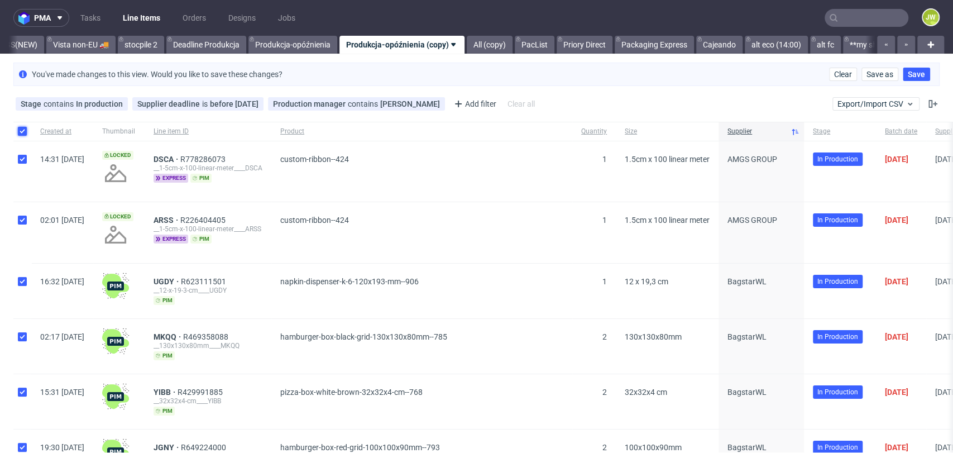
checkbox input "true"
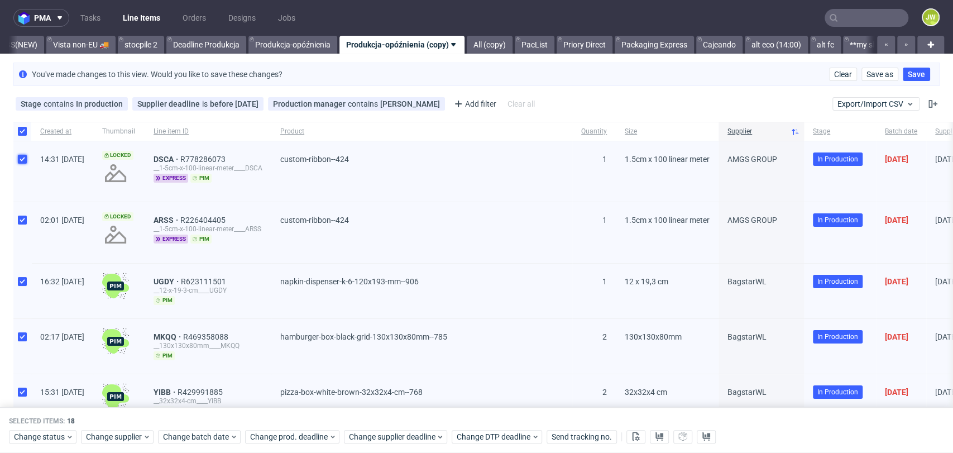
drag, startPoint x: 22, startPoint y: 160, endPoint x: 29, endPoint y: 203, distance: 42.9
click at [22, 162] on input "checkbox" at bounding box center [22, 159] width 9 height 9
checkbox input "false"
drag, startPoint x: 23, startPoint y: 226, endPoint x: 25, endPoint y: 256, distance: 29.6
click at [23, 227] on div at bounding box center [22, 232] width 18 height 60
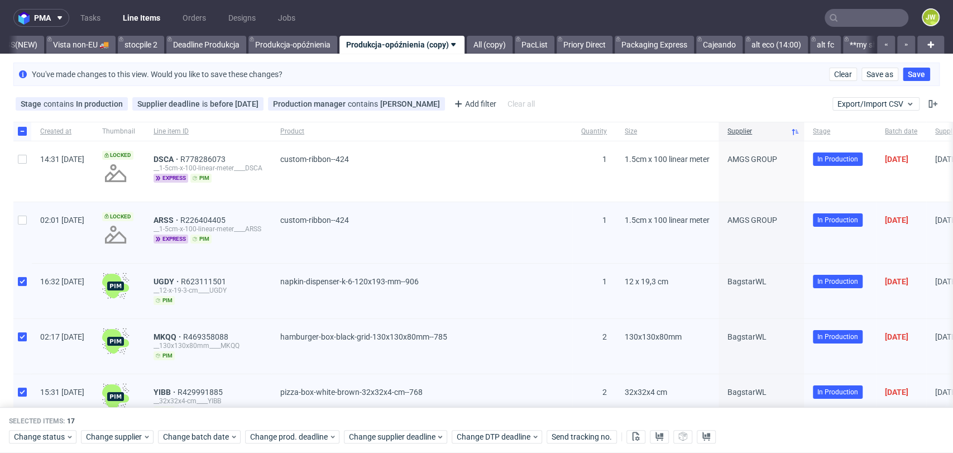
checkbox input "false"
click at [25, 281] on input "checkbox" at bounding box center [22, 281] width 9 height 9
checkbox input "false"
click at [21, 330] on div at bounding box center [22, 346] width 18 height 55
checkbox input "false"
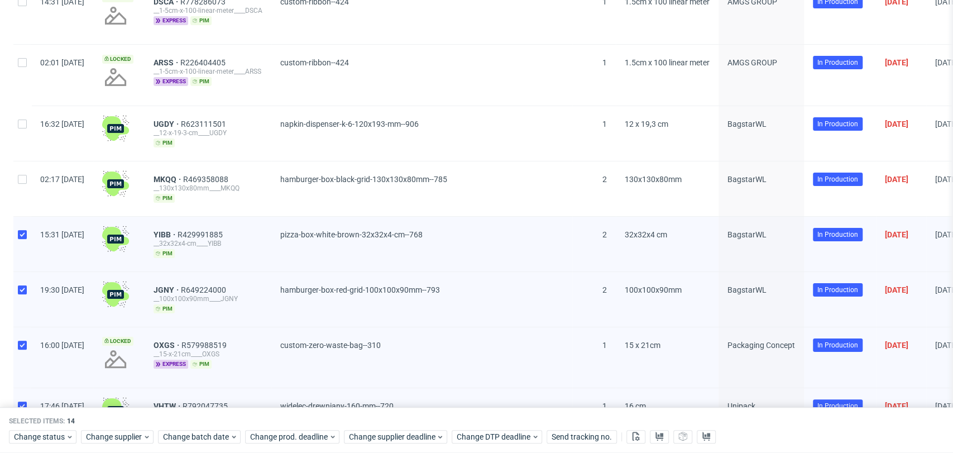
scroll to position [186, 0]
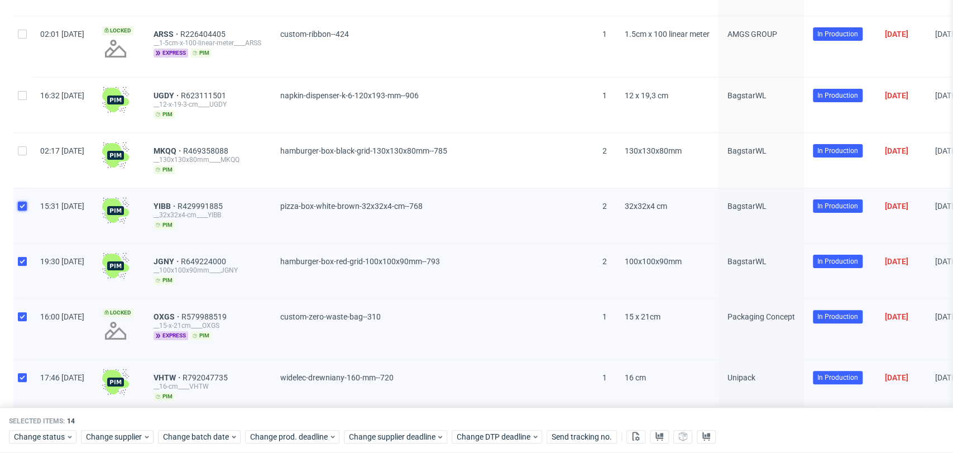
click at [21, 206] on input "checkbox" at bounding box center [22, 205] width 9 height 9
checkbox input "false"
click at [17, 264] on div at bounding box center [22, 270] width 18 height 55
checkbox input "false"
click at [22, 320] on div at bounding box center [22, 329] width 18 height 60
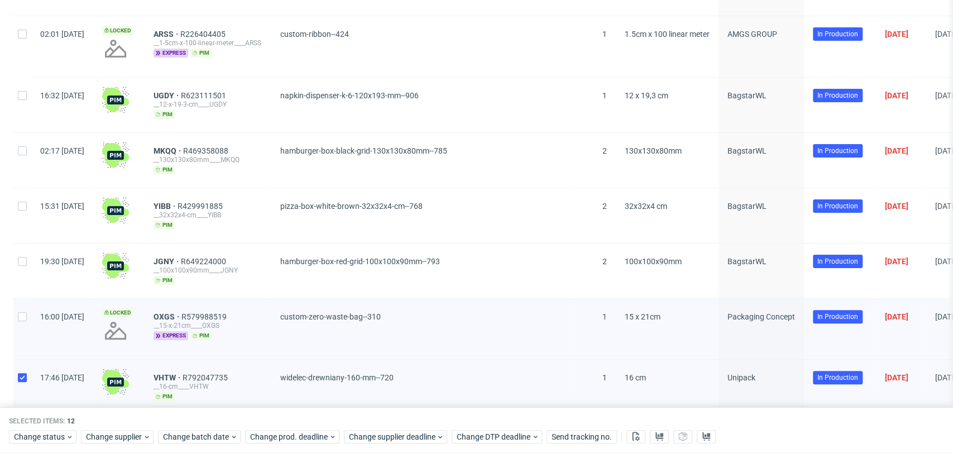
checkbox input "false"
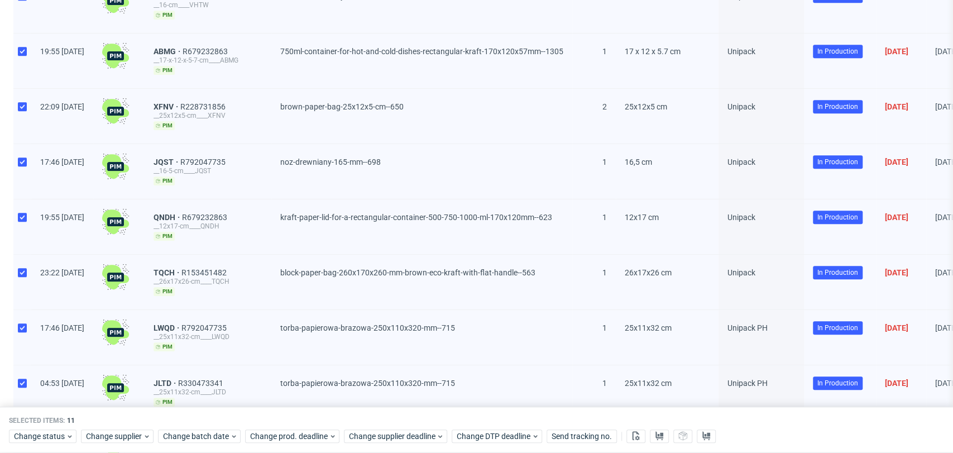
scroll to position [538, 0]
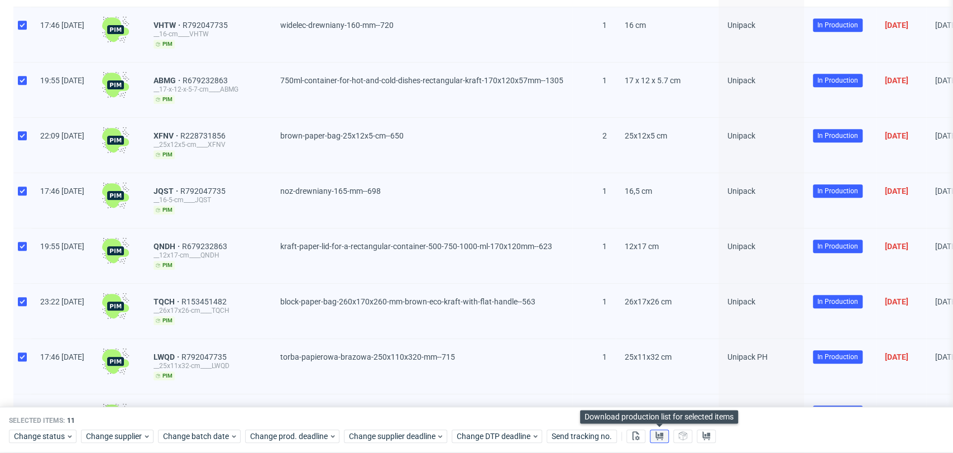
click at [657, 435] on use at bounding box center [659, 435] width 8 height 9
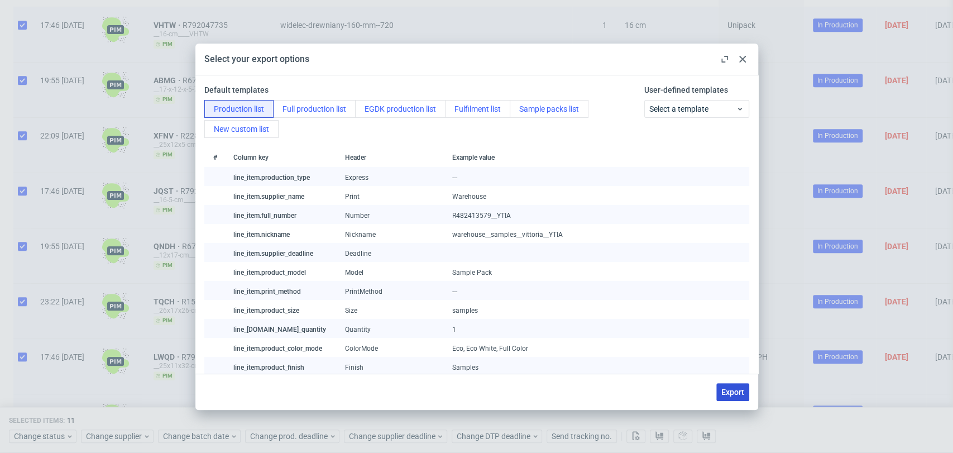
click at [723, 394] on span "Export" at bounding box center [732, 392] width 23 height 8
checkbox input "false"
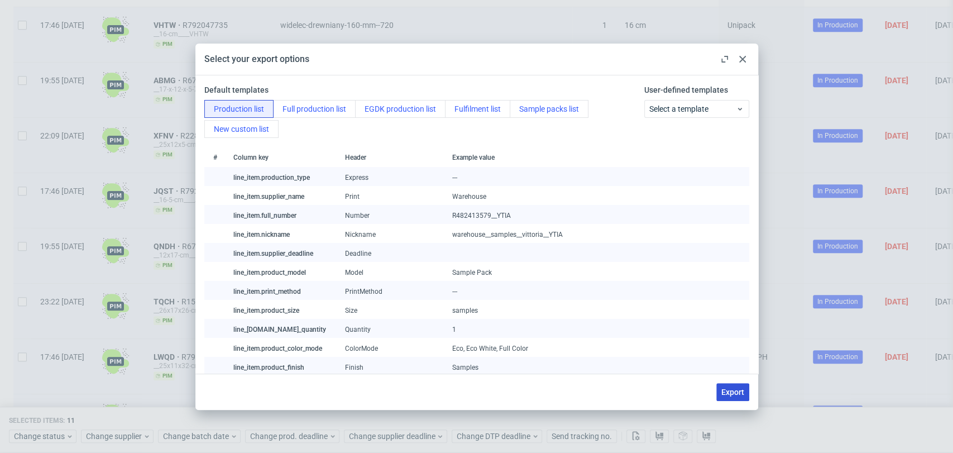
checkbox input "false"
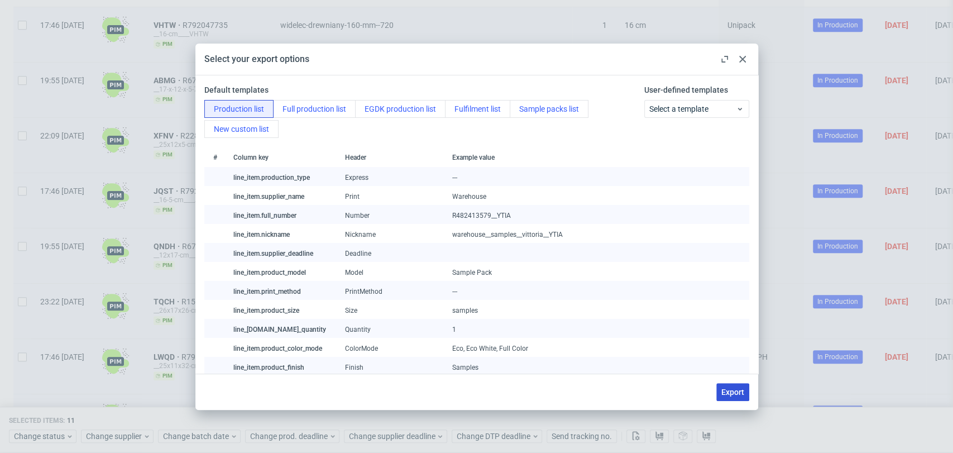
checkbox input "false"
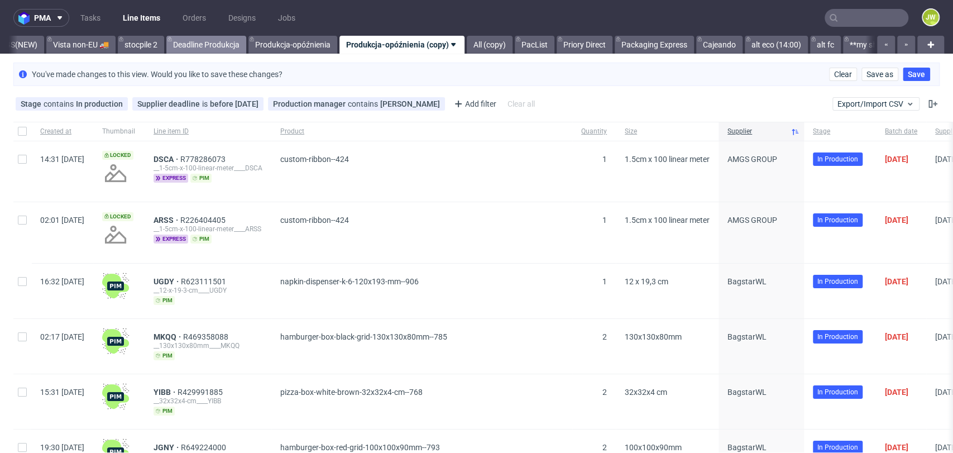
scroll to position [0, 0]
click at [44, 44] on link "AMGS(NEW)" at bounding box center [15, 45] width 57 height 18
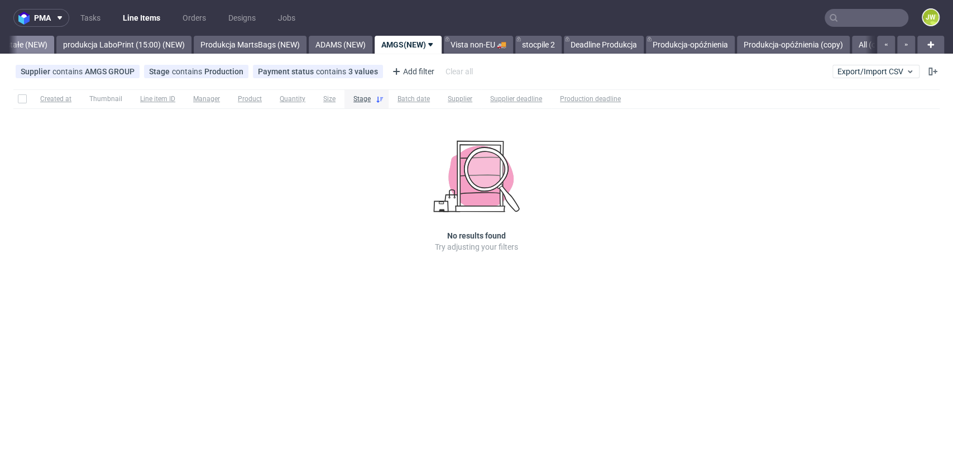
click at [49, 39] on link "premade pozostałe (NEW)" at bounding box center [2, 45] width 104 height 18
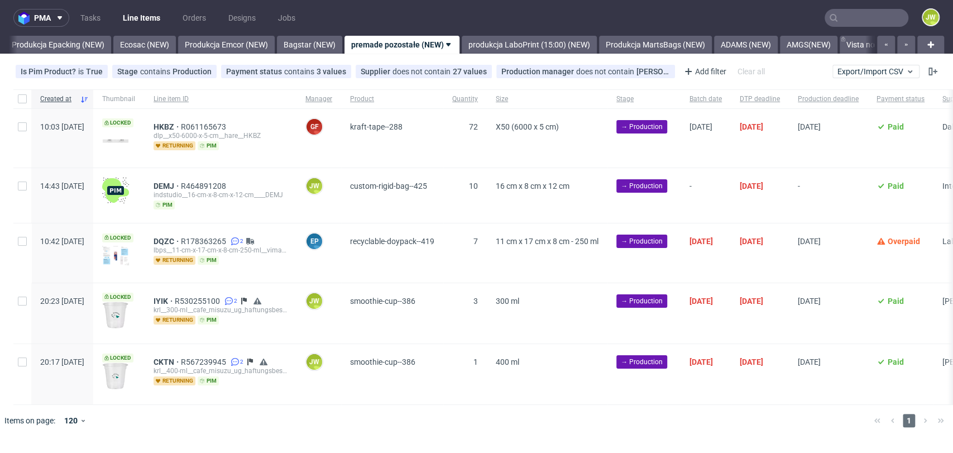
scroll to position [0, 2245]
click at [105, 46] on link "Produkcja Epacking (NEW)" at bounding box center [64, 45] width 106 height 18
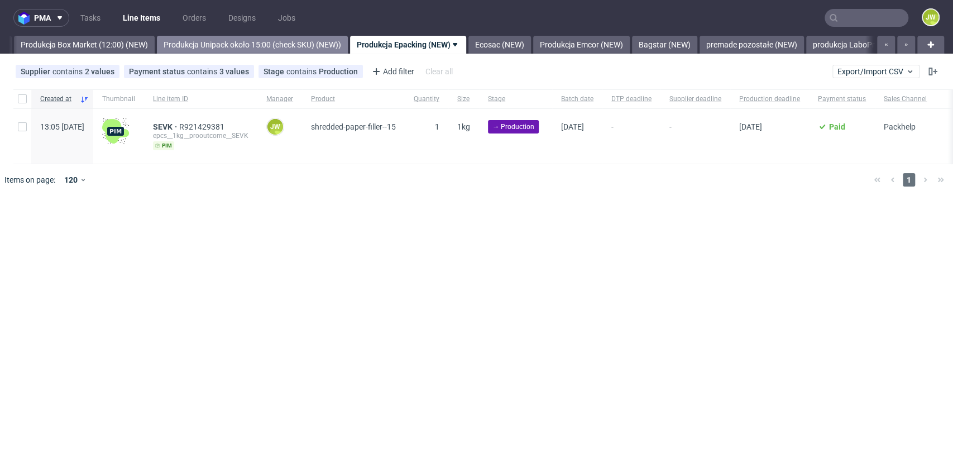
click at [232, 46] on link "Produkcja Unipack około 15:00 (check SKU) (NEW))" at bounding box center [252, 45] width 191 height 18
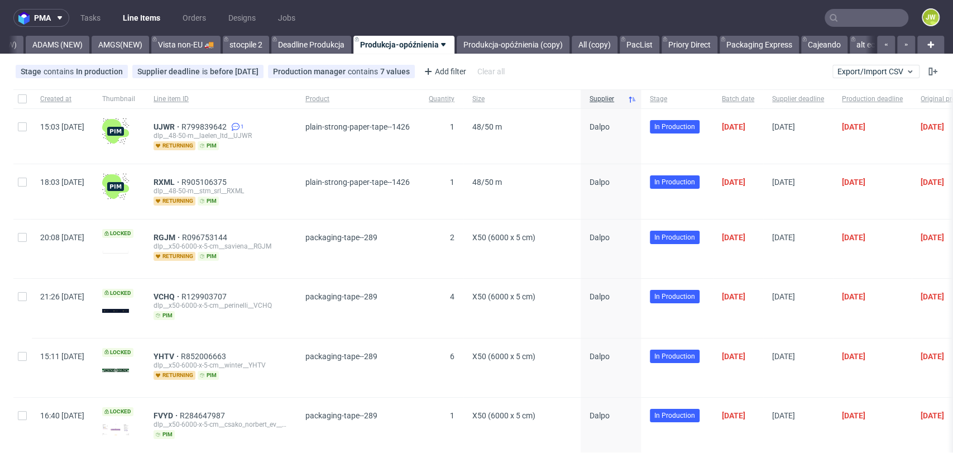
scroll to position [0, 2931]
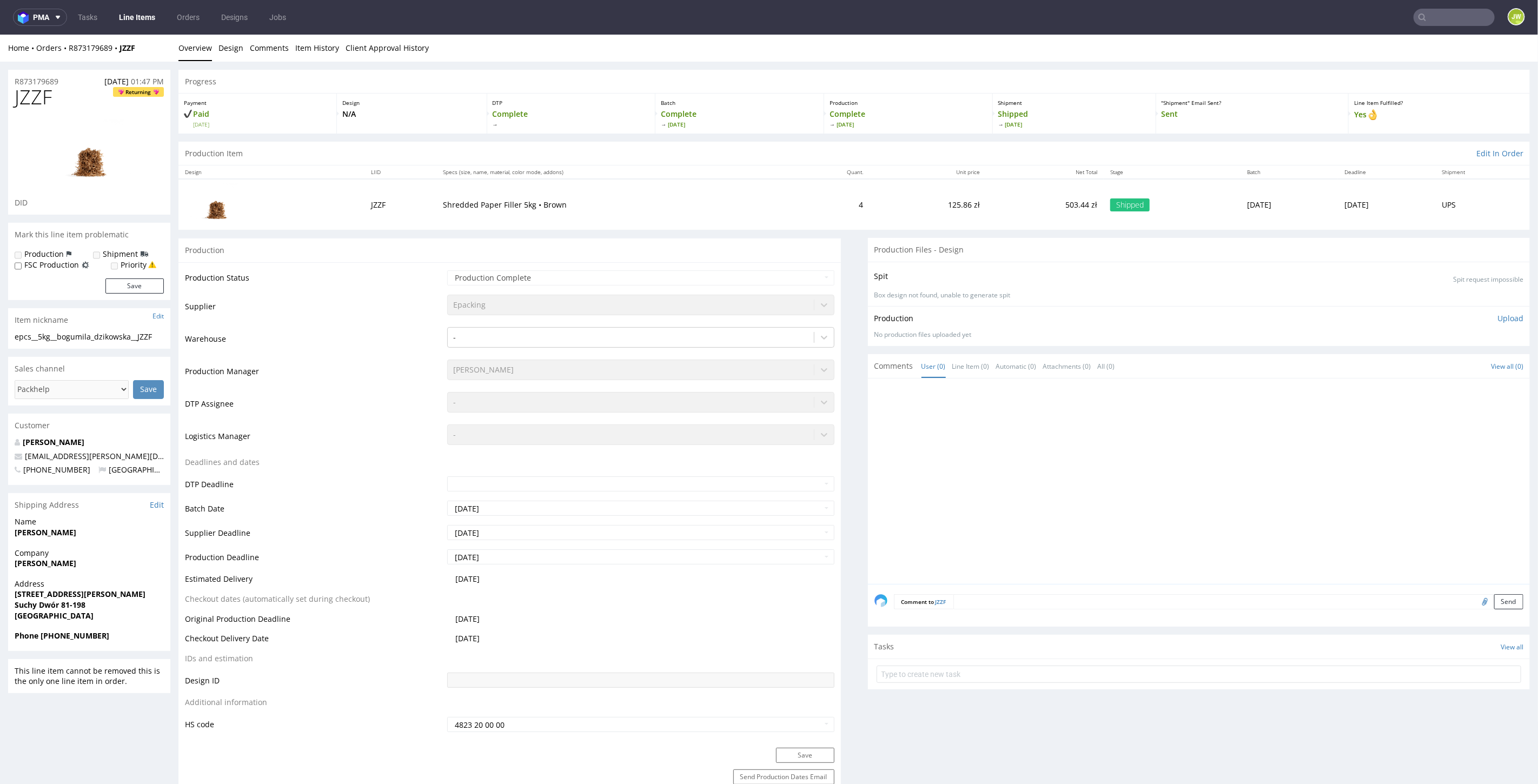
click at [149, 19] on link "Line Items" at bounding box center [137, 17] width 49 height 17
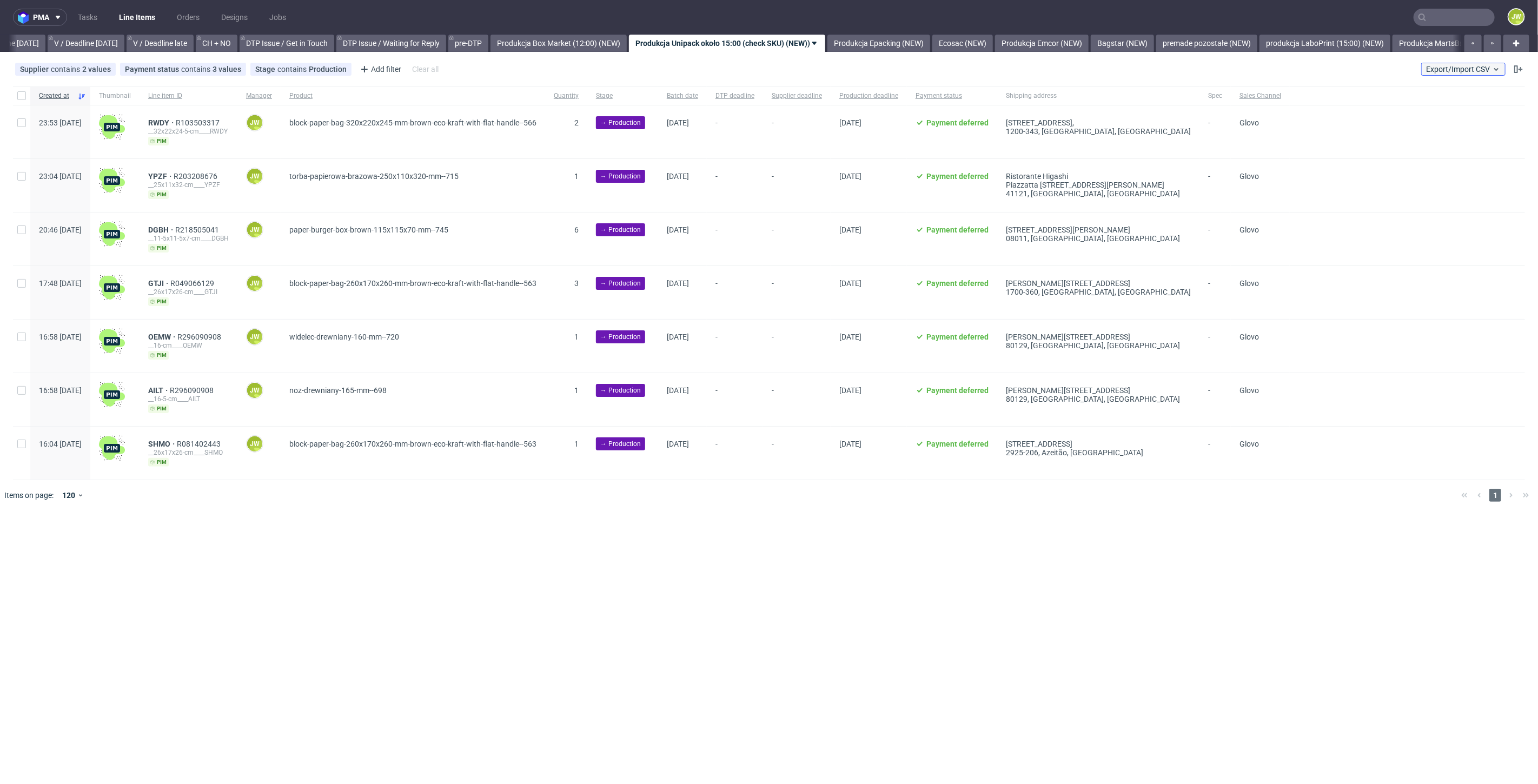
click at [923, 71] on span "Export/Import CSV" at bounding box center [1463, 69] width 75 height 9
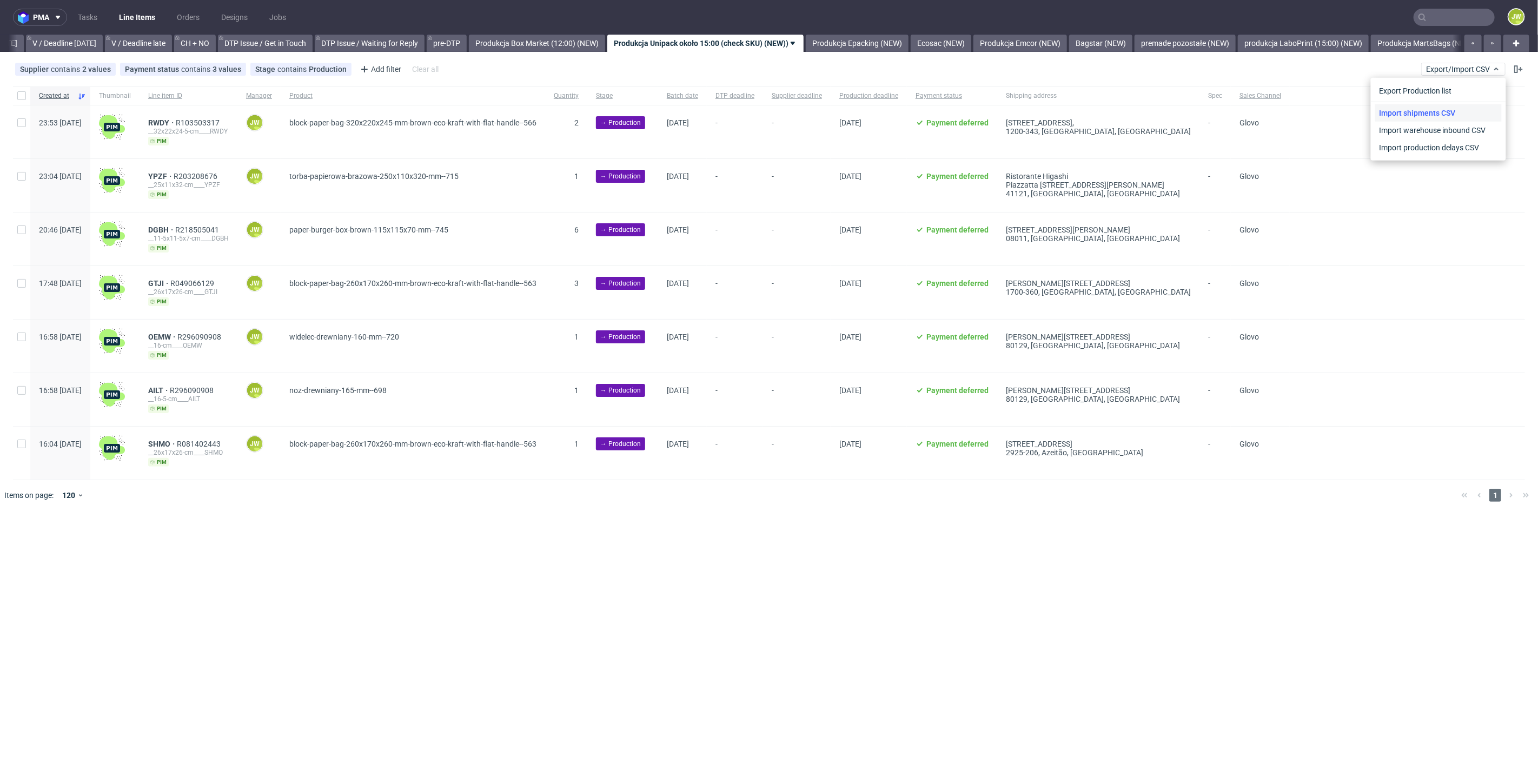
click at [923, 112] on link "Import shipments CSV" at bounding box center [1438, 113] width 127 height 17
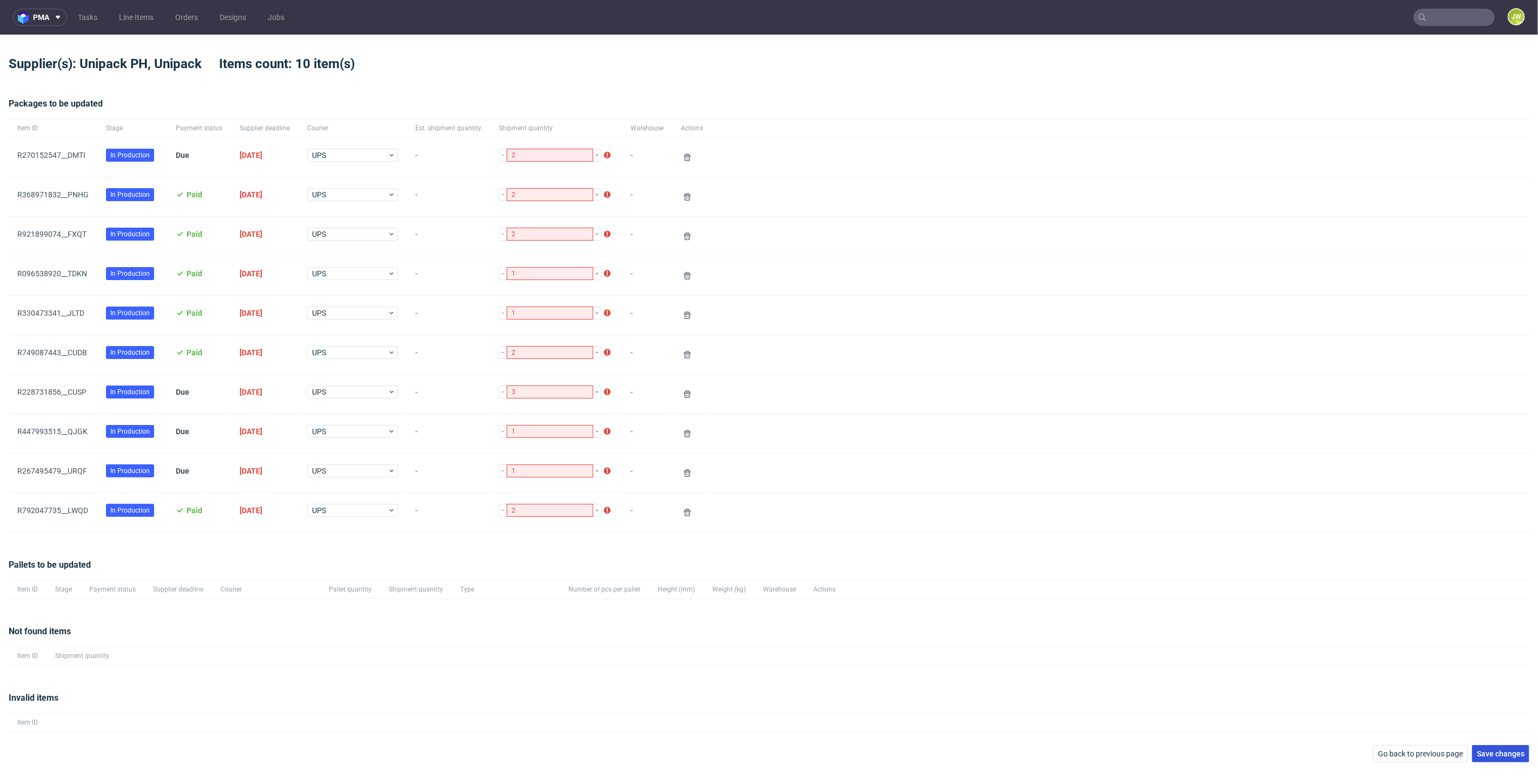
drag, startPoint x: 1508, startPoint y: 761, endPoint x: 1498, endPoint y: 752, distance: 13.5
click at [923, 438] on div "pma Tasks Line Items Orders Designs Jobs JW Supplier(s): Unipack PH, Unipack It…" at bounding box center [769, 392] width 1538 height 784
click at [923, 438] on button "Save changes" at bounding box center [1500, 754] width 57 height 17
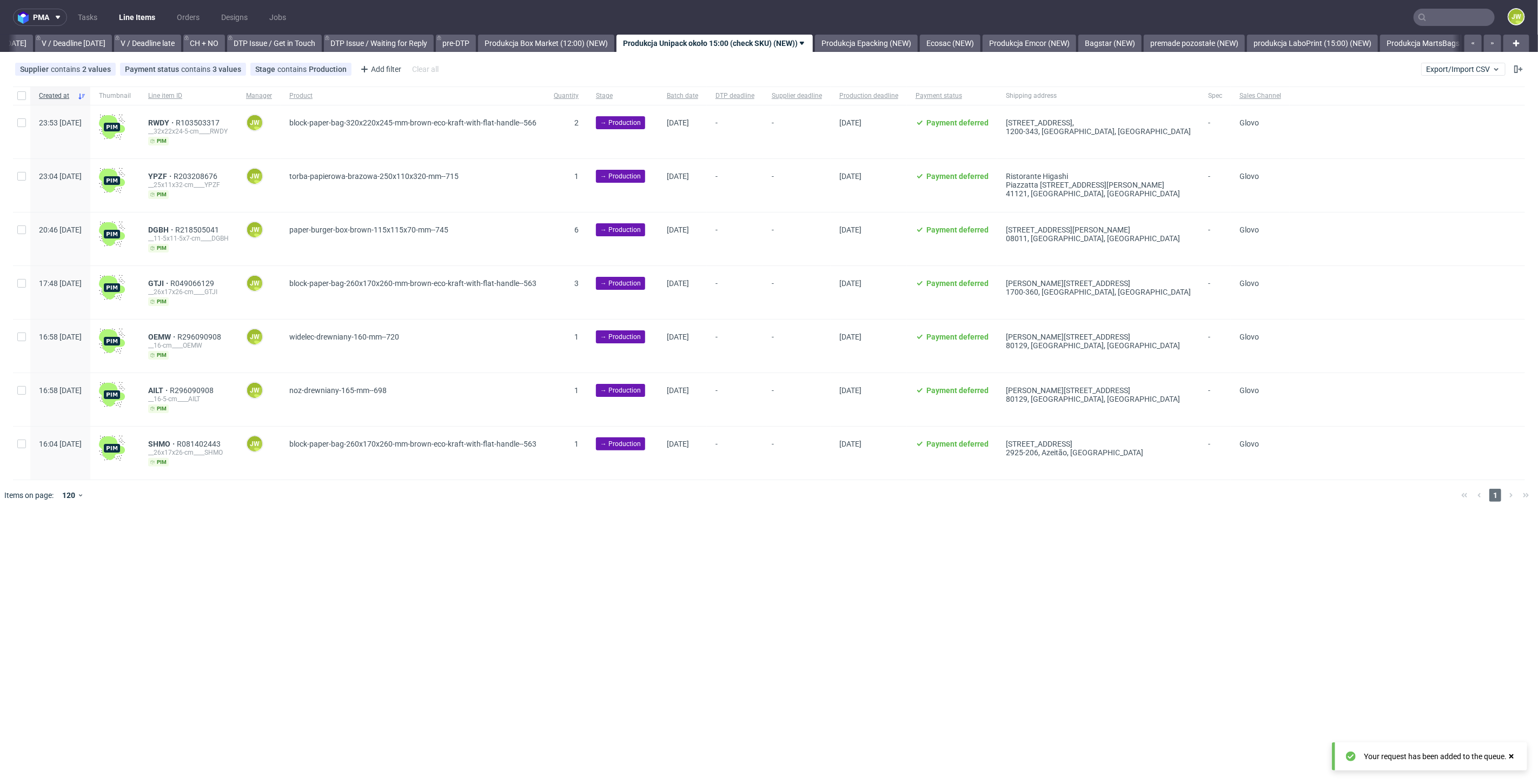
scroll to position [0, 1391]
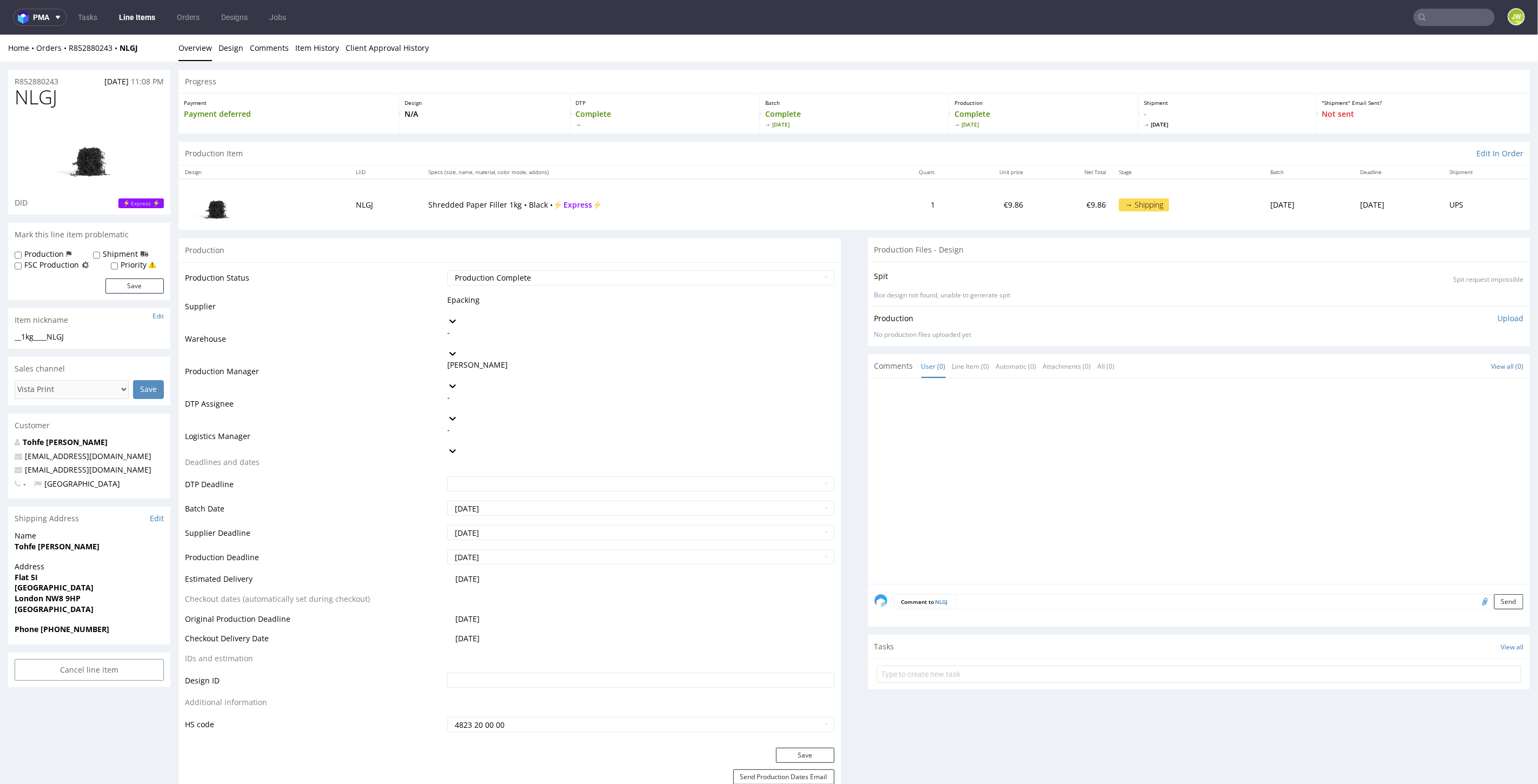
drag, startPoint x: 0, startPoint y: 0, endPoint x: 153, endPoint y: 9, distance: 153.3
click at [153, 9] on link "Line Items" at bounding box center [137, 17] width 49 height 17
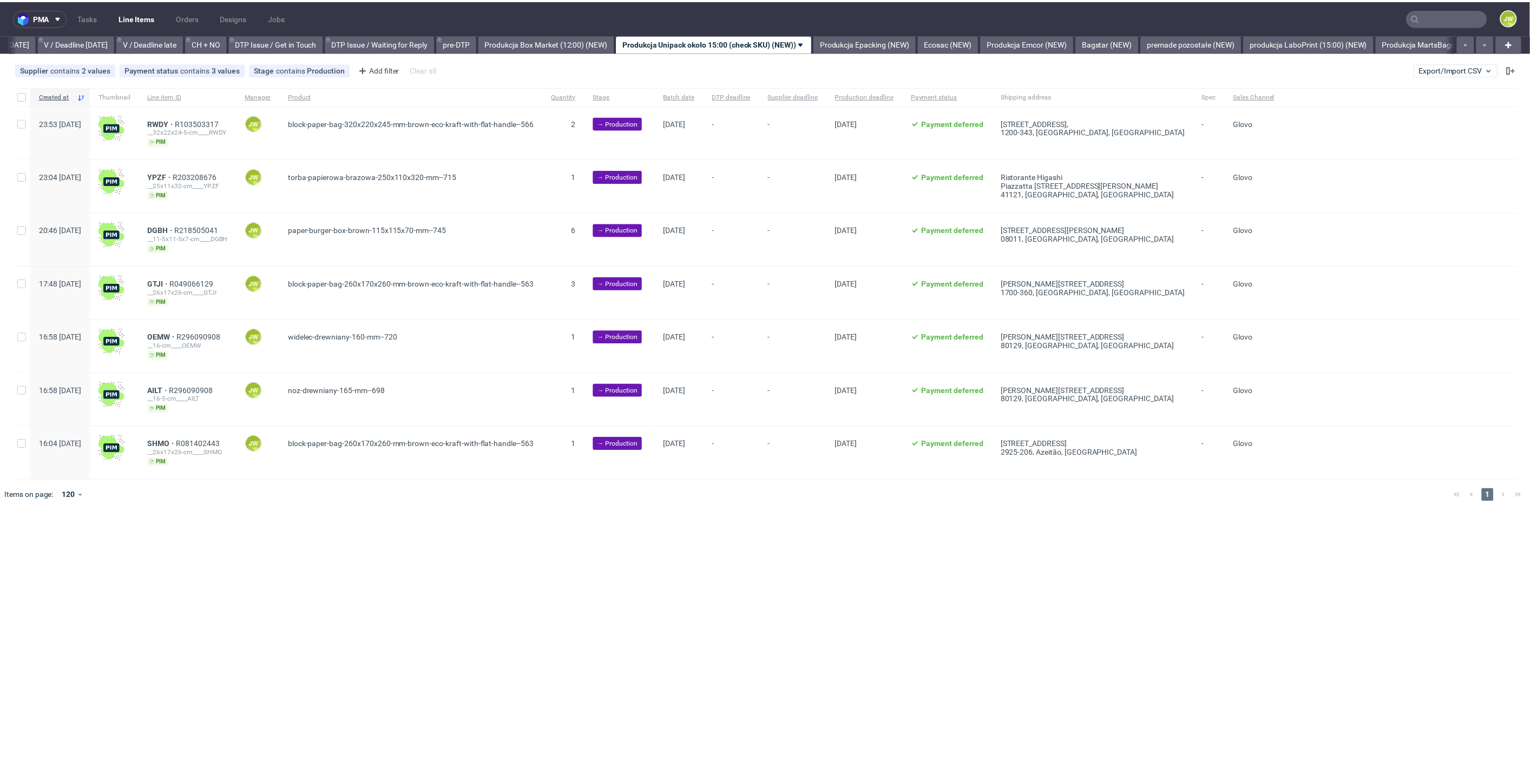
scroll to position [0, 1392]
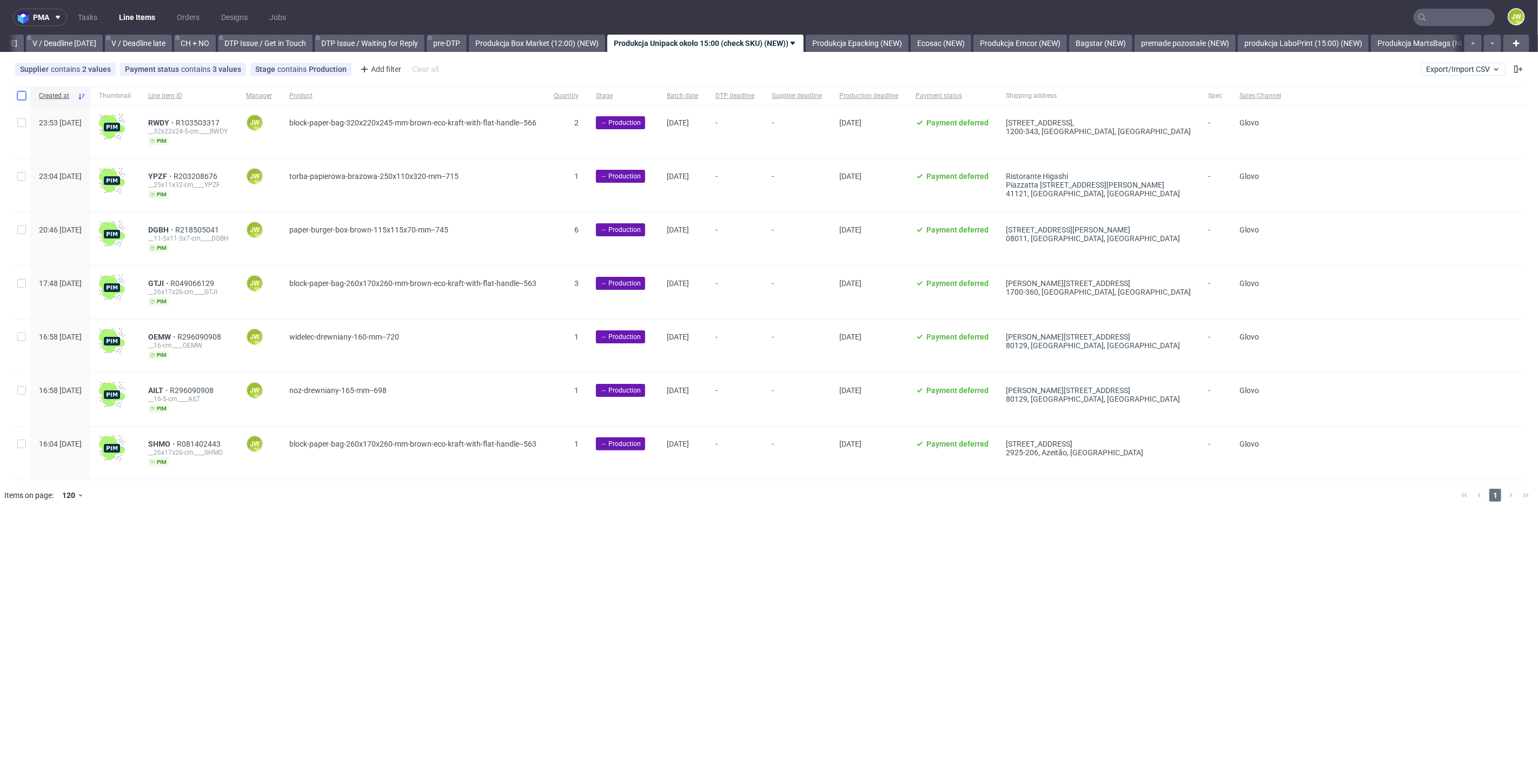
click at [22, 96] on input "checkbox" at bounding box center [21, 95] width 9 height 9
checkbox input "true"
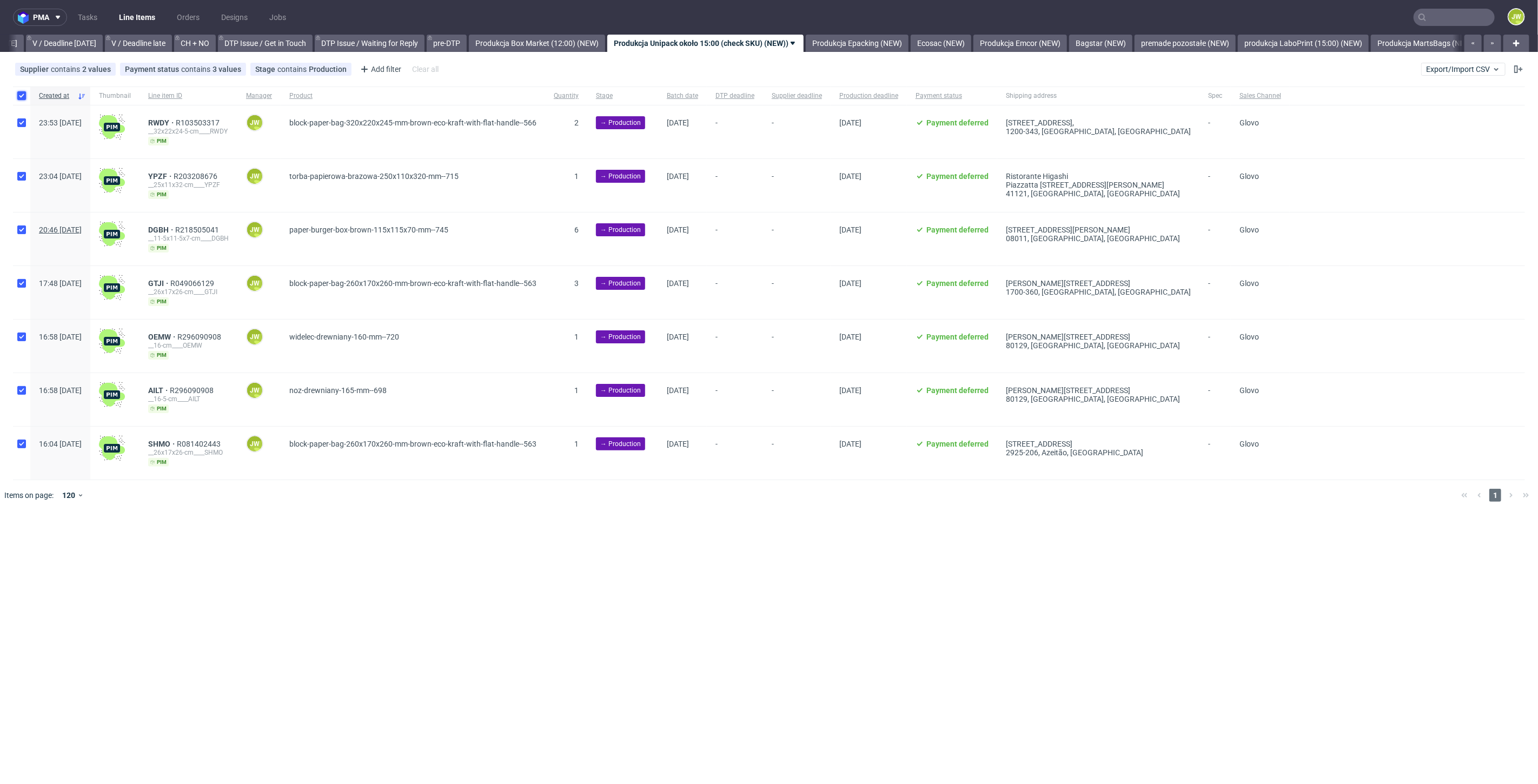
checkbox input "true"
click at [189, 543] on span "Change batch date" at bounding box center [190, 543] width 65 height 11
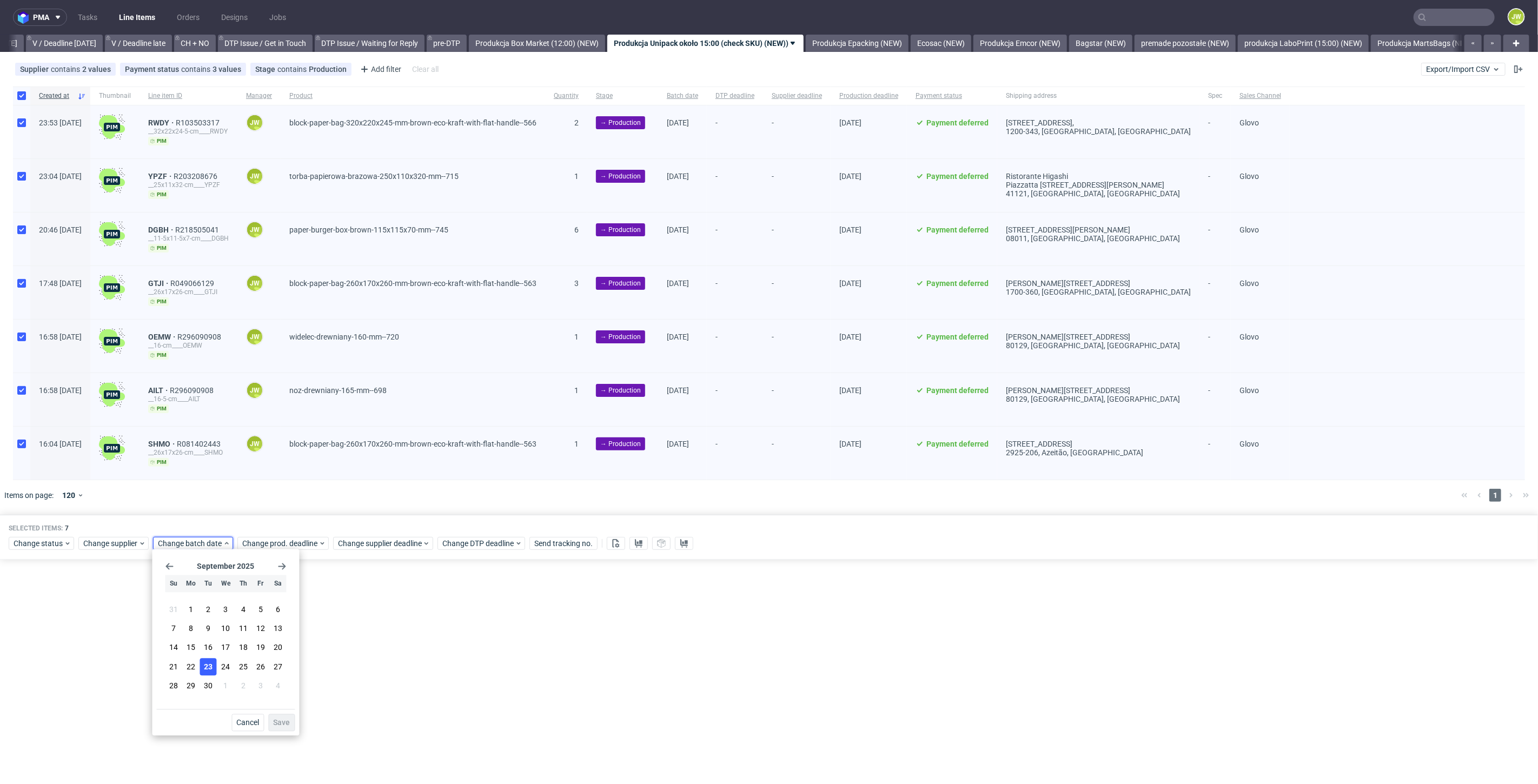
click at [209, 668] on span "23" at bounding box center [207, 666] width 9 height 11
click at [274, 724] on span "Save" at bounding box center [281, 723] width 16 height 8
click at [265, 538] on span "Change prod. deadline" at bounding box center [280, 543] width 77 height 11
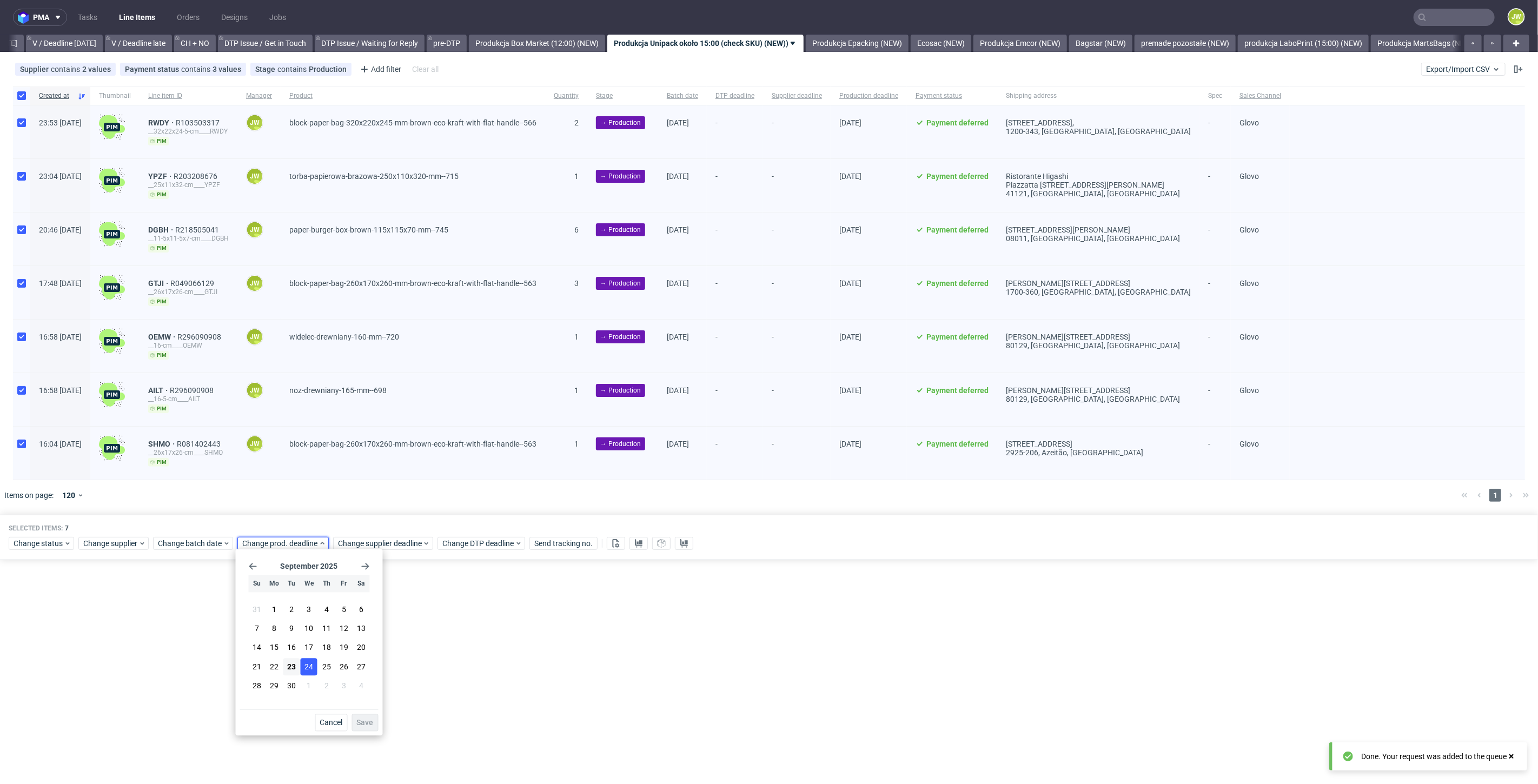
click at [313, 665] on span "24" at bounding box center [309, 666] width 9 height 11
drag, startPoint x: 368, startPoint y: 731, endPoint x: 366, endPoint y: 724, distance: 7.3
click at [368, 730] on button "Save" at bounding box center [364, 723] width 26 height 17
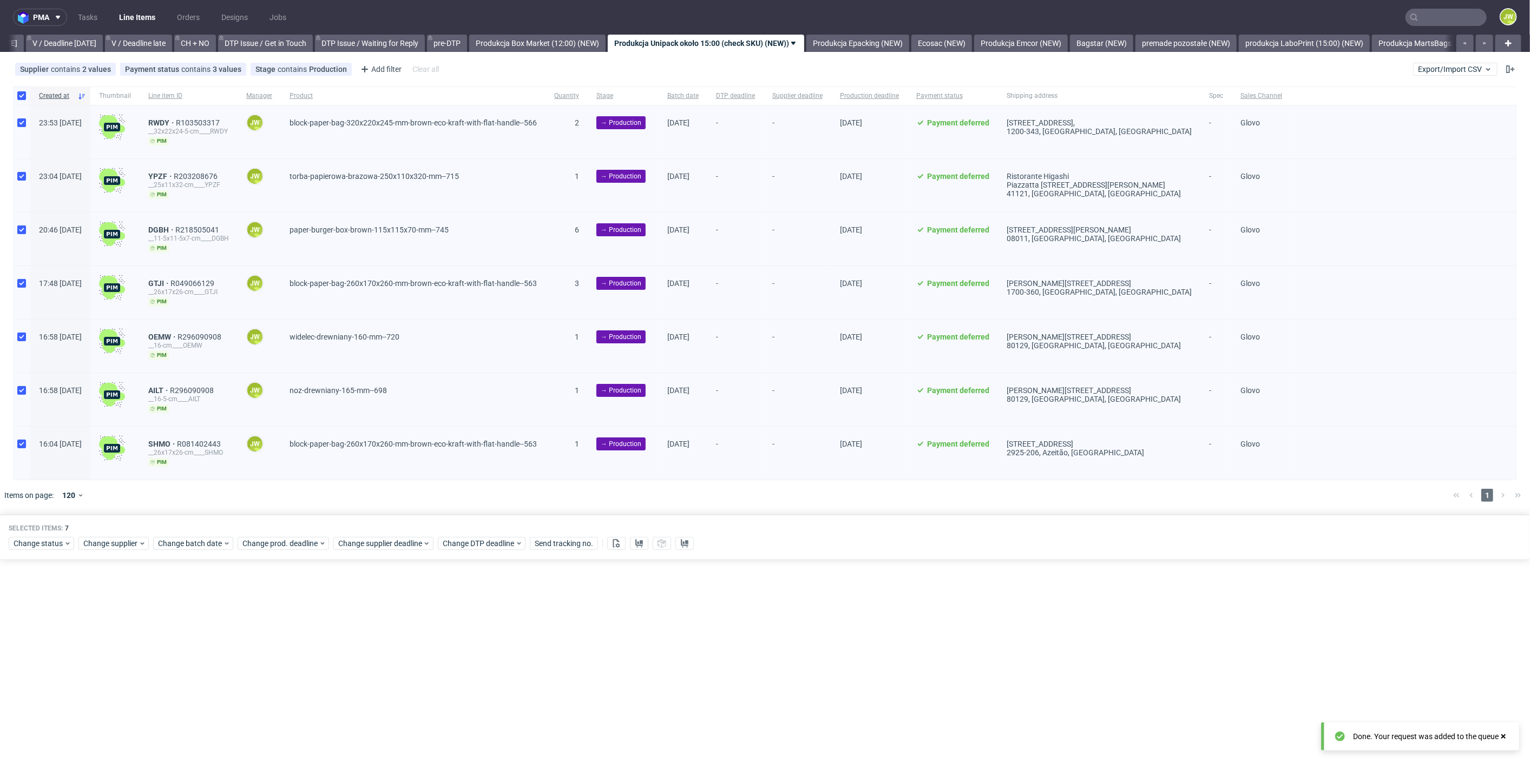
click at [365, 720] on div "pma Tasks Line Items Orders Designs Jobs JW All DTP Late Shipped Shipments DTP …" at bounding box center [765, 392] width 1530 height 784
click at [270, 542] on span "Change prod. deadline" at bounding box center [280, 543] width 77 height 11
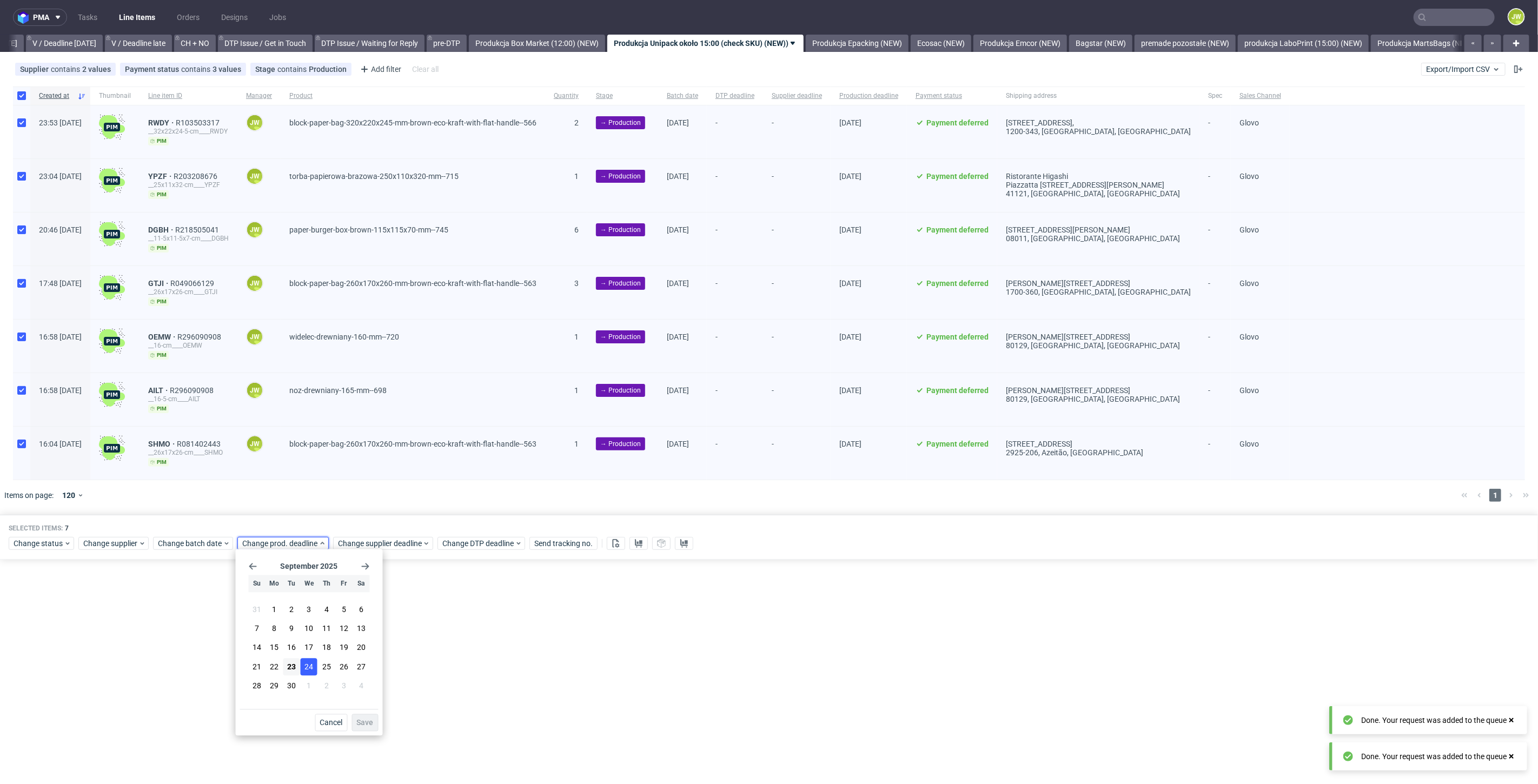
click at [314, 673] on button "24" at bounding box center [308, 667] width 16 height 17
click at [354, 724] on button "Save" at bounding box center [364, 723] width 26 height 17
click at [350, 538] on span "Change supplier deadline" at bounding box center [380, 543] width 84 height 11
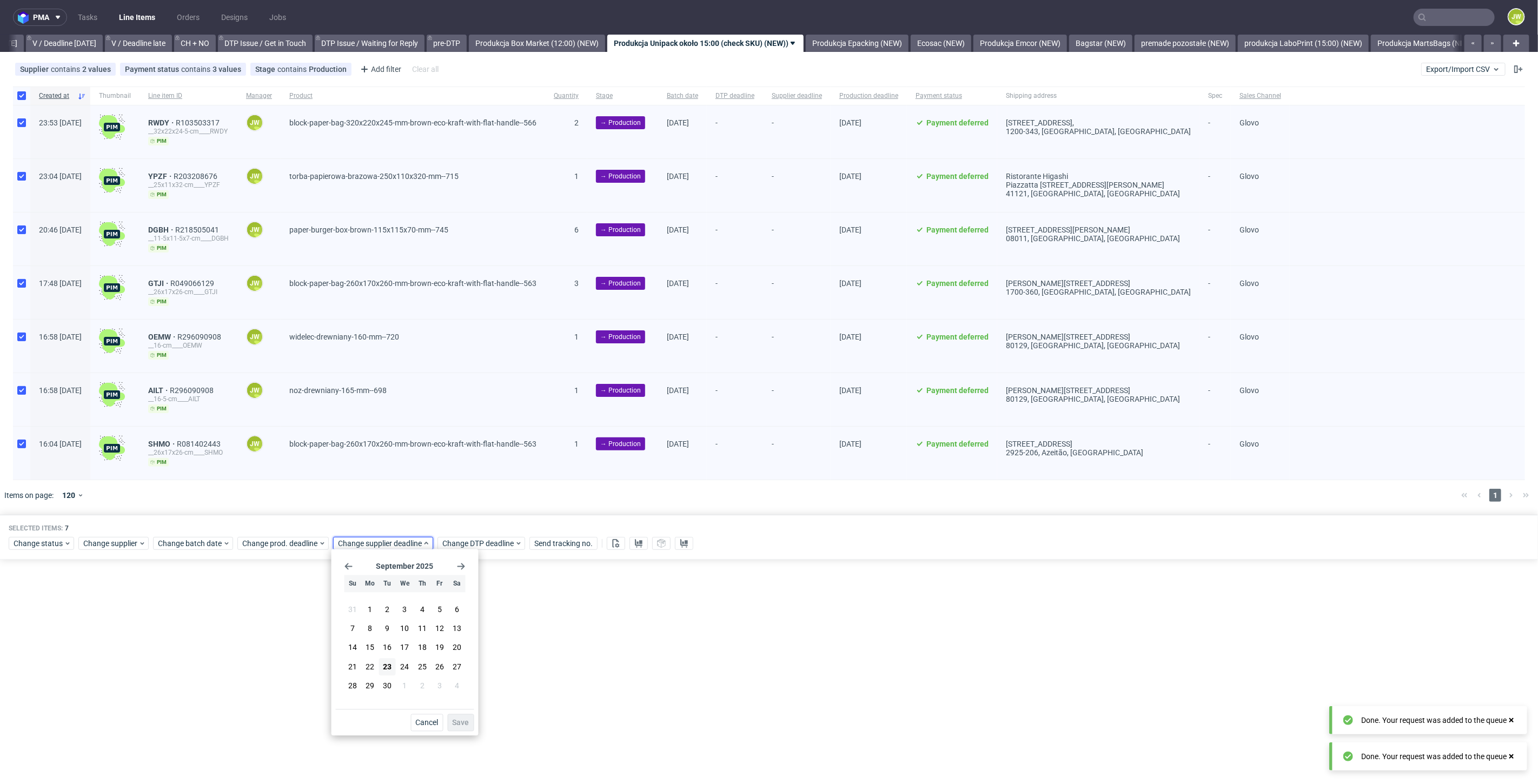
click at [414, 668] on button "25" at bounding box center [422, 667] width 16 height 17
click at [406, 668] on span "24" at bounding box center [405, 666] width 9 height 11
drag, startPoint x: 455, startPoint y: 726, endPoint x: 451, endPoint y: 719, distance: 8.1
click at [455, 725] on span "Save" at bounding box center [460, 723] width 16 height 8
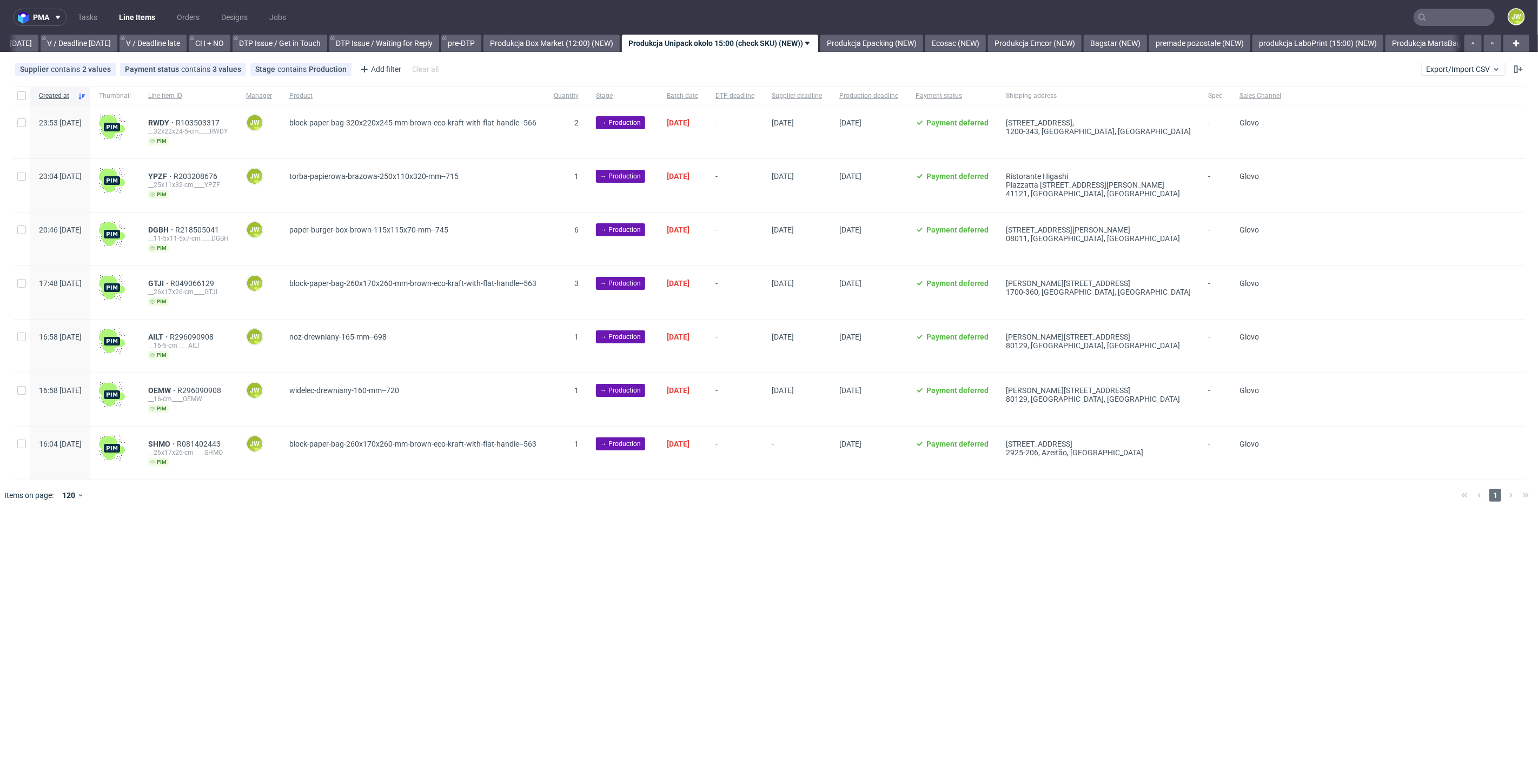
scroll to position [0, 1391]
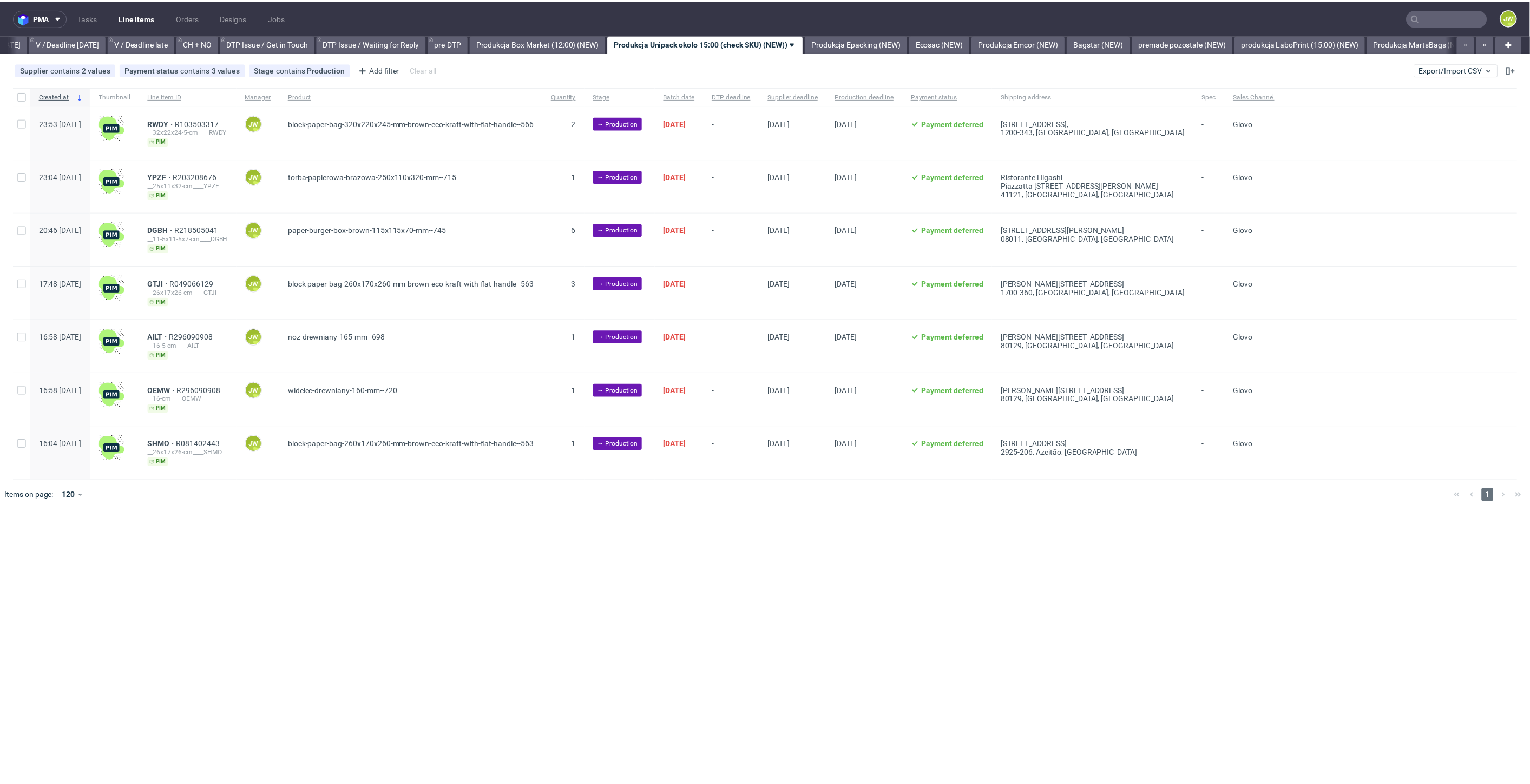
scroll to position [0, 1392]
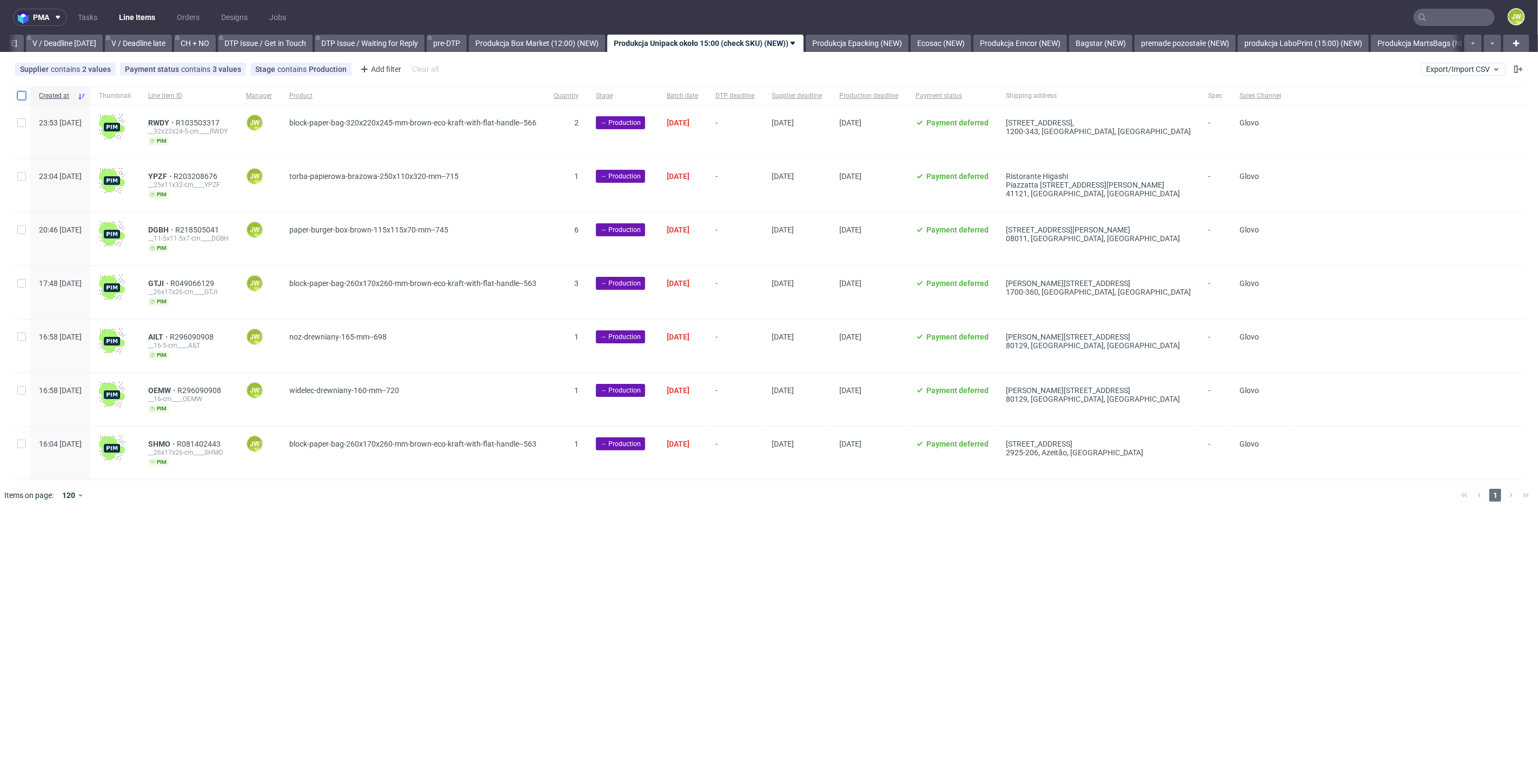
click at [24, 99] on input "checkbox" at bounding box center [21, 95] width 9 height 9
checkbox input "true"
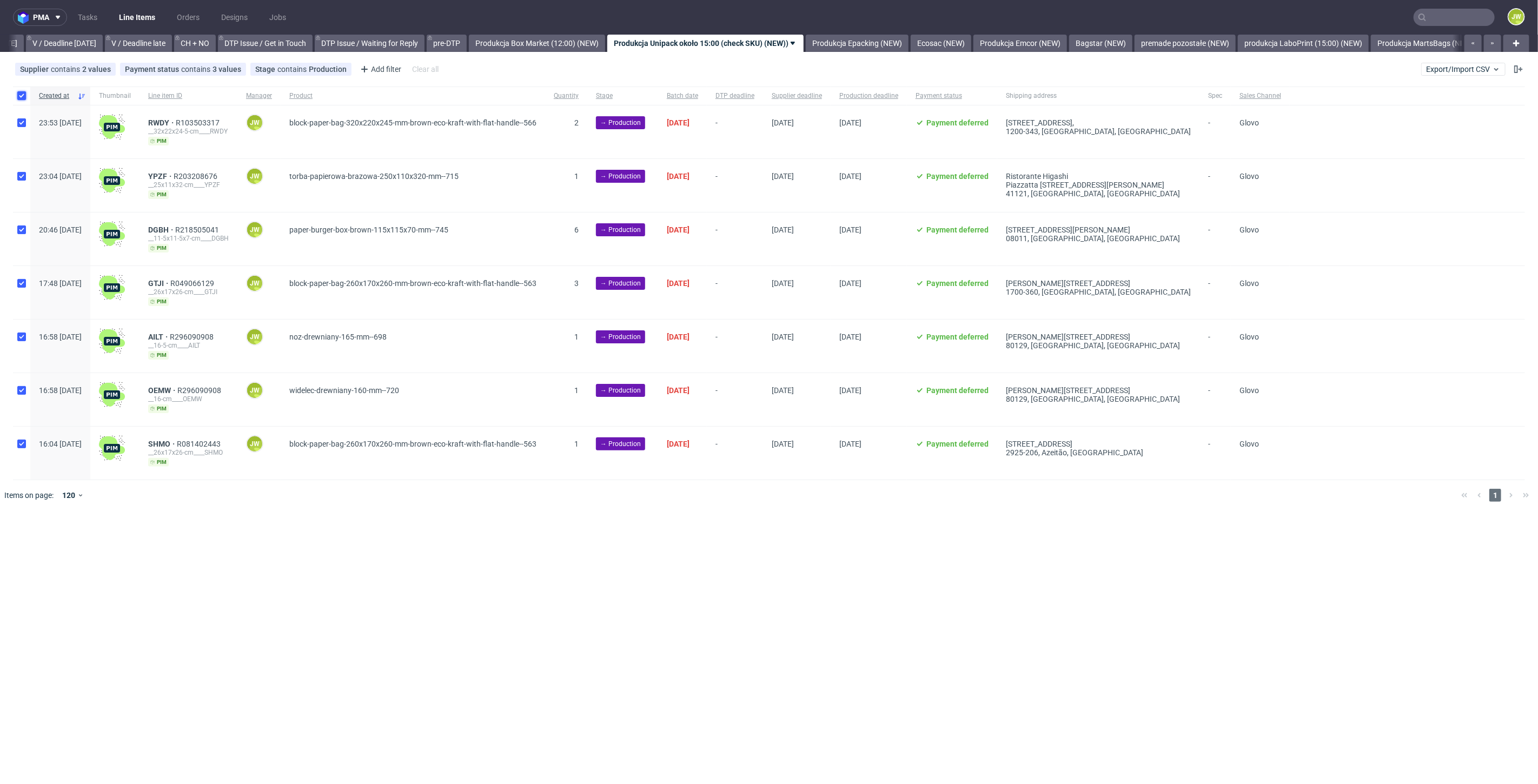
checkbox input "true"
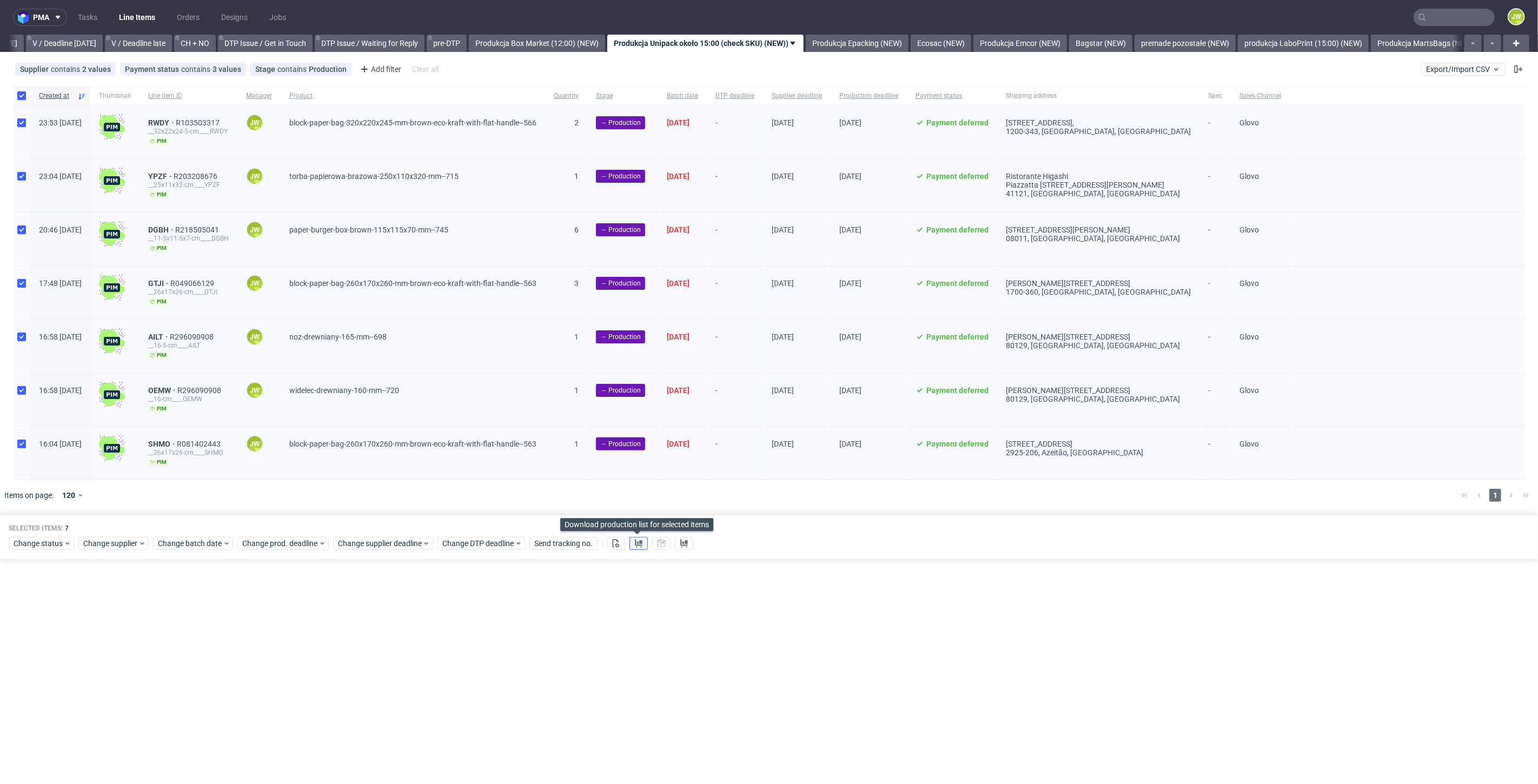
click at [639, 539] on icon at bounding box center [639, 543] width 9 height 9
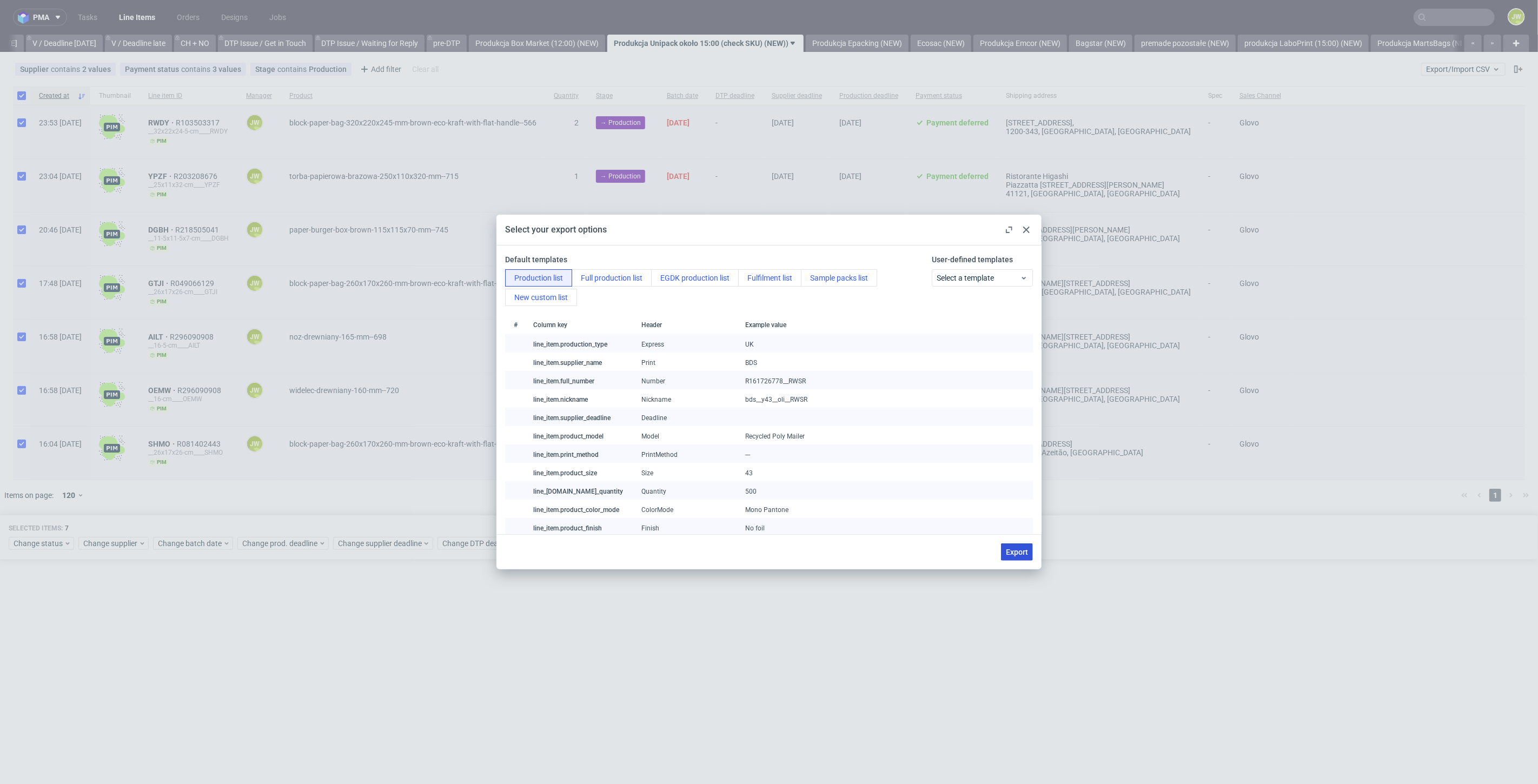
click at [1008, 557] on button "Export" at bounding box center [1017, 552] width 32 height 17
checkbox input "false"
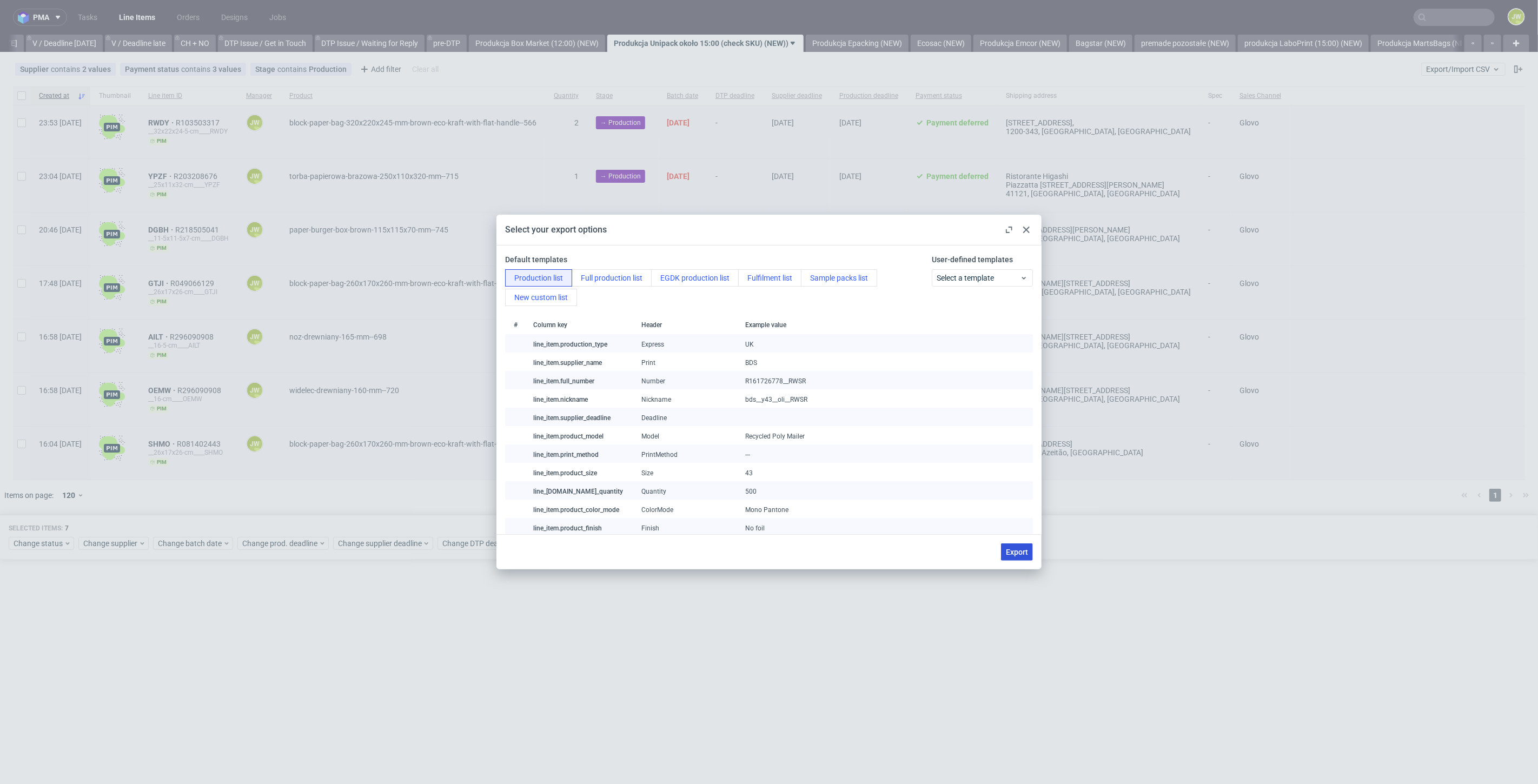
checkbox input "false"
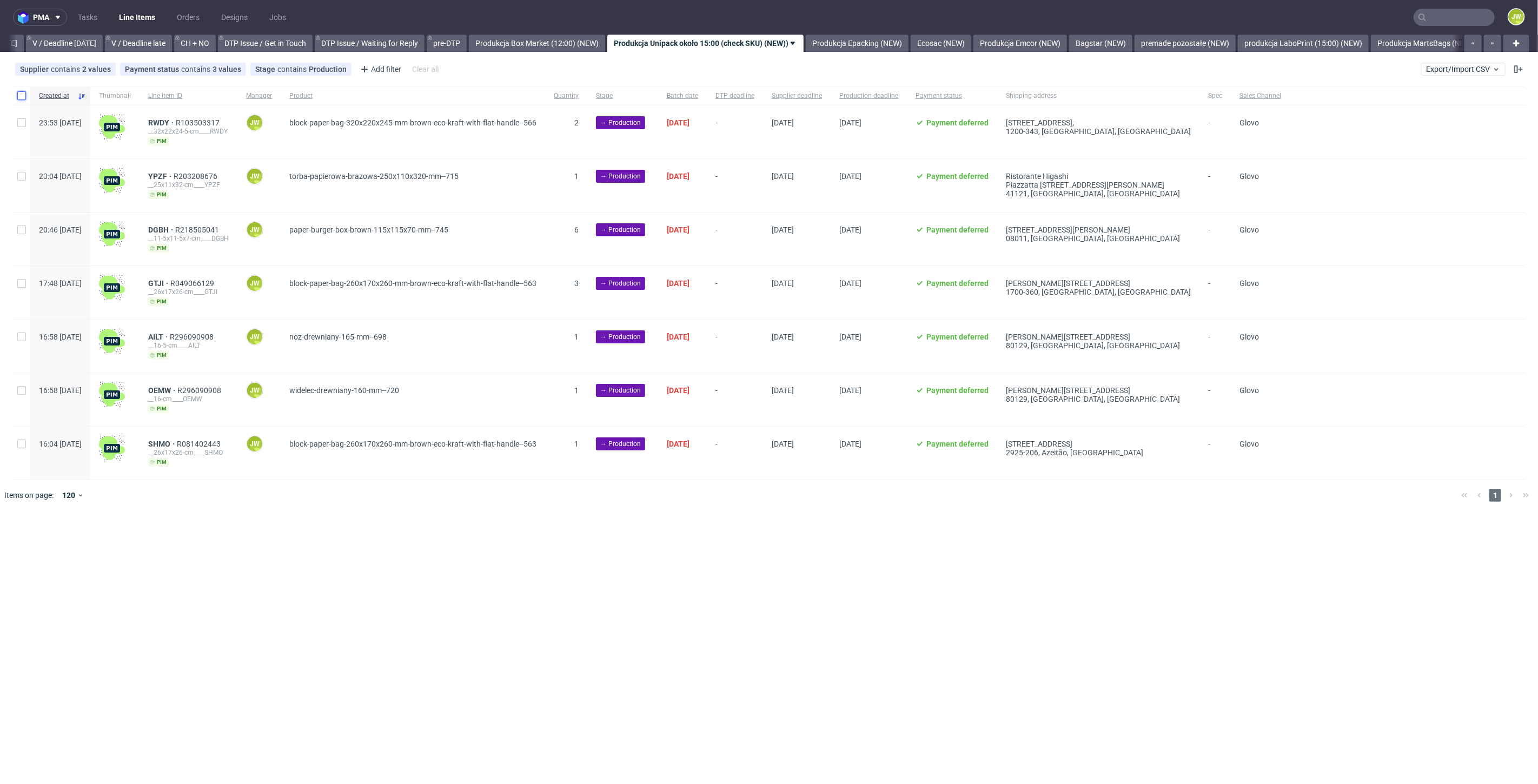
click at [17, 98] on input "checkbox" at bounding box center [21, 95] width 9 height 9
checkbox input "true"
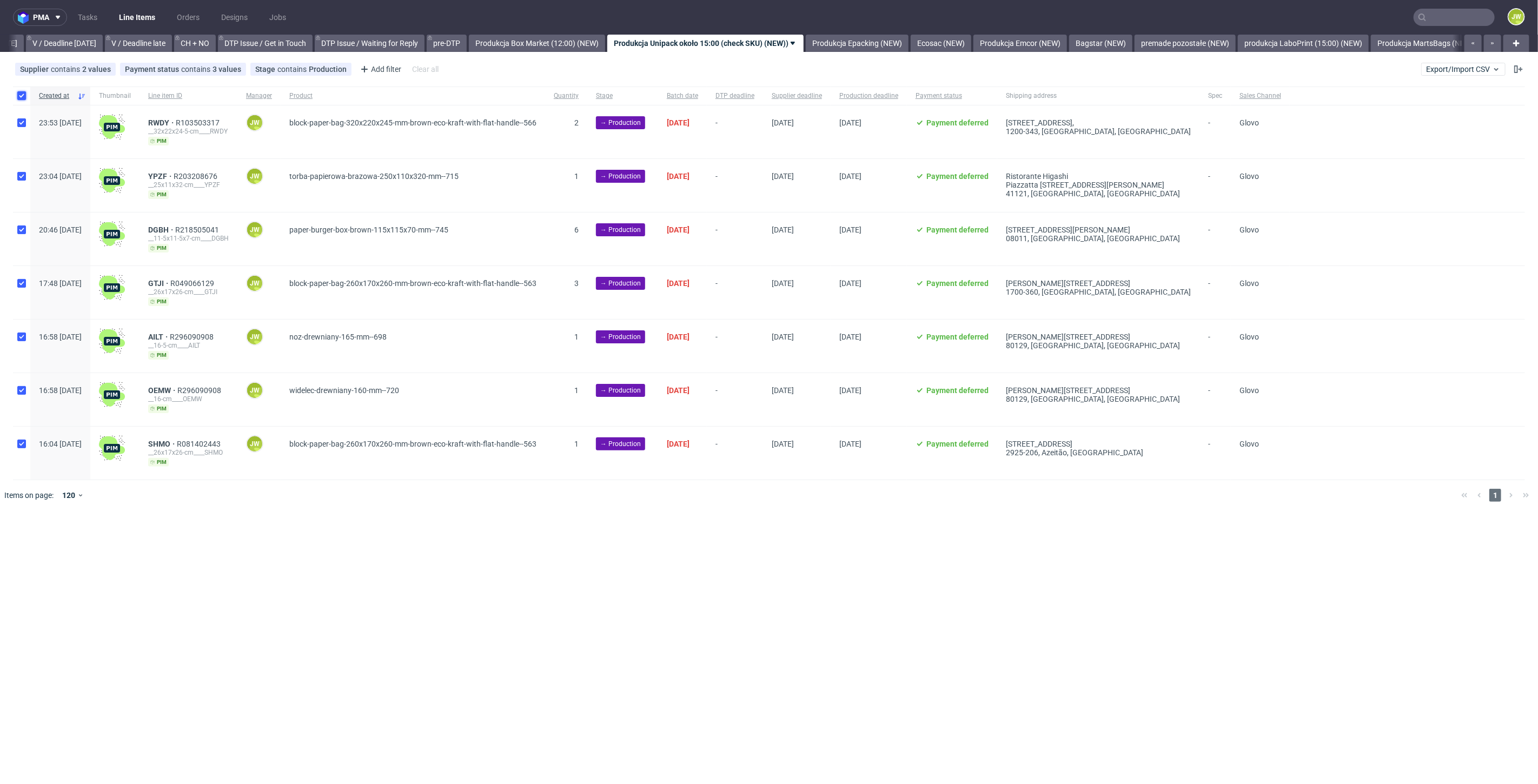
checkbox input "true"
click at [30, 545] on span "Change status" at bounding box center [39, 543] width 50 height 11
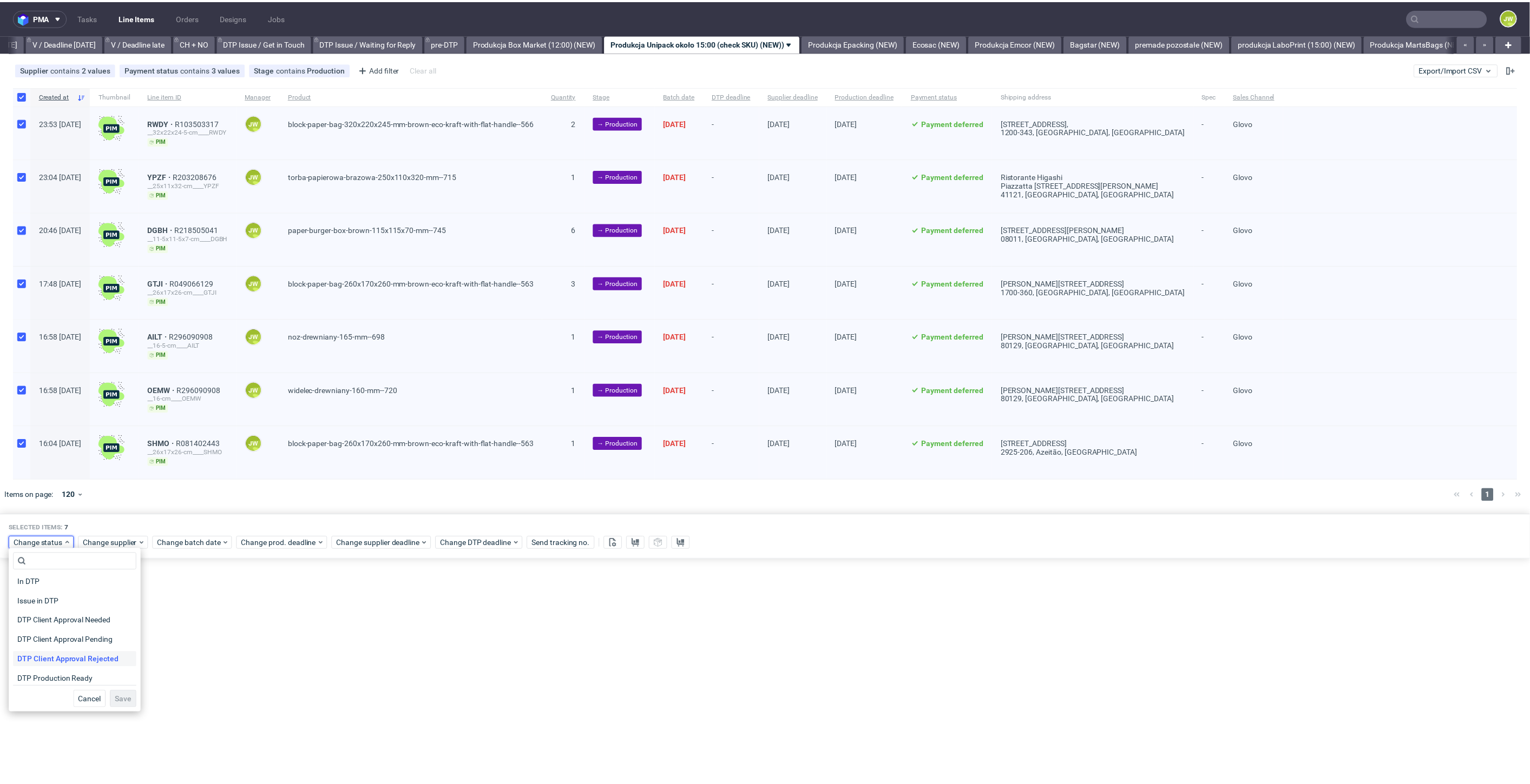
scroll to position [60, 0]
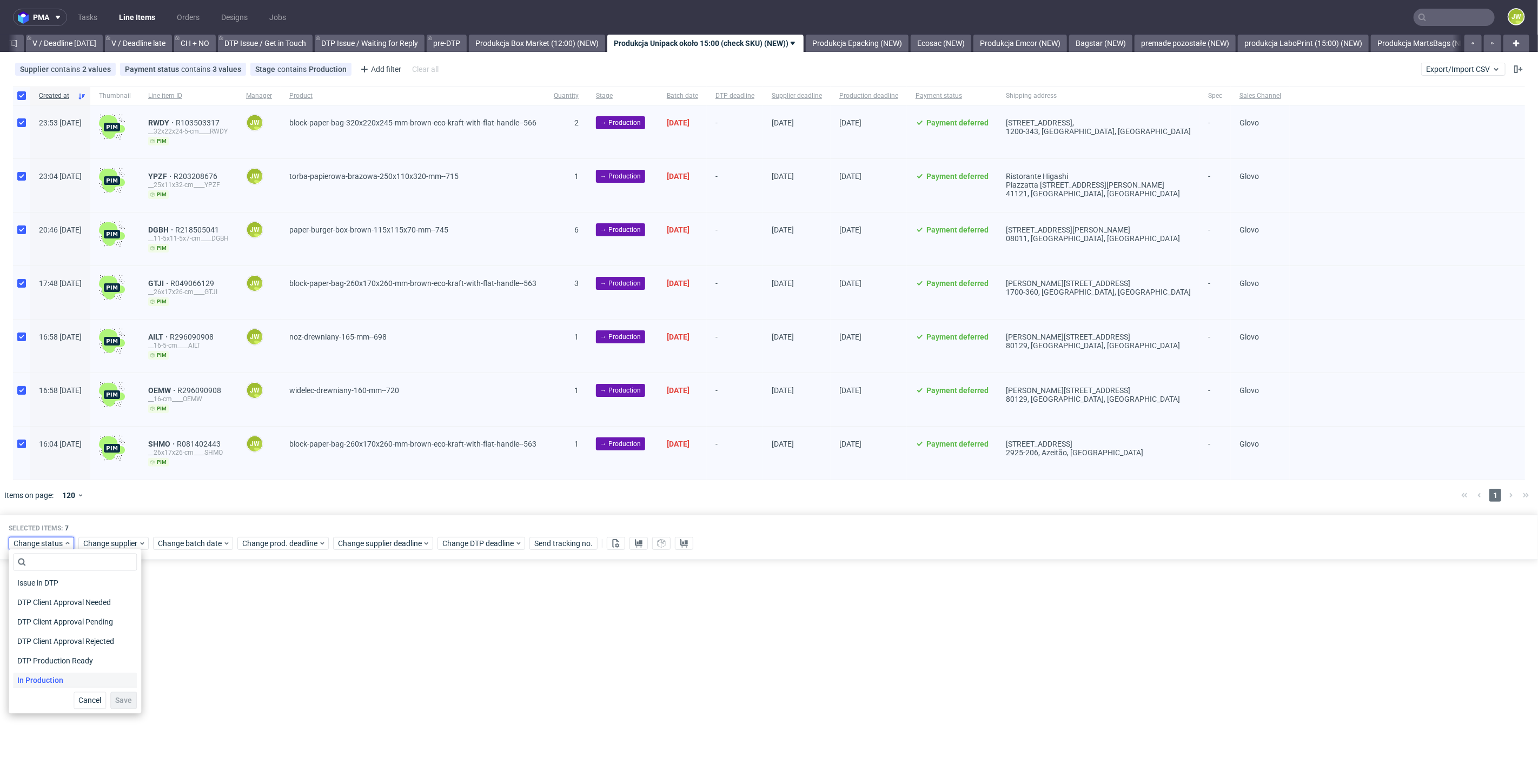
click at [43, 674] on span "In Production" at bounding box center [40, 681] width 54 height 16
click at [120, 699] on span "Save" at bounding box center [123, 701] width 16 height 8
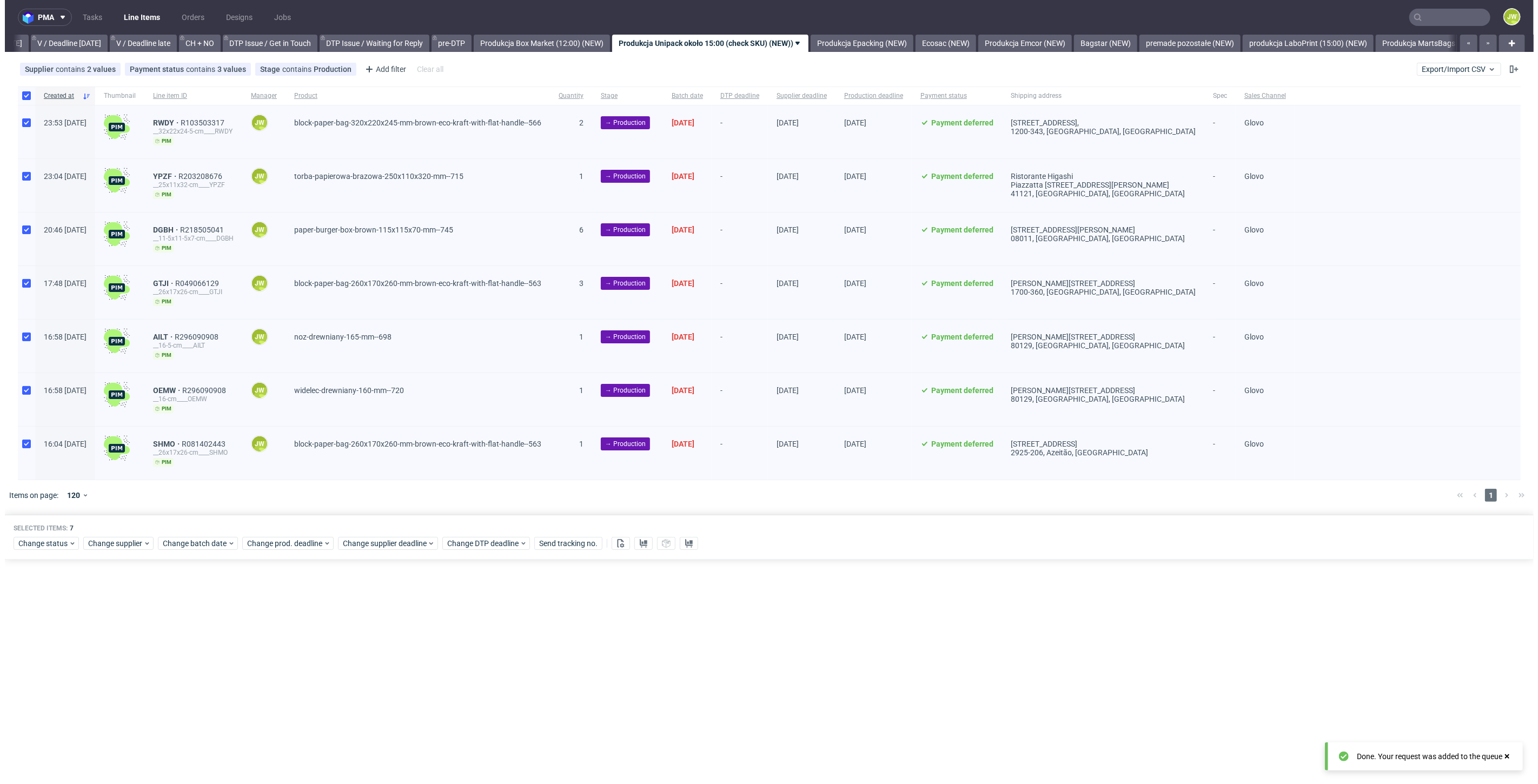
scroll to position [0, 1392]
